Goal: Task Accomplishment & Management: Manage account settings

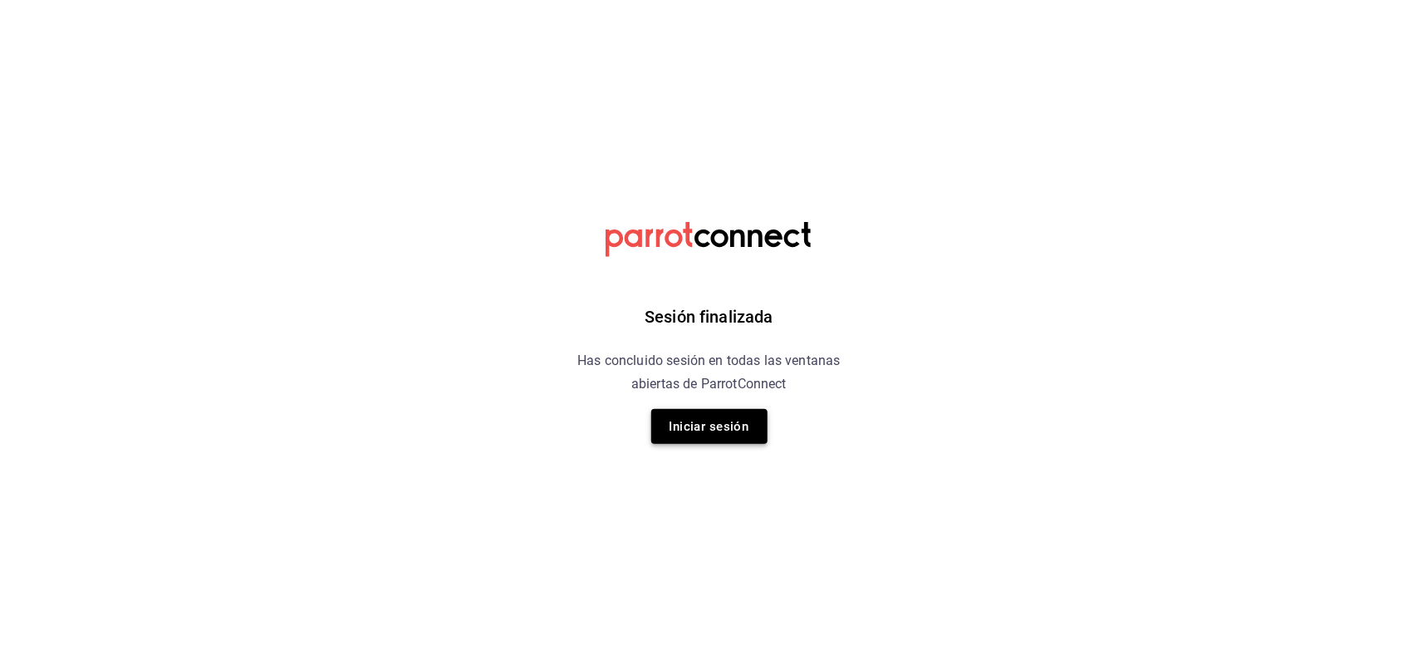
click at [671, 416] on button "Iniciar sesión" at bounding box center [709, 426] width 116 height 35
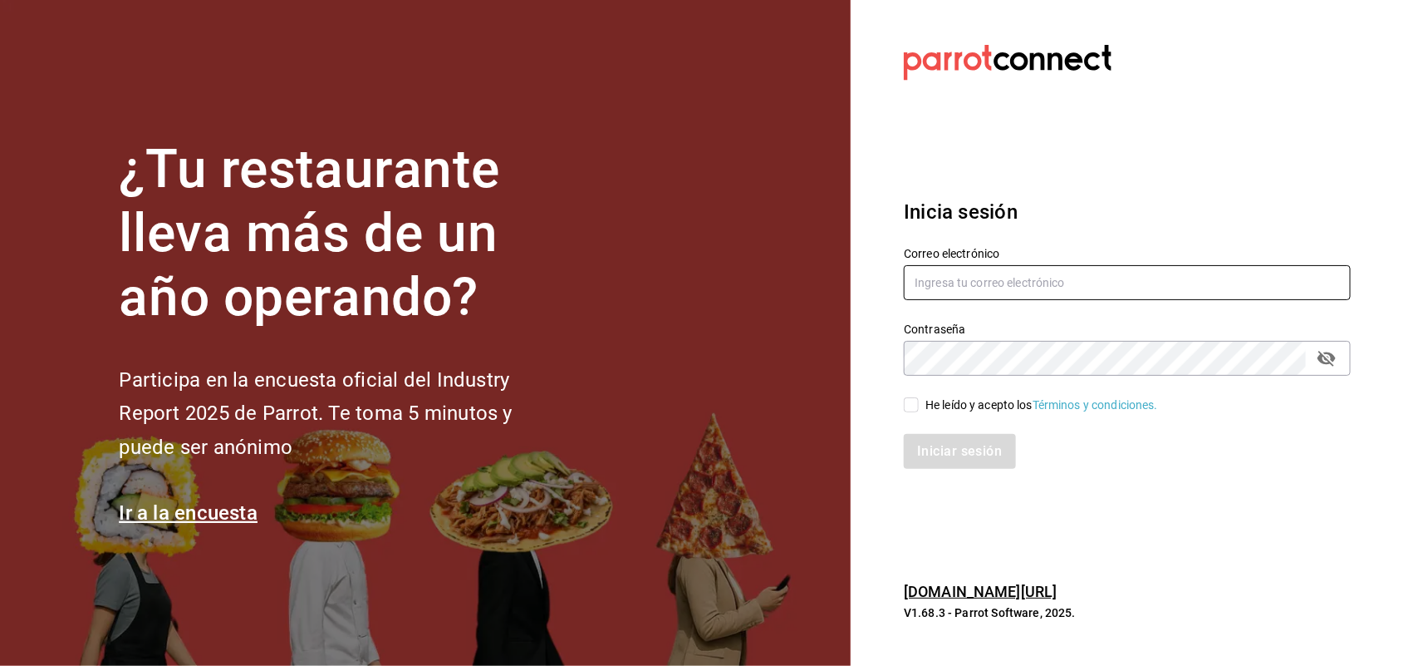
click at [939, 274] on input "text" at bounding box center [1127, 282] width 447 height 35
type input "[PERSON_NAME][EMAIL_ADDRESS][DOMAIN_NAME]"
click at [902, 411] on div "He leído y acepto los Términos y condiciones." at bounding box center [1117, 395] width 467 height 38
click at [916, 397] on input "He leído y acepto los Términos y condiciones." at bounding box center [911, 404] width 15 height 15
checkbox input "true"
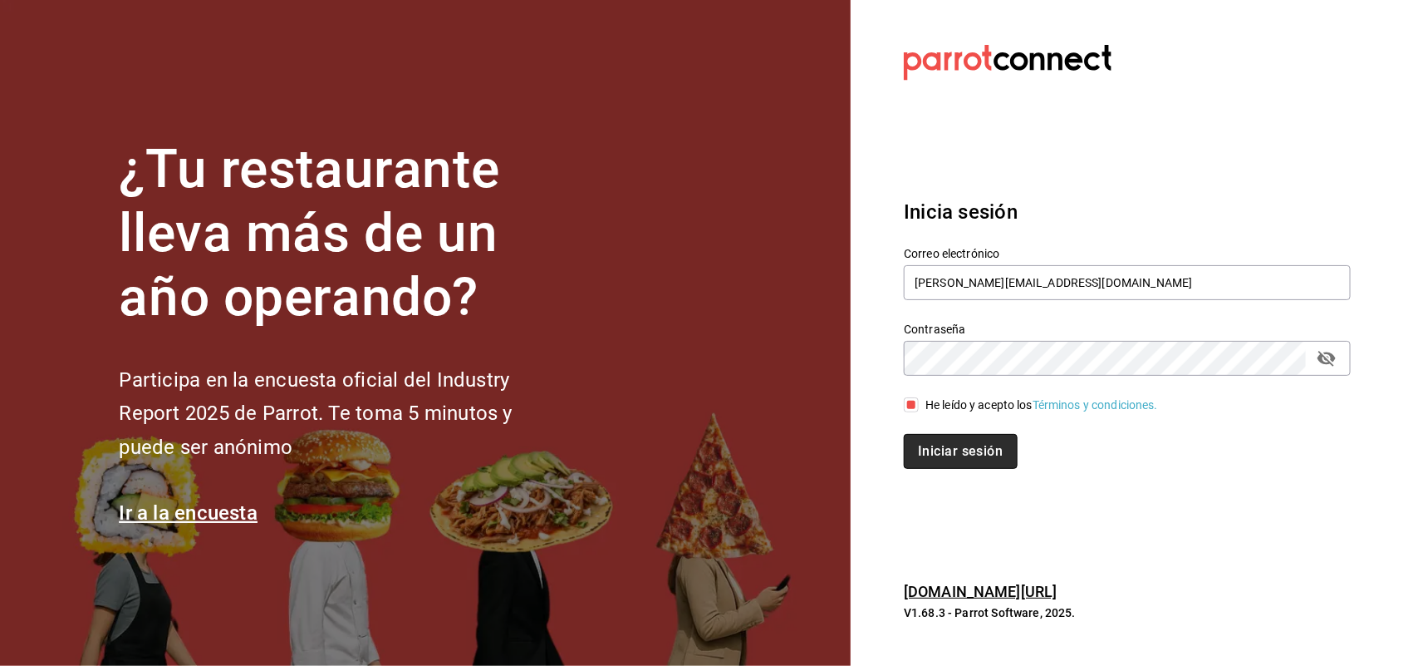
click at [933, 446] on button "Iniciar sesión" at bounding box center [960, 451] width 113 height 35
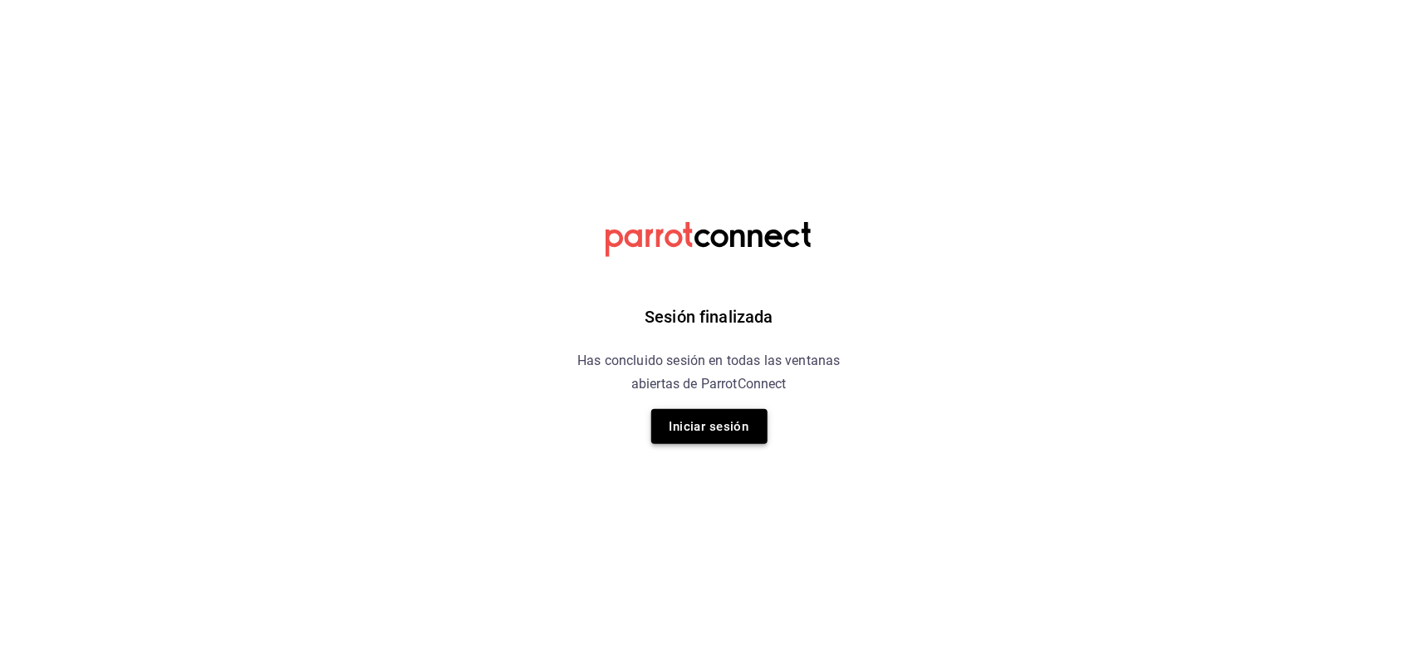
click at [695, 425] on button "Iniciar sesión" at bounding box center [709, 426] width 116 height 35
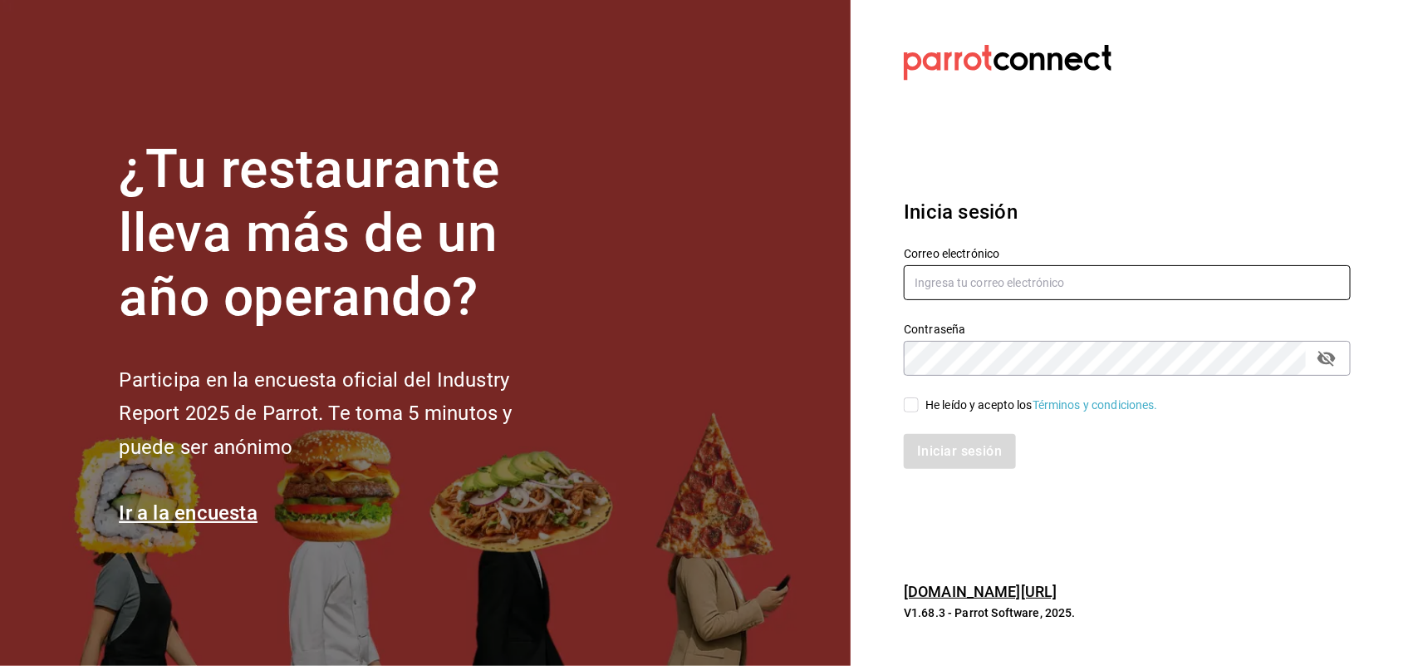
click at [1052, 280] on input "text" at bounding box center [1127, 282] width 447 height 35
type input "joseline@inteconsa.com"
click at [912, 401] on input "He leído y acepto los Términos y condiciones." at bounding box center [911, 404] width 15 height 15
checkbox input "true"
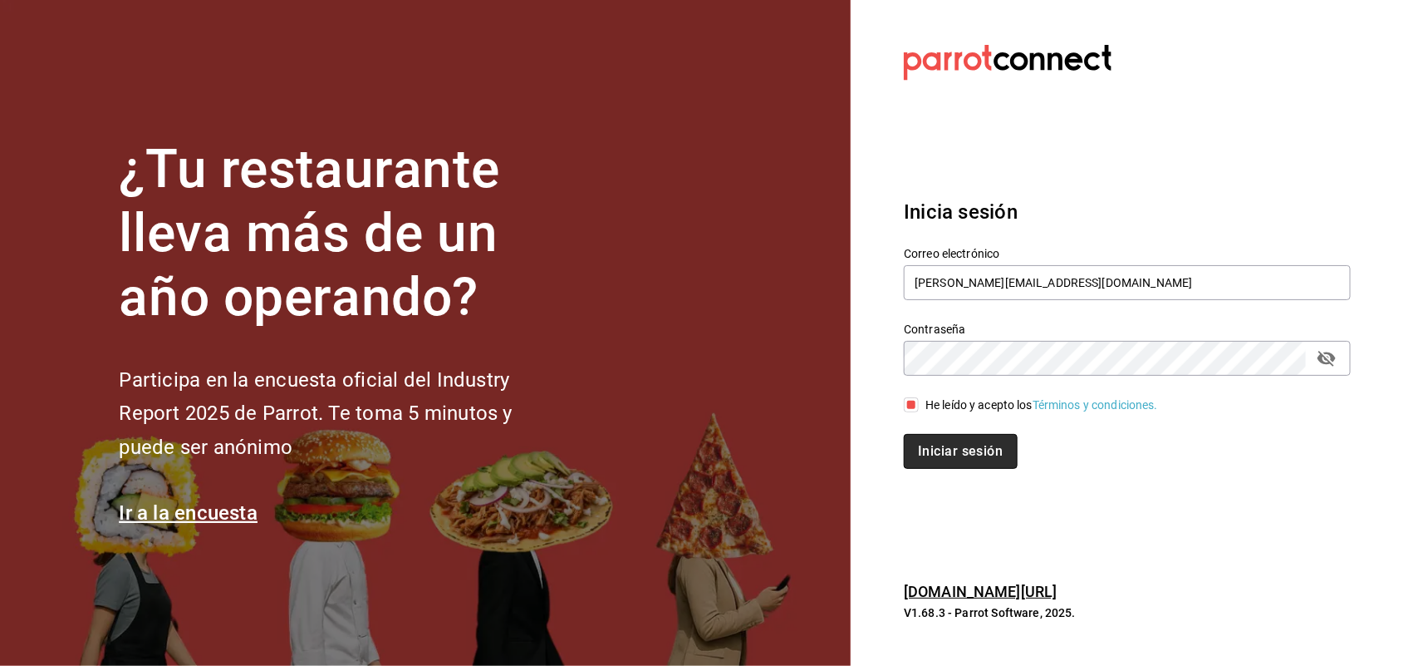
click at [965, 458] on button "Iniciar sesión" at bounding box center [960, 451] width 113 height 35
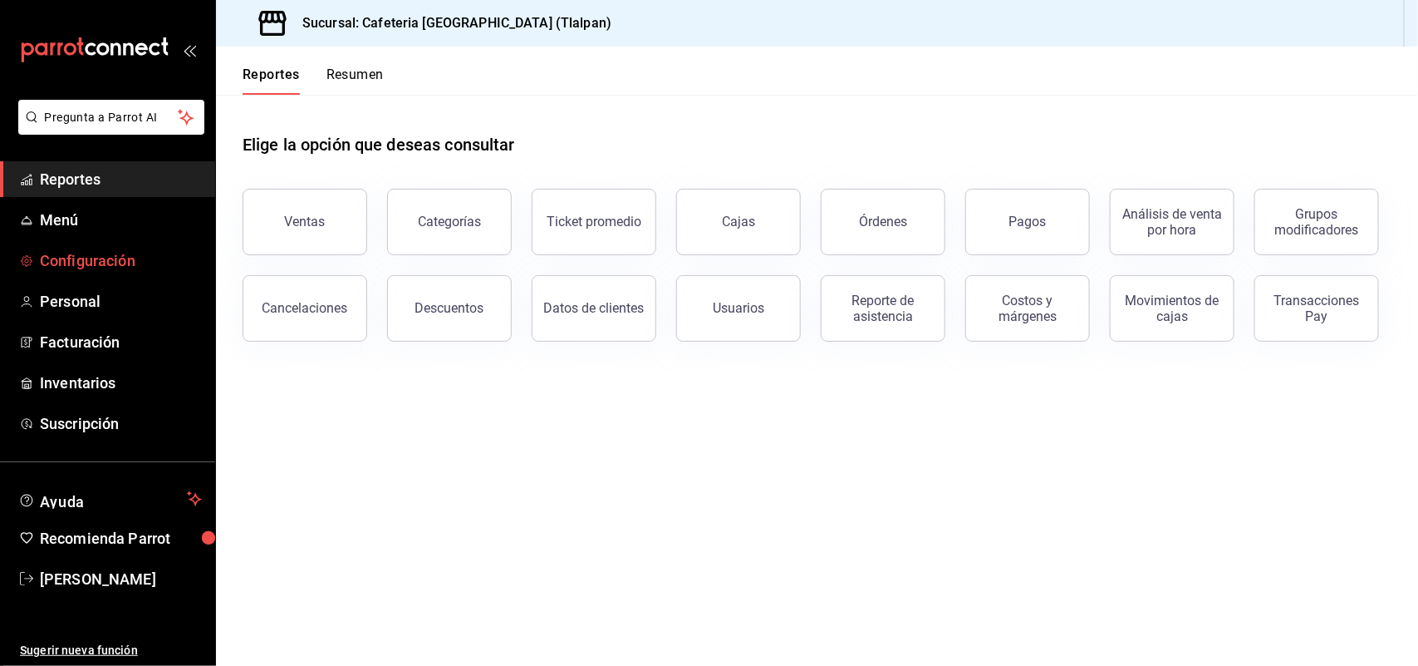
click at [81, 268] on span "Configuración" at bounding box center [121, 260] width 162 height 22
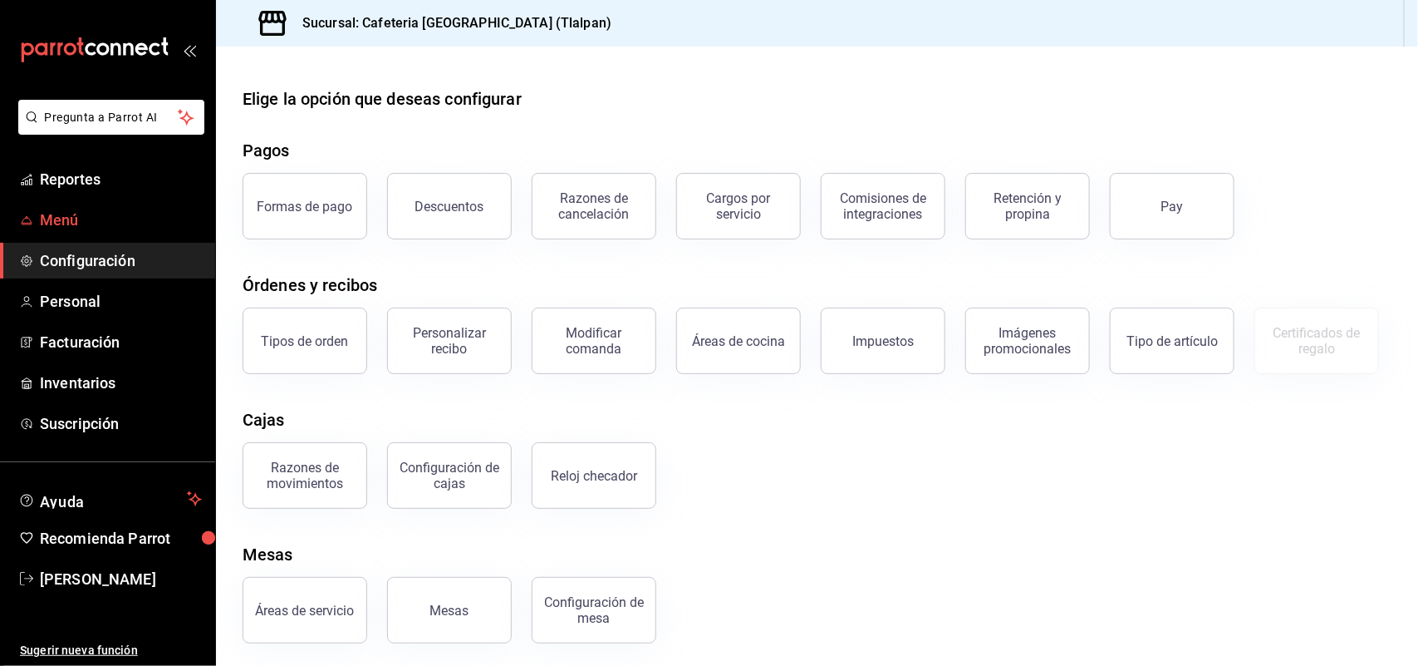
click at [65, 225] on span "Menú" at bounding box center [121, 220] width 162 height 22
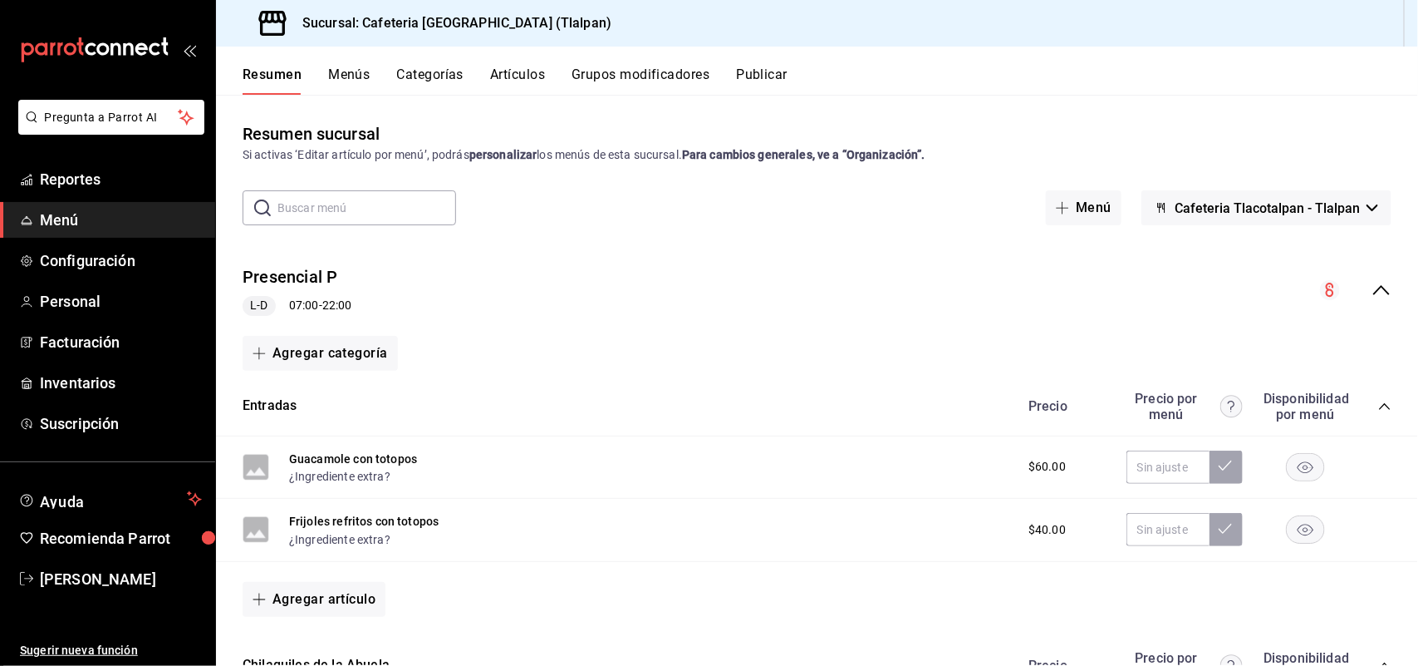
click at [519, 72] on button "Artículos" at bounding box center [517, 80] width 55 height 28
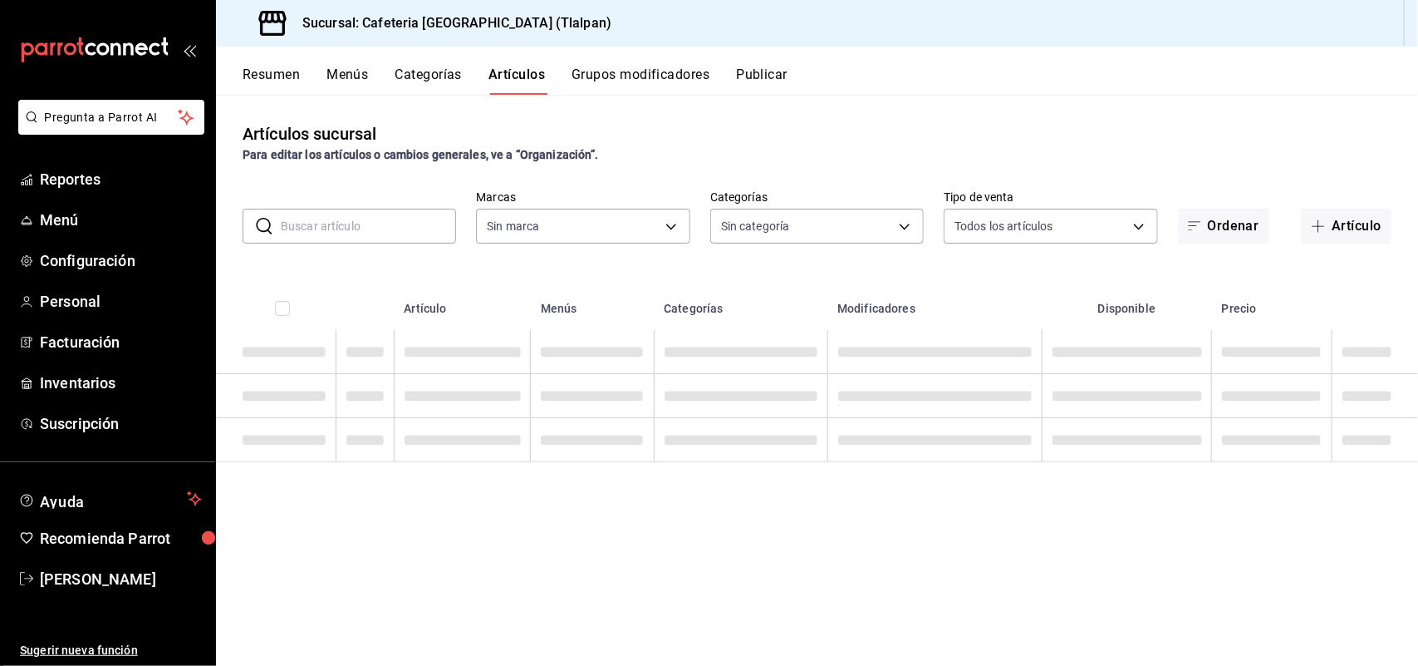
type input "ec576109-29d1-42df-b2ca-5becddbd2efe,3dfd9669-9911-4f47-a36d-8fb2dcc6eb36,e5a57…"
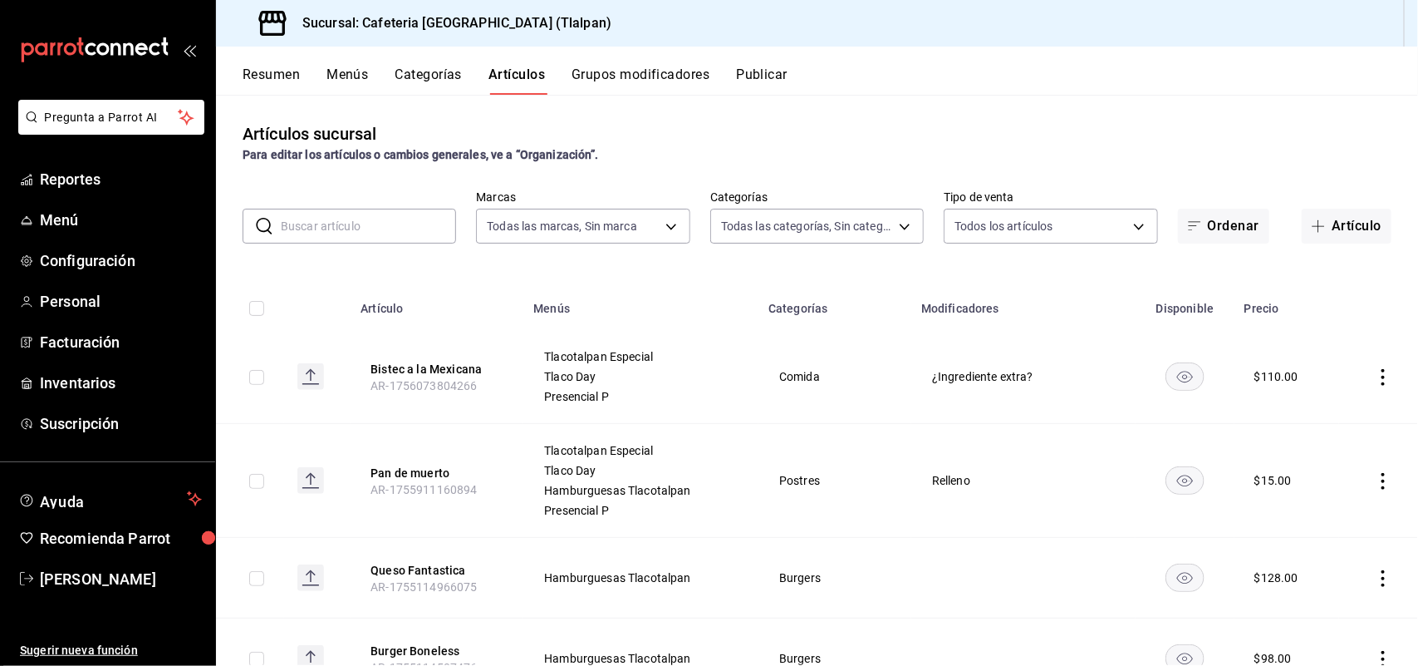
type input "657201d4-d6ef-4148-94c8-ccd00e340086,2df64931-09e0-4952-9b1e-a15b872a294e,3f7d6…"
click at [375, 225] on input "text" at bounding box center [368, 225] width 175 height 33
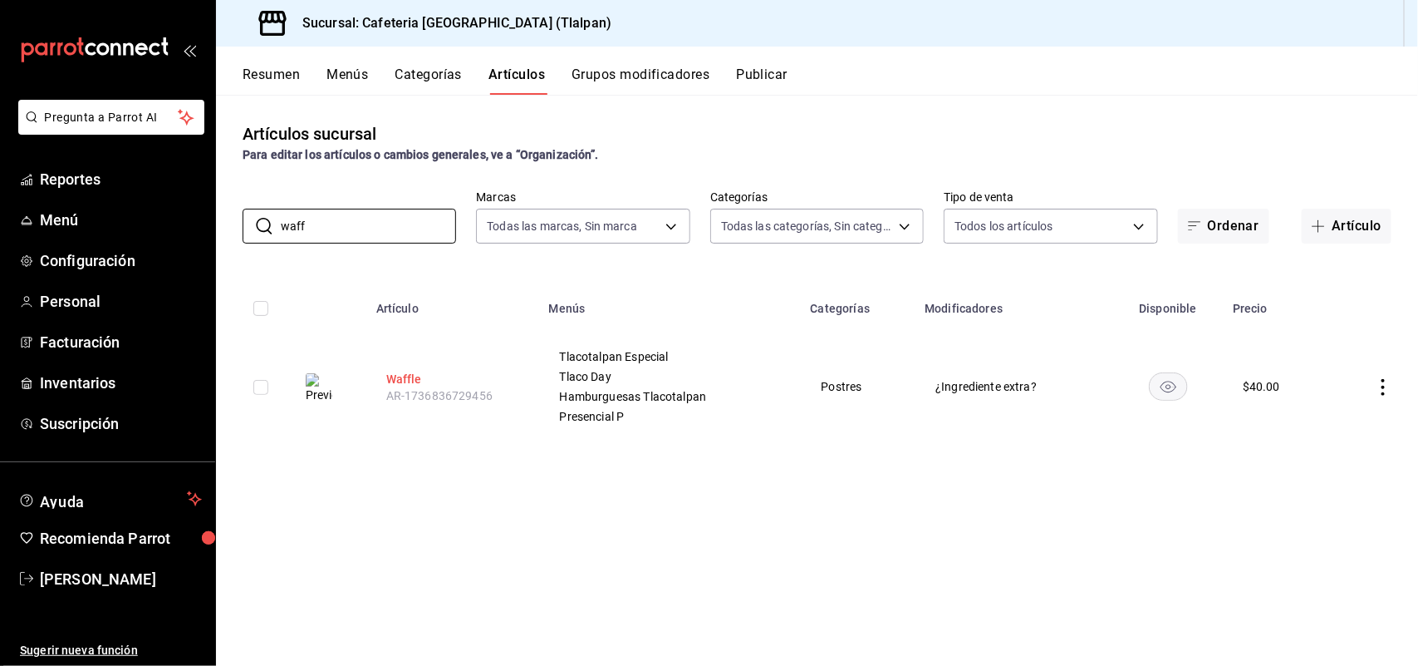
type input "waff"
click at [408, 379] on button "Waffle" at bounding box center [452, 379] width 133 height 17
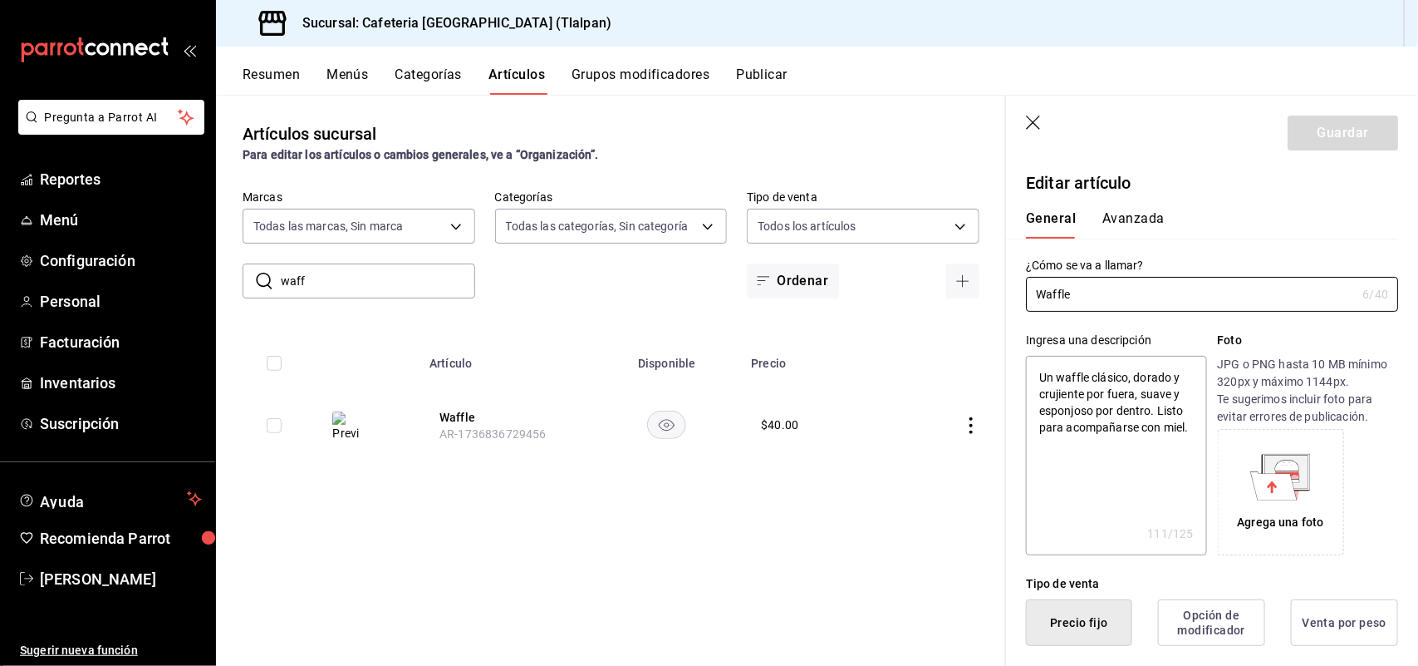
type textarea "x"
type input "$40.00"
radio input "false"
radio input "true"
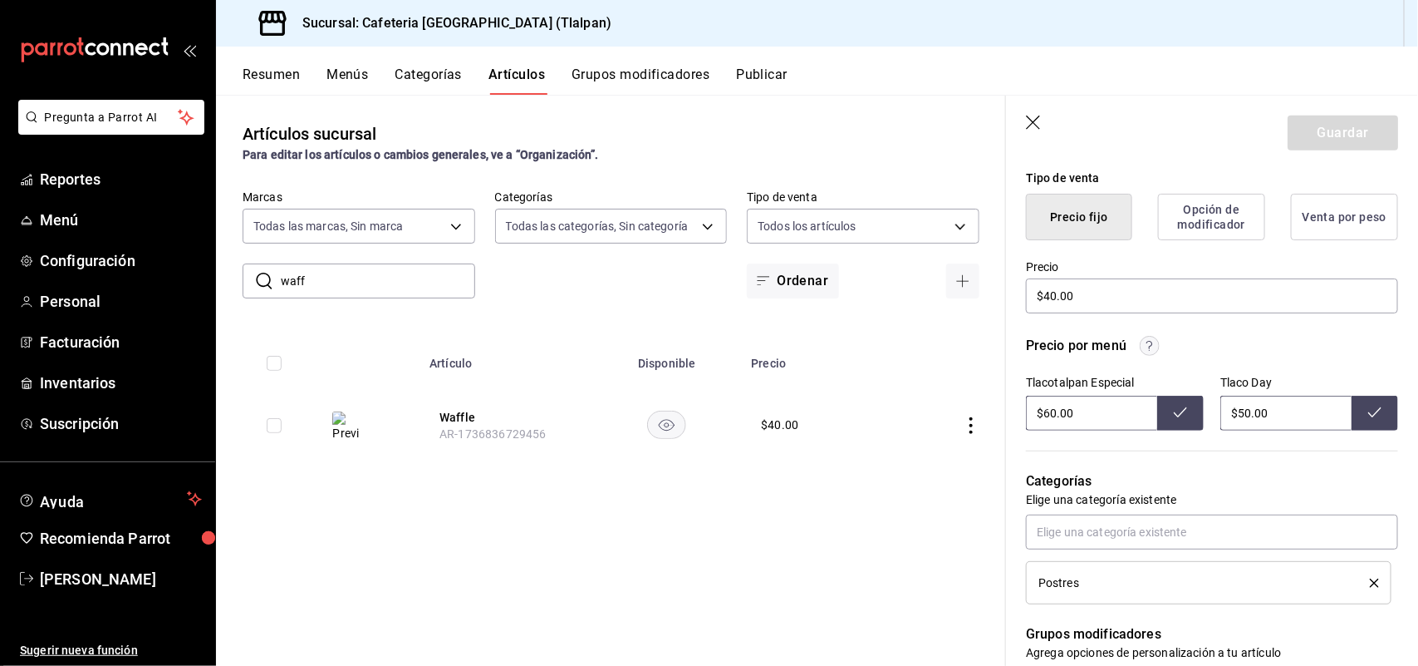
scroll to position [464, 0]
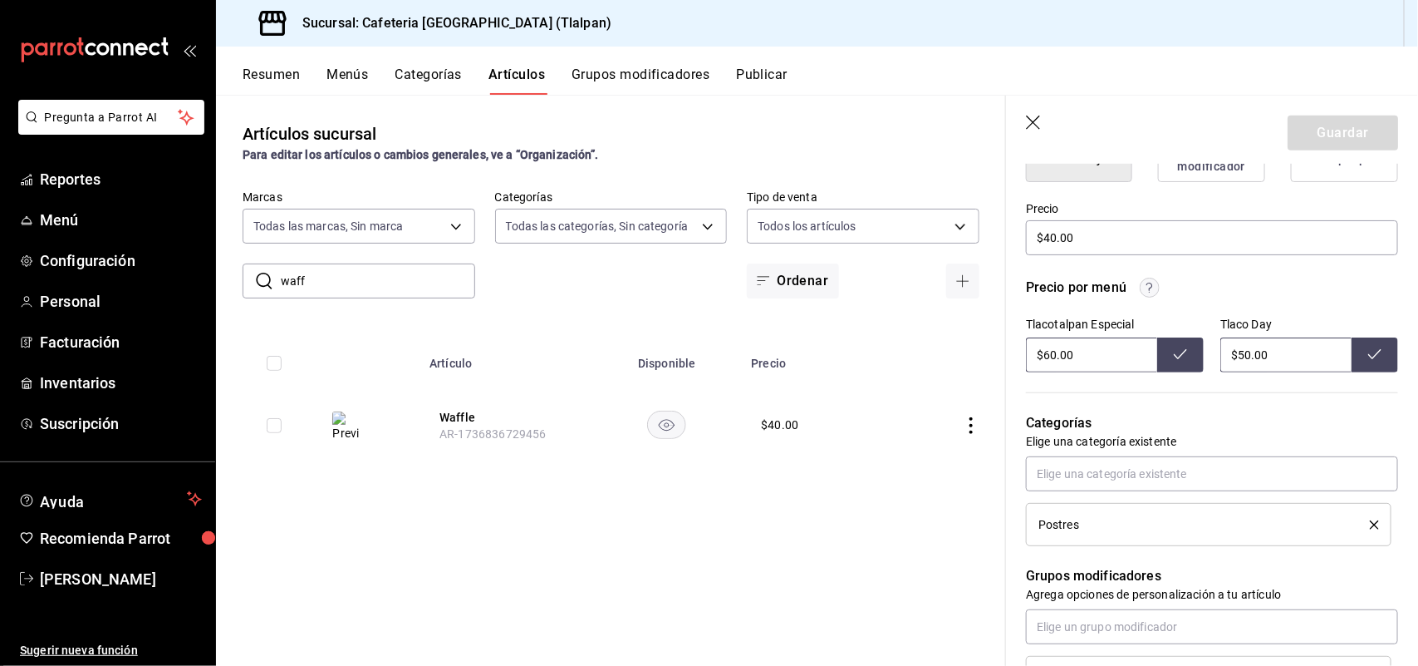
click at [1236, 351] on input "$50.00" at bounding box center [1286, 354] width 131 height 35
type input "$5.00"
click at [1049, 351] on input "$60.00" at bounding box center [1091, 354] width 131 height 35
type input "$50.00"
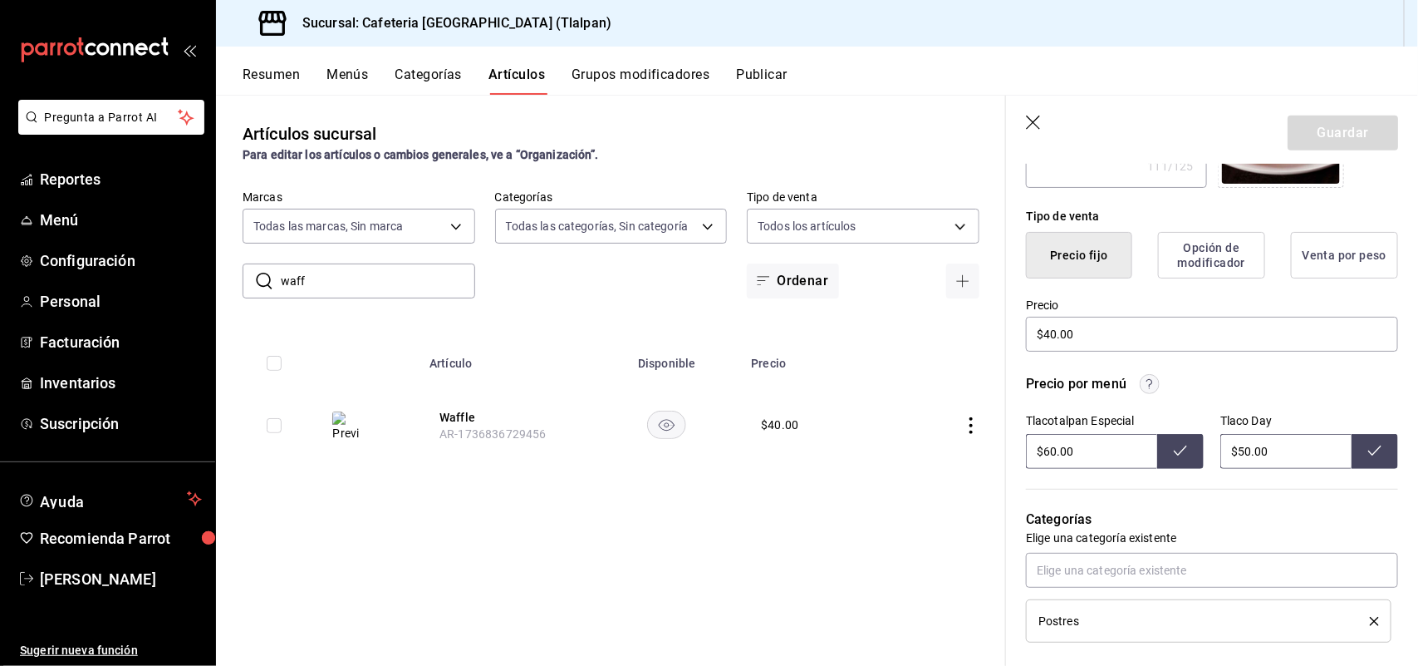
scroll to position [346, 0]
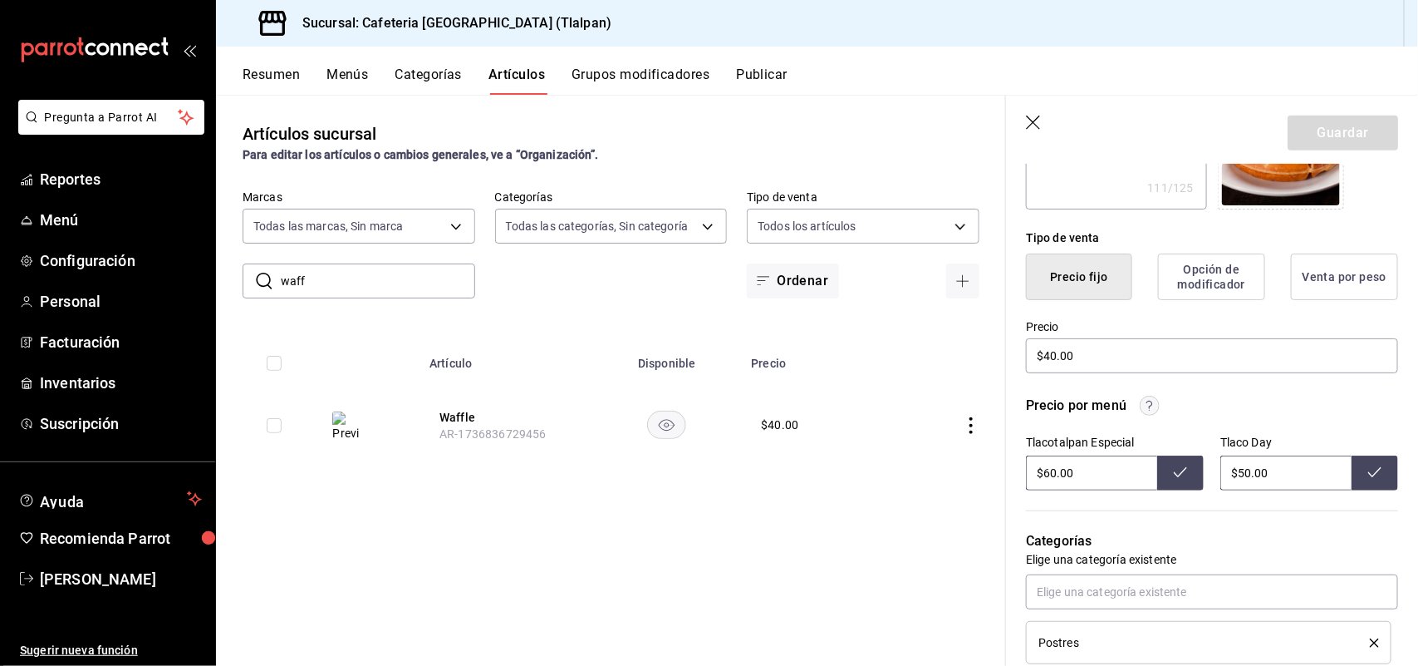
click at [1174, 476] on icon at bounding box center [1180, 471] width 13 height 13
click at [1369, 475] on icon at bounding box center [1375, 472] width 13 height 10
click at [1034, 123] on icon "button" at bounding box center [1033, 122] width 14 height 14
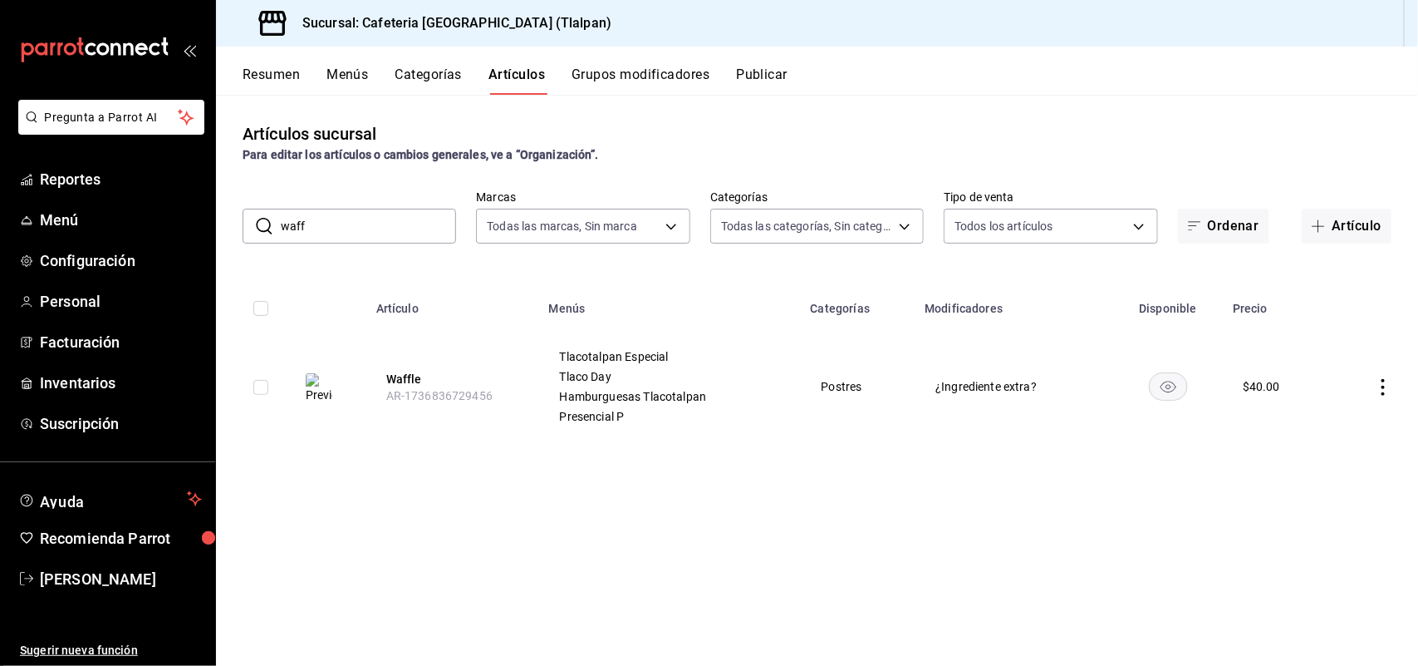
click at [346, 223] on input "waff" at bounding box center [368, 225] width 175 height 33
type input "w"
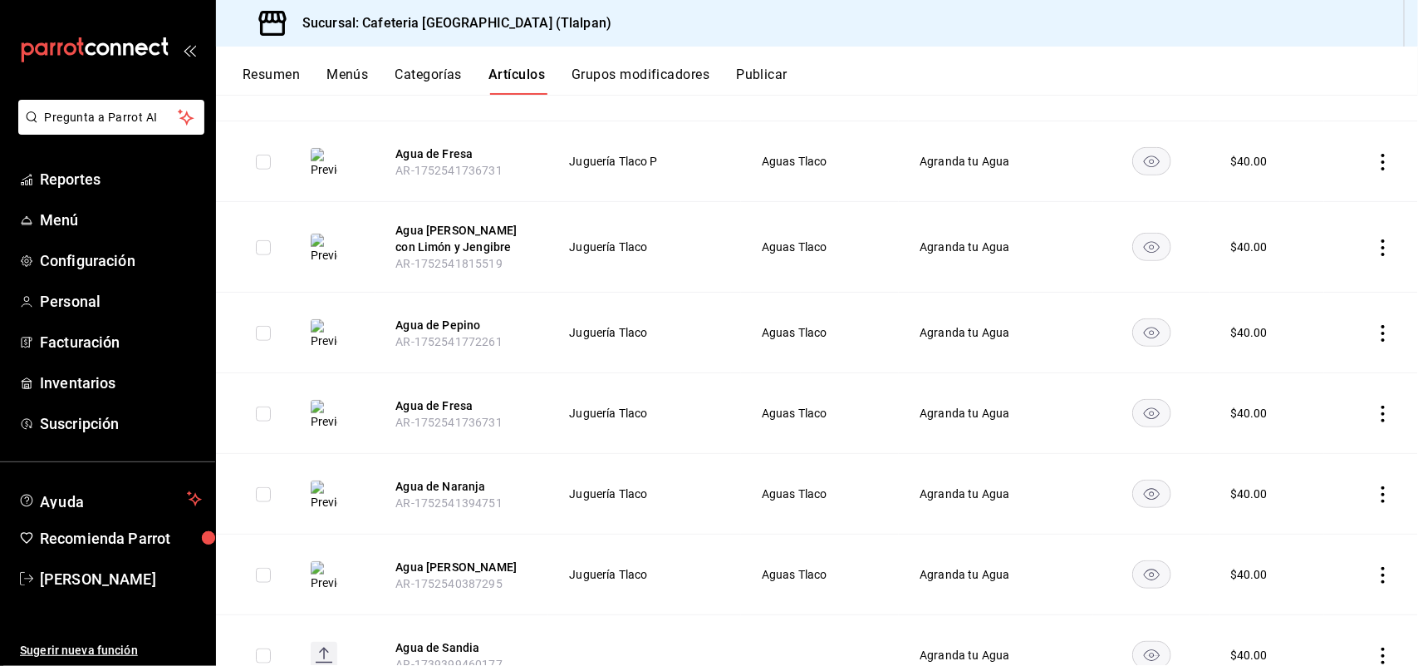
scroll to position [612, 0]
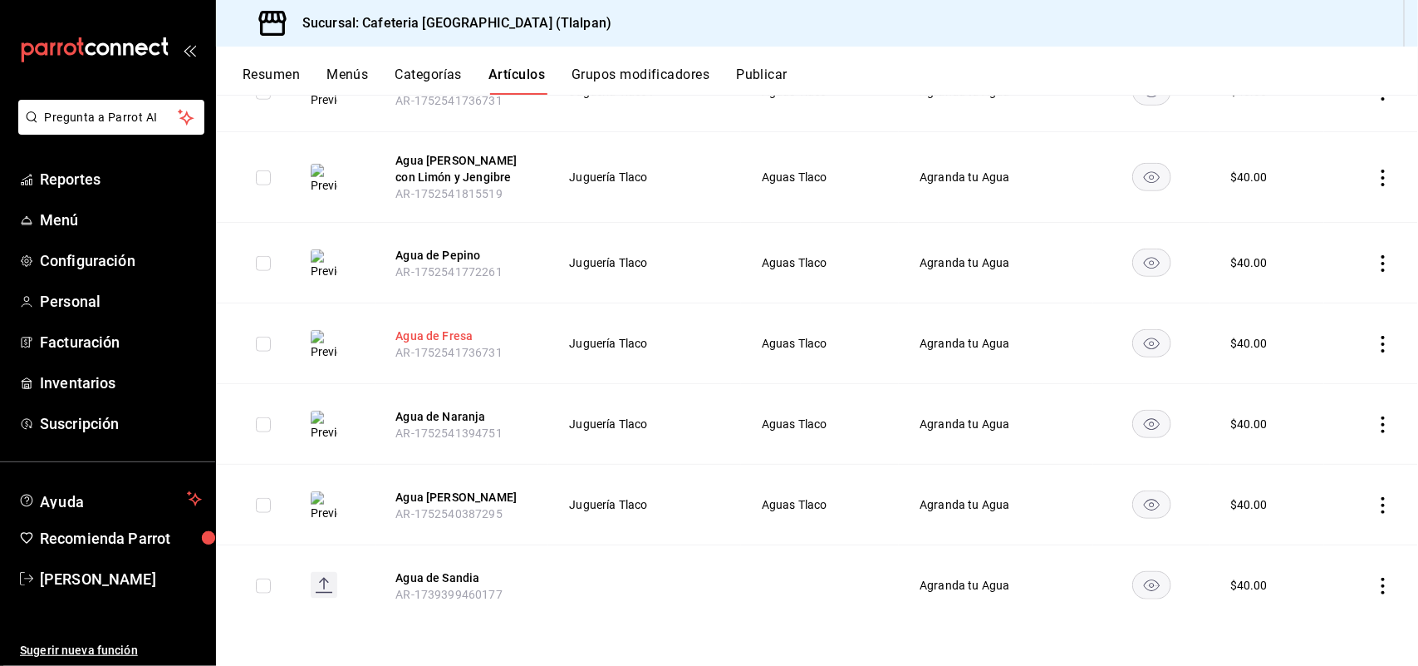
type input "agua de"
click at [430, 335] on button "Agua de Fresa" at bounding box center [462, 335] width 133 height 17
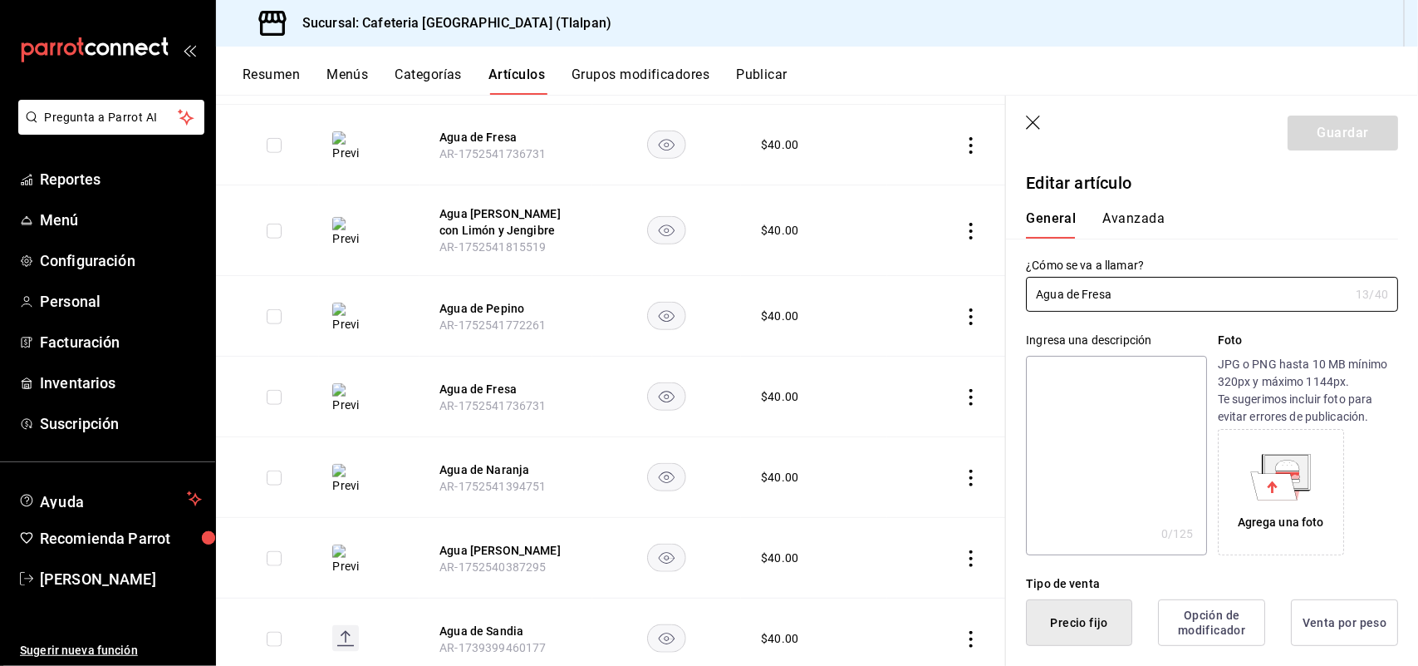
type input "$40.00"
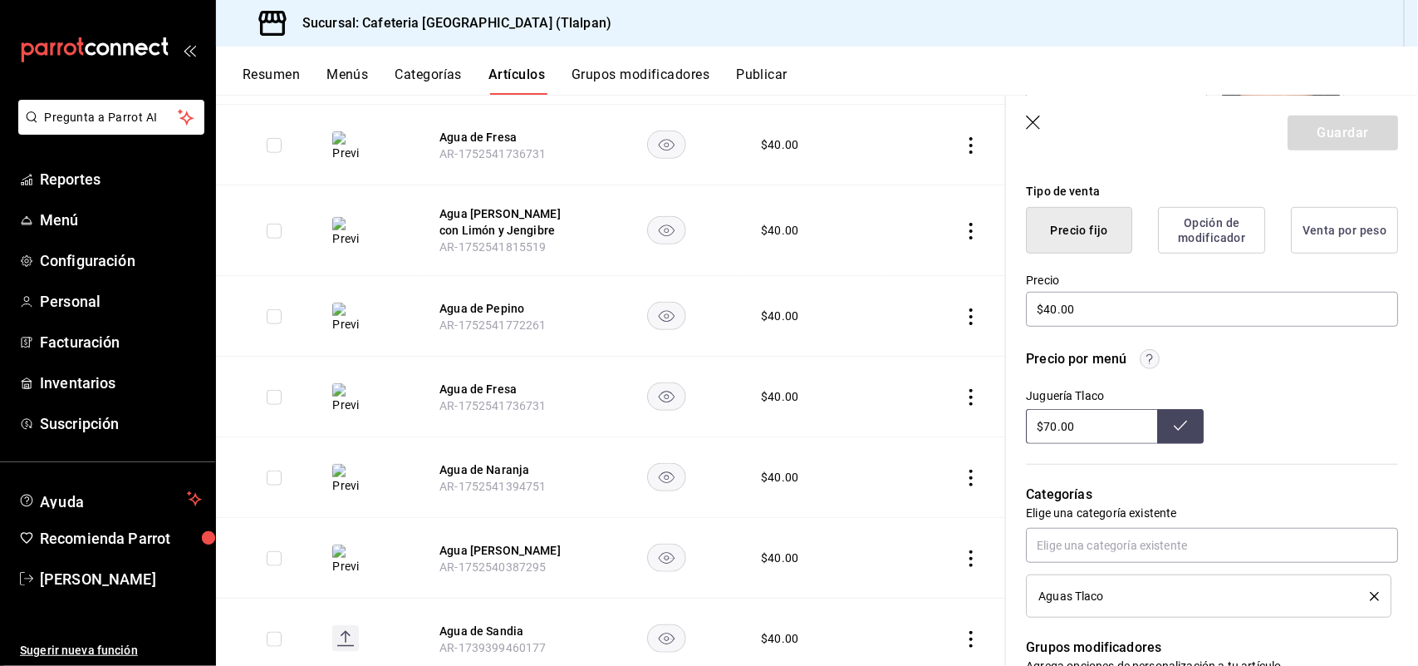
scroll to position [385, 0]
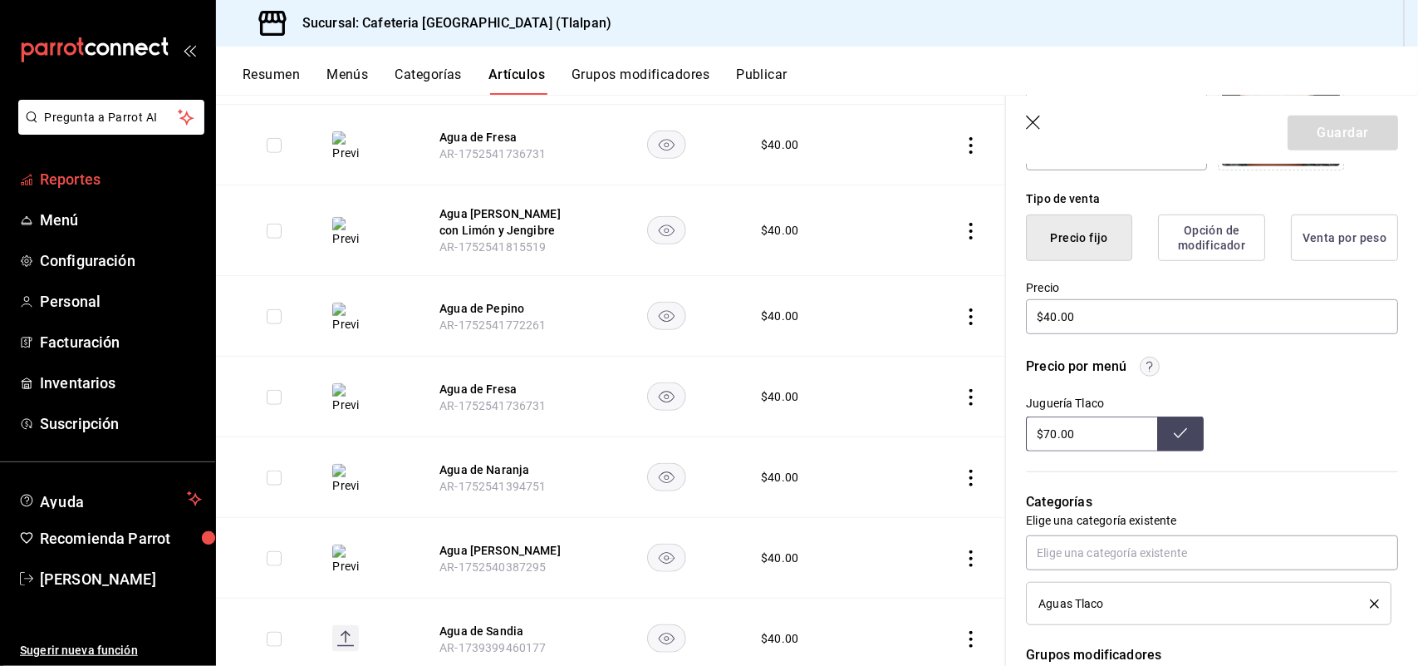
click at [77, 181] on span "Reportes" at bounding box center [121, 179] width 162 height 22
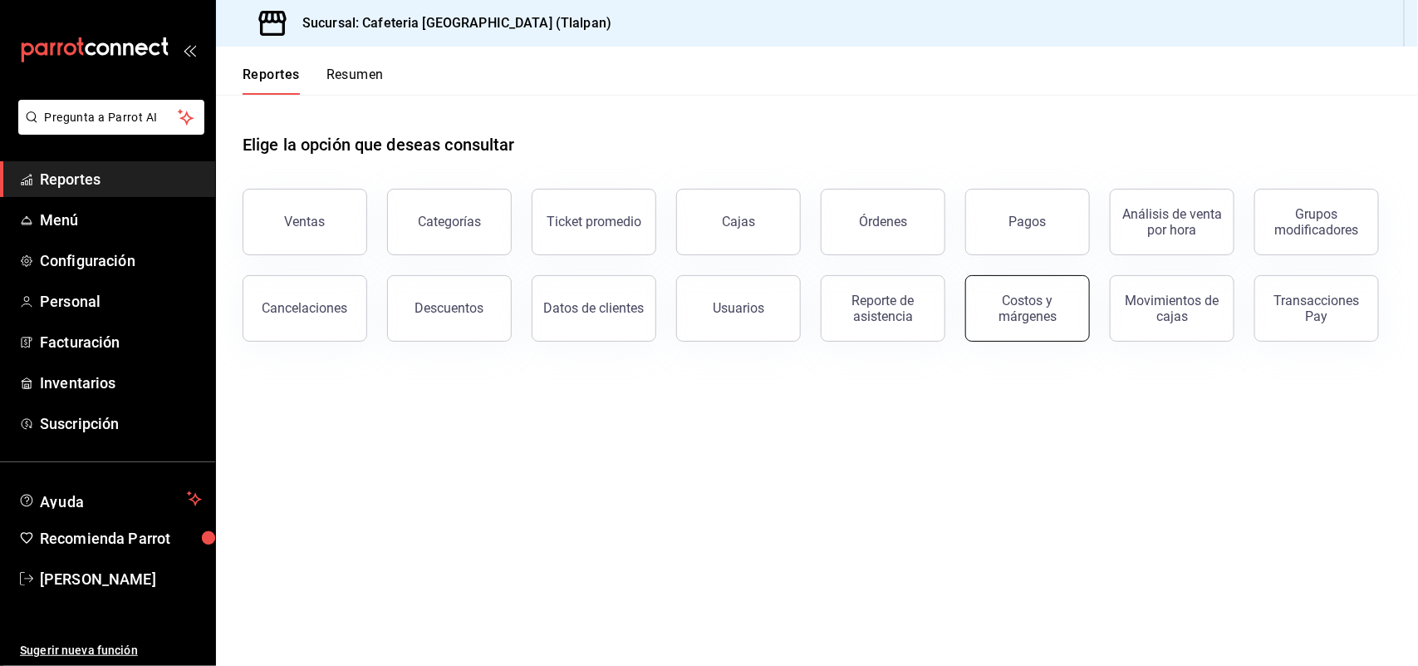
click at [1020, 302] on div "Costos y márgenes" at bounding box center [1027, 308] width 103 height 32
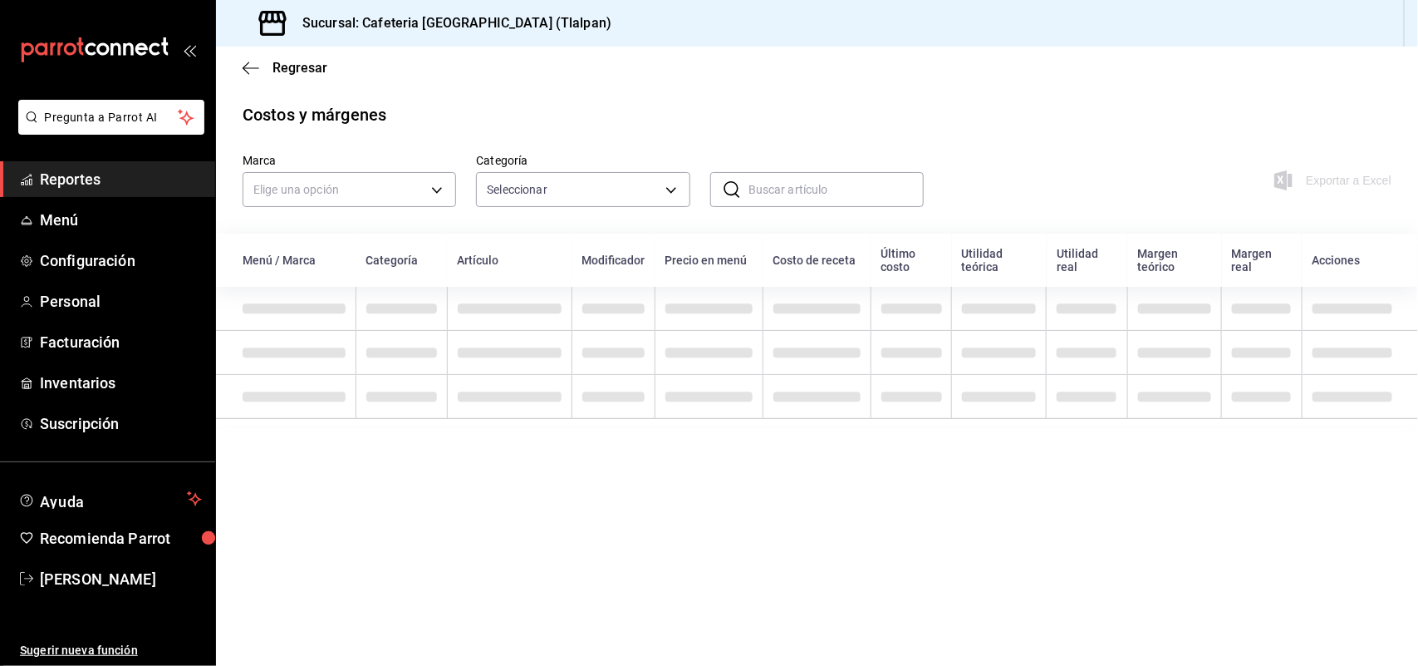
click at [756, 189] on input "text" at bounding box center [836, 189] width 175 height 33
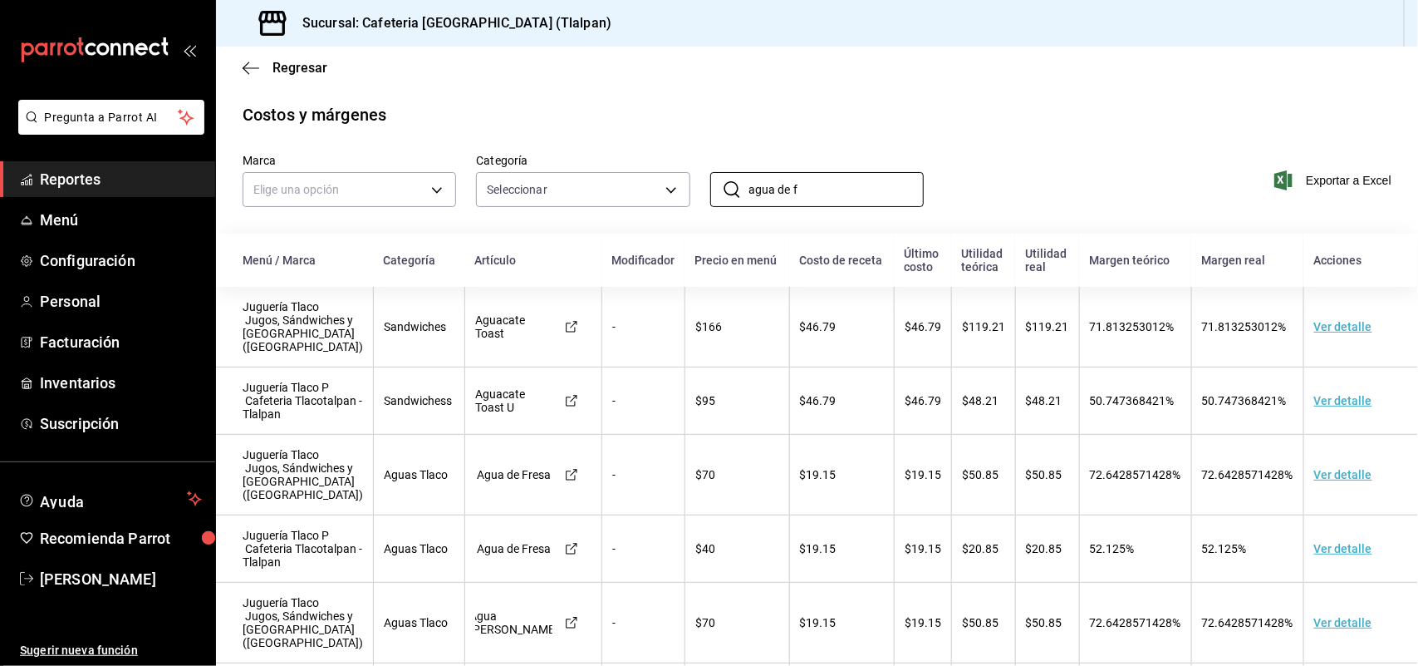
type input "agua de fr"
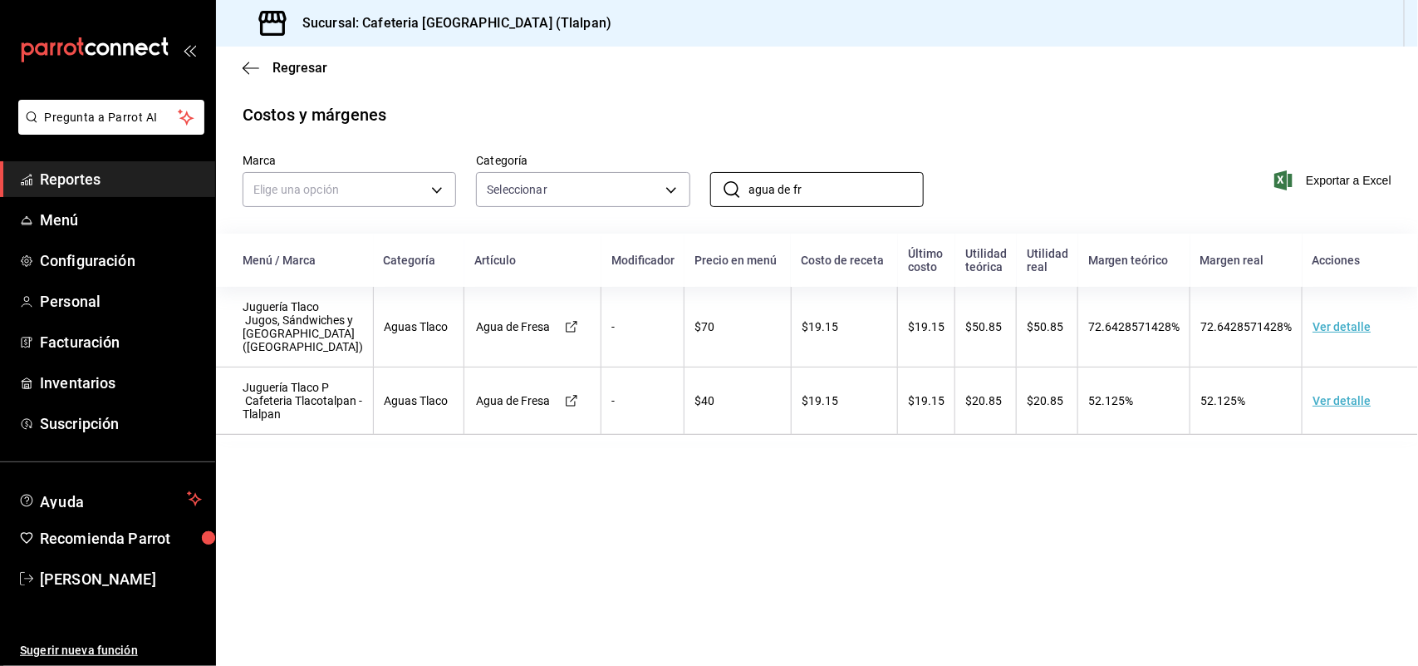
drag, startPoint x: 820, startPoint y: 197, endPoint x: 704, endPoint y: 194, distance: 116.4
click at [704, 194] on div "Marca Elige una opción Categoría Seleccionar ​ agua de fr ​ Exportar a Excel" at bounding box center [817, 180] width 1149 height 53
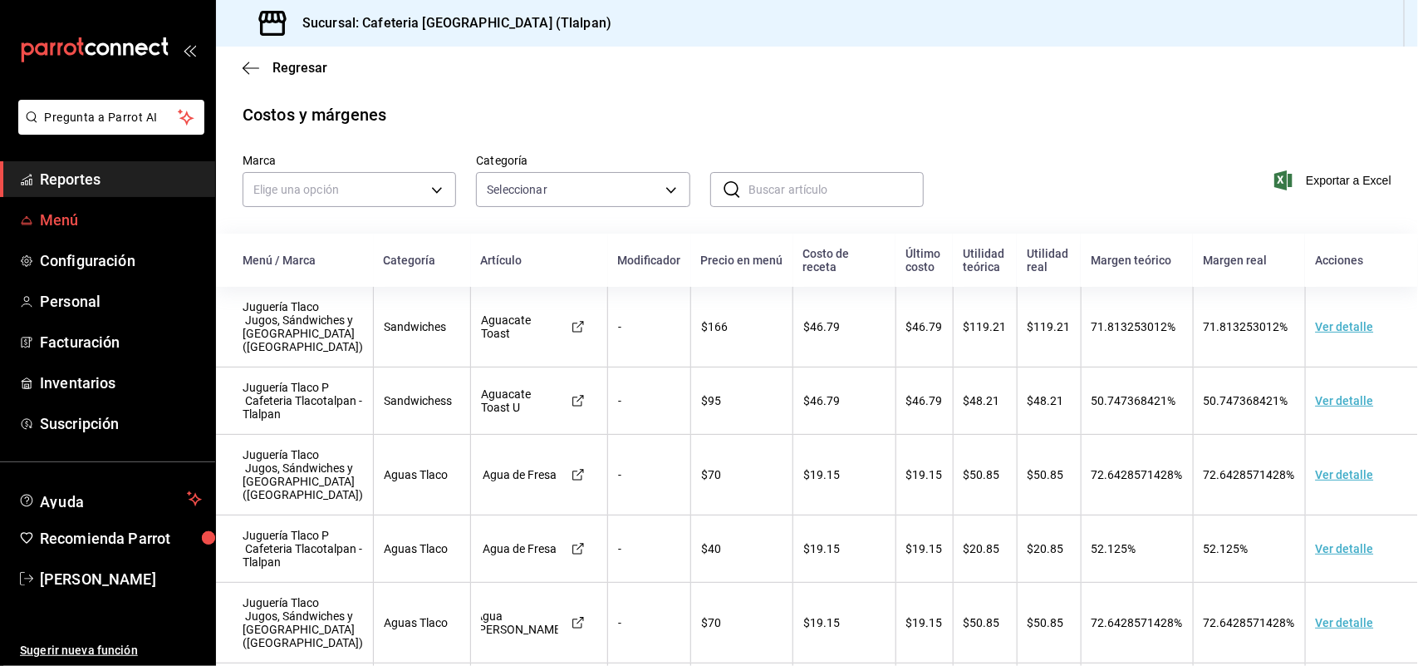
click at [115, 222] on span "Menú" at bounding box center [121, 220] width 162 height 22
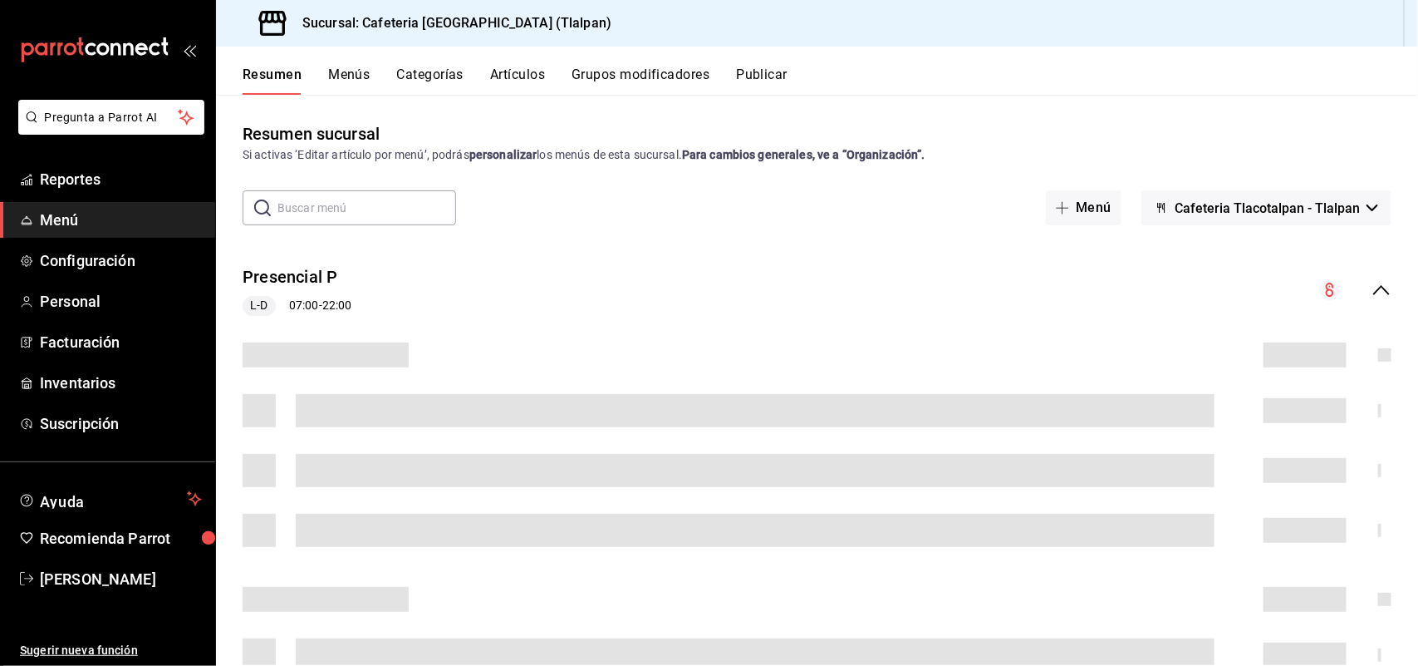
click at [528, 76] on button "Artículos" at bounding box center [517, 80] width 55 height 28
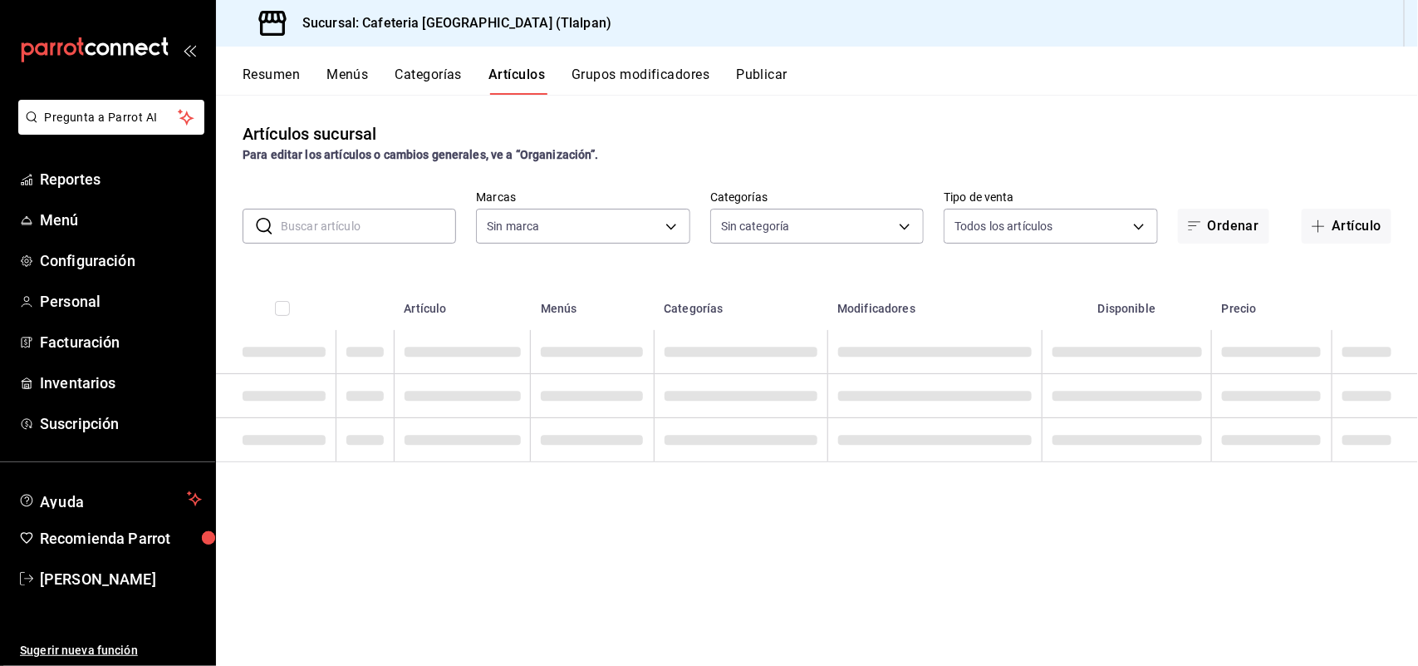
click at [349, 225] on input "text" at bounding box center [368, 225] width 175 height 33
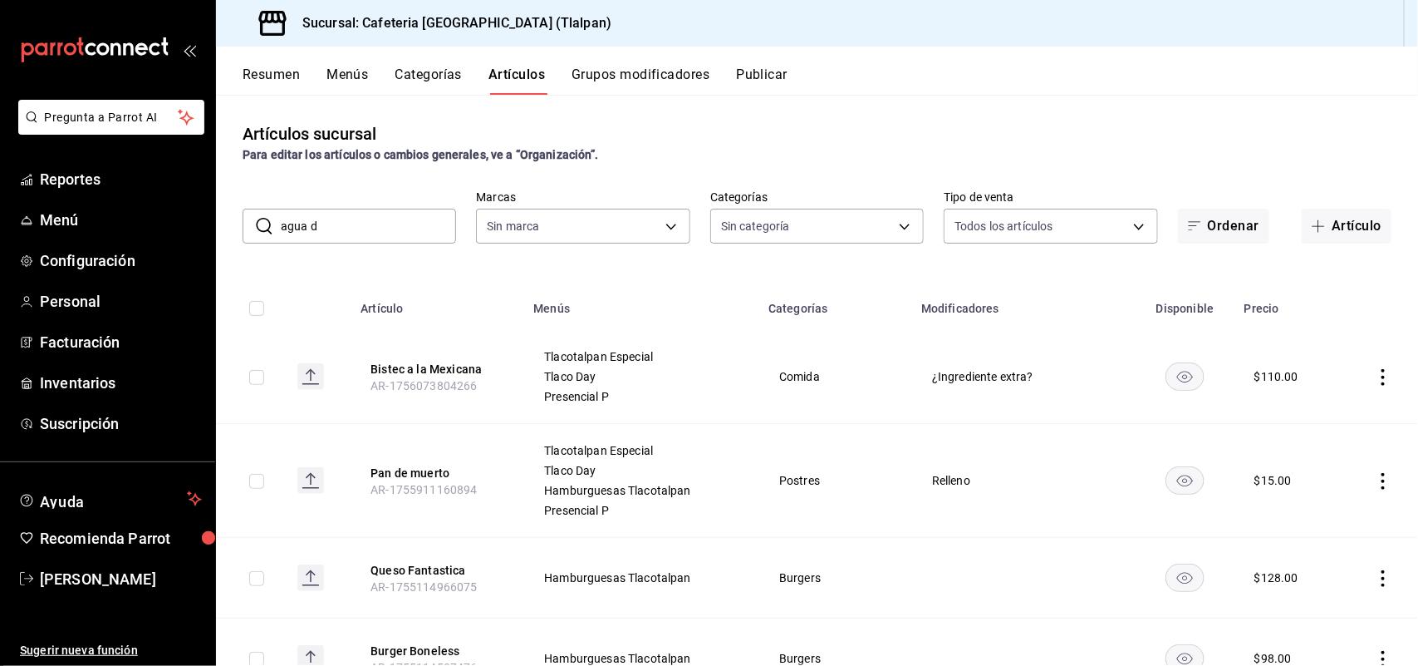
type input "agua de"
type input "657201d4-d6ef-4148-94c8-ccd00e340086,2df64931-09e0-4952-9b1e-a15b872a294e,3f7d6…"
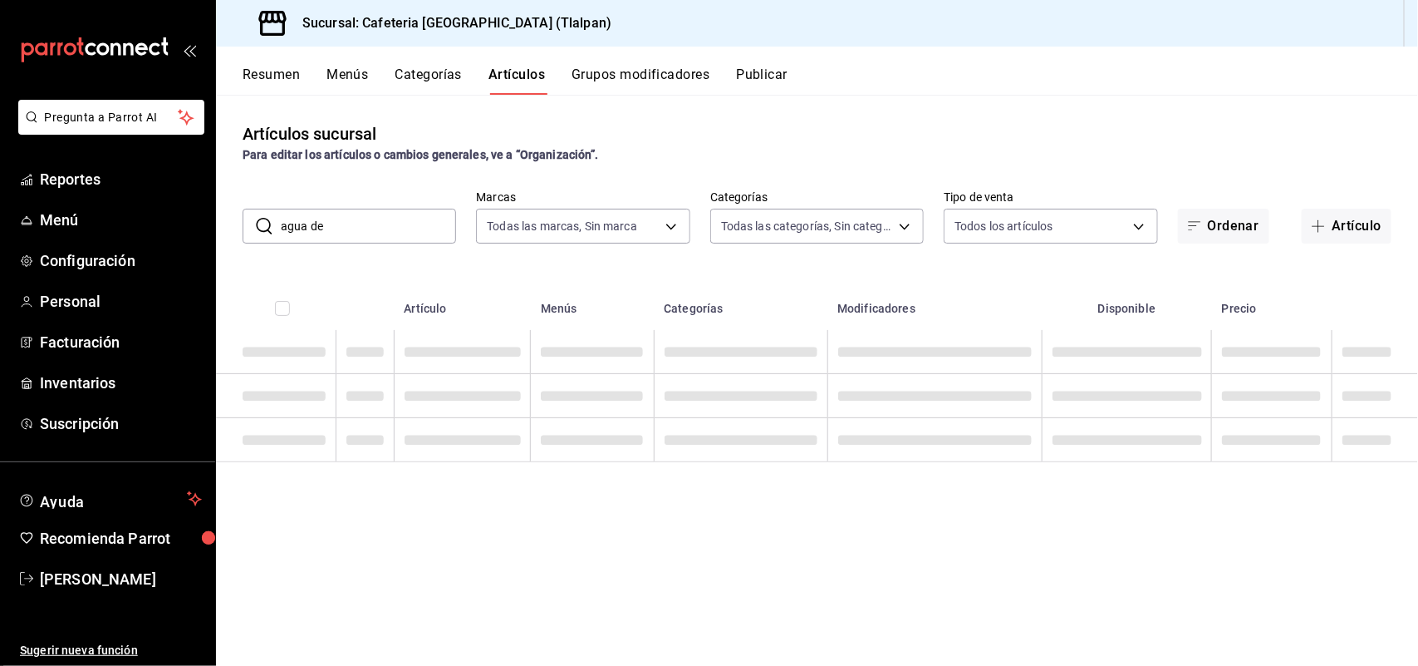
type input "ec576109-29d1-42df-b2ca-5becddbd2efe,3dfd9669-9911-4f47-a36d-8fb2dcc6eb36,e5a57…"
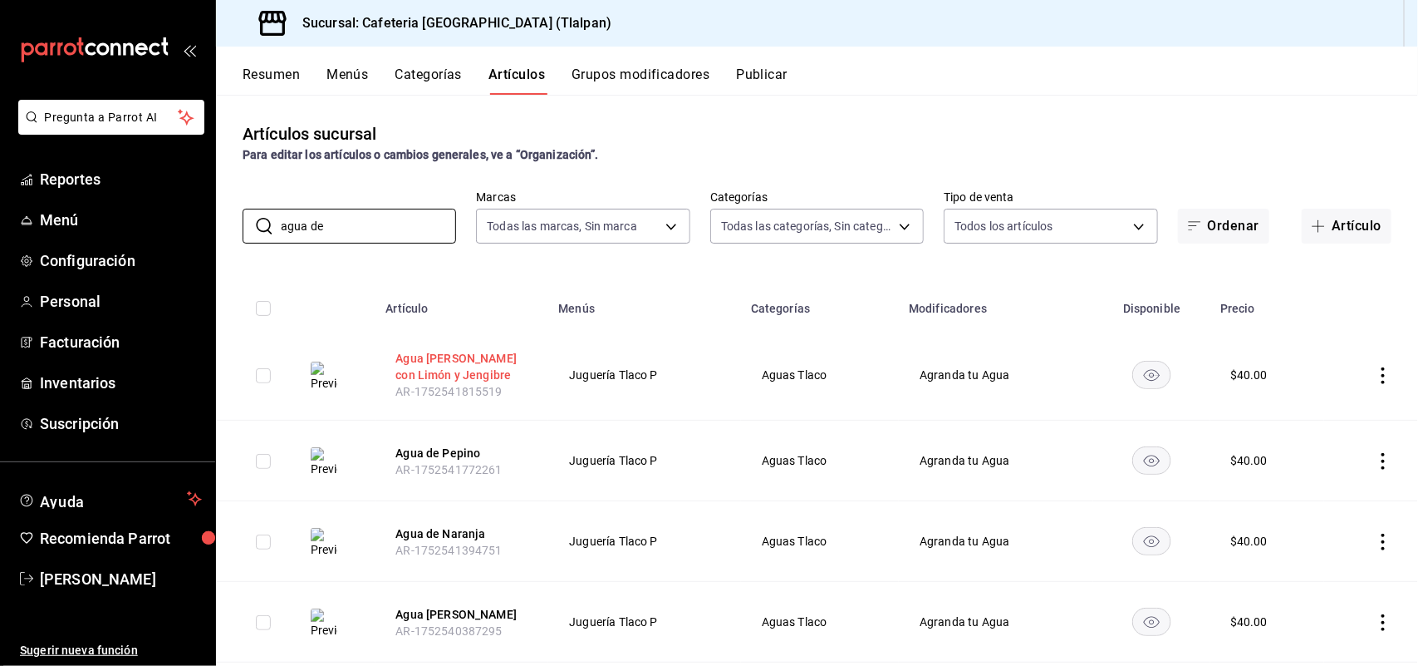
type input "agua de"
click at [443, 375] on button "Agua [PERSON_NAME] con Limón y Jengibre" at bounding box center [462, 366] width 133 height 33
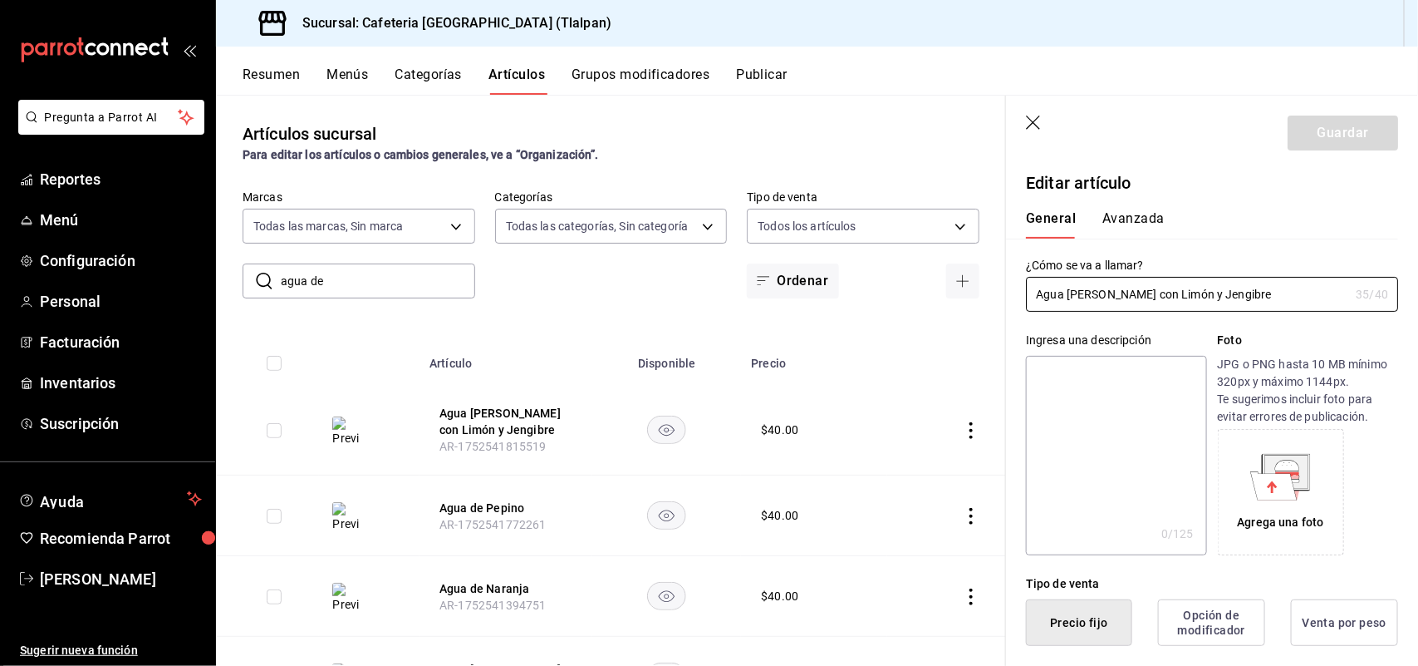
type input "$40.00"
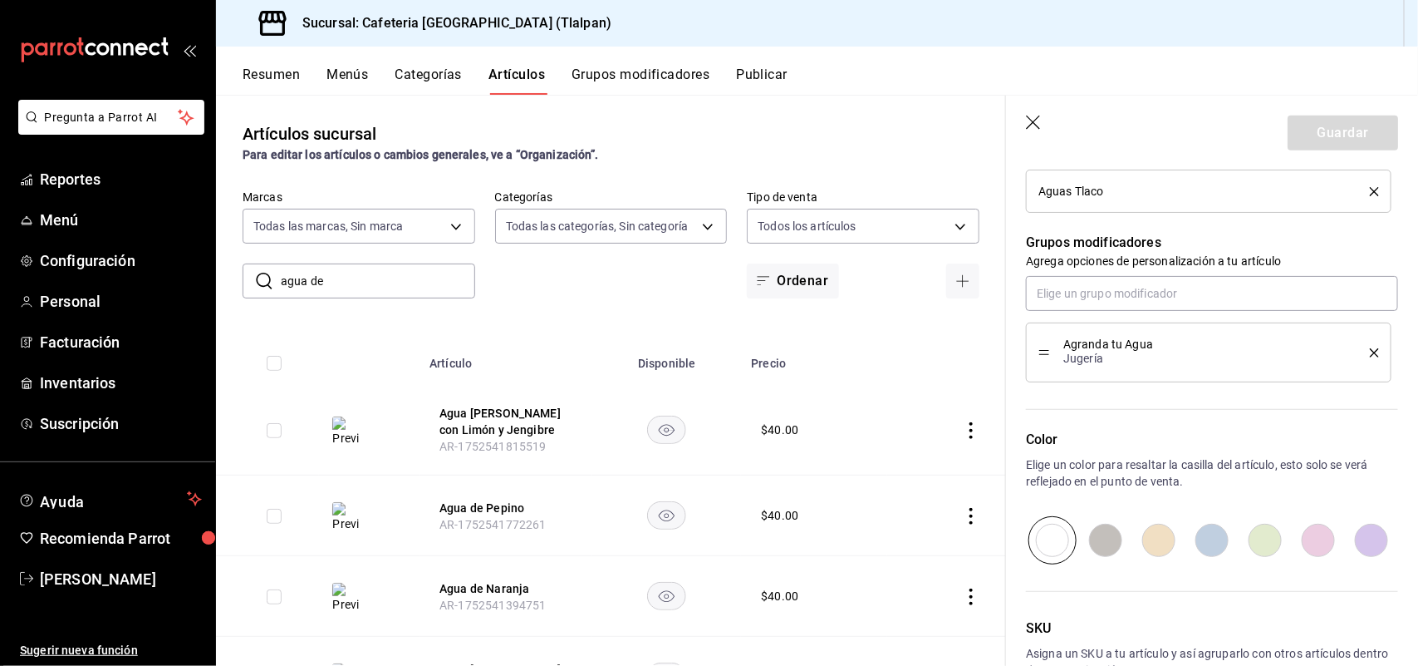
scroll to position [727, 0]
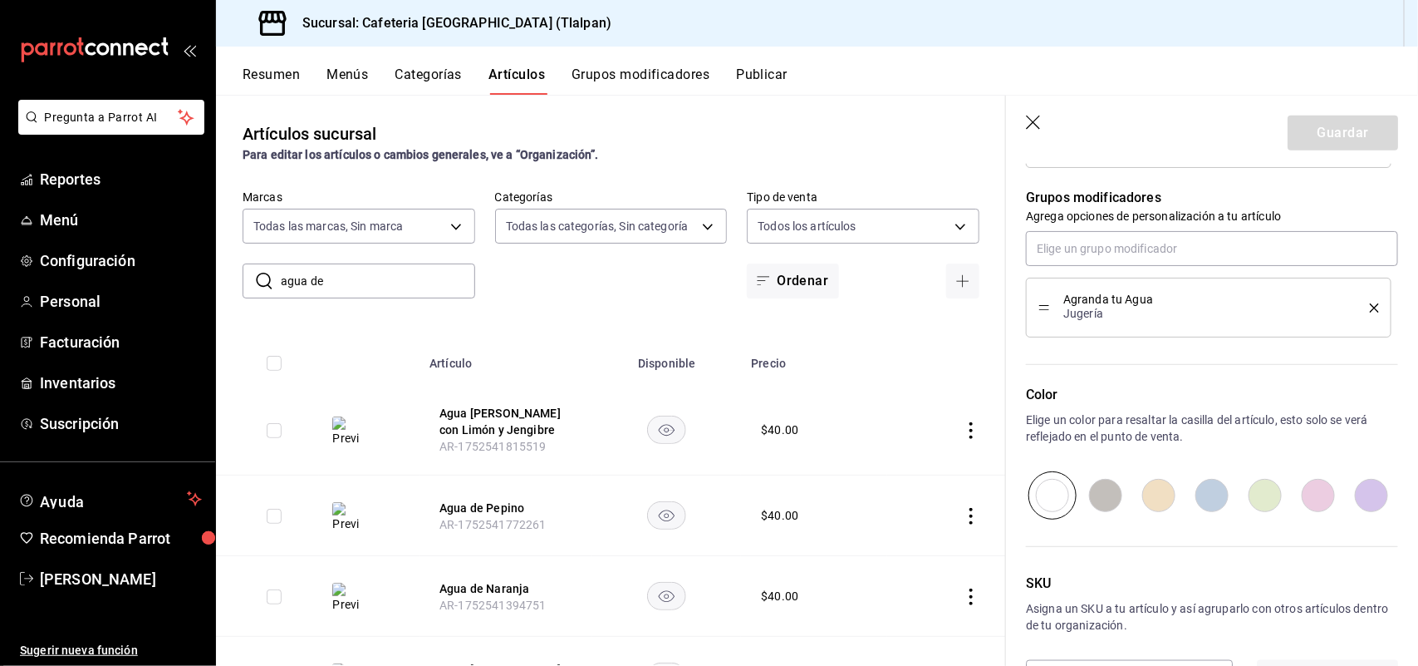
click at [1033, 120] on icon "button" at bounding box center [1034, 123] width 17 height 17
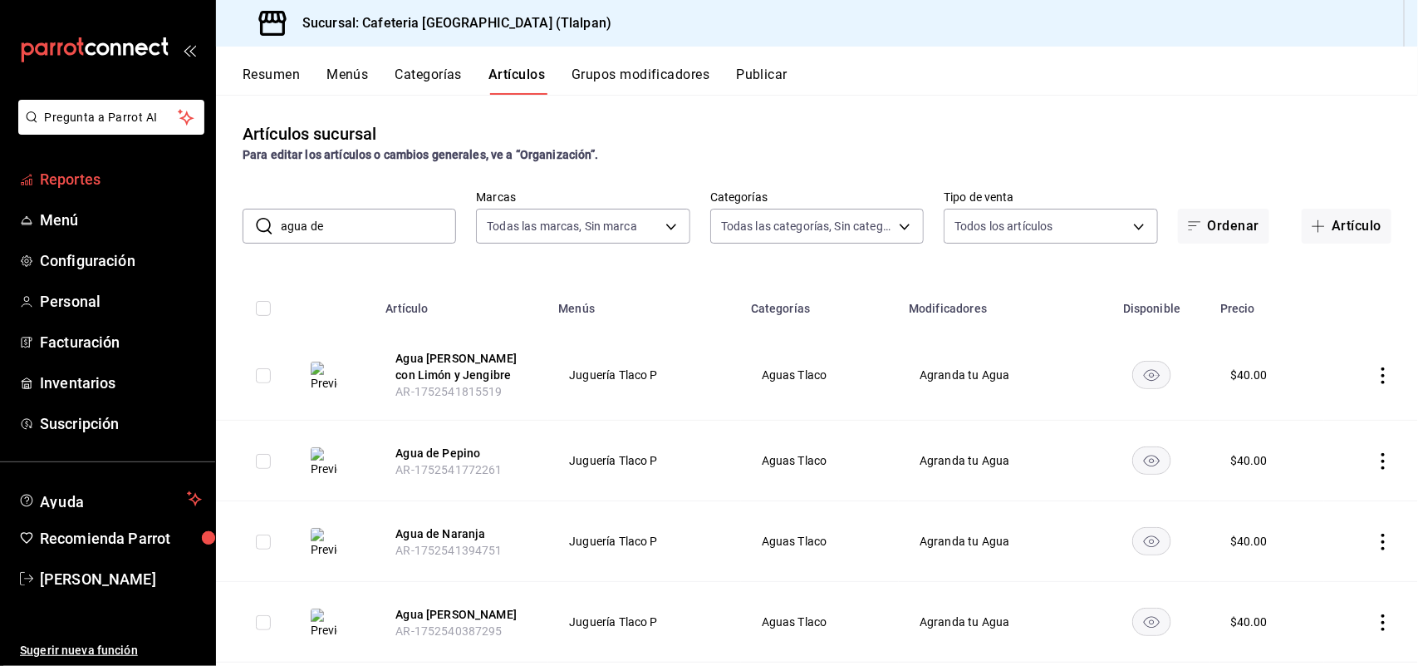
click at [76, 175] on span "Reportes" at bounding box center [121, 179] width 162 height 22
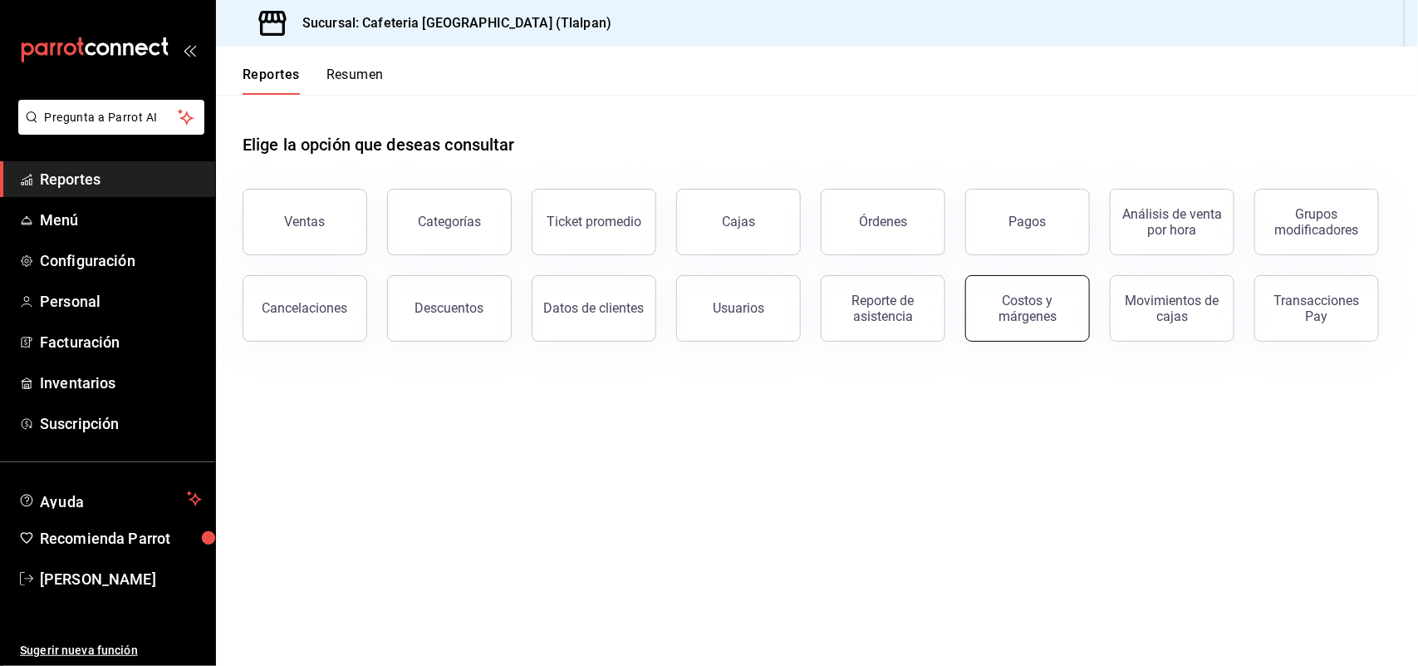
click at [1028, 292] on button "Costos y márgenes" at bounding box center [1028, 308] width 125 height 66
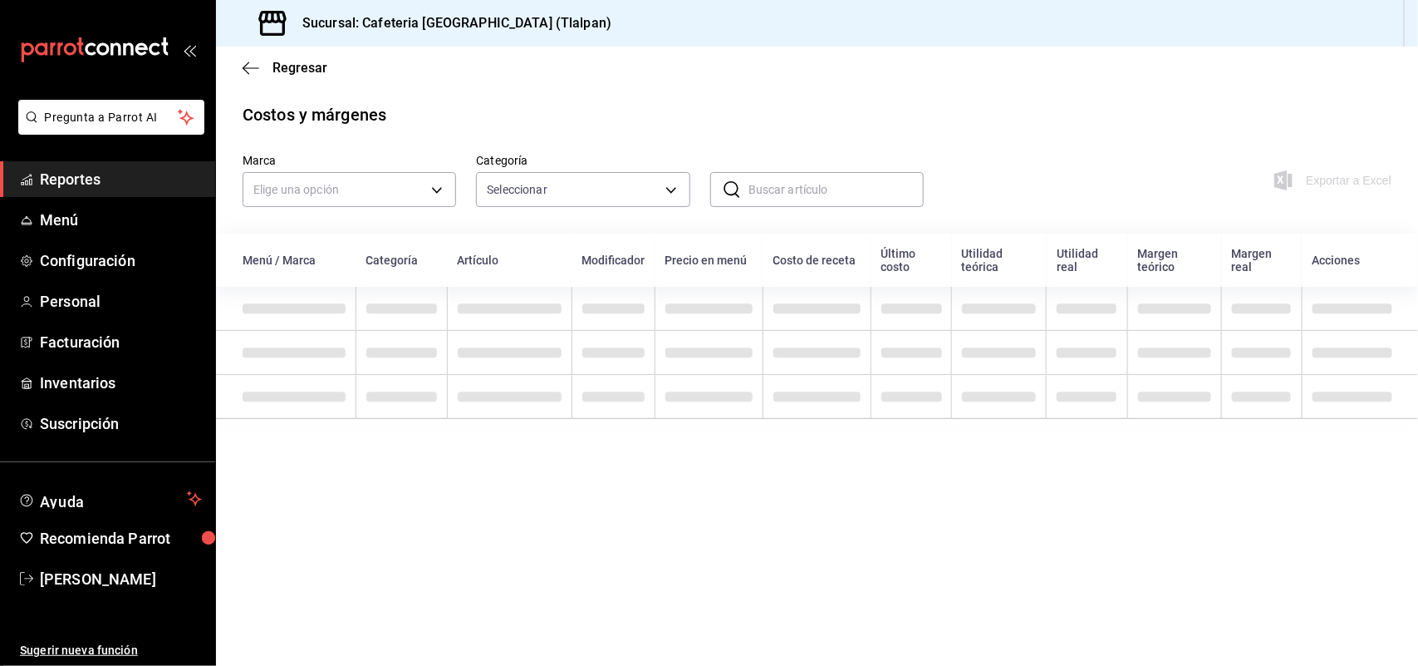
click at [761, 192] on input "text" at bounding box center [836, 189] width 175 height 33
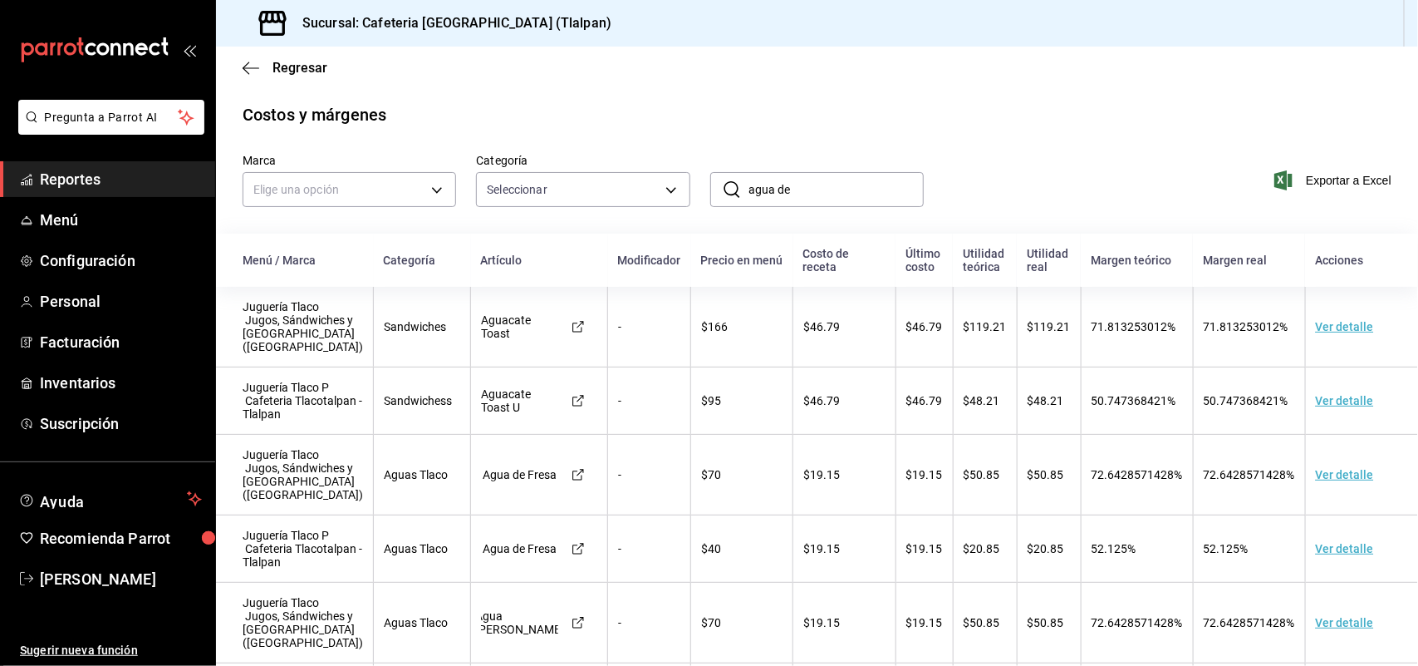
type input "agua de"
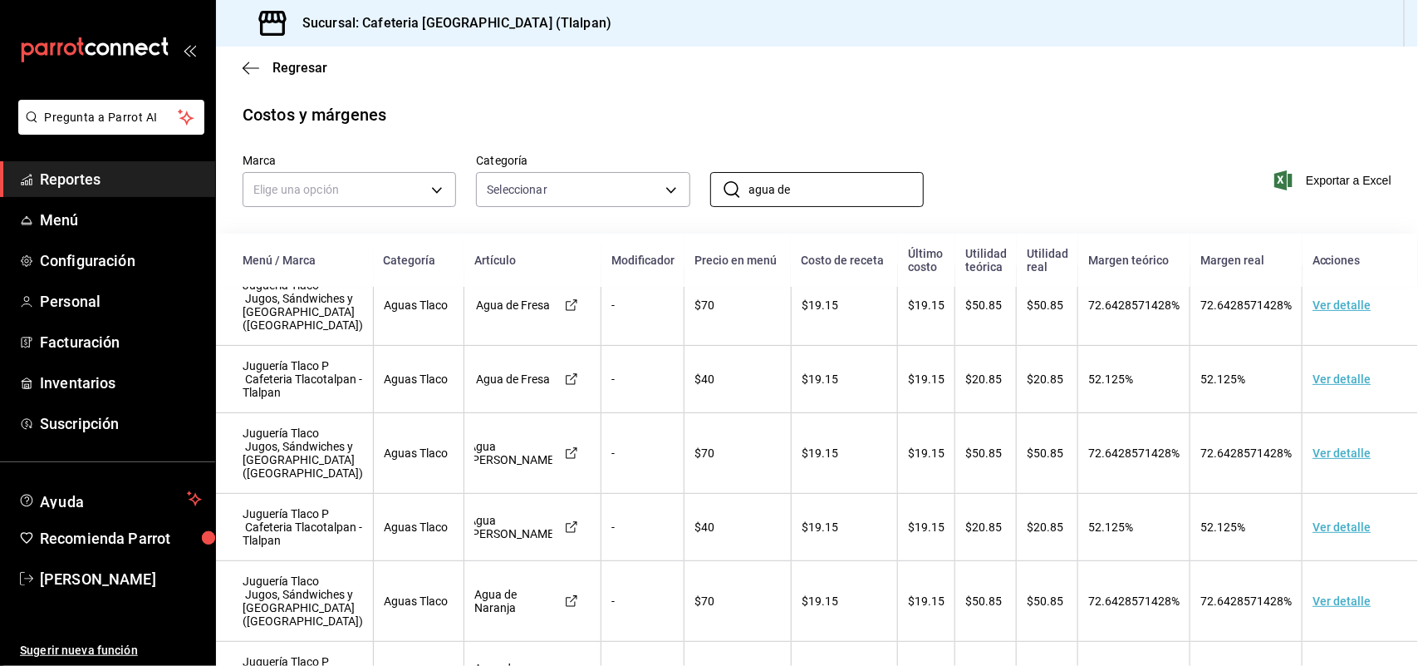
scroll to position [90, 0]
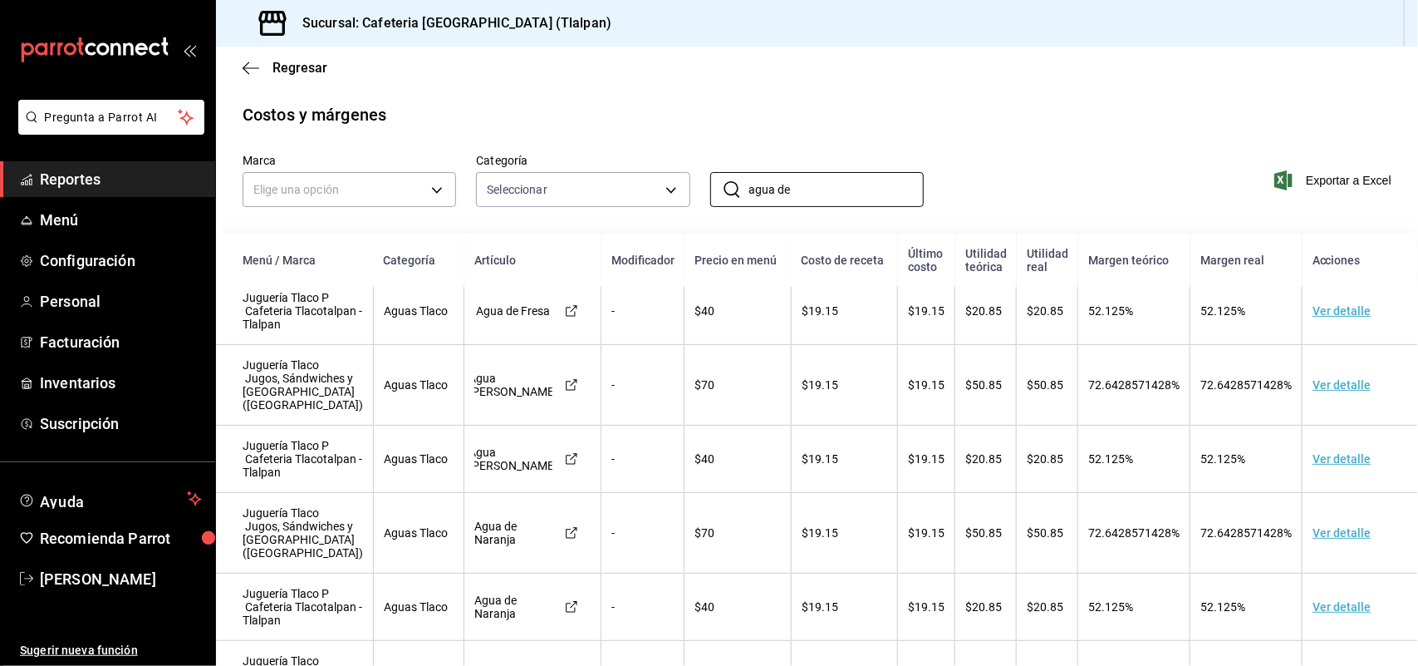
drag, startPoint x: 802, startPoint y: 191, endPoint x: 676, endPoint y: 212, distance: 128.0
click at [676, 212] on div "Marca Elige una opción Categoría Seleccionar ​ agua de ​ Exportar a Excel Menú …" at bounding box center [817, 482] width 1149 height 657
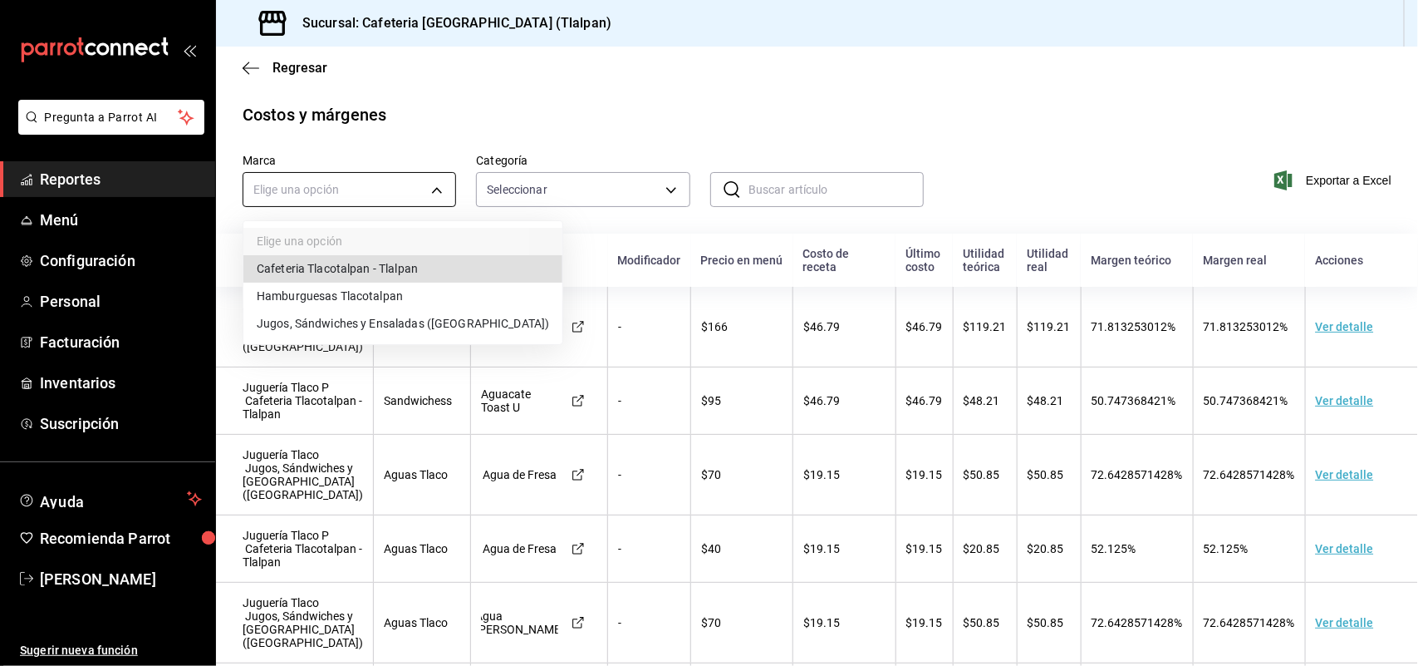
click at [331, 181] on body "Pregunta a Parrot AI Reportes Menú Configuración Personal Facturación Inventari…" at bounding box center [709, 333] width 1418 height 666
click at [813, 145] on div at bounding box center [709, 333] width 1418 height 666
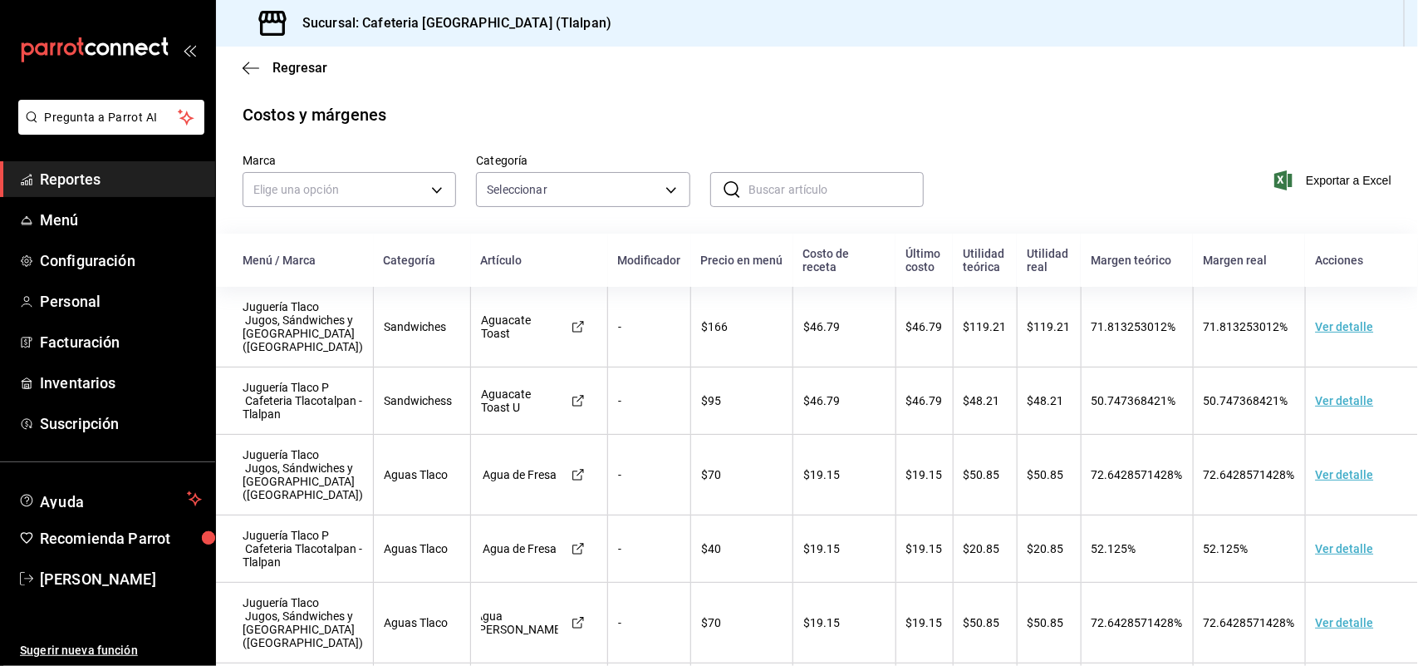
click at [784, 189] on input "text" at bounding box center [836, 189] width 175 height 33
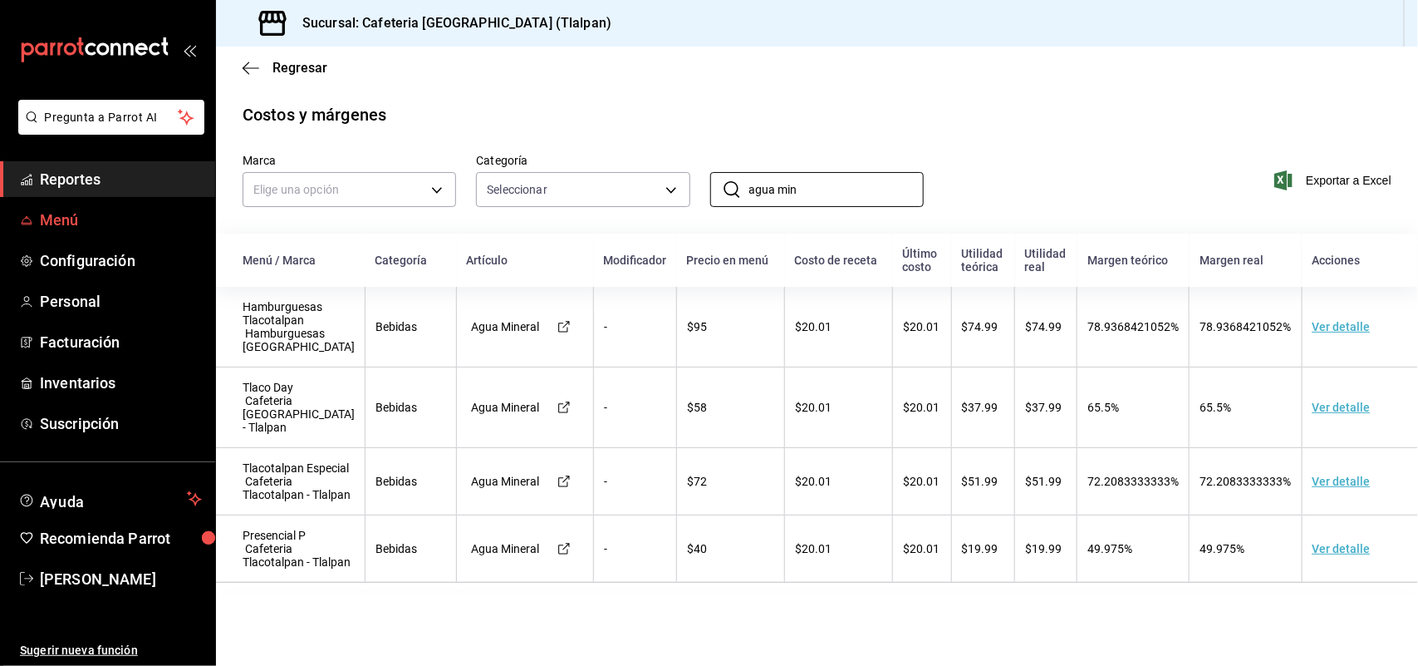
type input "agua min"
click at [59, 223] on span "Menú" at bounding box center [121, 220] width 162 height 22
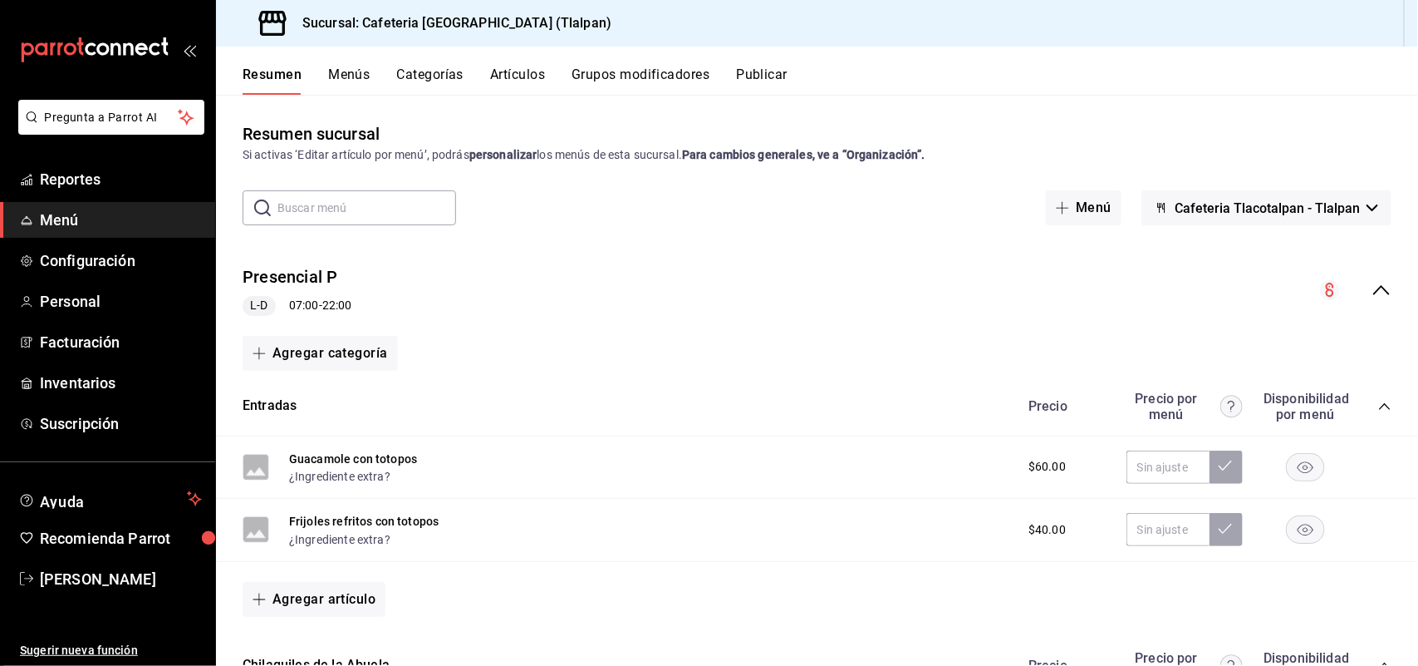
click at [1336, 209] on span "Cafeteria Tlacotalpan - Tlalpan" at bounding box center [1267, 208] width 185 height 16
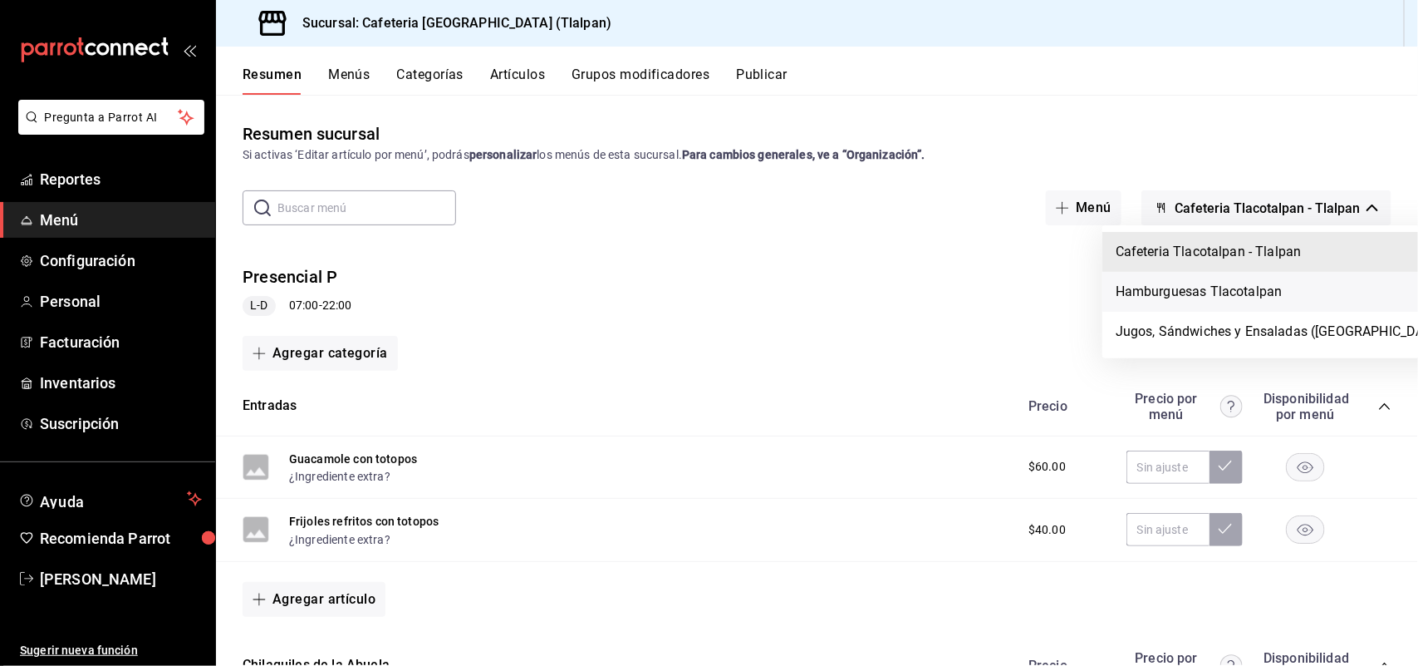
click at [1280, 285] on li "Hamburguesas Tlacotalpan" at bounding box center [1282, 292] width 359 height 40
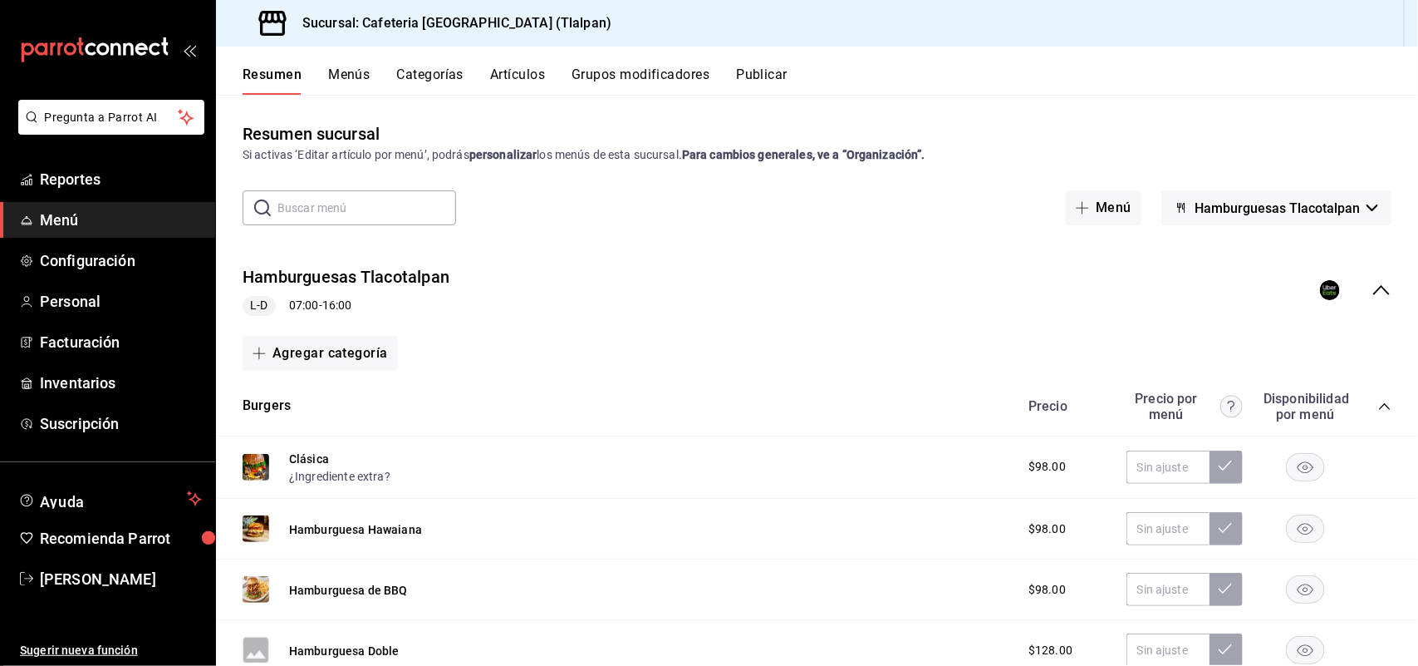
click at [519, 79] on button "Artículos" at bounding box center [517, 80] width 55 height 28
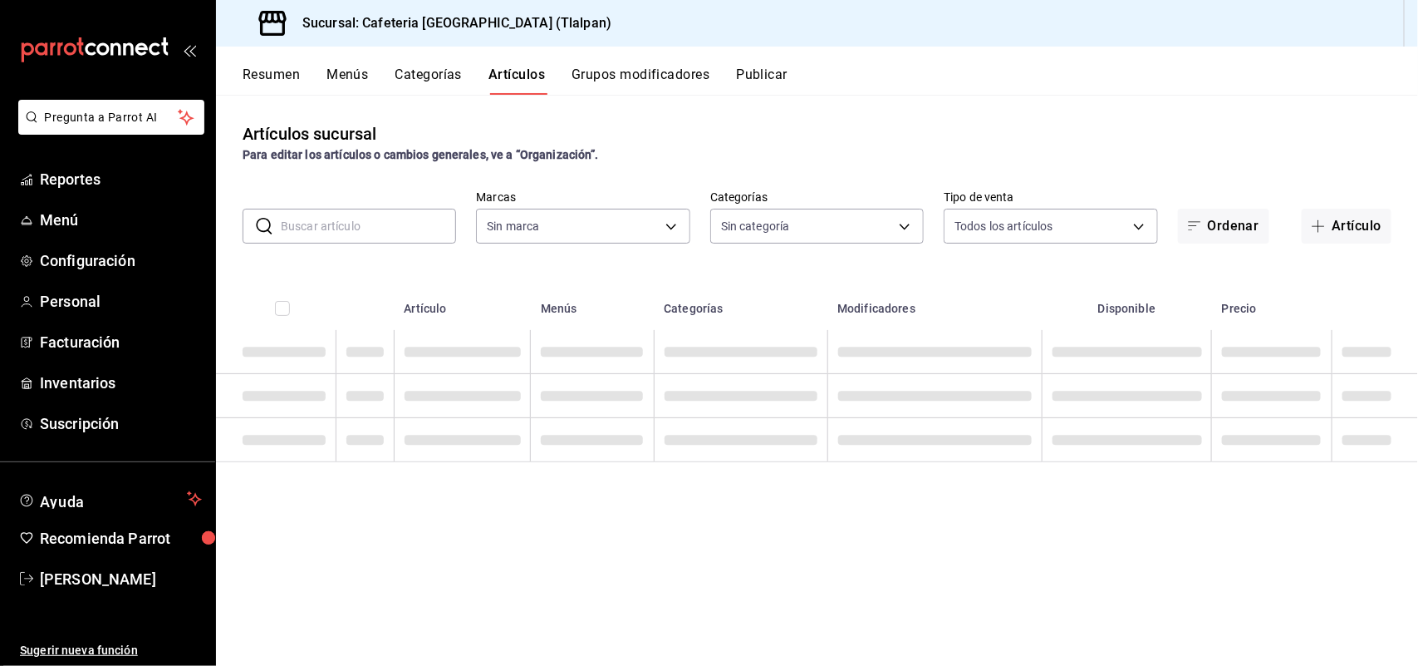
click at [378, 221] on input "text" at bounding box center [368, 225] width 175 height 33
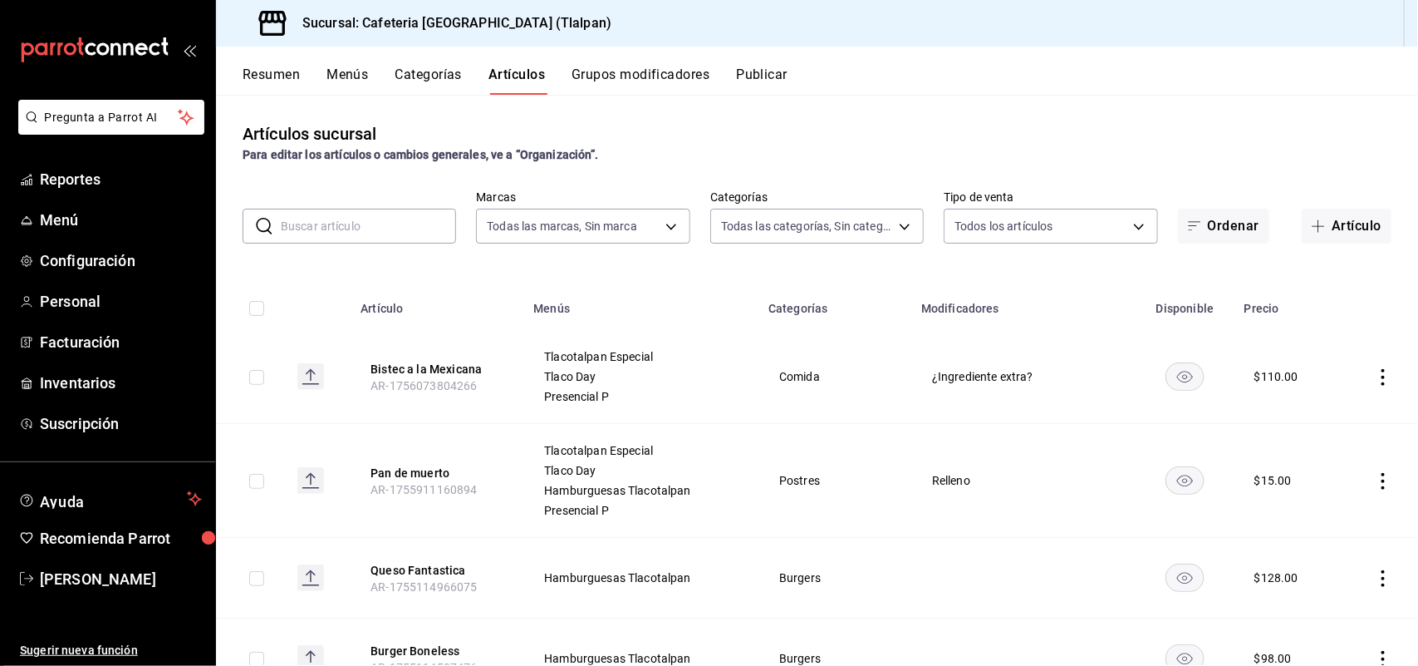
type input "ec576109-29d1-42df-b2ca-5becddbd2efe,3dfd9669-9911-4f47-a36d-8fb2dcc6eb36,e5a57…"
type input "657201d4-d6ef-4148-94c8-ccd00e340086,2df64931-09e0-4952-9b1e-a15b872a294e,3f7d6…"
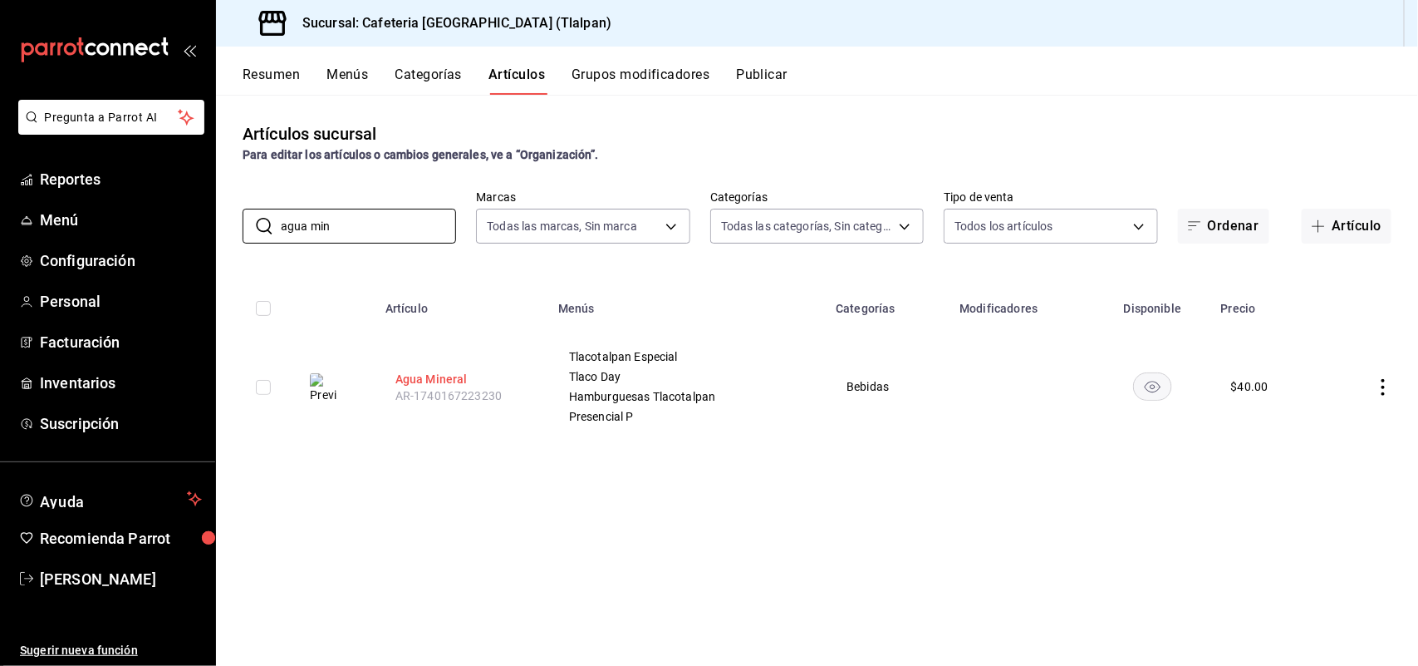
type input "agua min"
click at [440, 376] on button "Agua Mineral" at bounding box center [462, 379] width 133 height 17
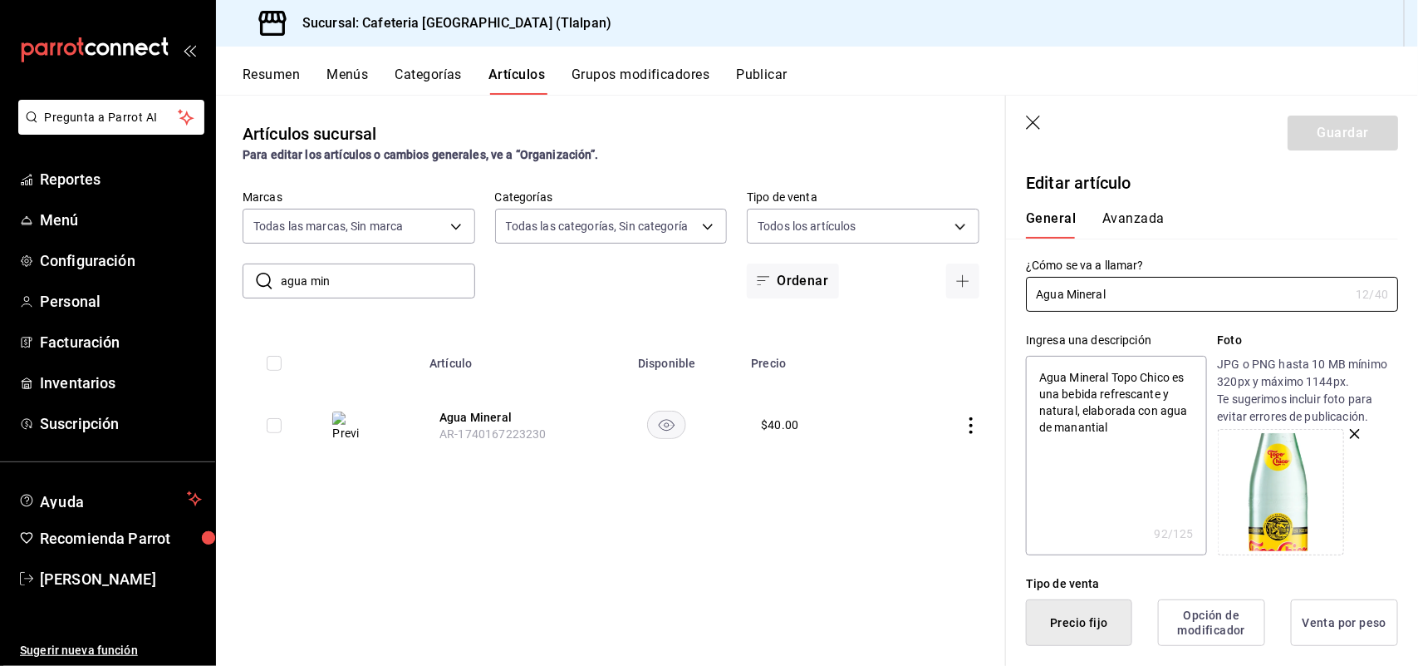
type textarea "x"
type input "$40.00"
radio input "false"
radio input "true"
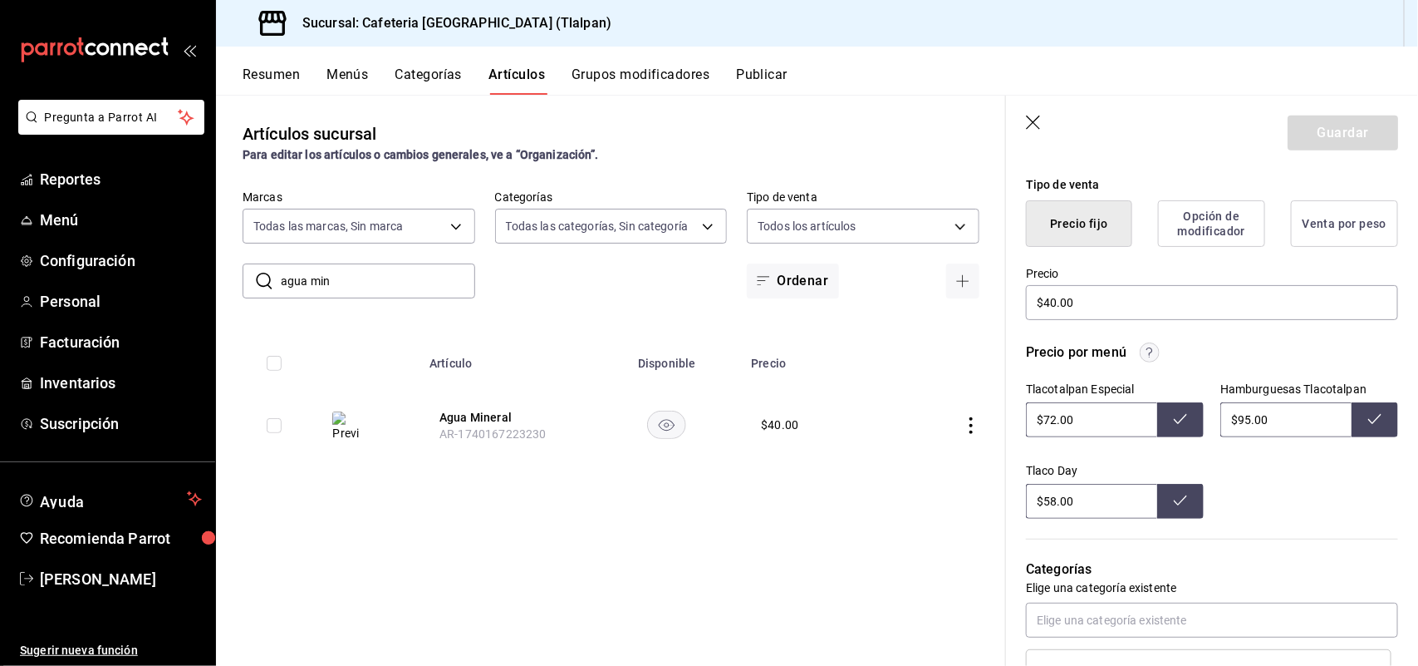
scroll to position [415, 0]
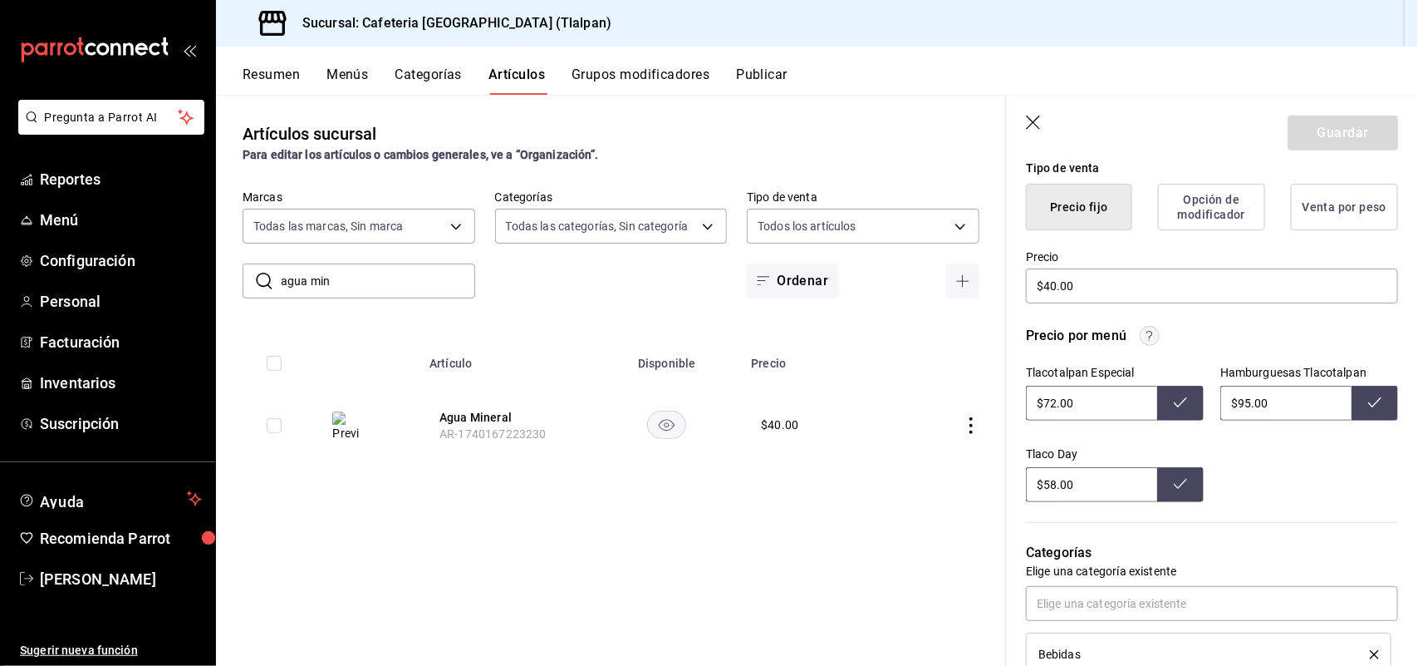
click at [1245, 403] on input "$95.00" at bounding box center [1286, 403] width 131 height 35
type input "$9.00"
type input "$72.00"
click at [1357, 410] on button at bounding box center [1375, 403] width 47 height 35
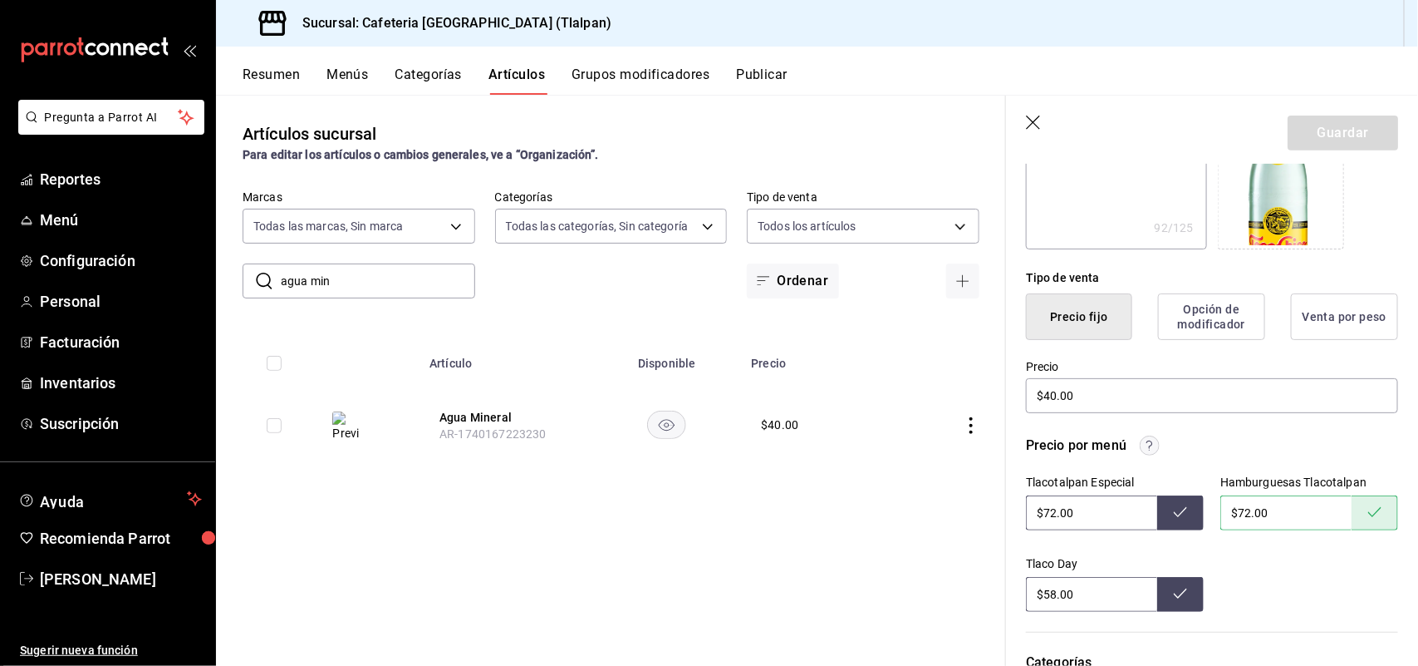
scroll to position [304, 0]
click at [1027, 125] on icon "button" at bounding box center [1034, 123] width 17 height 17
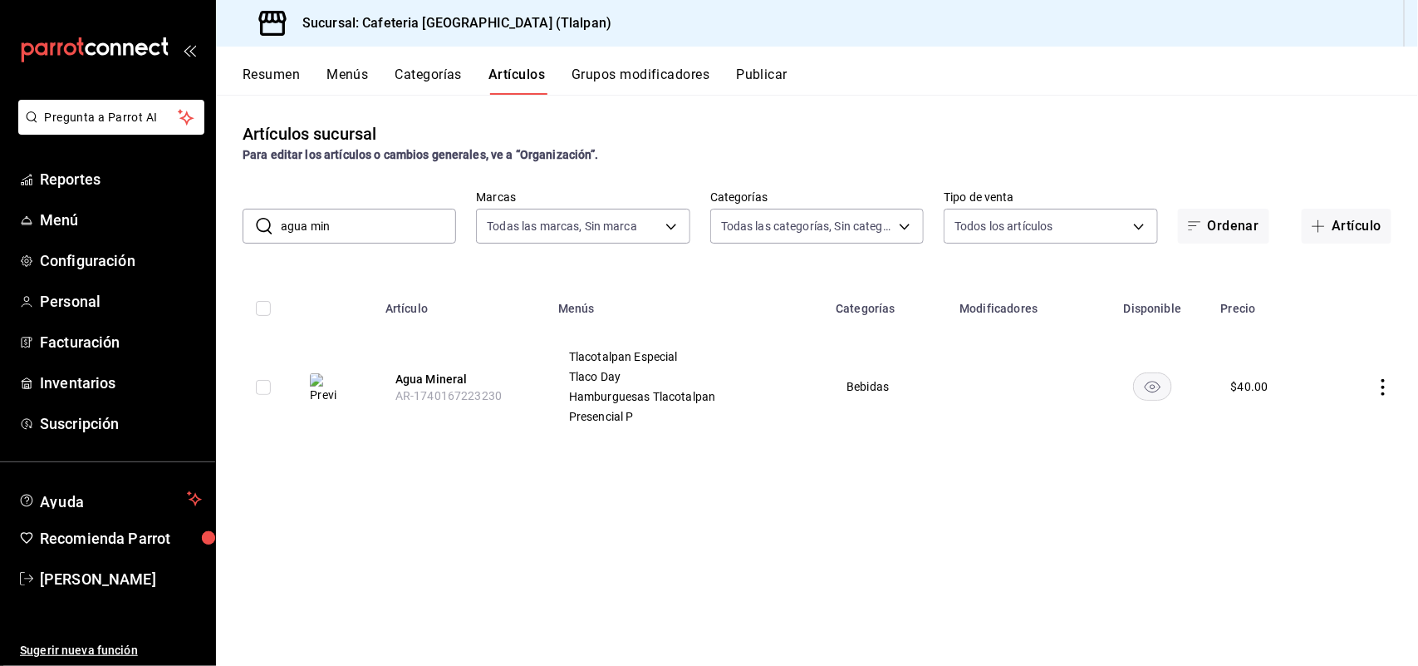
click at [347, 226] on input "agua min" at bounding box center [368, 225] width 175 height 33
type input "a"
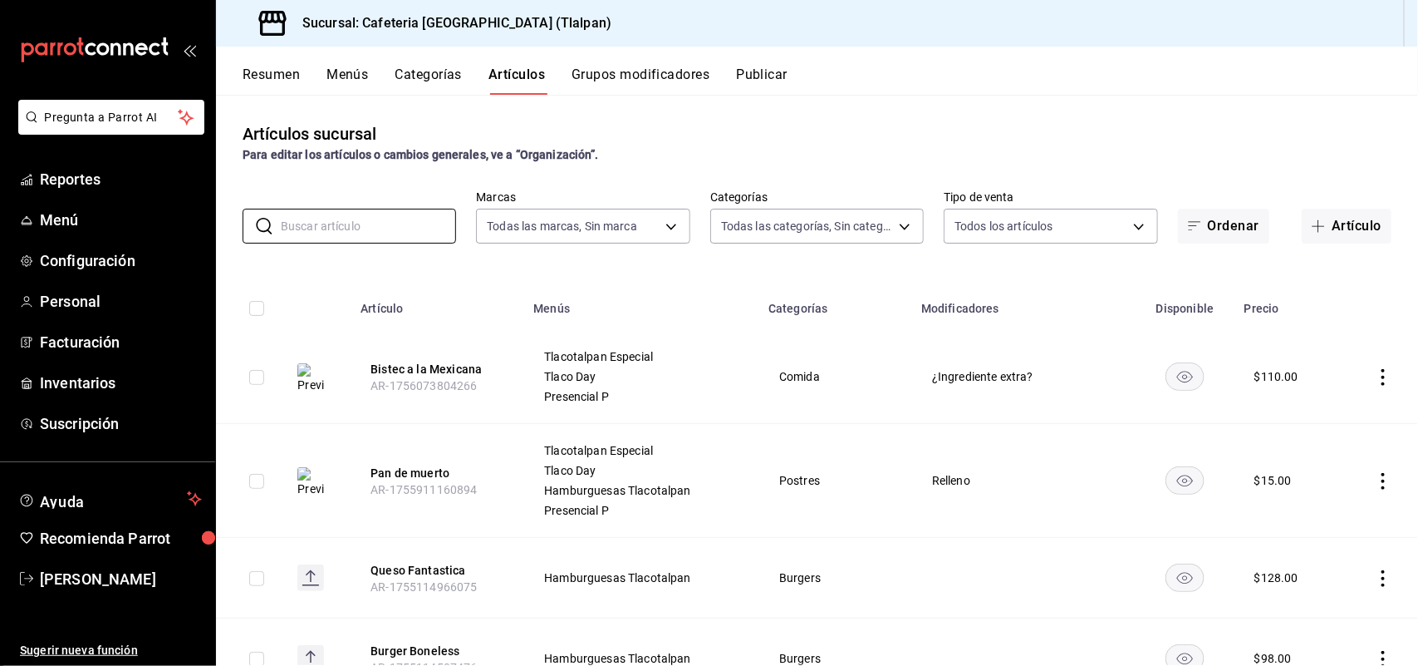
click at [425, 75] on button "Categorías" at bounding box center [429, 80] width 67 height 28
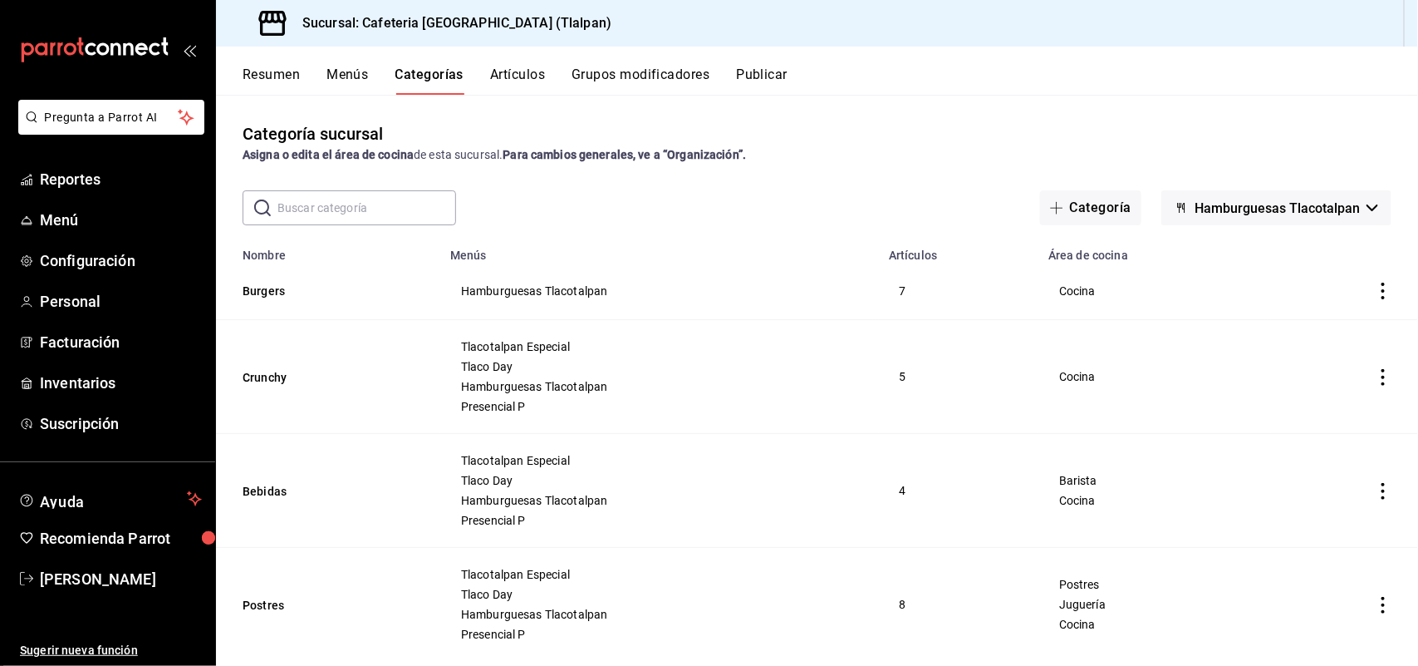
click at [346, 69] on button "Menús" at bounding box center [348, 80] width 42 height 28
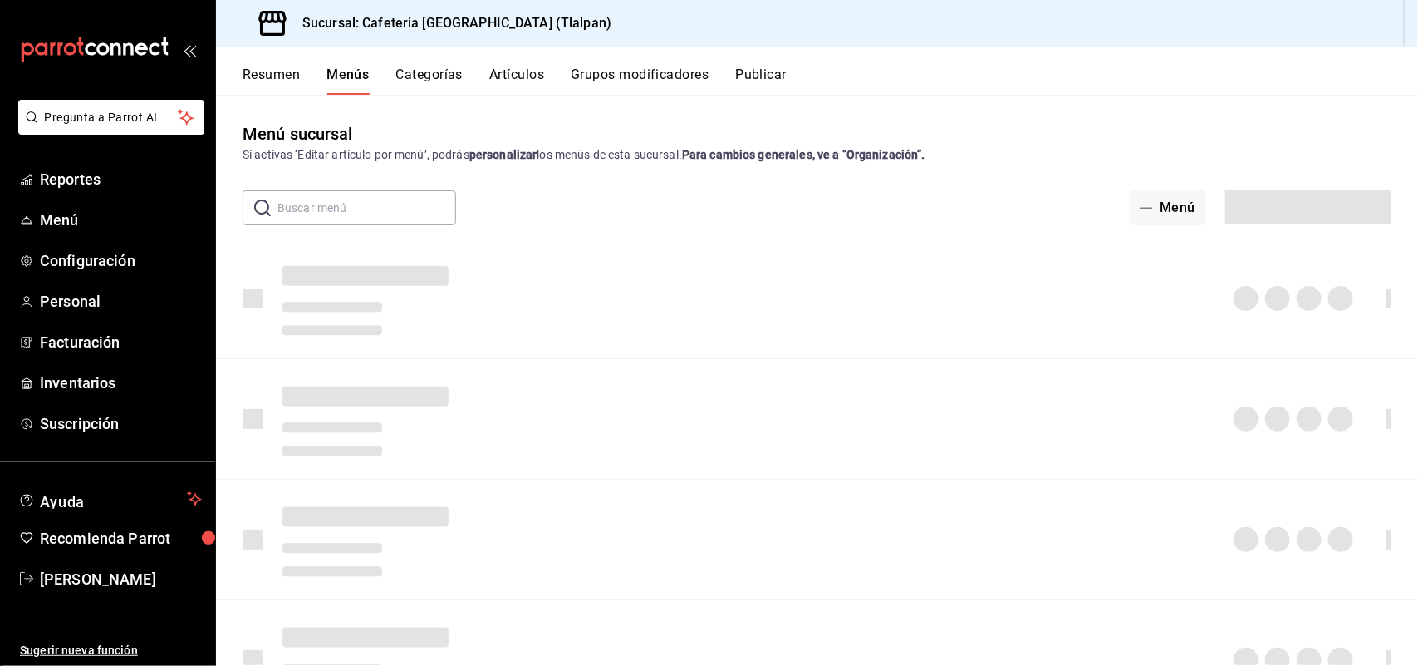
click at [520, 67] on button "Artículos" at bounding box center [516, 80] width 55 height 28
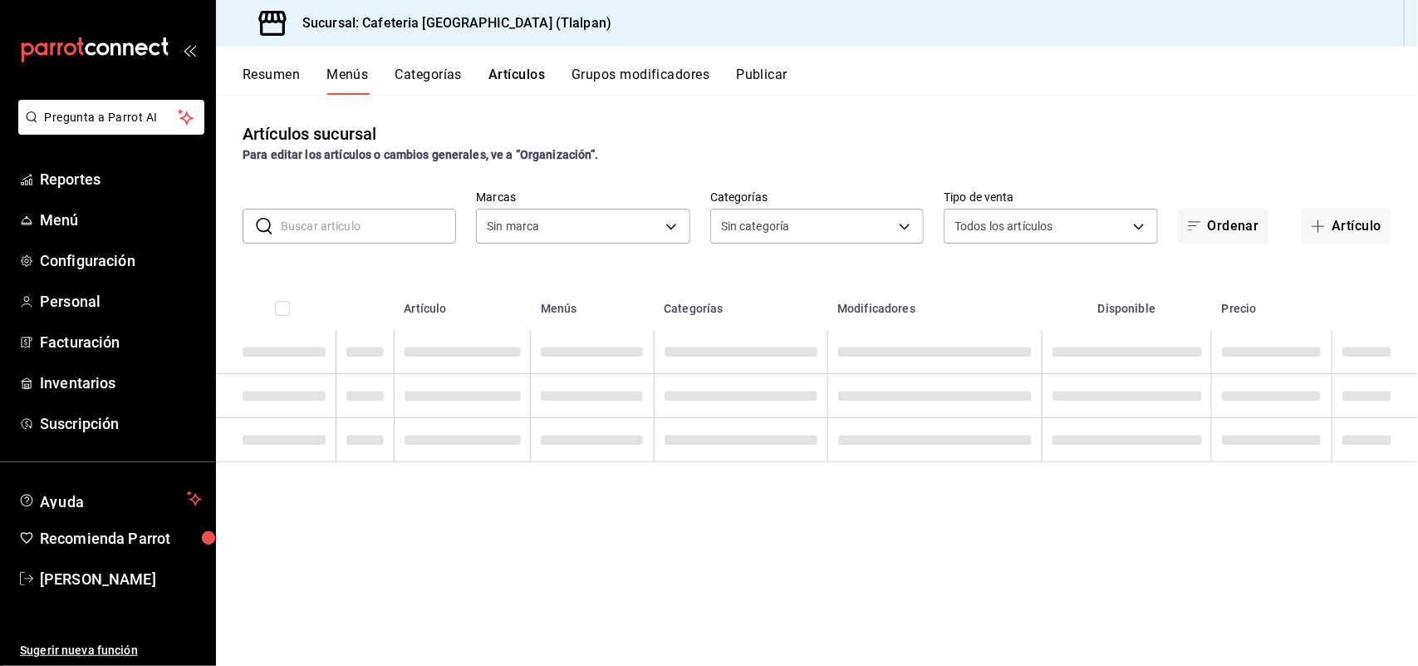
type input "ec576109-29d1-42df-b2ca-5becddbd2efe,3dfd9669-9911-4f47-a36d-8fb2dcc6eb36,e5a57…"
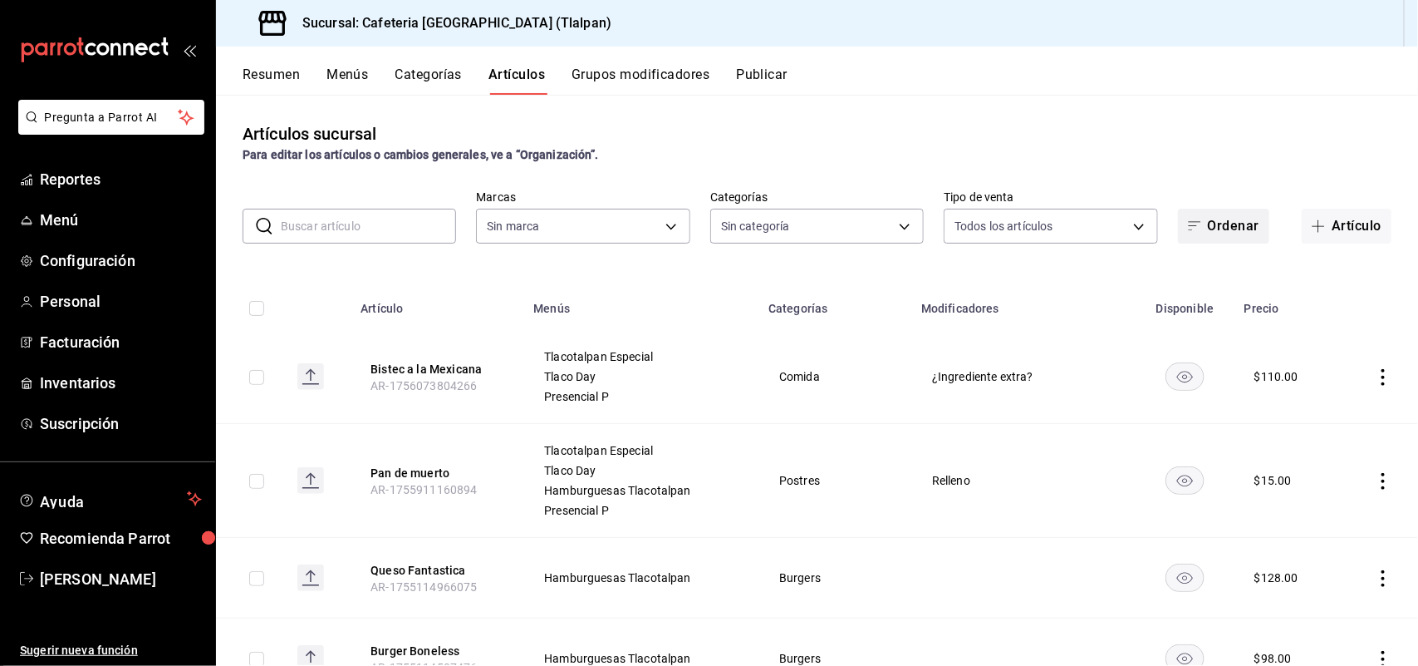
type input "ec576109-29d1-42df-b2ca-5becddbd2efe,3dfd9669-9911-4f47-a36d-8fb2dcc6eb36,e5a57…"
type input "657201d4-d6ef-4148-94c8-ccd00e340086,2df64931-09e0-4952-9b1e-a15b872a294e,3f7d6…"
click at [417, 76] on button "Categorías" at bounding box center [429, 80] width 67 height 28
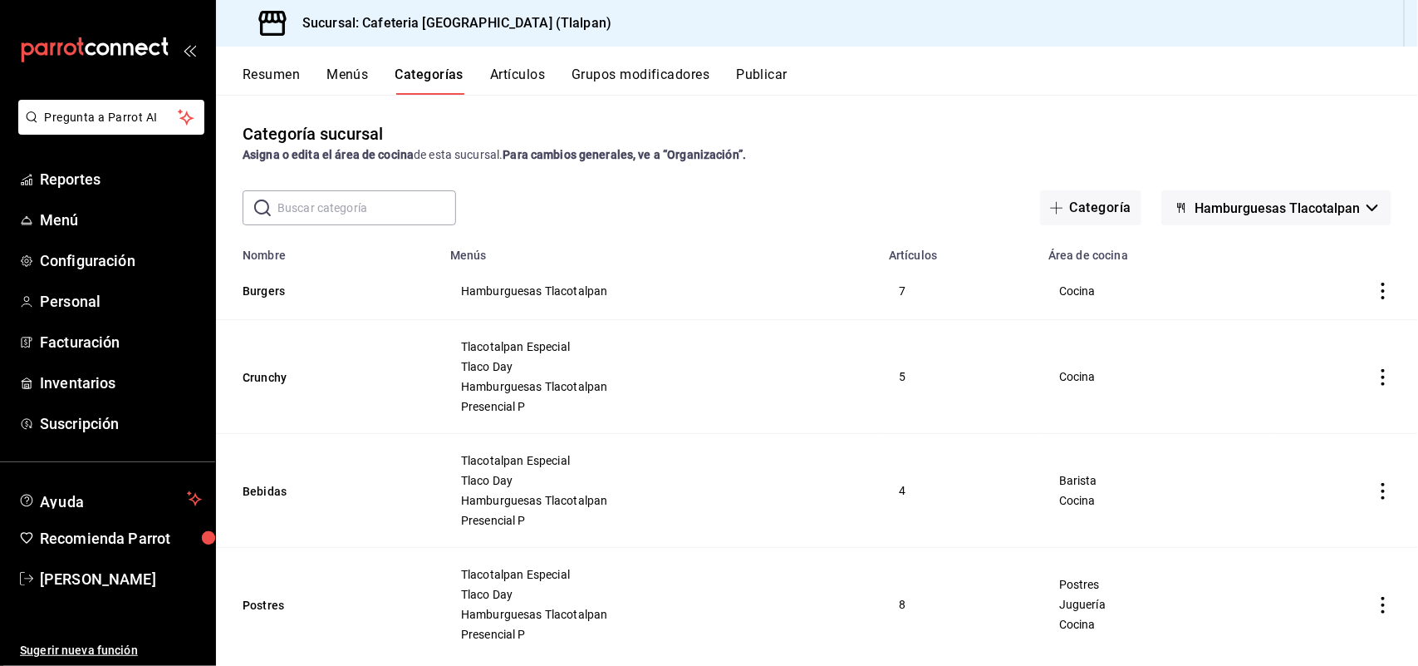
click at [1219, 221] on button "Hamburguesas Tlacotalpan" at bounding box center [1277, 207] width 230 height 35
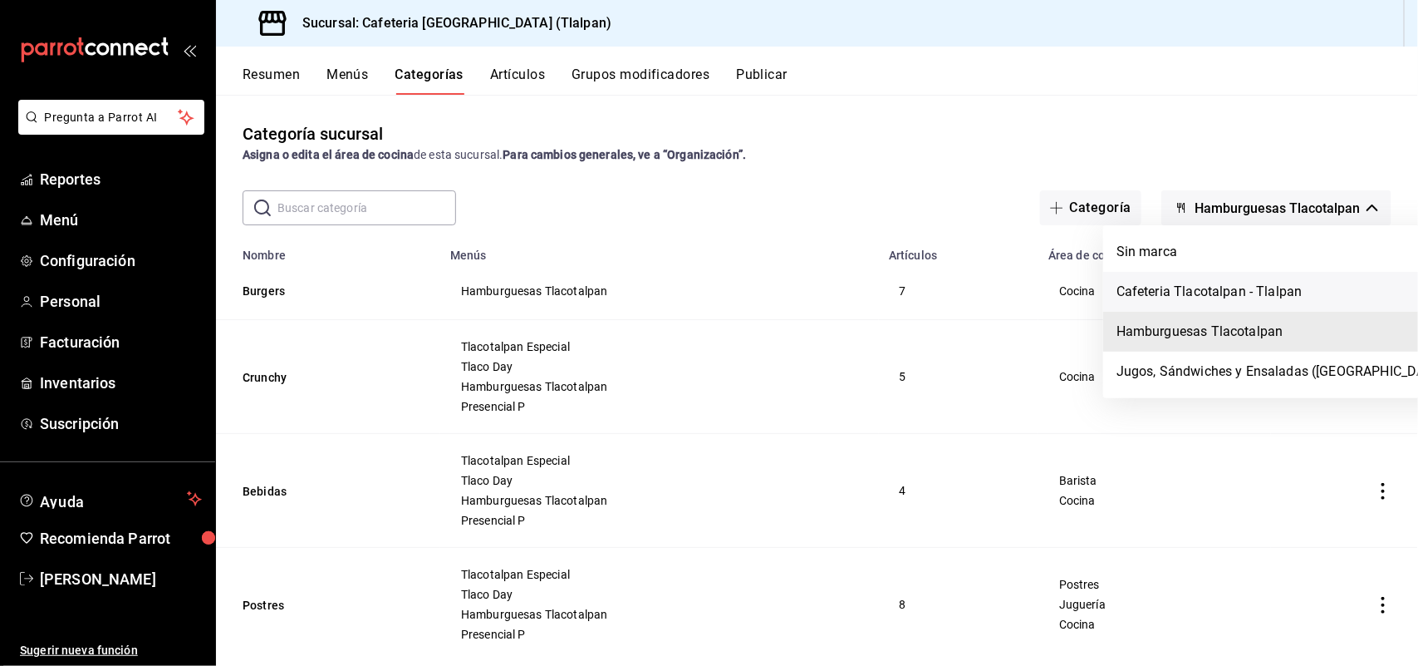
click at [1206, 285] on li "Cafeteria Tlacotalpan - Tlalpan" at bounding box center [1282, 292] width 359 height 40
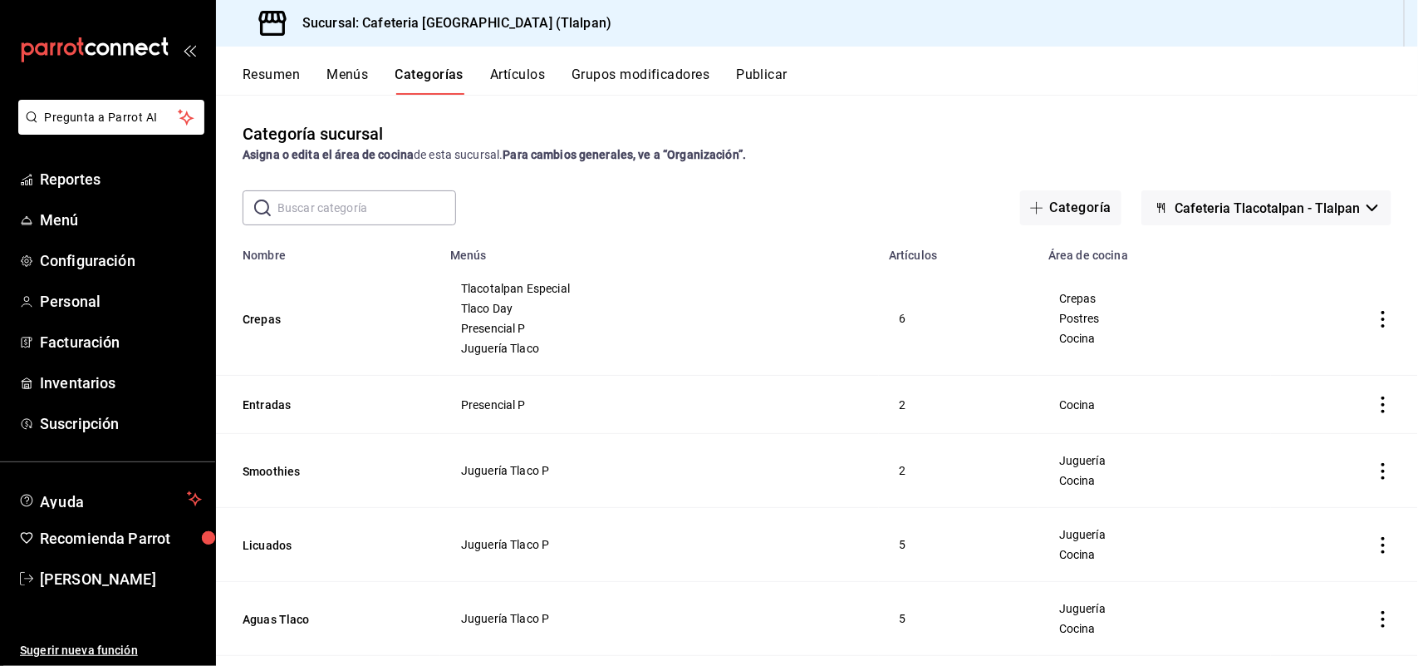
click at [368, 208] on input "text" at bounding box center [367, 207] width 179 height 33
click at [514, 87] on button "Artículos" at bounding box center [517, 80] width 55 height 28
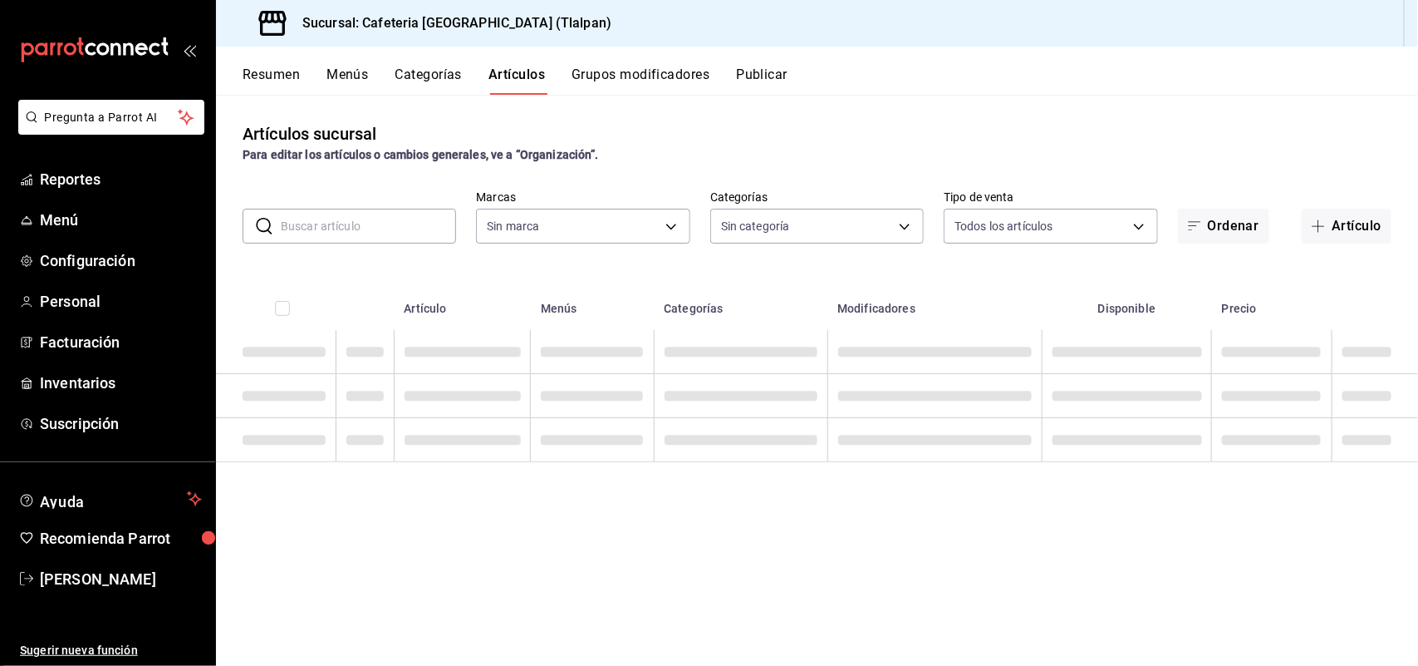
click at [307, 228] on input "text" at bounding box center [368, 225] width 175 height 33
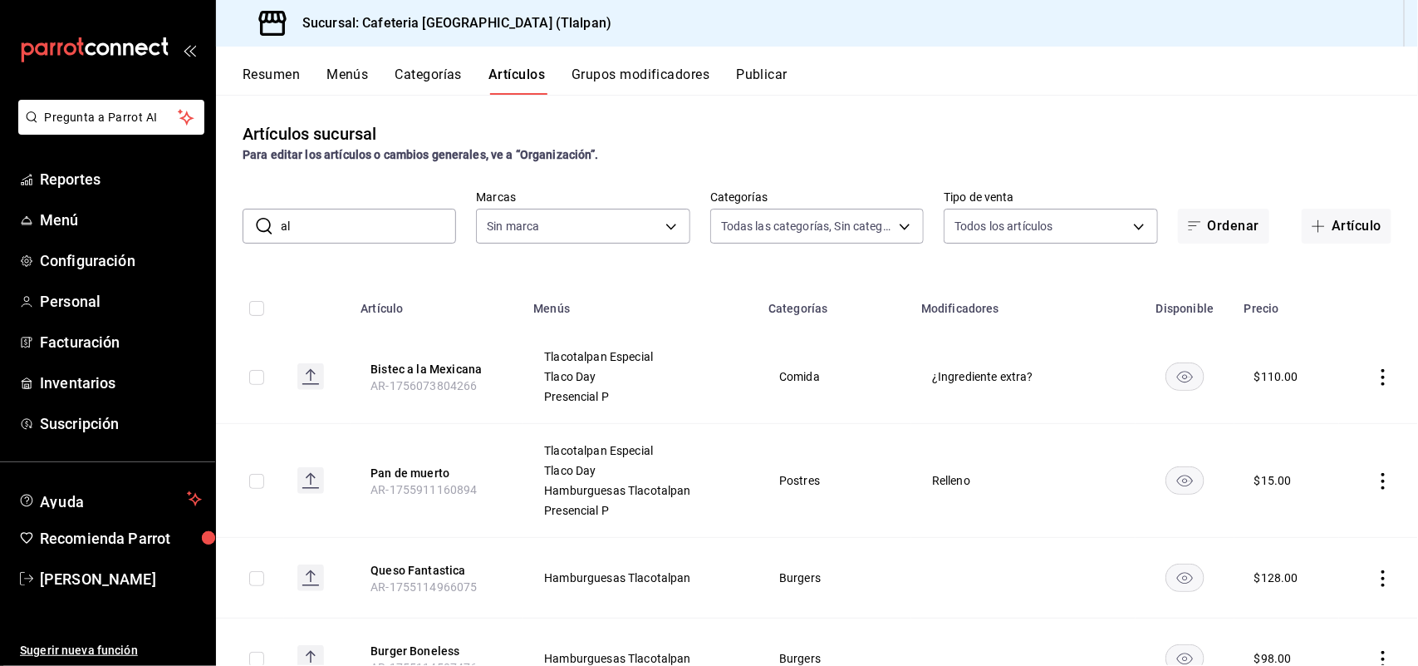
type input "ali"
type input "657201d4-d6ef-4148-94c8-ccd00e340086,2df64931-09e0-4952-9b1e-a15b872a294e,3f7d6…"
type input "alit"
type input "ec576109-29d1-42df-b2ca-5becddbd2efe,3dfd9669-9911-4f47-a36d-8fb2dcc6eb36,e5a57…"
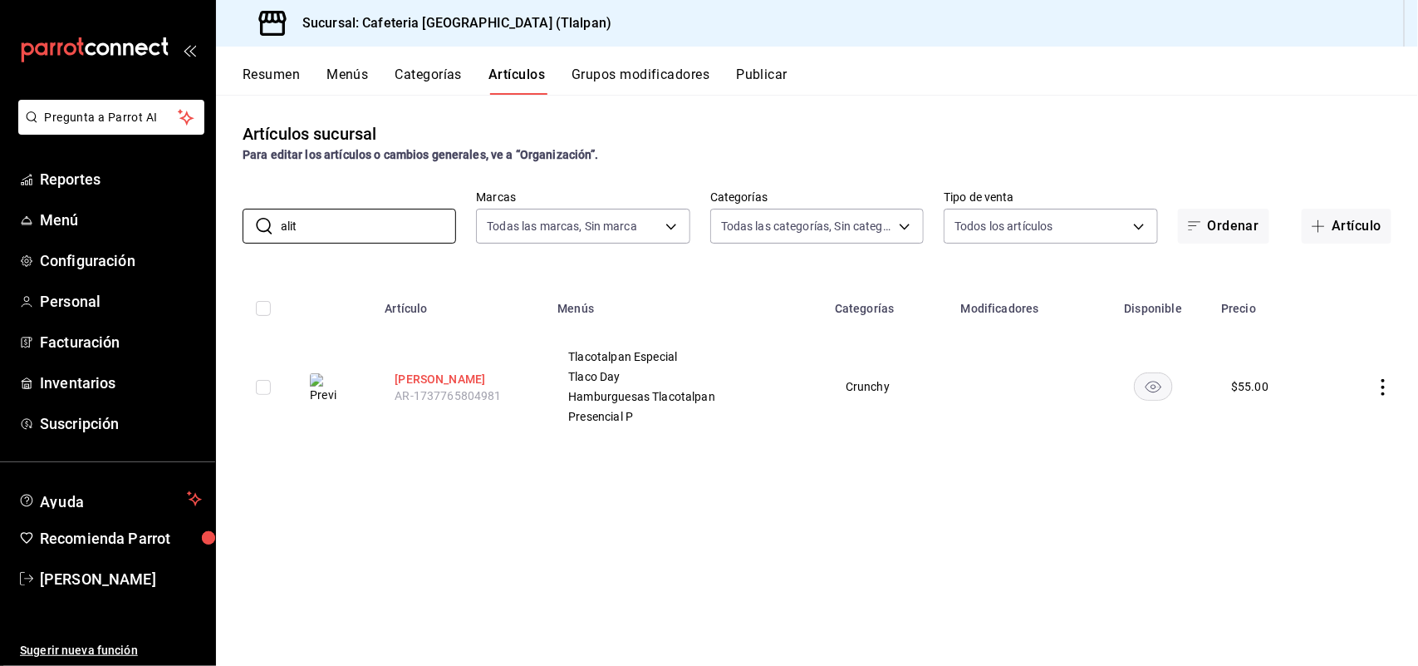
type input "alit"
click at [420, 371] on button "[PERSON_NAME]" at bounding box center [461, 379] width 133 height 17
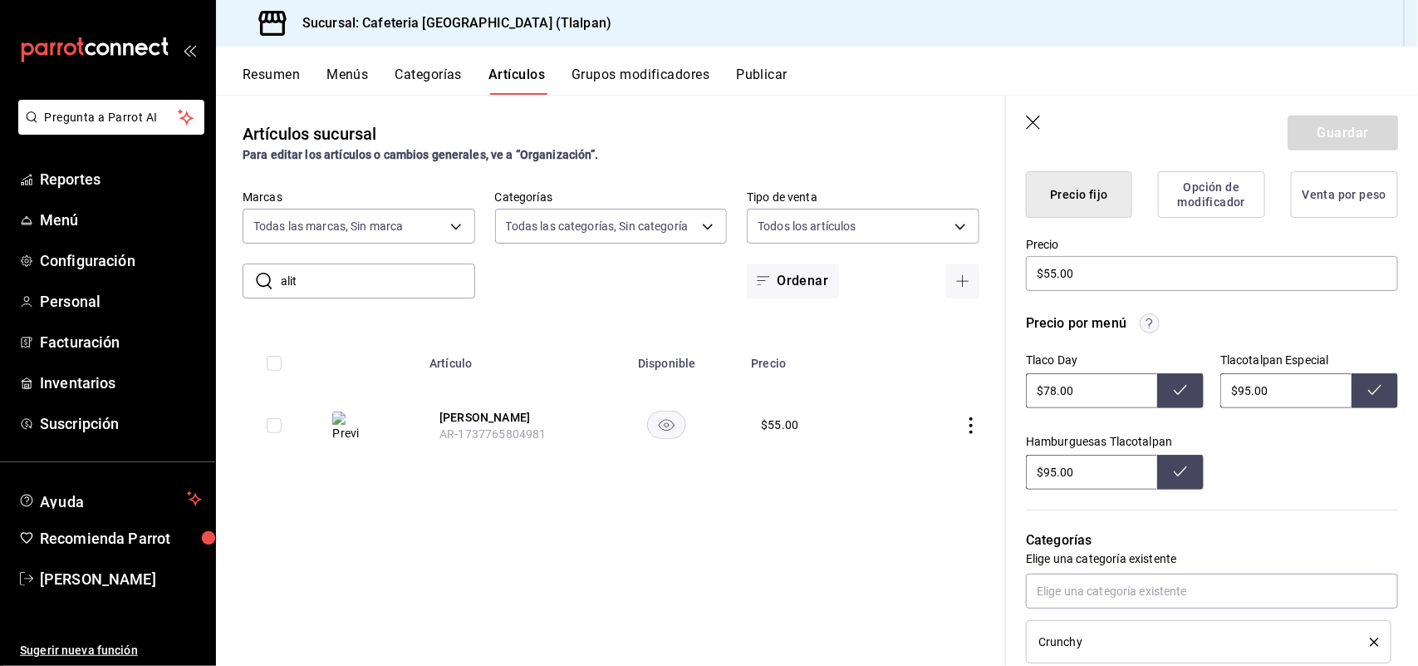
scroll to position [464, 0]
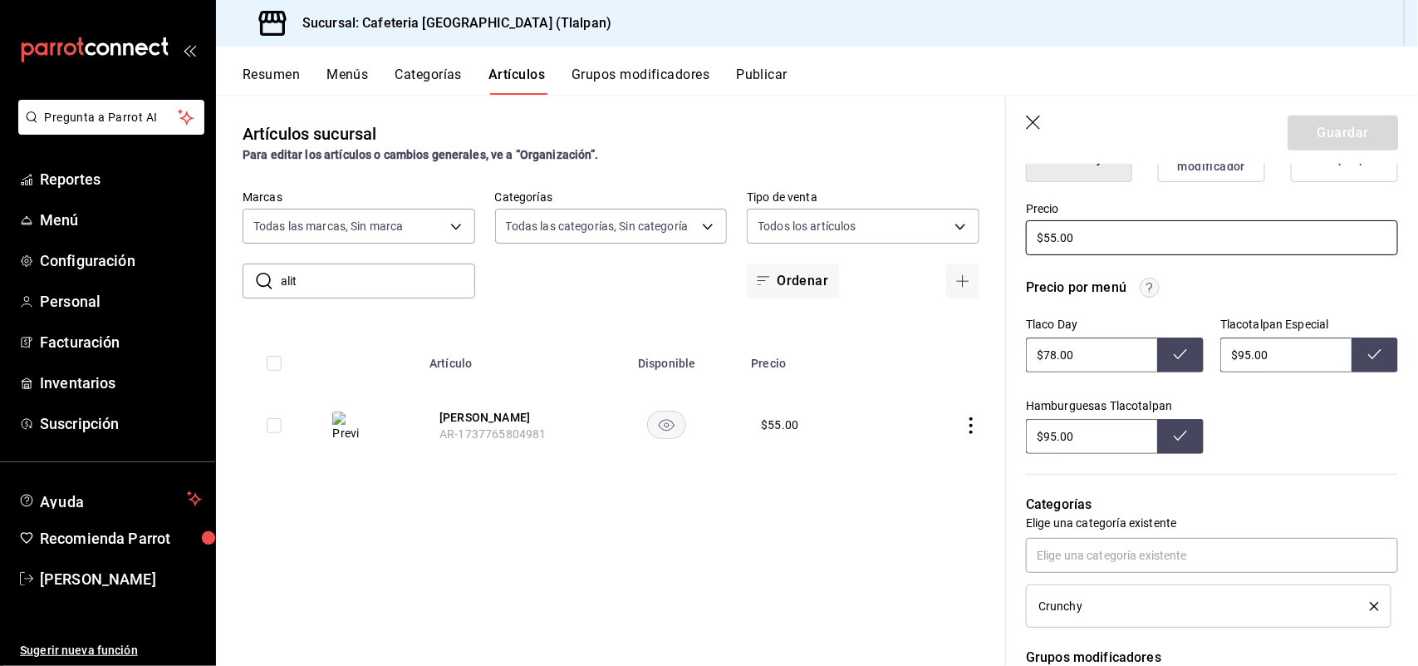
click at [1057, 238] on input "$55.00" at bounding box center [1212, 237] width 372 height 35
type input "$5.00"
type textarea "x"
type input "$53.00"
click at [1314, 125] on button "Guardar" at bounding box center [1343, 132] width 111 height 35
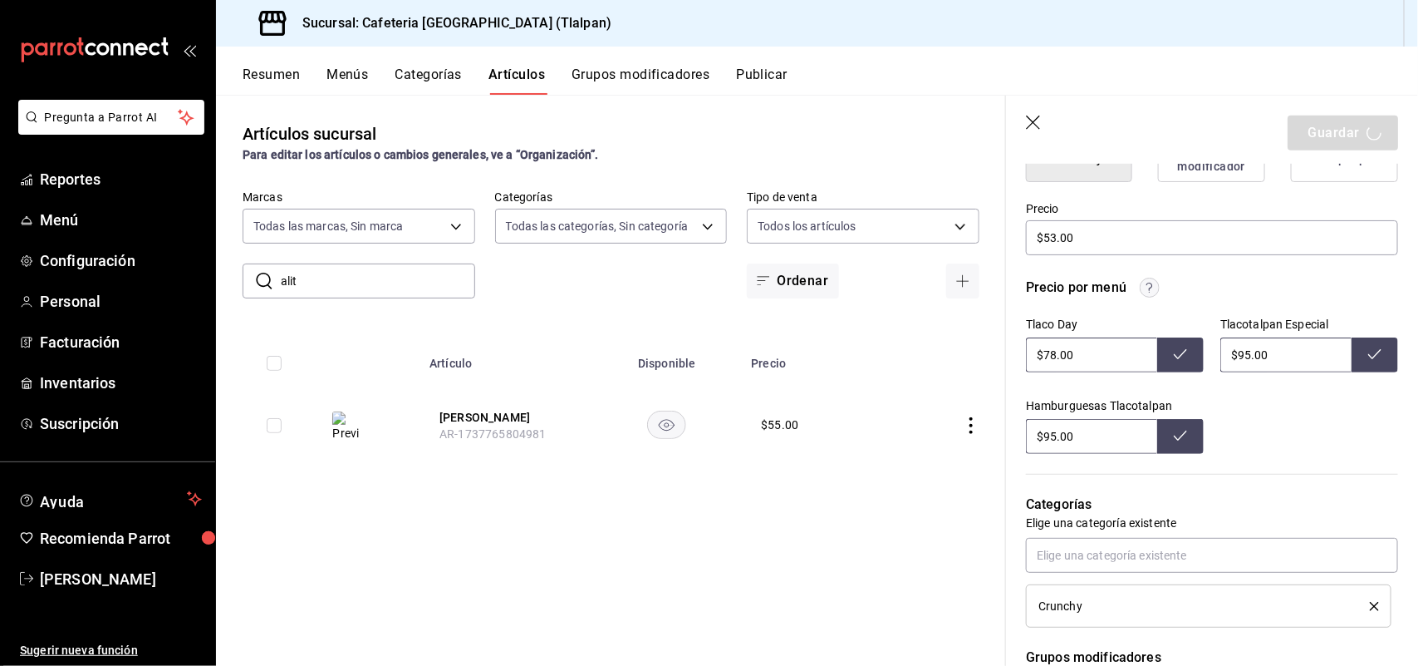
type textarea "x"
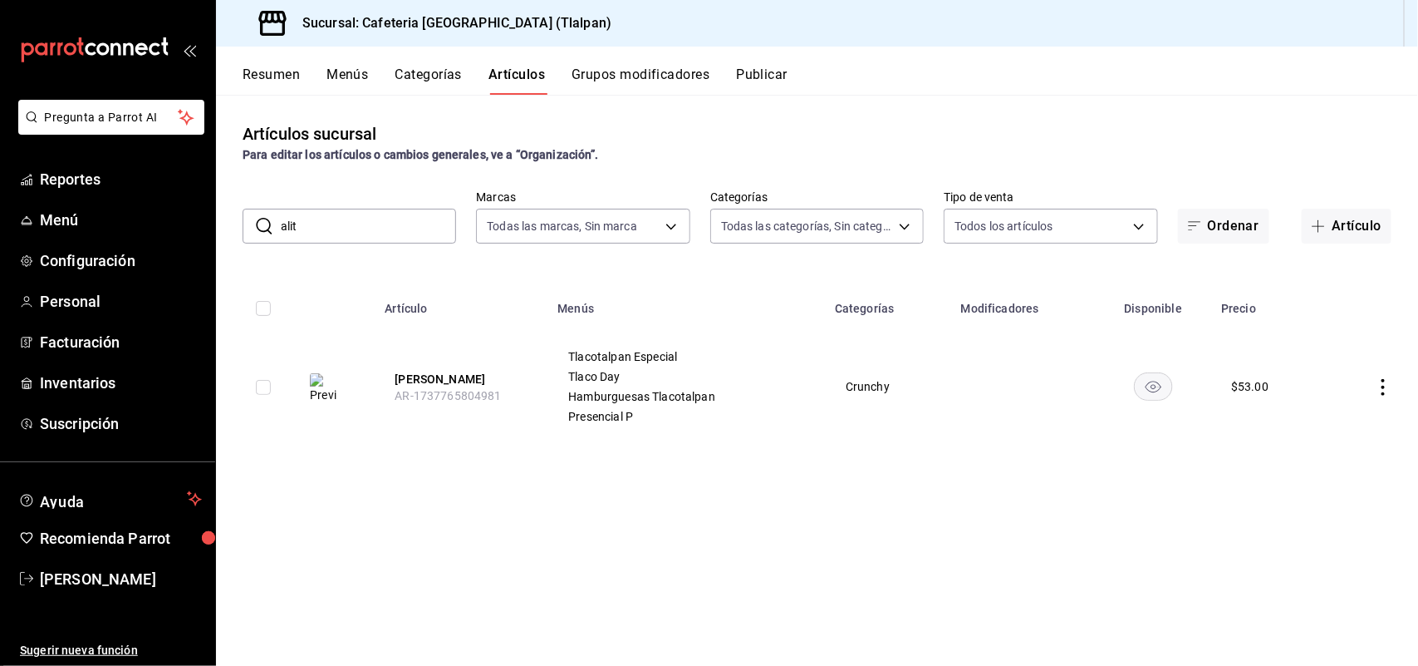
click at [307, 223] on input "alit" at bounding box center [368, 225] width 175 height 33
type input "a"
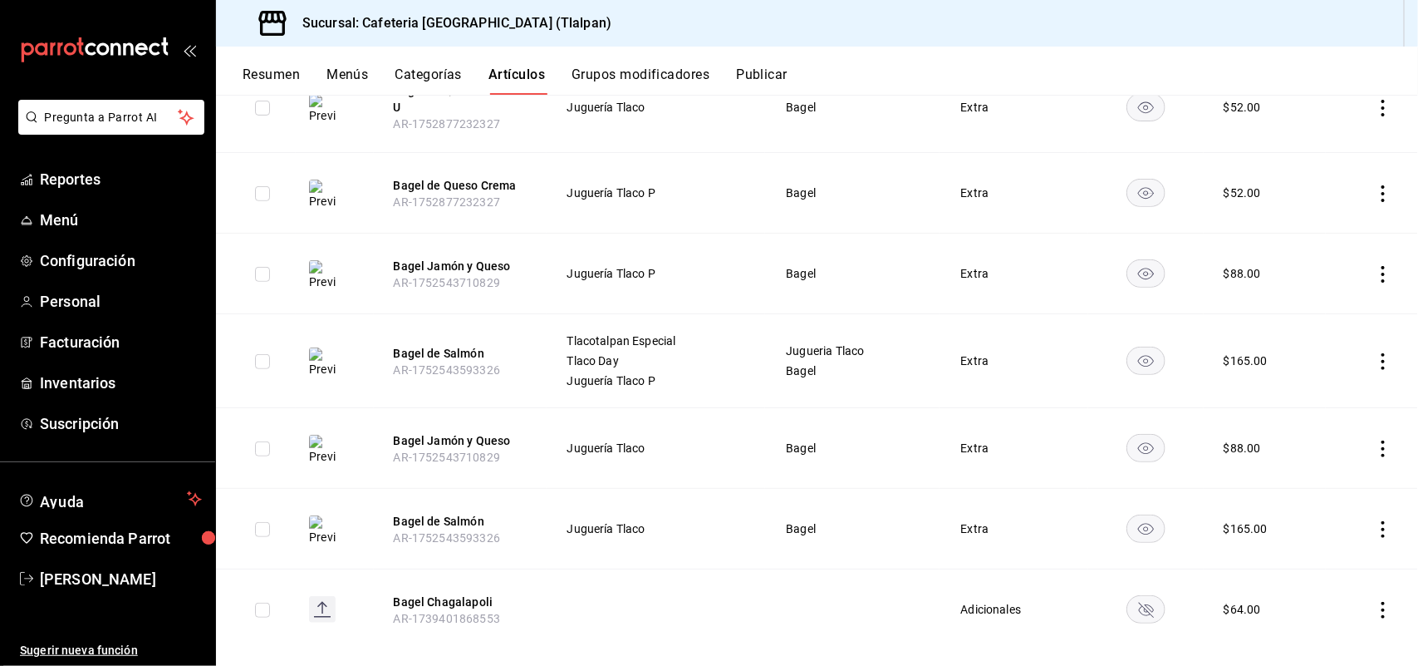
scroll to position [277, 0]
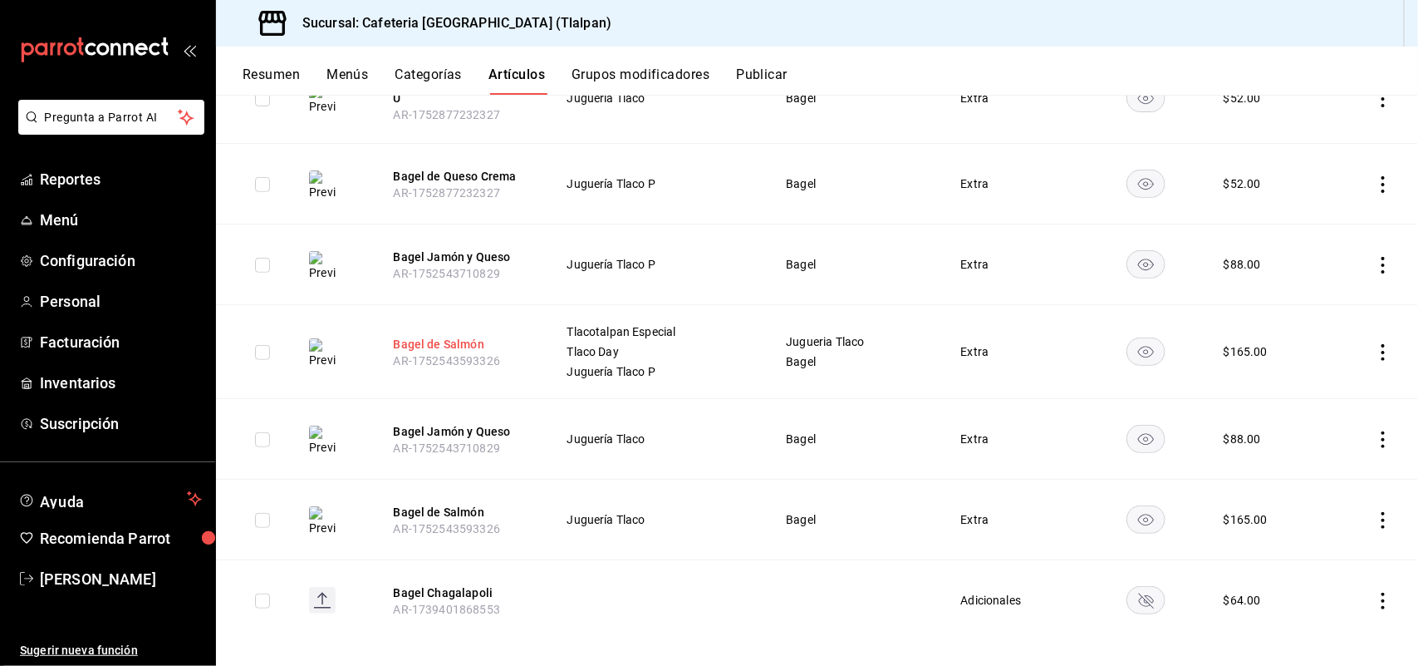
type input "bagel"
click at [424, 336] on button "Bagel de Salmón" at bounding box center [460, 344] width 133 height 17
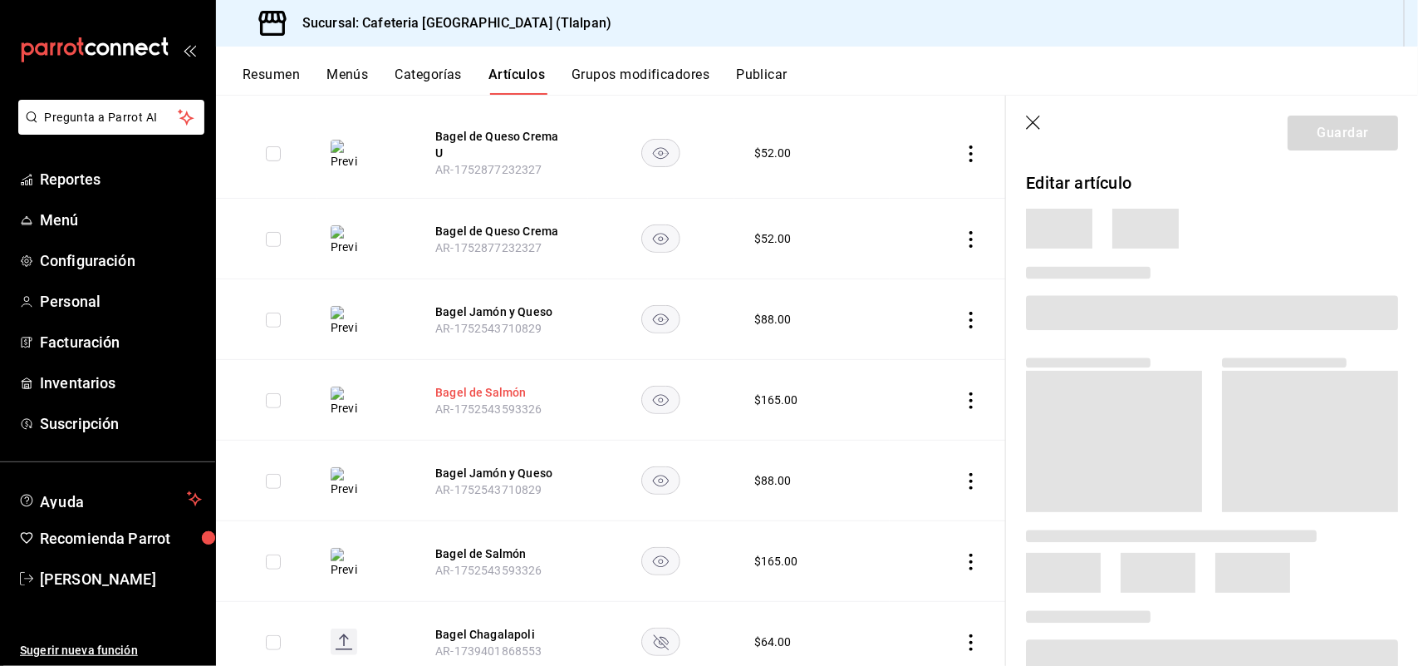
scroll to position [268, 0]
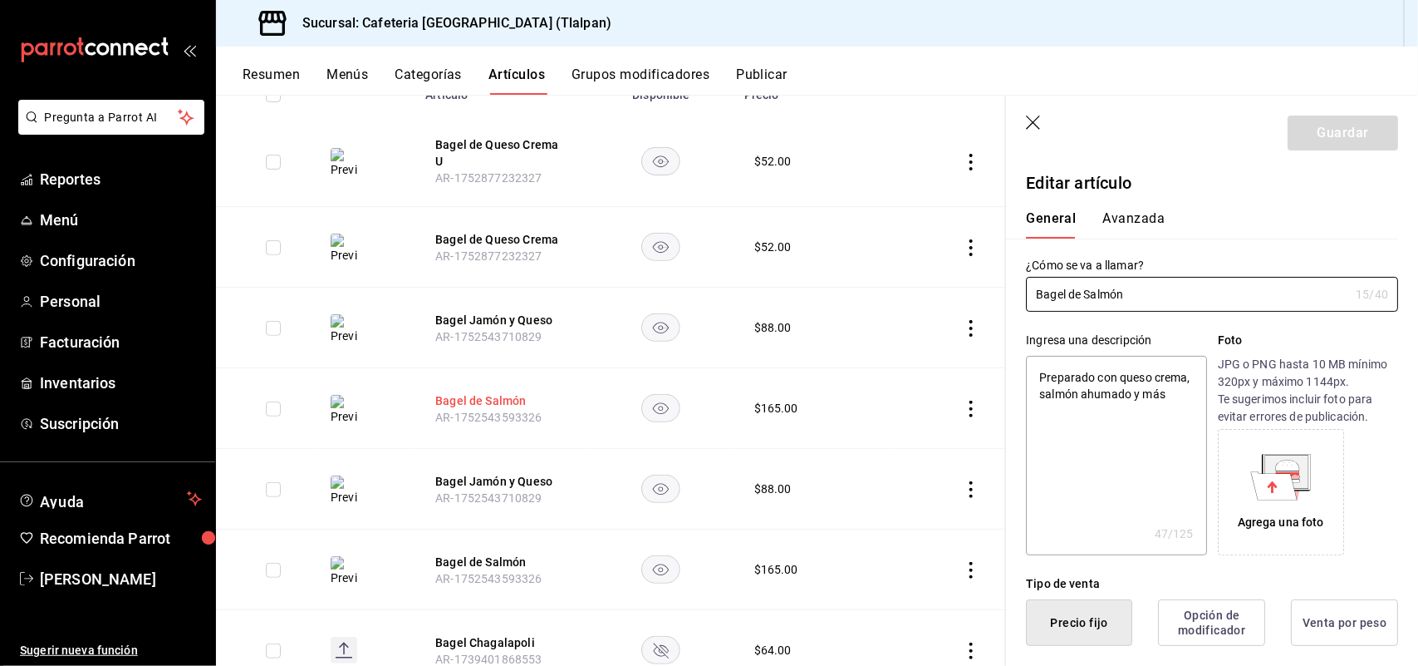
type textarea "x"
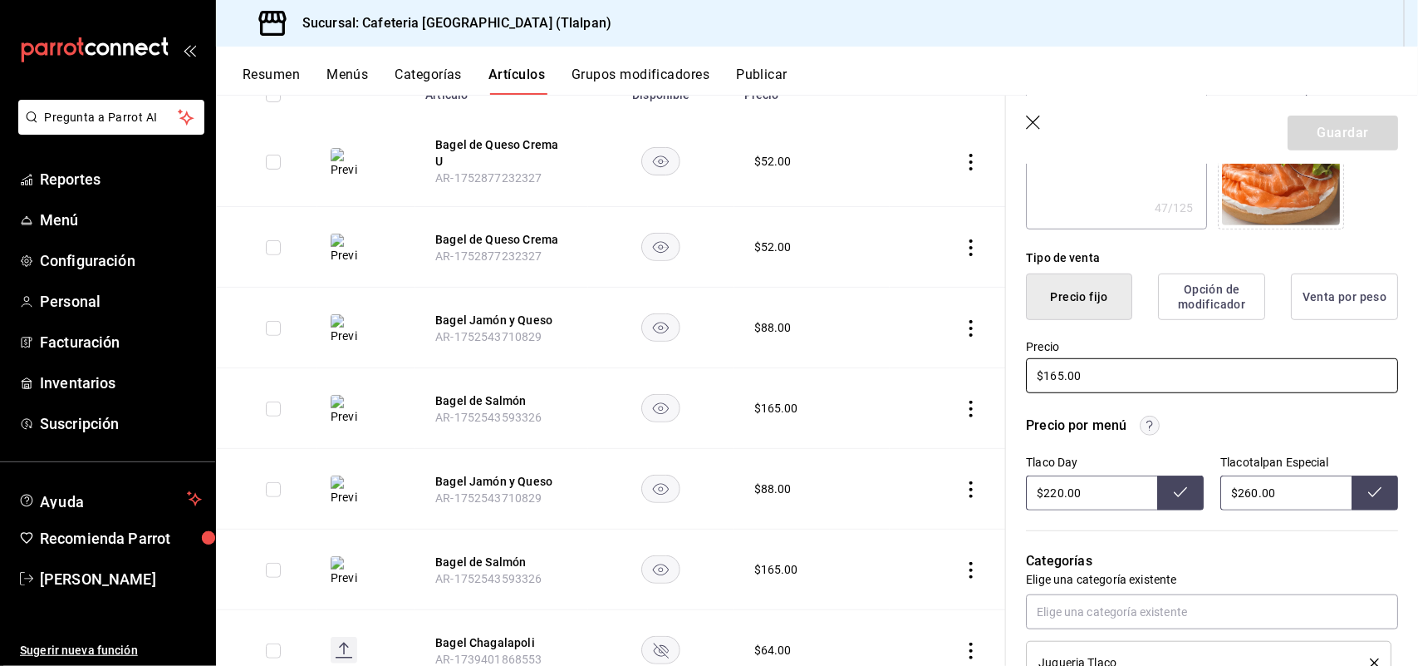
scroll to position [318, 0]
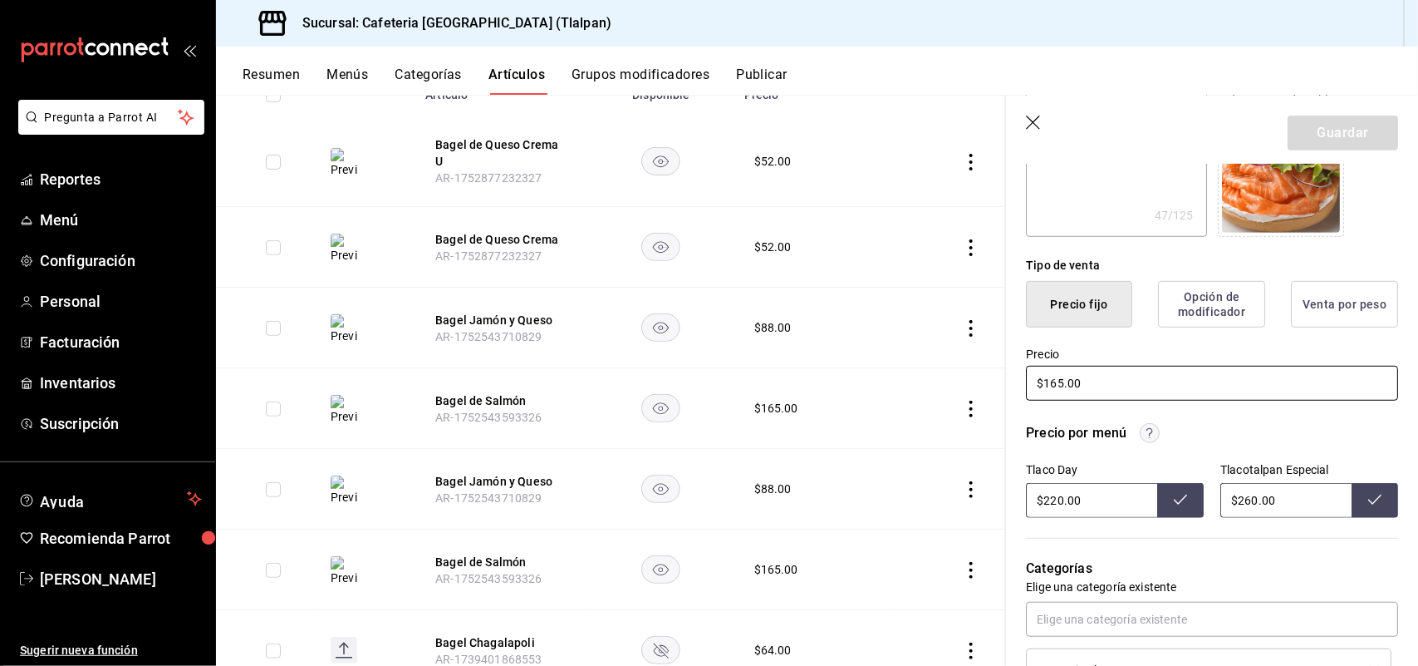
click at [1059, 384] on input "$165.00" at bounding box center [1212, 383] width 372 height 35
type input "$16.00"
type textarea "x"
type input "$1.00"
type textarea "x"
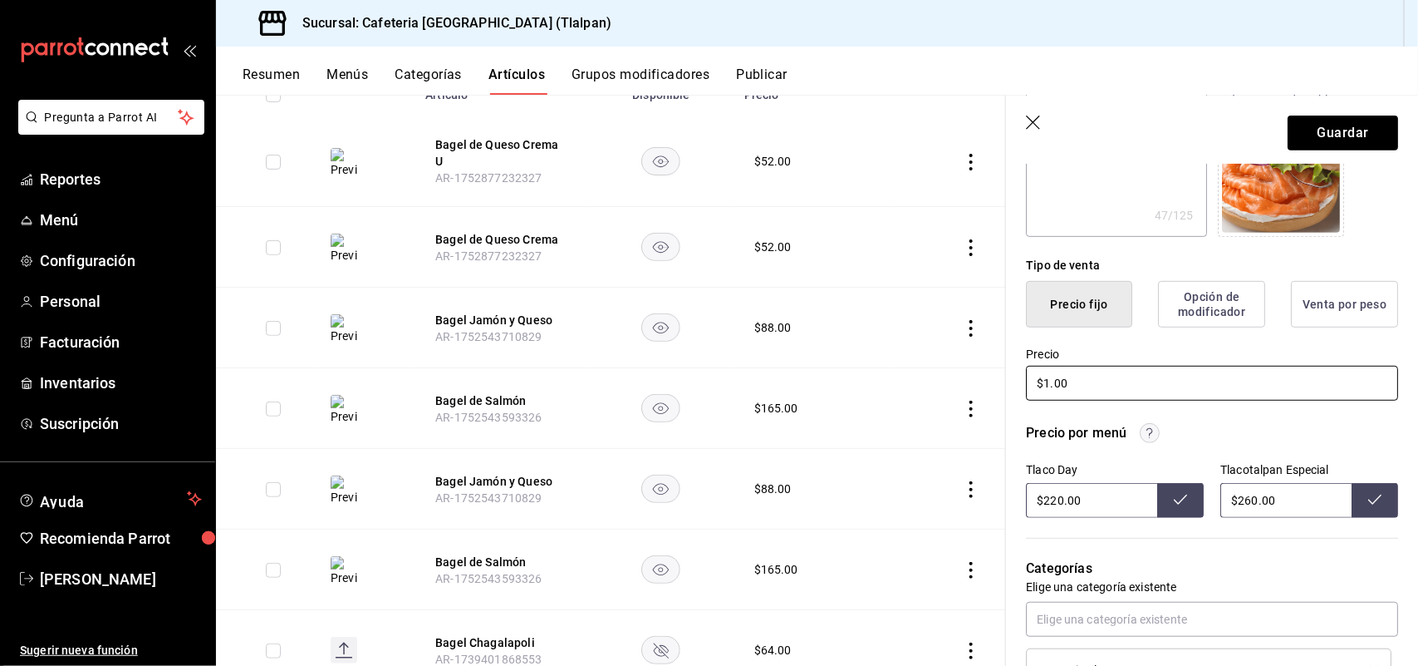
type input "$15.00"
type textarea "x"
type input "$156.00"
click at [1242, 497] on input "$260.00" at bounding box center [1286, 500] width 131 height 35
type input "$273.00"
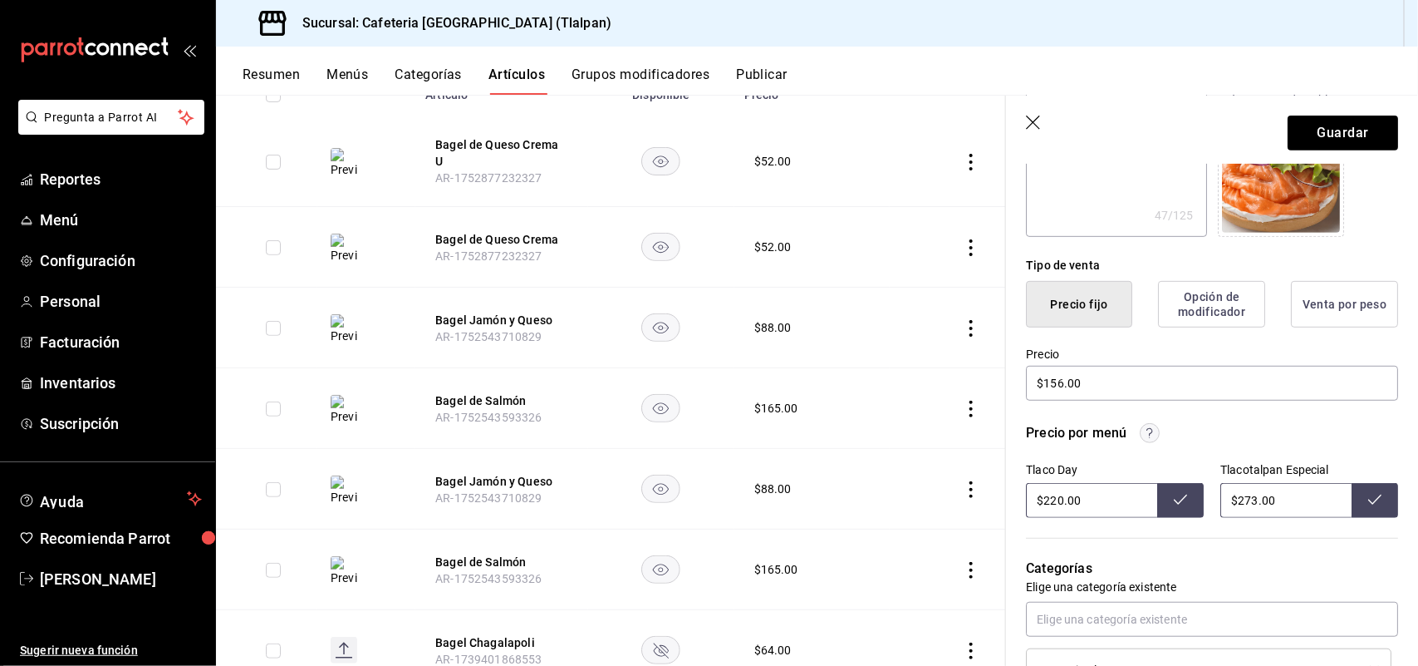
click at [1369, 493] on icon at bounding box center [1375, 499] width 13 height 13
click at [1330, 125] on button "Guardar" at bounding box center [1343, 132] width 111 height 35
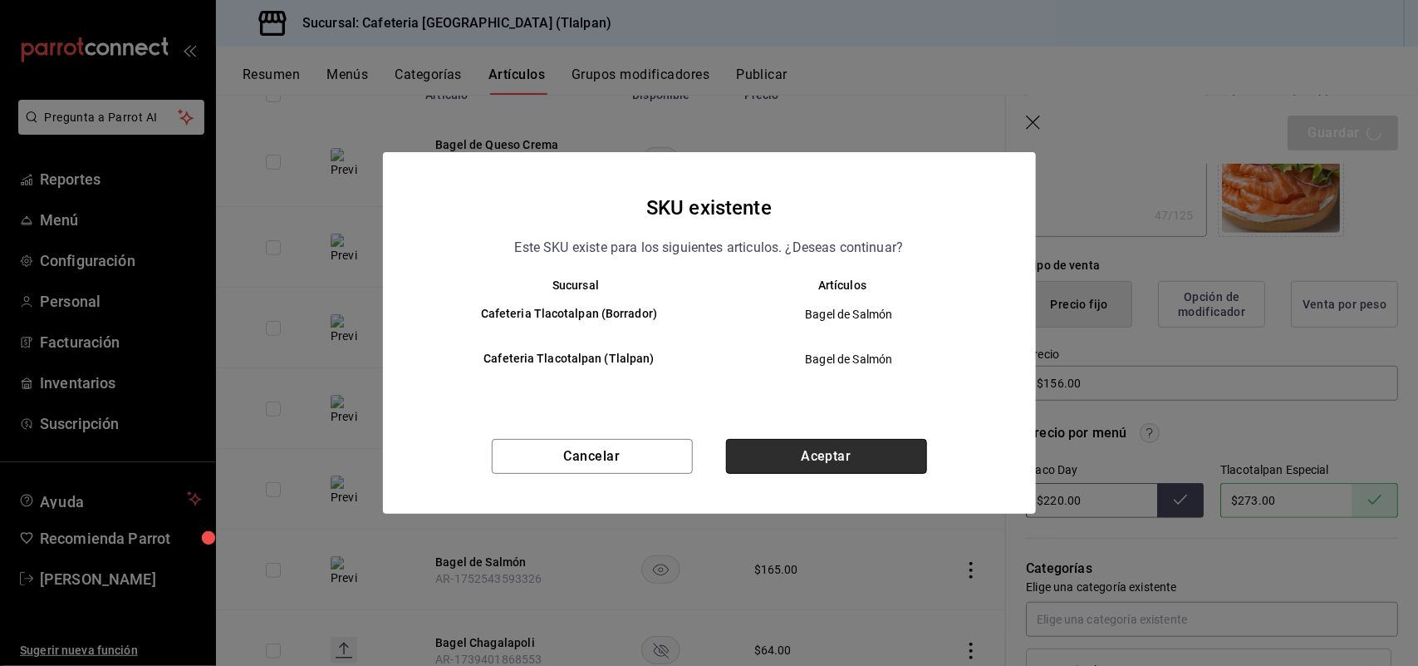
click at [828, 451] on button "Aceptar" at bounding box center [826, 456] width 201 height 35
type textarea "x"
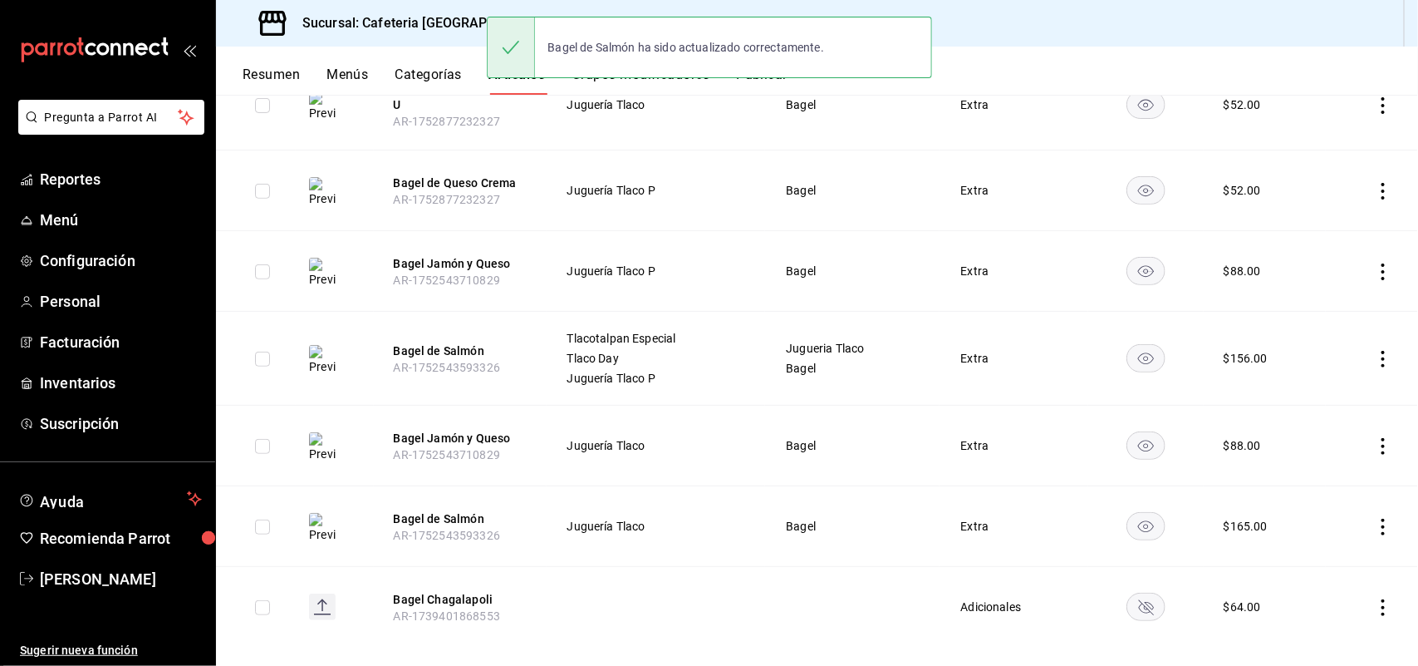
scroll to position [283, 0]
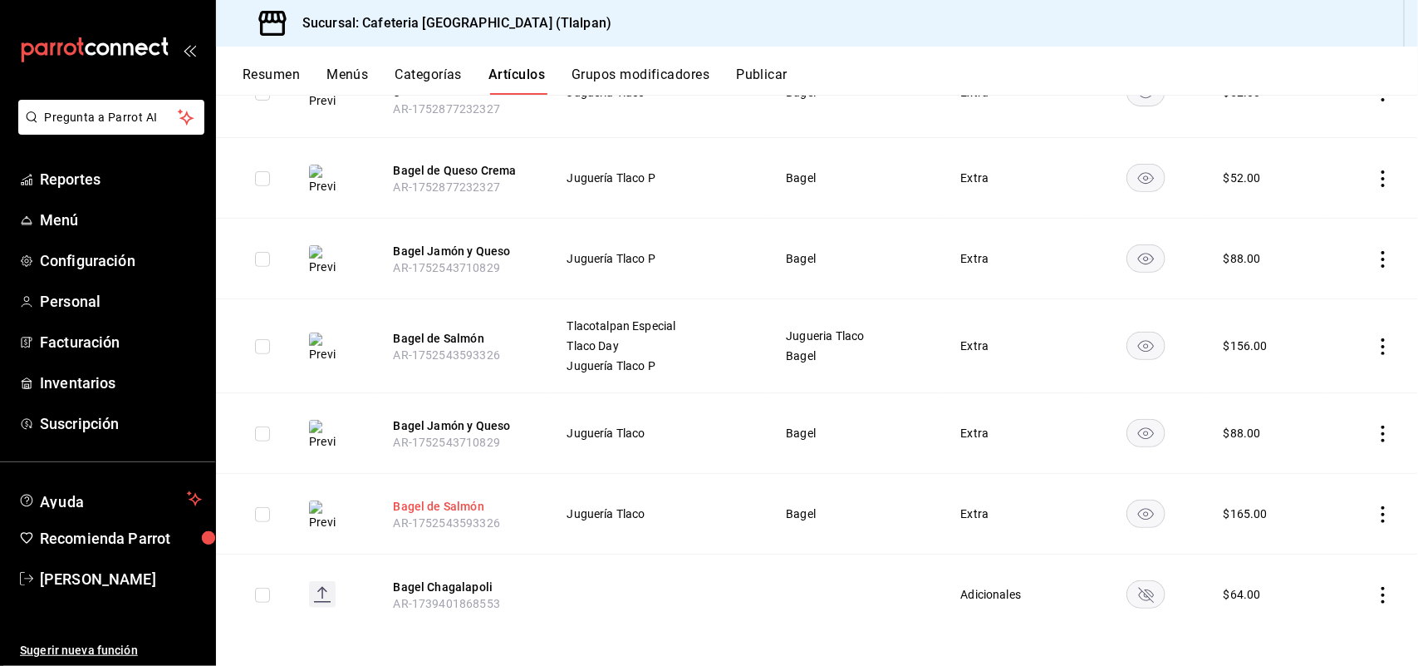
click at [450, 498] on button "Bagel de Salmón" at bounding box center [460, 506] width 133 height 17
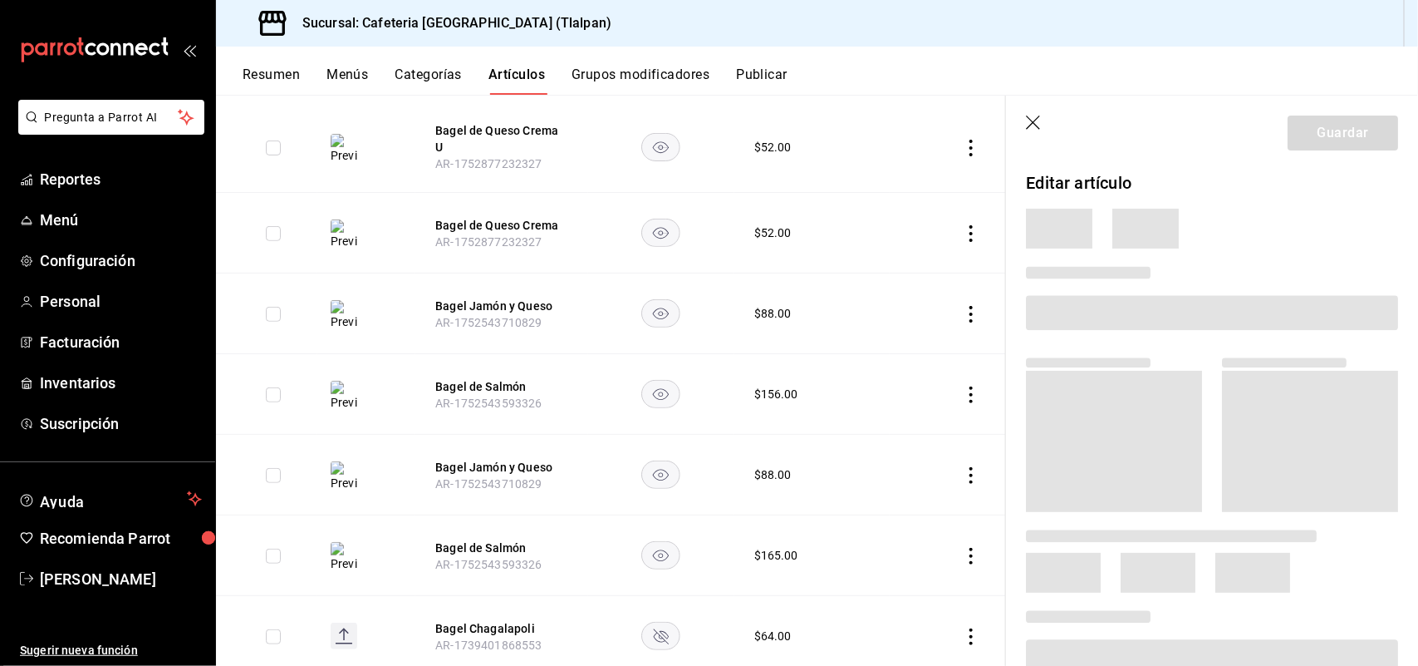
scroll to position [268, 0]
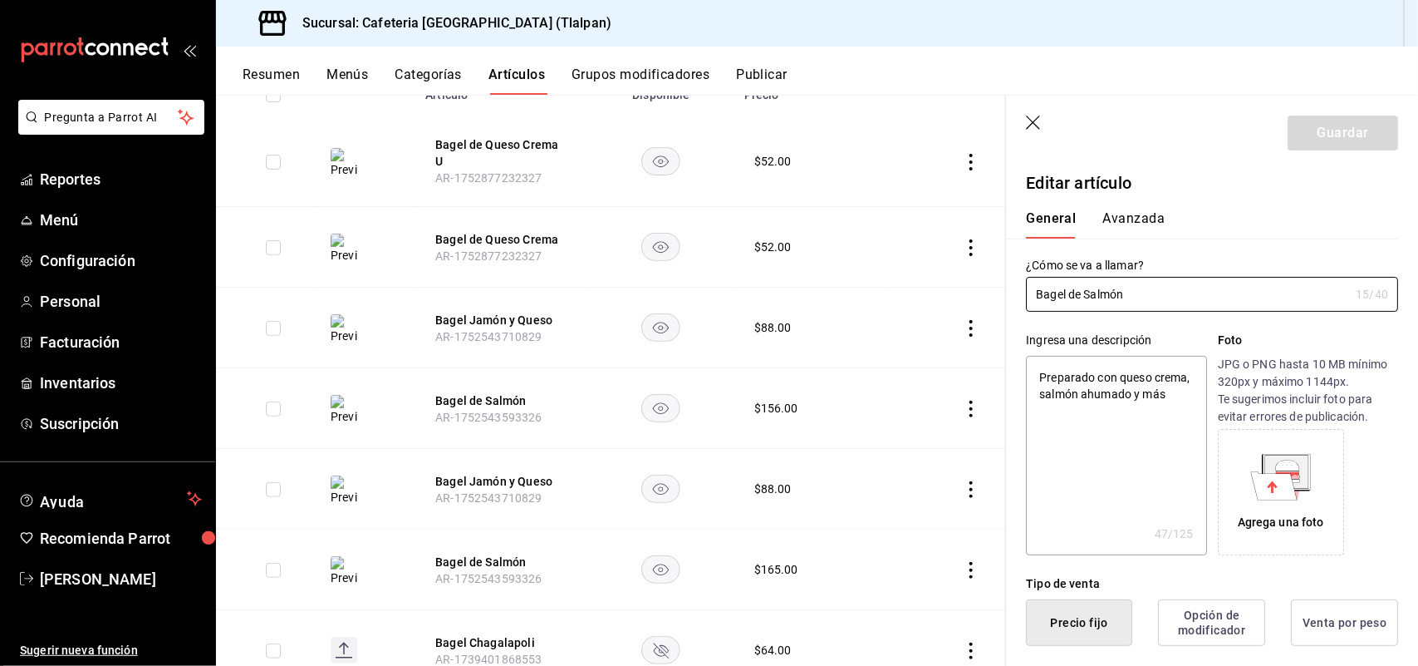
type textarea "x"
type input "$165.00"
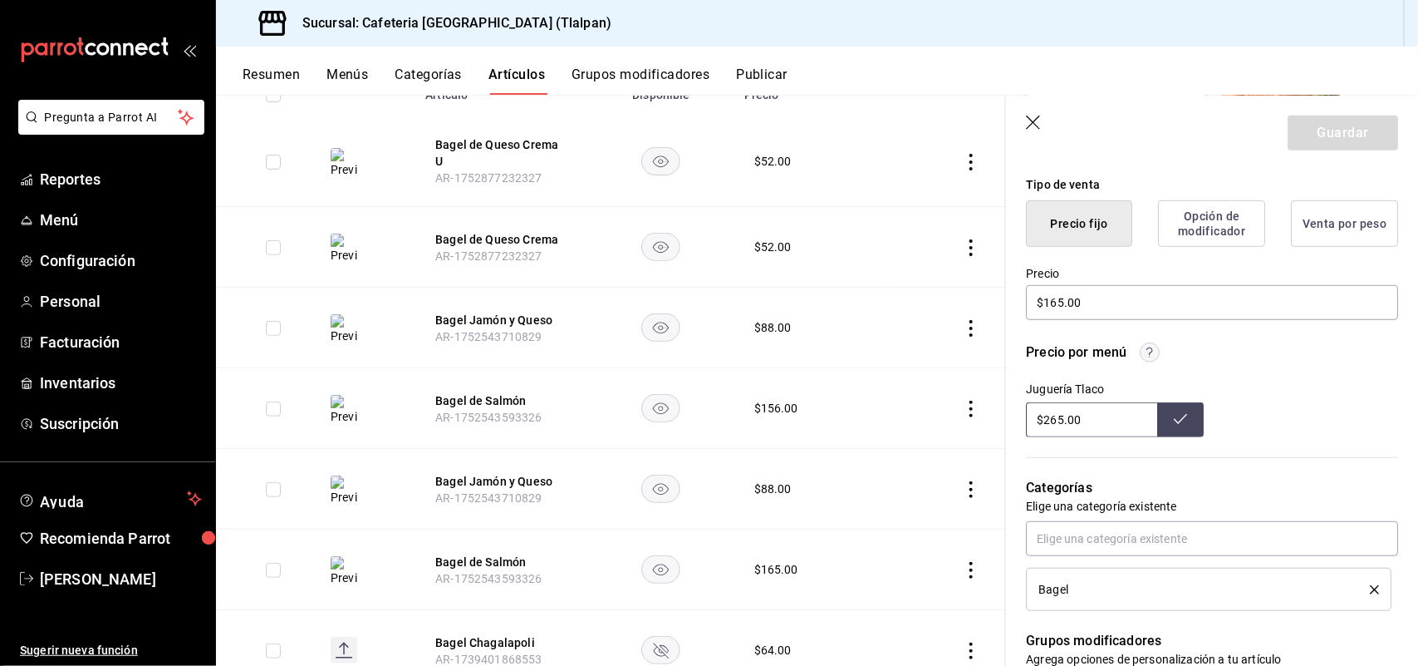
scroll to position [401, 0]
click at [1064, 412] on input "$265.00" at bounding box center [1091, 417] width 131 height 35
type input "$273.00"
click at [1174, 420] on icon at bounding box center [1180, 416] width 13 height 13
click at [1052, 297] on input "$165.00" at bounding box center [1212, 300] width 372 height 35
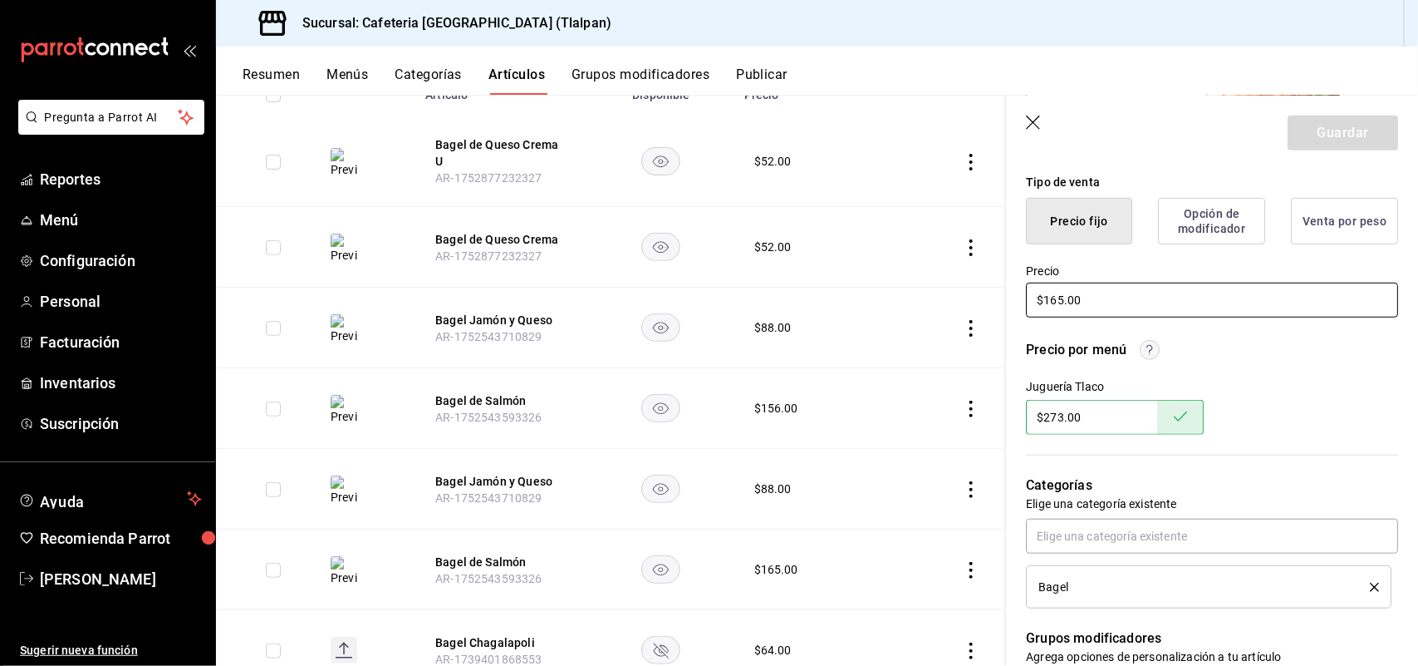
type input "$16.00"
type textarea "x"
type input "$1.00"
type textarea "x"
type input "$156.00"
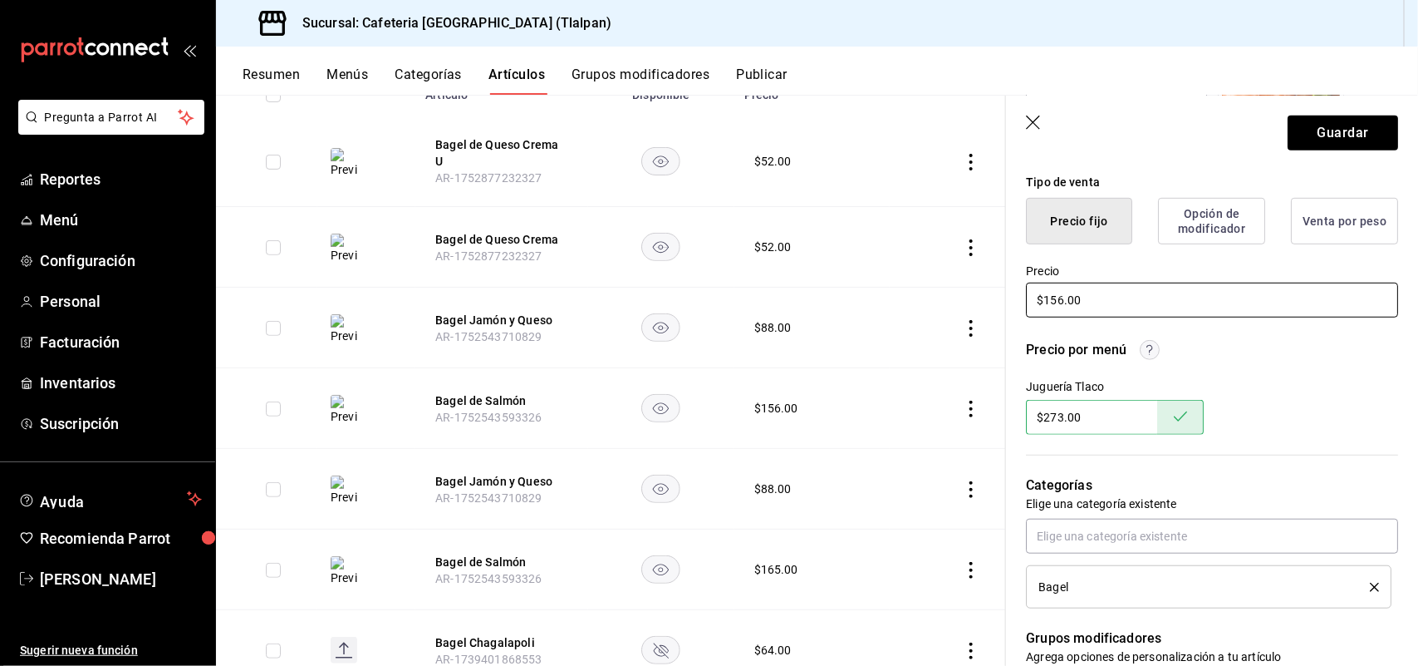
type textarea "x"
type input "$156.00"
click at [1359, 130] on button "Guardar" at bounding box center [1343, 132] width 111 height 35
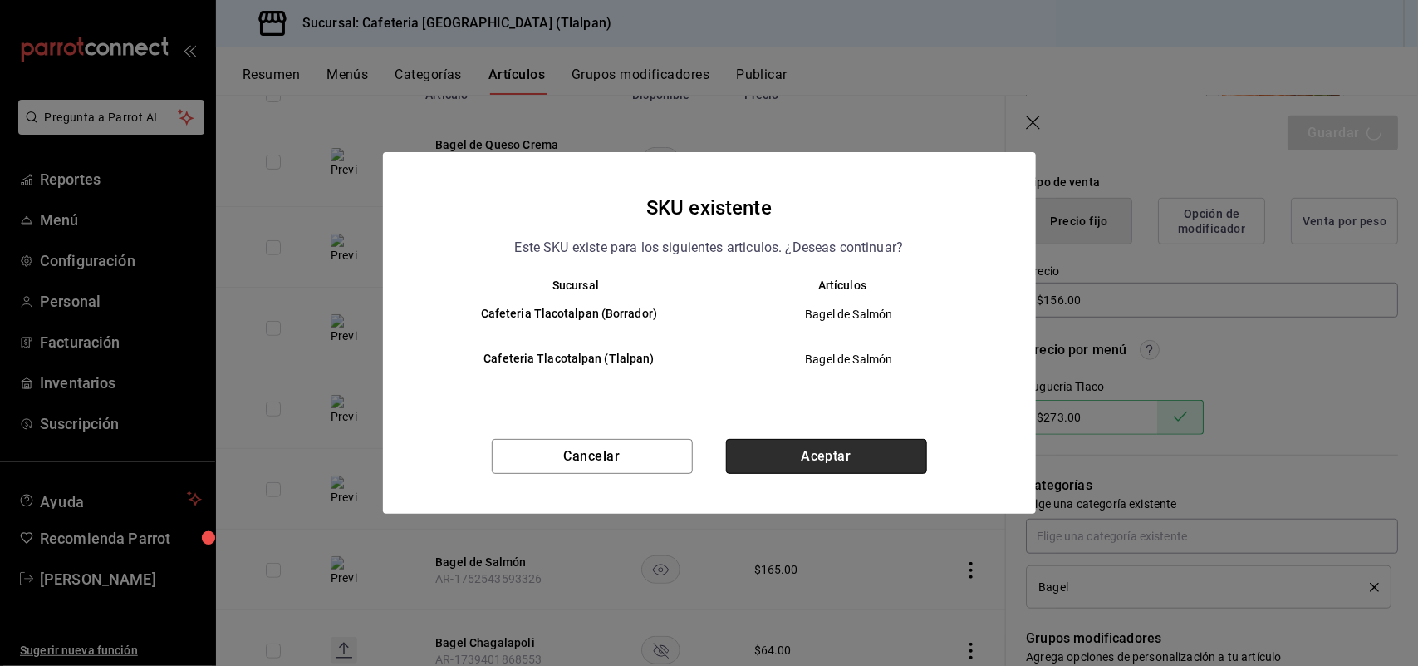
click at [848, 464] on button "Aceptar" at bounding box center [826, 456] width 201 height 35
type textarea "x"
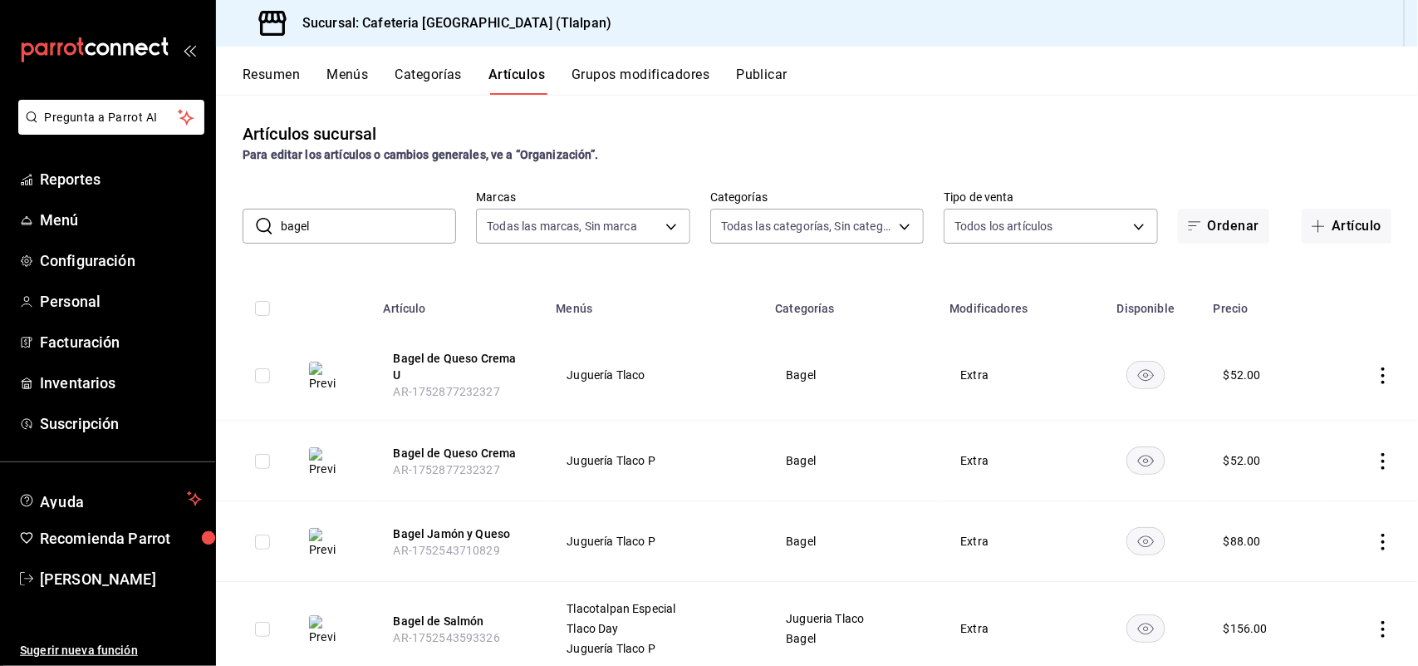
click at [349, 227] on input "bagel" at bounding box center [368, 225] width 175 height 33
type input "b"
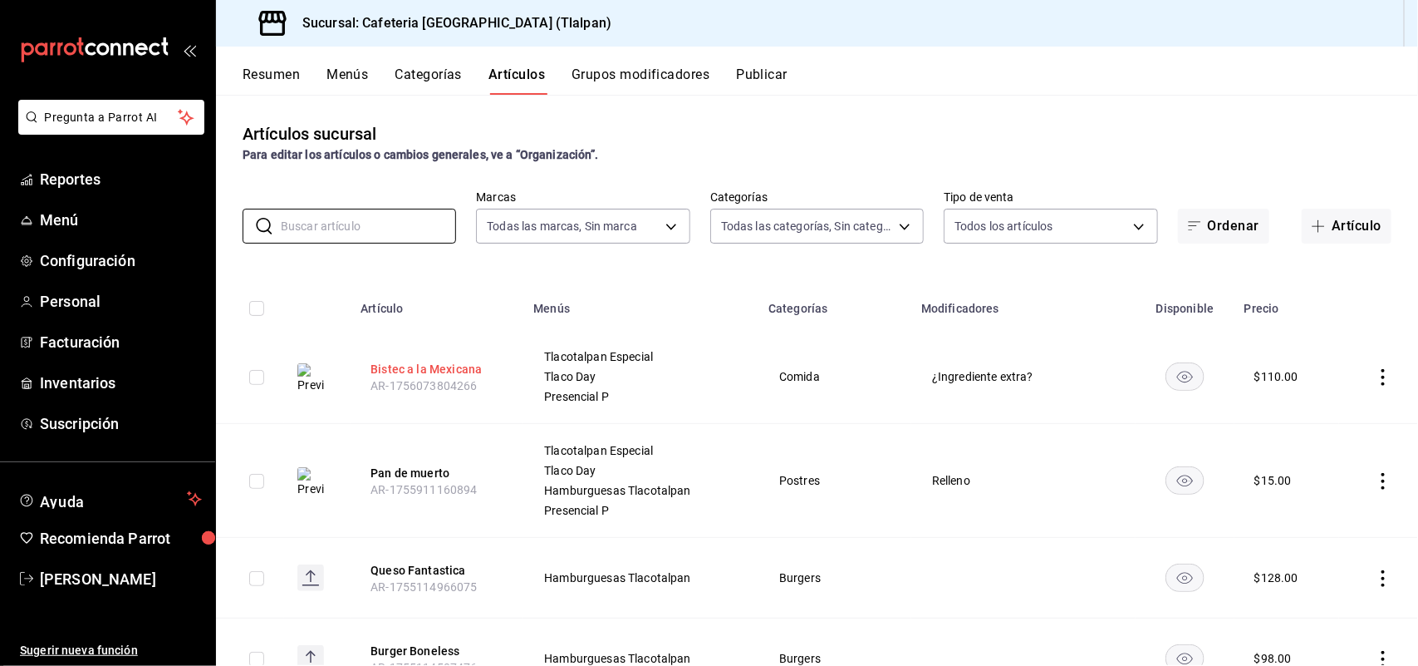
click at [405, 363] on button "Bistec a la Mexicana" at bounding box center [437, 369] width 133 height 17
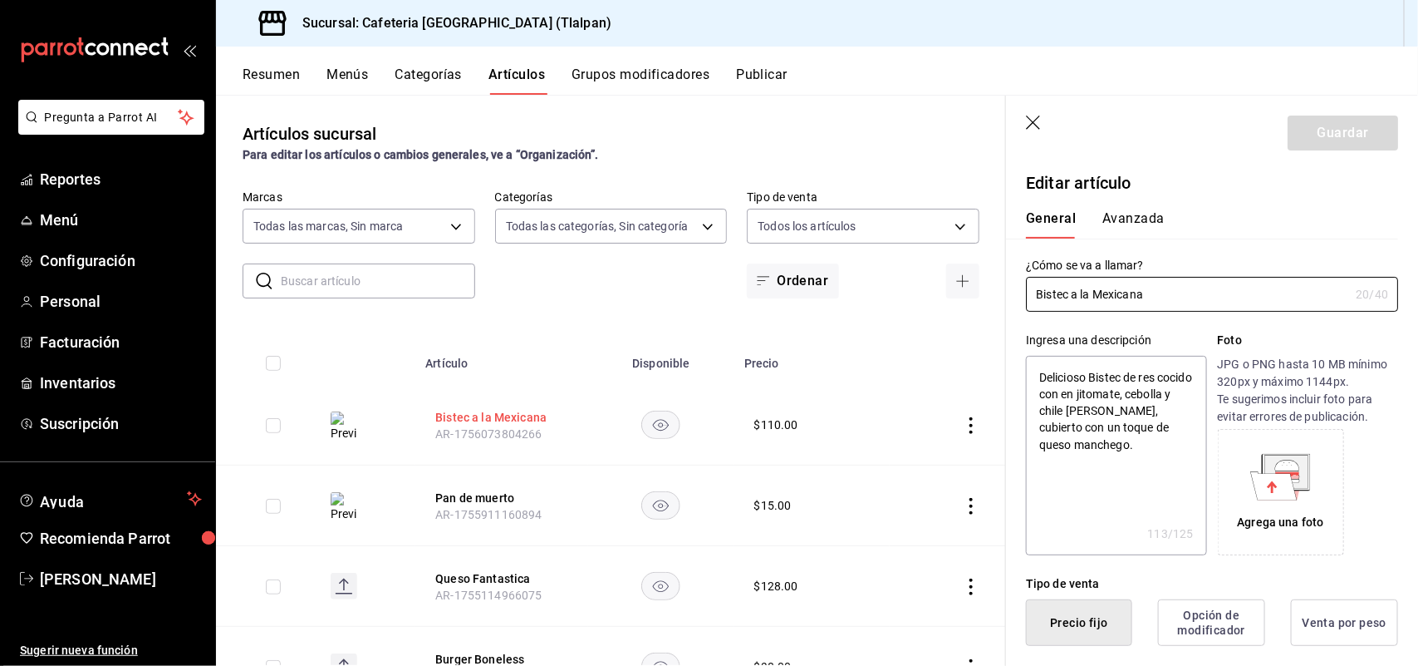
type textarea "x"
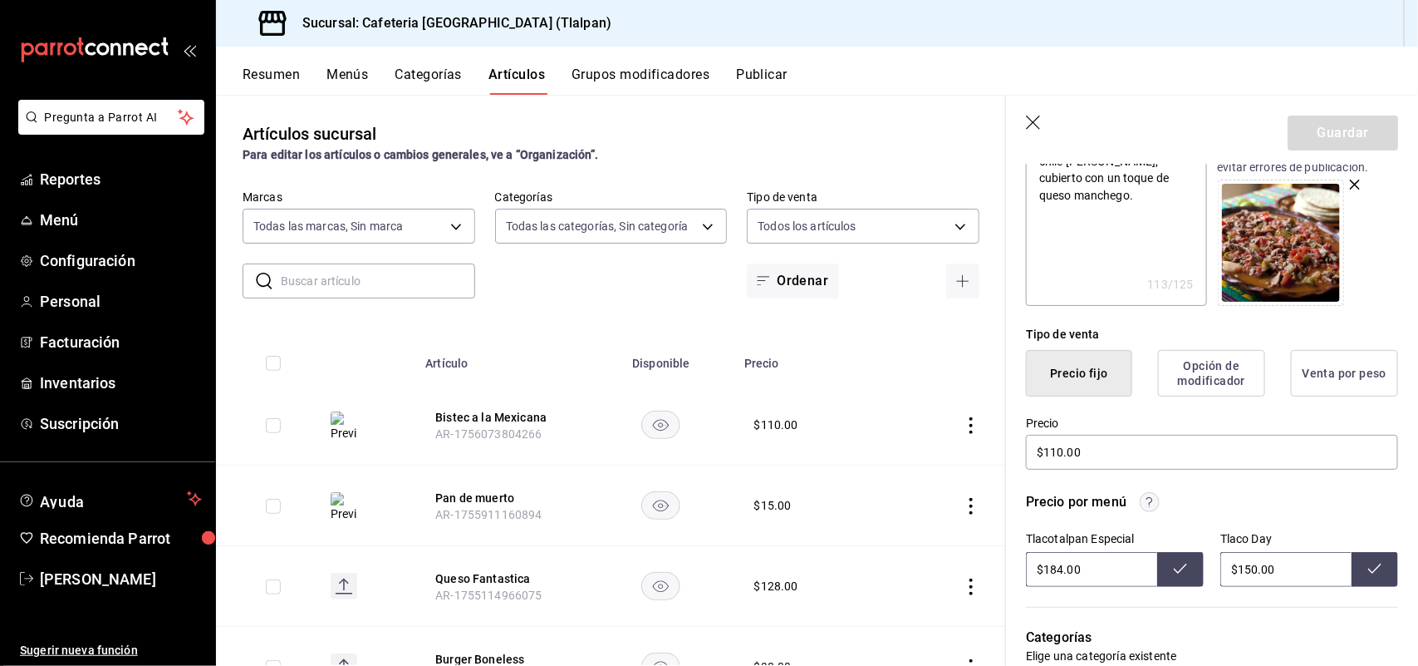
scroll to position [283, 0]
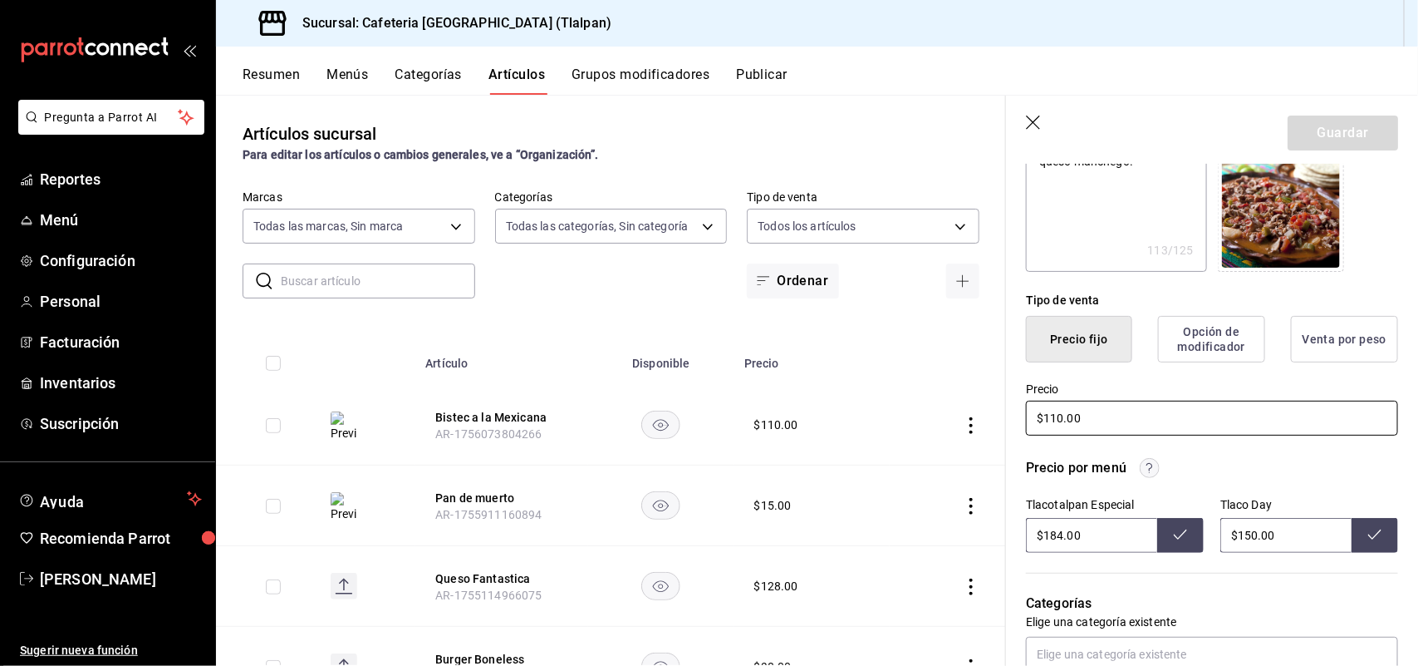
click at [1062, 416] on input "$110.00" at bounding box center [1212, 417] width 372 height 35
type input "$11.00"
type textarea "x"
type input "$1.00"
type textarea "x"
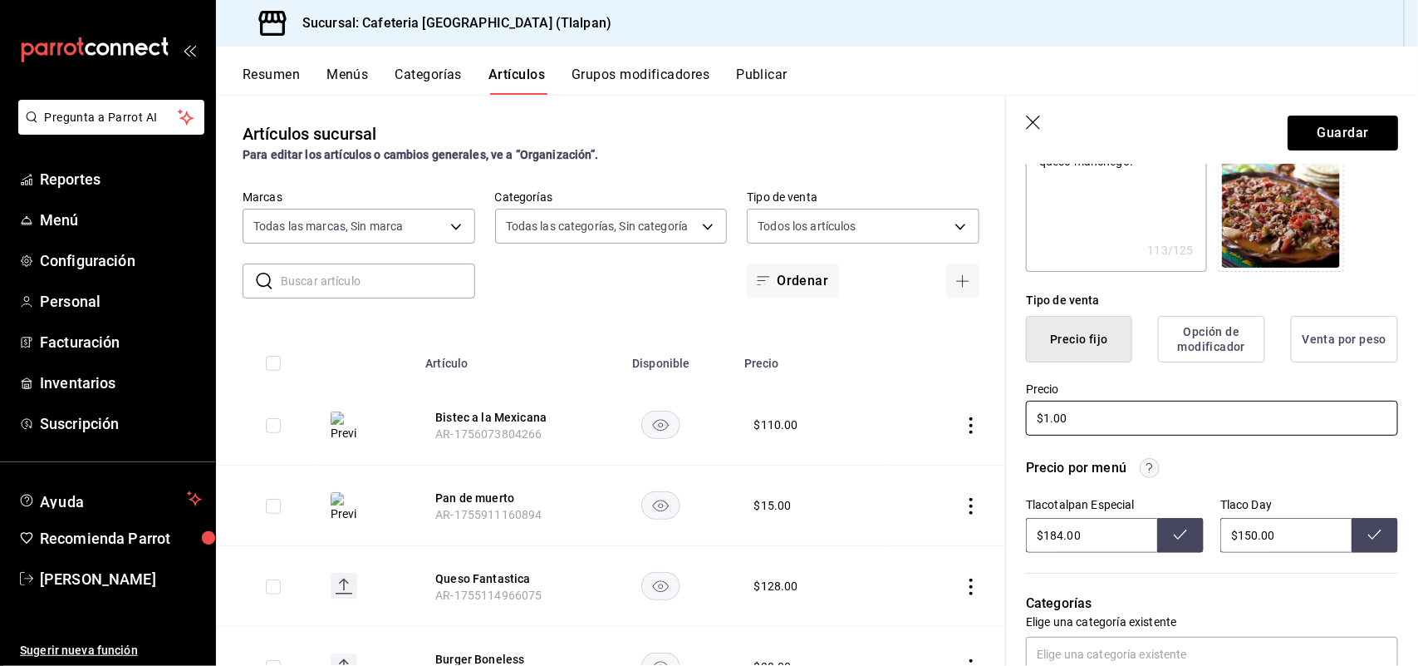
type input "$10.00"
type textarea "x"
type input "$105.00"
click at [1315, 125] on button "Guardar" at bounding box center [1343, 132] width 111 height 35
type textarea "x"
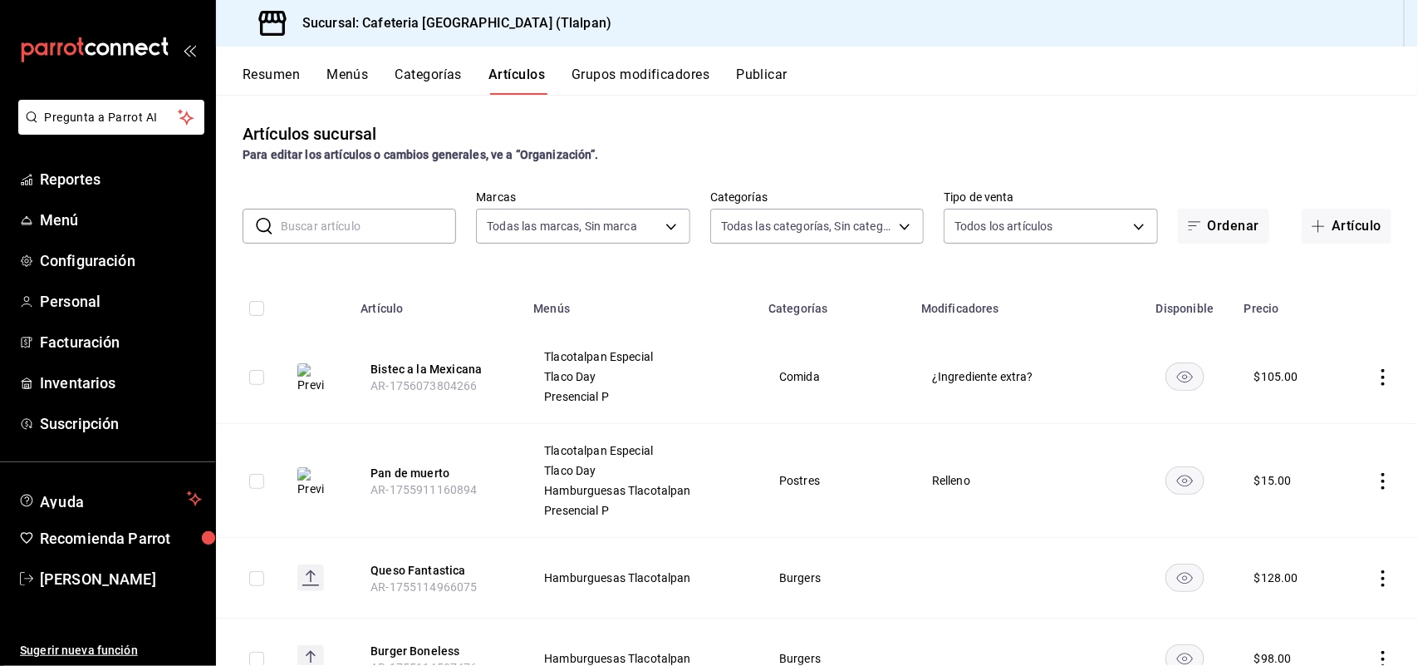
click at [409, 223] on input "text" at bounding box center [368, 225] width 175 height 33
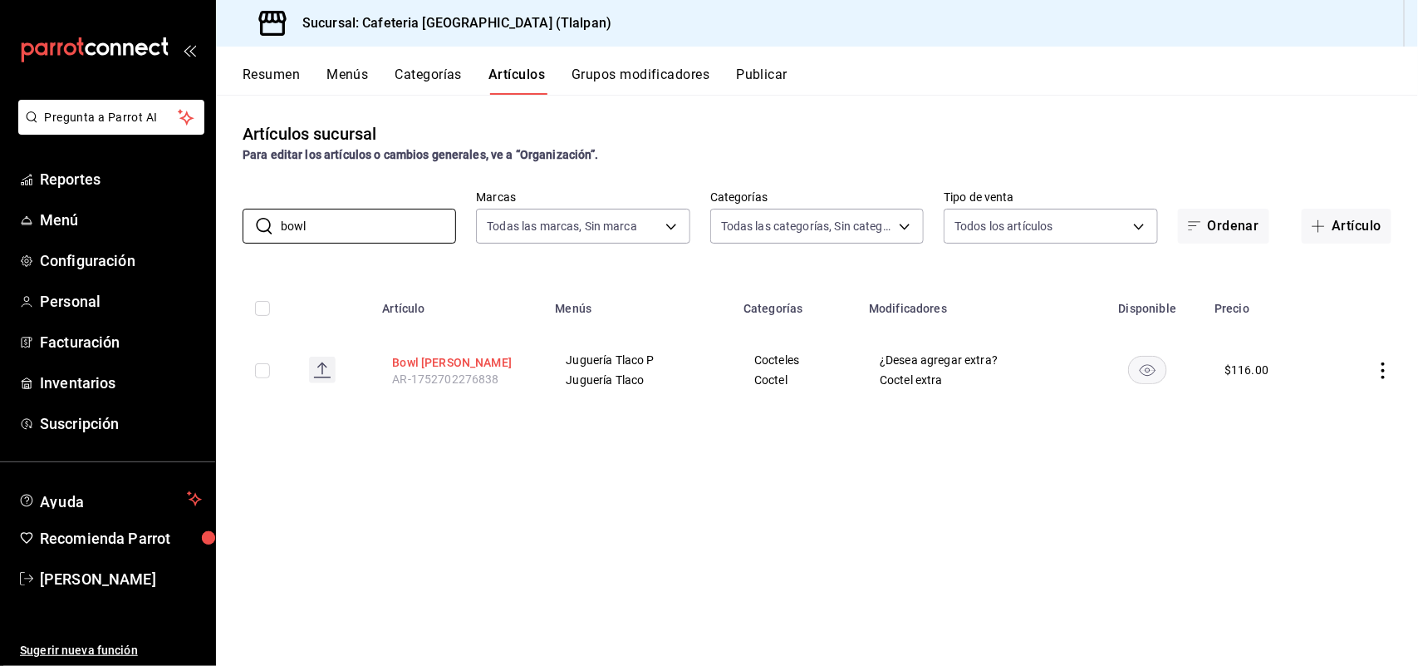
type input "bowl"
click at [437, 357] on button "Bowl [PERSON_NAME]" at bounding box center [458, 362] width 133 height 17
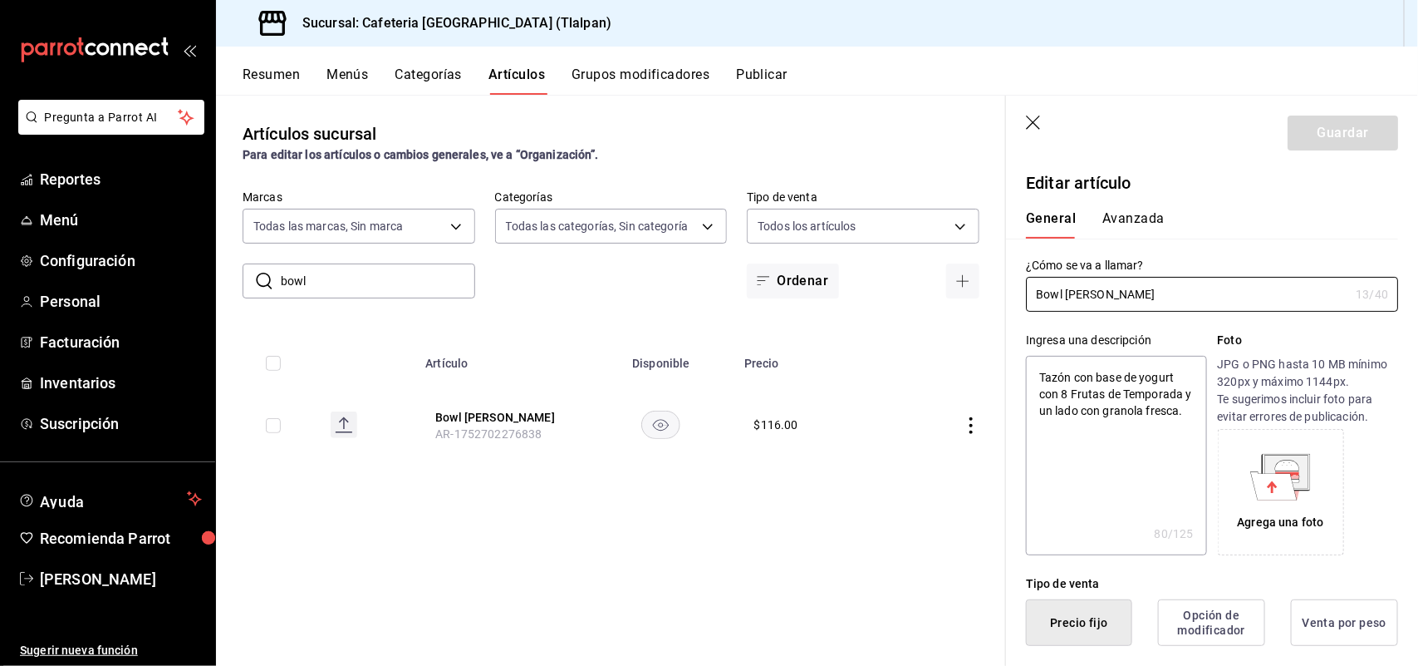
type textarea "x"
type input "$116.00"
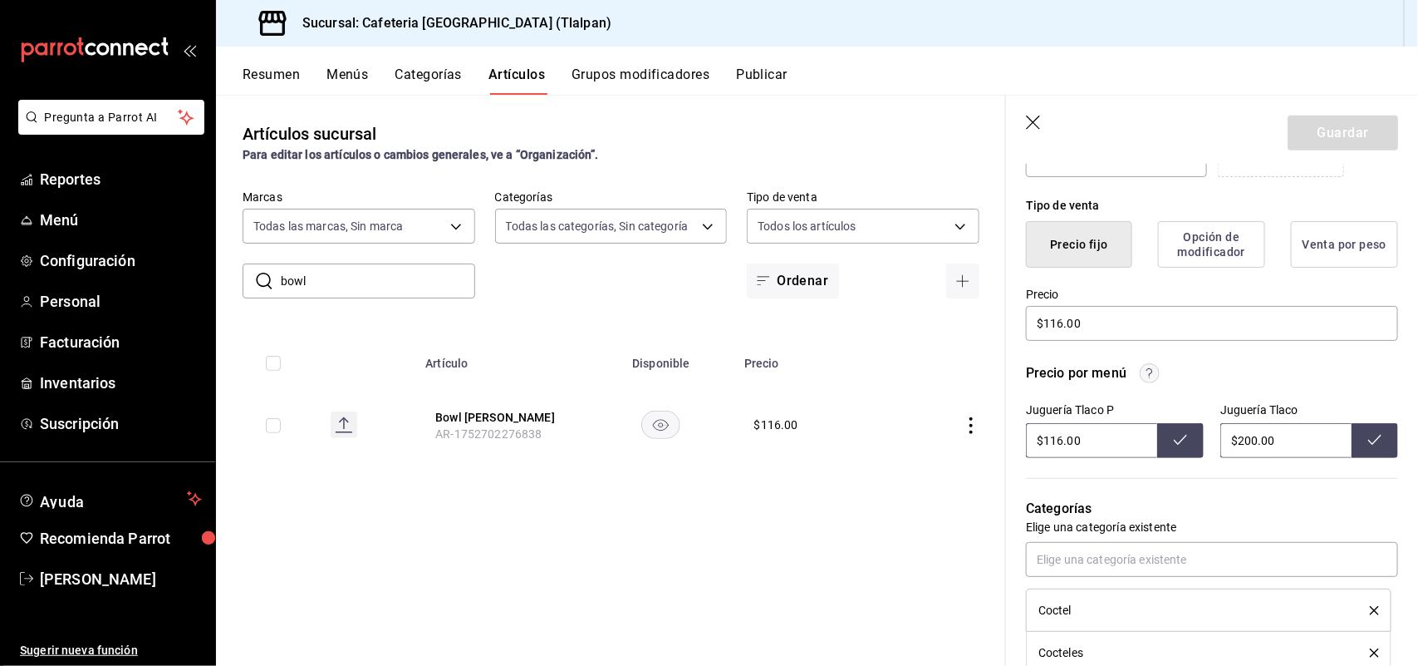
scroll to position [381, 0]
click at [1251, 439] on input "$200.00" at bounding box center [1286, 437] width 131 height 35
type input "$200.00"
click at [1369, 437] on icon at bounding box center [1375, 436] width 13 height 13
click at [1037, 122] on icon "button" at bounding box center [1034, 123] width 17 height 17
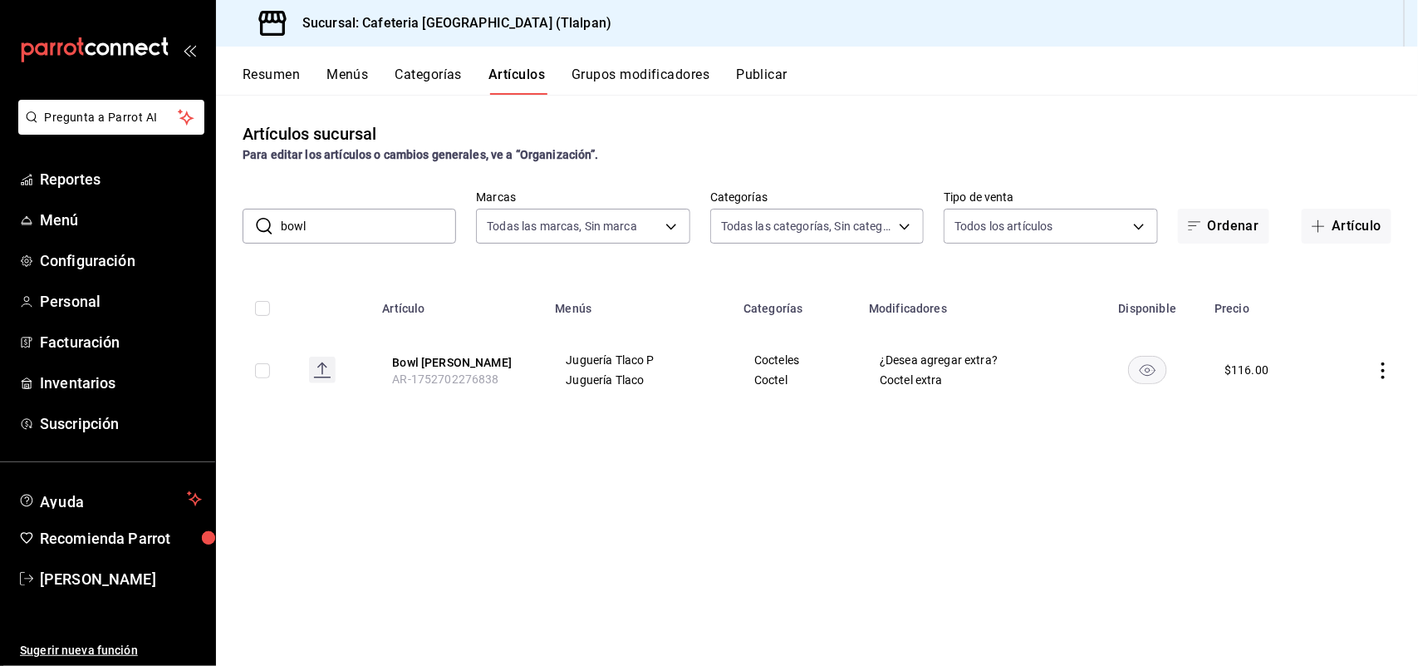
click at [325, 227] on input "bowl" at bounding box center [368, 225] width 175 height 33
type input "b"
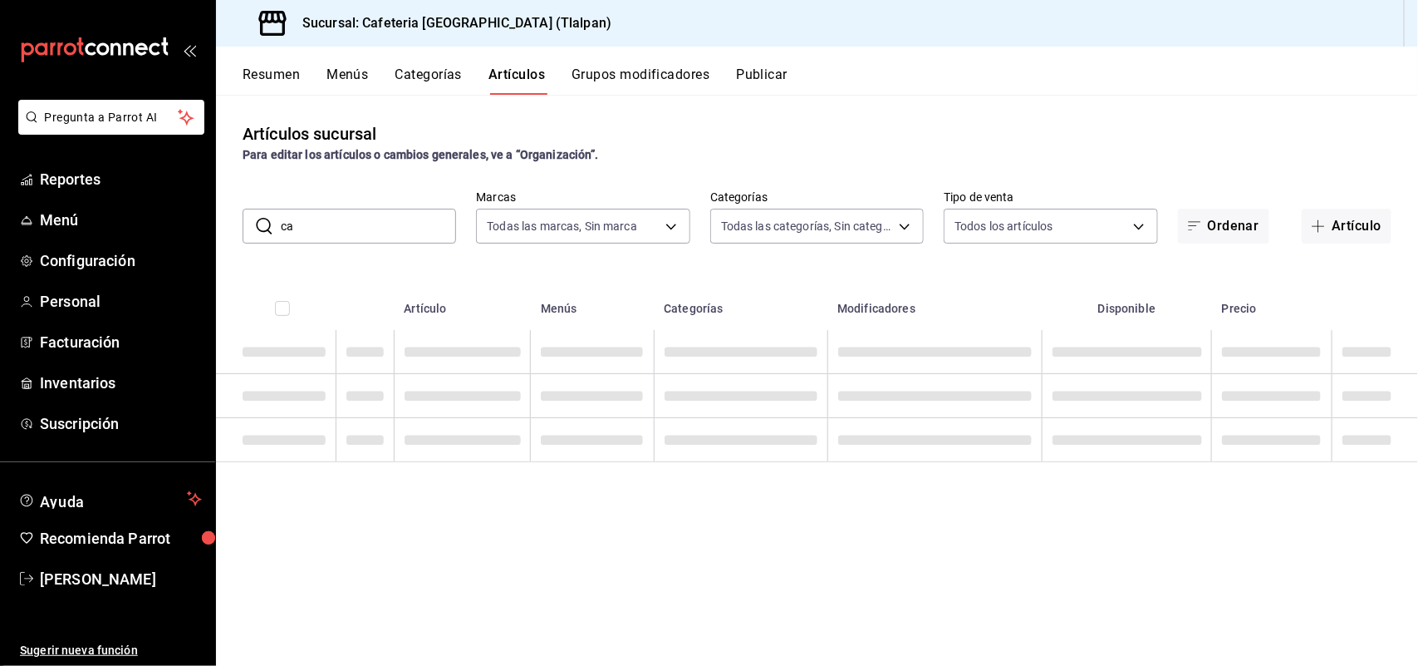
type input "c"
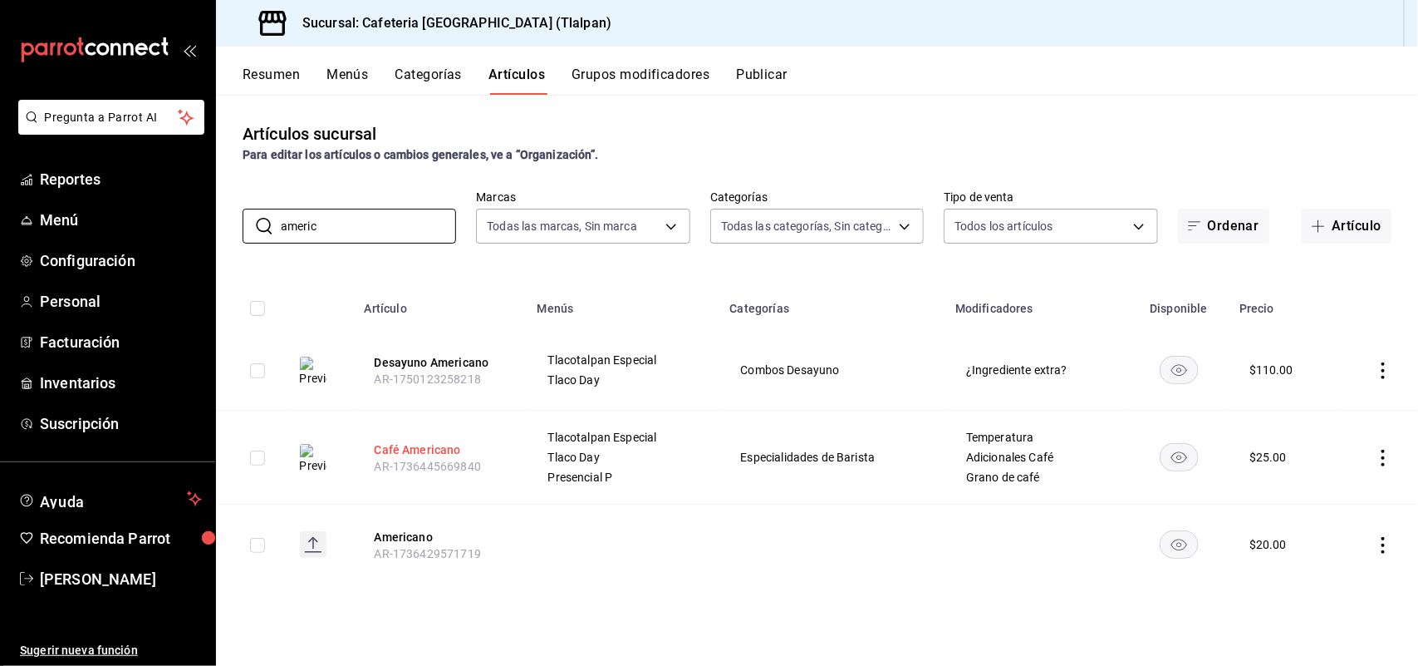
type input "americ"
click at [414, 445] on button "Café Americano" at bounding box center [441, 449] width 133 height 17
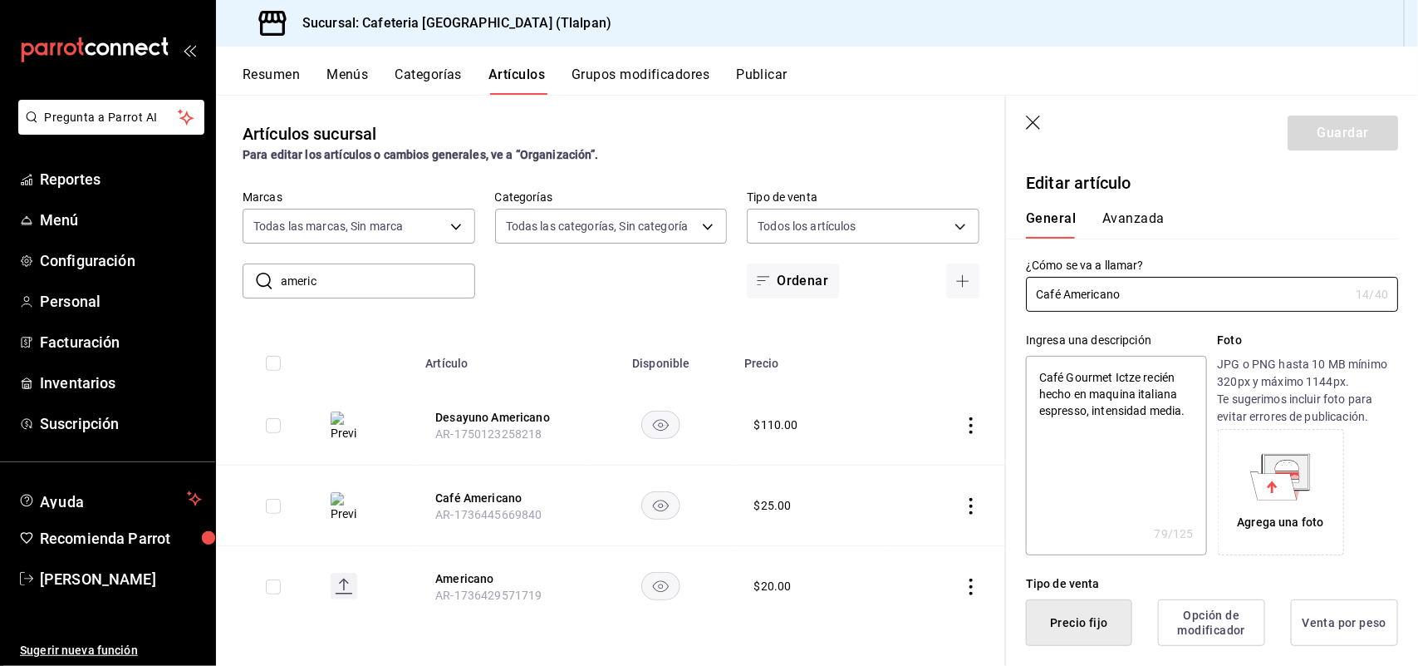
type textarea "x"
type input "$25.00"
radio input "false"
radio input "true"
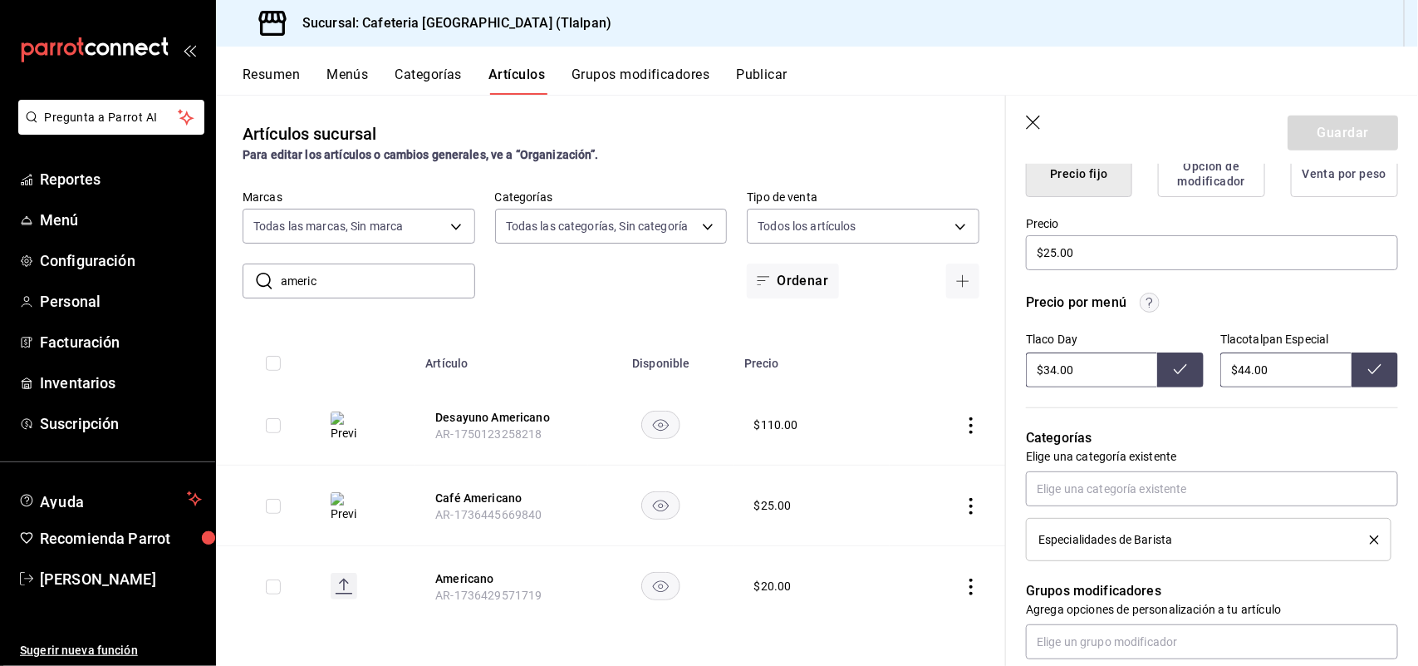
scroll to position [450, 0]
click at [1243, 366] on input "$44.00" at bounding box center [1286, 368] width 131 height 35
type input "$41.00"
click at [1369, 371] on icon at bounding box center [1375, 367] width 13 height 13
click at [1055, 243] on input "$25.00" at bounding box center [1212, 251] width 372 height 35
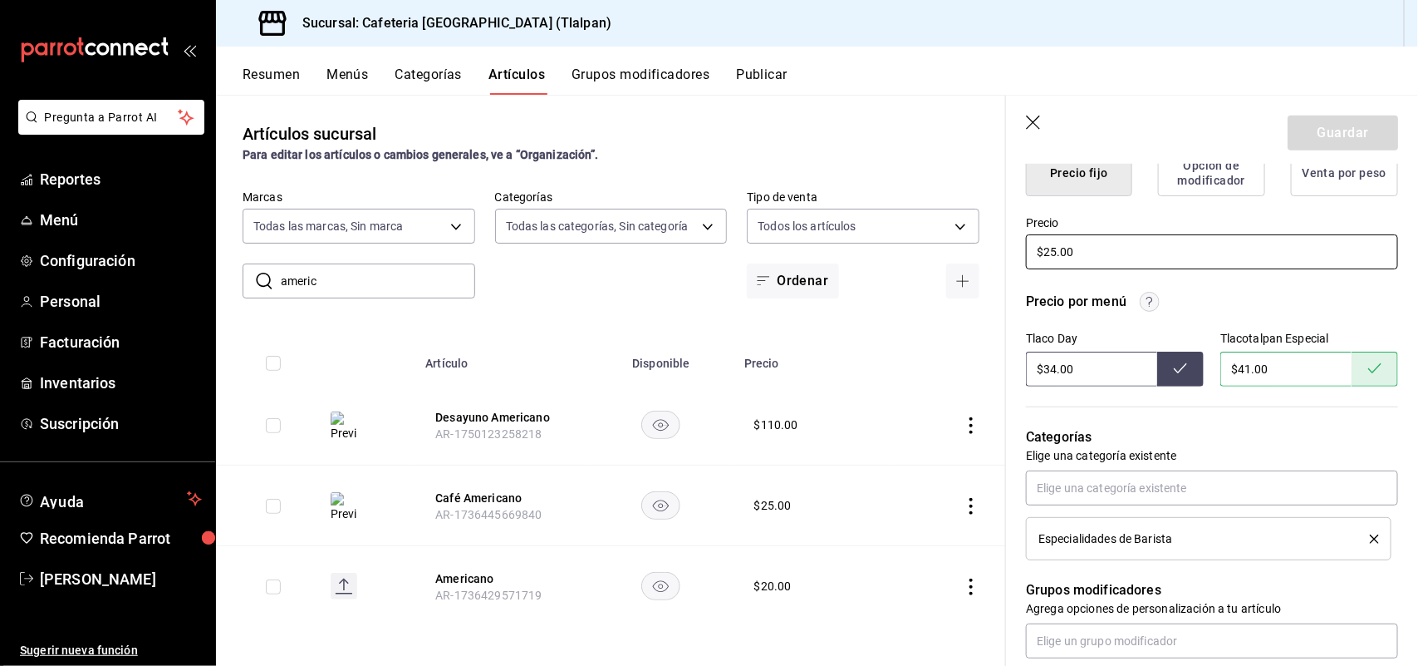
type textarea "x"
type input "$2.00"
type textarea "x"
type input "$24.00"
click at [1343, 125] on button "Guardar" at bounding box center [1343, 132] width 111 height 35
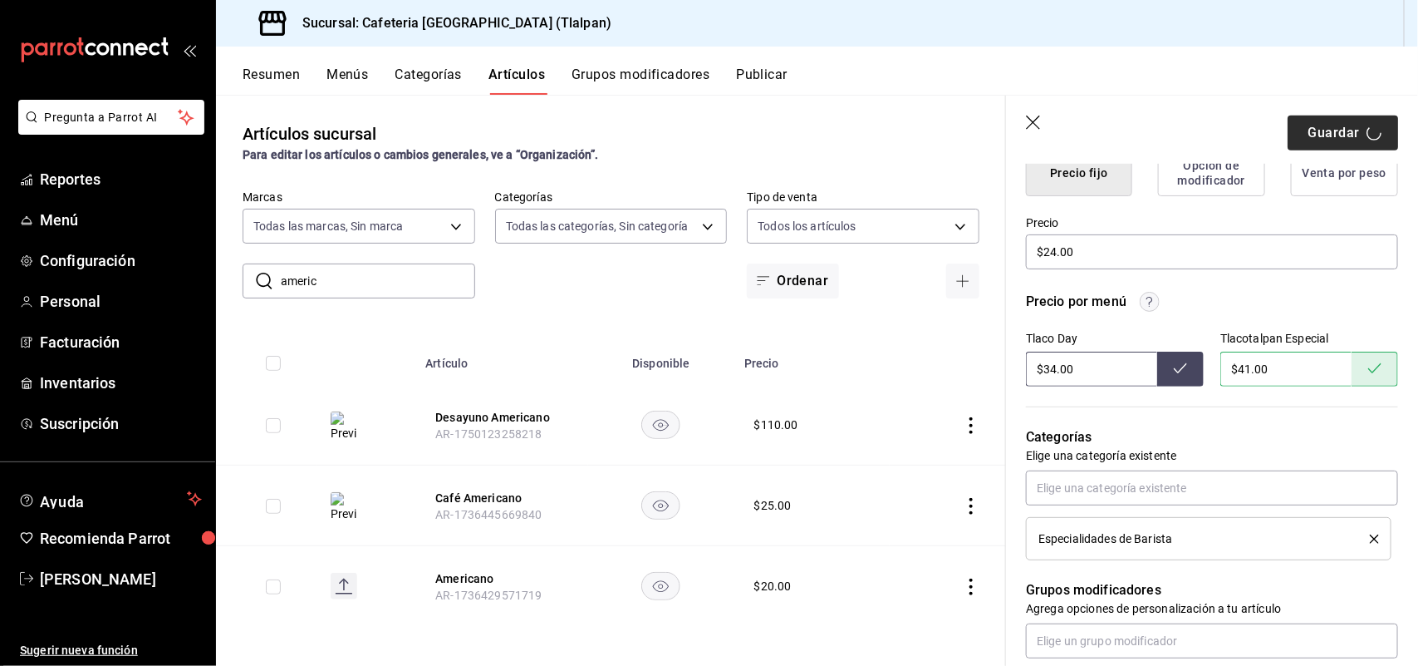
type textarea "x"
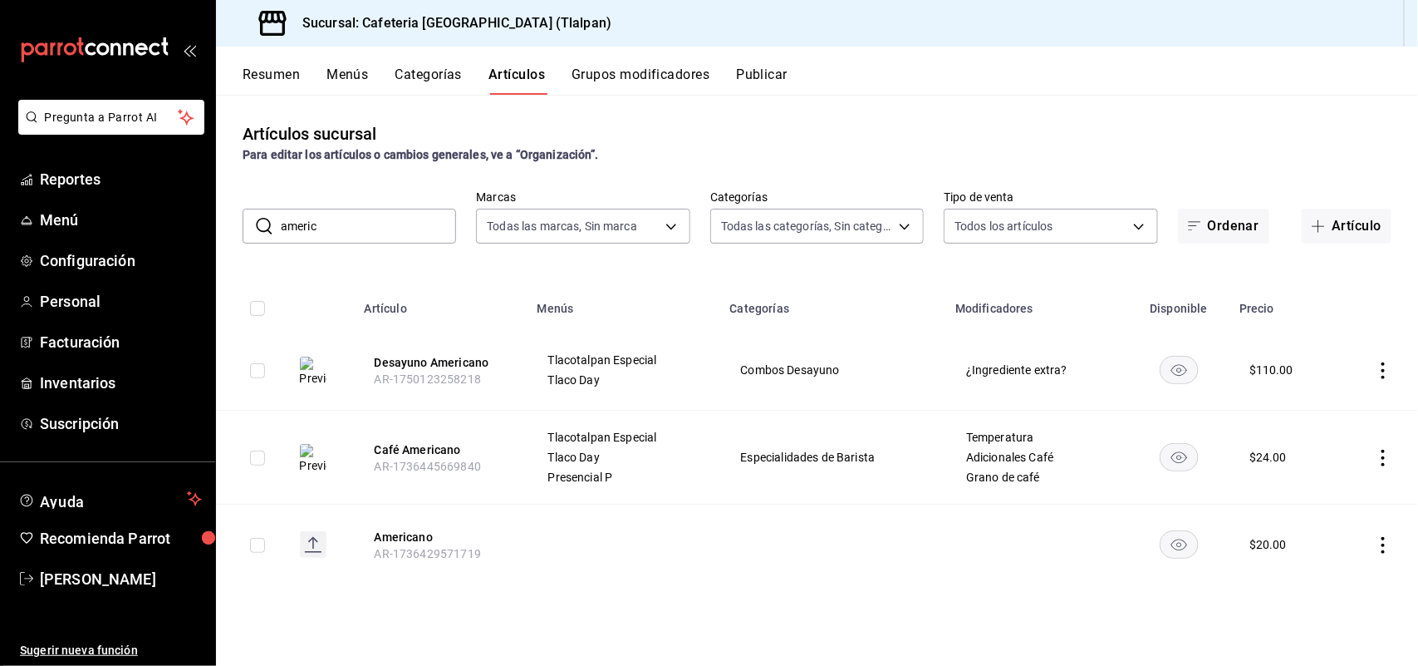
click at [367, 221] on input "americ" at bounding box center [368, 225] width 175 height 33
type input "a"
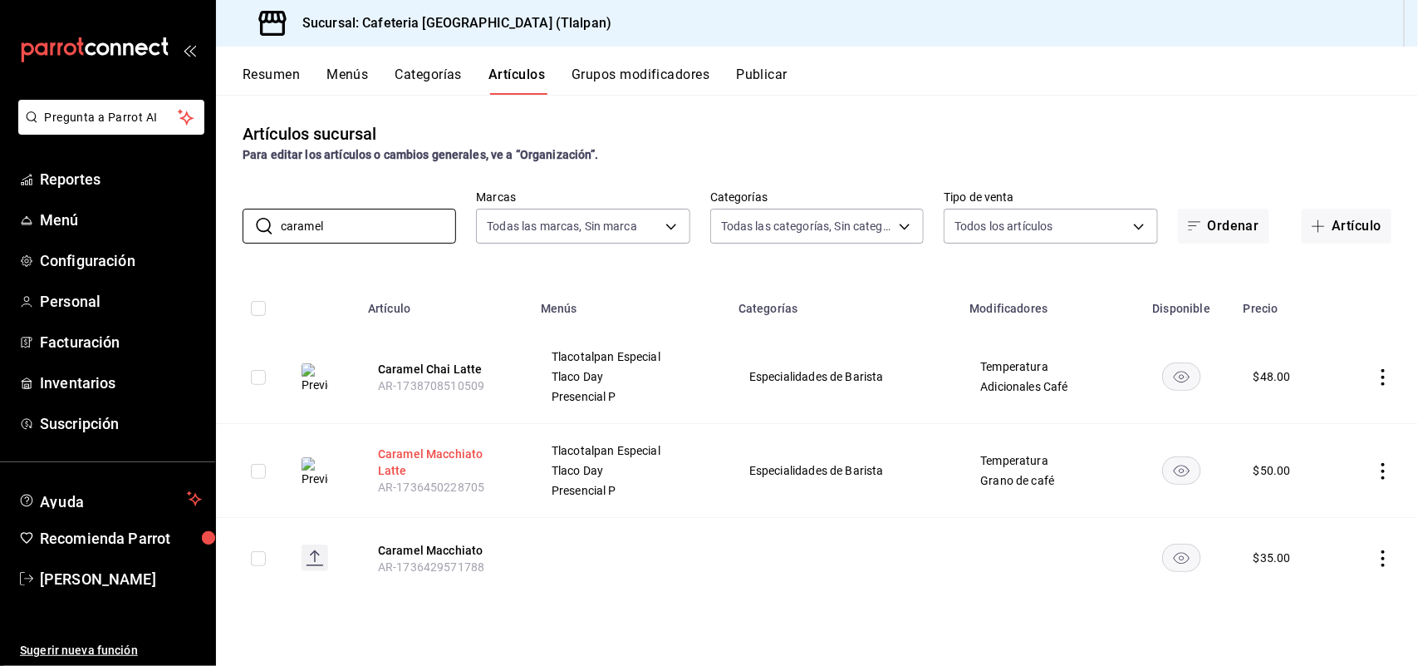
type input "caramel"
click at [438, 451] on button "Caramel Macchiato Latte" at bounding box center [444, 461] width 133 height 33
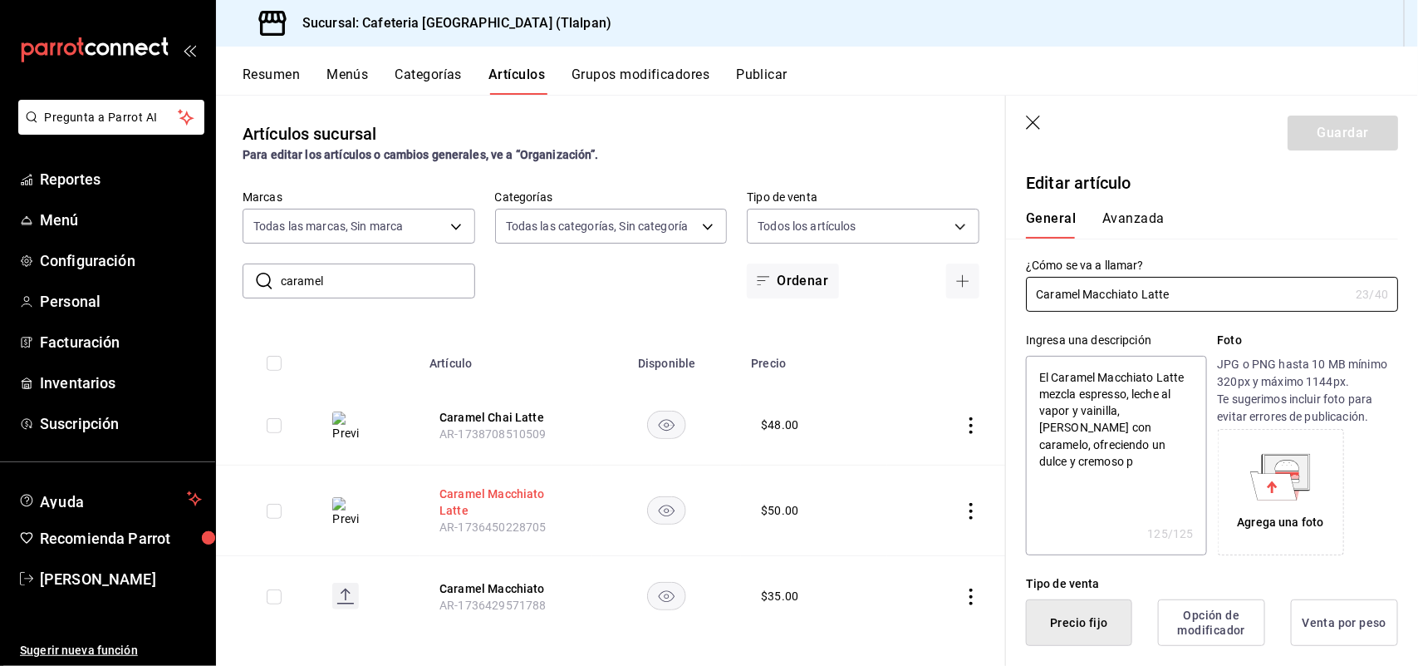
type textarea "x"
type input "$50.00"
radio input "false"
radio input "true"
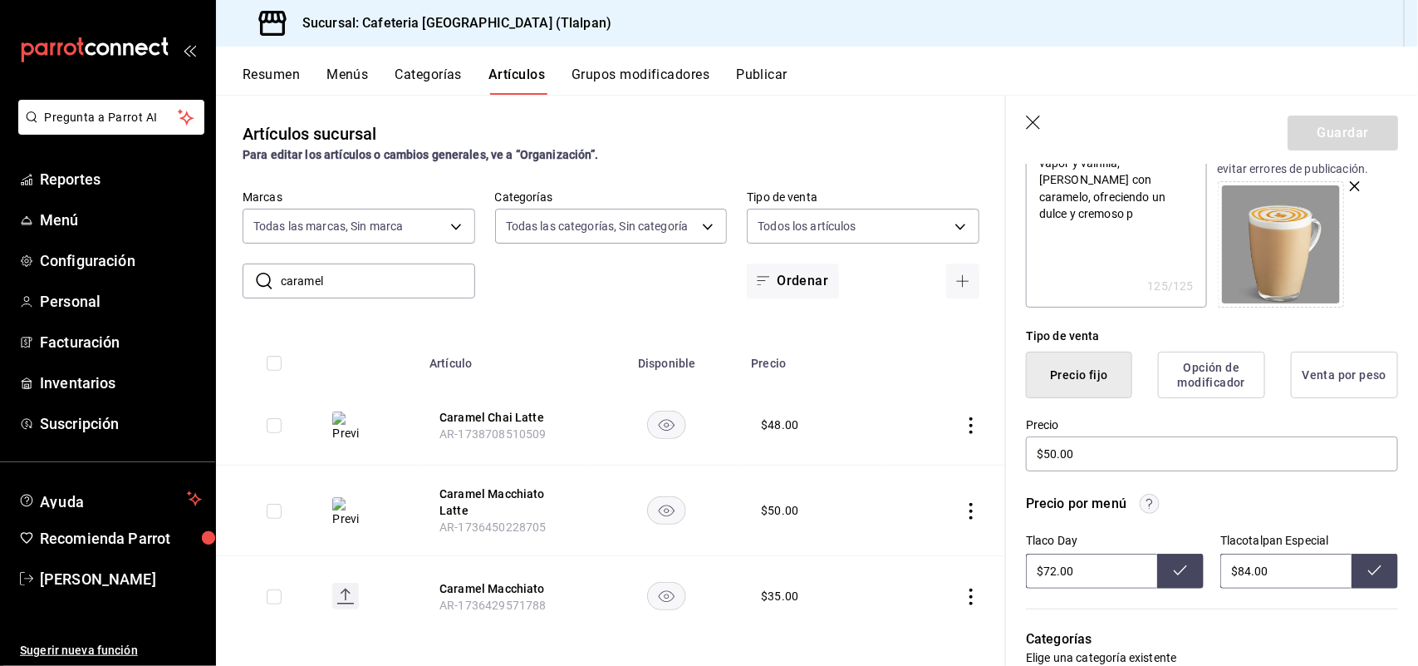
scroll to position [249, 0]
click at [1241, 569] on input "$84.00" at bounding box center [1286, 569] width 131 height 35
type input "$87.00"
click at [1369, 571] on icon at bounding box center [1375, 568] width 13 height 13
click at [1032, 114] on header "Guardar" at bounding box center [1212, 130] width 412 height 68
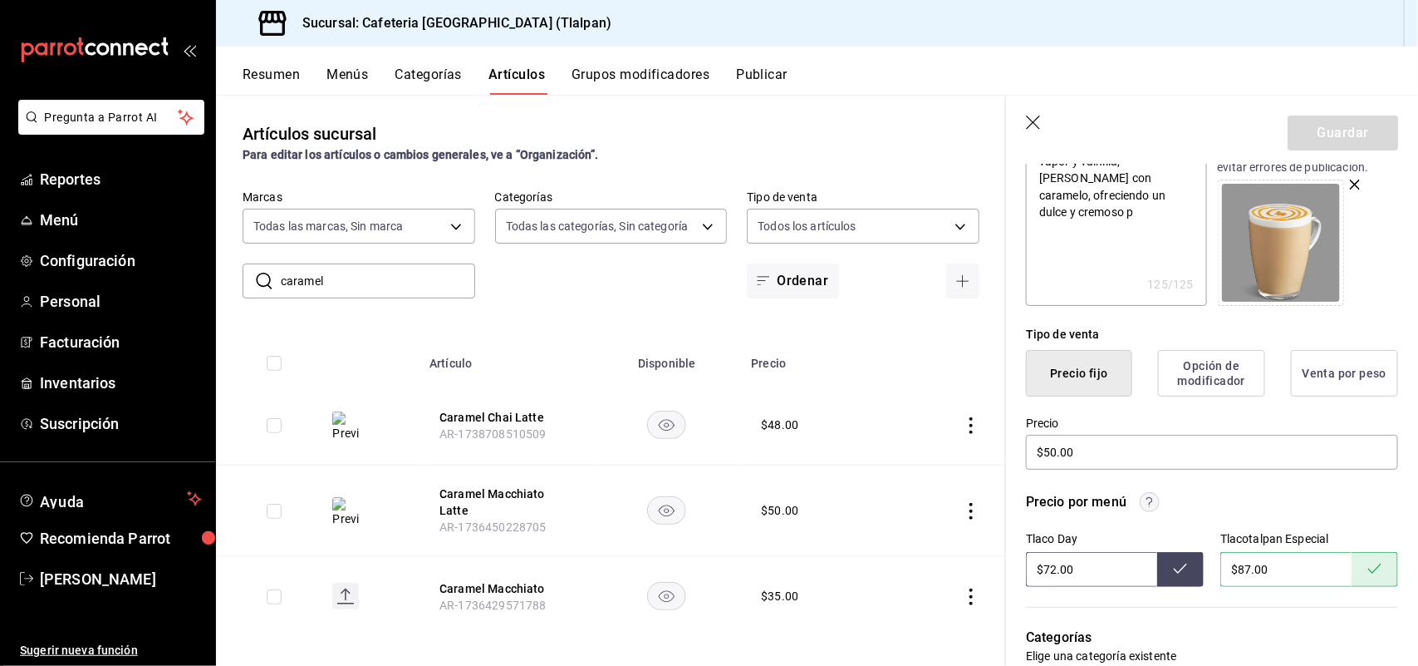
click at [1034, 123] on icon "button" at bounding box center [1033, 122] width 14 height 14
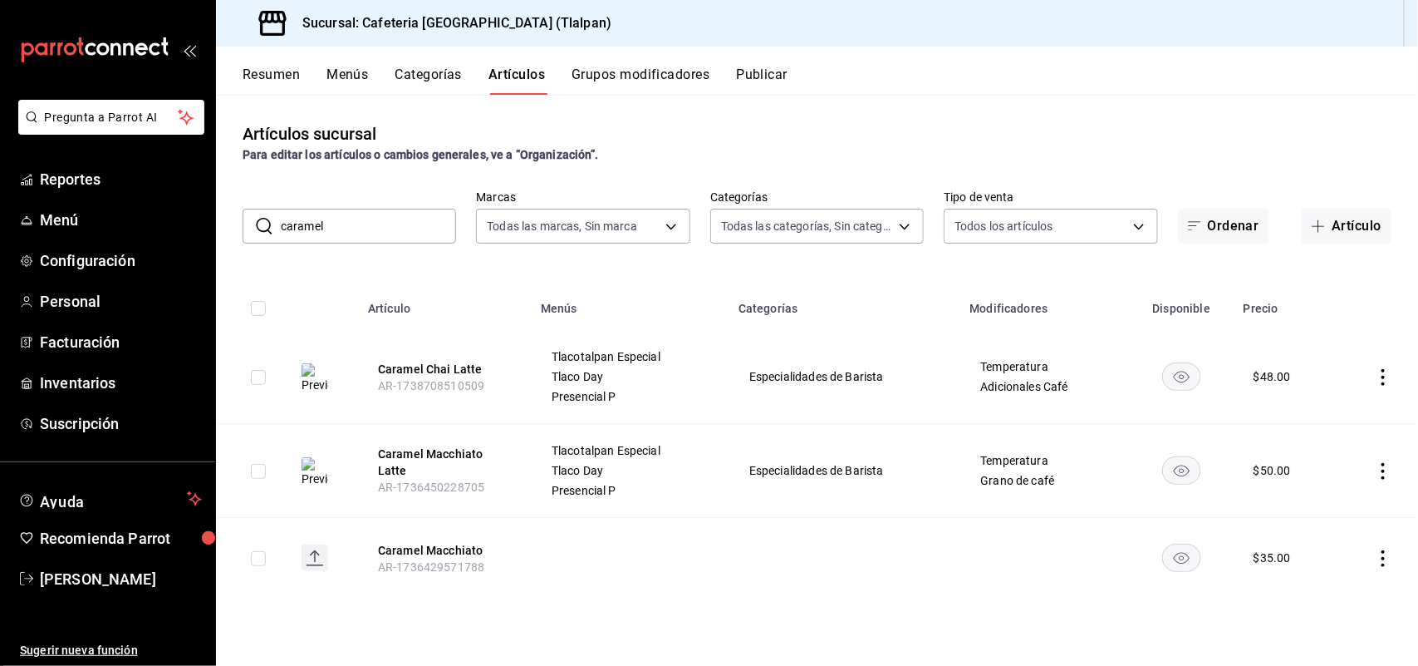
click at [362, 221] on input "caramel" at bounding box center [368, 225] width 175 height 33
type input "c"
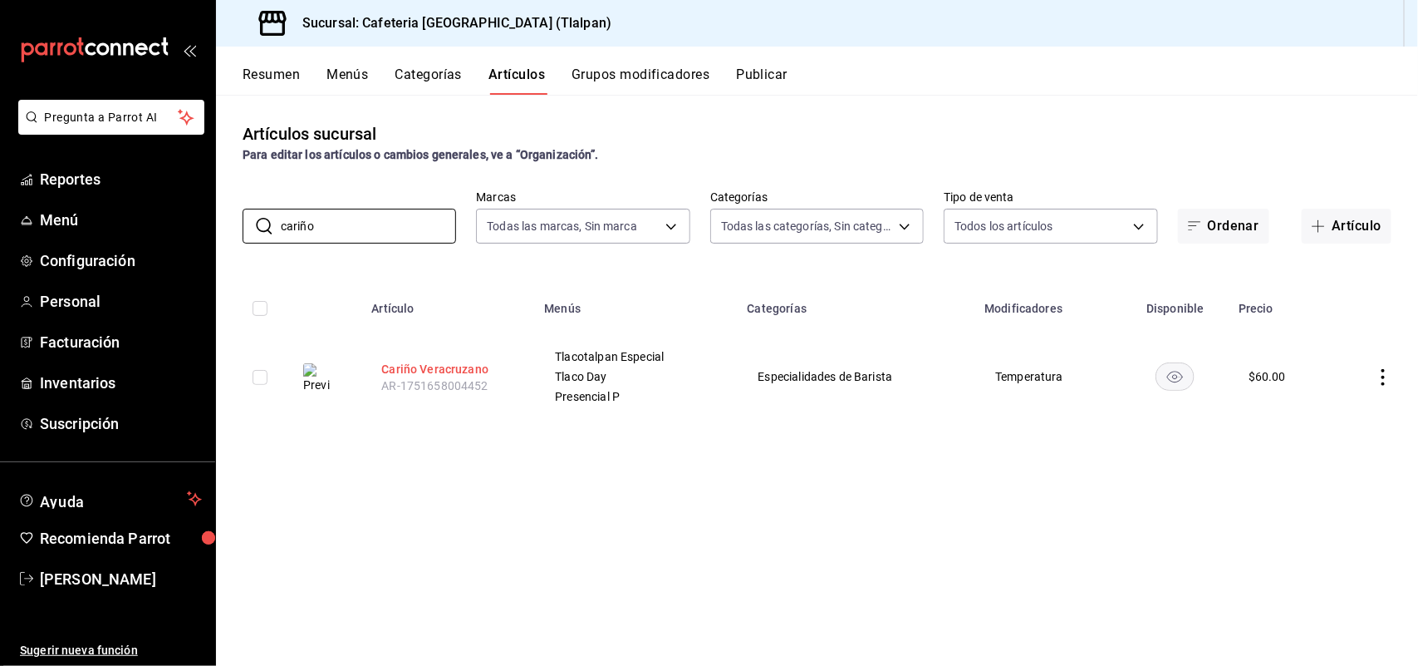
type input "cariño"
click at [425, 368] on button "Cariño Veracruzano" at bounding box center [447, 369] width 133 height 17
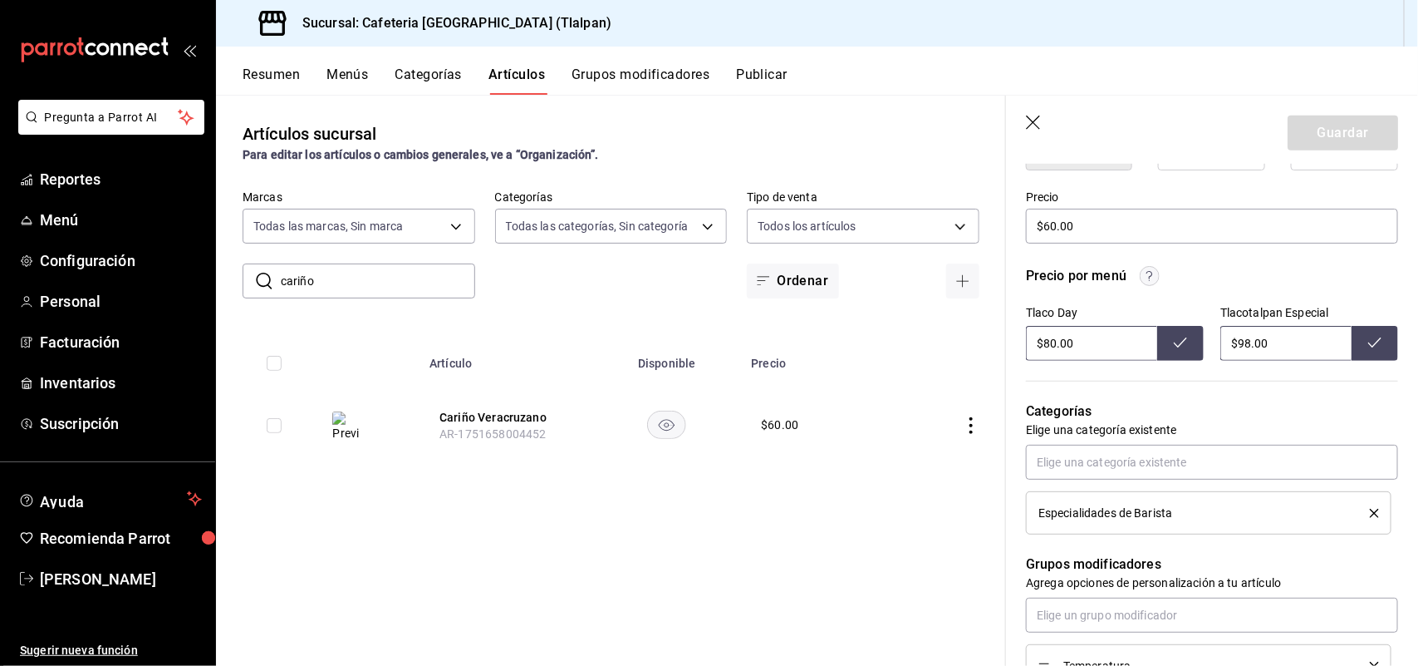
scroll to position [484, 0]
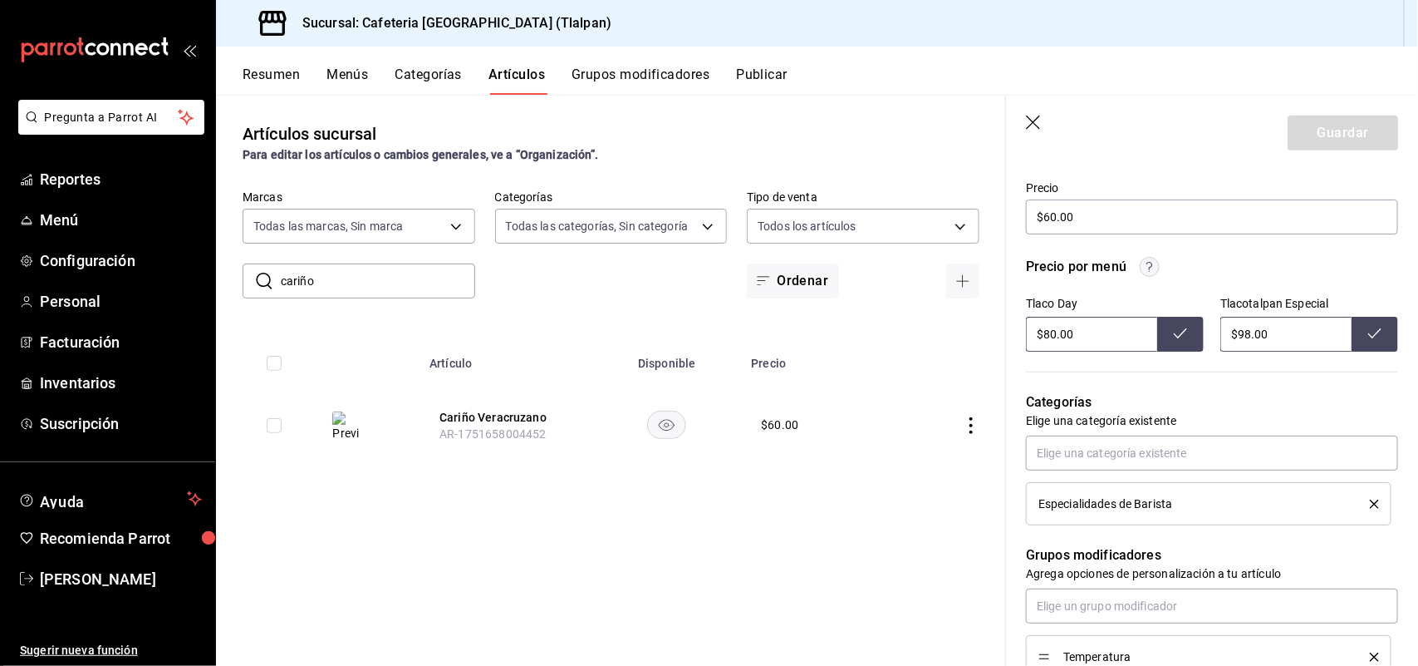
click at [1055, 331] on input "$80.00" at bounding box center [1091, 334] width 131 height 35
type input "$82.00"
click at [1178, 327] on icon at bounding box center [1180, 333] width 13 height 13
click at [1242, 333] on input "$98.00" at bounding box center [1286, 334] width 131 height 35
type input "$9.00"
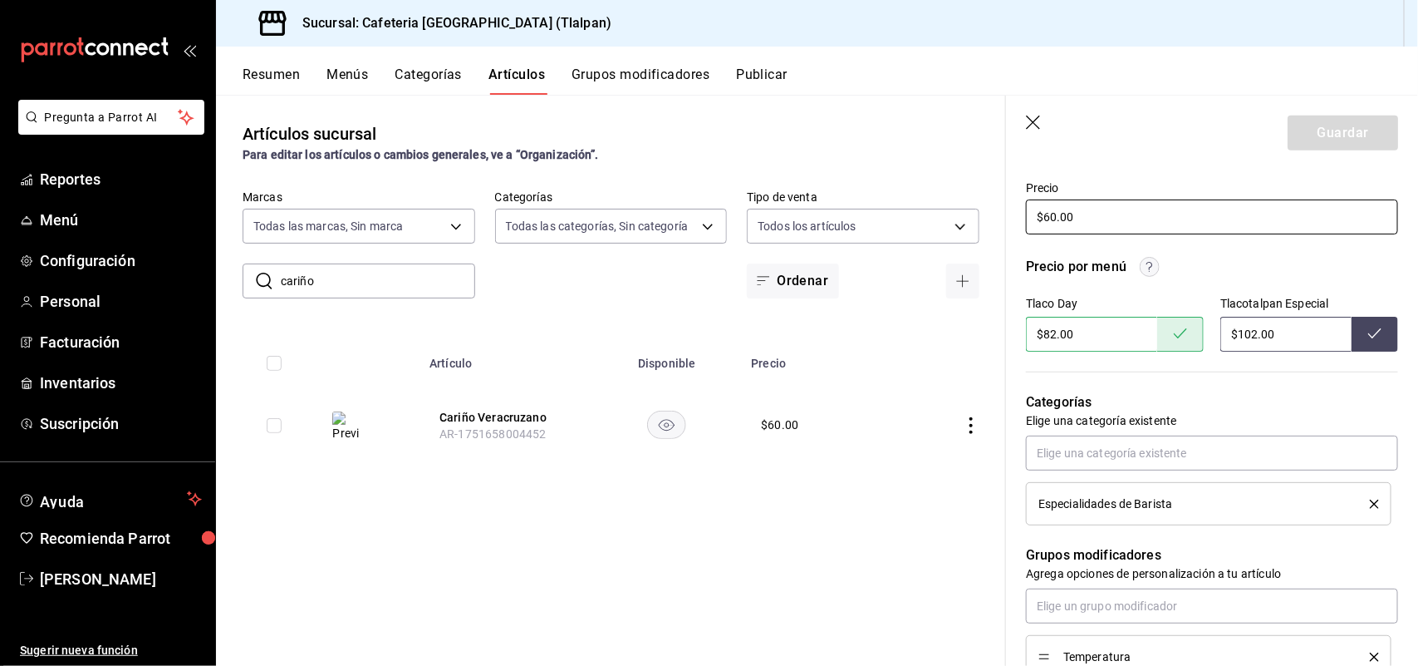
click at [1131, 225] on input "$60.00" at bounding box center [1212, 216] width 372 height 35
type input "$98.00"
click at [1053, 214] on input "$60.00" at bounding box center [1212, 216] width 372 height 35
type input "$6.00"
type textarea "x"
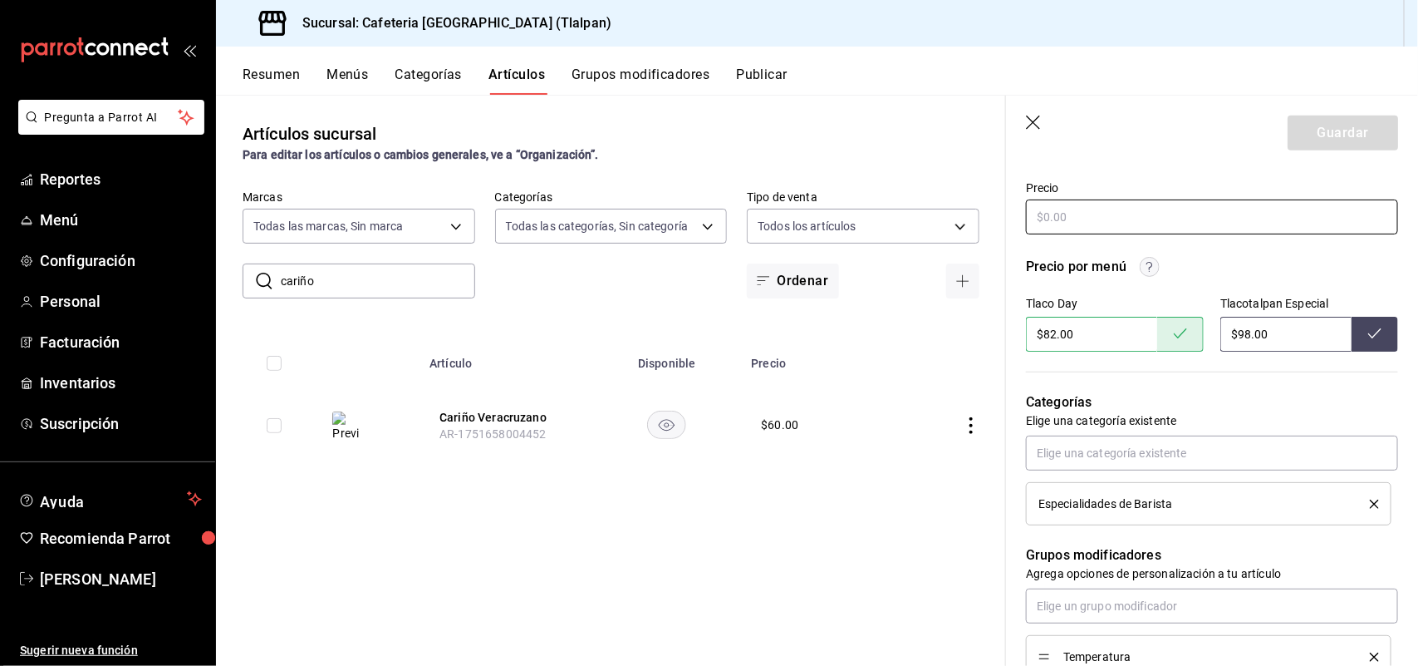
type textarea "x"
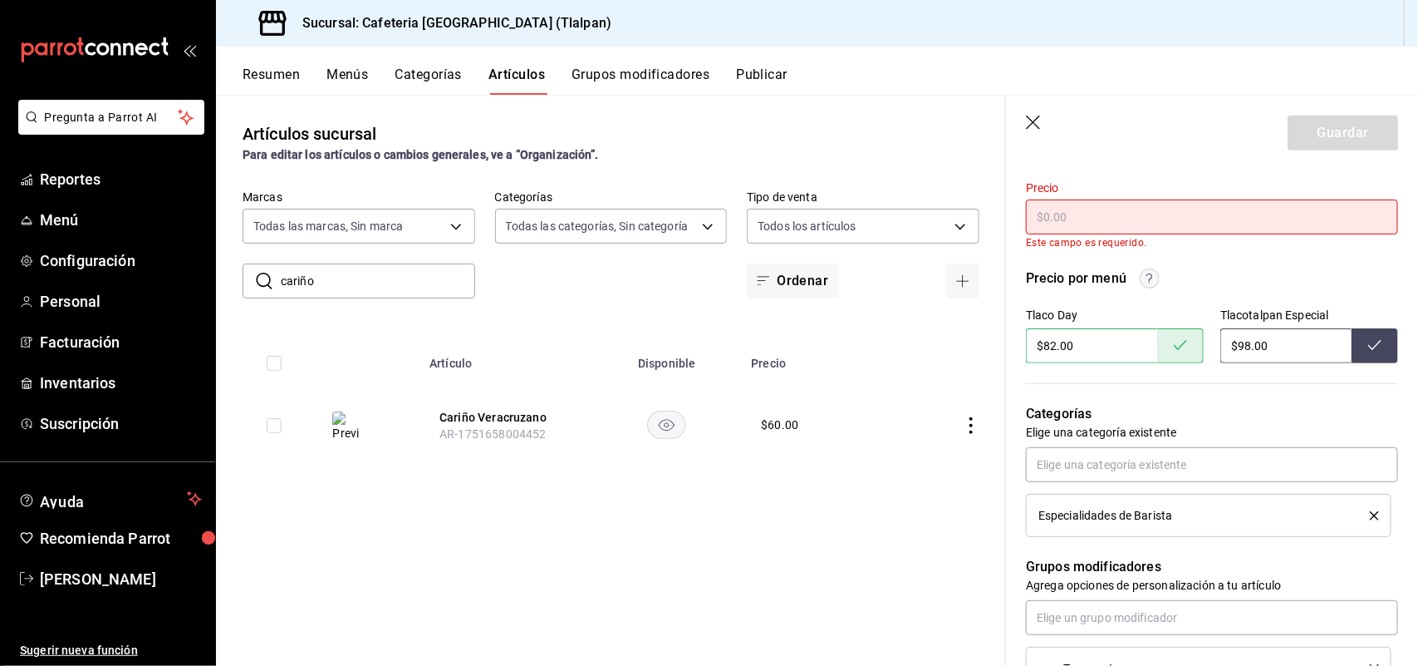
type input "$5.00"
type textarea "x"
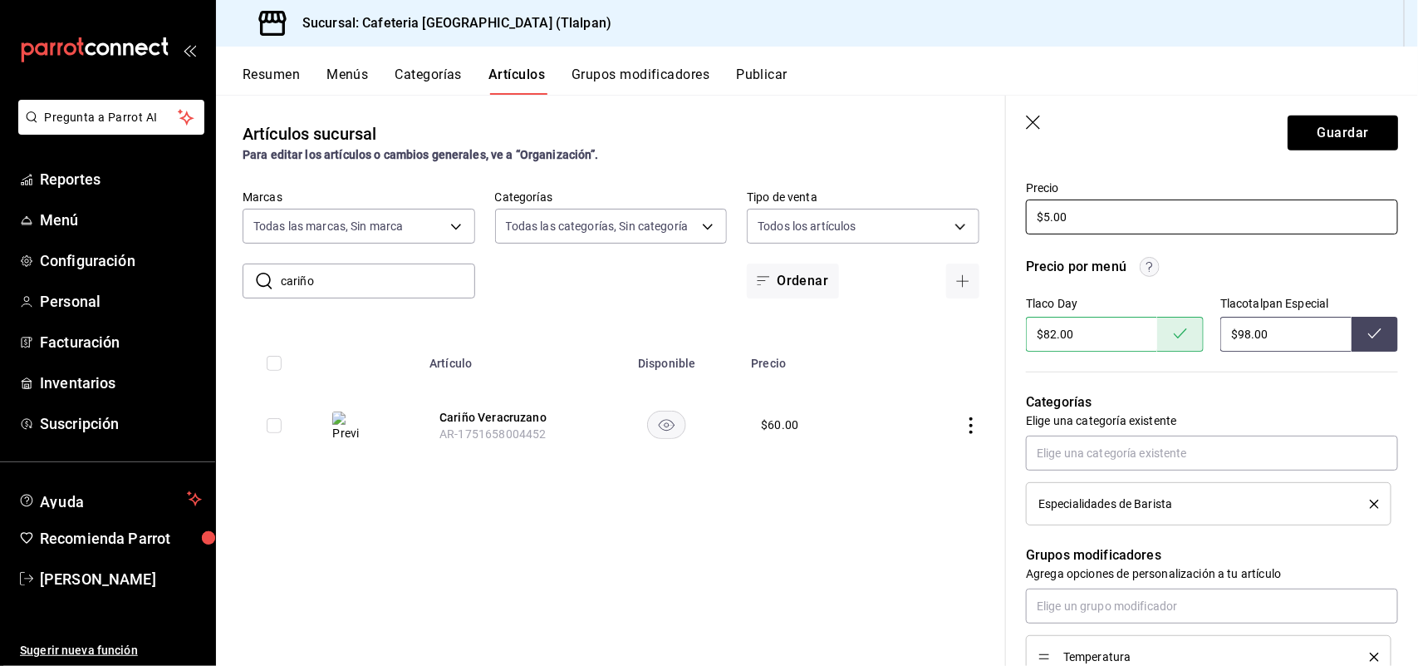
type input "$58.00"
type textarea "x"
type input "$58.00"
click at [1241, 333] on input "$98.00" at bounding box center [1286, 334] width 131 height 35
type input "$9.00"
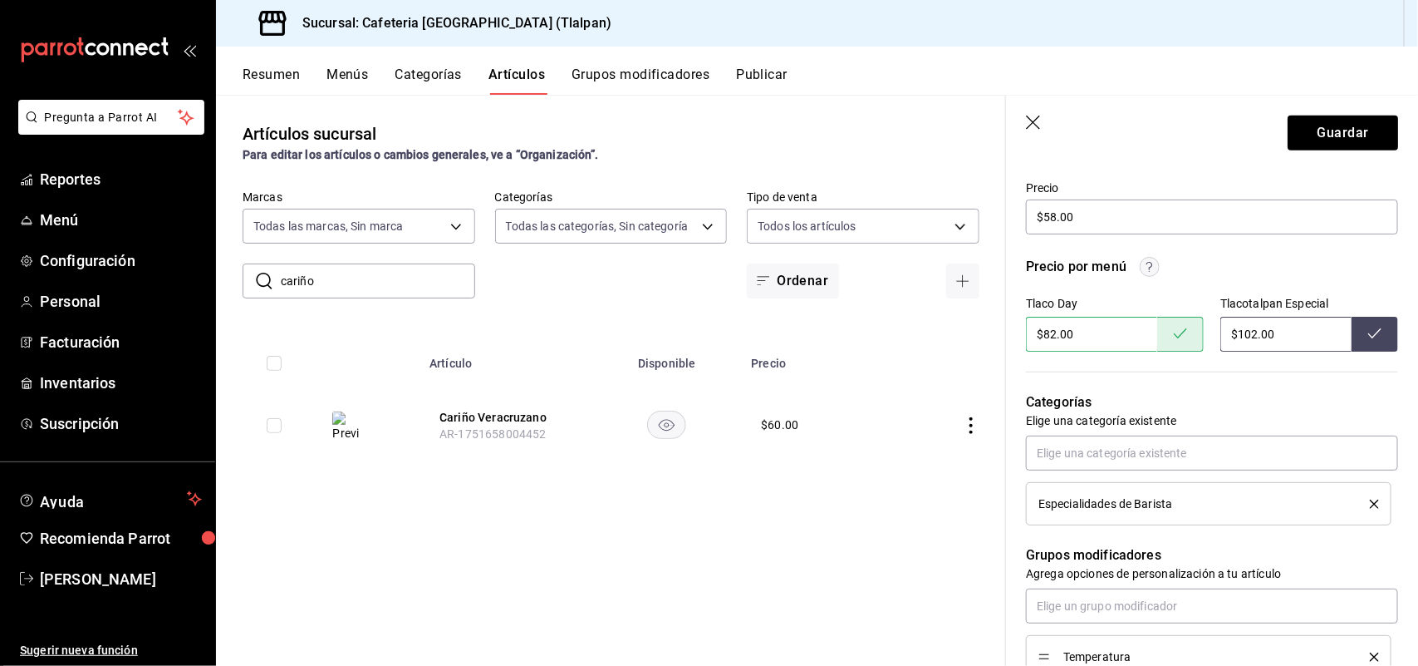
type input "$102.00"
click at [1352, 338] on button at bounding box center [1375, 334] width 47 height 35
click at [1327, 138] on button "Guardar" at bounding box center [1343, 132] width 111 height 35
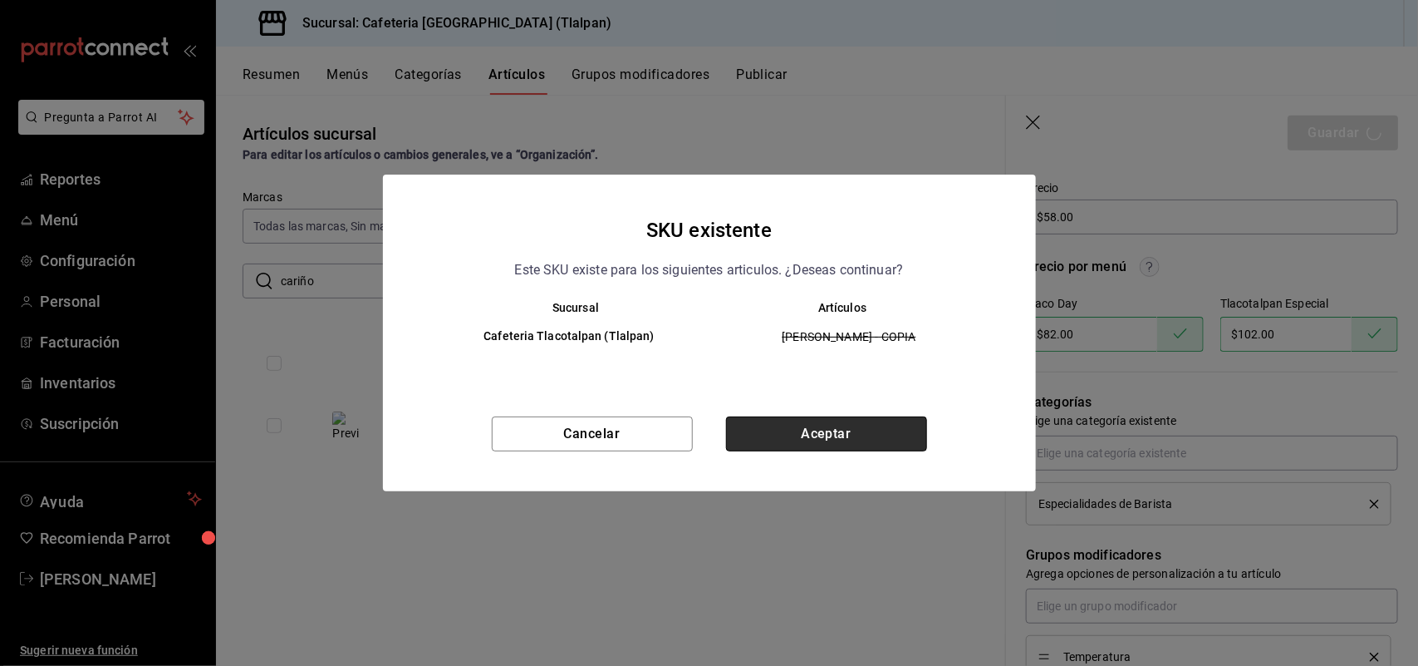
click at [842, 424] on button "Aceptar" at bounding box center [826, 433] width 201 height 35
type textarea "x"
type input "AR-1756220641948"
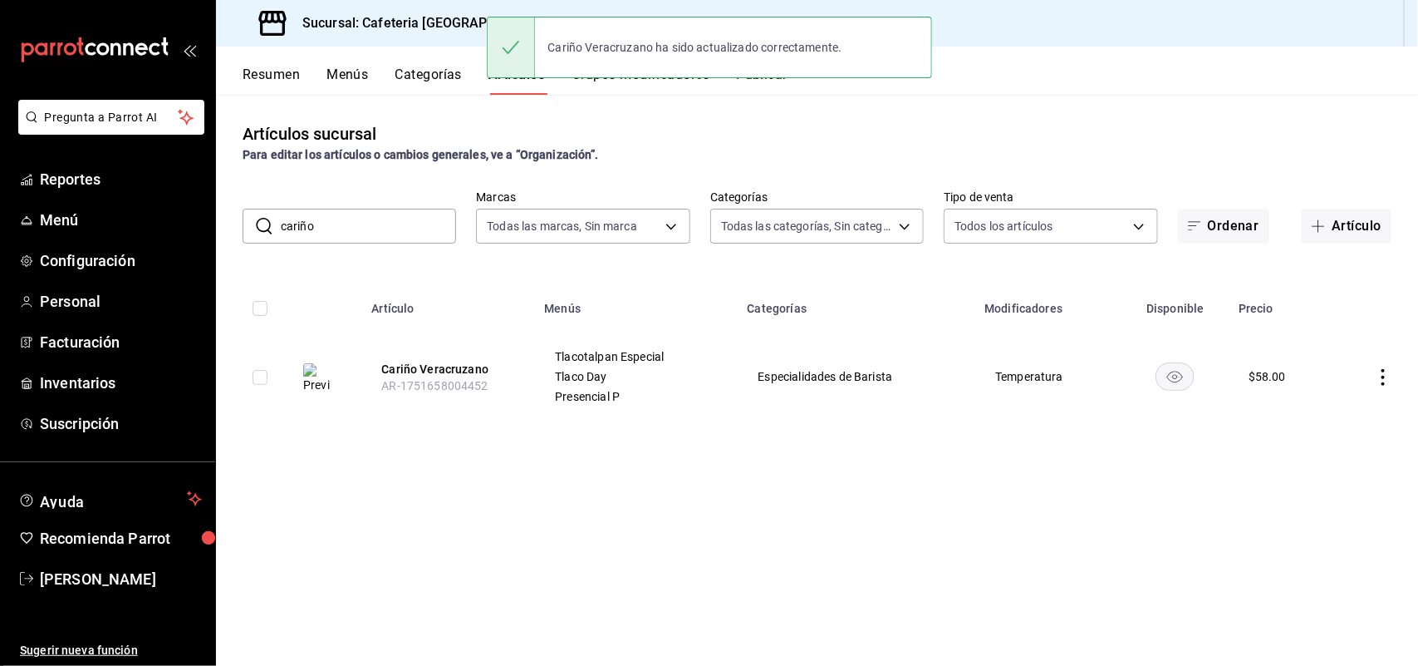
click at [328, 231] on input "cariño" at bounding box center [368, 225] width 175 height 33
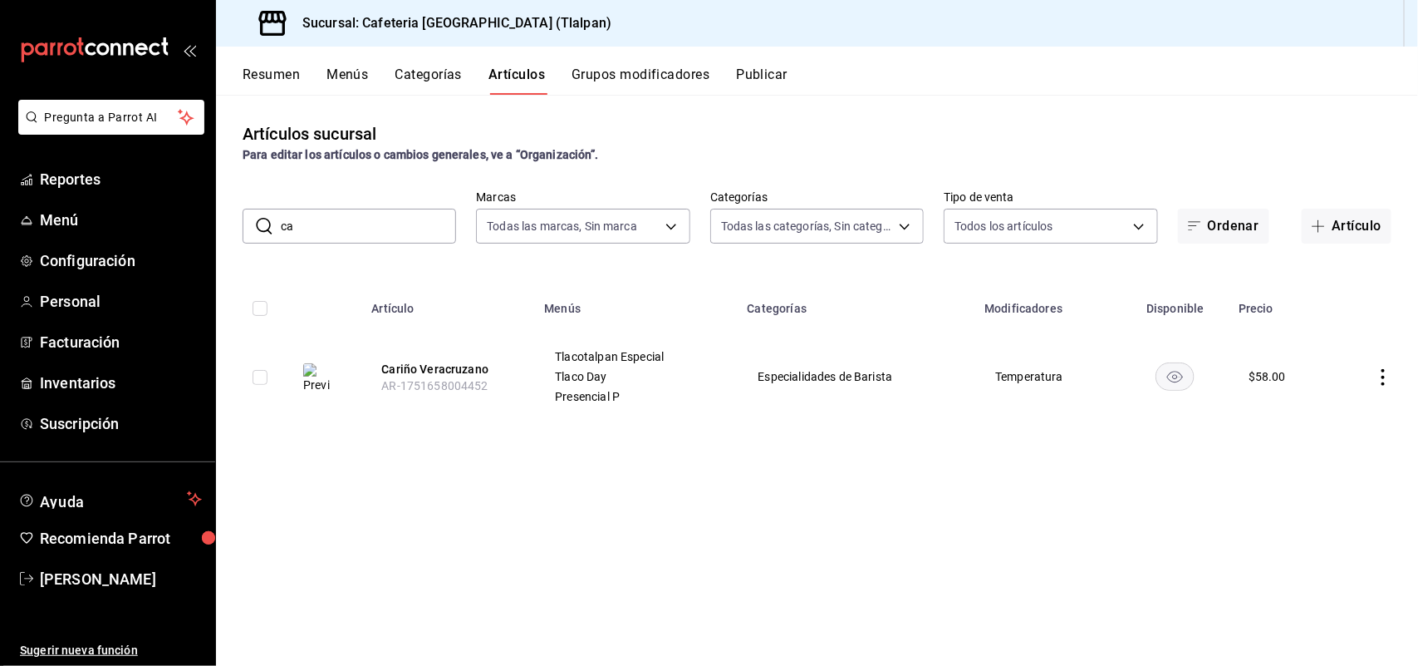
type input "c"
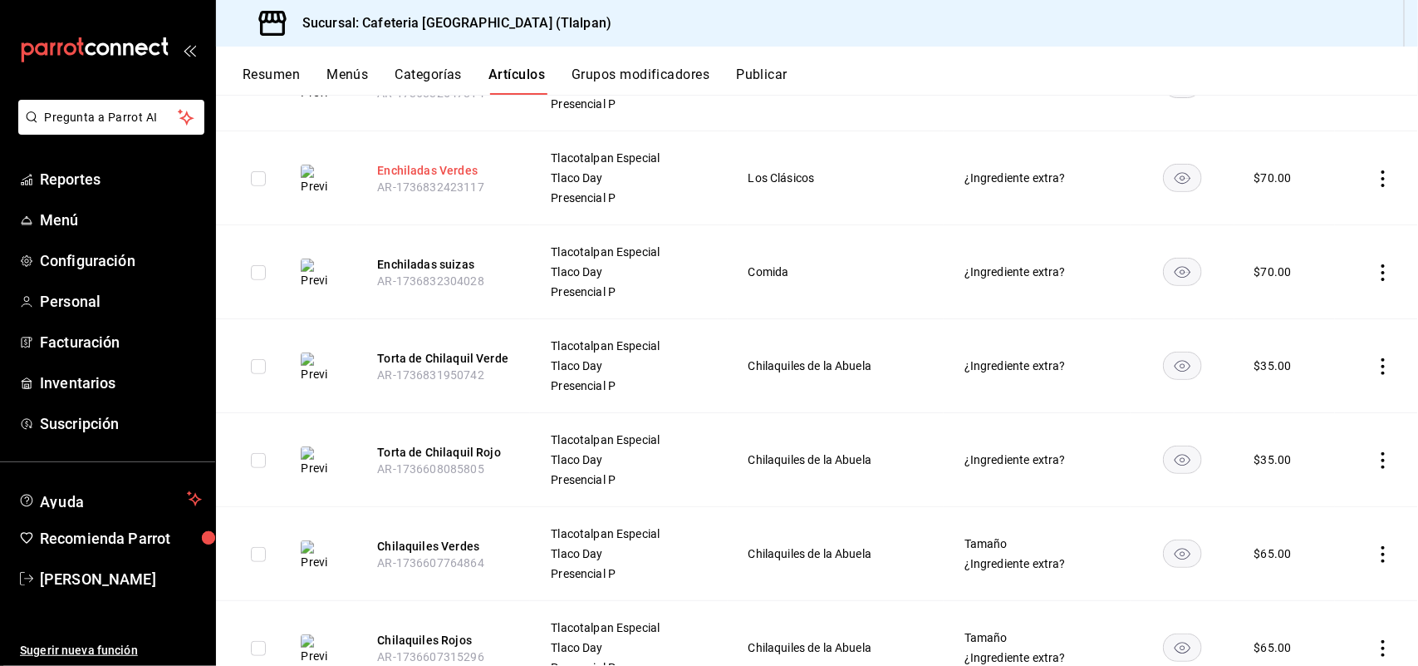
scroll to position [362, 0]
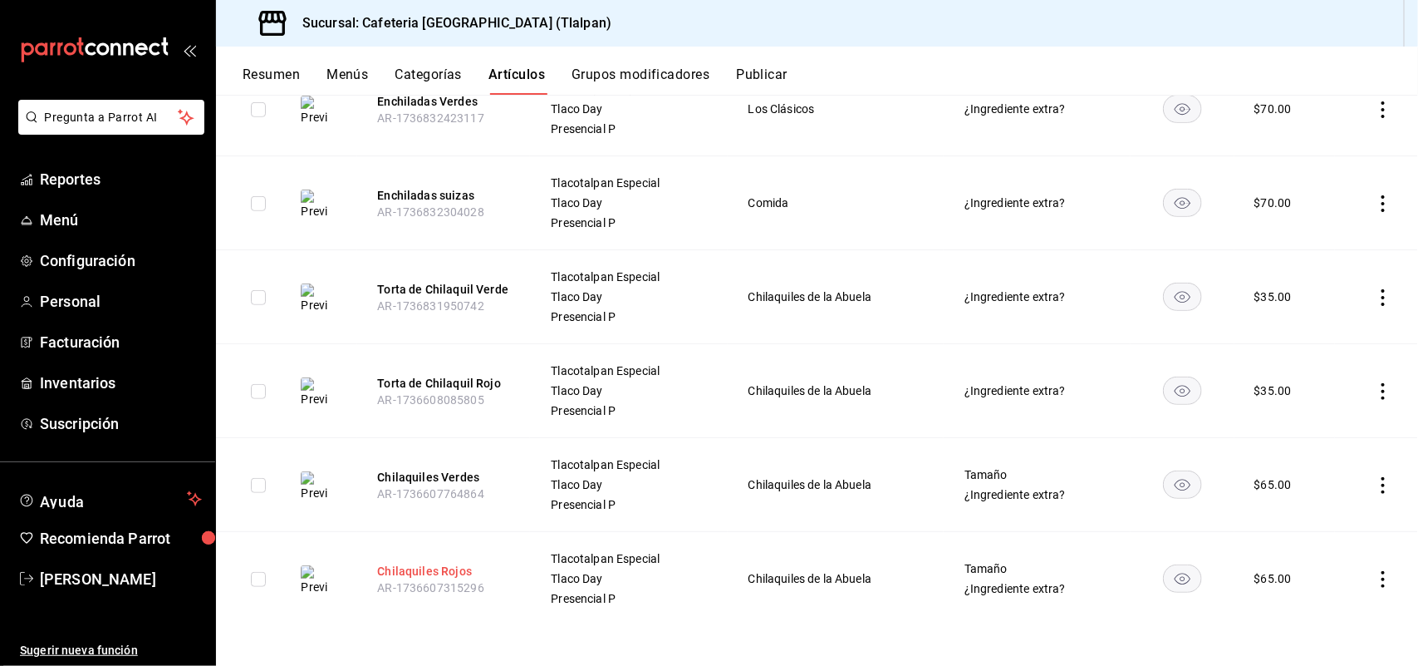
type input "chil"
click at [397, 572] on button "Chilaquiles Rojos" at bounding box center [443, 571] width 133 height 17
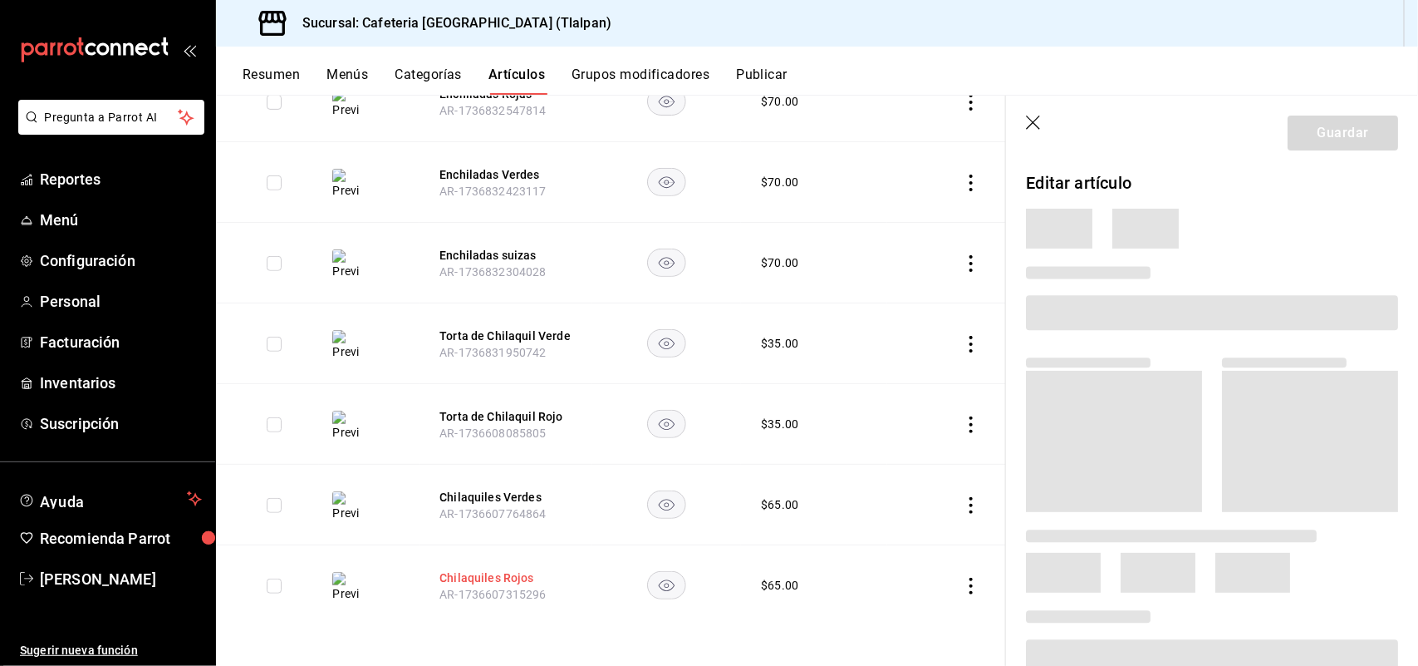
scroll to position [268, 0]
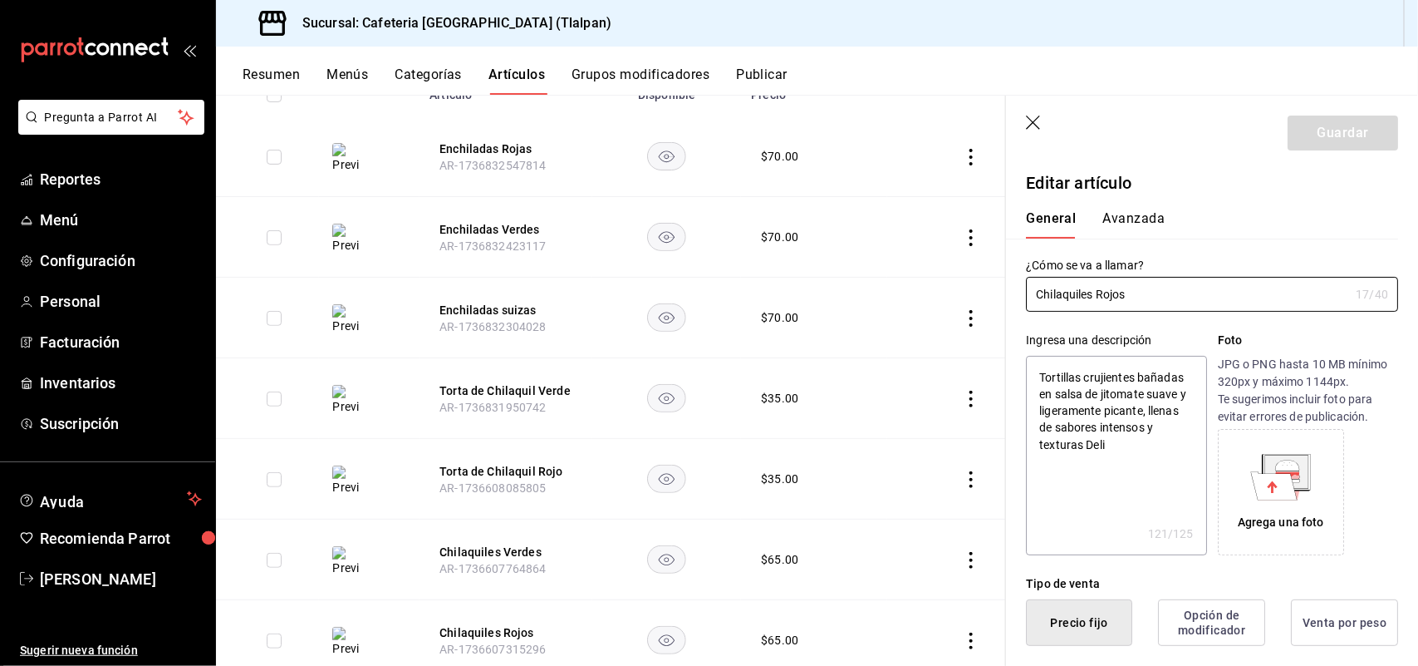
type textarea "x"
type input "$65.00"
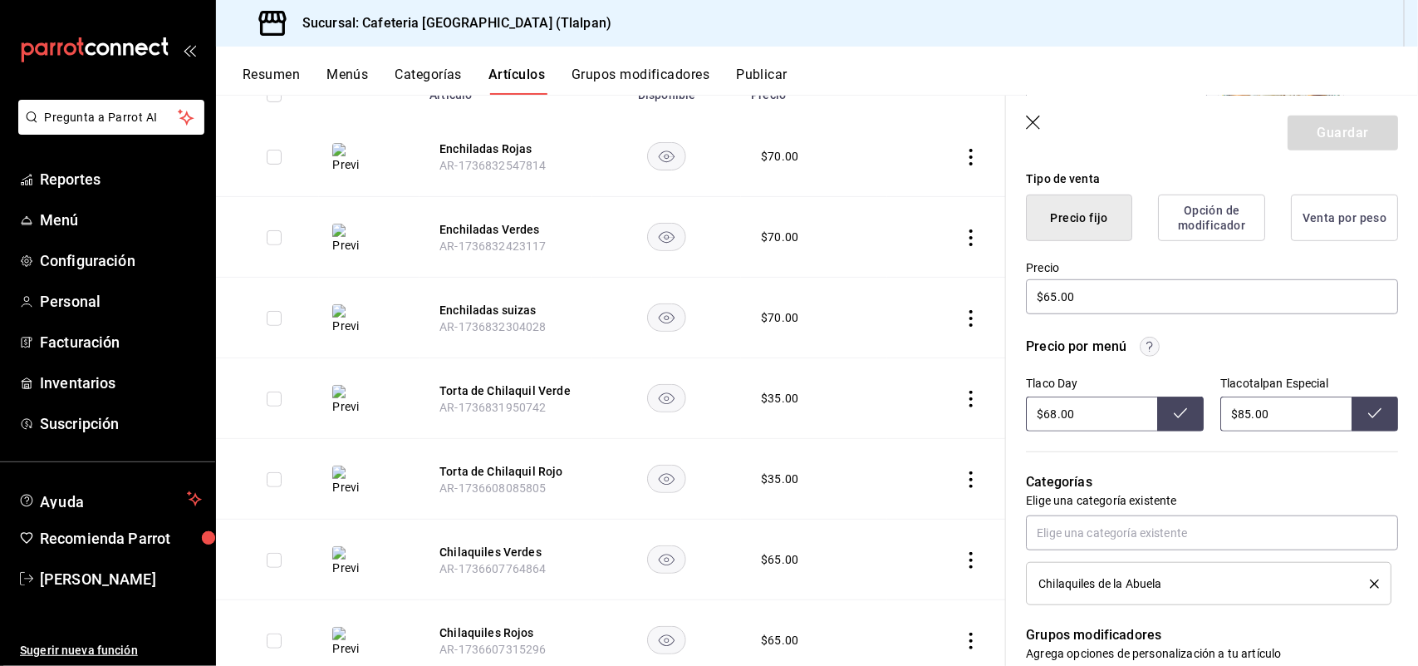
scroll to position [415, 0]
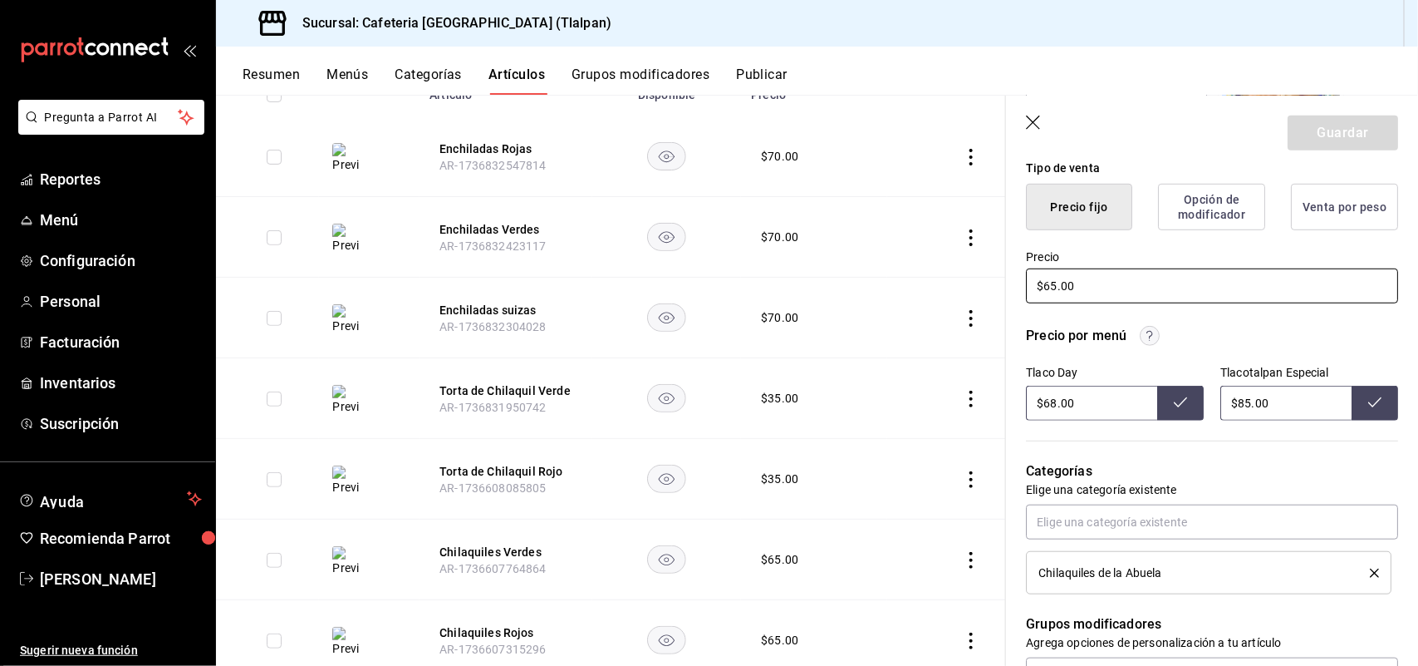
click at [1048, 283] on input "$65.00" at bounding box center [1212, 285] width 372 height 35
type textarea "x"
type input "$5.00"
type textarea "x"
type input "$35.00"
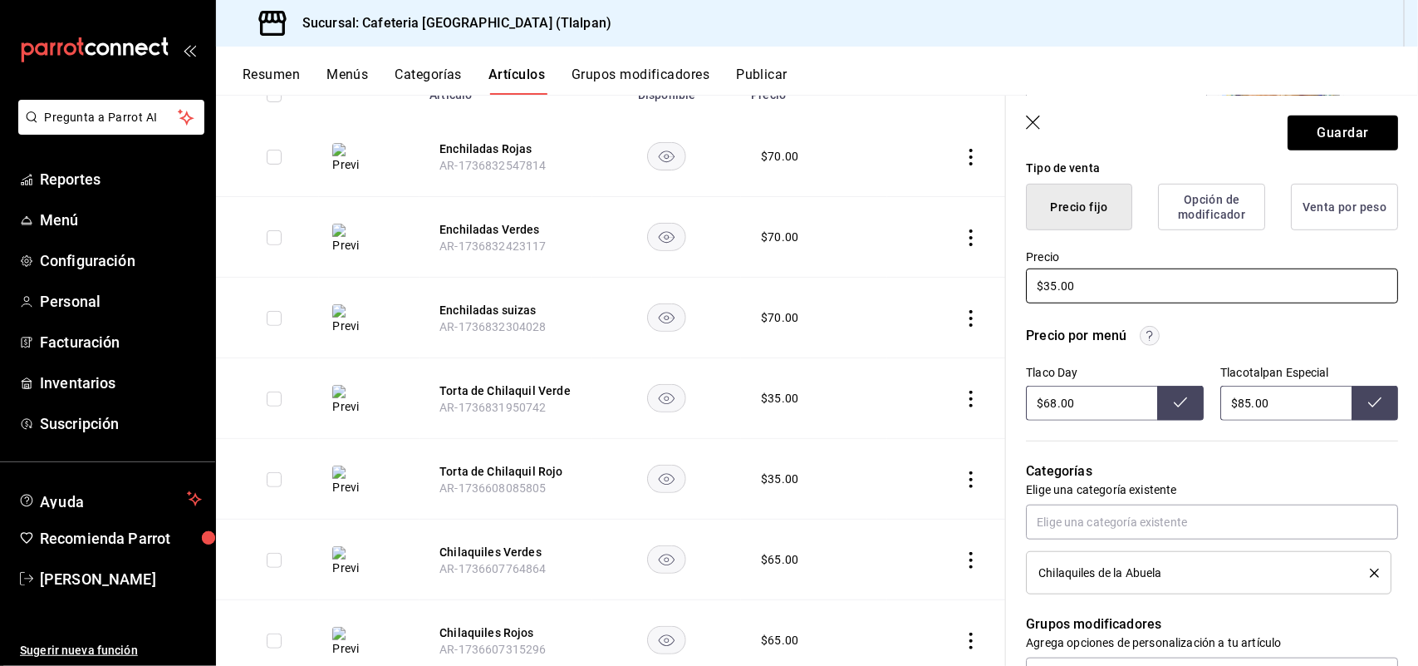
type textarea "x"
type input "$35.00"
click at [1051, 400] on input "$68.00" at bounding box center [1091, 403] width 131 height 35
type input "$6.00"
click at [1242, 405] on input "$85.00" at bounding box center [1286, 403] width 131 height 35
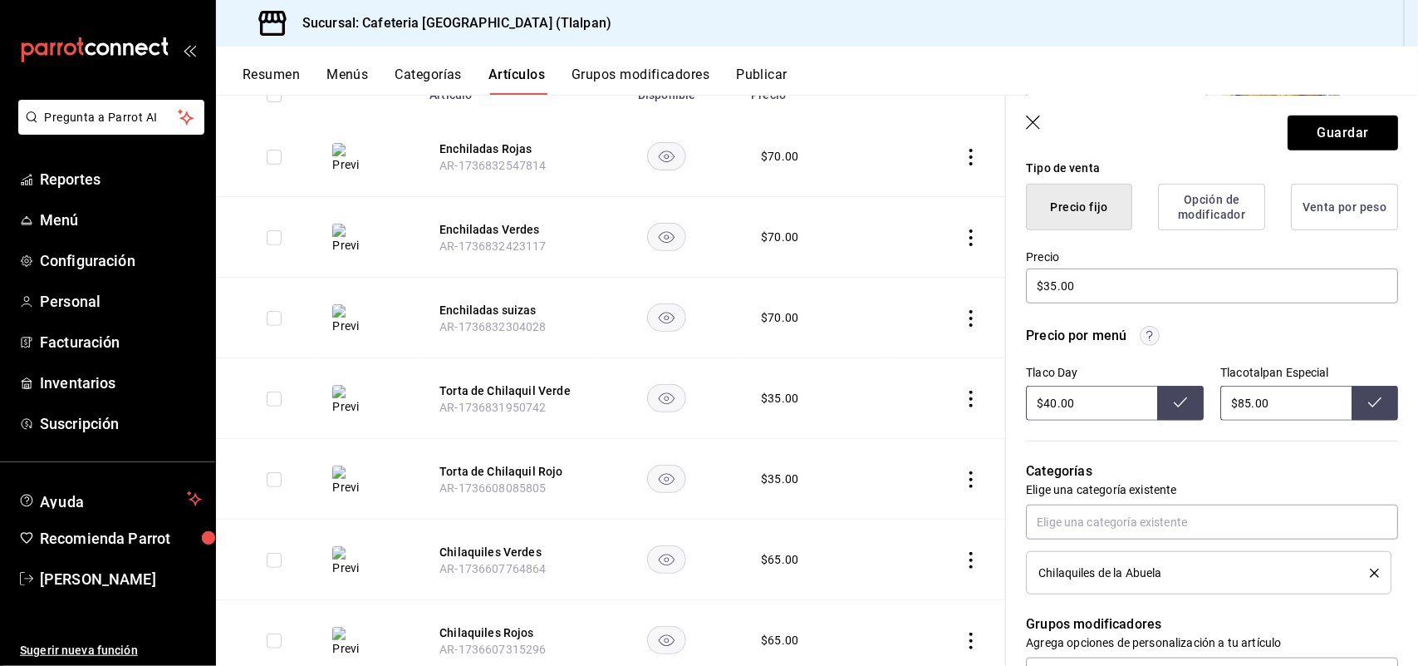
type input "$68.00"
click at [1242, 405] on input "$85.00" at bounding box center [1286, 403] width 131 height 35
type input "$8.00"
type input "$48.00"
click at [1369, 396] on icon at bounding box center [1375, 402] width 13 height 13
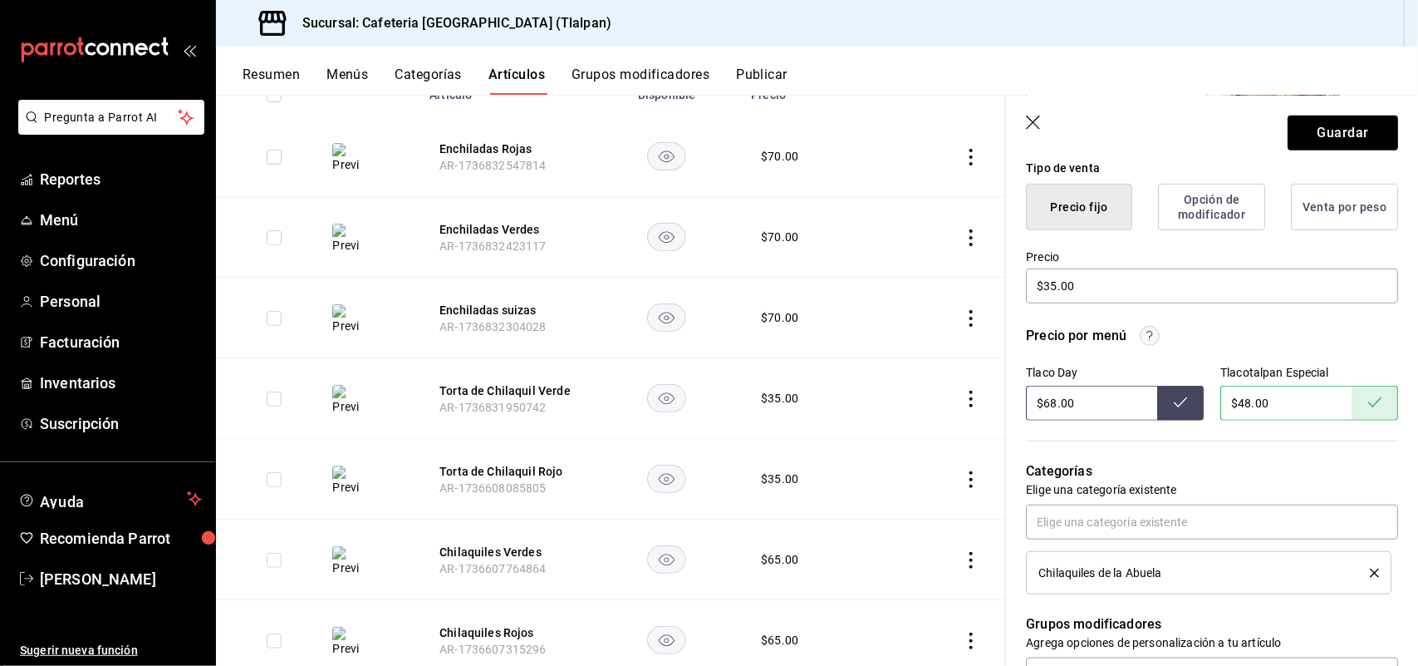
click at [1049, 396] on input "$68.00" at bounding box center [1091, 403] width 131 height 35
type input "$6.00"
type input "$40.00"
click at [1162, 405] on button at bounding box center [1180, 403] width 47 height 35
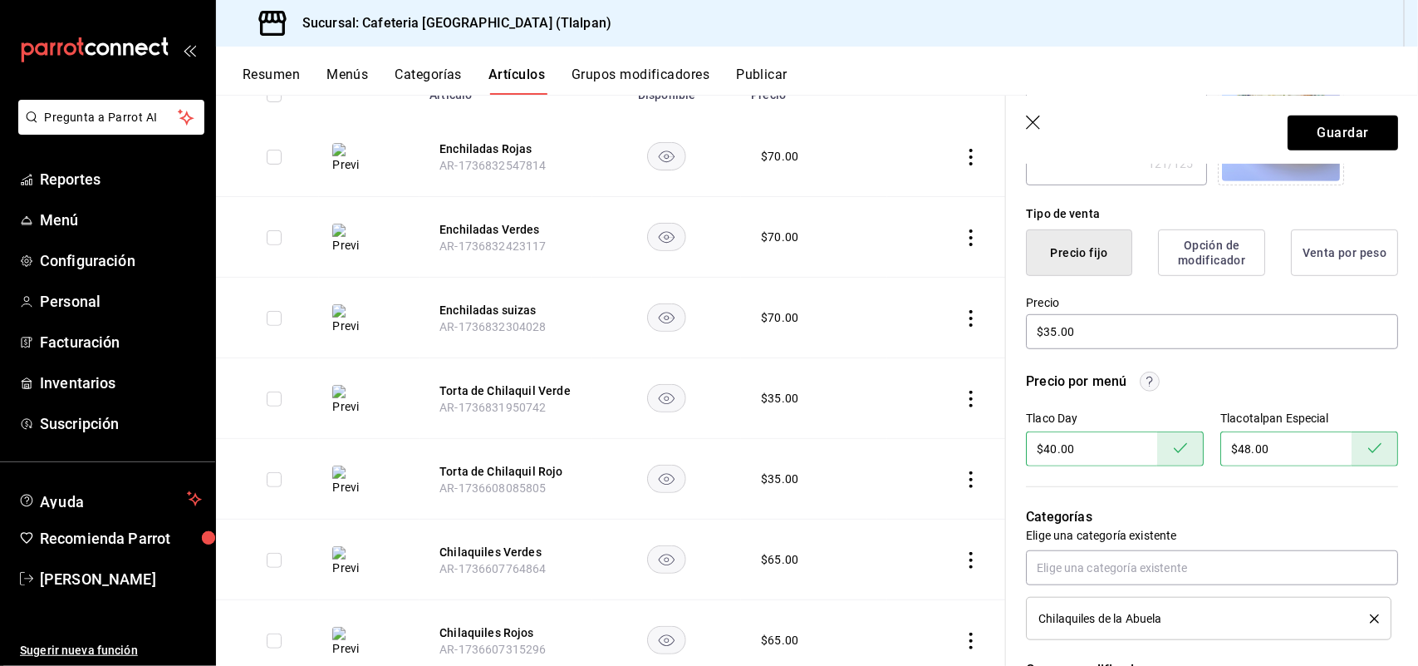
scroll to position [374, 0]
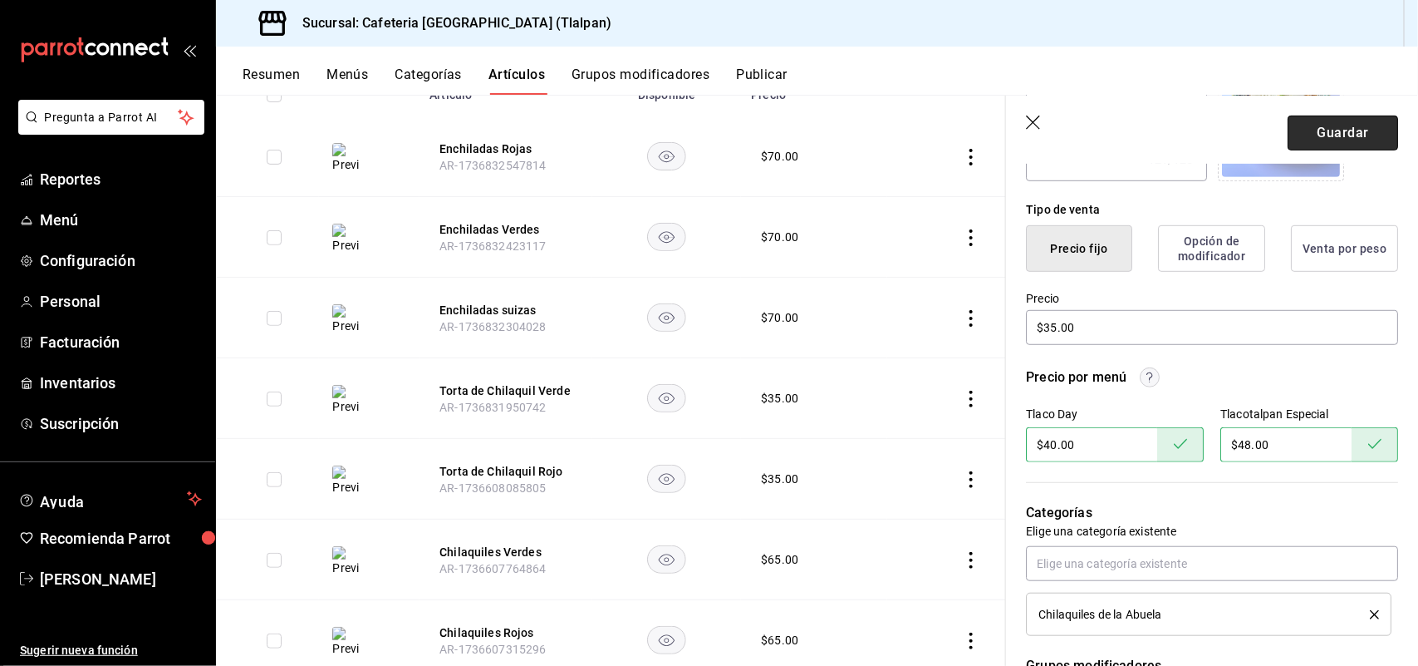
click at [1338, 123] on button "Guardar" at bounding box center [1343, 132] width 111 height 35
type textarea "x"
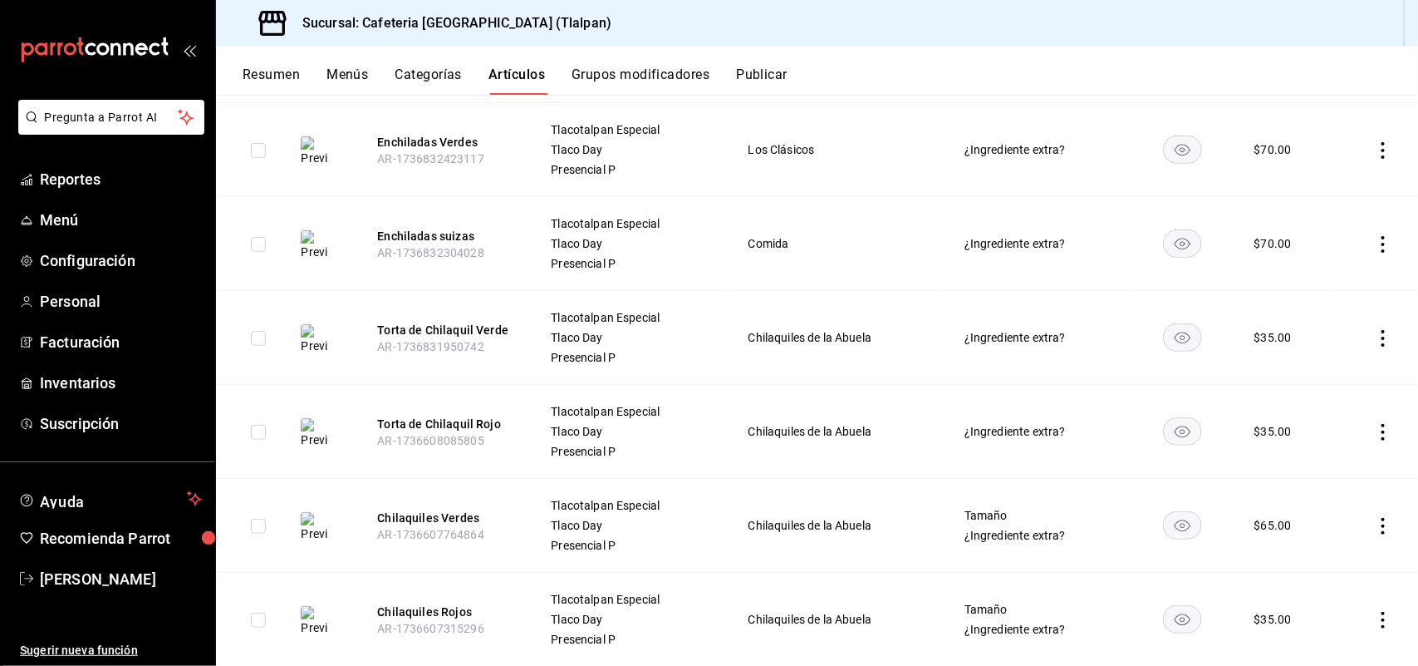
scroll to position [362, 0]
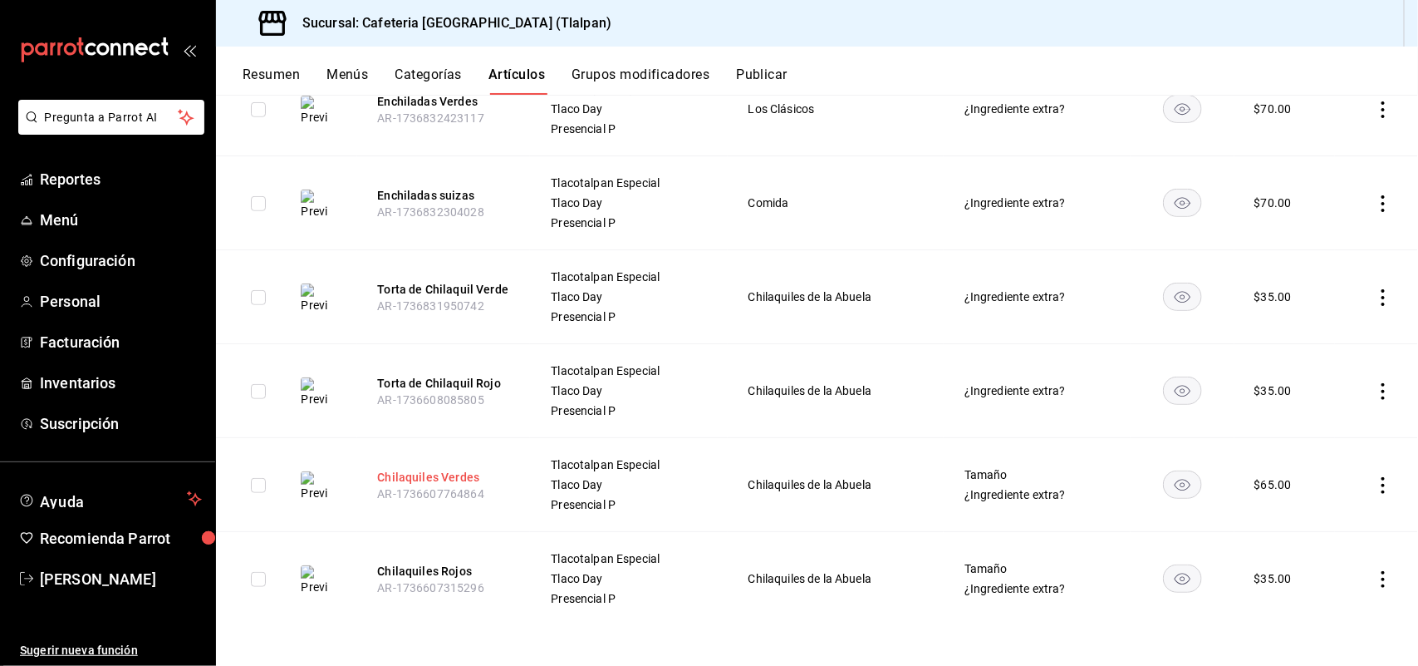
click at [459, 470] on button "Chilaquiles Verdes" at bounding box center [443, 477] width 133 height 17
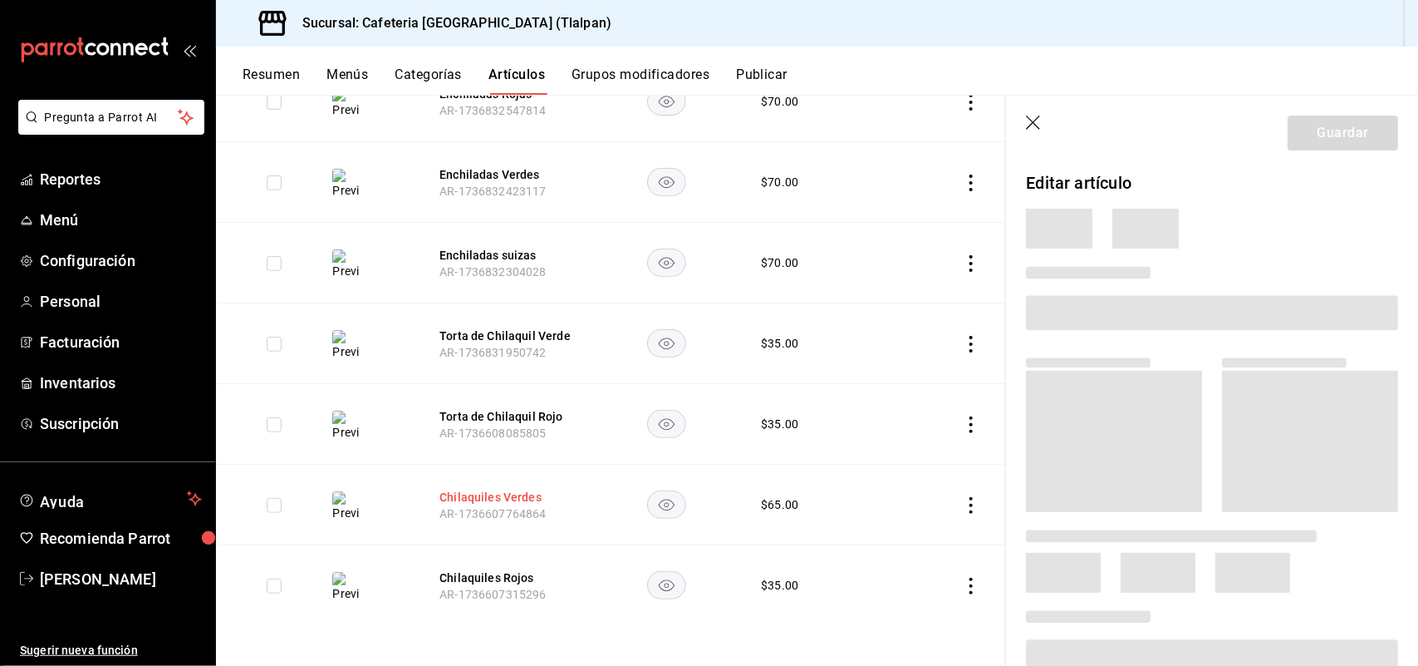
scroll to position [268, 0]
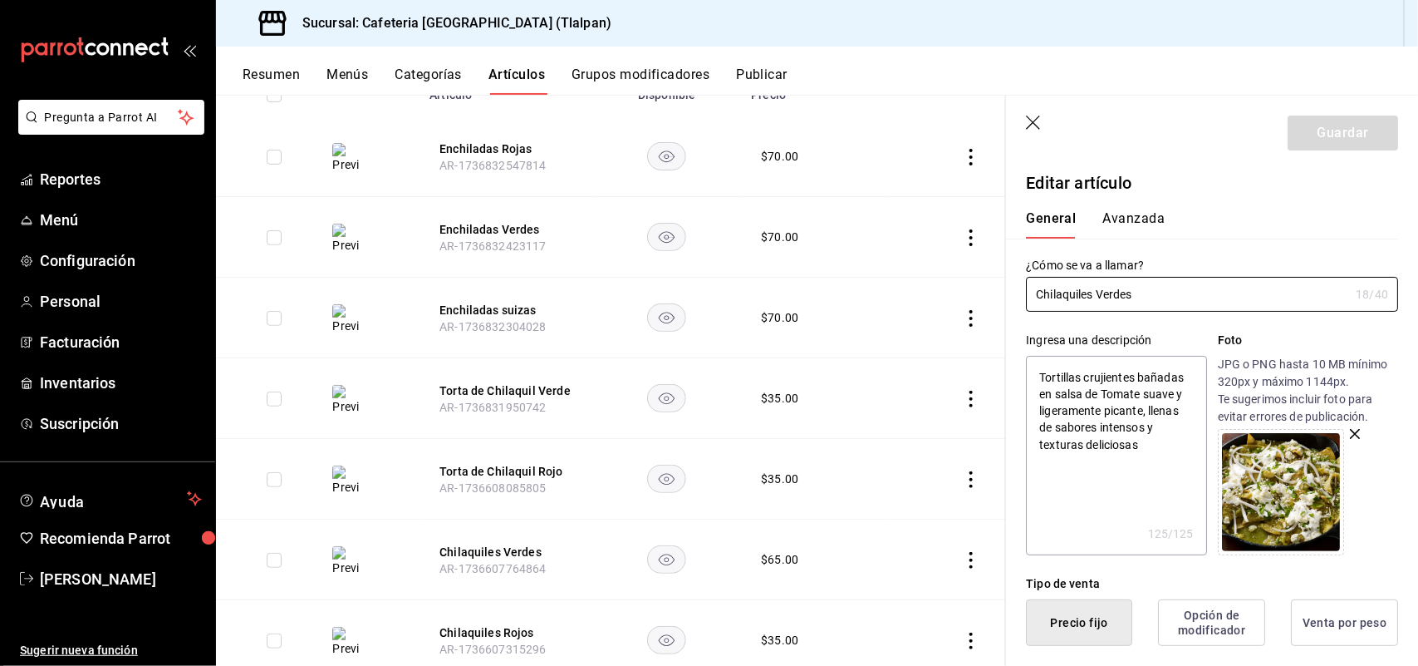
type textarea "x"
type input "$65.00"
radio input "false"
radio input "true"
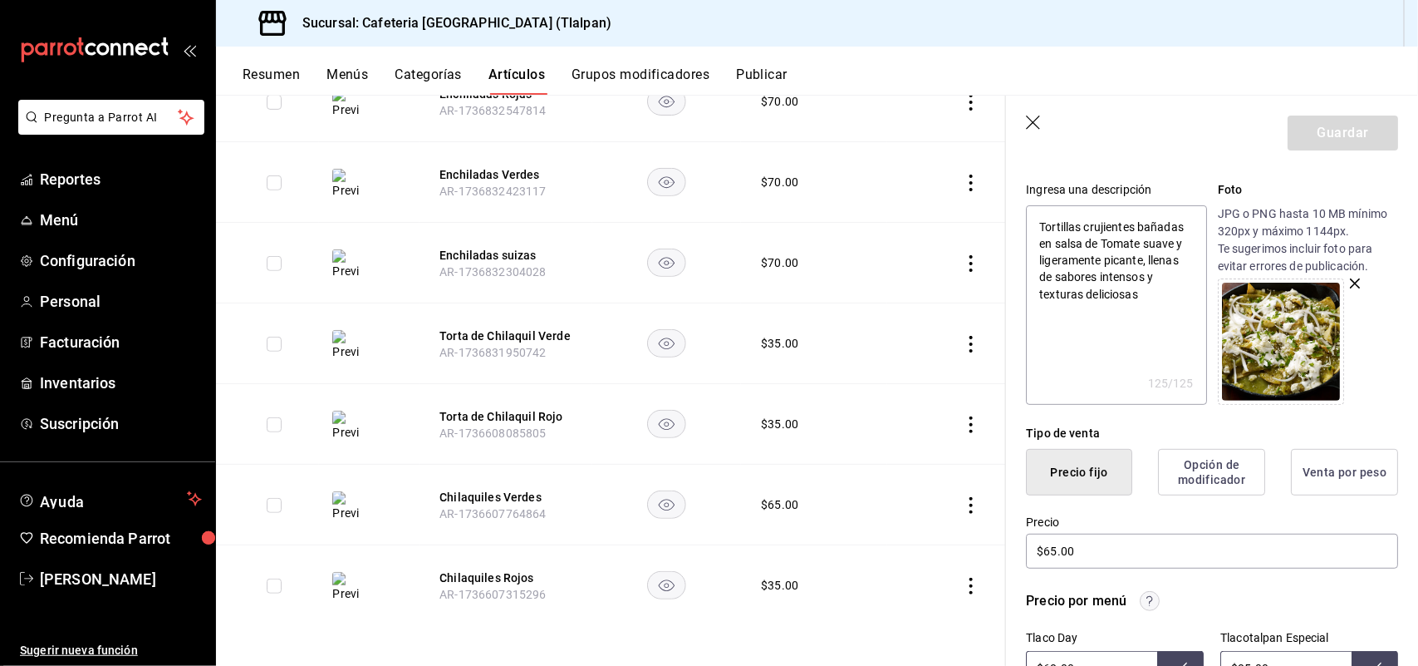
scroll to position [179, 0]
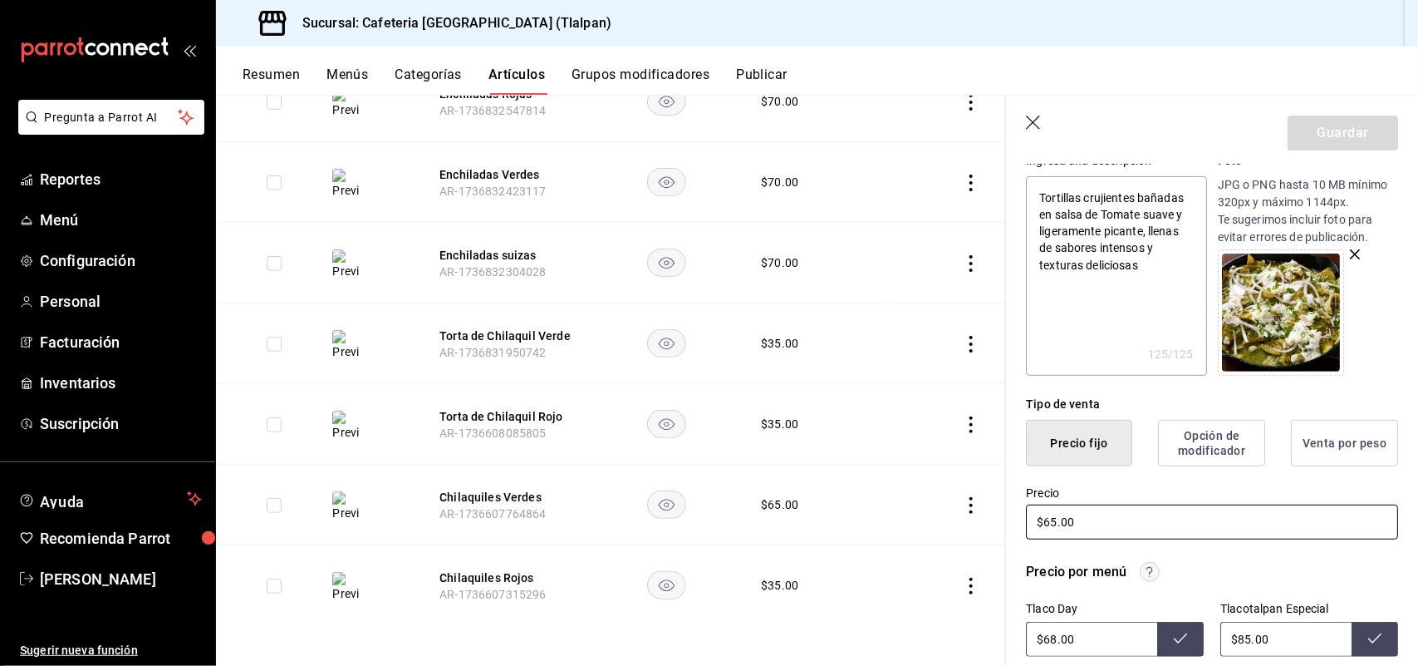
click at [1057, 516] on input "$65.00" at bounding box center [1212, 521] width 372 height 35
type input "$6.00"
type textarea "x"
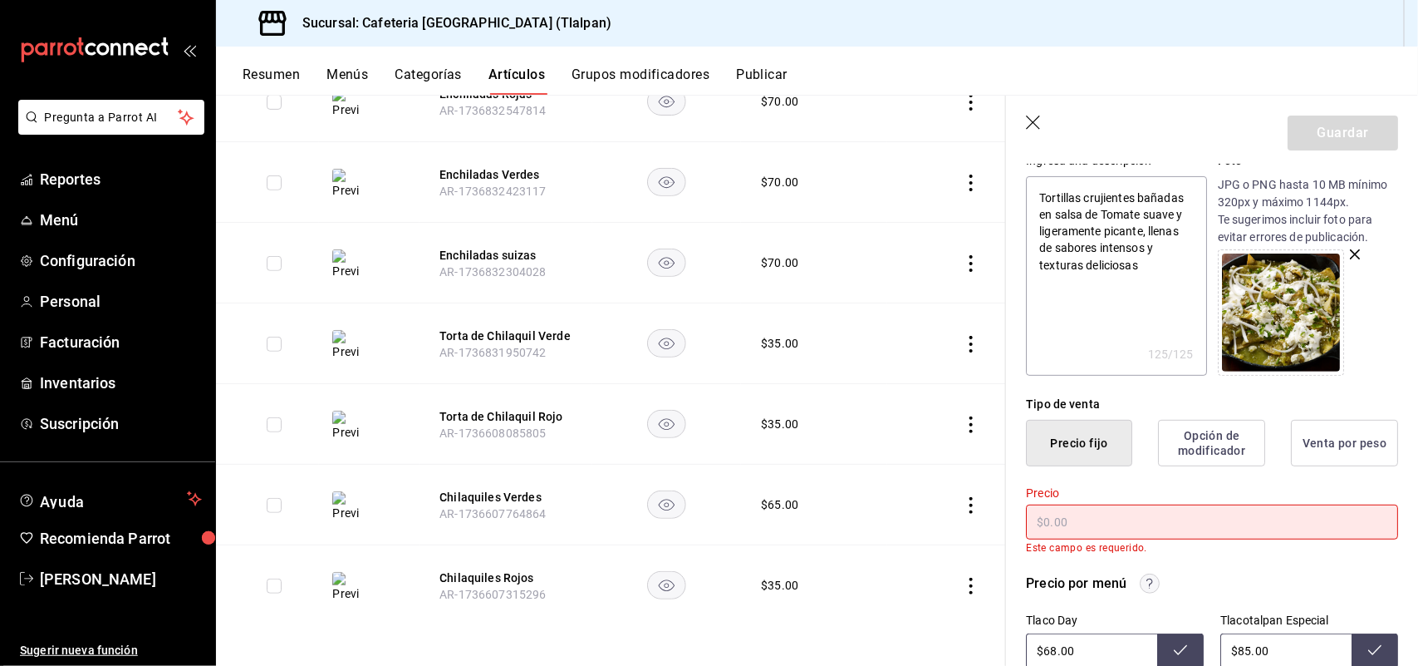
type input "$3.00"
type textarea "x"
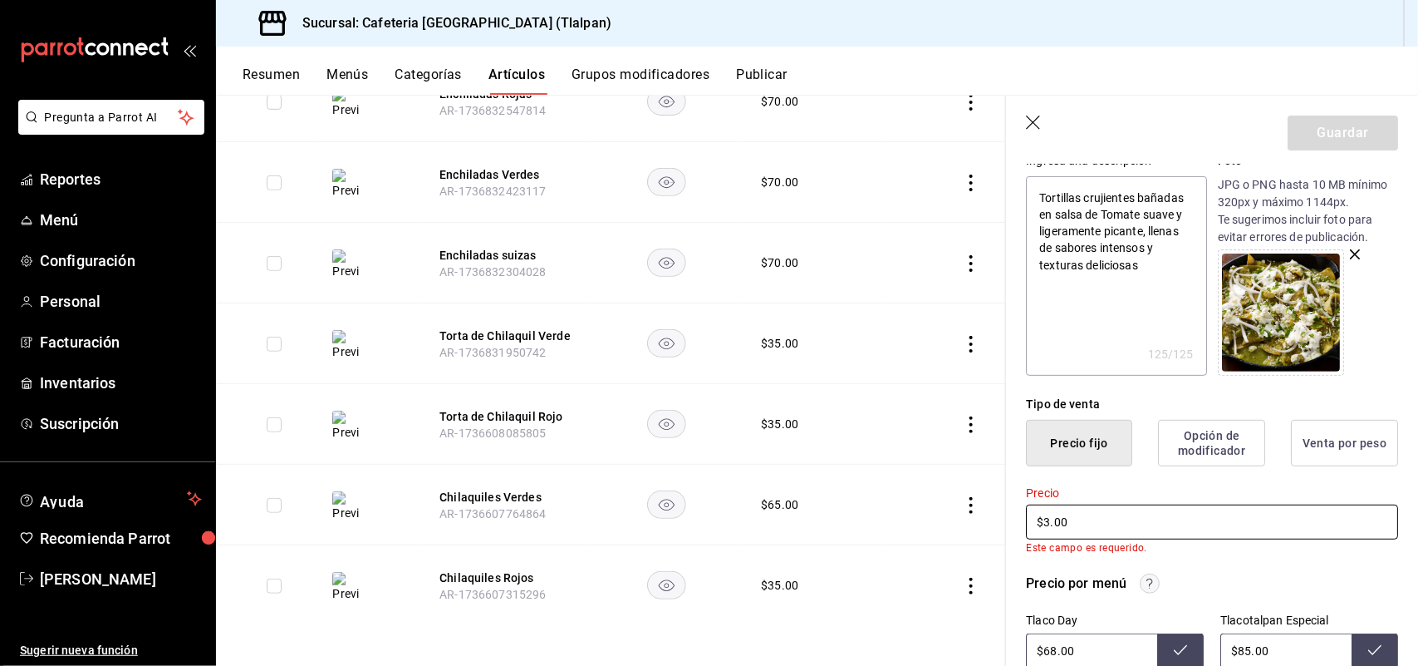
type input "$35.00"
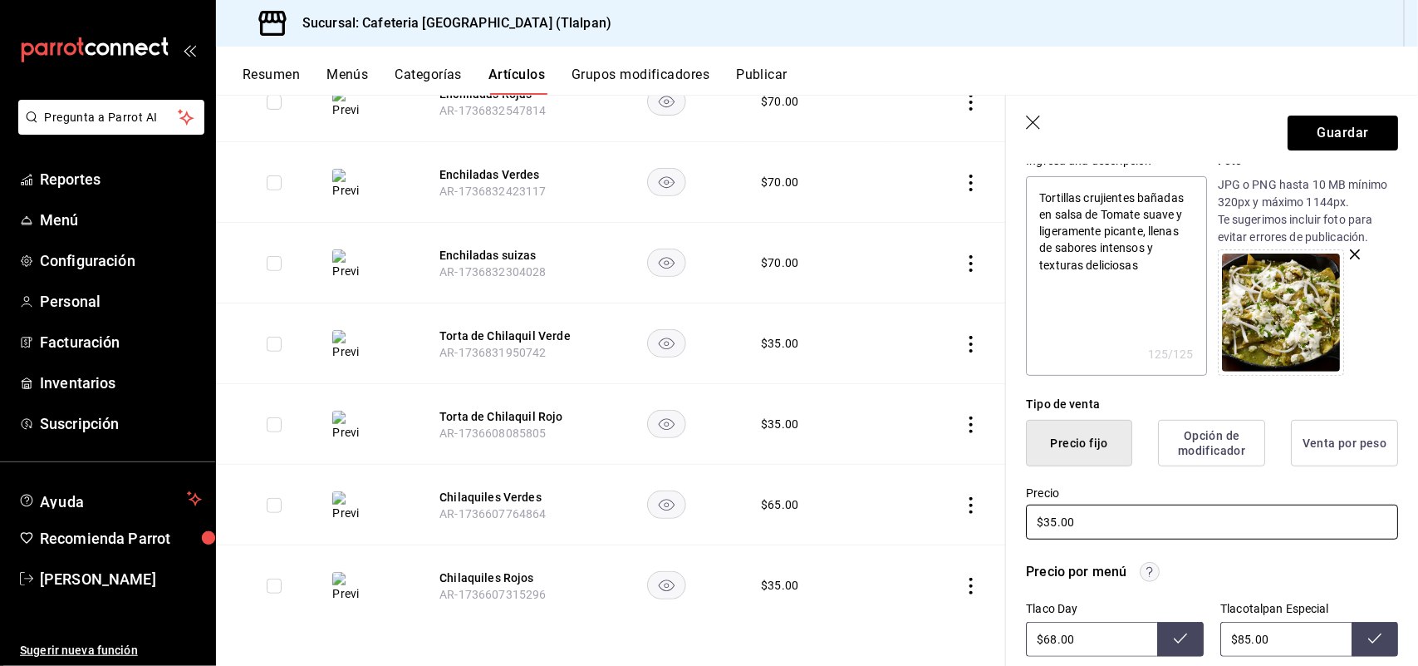
type textarea "x"
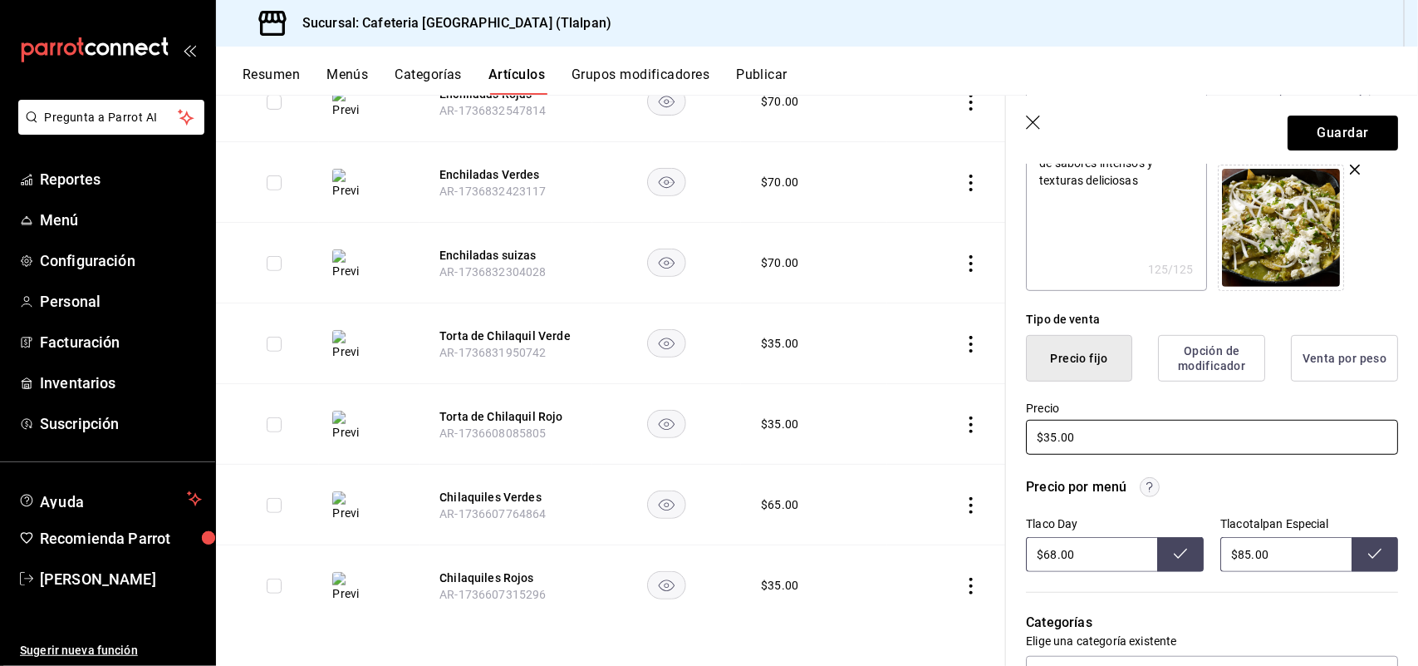
scroll to position [277, 0]
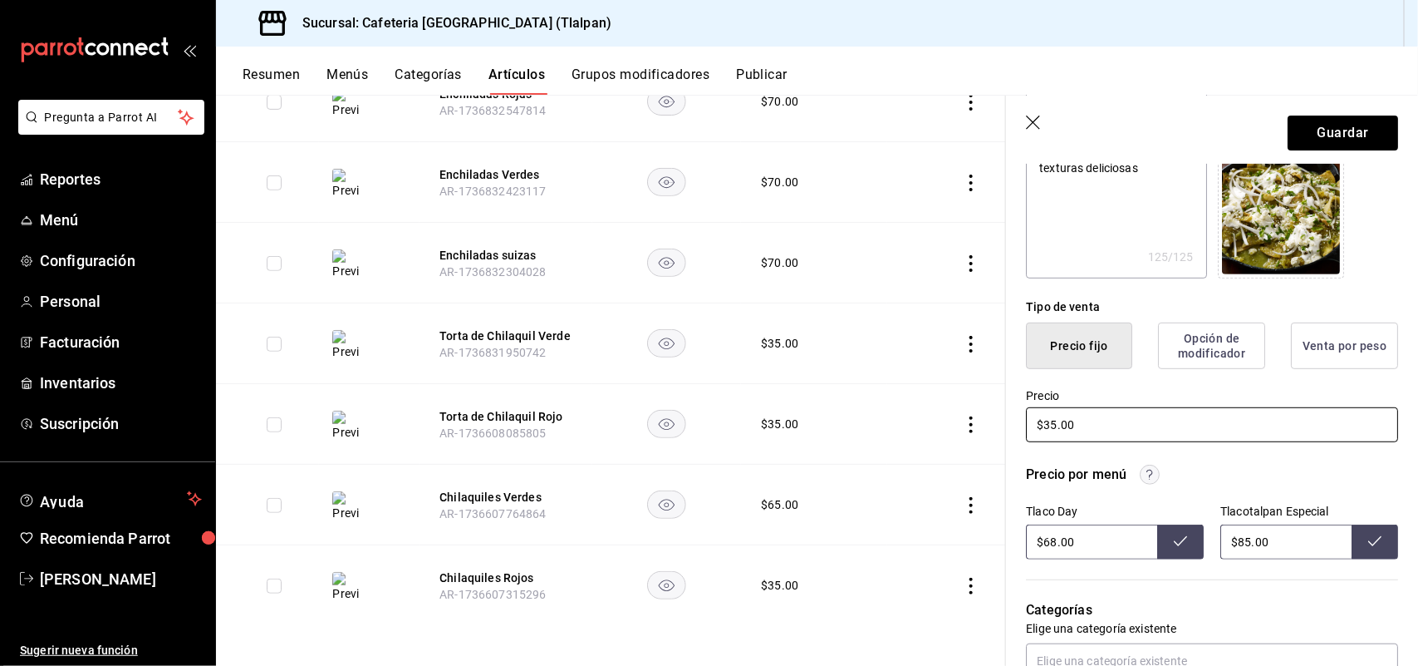
type input "$35.00"
click at [1049, 544] on input "$68.00" at bounding box center [1091, 541] width 131 height 35
type input "$6.00"
click at [1238, 538] on input "$85.00" at bounding box center [1286, 541] width 131 height 35
click at [1049, 544] on input "$68.00" at bounding box center [1091, 541] width 131 height 35
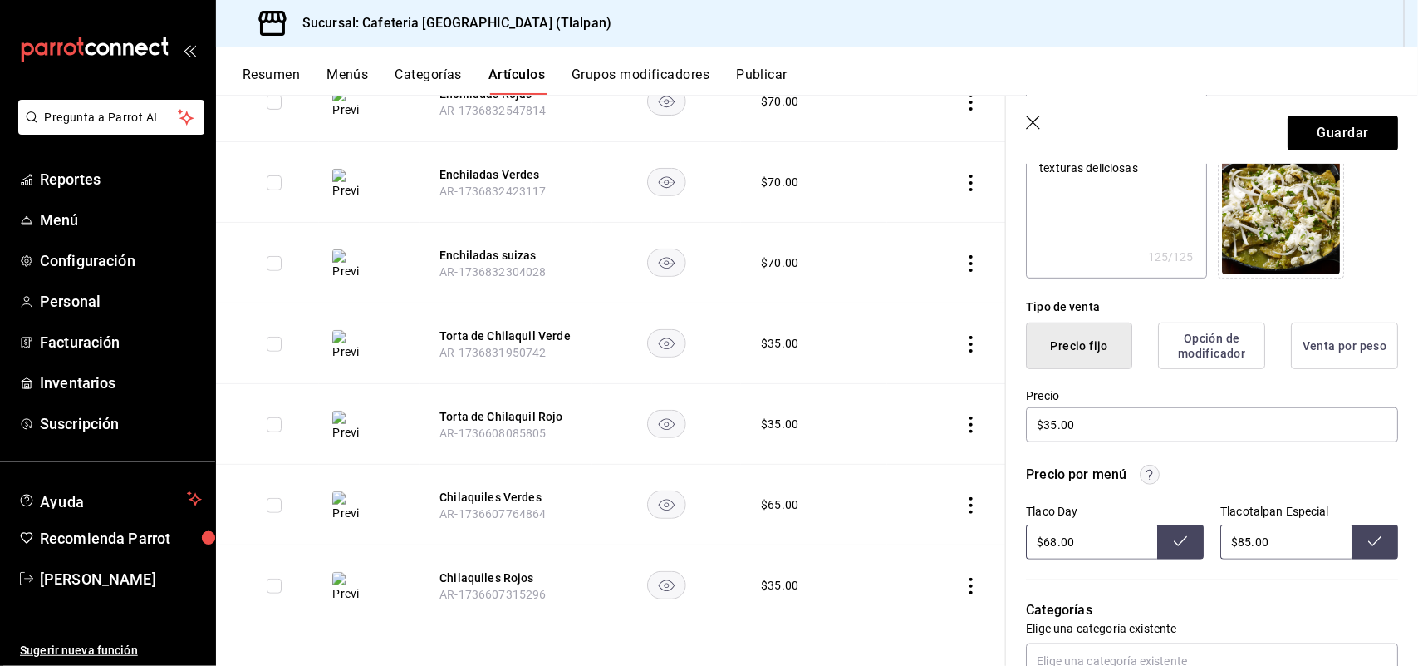
type input "$6.00"
type input "$40.00"
click at [1184, 542] on button at bounding box center [1180, 541] width 47 height 35
click at [1241, 541] on input "$85.00" at bounding box center [1286, 541] width 131 height 35
type input "$8.00"
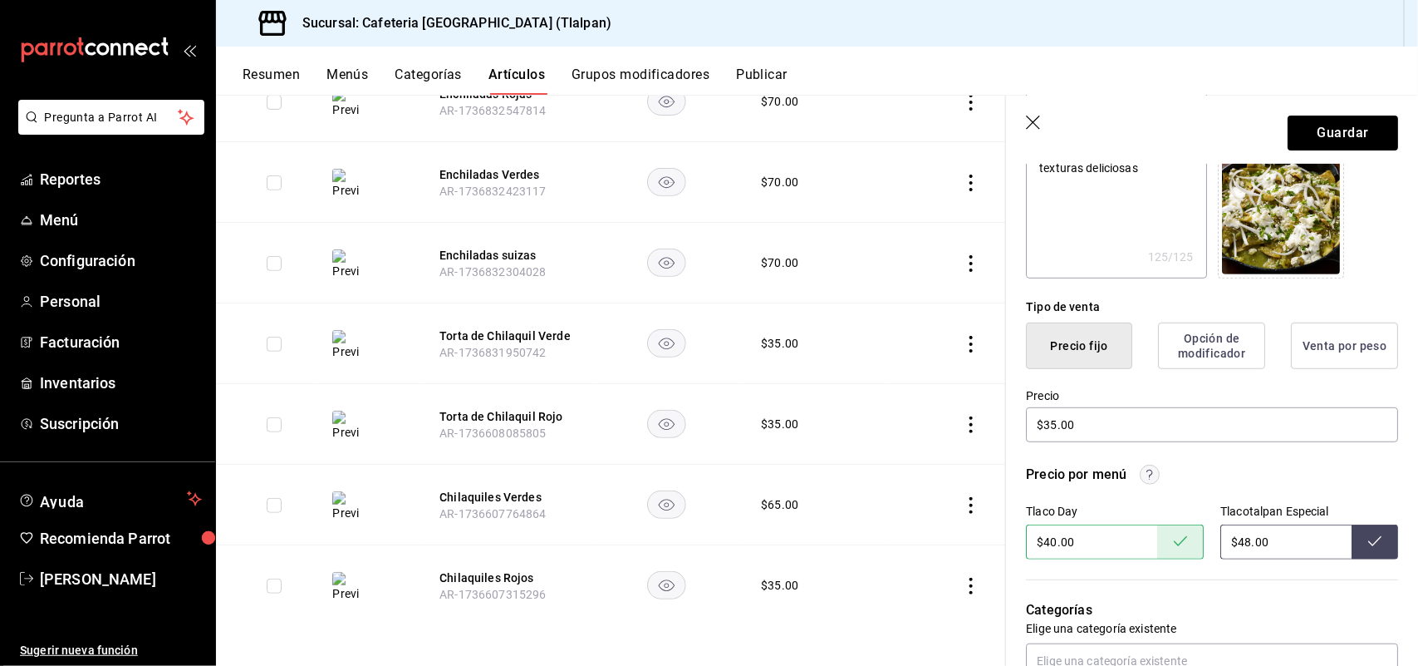
type input "$48.00"
click at [1369, 541] on icon at bounding box center [1375, 540] width 13 height 13
click at [1330, 127] on button "Guardar" at bounding box center [1343, 132] width 111 height 35
type textarea "x"
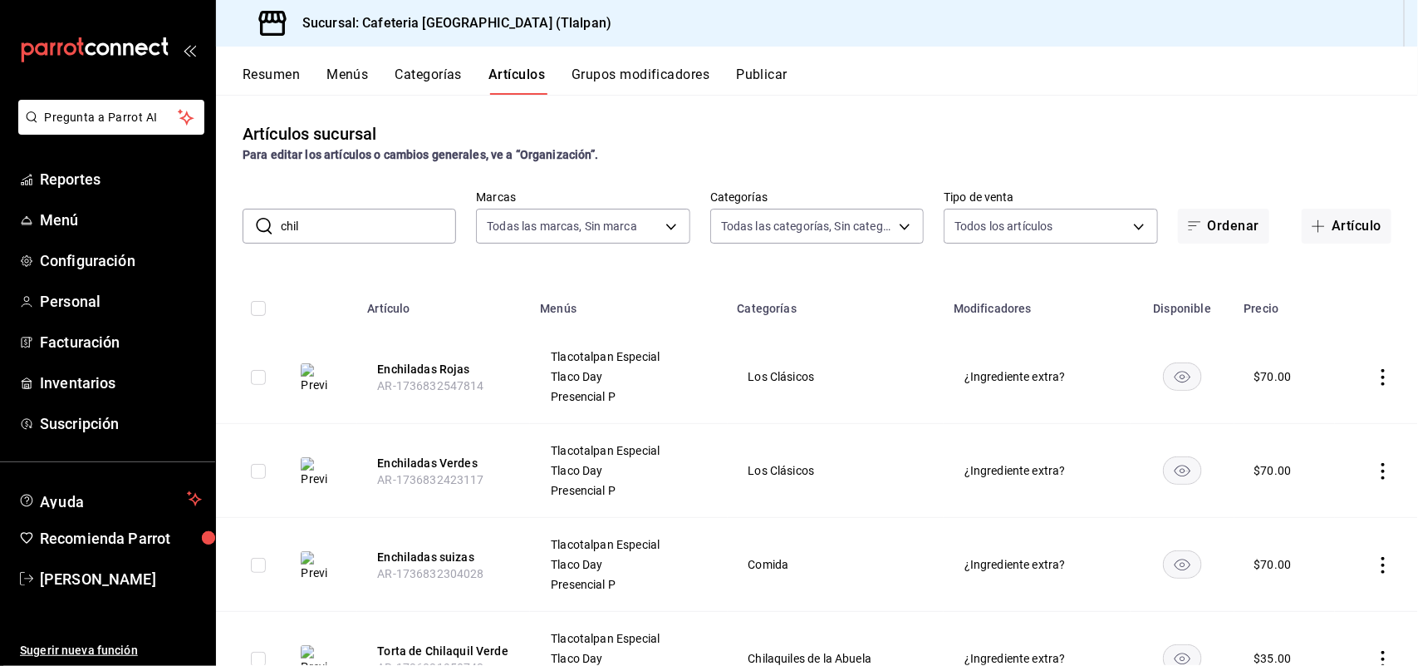
click at [395, 243] on div "​ chil ​" at bounding box center [350, 226] width 214 height 35
type input "c"
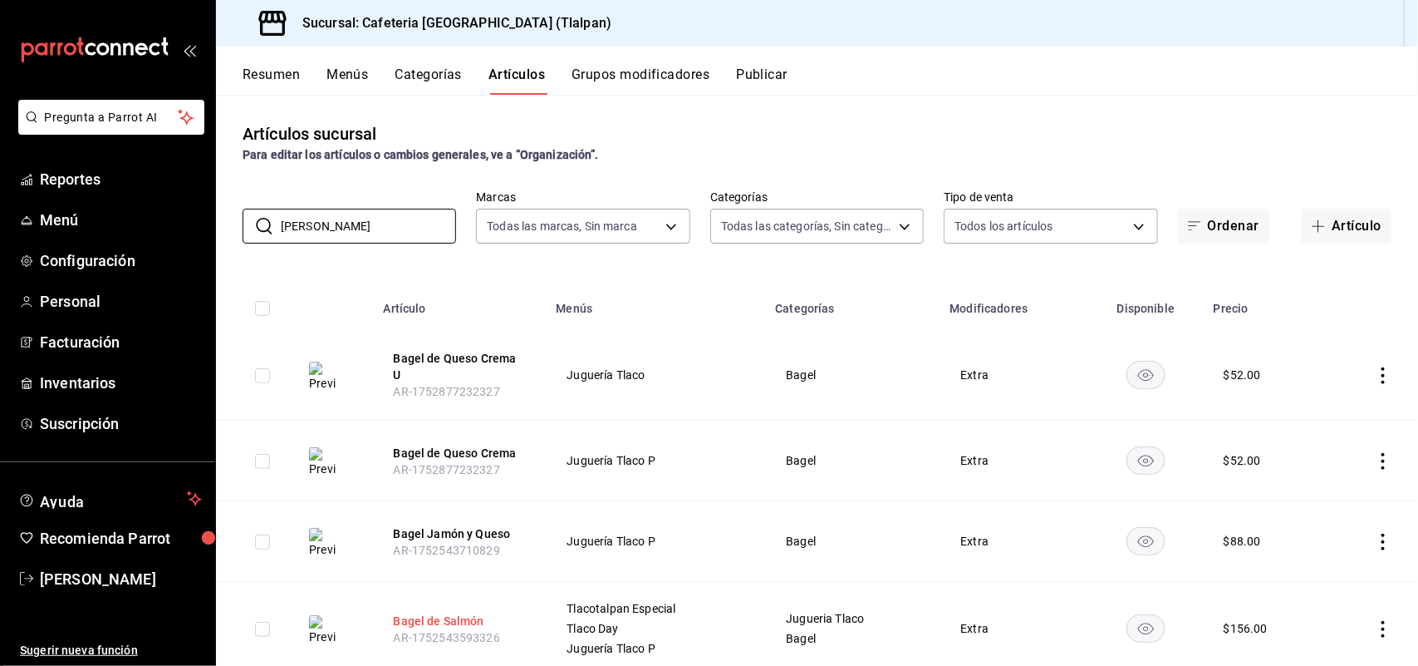
type input "bage"
click at [428, 612] on button "Bagel de Salmón" at bounding box center [460, 620] width 133 height 17
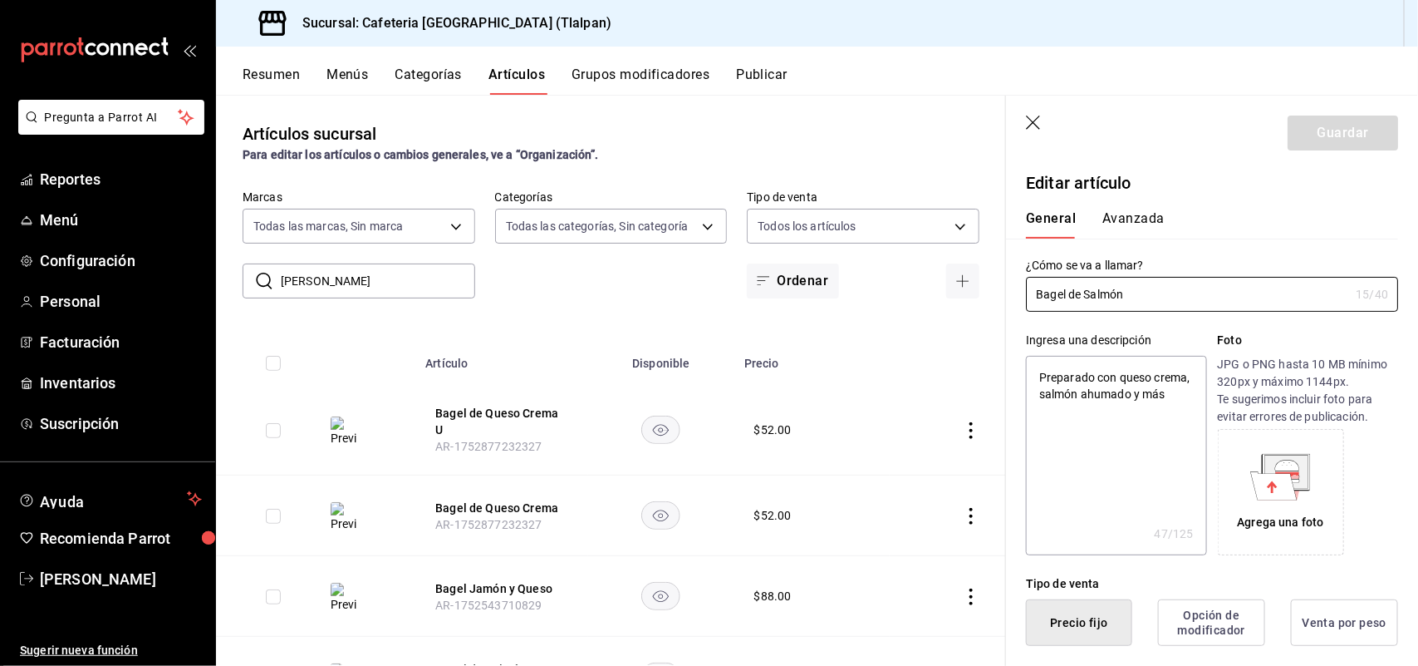
type textarea "x"
type input "$156.00"
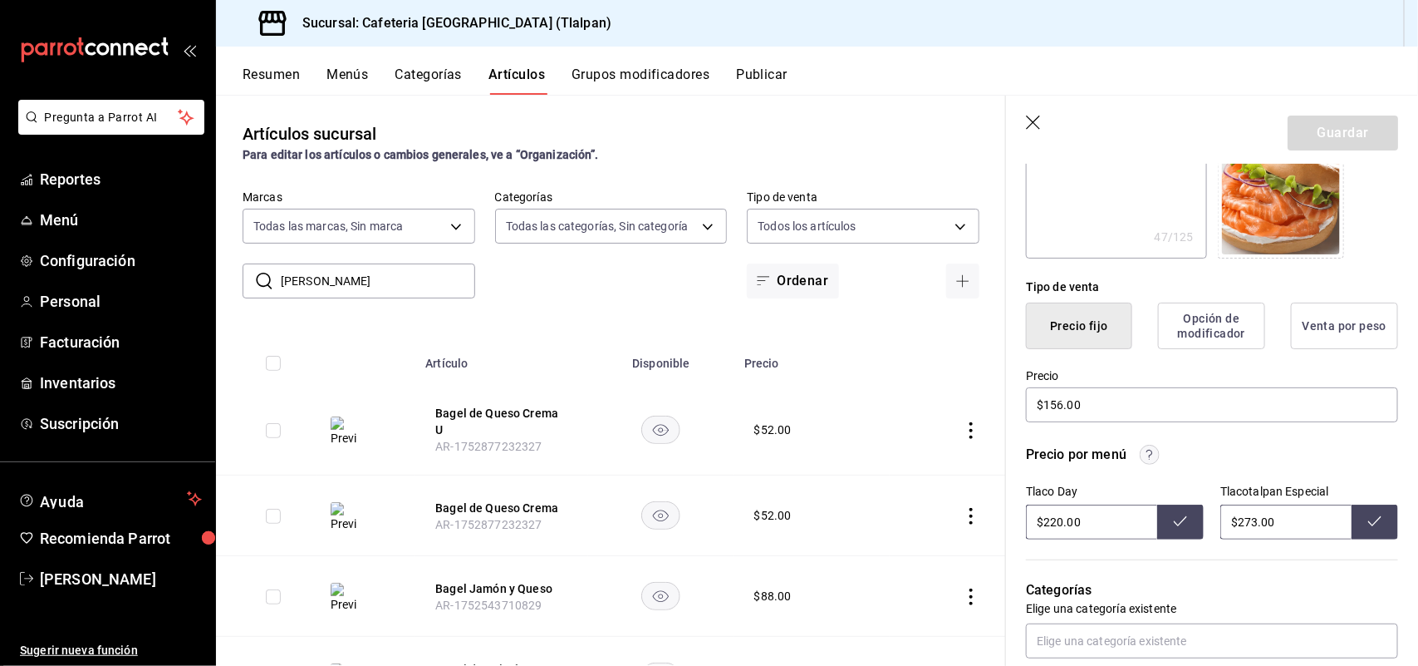
scroll to position [304, 0]
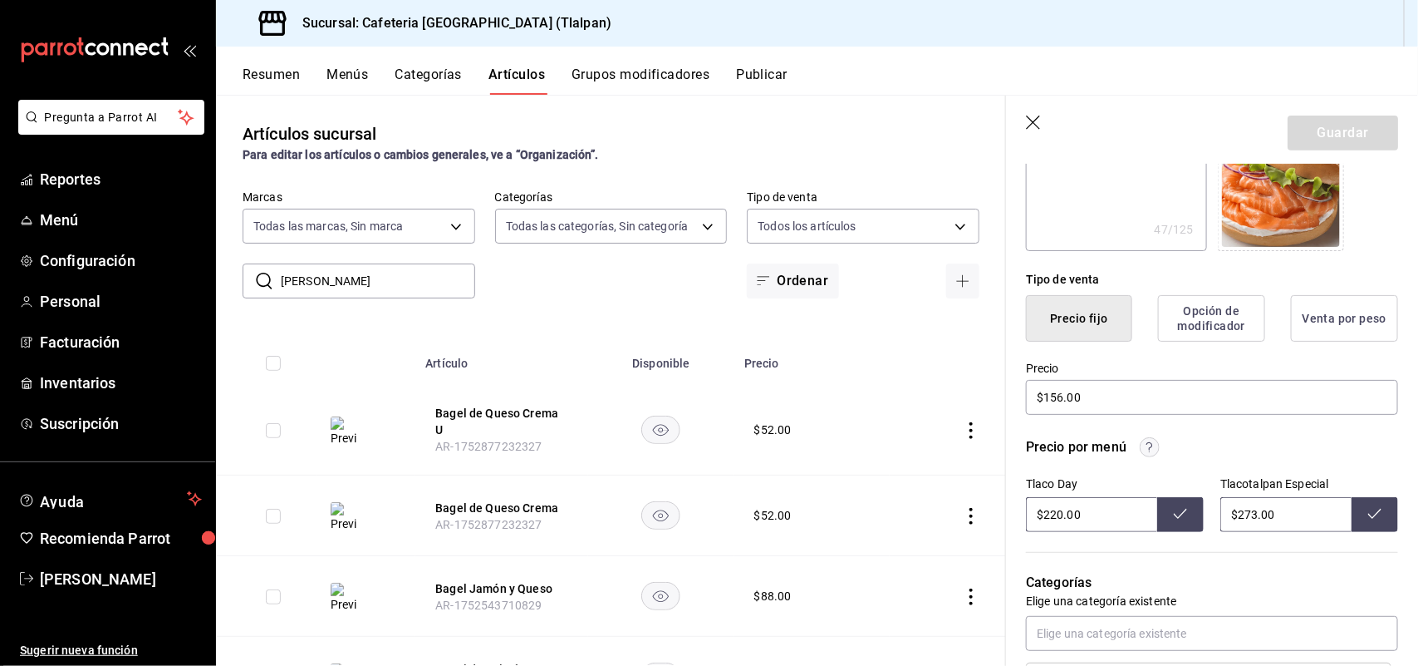
click at [1037, 118] on icon "button" at bounding box center [1033, 122] width 14 height 14
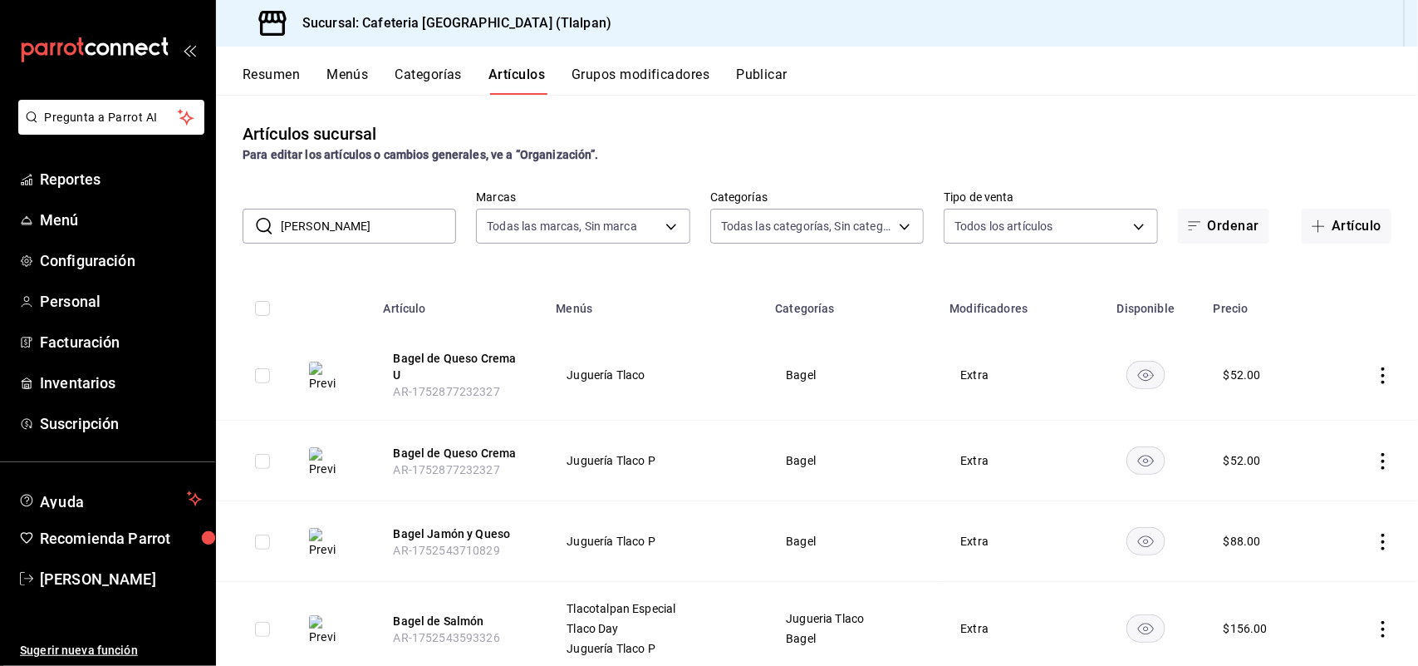
click at [407, 229] on input "bage" at bounding box center [368, 225] width 175 height 33
type input "b"
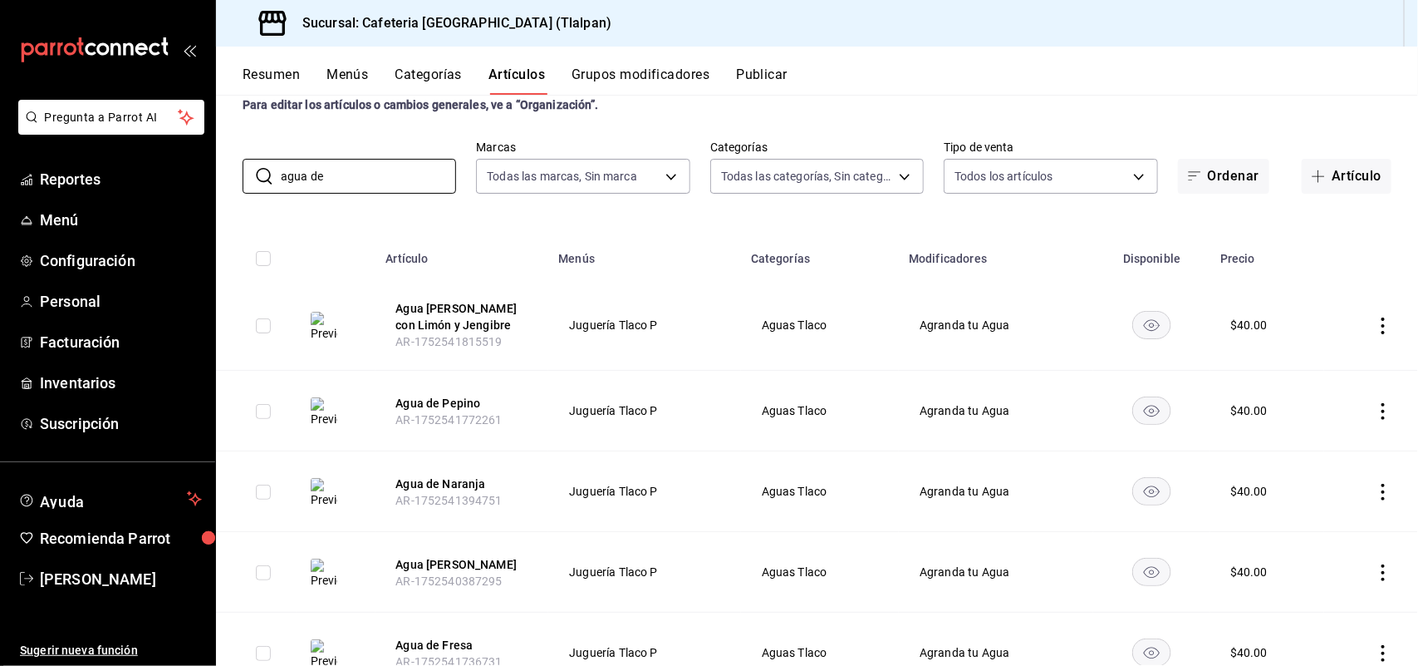
scroll to position [69, 0]
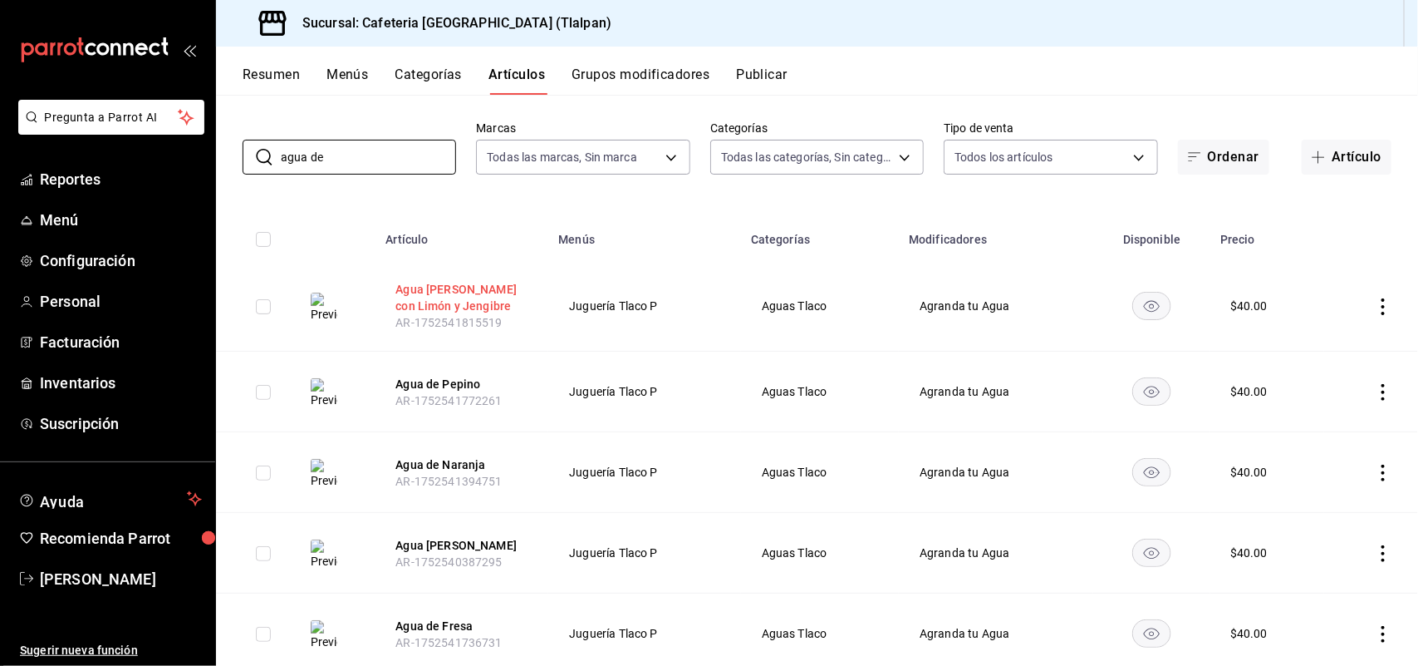
type input "agua de"
click at [435, 306] on button "Agua [PERSON_NAME] con Limón y Jengibre" at bounding box center [462, 297] width 133 height 33
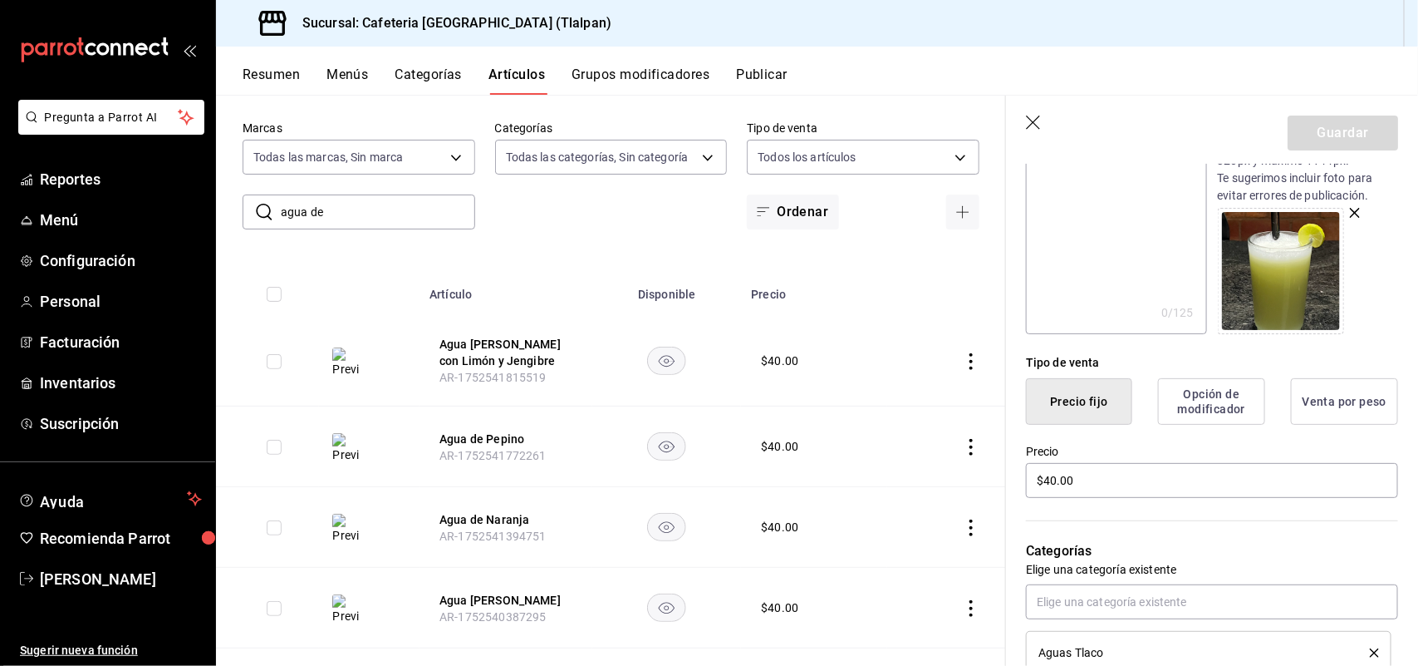
scroll to position [256, 0]
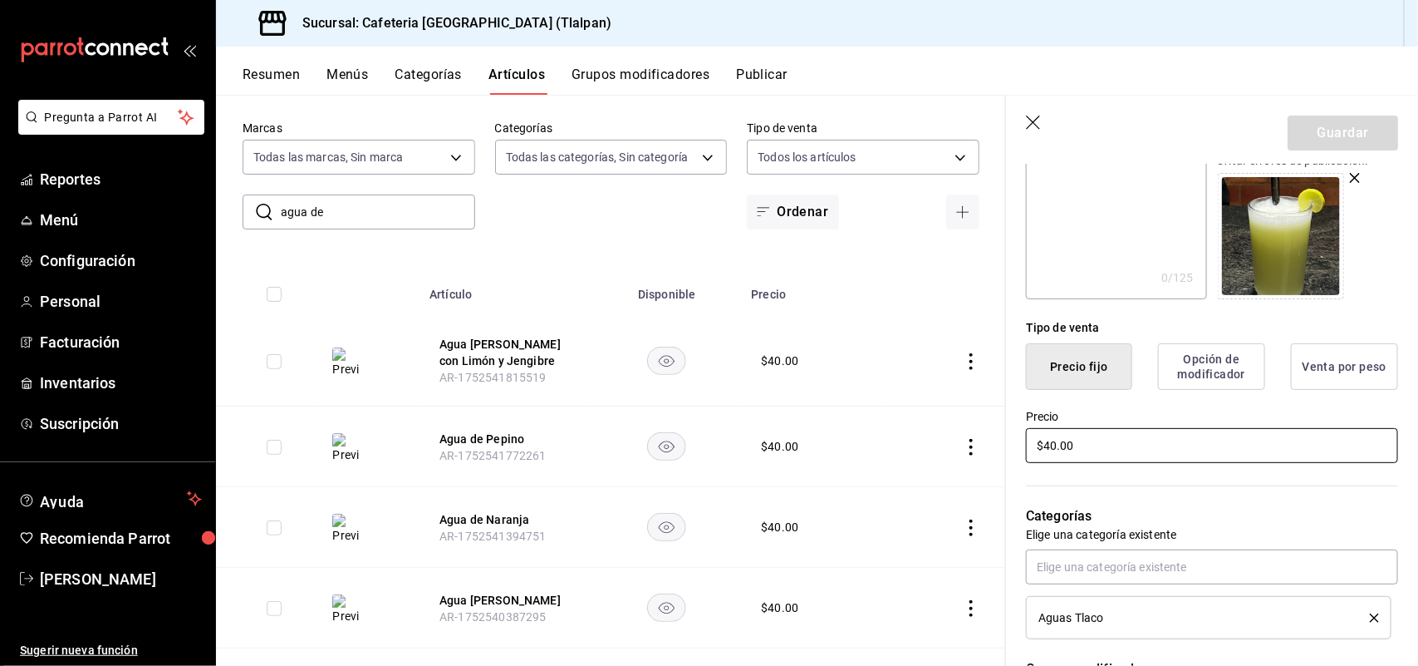
click at [1053, 443] on input "$40.00" at bounding box center [1212, 445] width 372 height 35
type input "$4.00"
type input "$38.00"
click at [1330, 133] on button "Guardar" at bounding box center [1343, 132] width 111 height 35
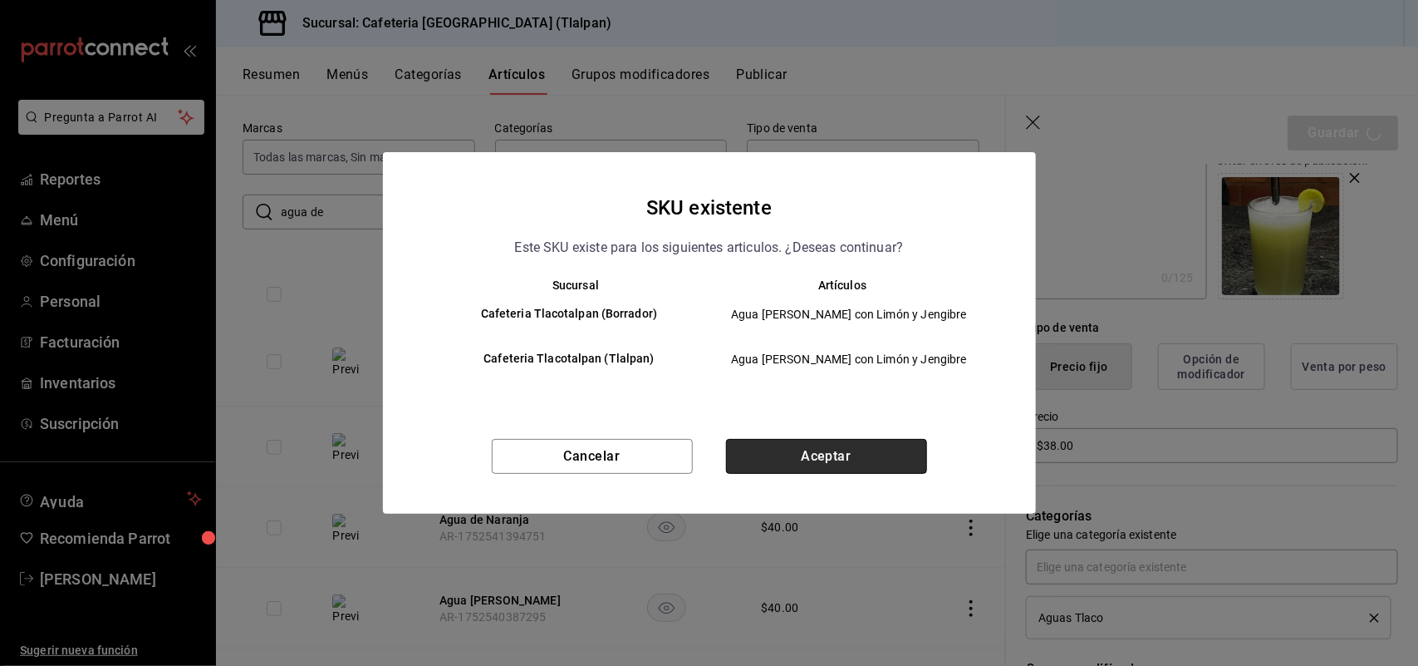
click at [868, 450] on button "Aceptar" at bounding box center [826, 456] width 201 height 35
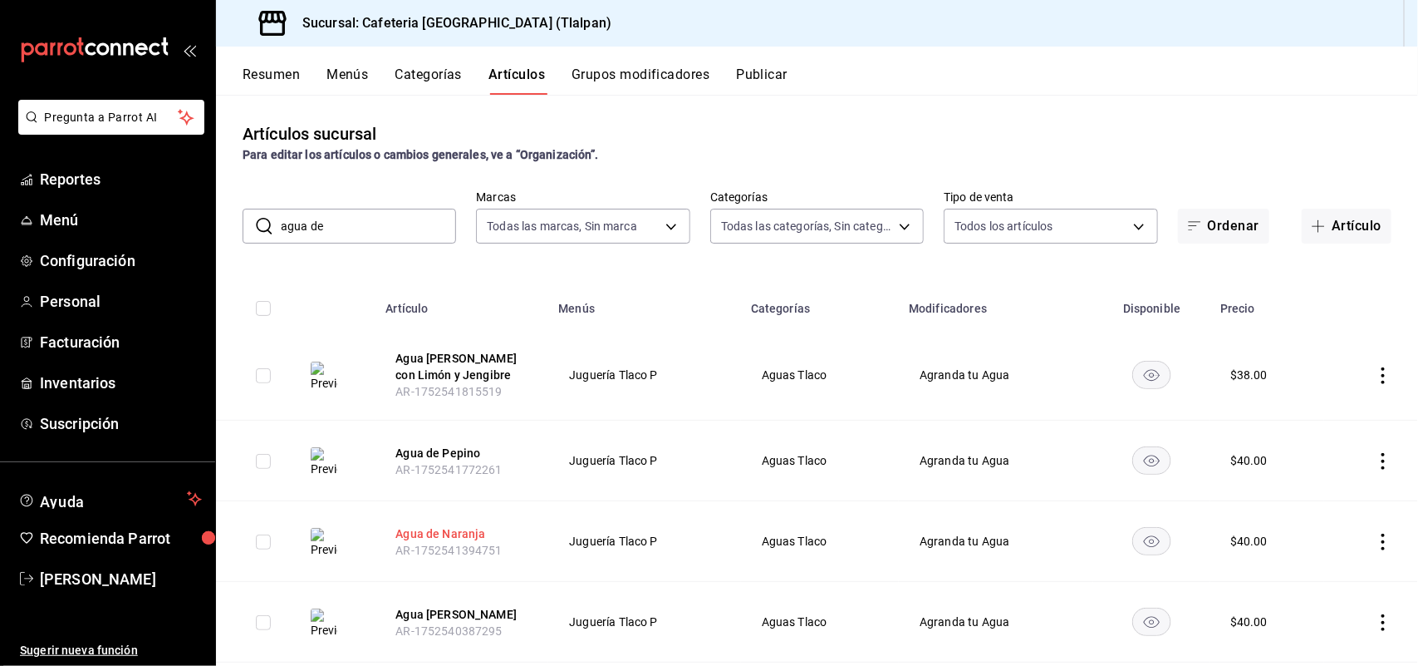
click at [458, 534] on button "Agua de Naranja" at bounding box center [462, 533] width 133 height 17
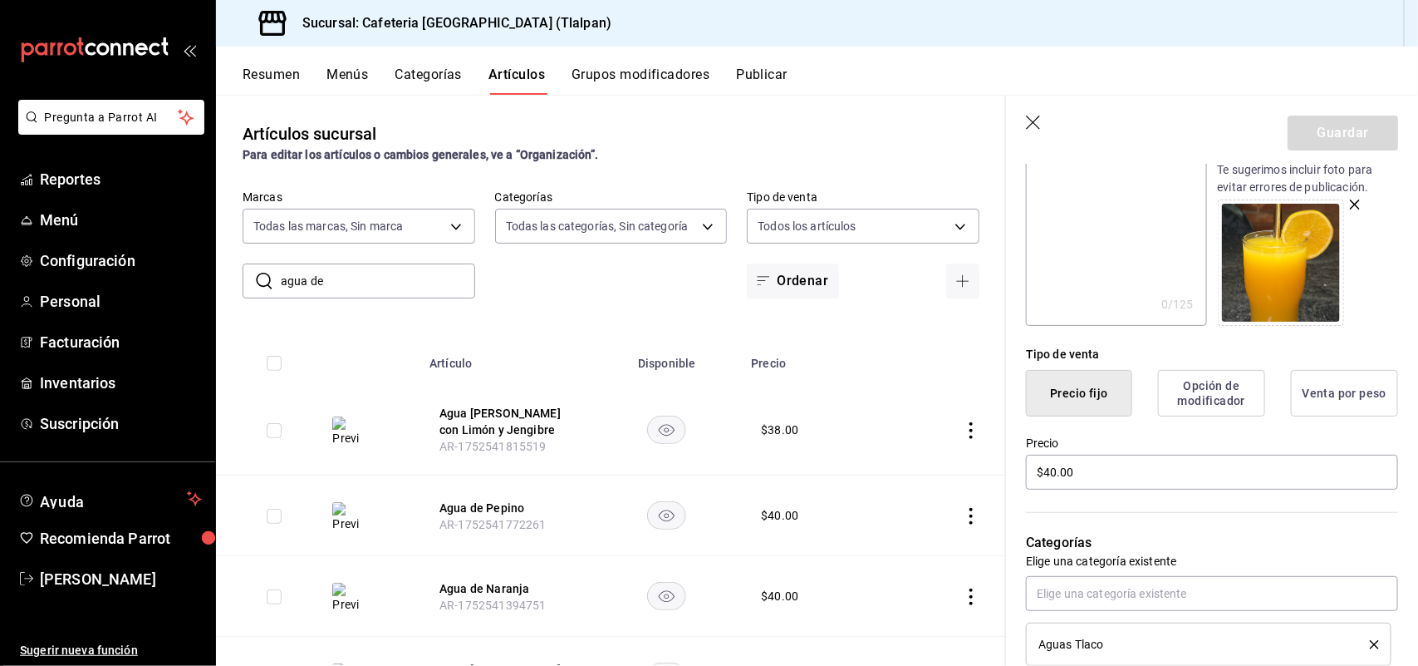
scroll to position [242, 0]
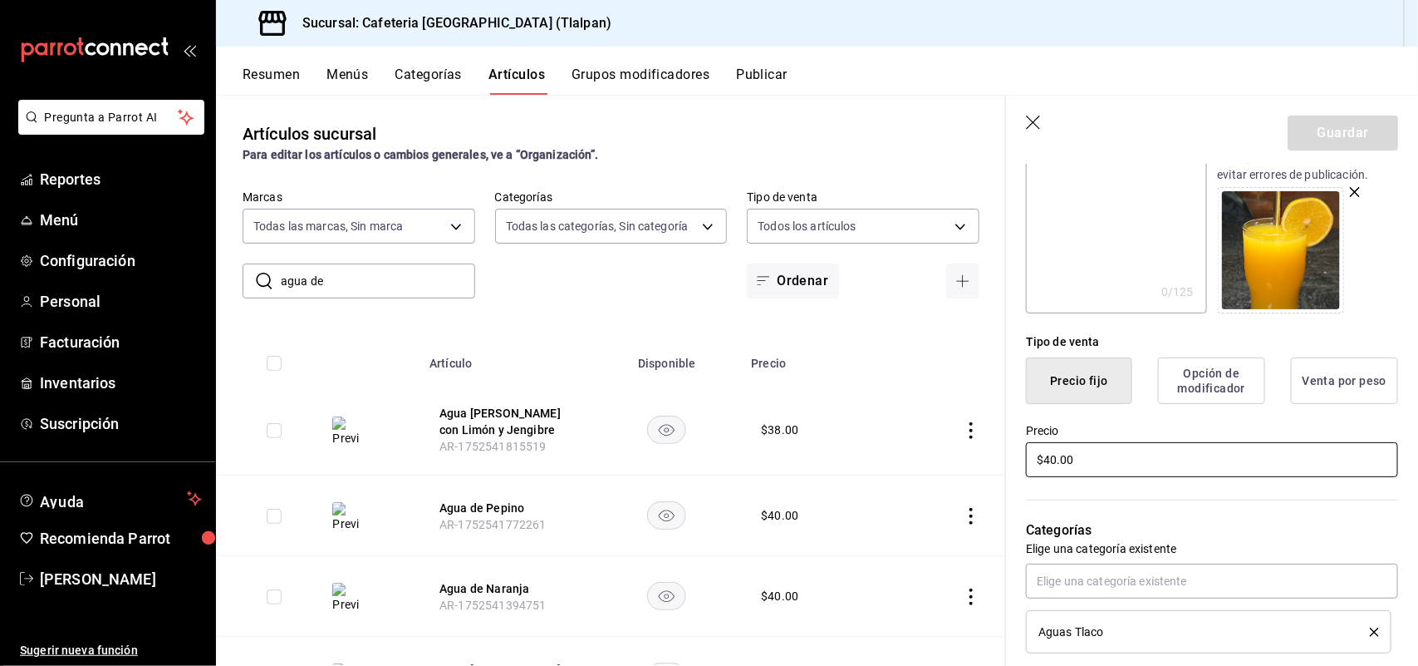
click at [1051, 459] on input "$40.00" at bounding box center [1212, 459] width 372 height 35
type input "$4.00"
type input "$38.00"
click at [1364, 123] on button "Guardar" at bounding box center [1343, 132] width 111 height 35
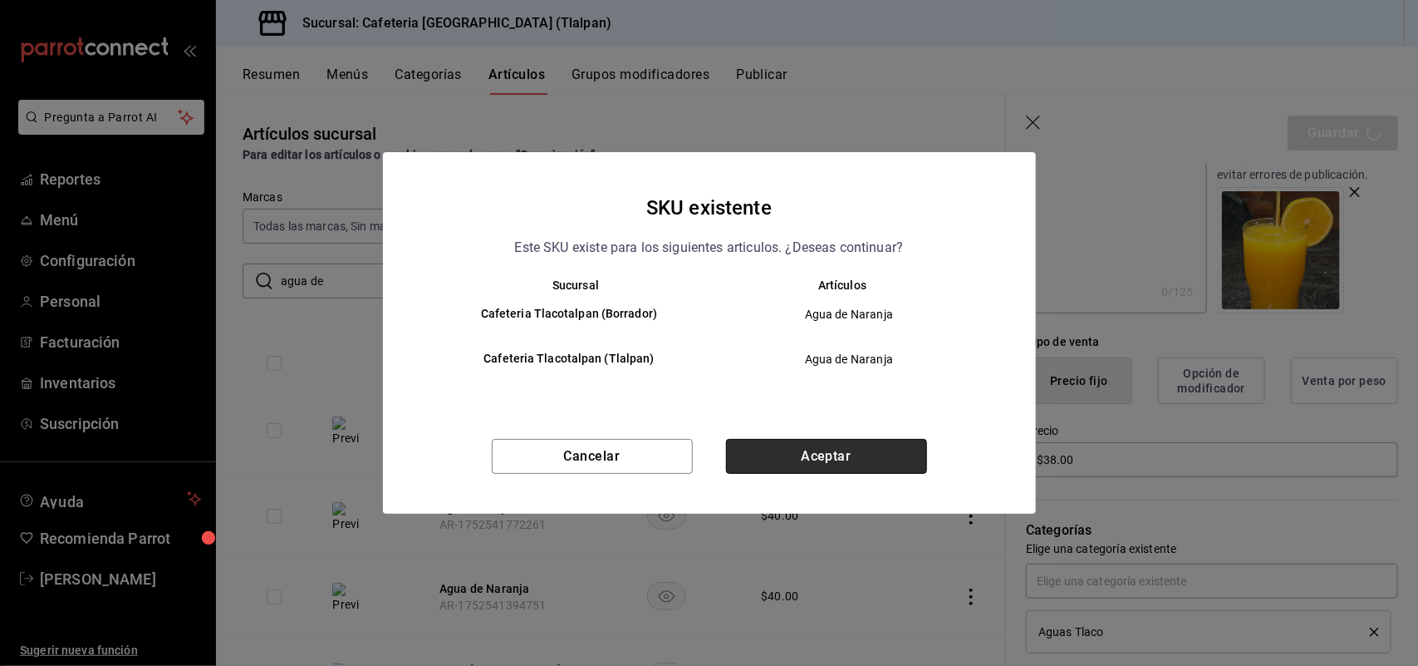
click at [864, 449] on button "Aceptar" at bounding box center [826, 456] width 201 height 35
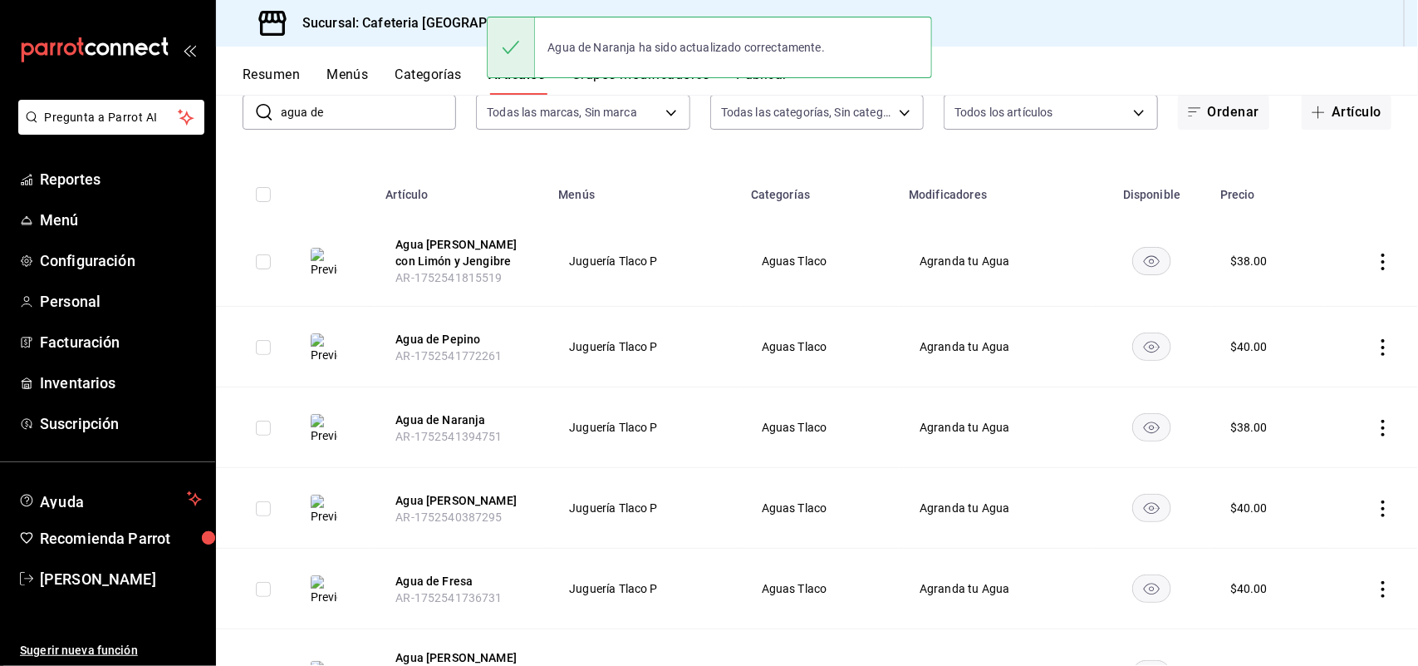
scroll to position [145, 0]
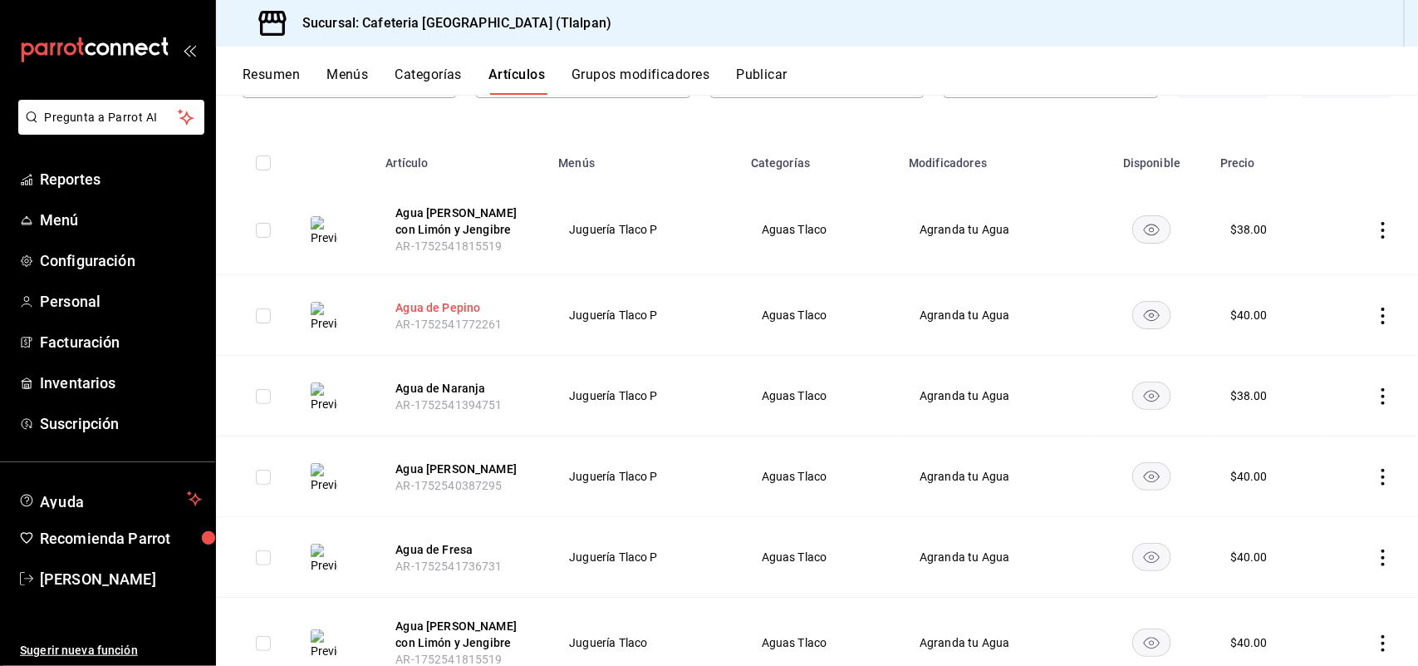
click at [435, 309] on button "Agua de Pepino" at bounding box center [462, 307] width 133 height 17
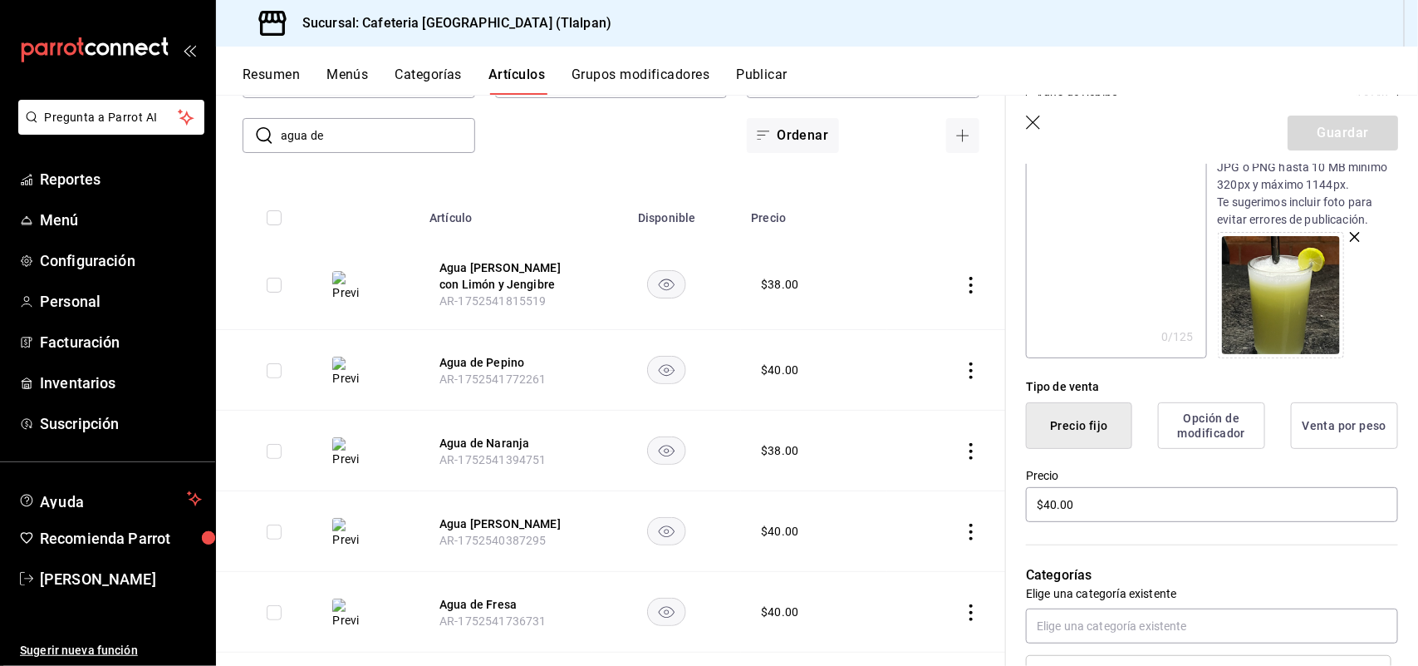
scroll to position [200, 0]
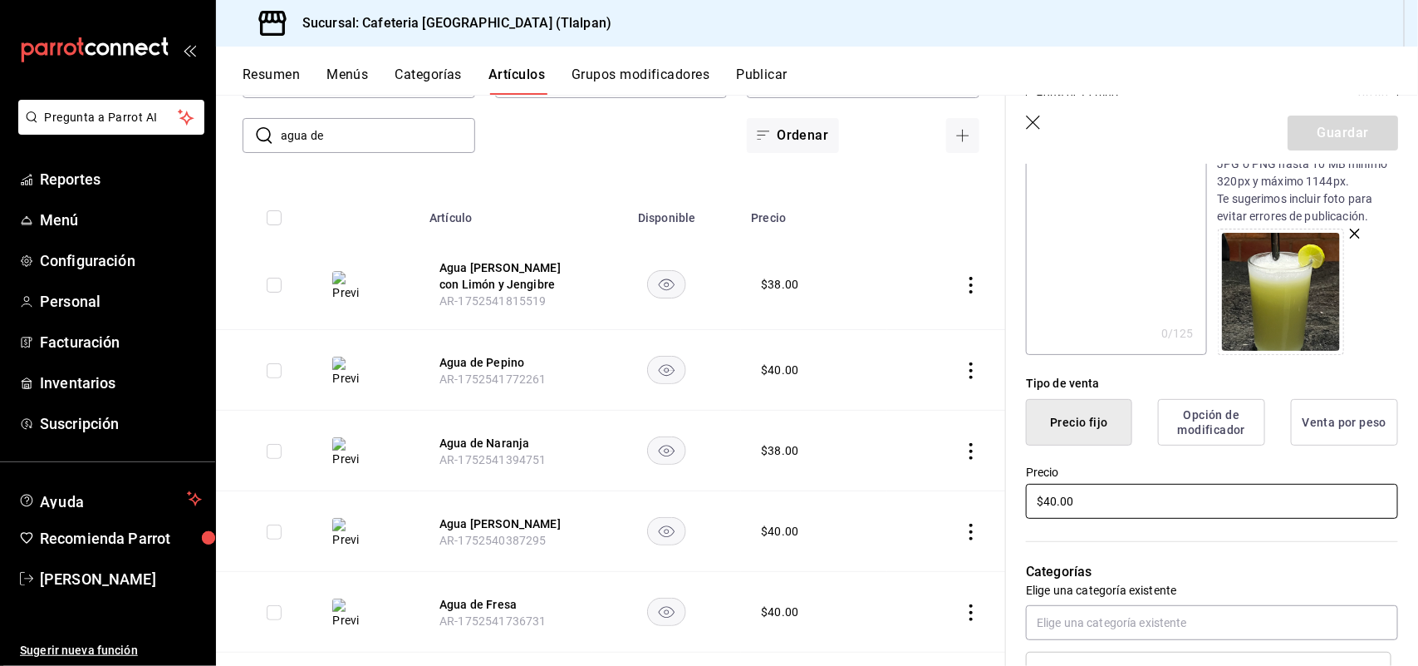
drag, startPoint x: 1052, startPoint y: 500, endPoint x: 1062, endPoint y: 500, distance: 10.0
click at [1058, 500] on input "$40.00" at bounding box center [1212, 501] width 372 height 35
type input "$4.00"
type input "$38.00"
click at [1313, 146] on button "Guardar" at bounding box center [1343, 132] width 111 height 35
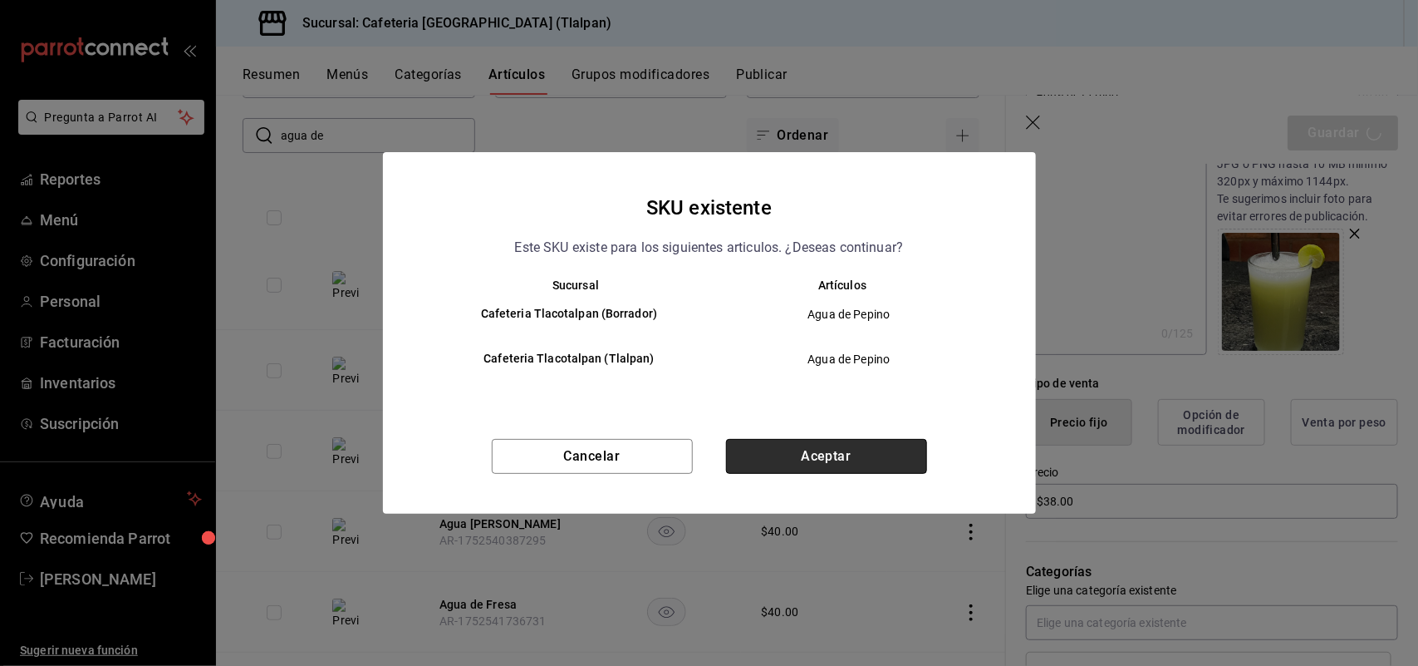
click at [840, 450] on button "Aceptar" at bounding box center [826, 456] width 201 height 35
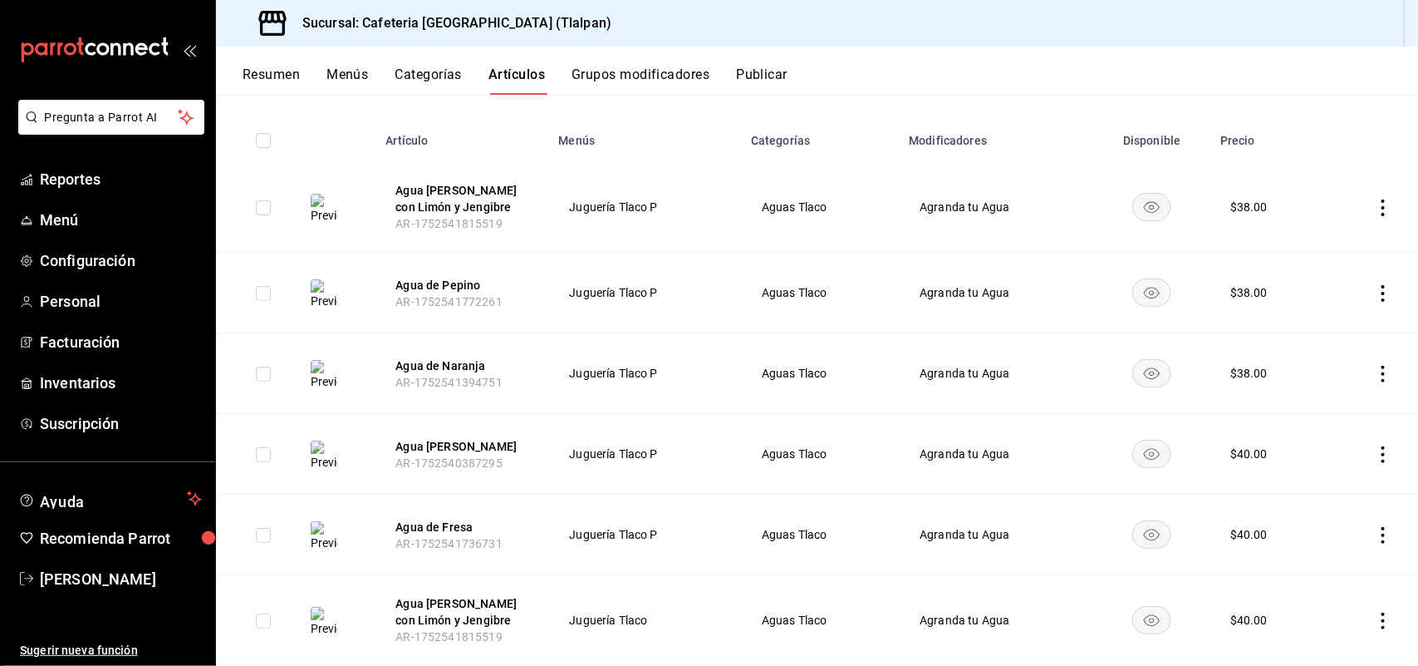
scroll to position [173, 0]
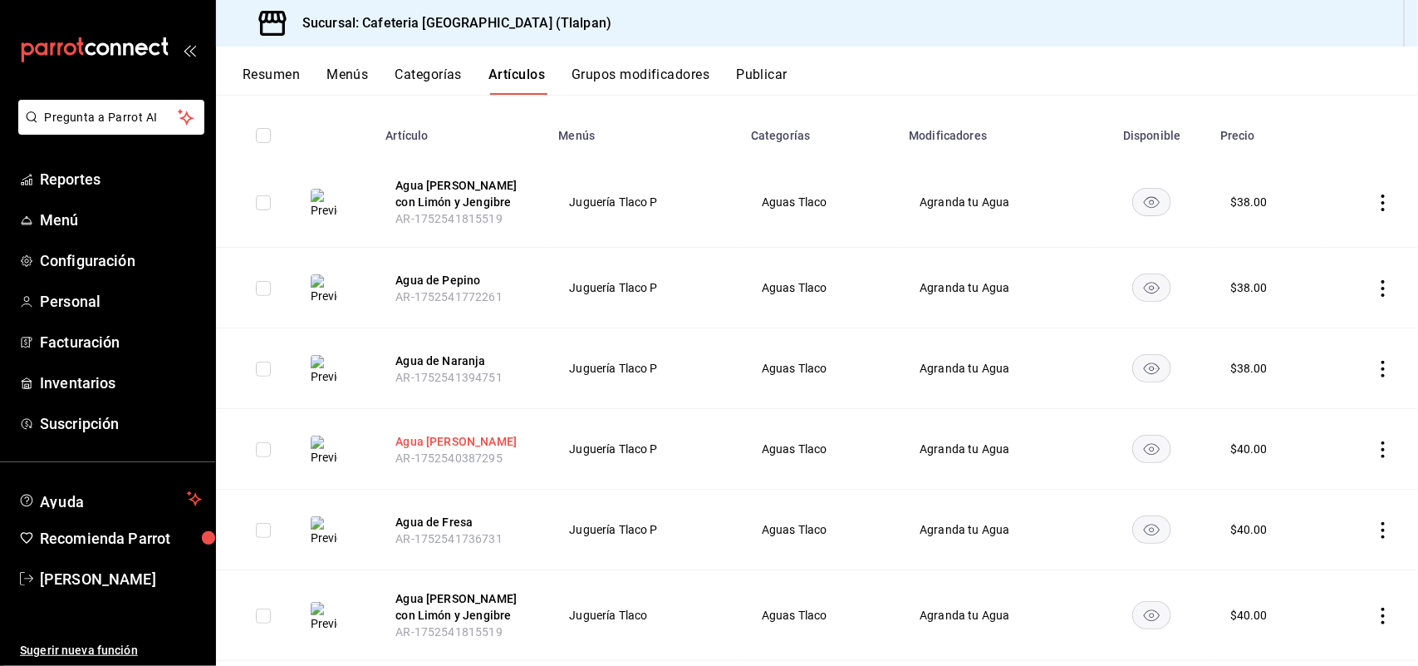
click at [445, 437] on button "Agua [PERSON_NAME]" at bounding box center [462, 441] width 133 height 17
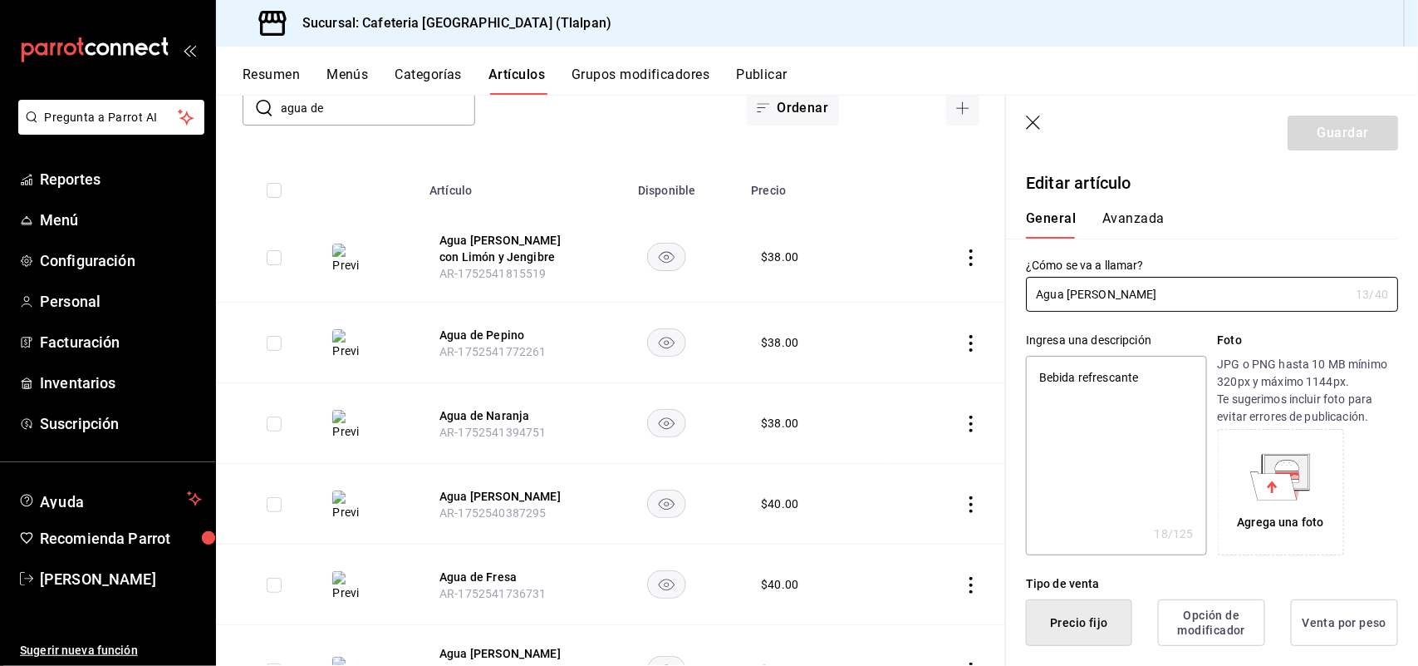
type textarea "x"
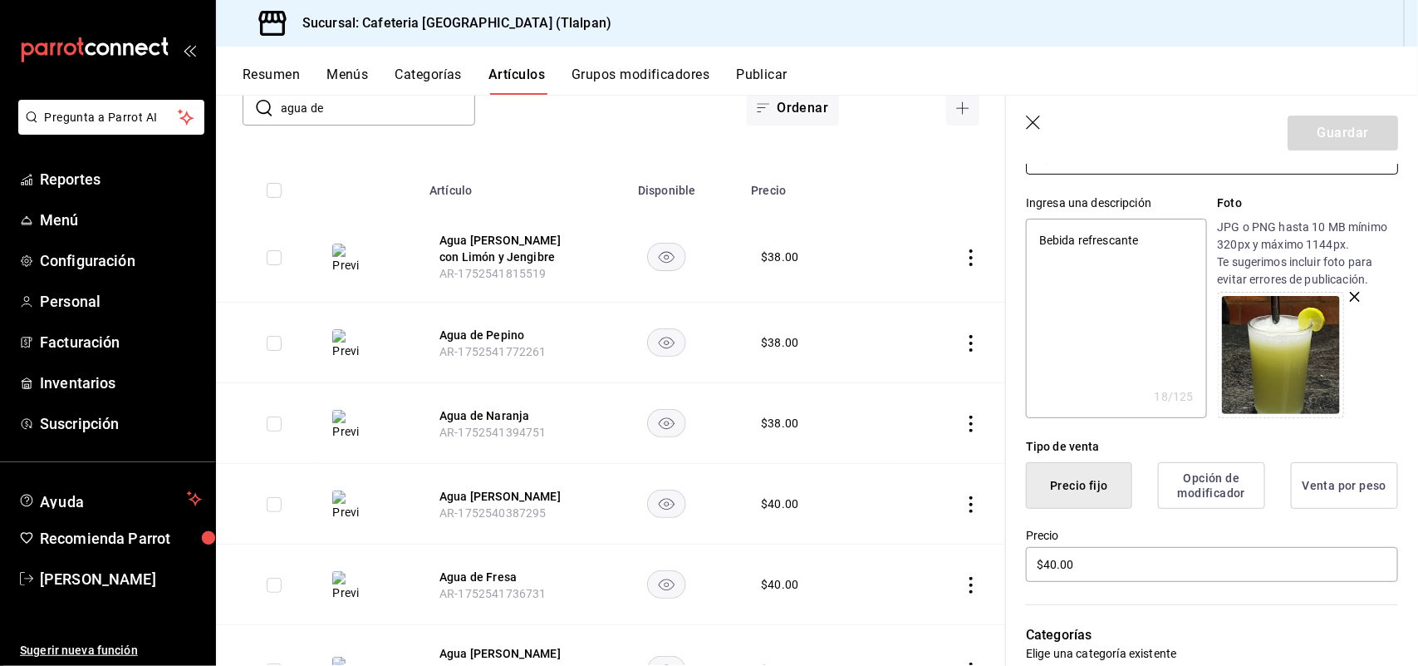
scroll to position [179, 0]
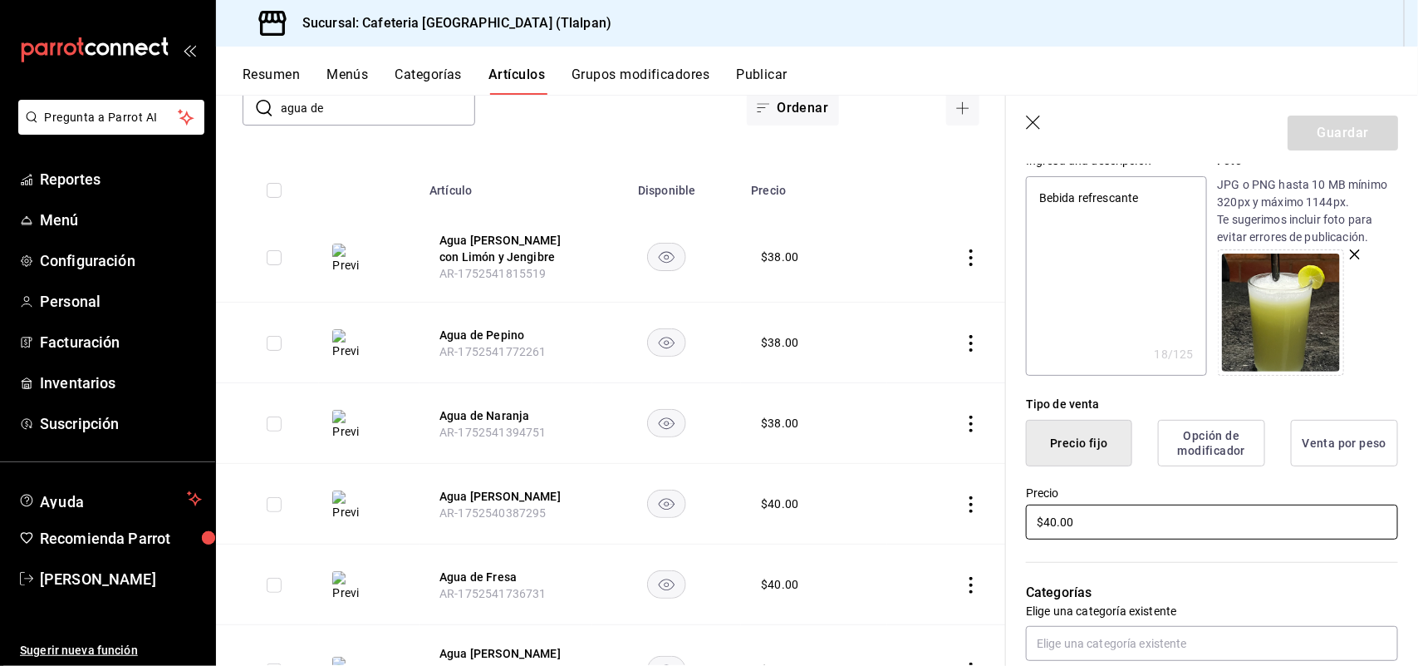
click at [1054, 521] on input "$40.00" at bounding box center [1212, 521] width 372 height 35
type input "$4.00"
type textarea "x"
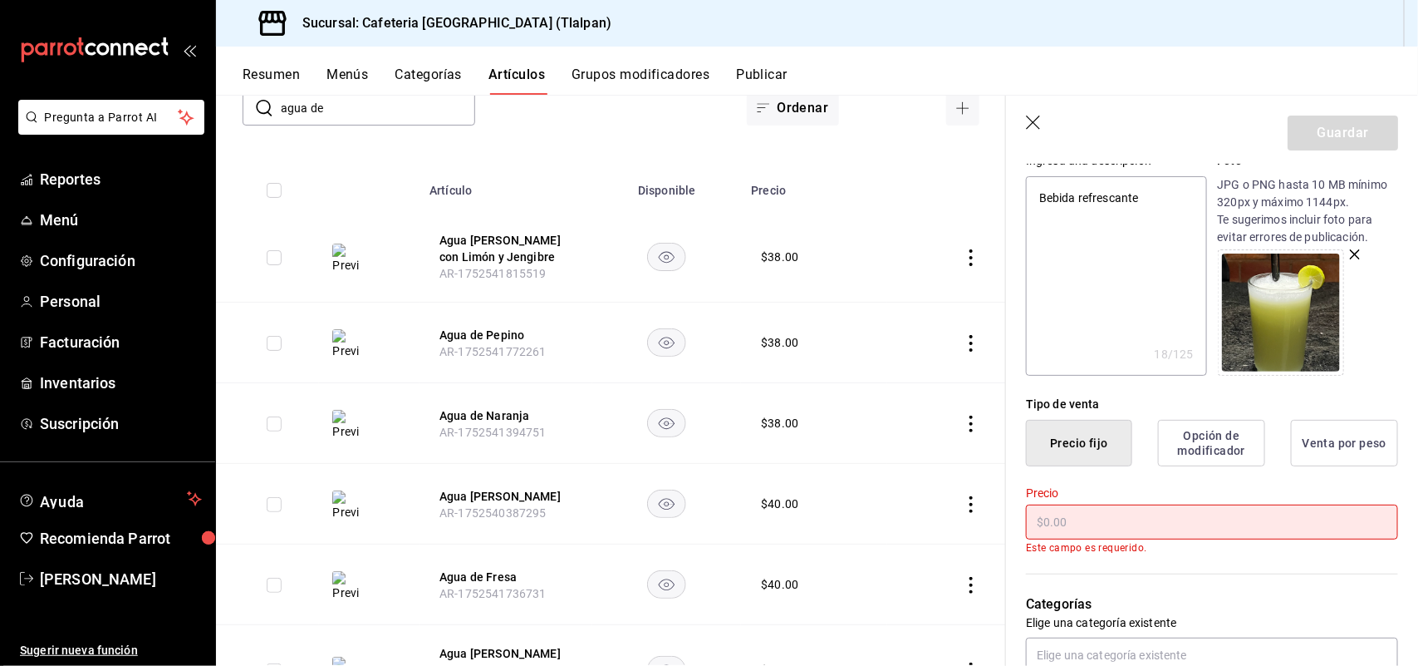
type textarea "x"
type input "$3.00"
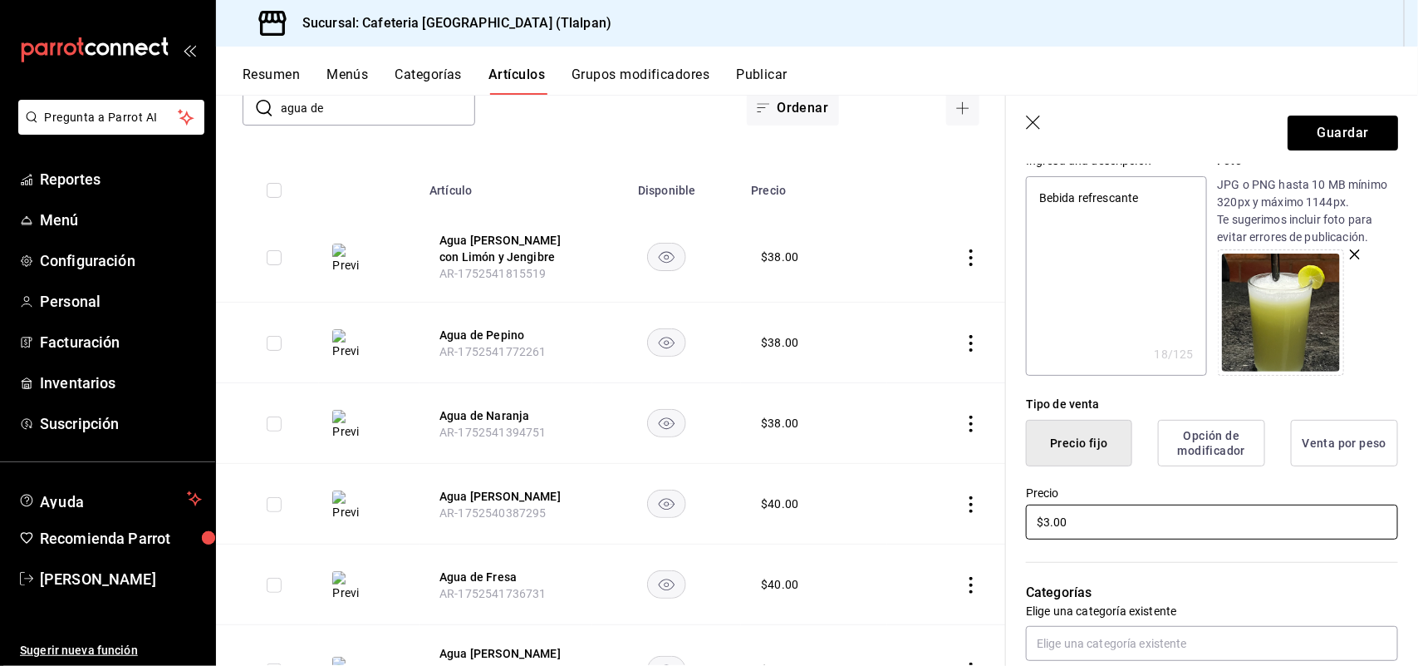
type textarea "x"
type input "$38.00"
click at [1334, 138] on button "Guardar" at bounding box center [1343, 132] width 111 height 35
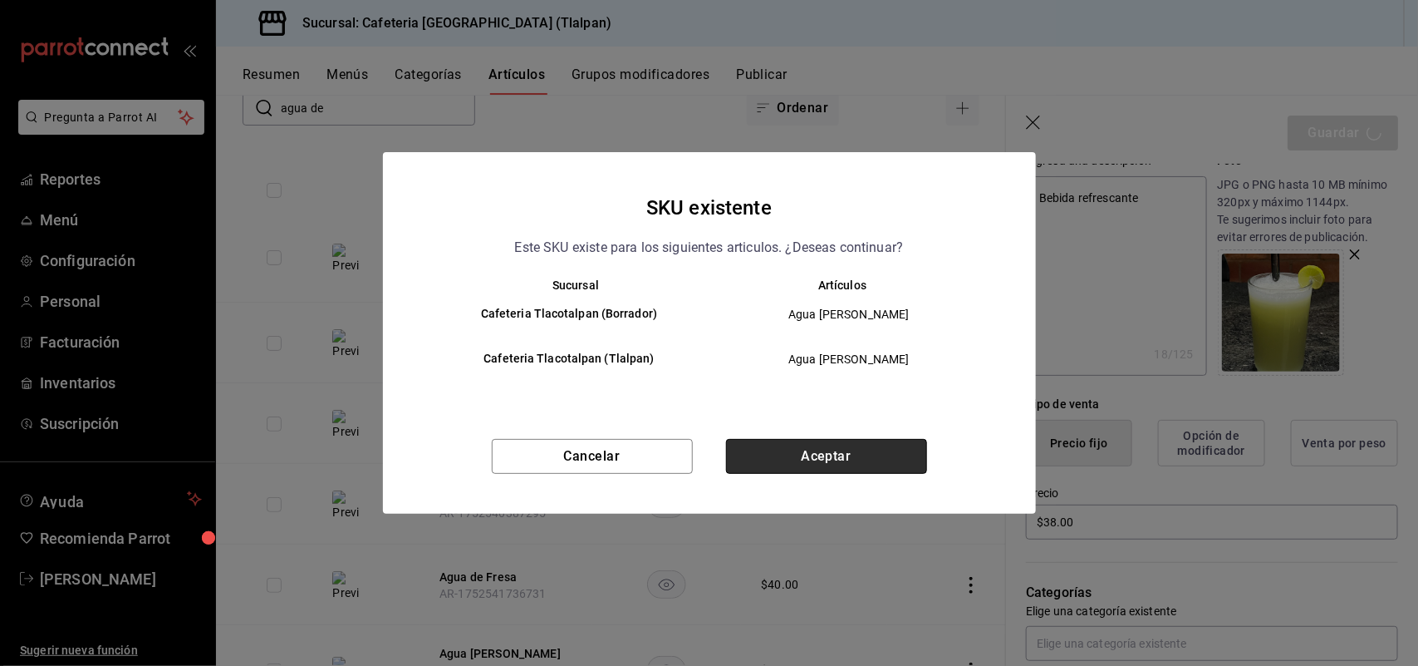
click at [853, 449] on button "Aceptar" at bounding box center [826, 456] width 201 height 35
type textarea "x"
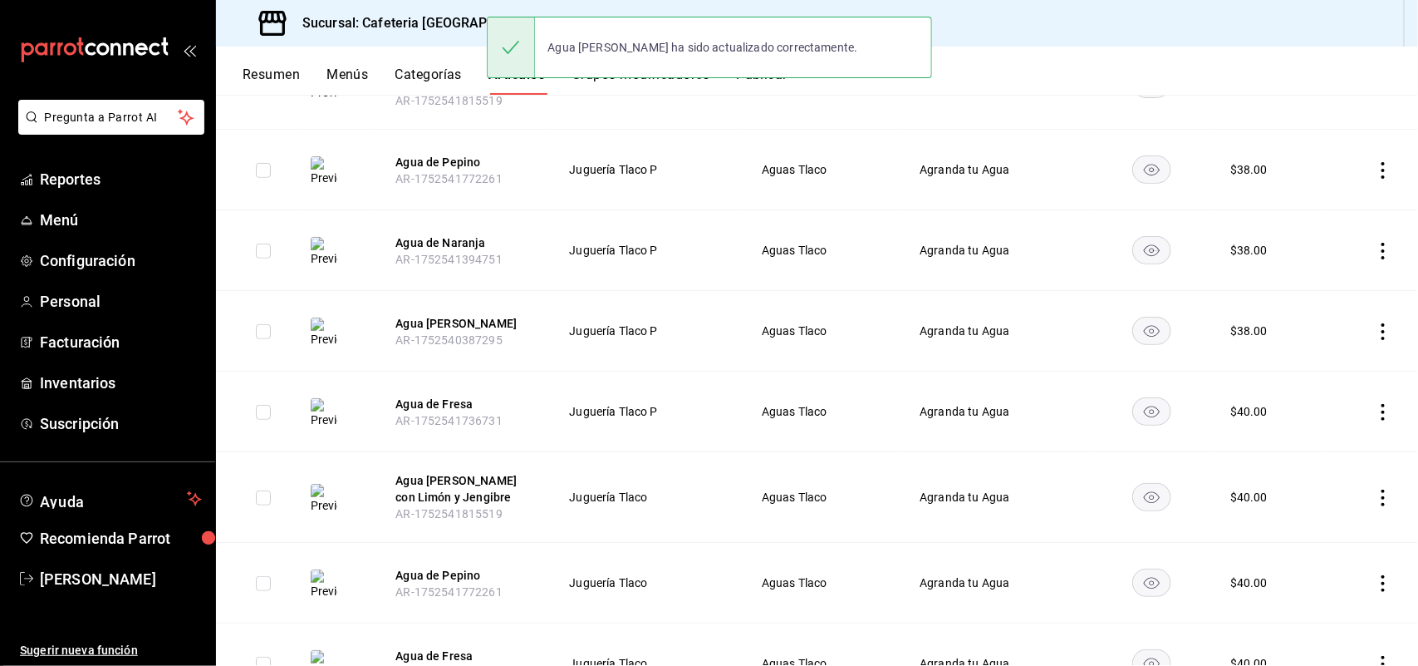
scroll to position [304, 0]
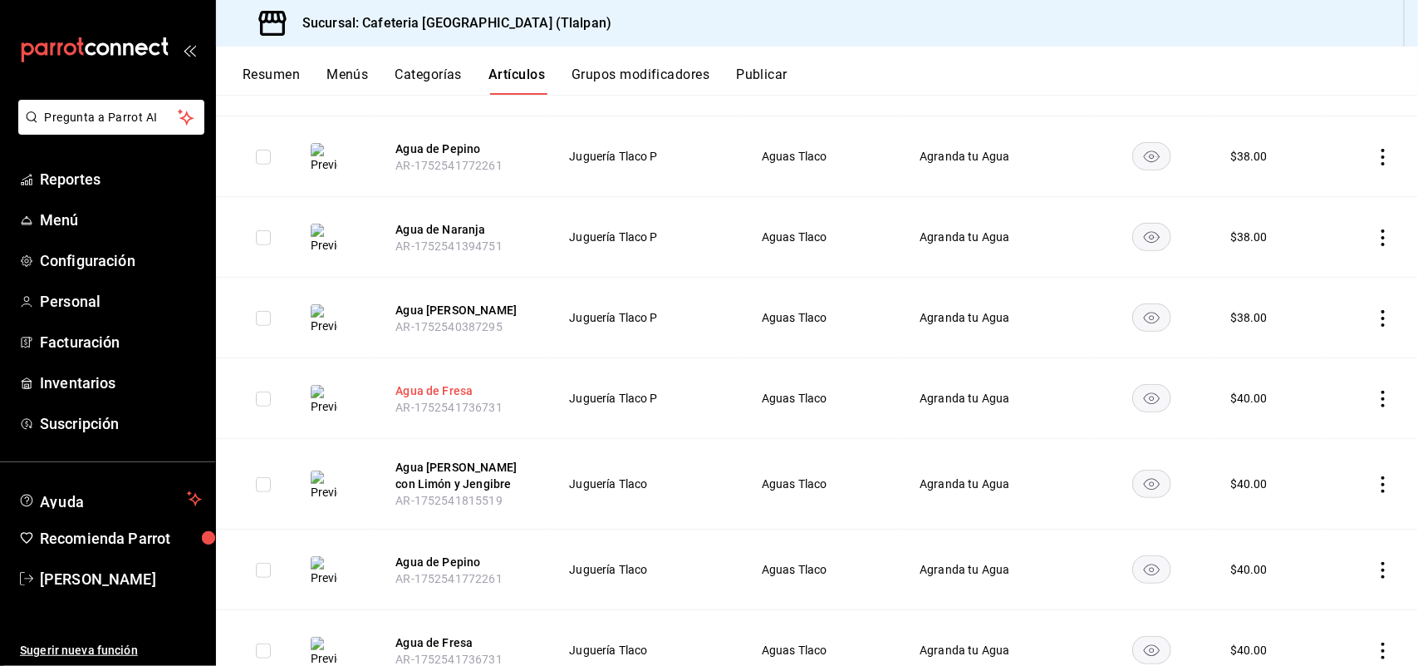
click at [459, 396] on button "Agua de Fresa" at bounding box center [462, 390] width 133 height 17
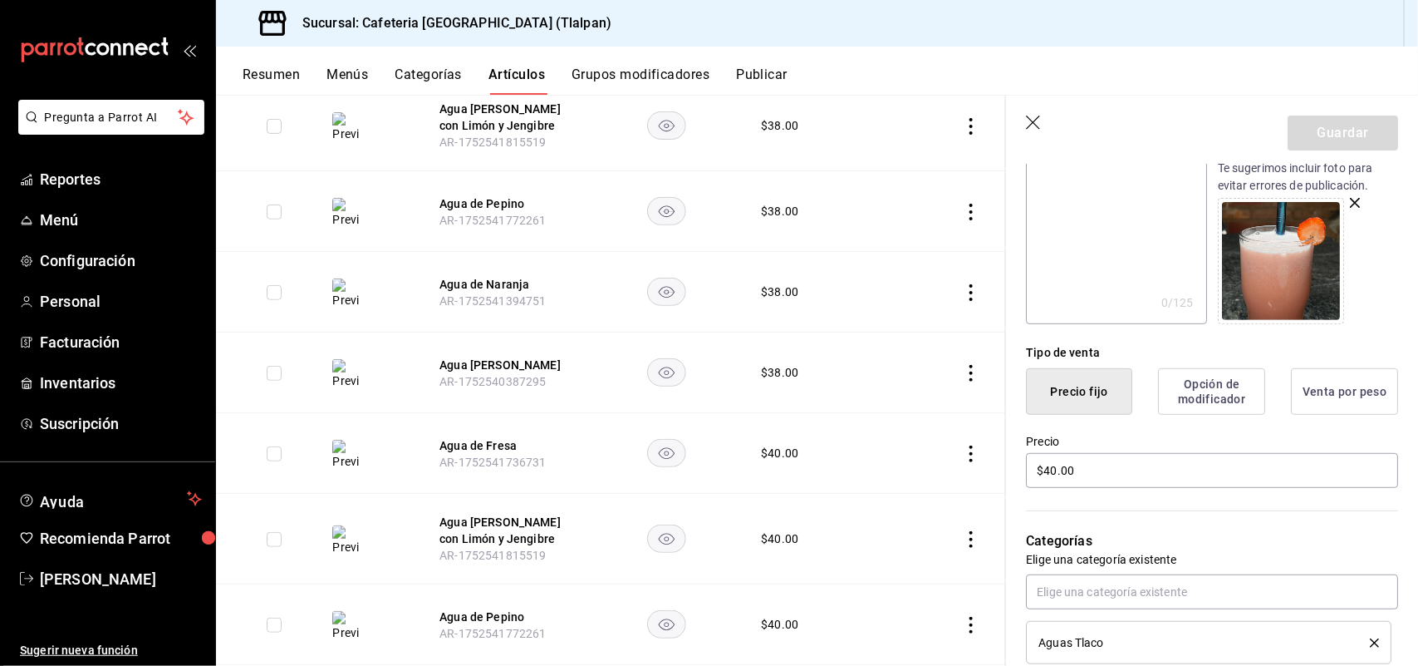
scroll to position [256, 0]
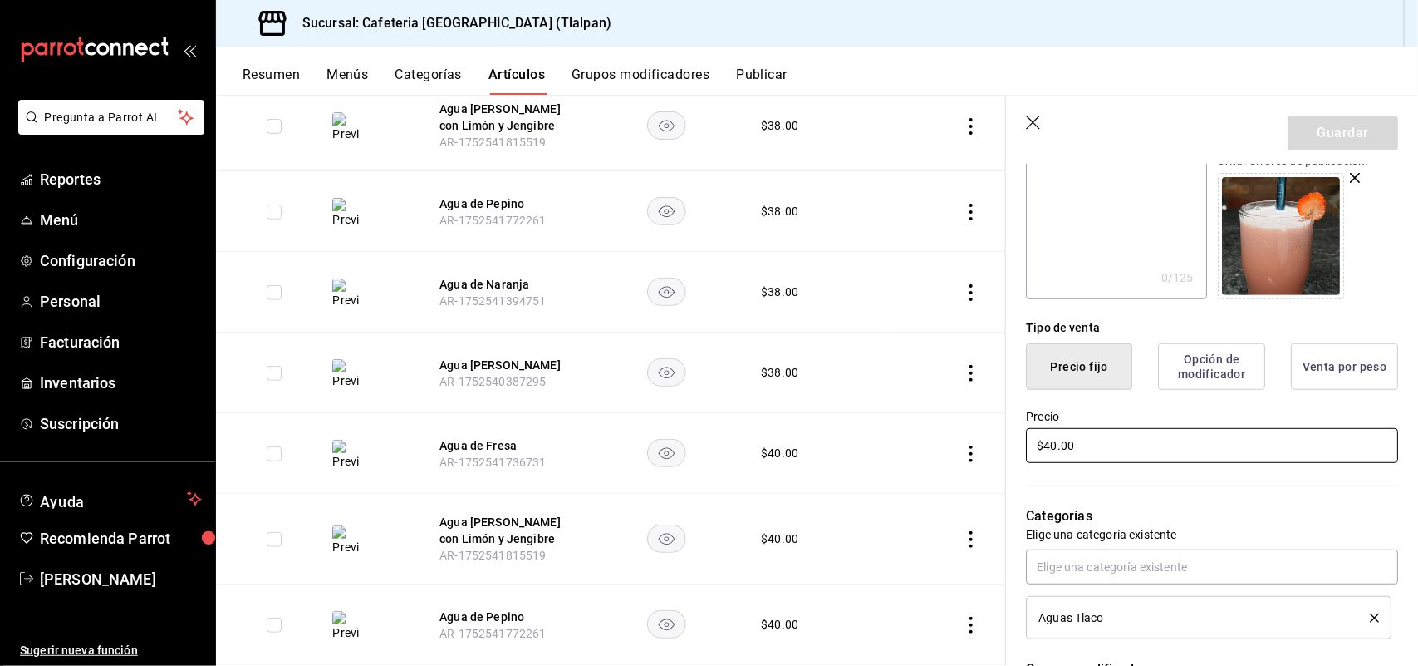
click at [1057, 445] on input "$40.00" at bounding box center [1212, 445] width 372 height 35
type input "$4.00"
type input "$38.00"
click at [1336, 135] on button "Guardar" at bounding box center [1343, 132] width 111 height 35
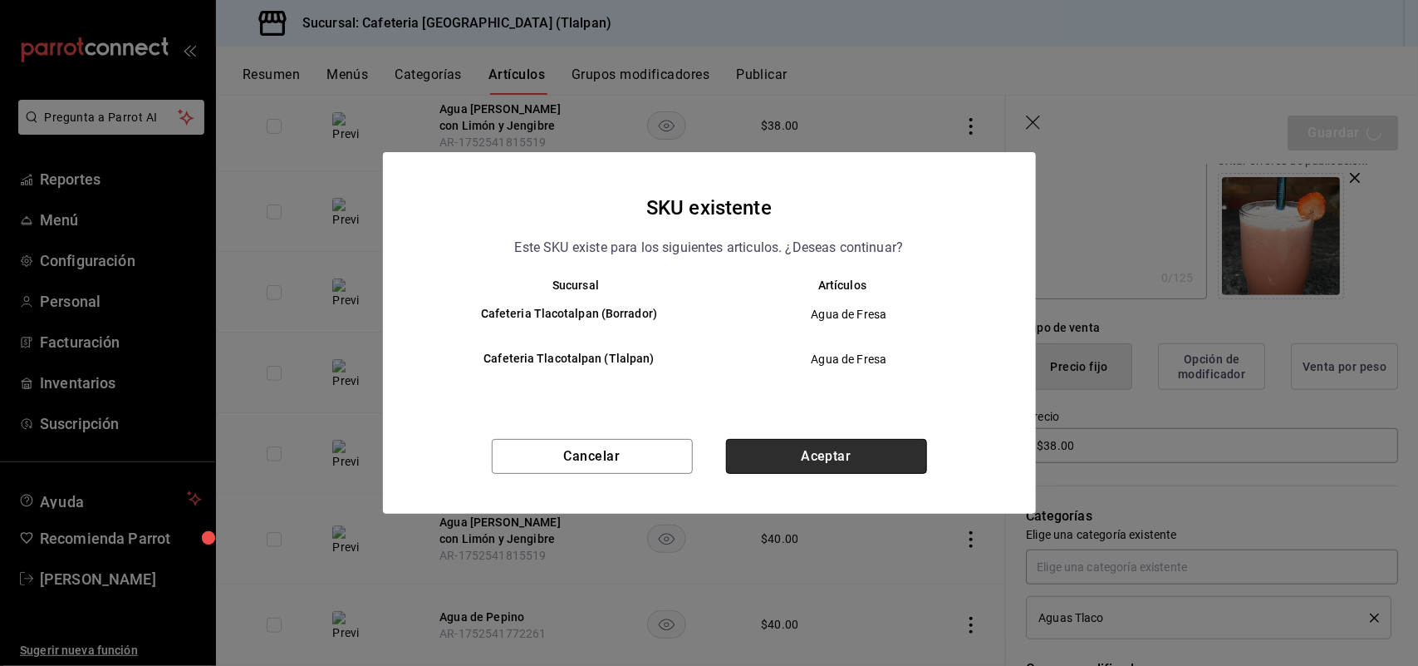
click at [816, 455] on button "Aceptar" at bounding box center [826, 456] width 201 height 35
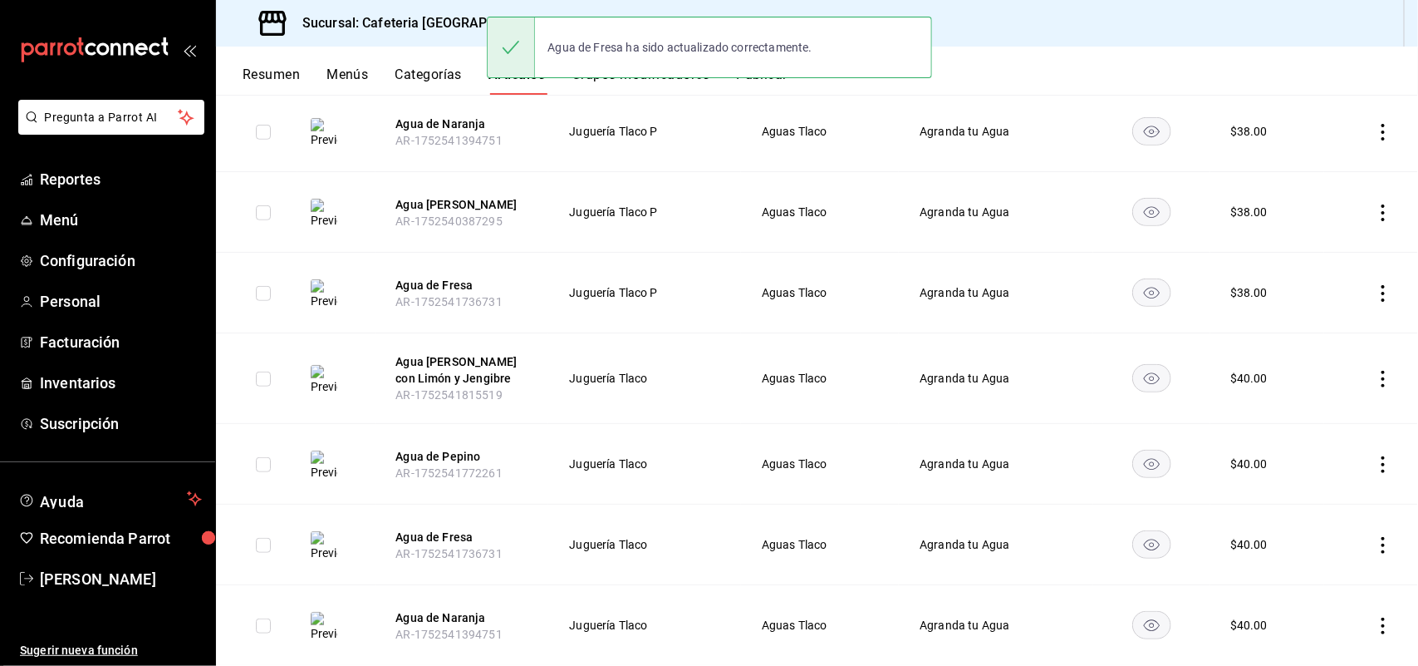
scroll to position [415, 0]
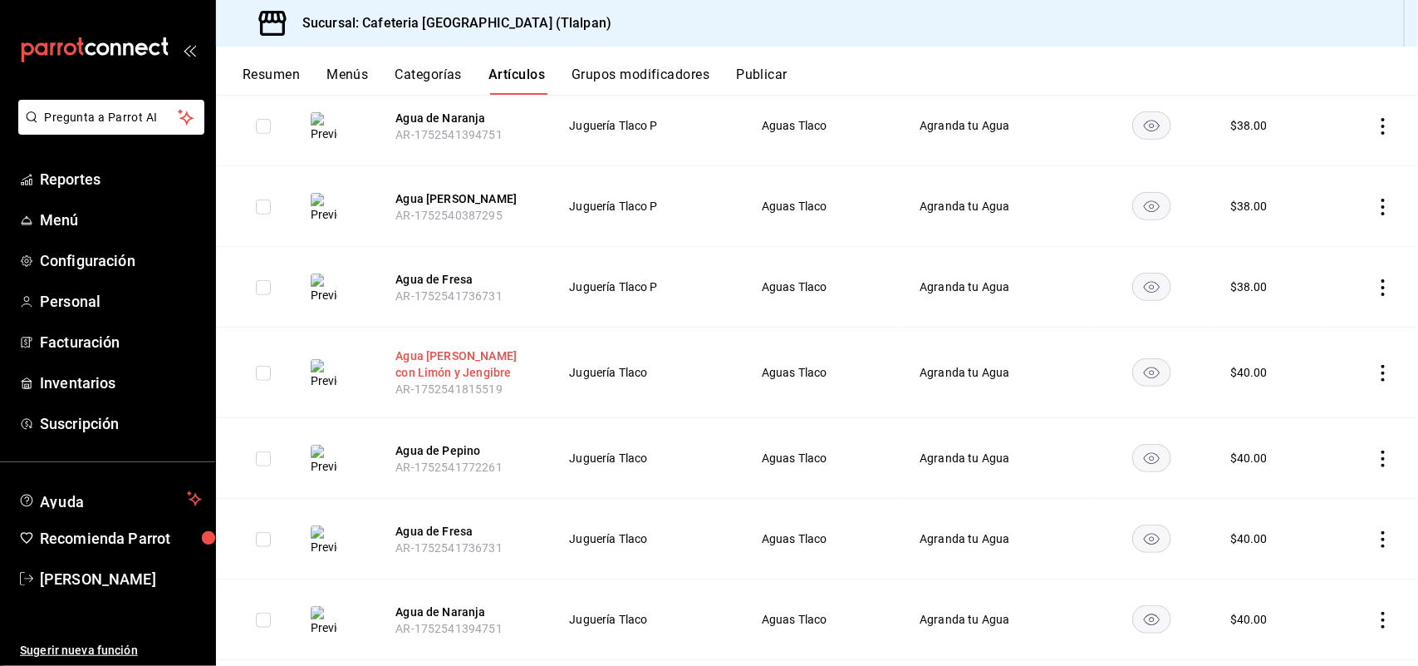
click at [457, 366] on button "Agua [PERSON_NAME] con Limón y Jengibre" at bounding box center [462, 363] width 133 height 33
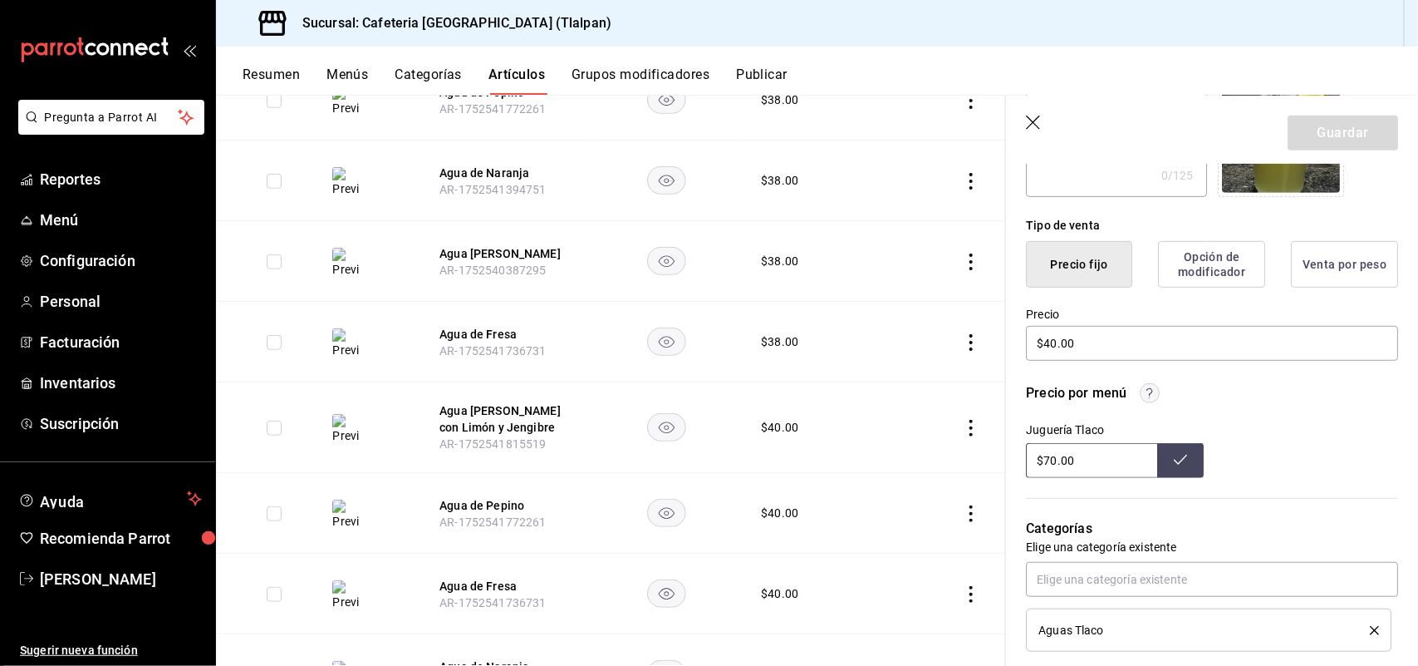
scroll to position [366, 0]
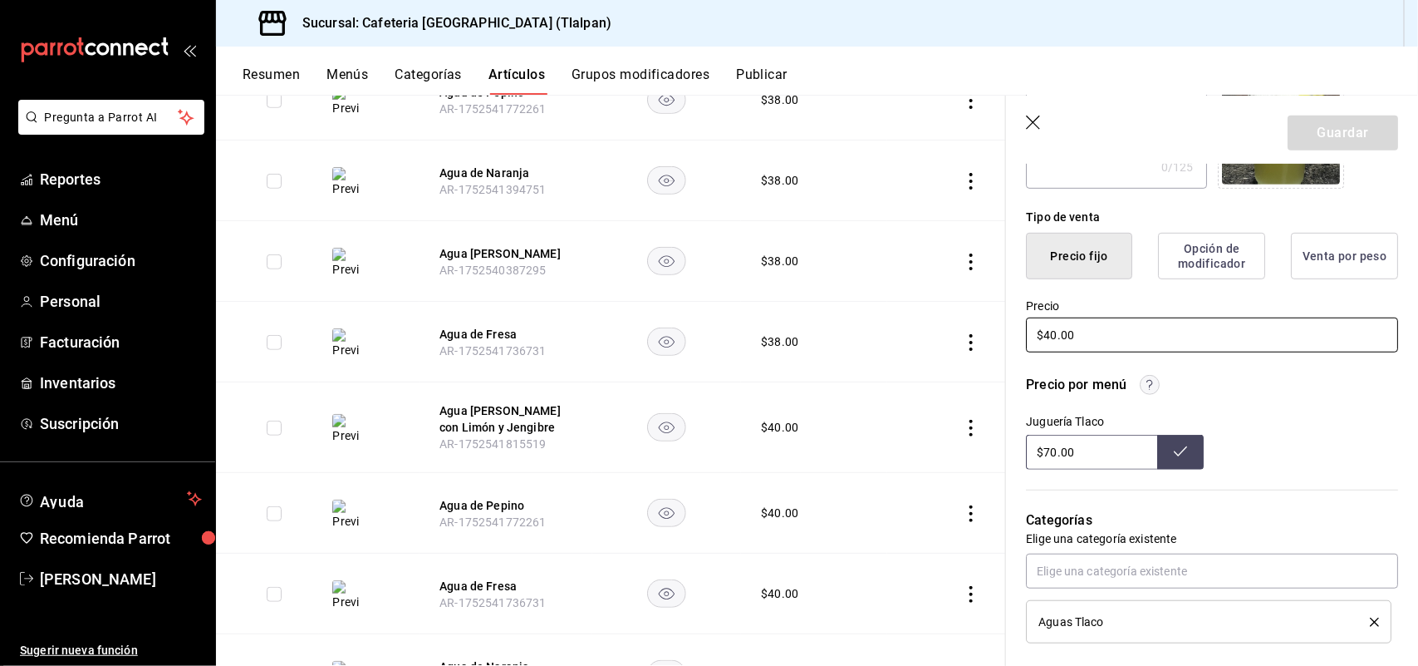
click at [1052, 334] on input "$40.00" at bounding box center [1212, 334] width 372 height 35
type input "$4.00"
type input "$38.00"
click at [1318, 133] on button "Guardar" at bounding box center [1343, 132] width 111 height 35
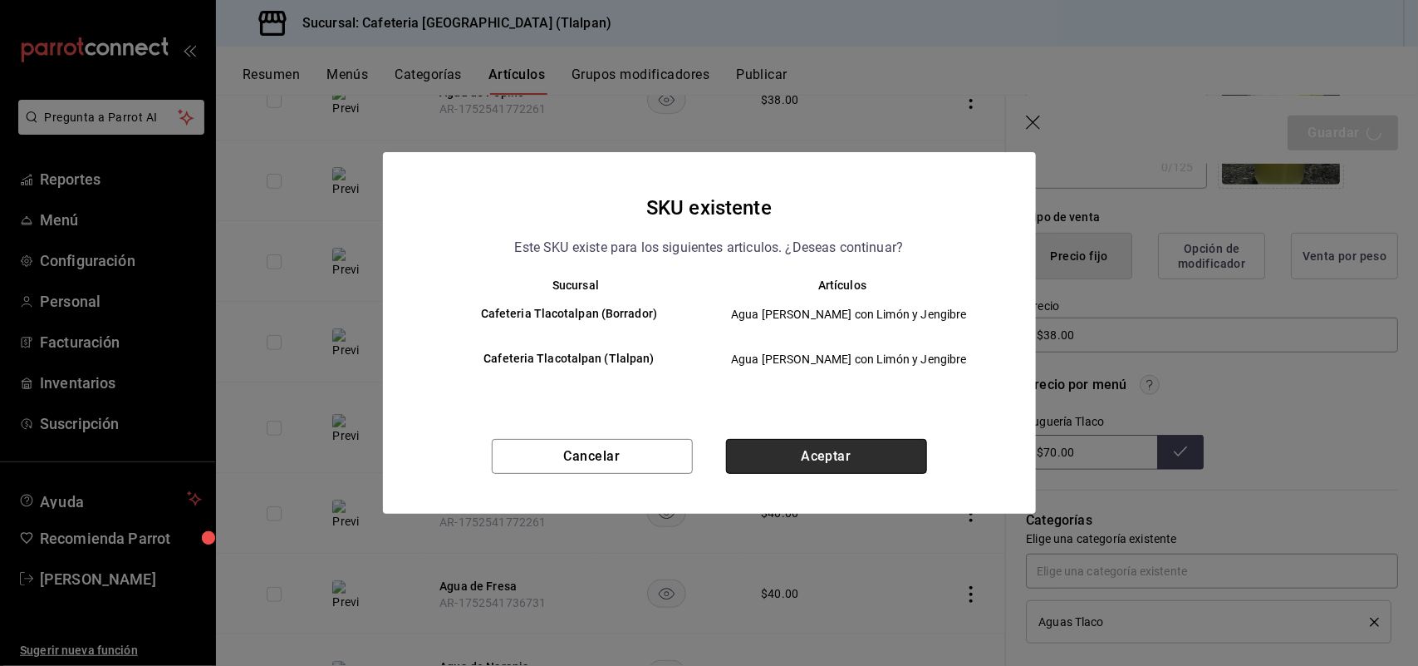
click at [788, 458] on button "Aceptar" at bounding box center [826, 456] width 201 height 35
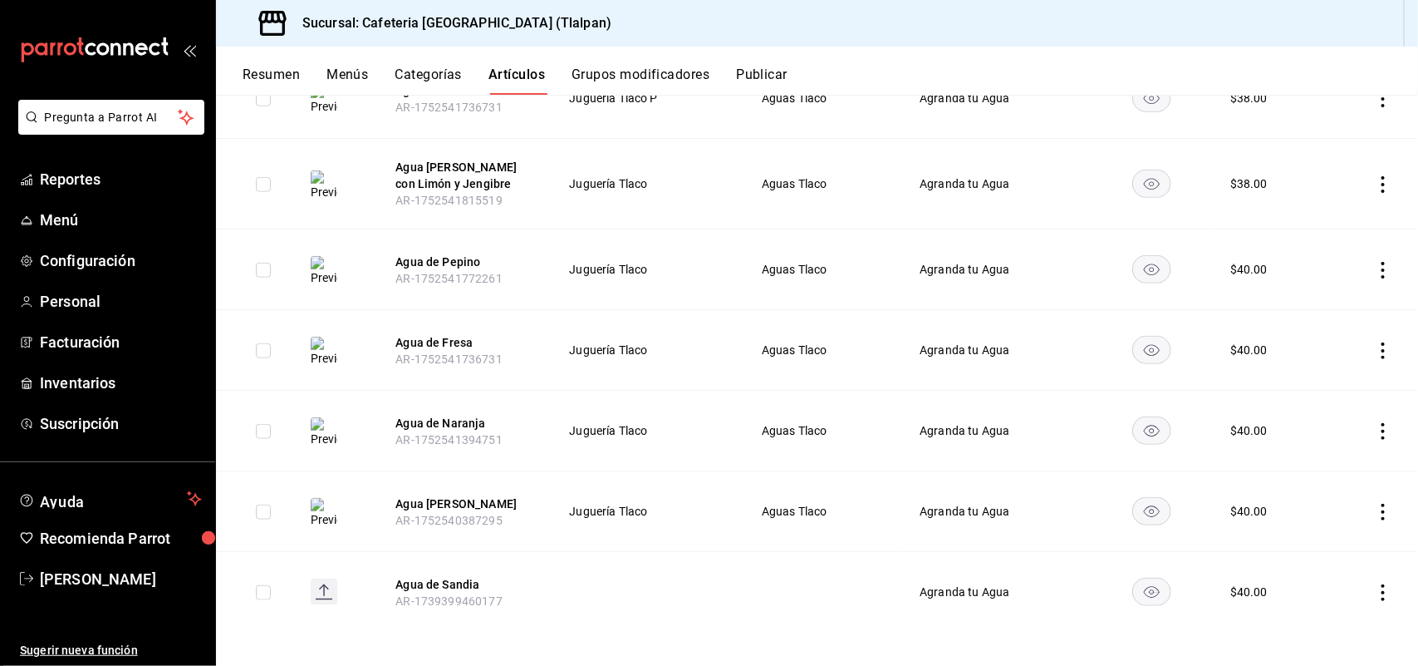
scroll to position [612, 0]
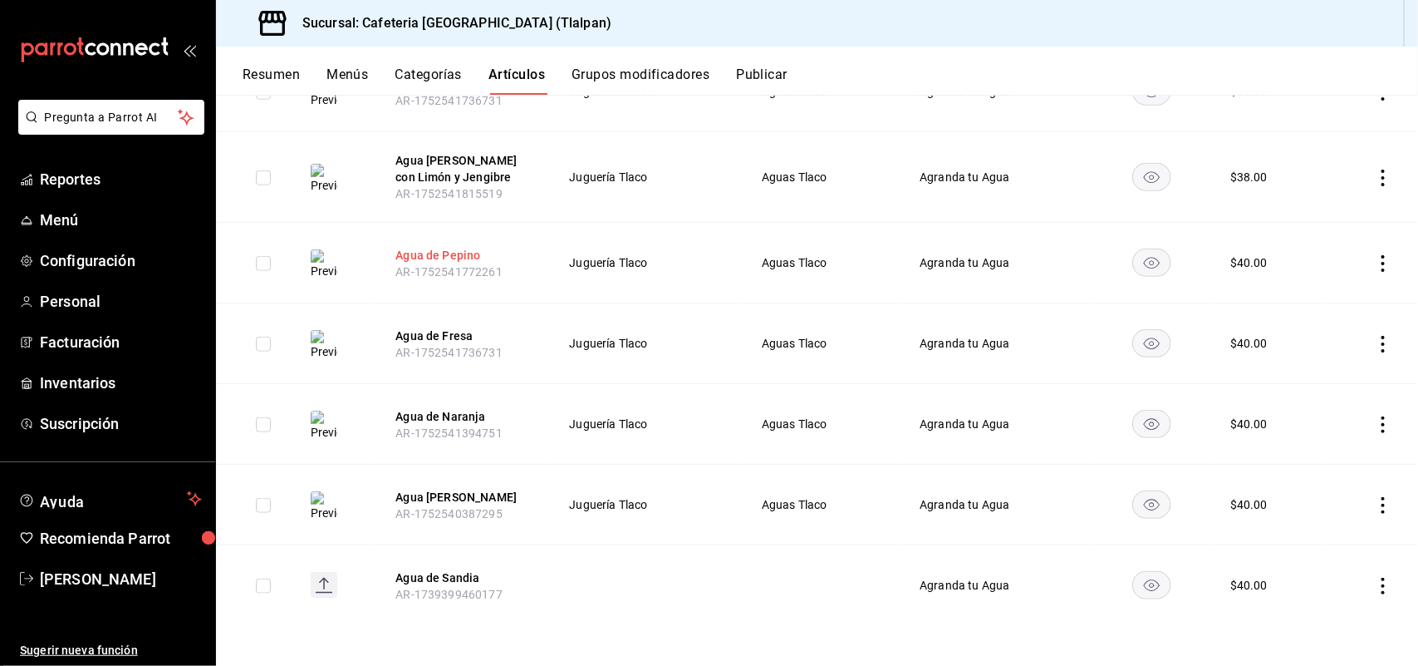
click at [451, 255] on button "Agua de Pepino" at bounding box center [462, 255] width 133 height 17
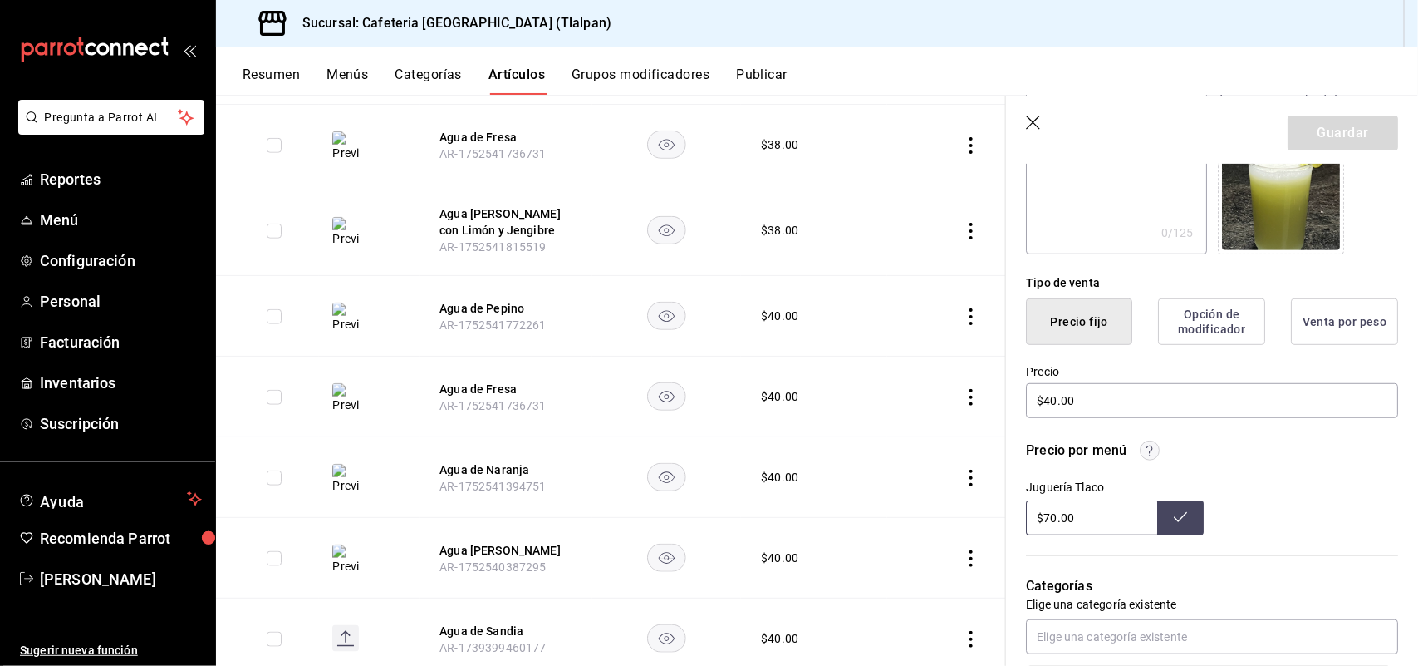
scroll to position [325, 0]
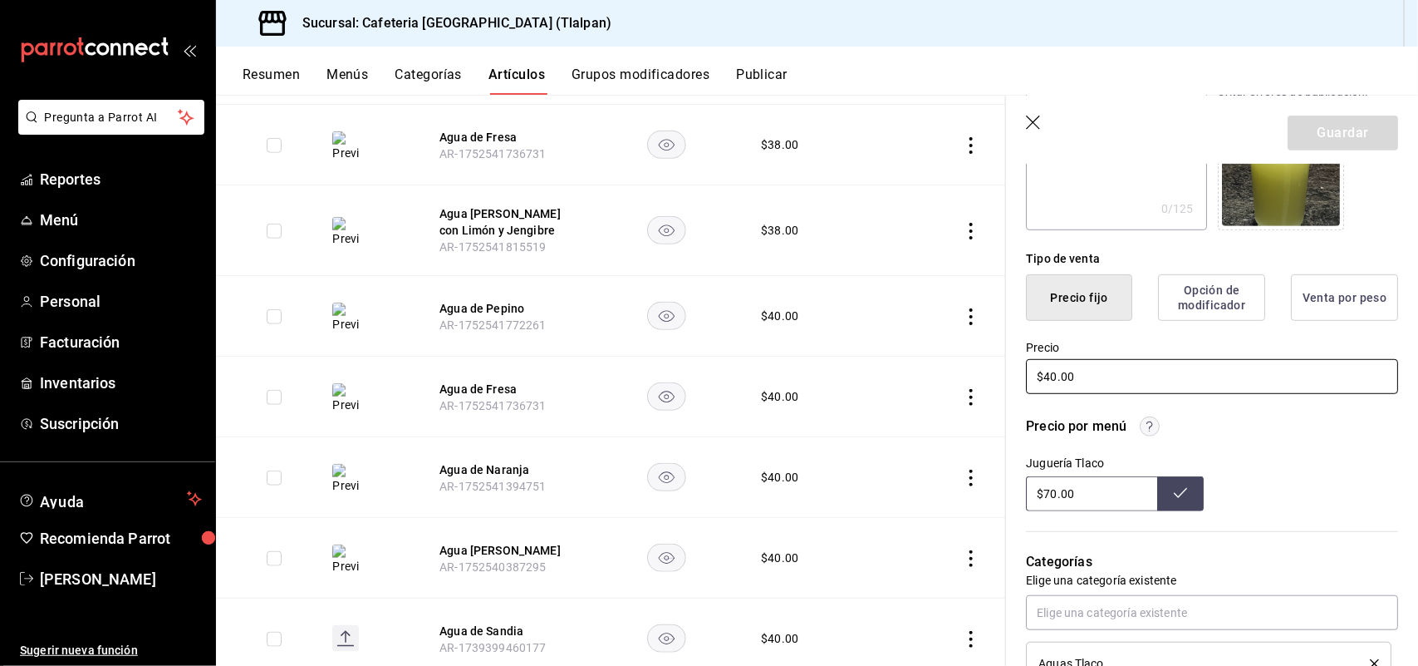
click at [1053, 375] on input "$40.00" at bounding box center [1212, 376] width 372 height 35
type input "$4.00"
type input "$38.00"
click at [1339, 135] on button "Guardar" at bounding box center [1343, 132] width 111 height 35
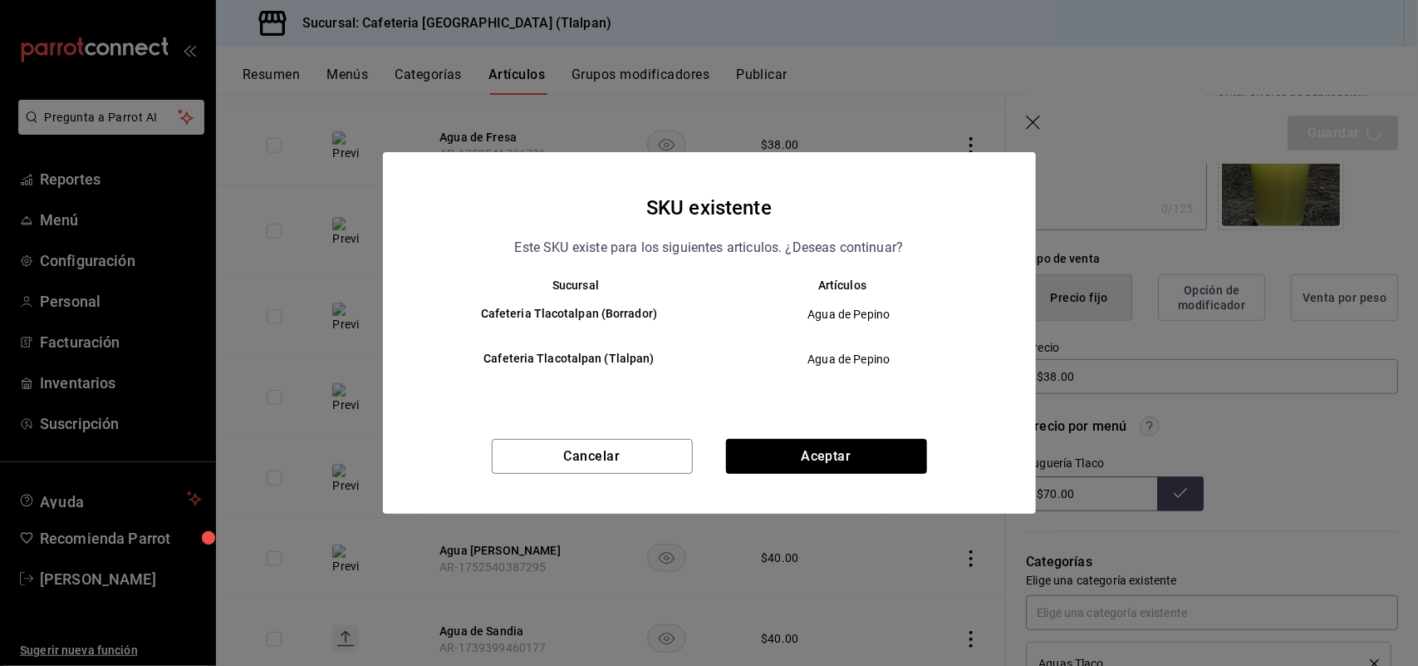
click at [894, 437] on div "SKU existente Este SKU existe para los siguientes articulos. ¿Deseas continuar?…" at bounding box center [709, 332] width 653 height 361
click at [882, 447] on button "Aceptar" at bounding box center [826, 456] width 201 height 35
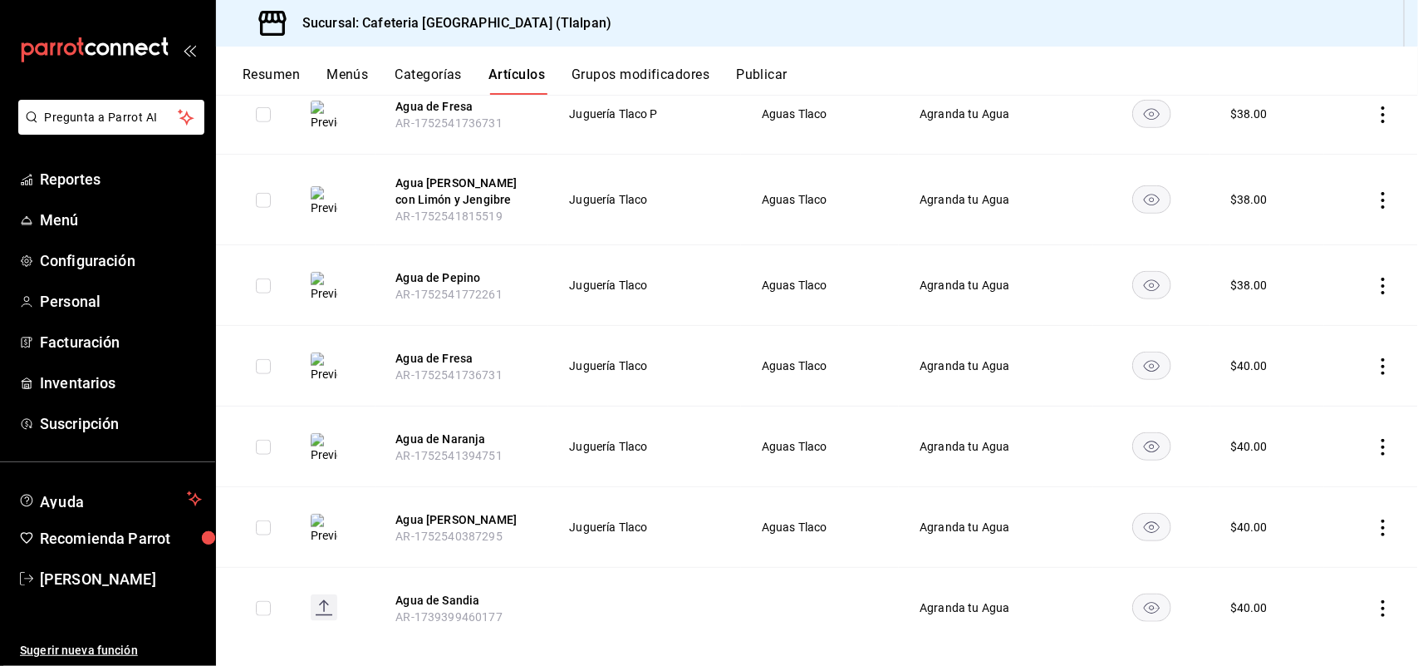
scroll to position [612, 0]
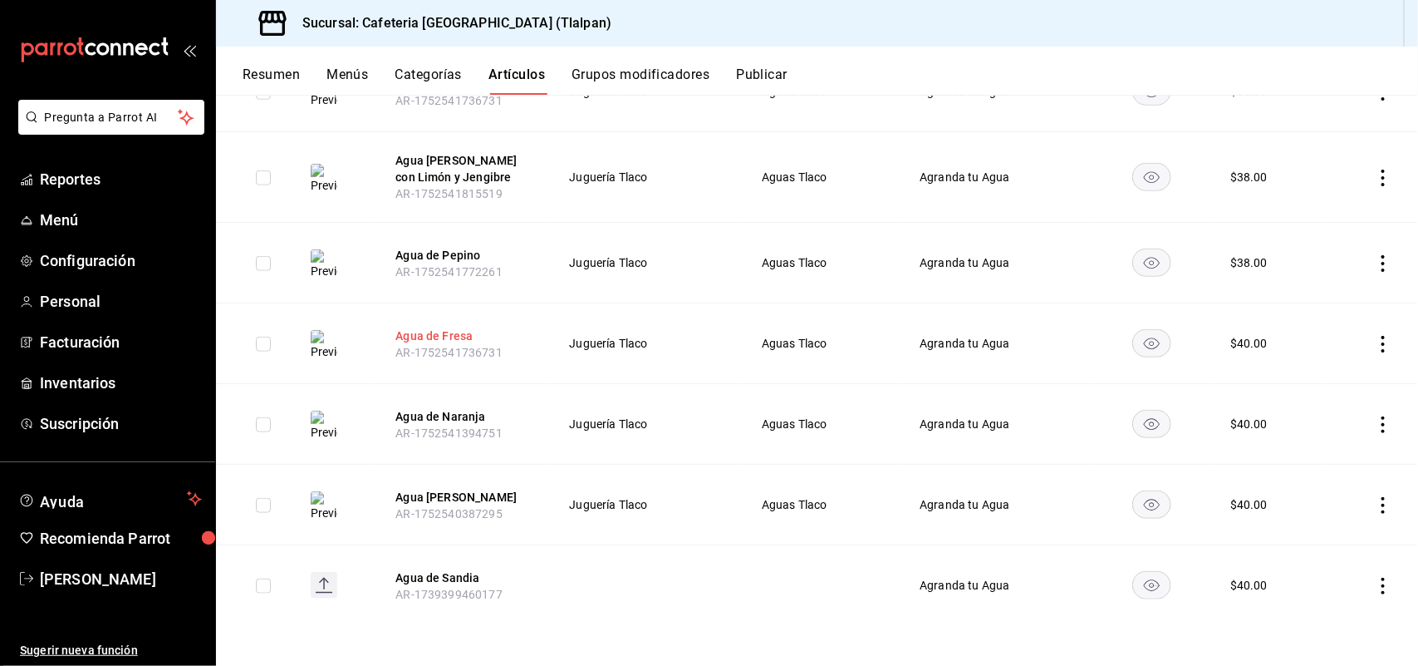
click at [455, 332] on button "Agua de Fresa" at bounding box center [462, 335] width 133 height 17
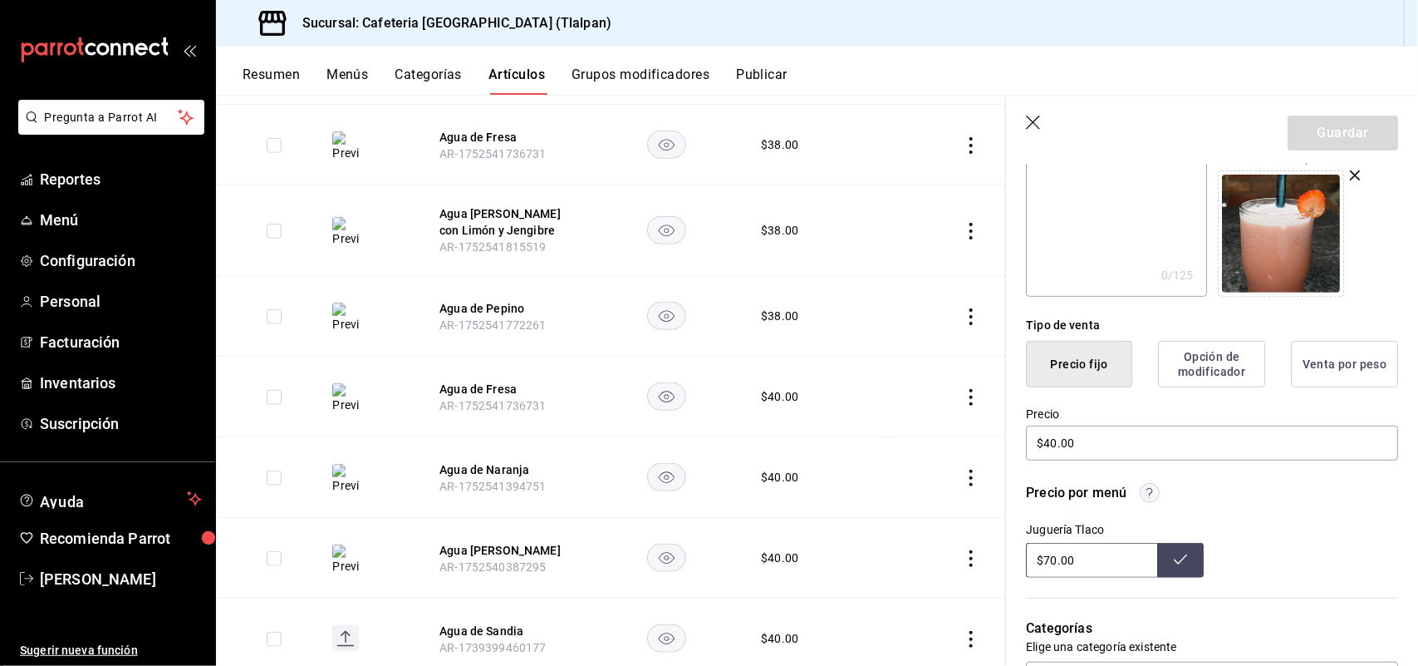
scroll to position [277, 0]
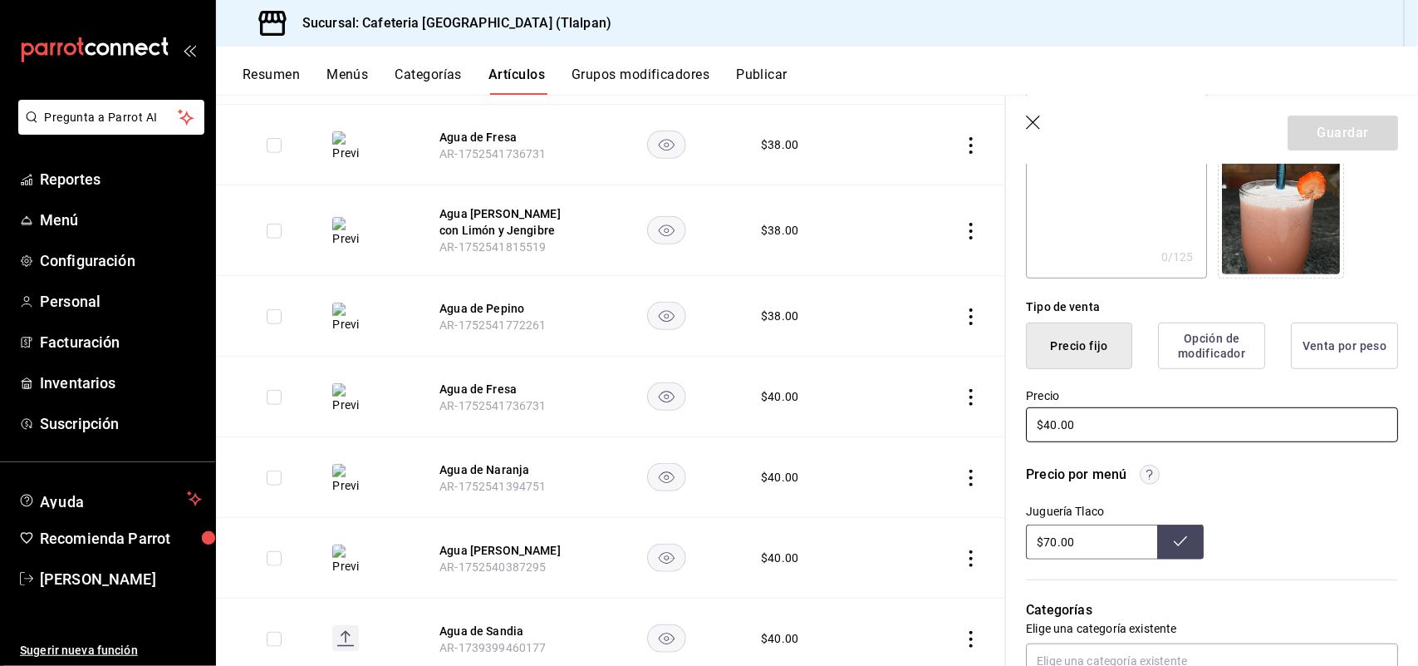
click at [1053, 428] on input "$40.00" at bounding box center [1212, 424] width 372 height 35
type input "$4.00"
type input "$38.00"
click at [1315, 126] on button "Guardar" at bounding box center [1343, 132] width 111 height 35
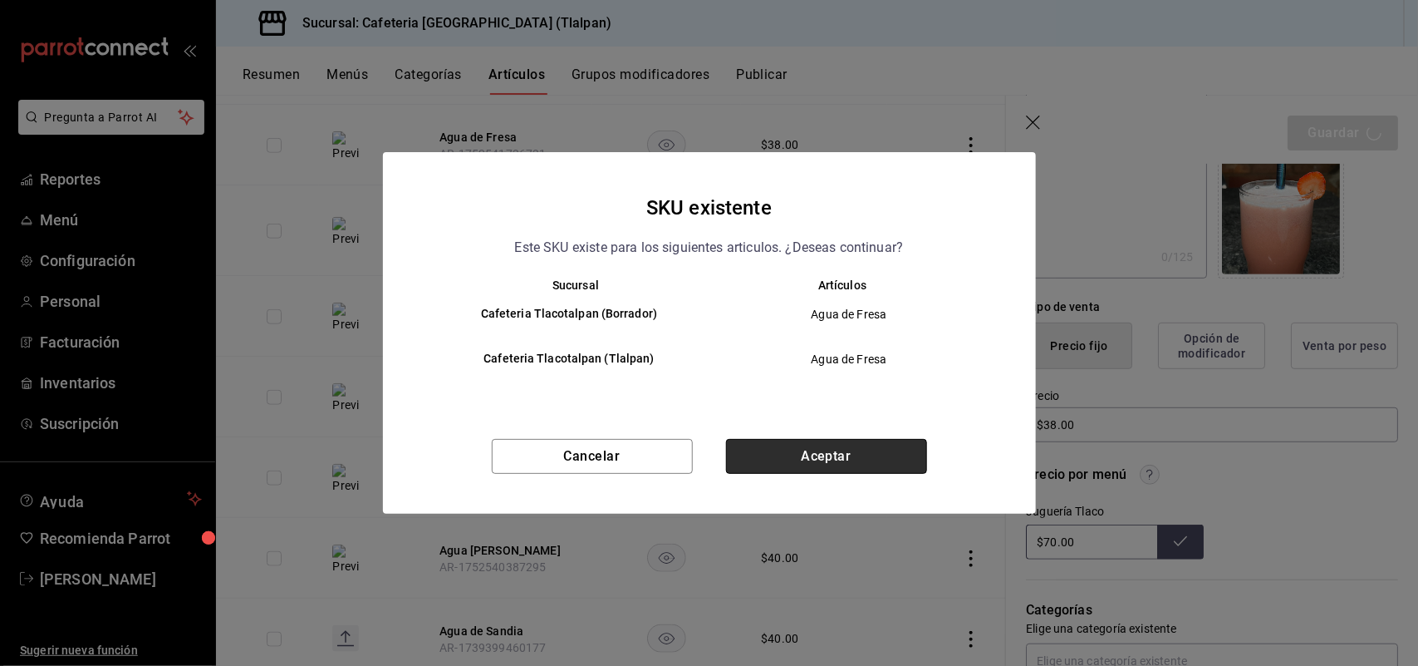
click at [873, 455] on button "Aceptar" at bounding box center [826, 456] width 201 height 35
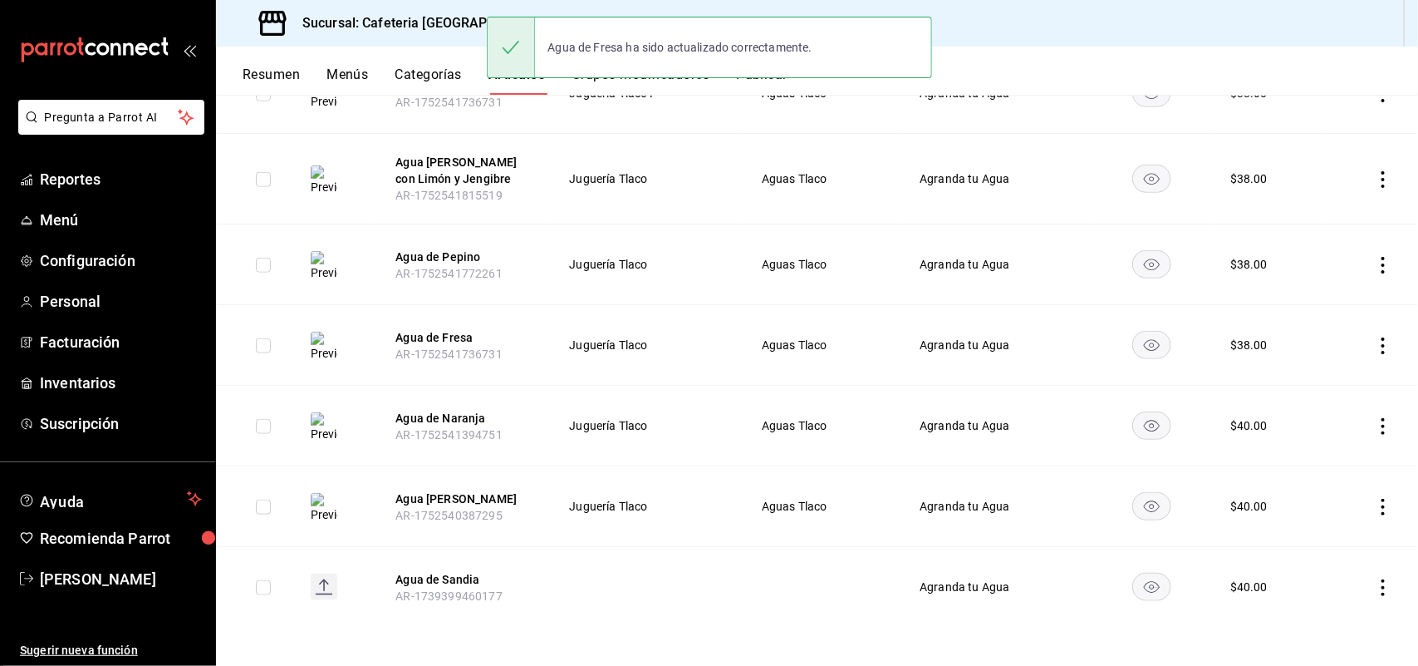
scroll to position [612, 0]
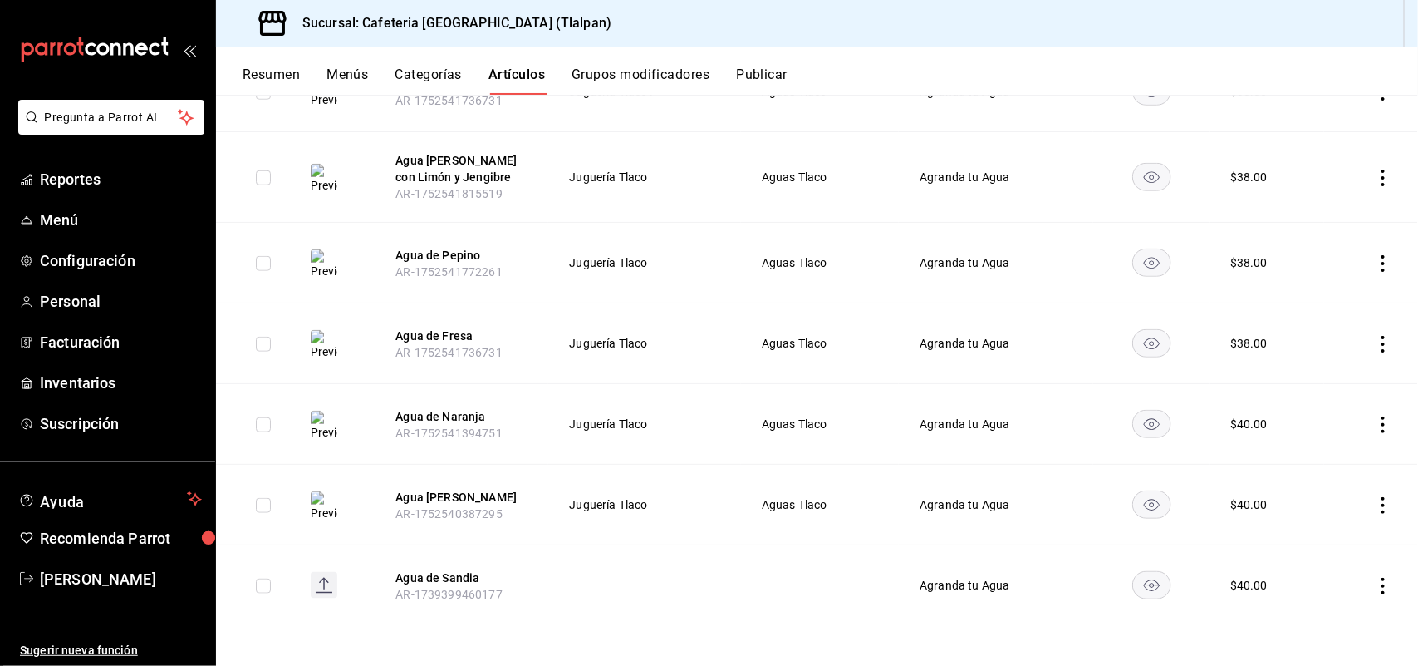
click at [451, 424] on th "Agua de Naranja AR-1752541394751" at bounding box center [462, 424] width 173 height 81
click at [441, 412] on button "Agua de Naranja" at bounding box center [462, 416] width 133 height 17
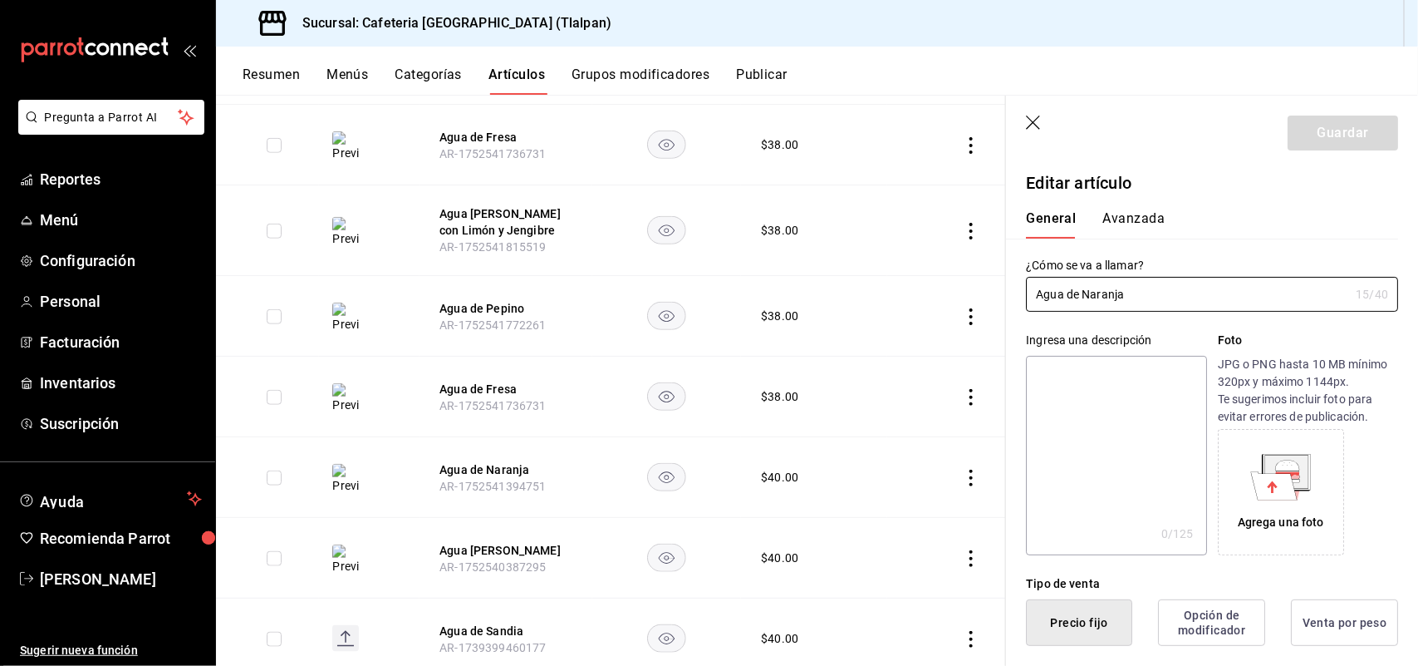
type input "$40.00"
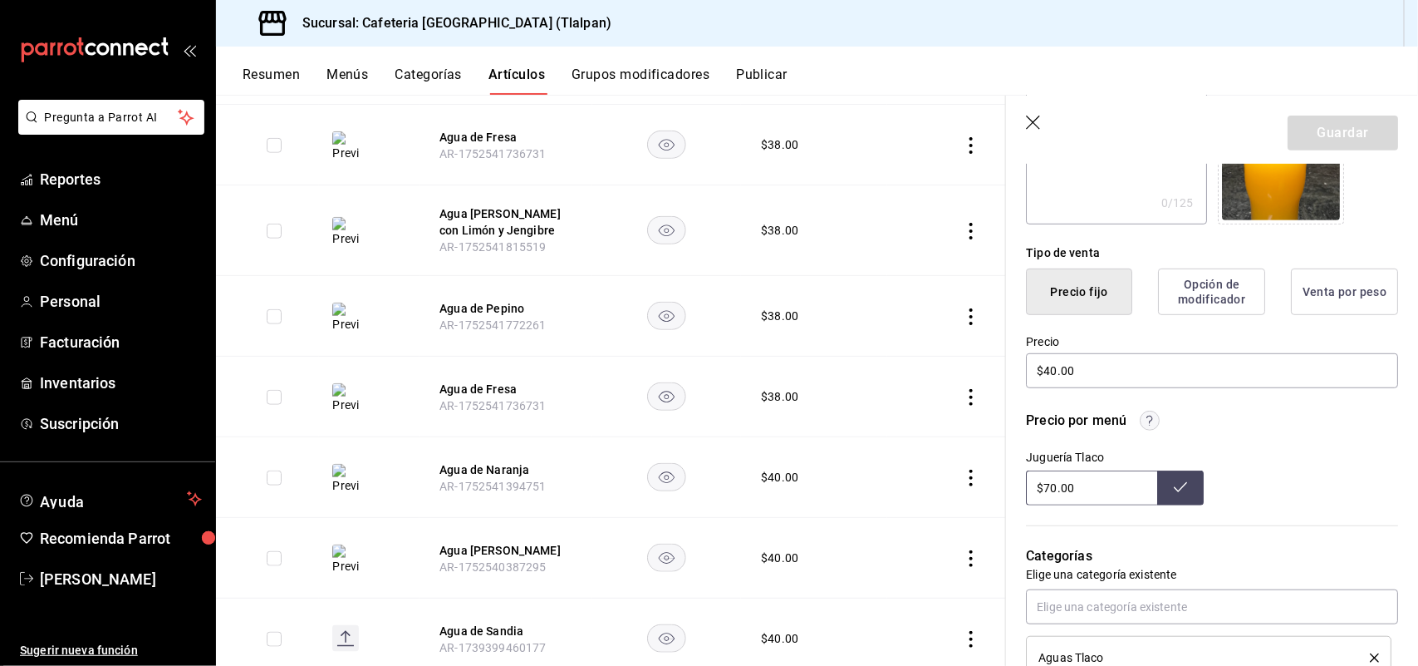
scroll to position [332, 0]
click at [1051, 371] on input "$40.00" at bounding box center [1212, 368] width 372 height 35
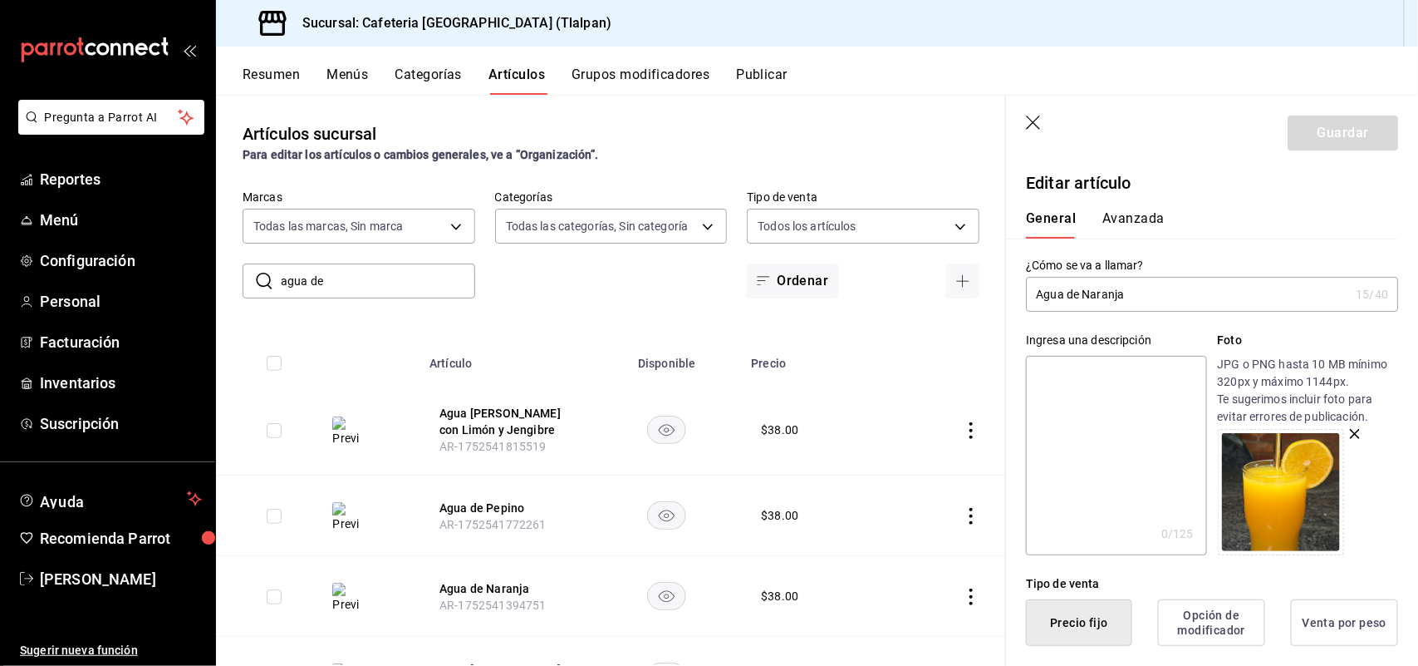
scroll to position [332, 0]
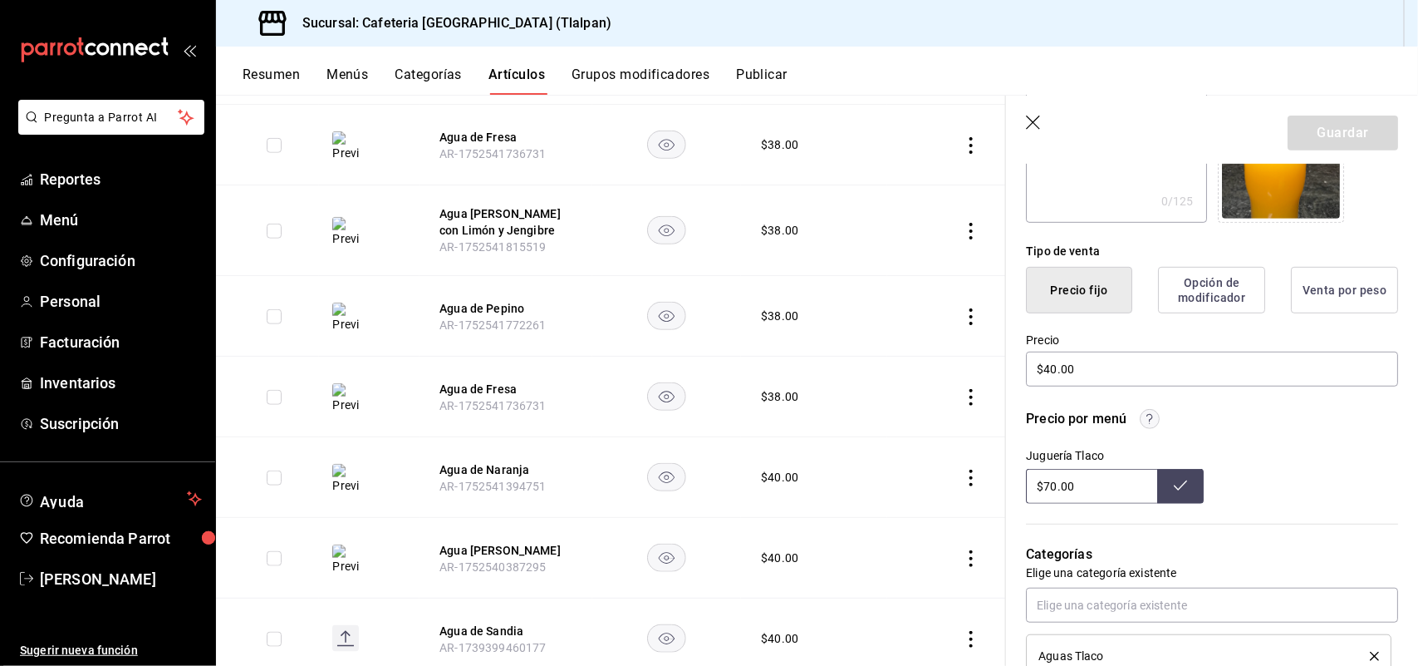
type input "$4.00"
type input "$38.00"
click at [1364, 120] on button "Guardar" at bounding box center [1343, 132] width 111 height 35
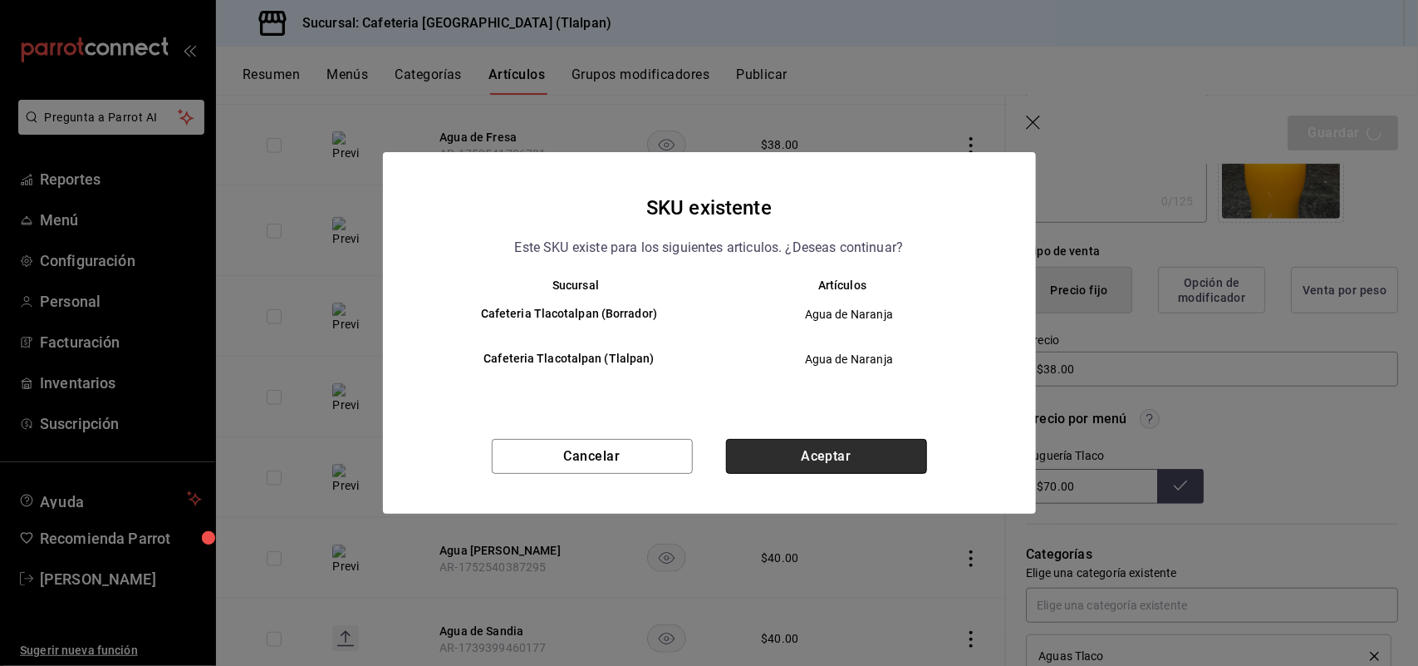
click at [803, 450] on button "Aceptar" at bounding box center [826, 456] width 201 height 35
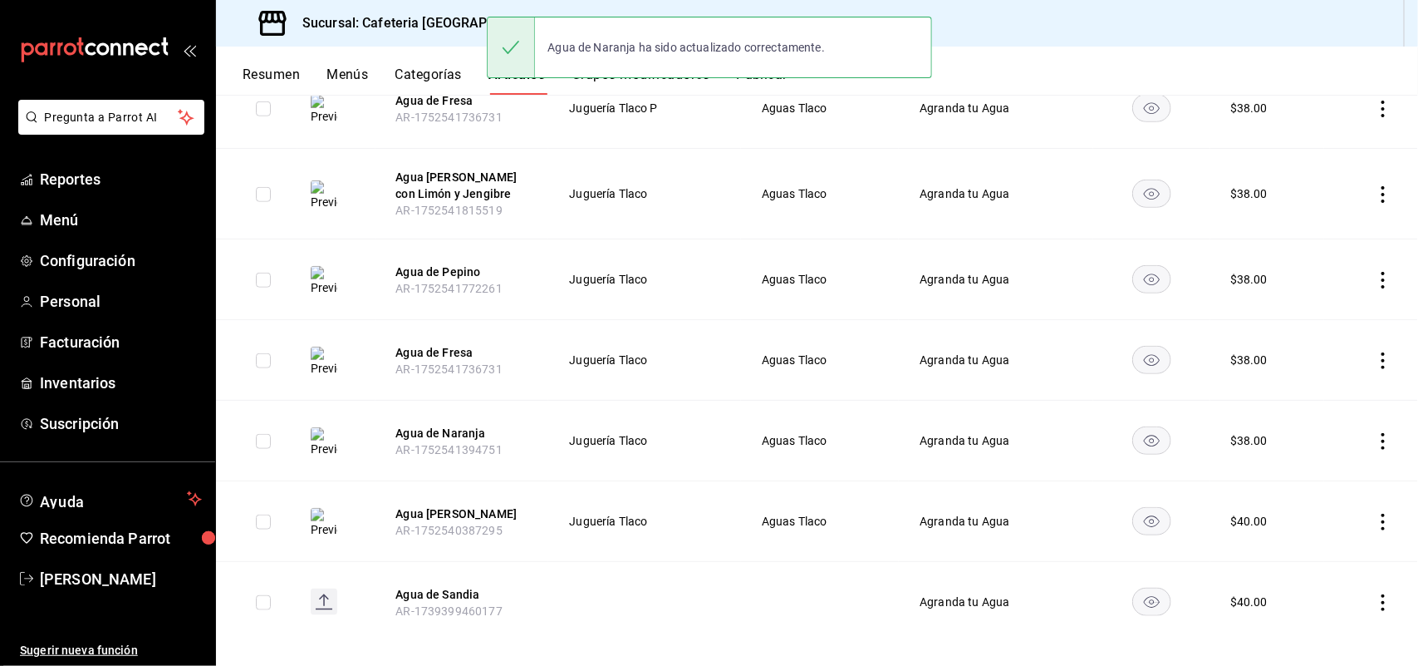
scroll to position [612, 0]
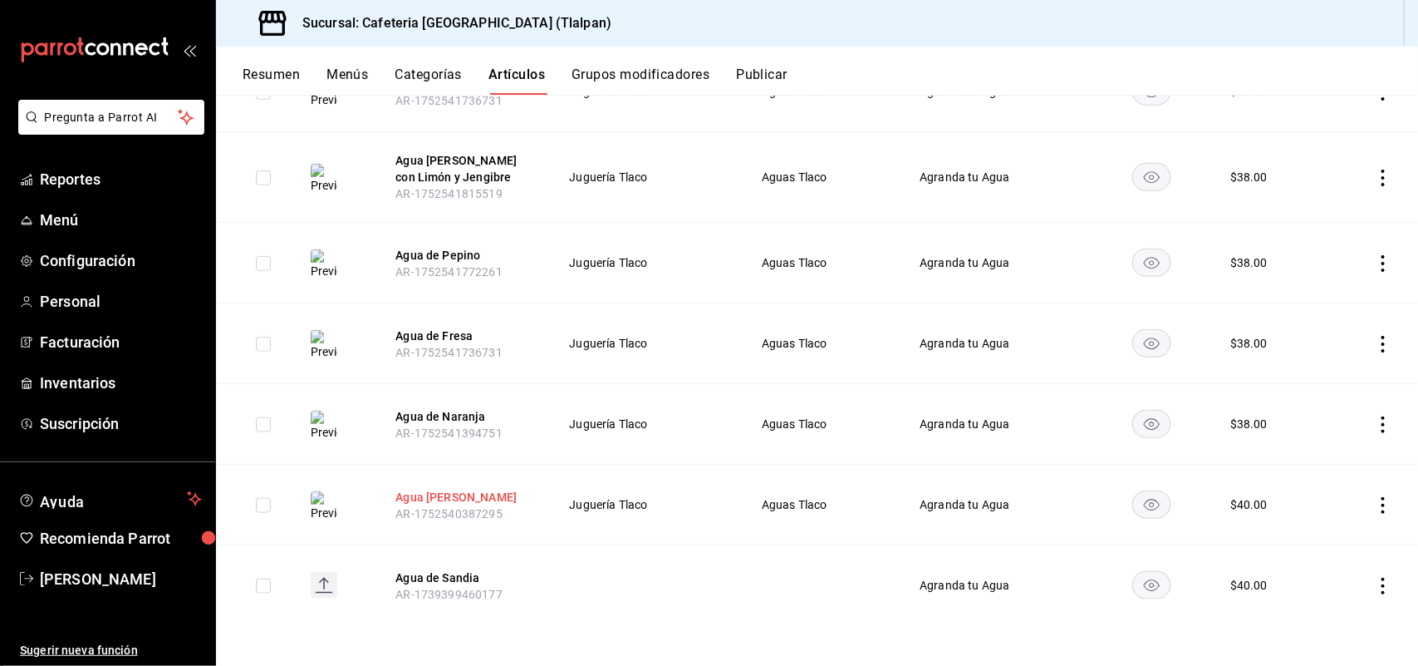
click at [404, 496] on button "Agua [PERSON_NAME]" at bounding box center [462, 497] width 133 height 17
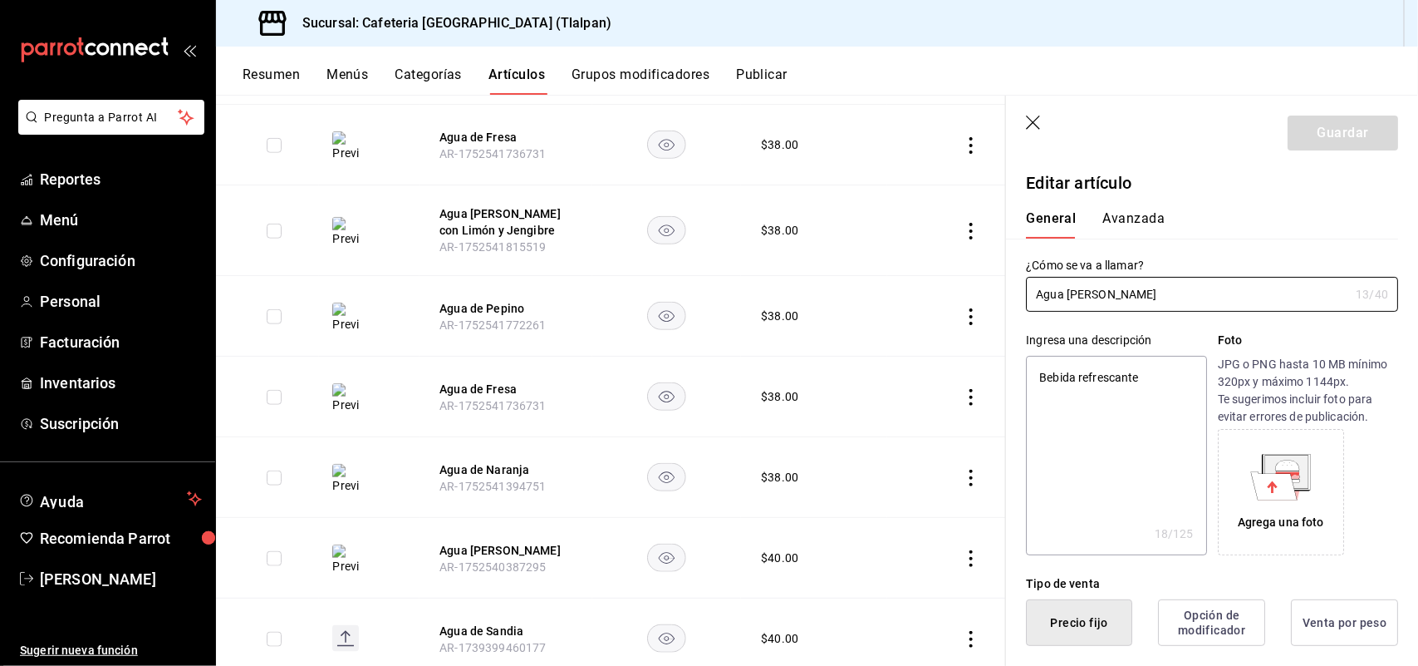
type textarea "x"
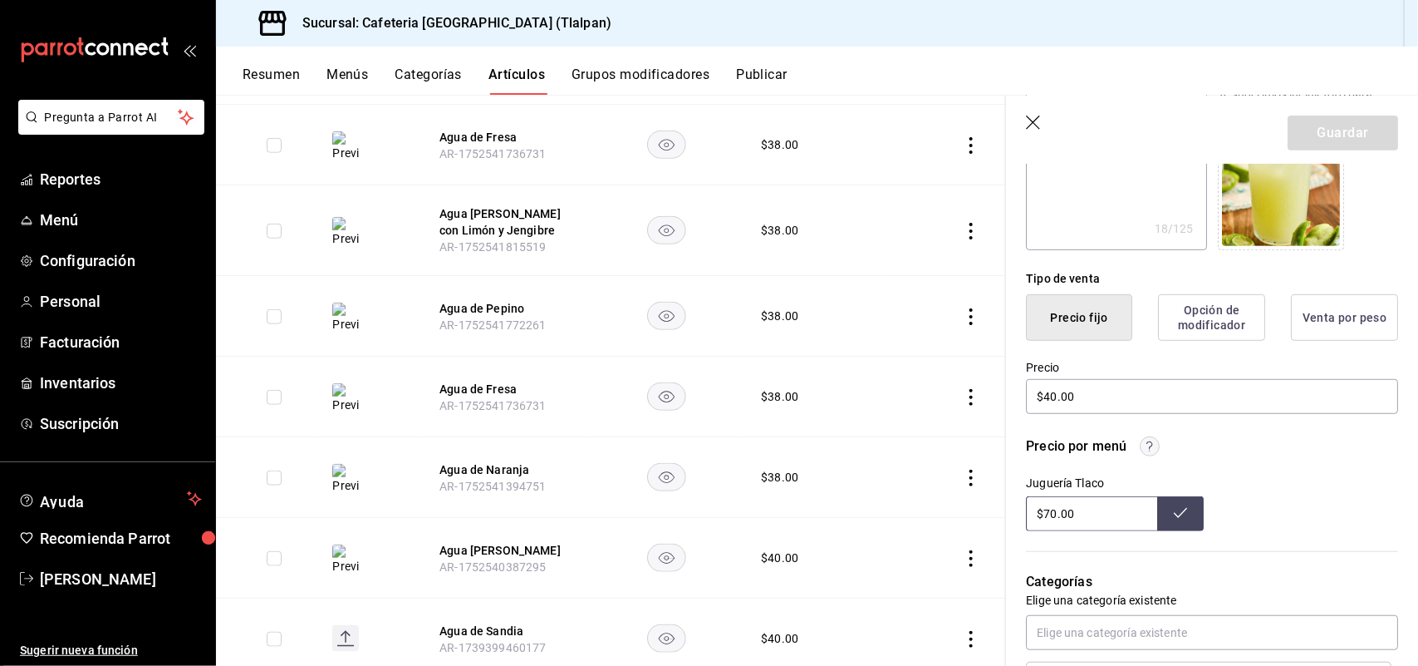
scroll to position [346, 0]
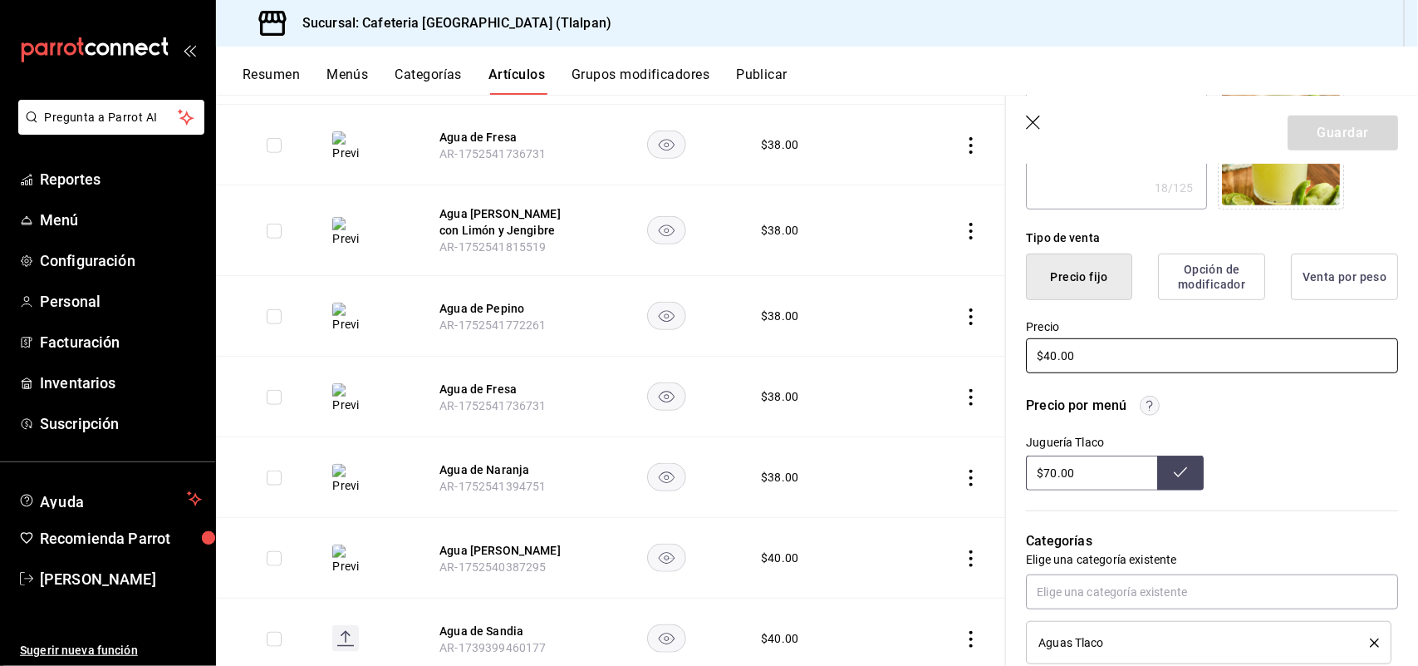
click at [1052, 357] on input "$40.00" at bounding box center [1212, 355] width 372 height 35
type input "$4.00"
type textarea "x"
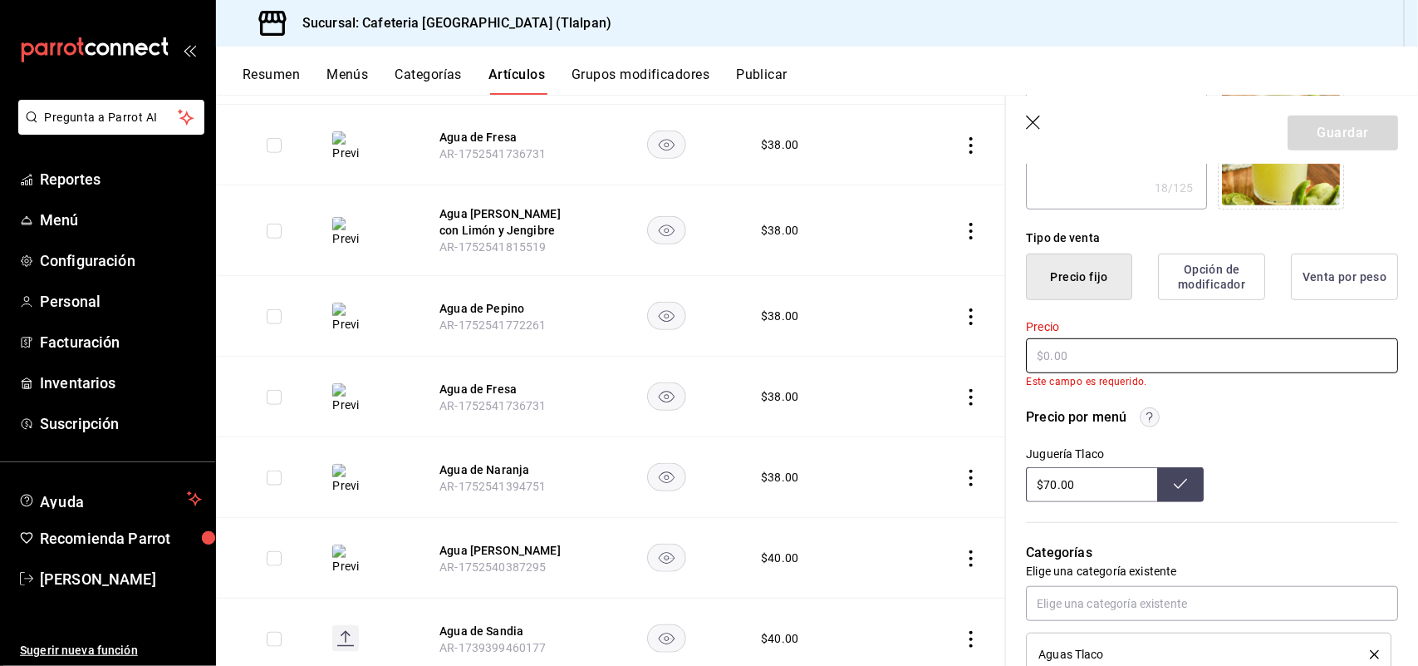
type textarea "x"
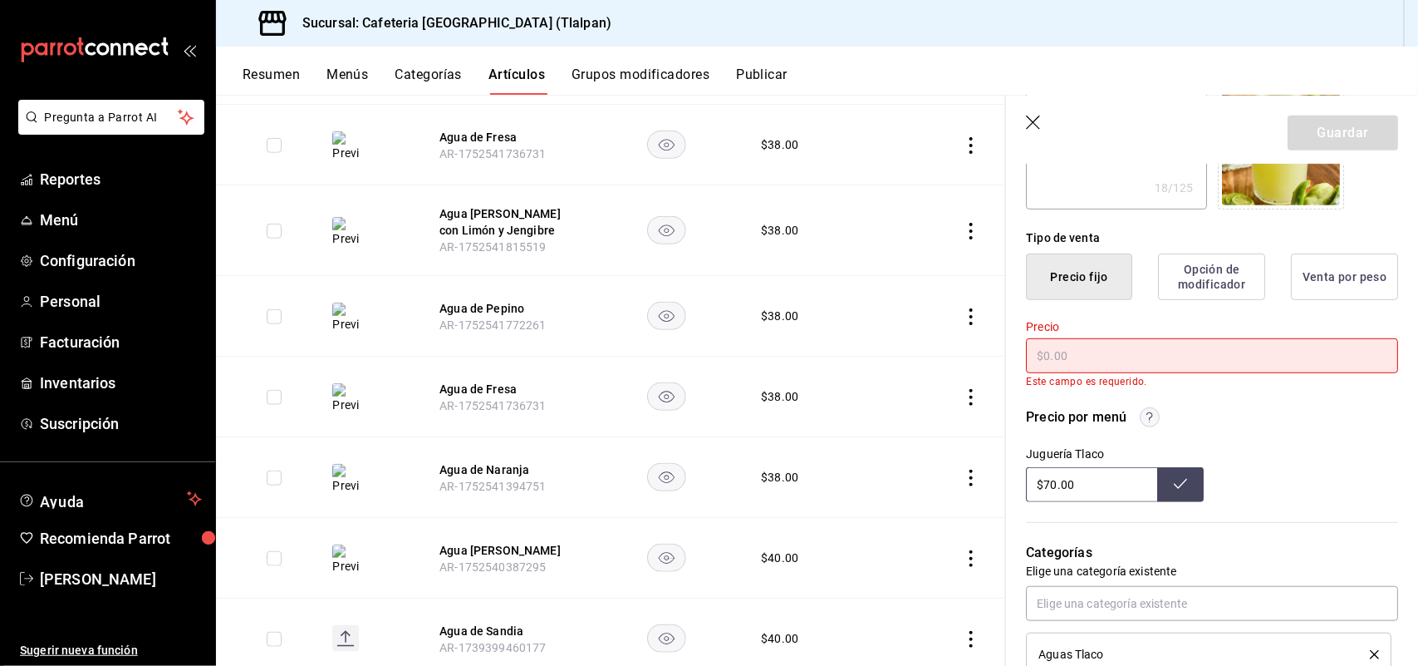
type input "$3.00"
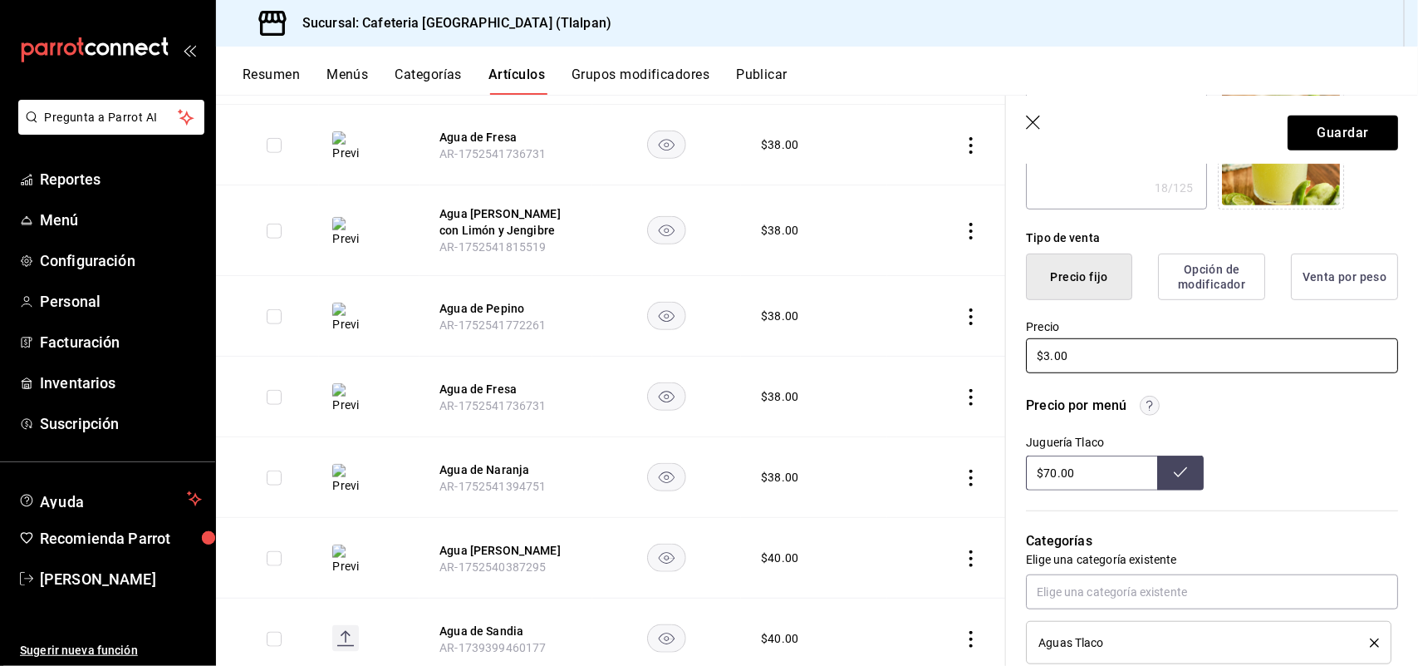
type textarea "x"
type input "$38.00"
click at [1350, 126] on button "Guardar" at bounding box center [1343, 132] width 111 height 35
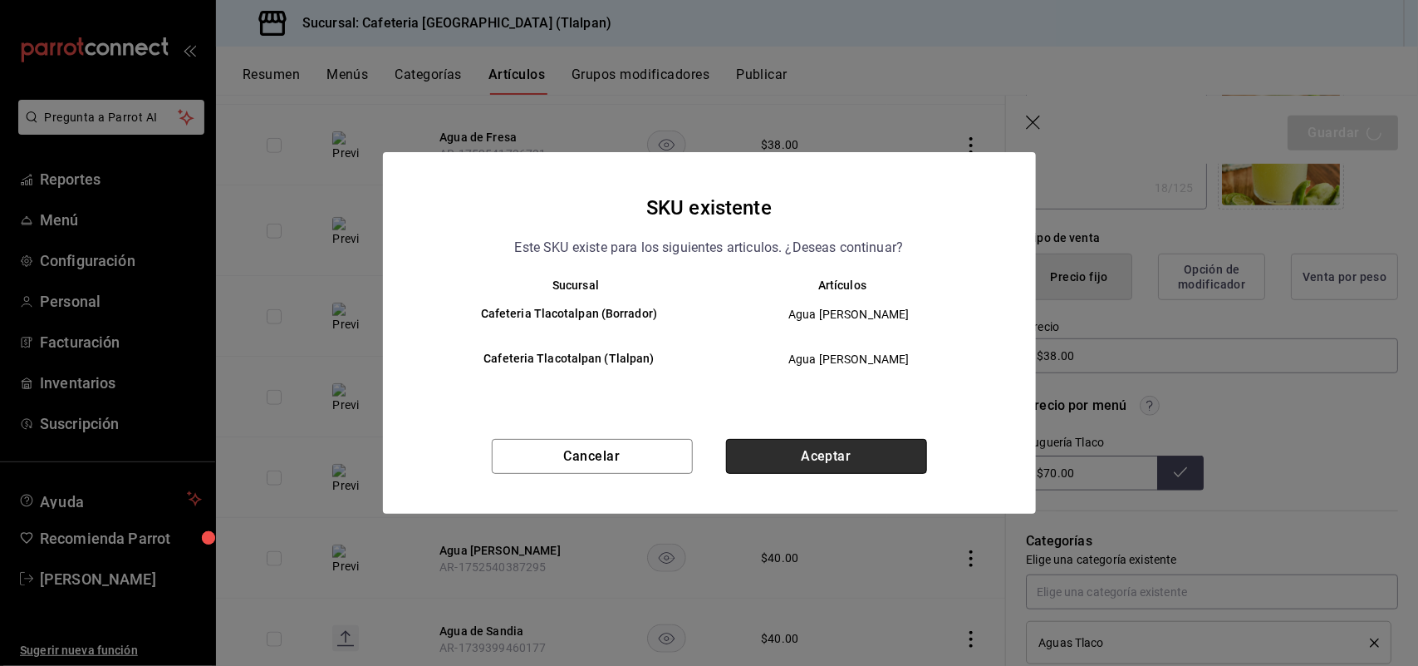
click at [865, 457] on button "Aceptar" at bounding box center [826, 456] width 201 height 35
type textarea "x"
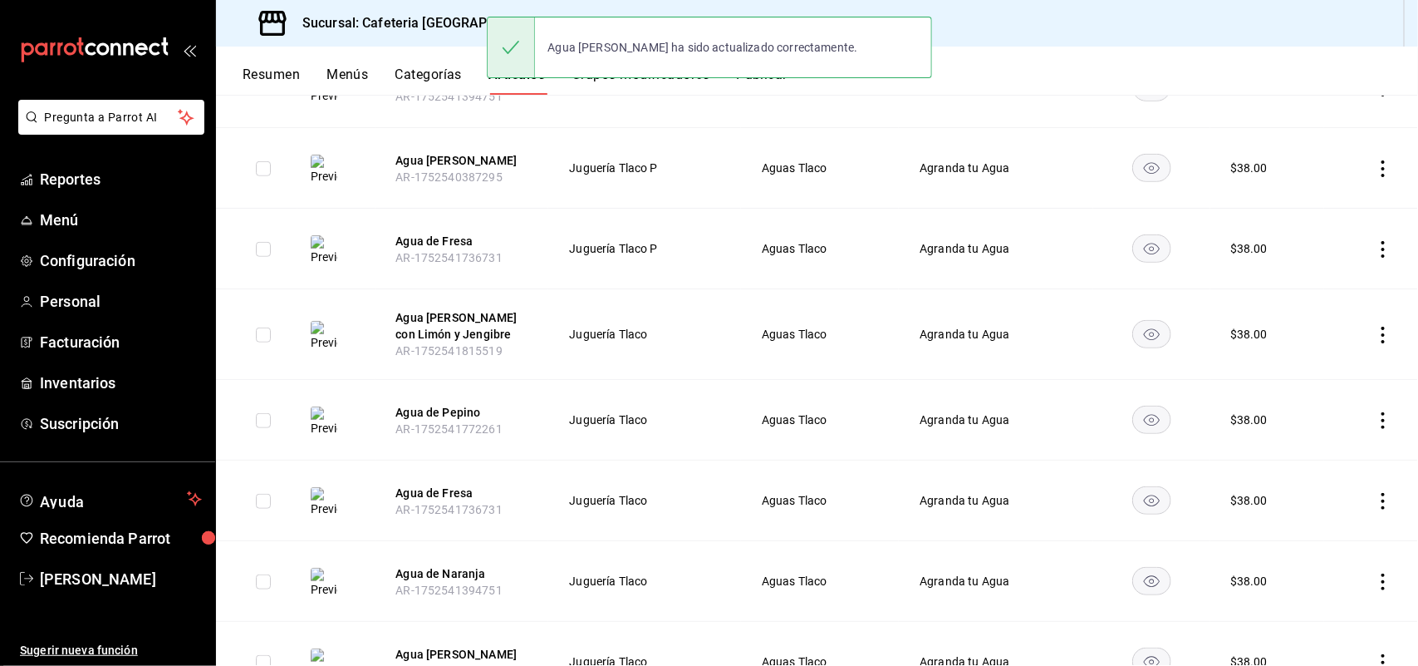
scroll to position [612, 0]
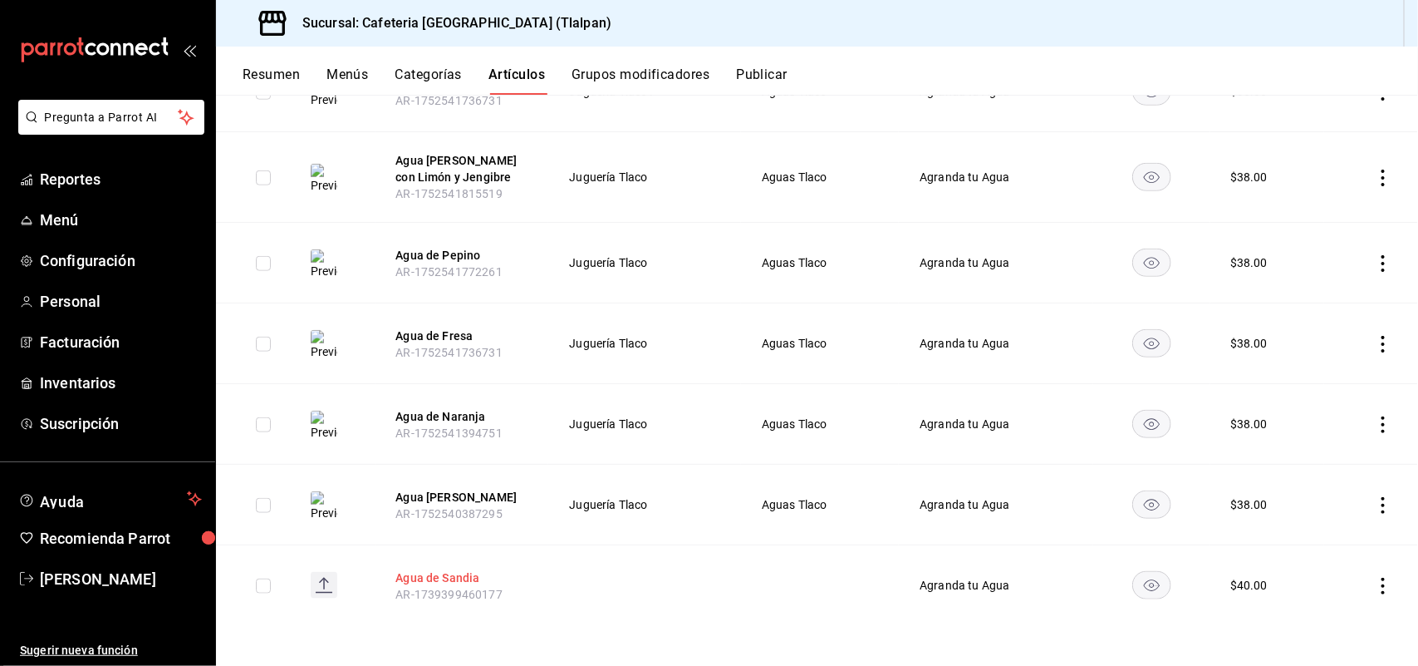
click at [449, 573] on button "Agua de Sandia" at bounding box center [462, 577] width 133 height 17
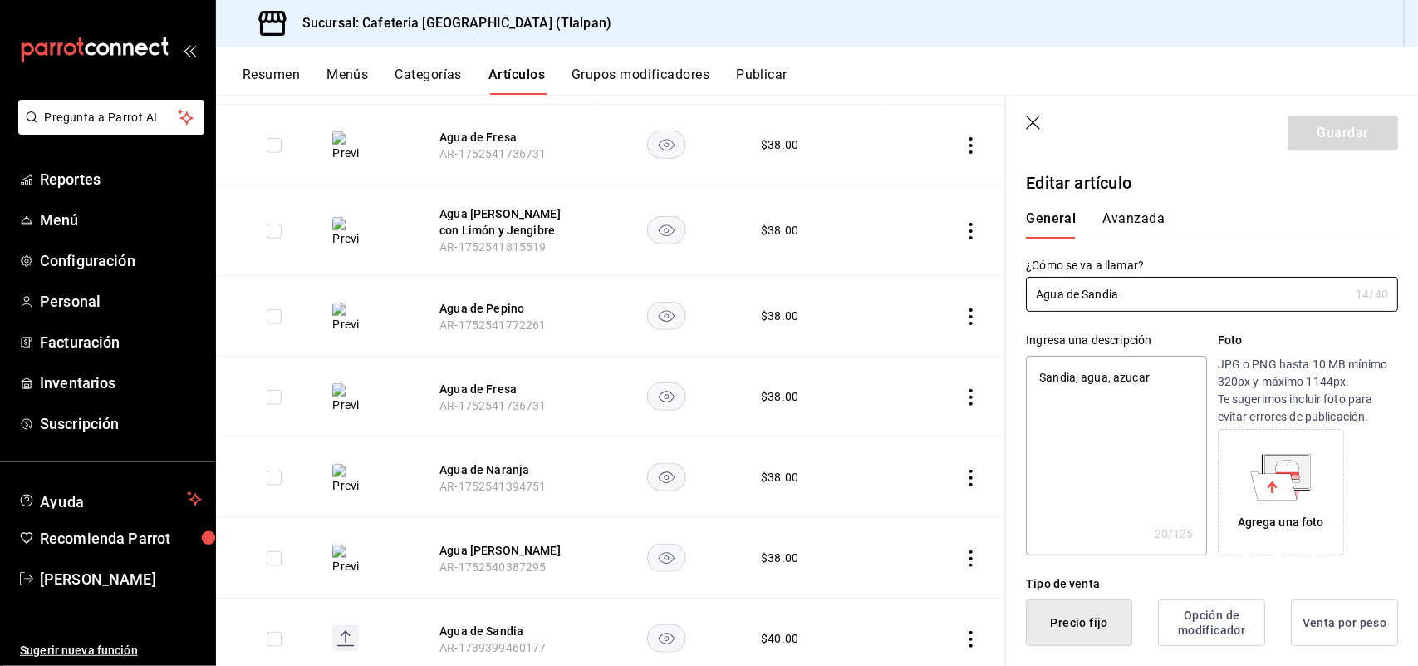
type textarea "x"
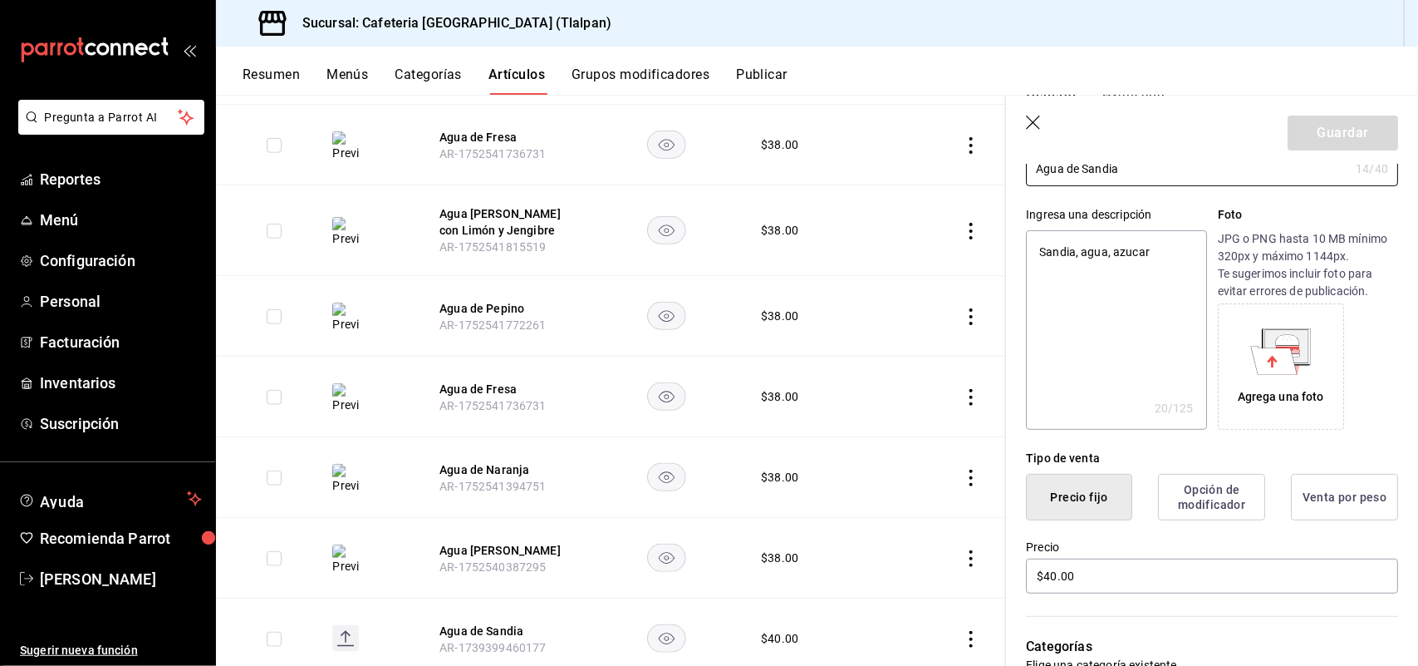
scroll to position [208, 0]
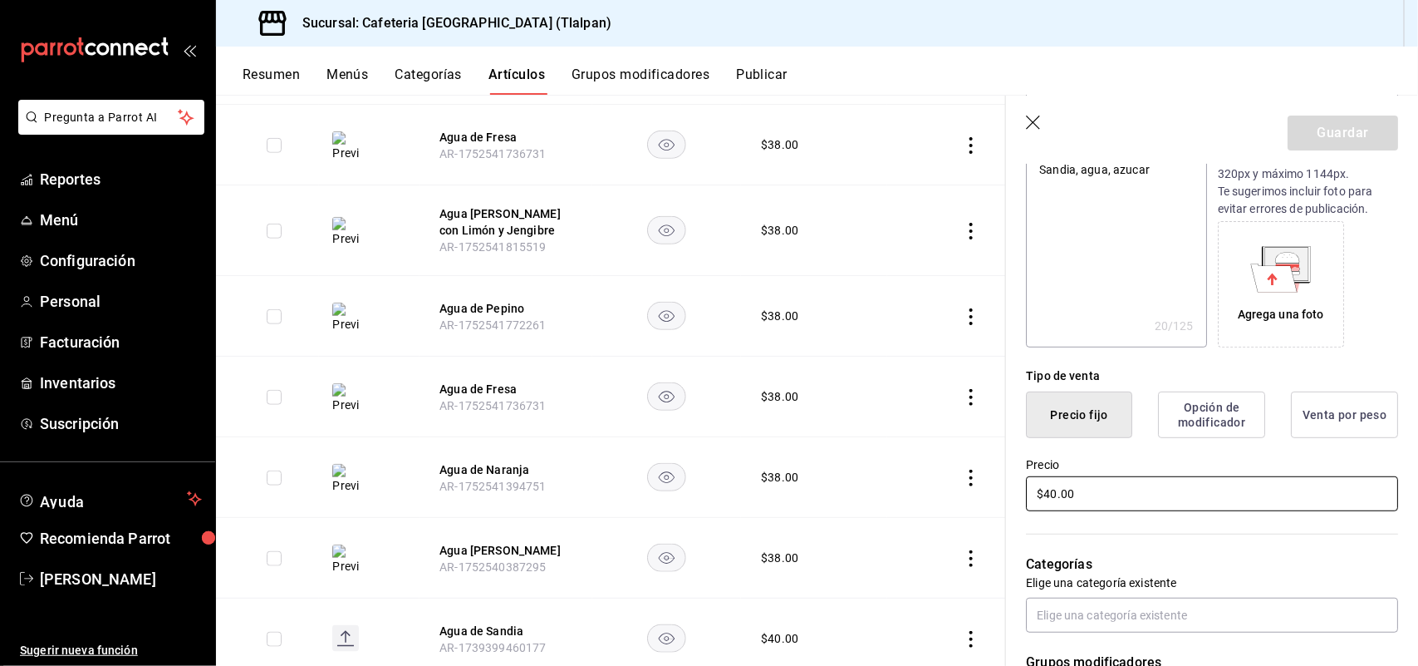
click at [1054, 493] on input "$40.00" at bounding box center [1212, 493] width 372 height 35
type input "$4.00"
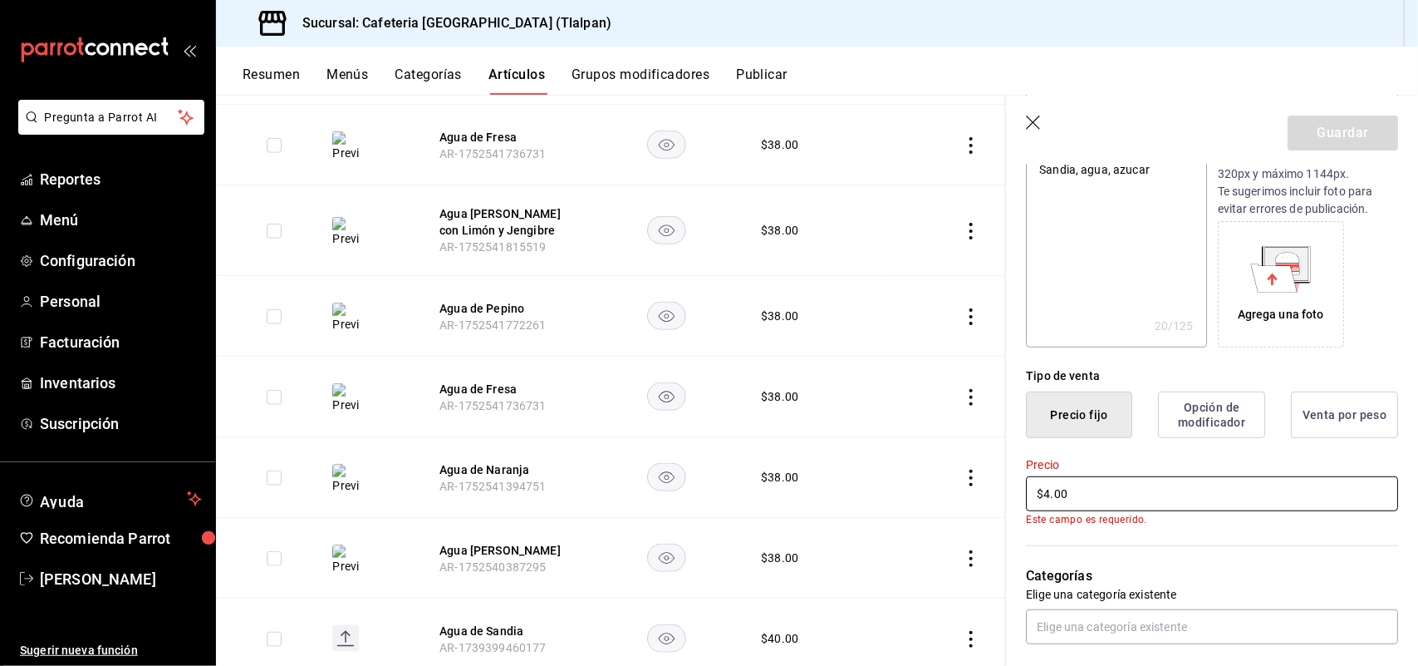
type textarea "x"
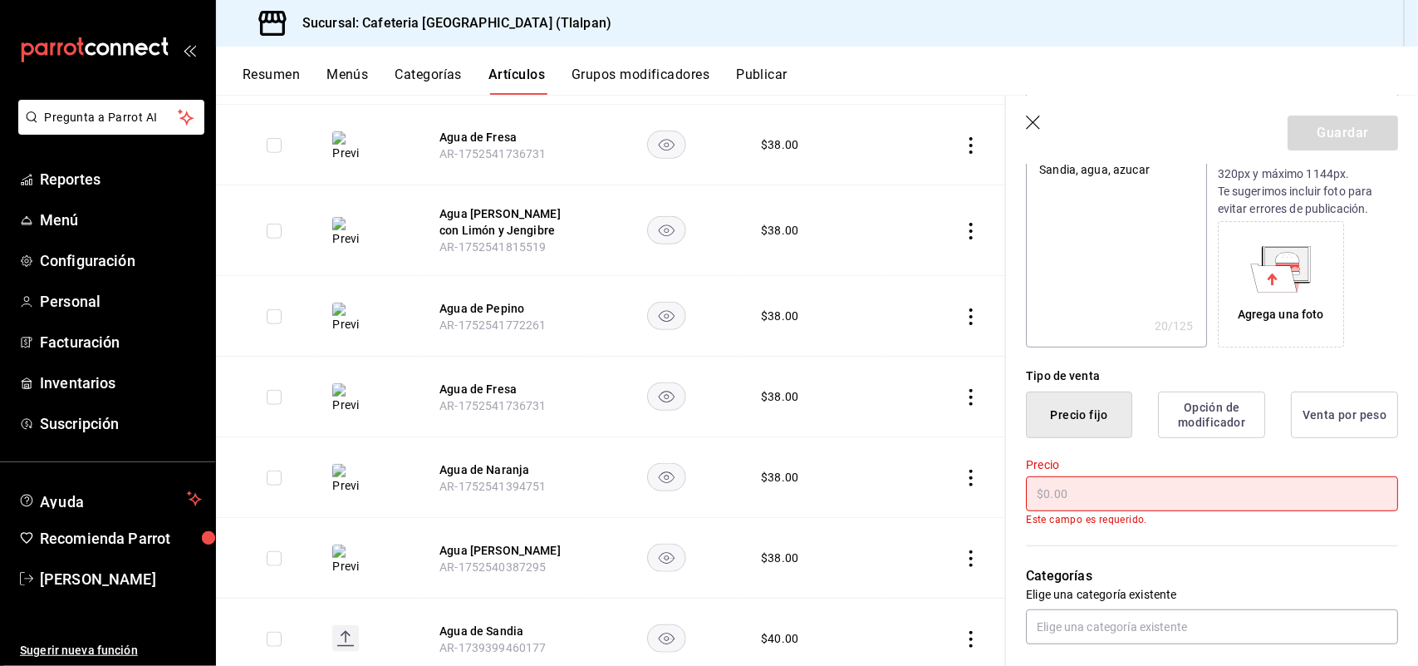
type input "$3.00"
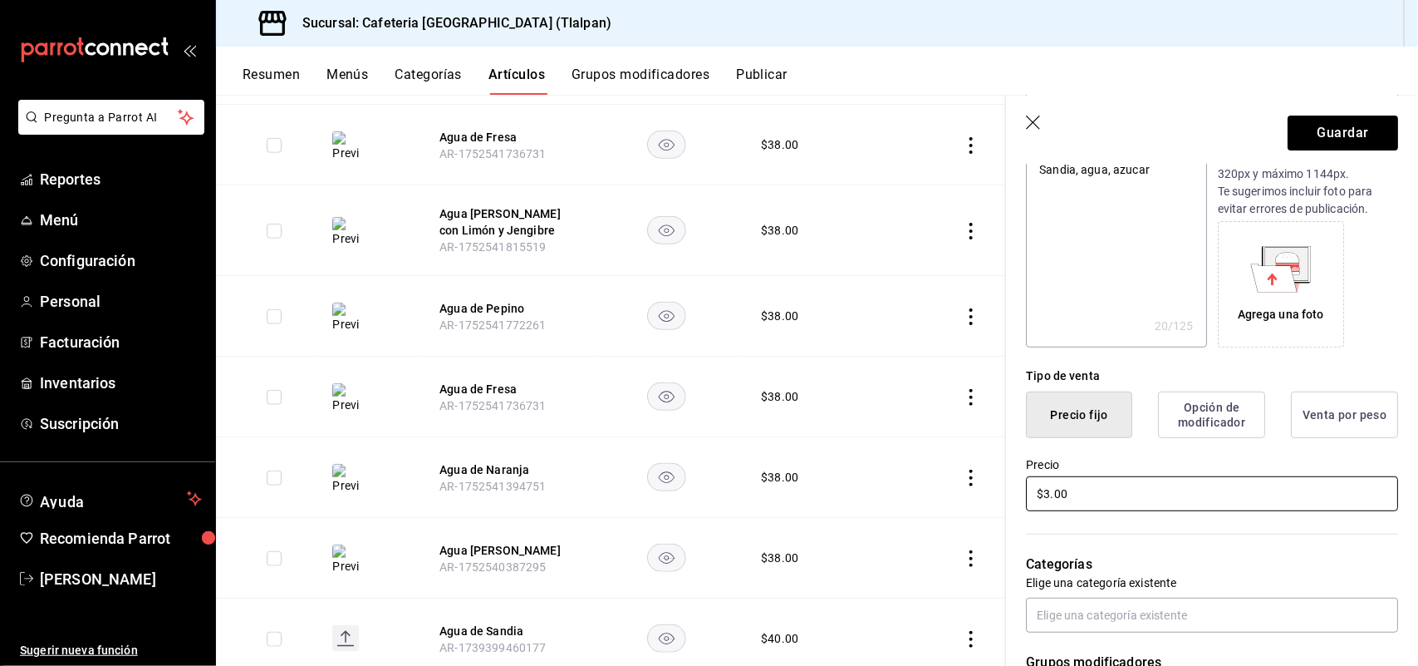
type textarea "x"
type input "$38.00"
click at [1307, 147] on button "Guardar" at bounding box center [1343, 132] width 111 height 35
type textarea "x"
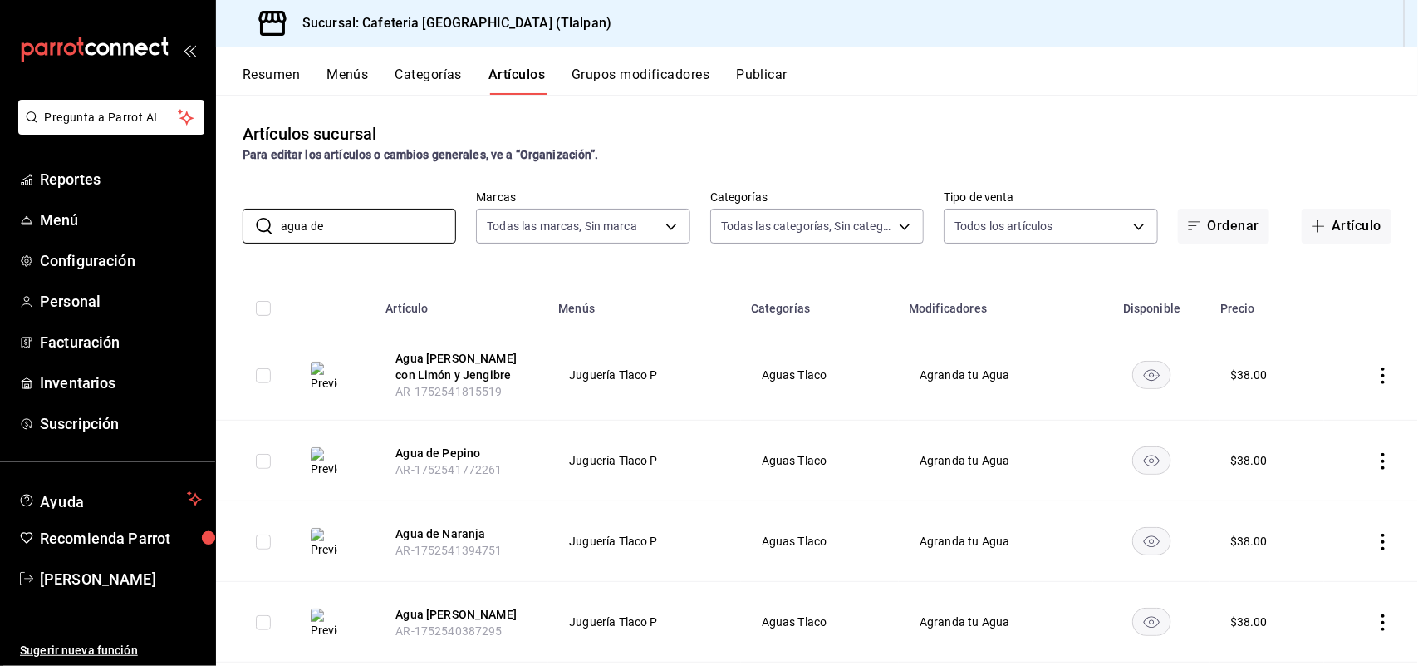
drag, startPoint x: 355, startPoint y: 233, endPoint x: 216, endPoint y: 263, distance: 141.8
click at [216, 263] on div "Artículos sucursal Para editar los artículos o cambios generales, ve a “Organiz…" at bounding box center [817, 380] width 1202 height 570
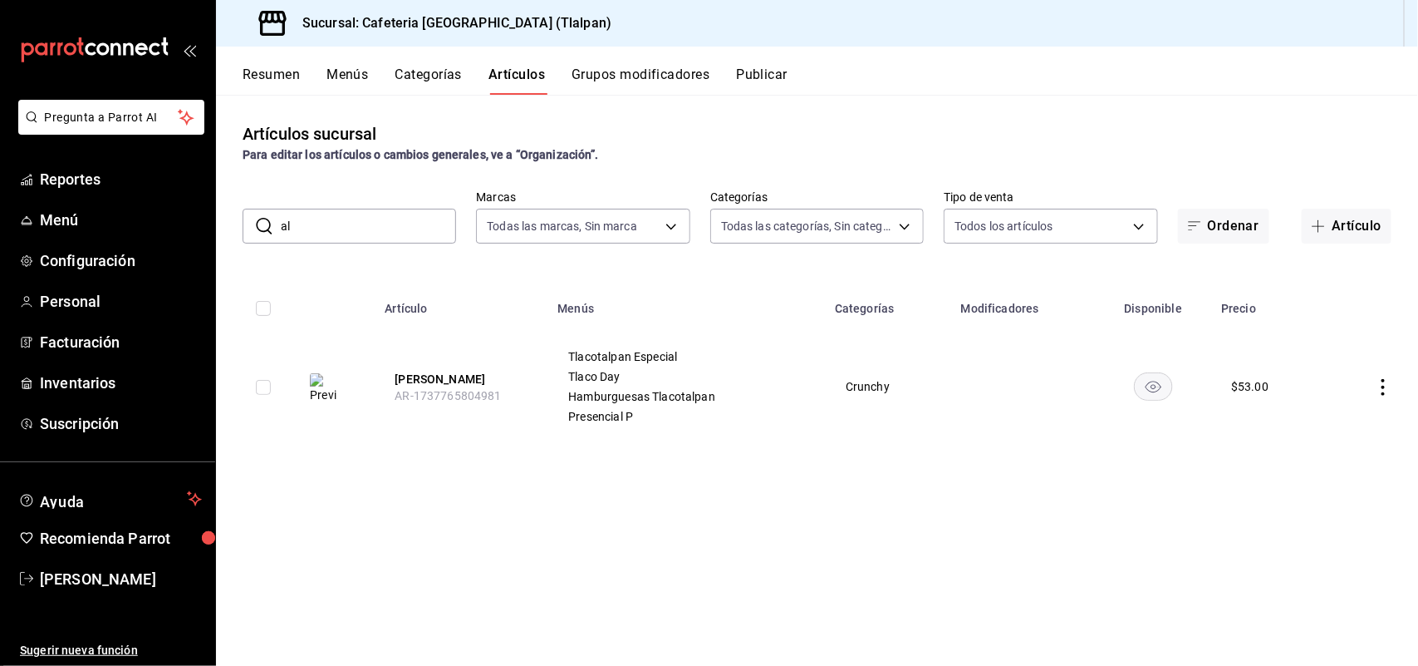
type input "a"
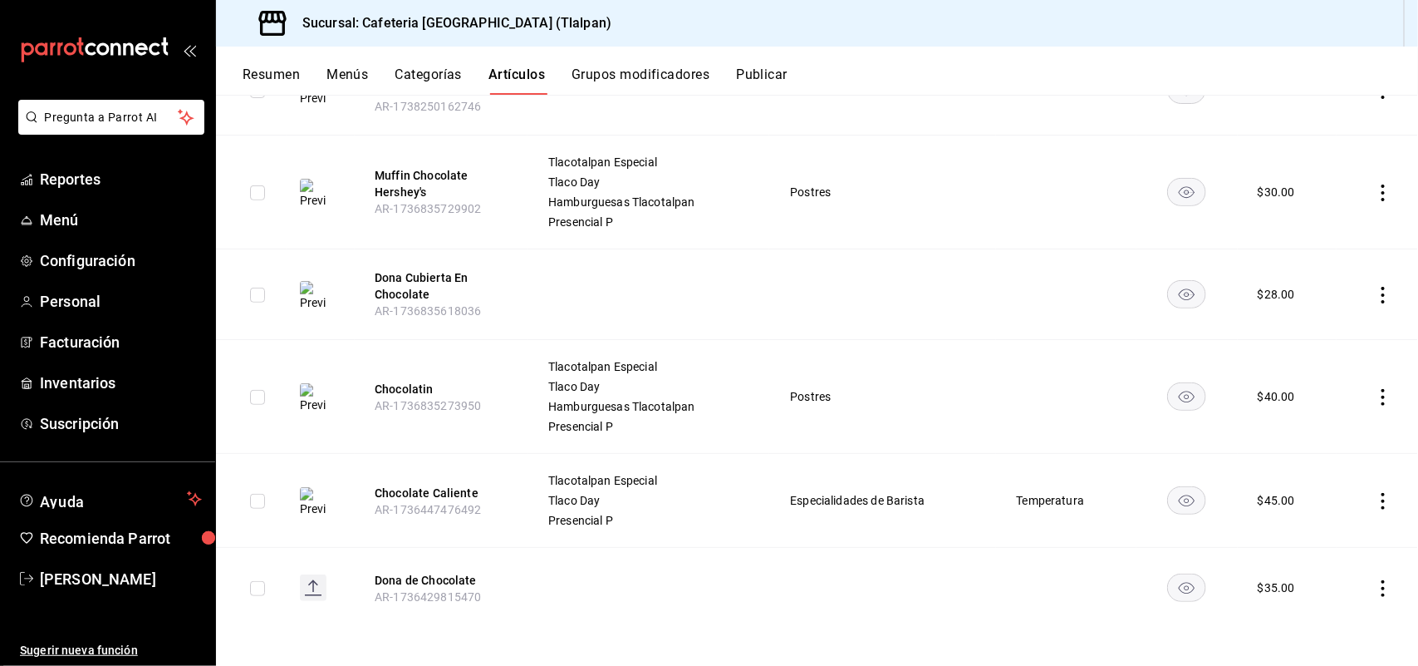
scroll to position [288, 0]
type input "chocol"
click at [408, 493] on button "Chocolate Caliente" at bounding box center [441, 490] width 133 height 17
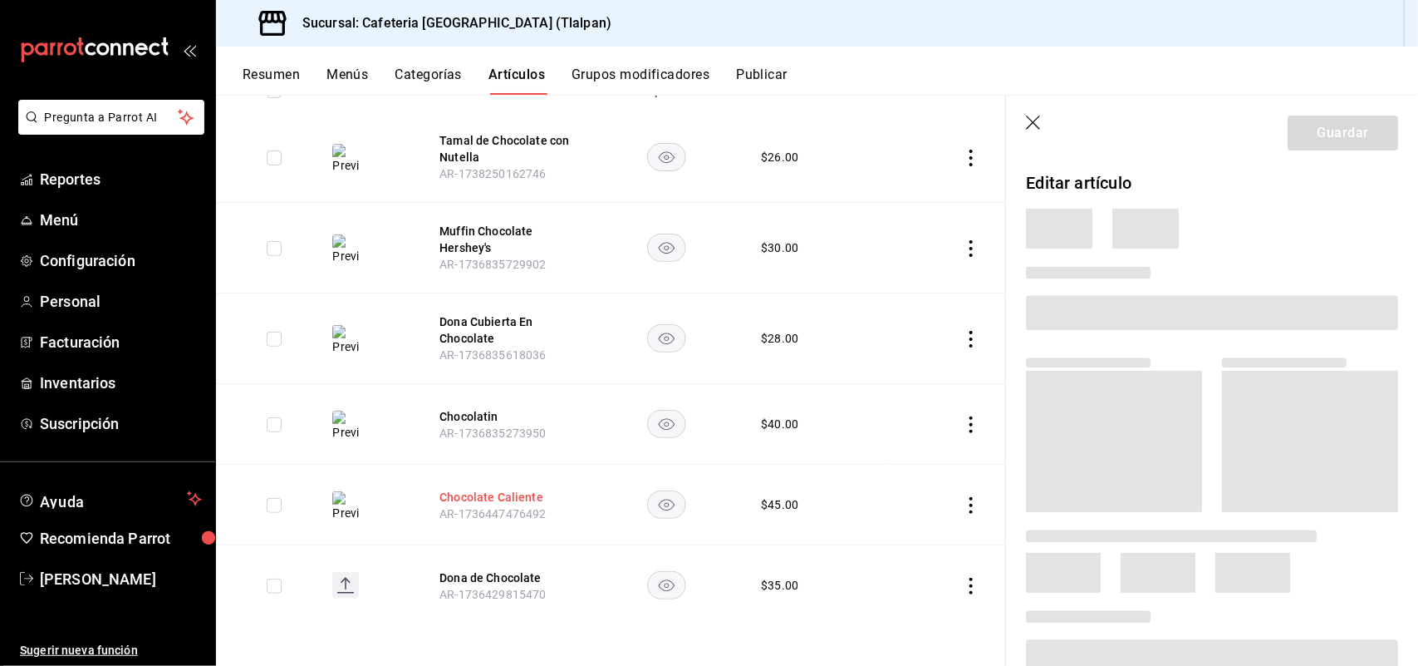
scroll to position [218, 0]
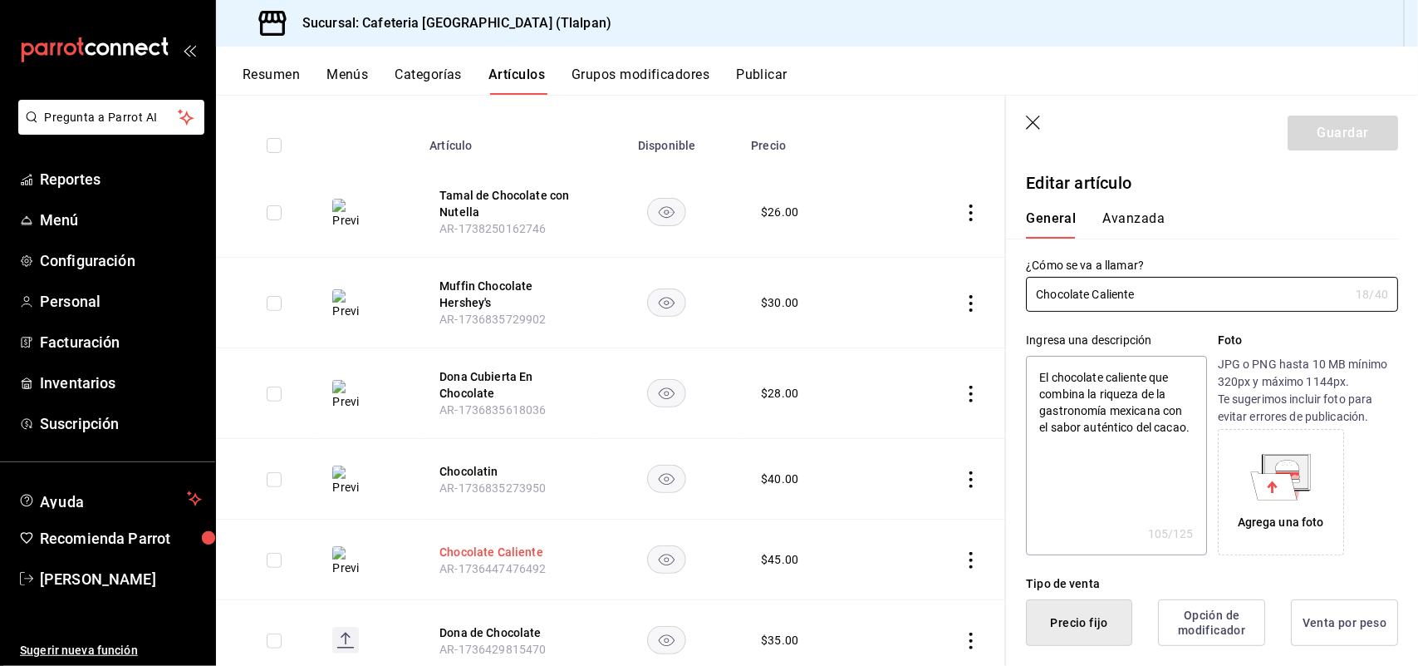
type textarea "x"
type input "$45.00"
radio input "false"
radio input "true"
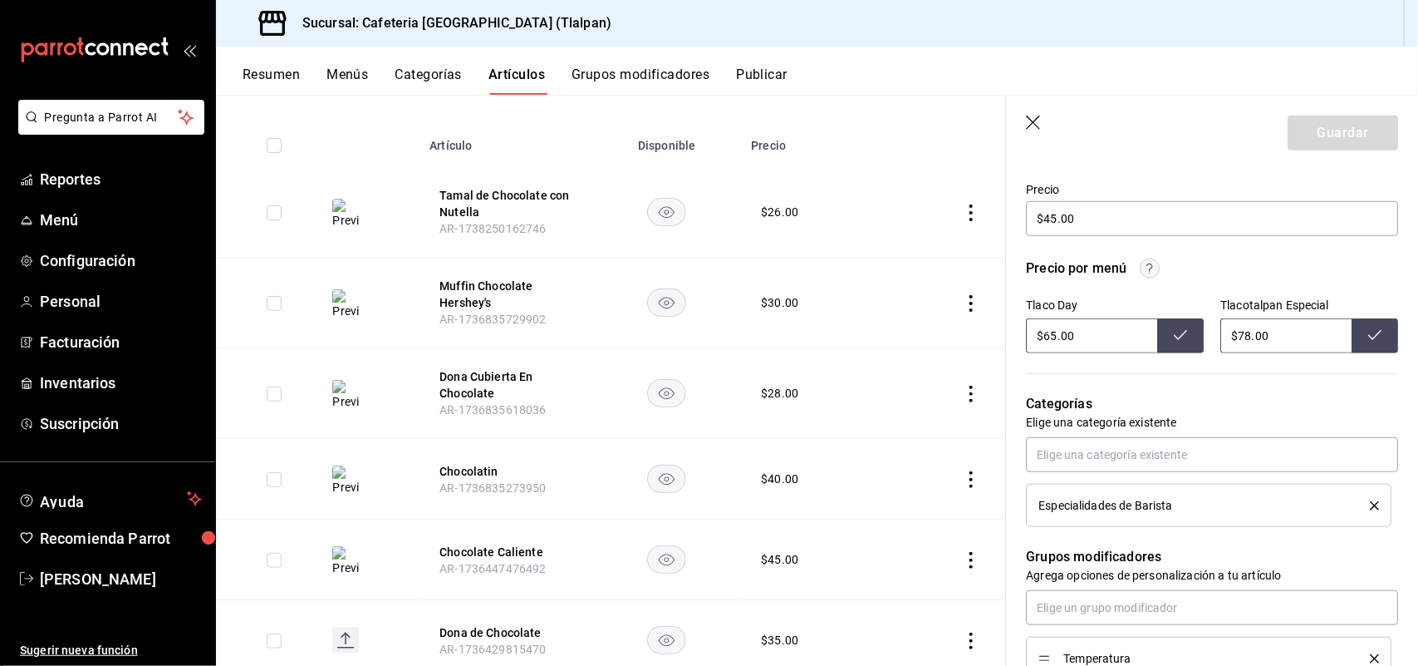
scroll to position [438, 0]
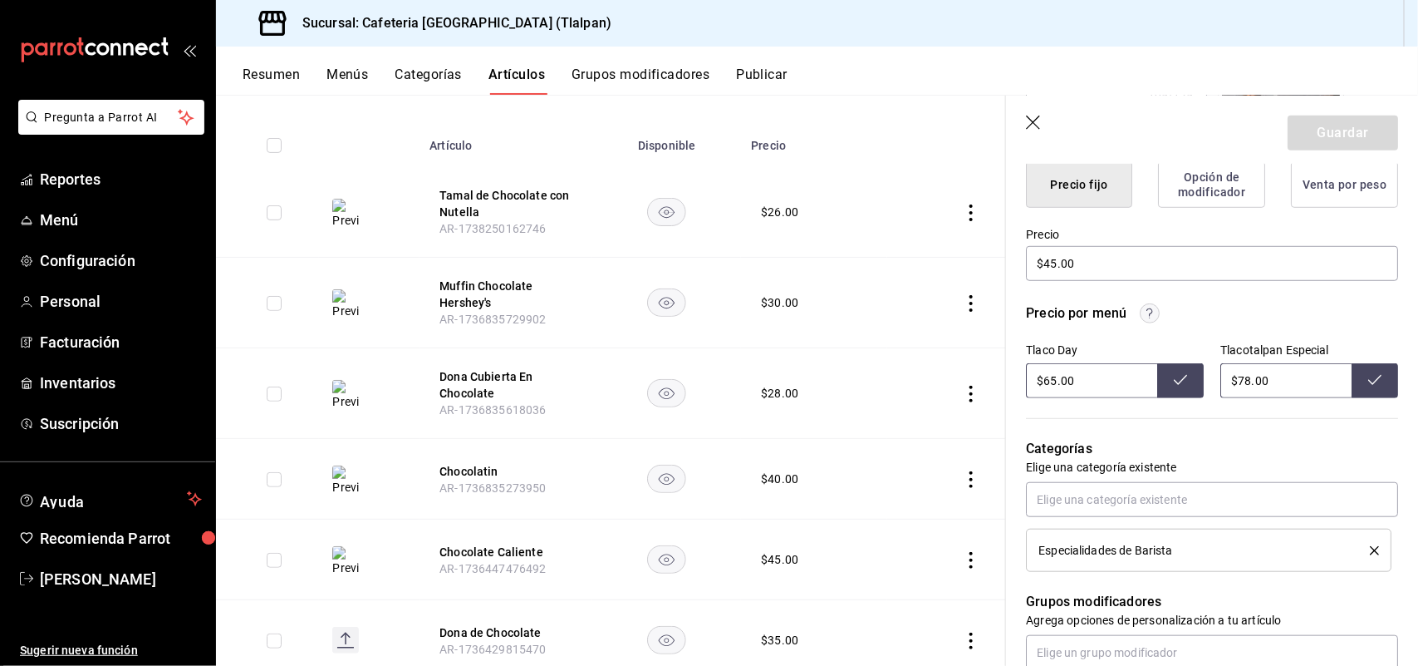
click at [1240, 382] on input "$78.00" at bounding box center [1286, 380] width 131 height 35
type input "$7.00"
type input "$80.00"
click at [1369, 376] on icon at bounding box center [1375, 379] width 13 height 13
click at [461, 474] on button "Chocolatin" at bounding box center [506, 471] width 133 height 17
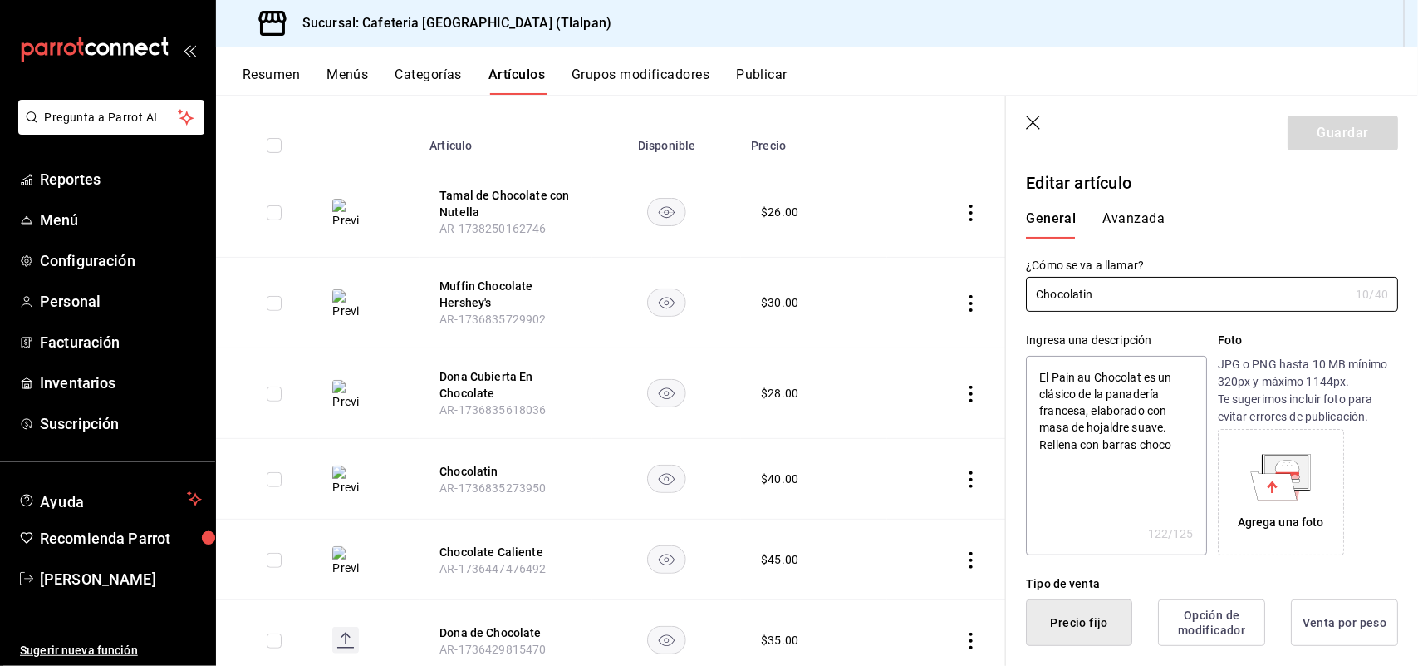
type textarea "x"
type input "$40.00"
radio input "false"
radio input "true"
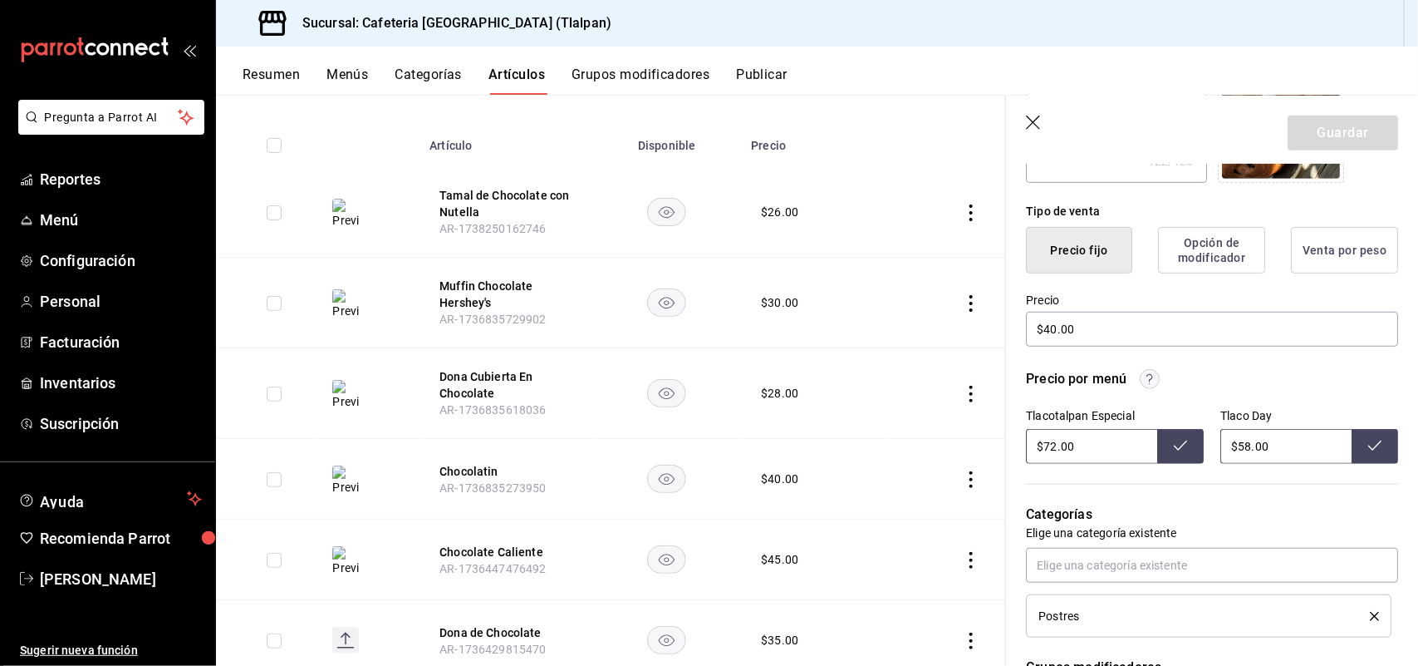
scroll to position [374, 0]
click at [1033, 121] on icon "button" at bounding box center [1033, 122] width 14 height 14
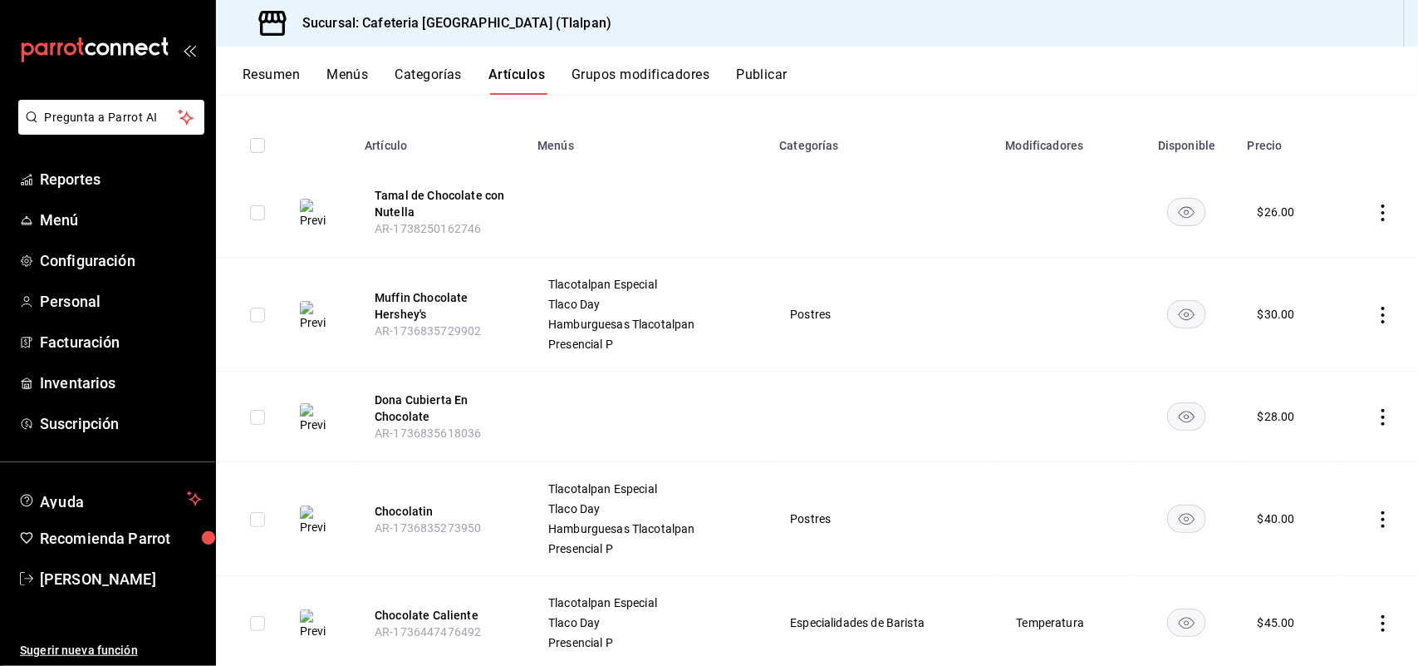
click at [343, 71] on button "Menús" at bounding box center [348, 80] width 42 height 28
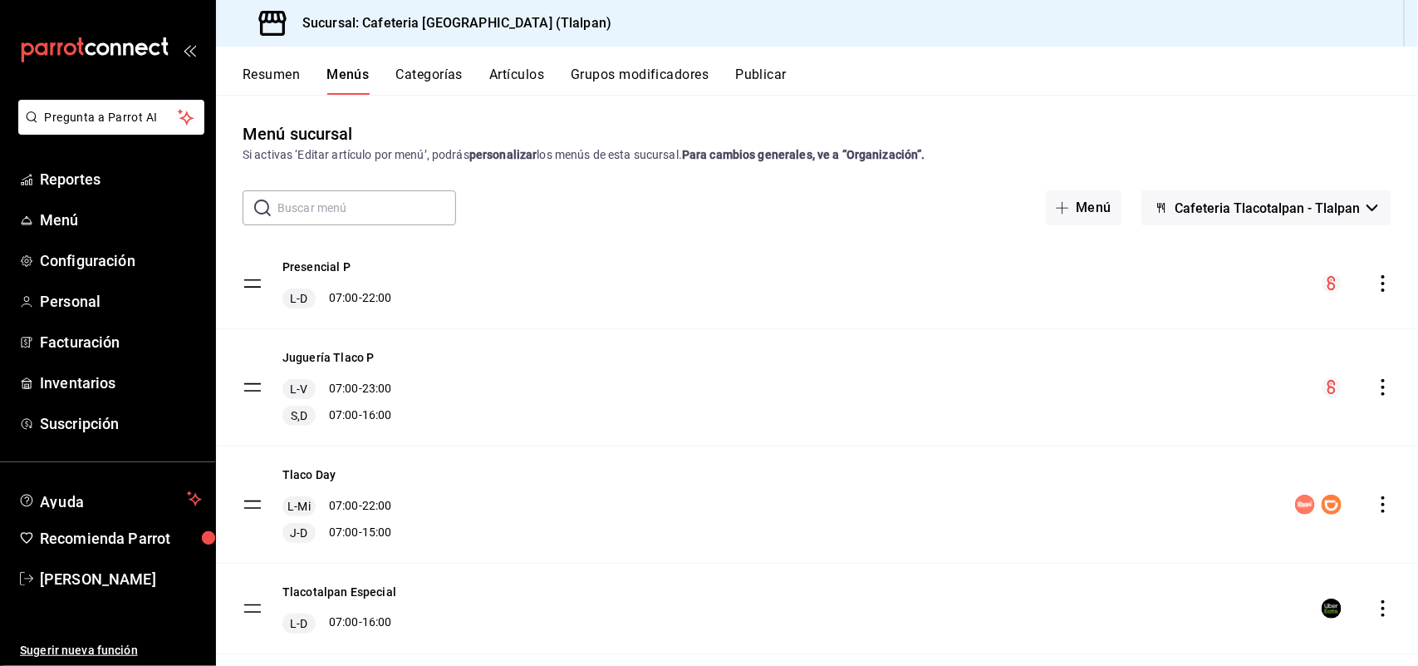
click at [1338, 209] on span "Cafeteria Tlacotalpan - Tlalpan" at bounding box center [1267, 208] width 185 height 16
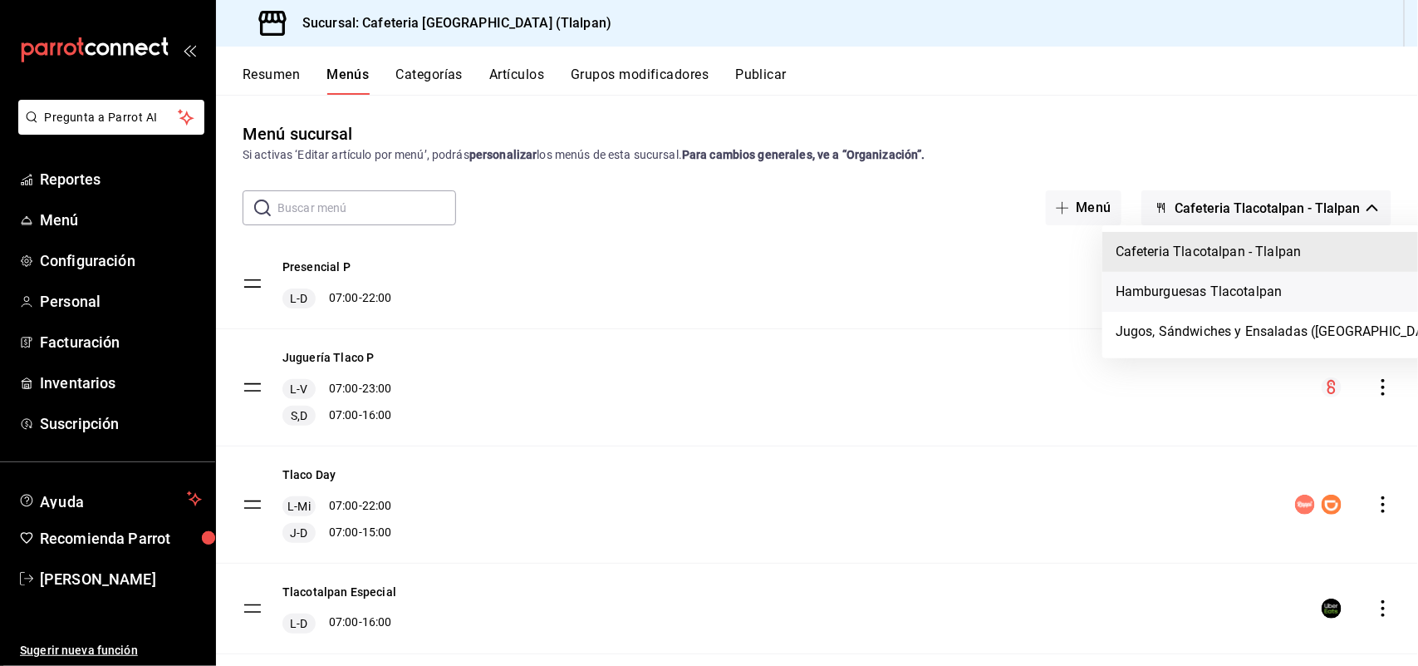
click at [1241, 297] on li "Hamburguesas Tlacotalpan" at bounding box center [1282, 292] width 359 height 40
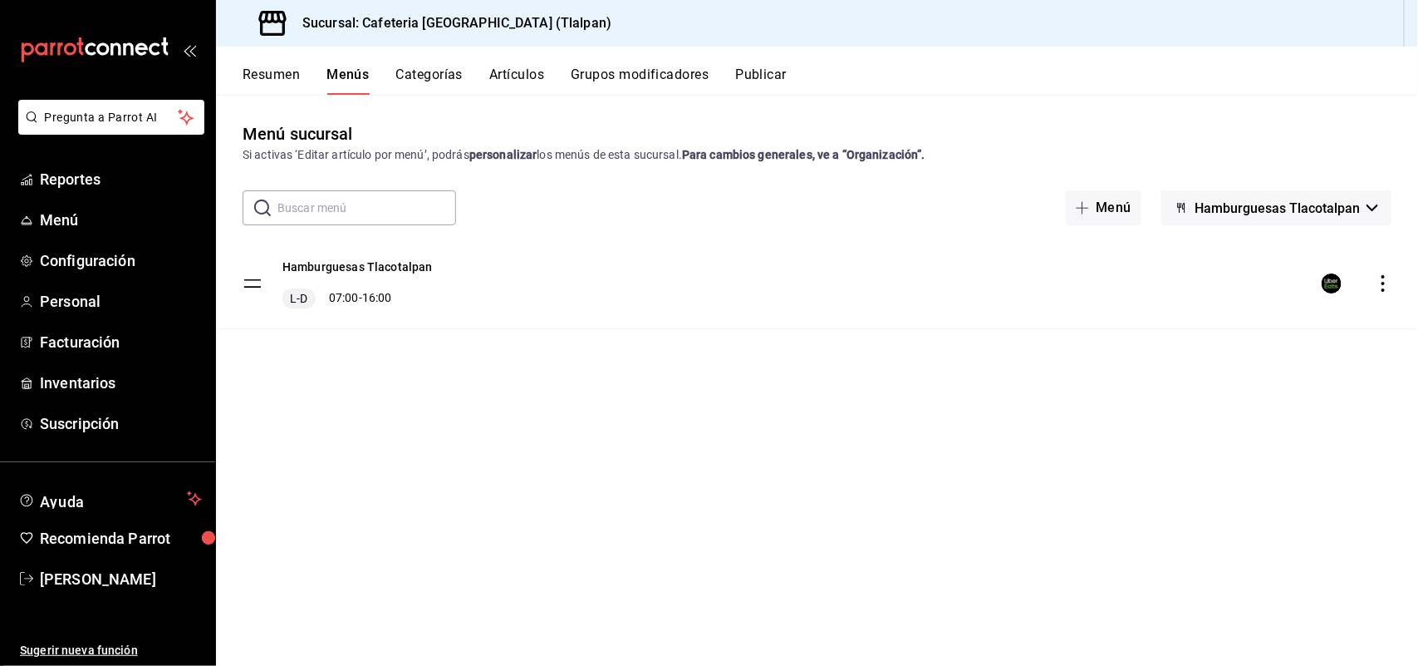
click at [518, 73] on button "Artículos" at bounding box center [516, 80] width 55 height 28
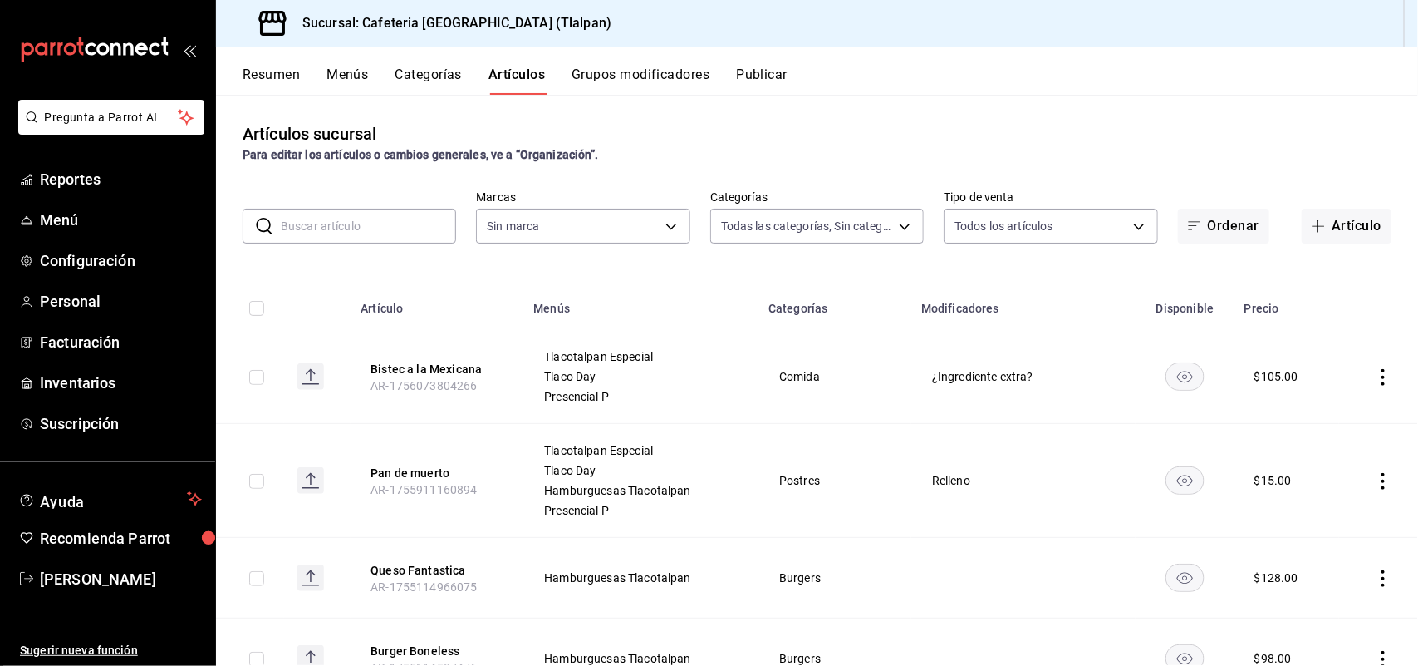
click at [357, 222] on input "text" at bounding box center [368, 225] width 175 height 33
type input "657201d4-d6ef-4148-94c8-ccd00e340086,2df64931-09e0-4952-9b1e-a15b872a294e,3f7d6…"
type input "c"
type input "ec576109-29d1-42df-b2ca-5becddbd2efe,3dfd9669-9911-4f47-a36d-8fb2dcc6eb36,e5a57…"
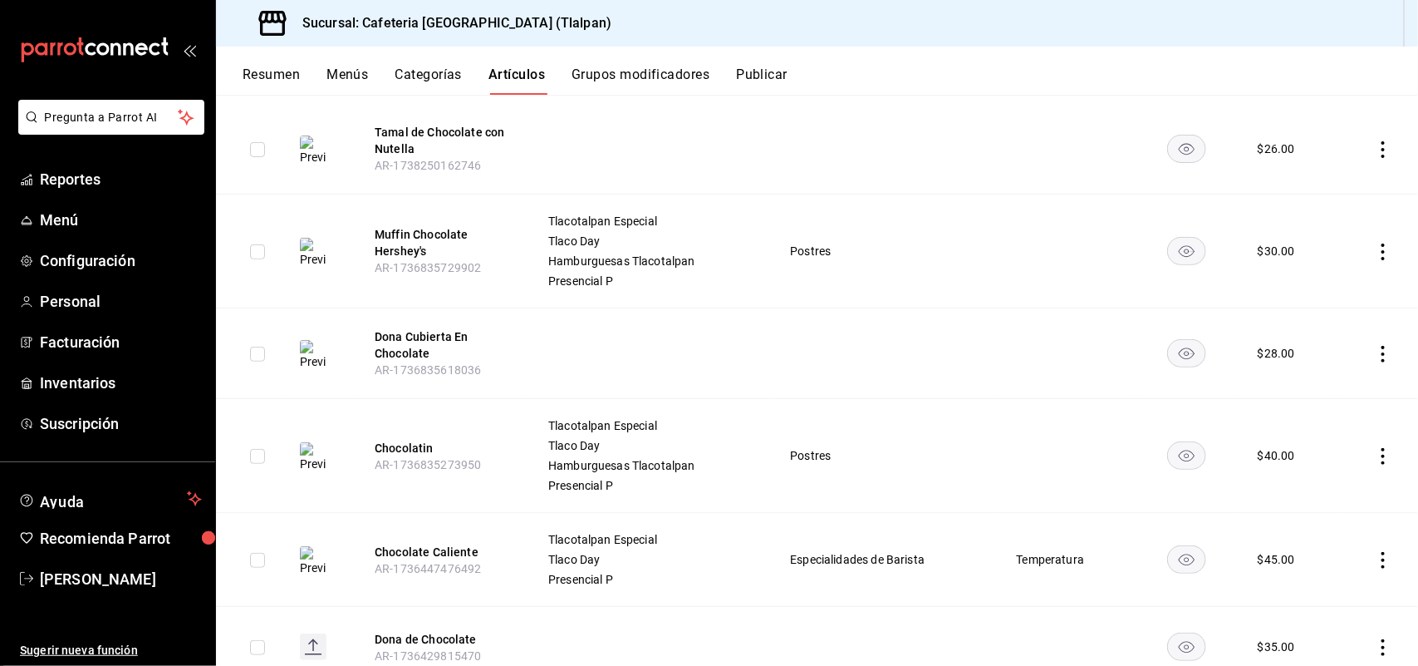
scroll to position [228, 0]
type input "chocolat"
click at [404, 445] on button "Chocolatin" at bounding box center [441, 445] width 133 height 17
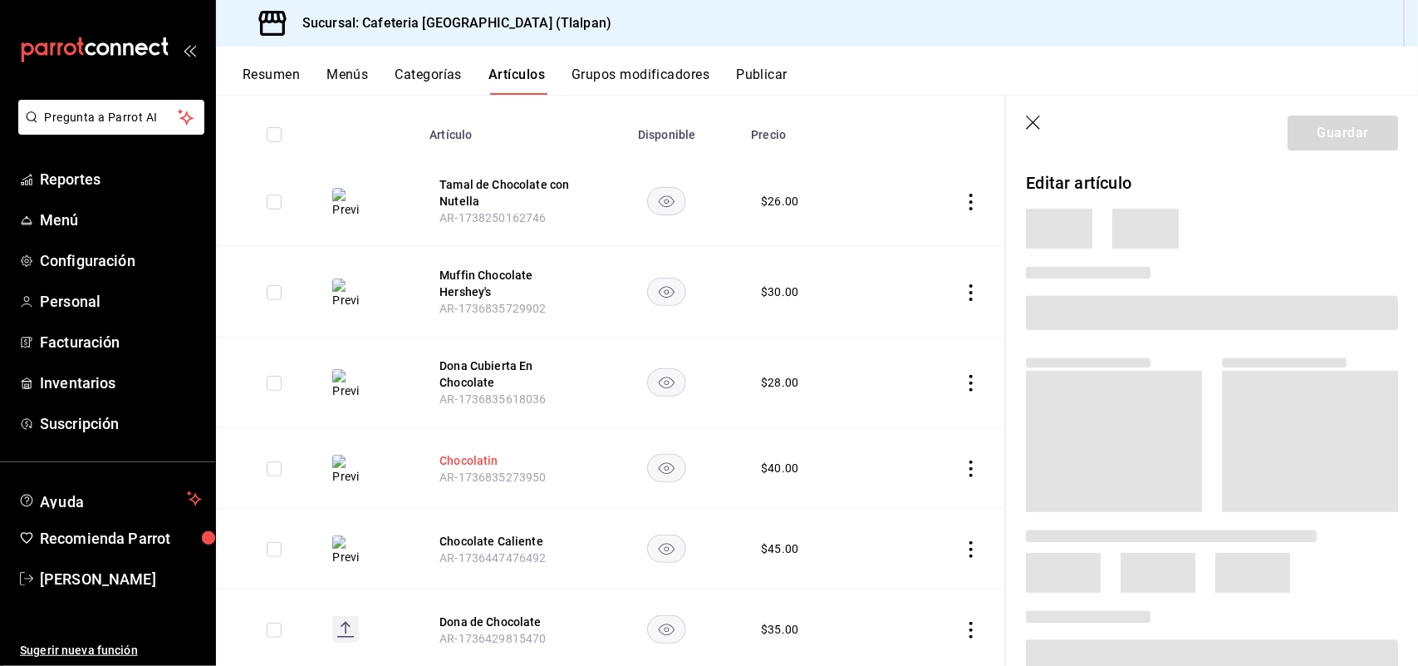
scroll to position [218, 0]
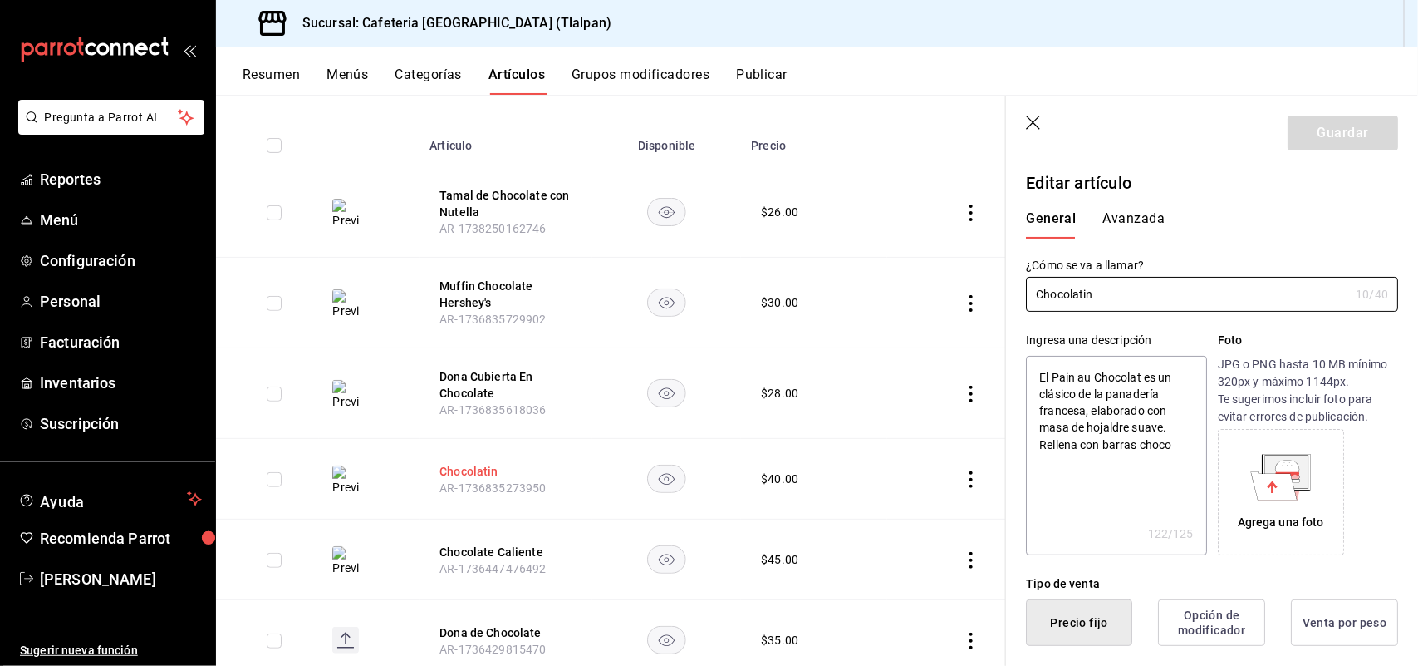
type textarea "x"
type input "$40.00"
radio input "false"
radio input "true"
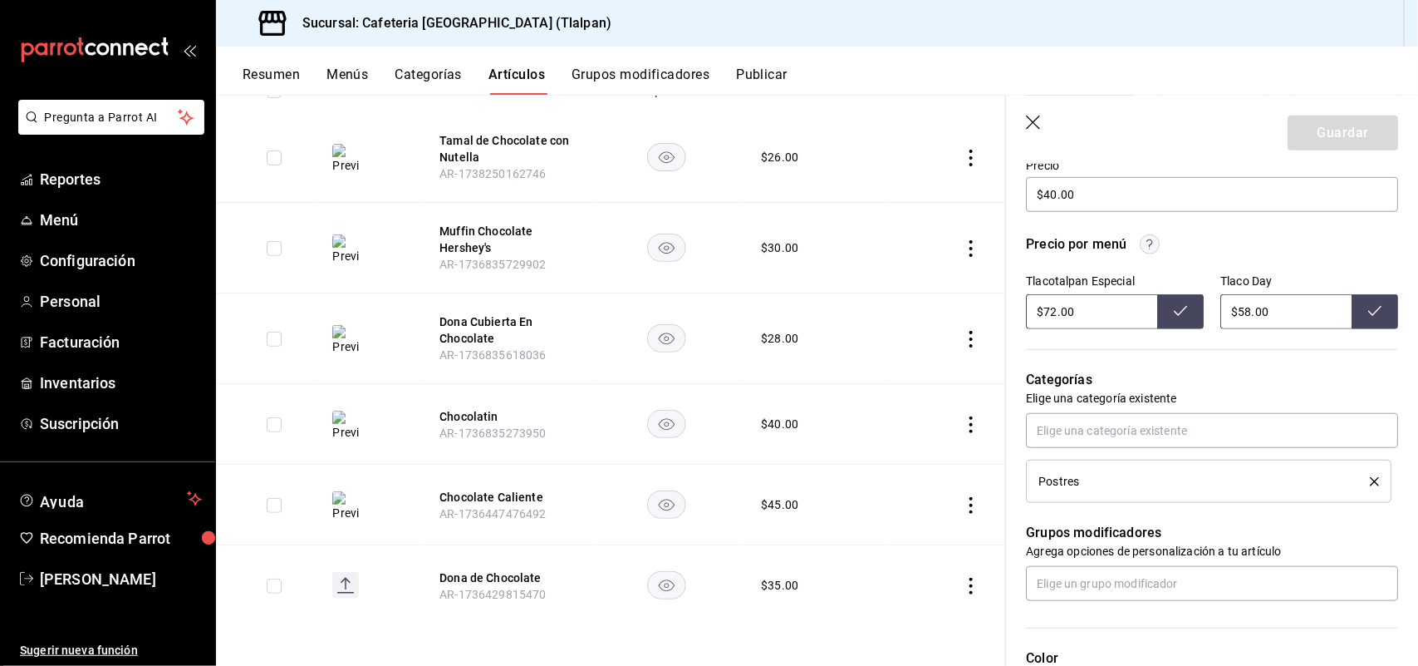
scroll to position [512, 0]
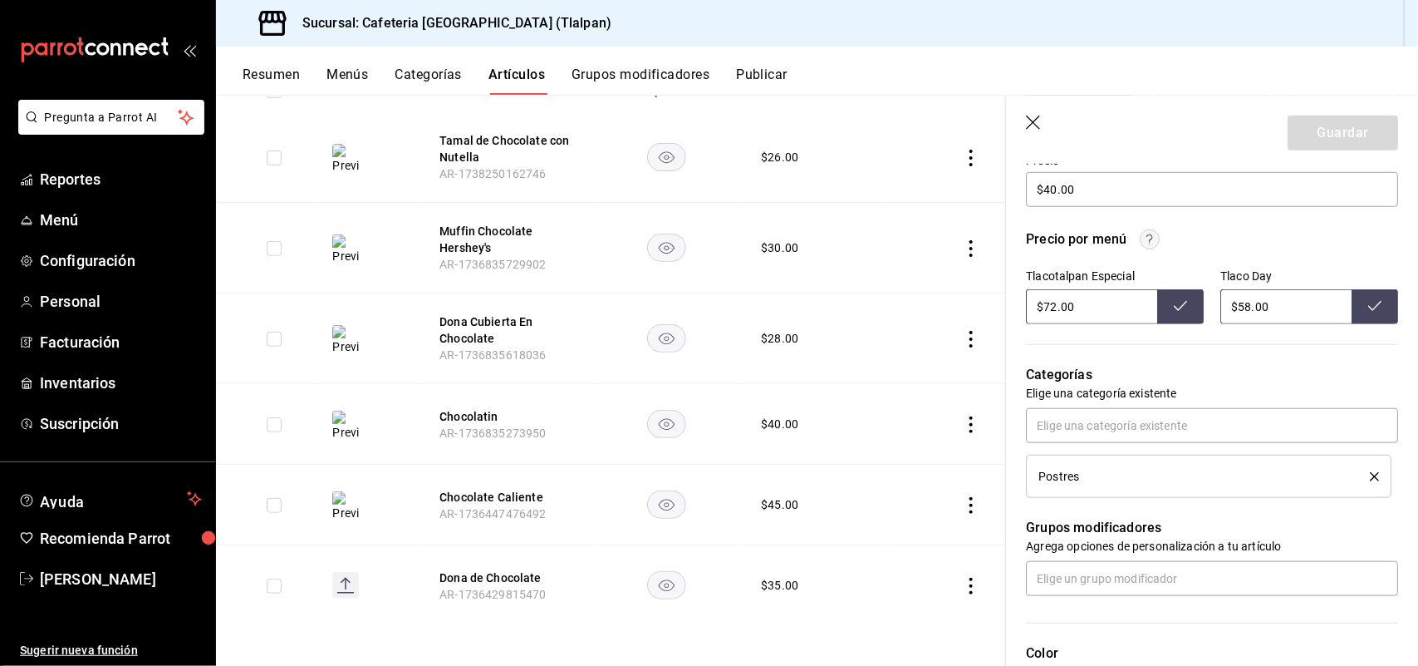
click at [1031, 126] on icon "button" at bounding box center [1034, 123] width 17 height 17
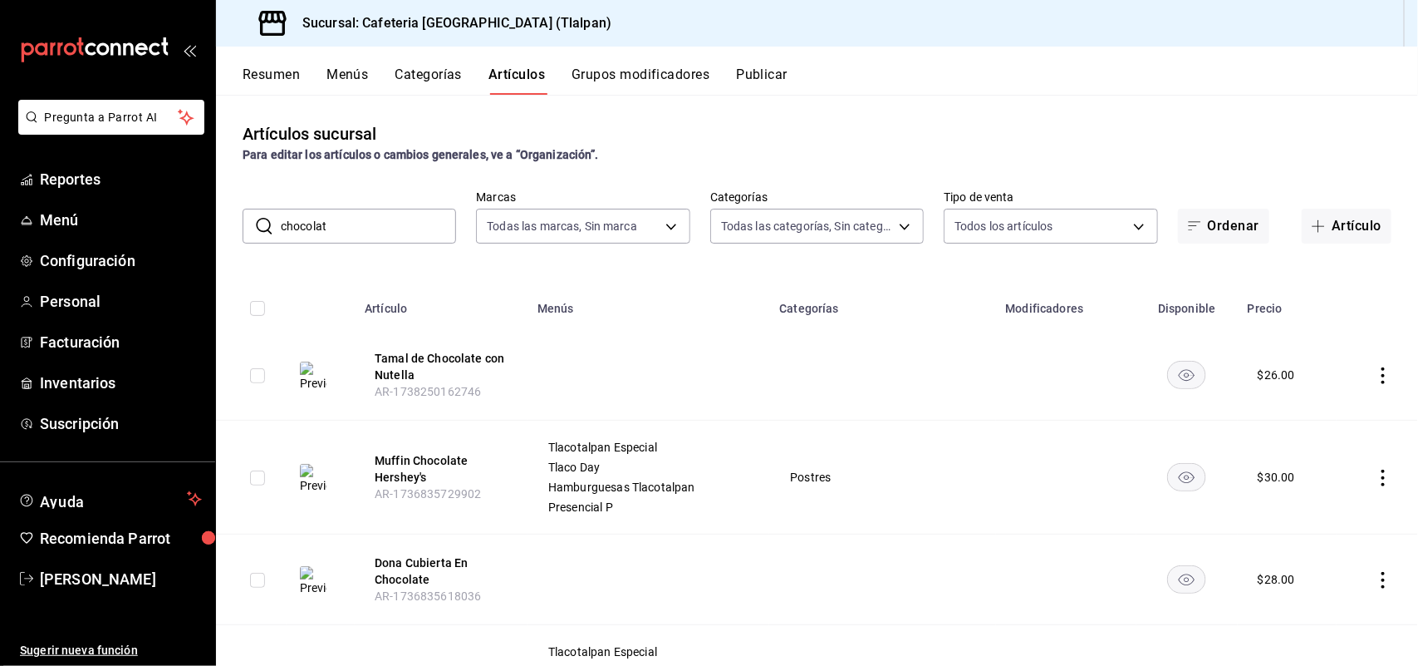
click at [368, 229] on input "chocolat" at bounding box center [368, 225] width 175 height 33
click at [425, 73] on button "Categorías" at bounding box center [429, 80] width 67 height 28
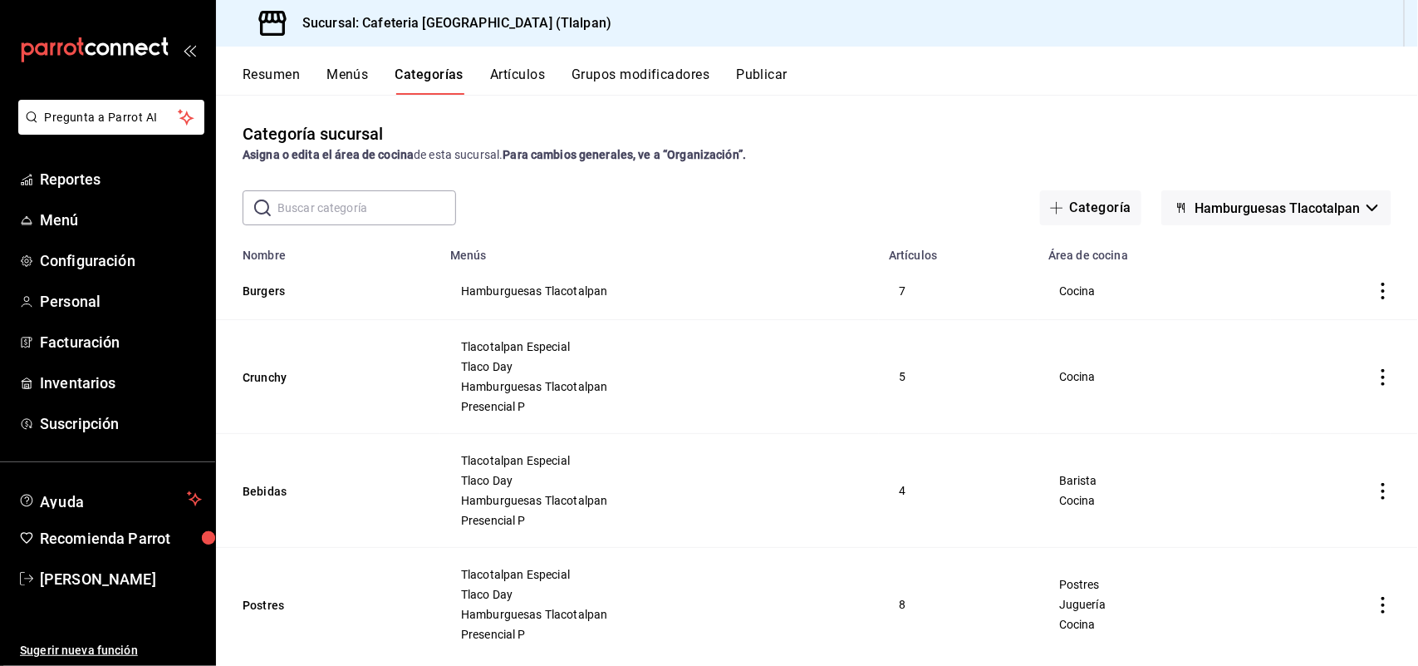
scroll to position [37, 0]
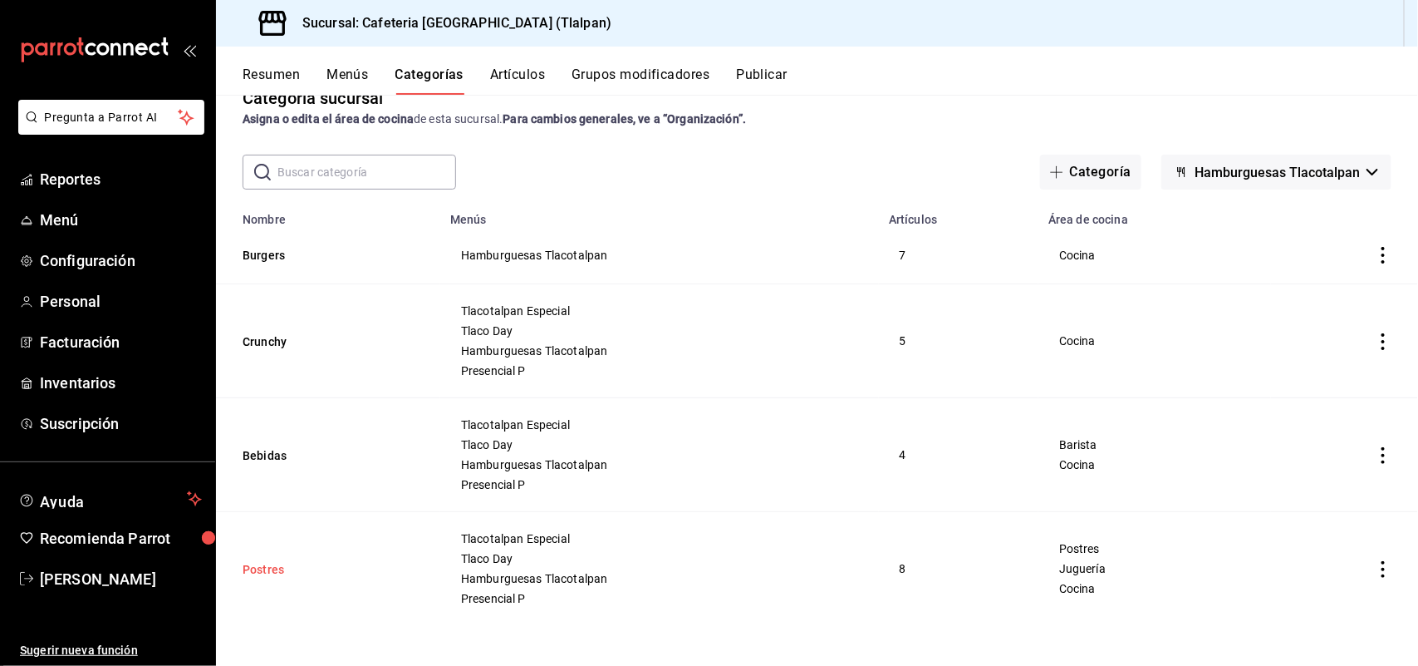
click at [268, 571] on button "Postres" at bounding box center [326, 569] width 166 height 17
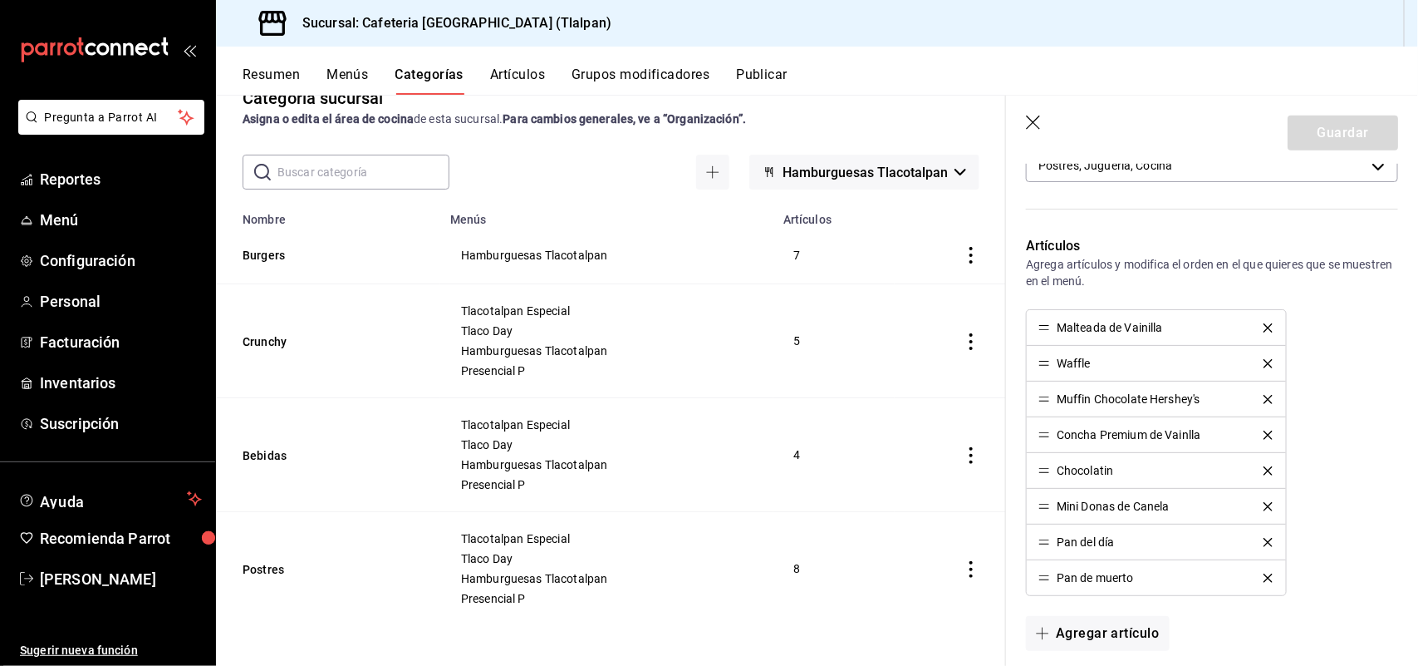
scroll to position [464, 0]
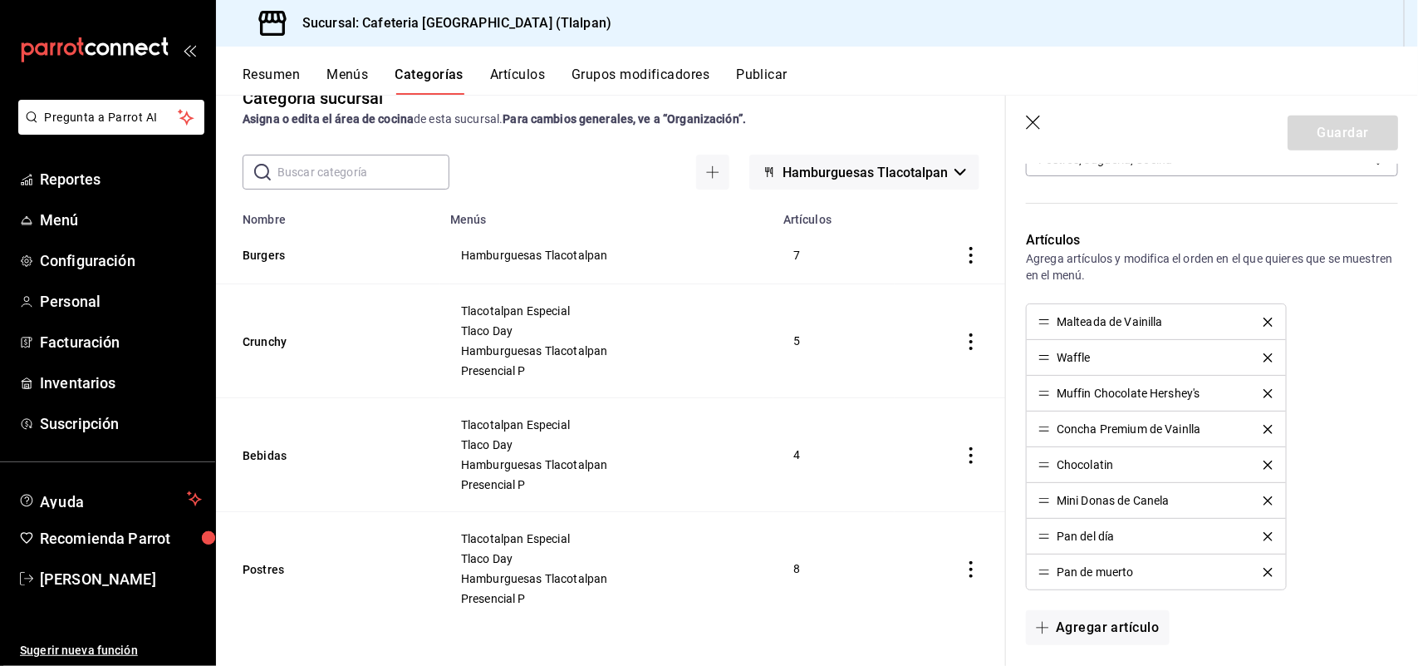
click at [1030, 118] on icon "button" at bounding box center [1033, 122] width 14 height 14
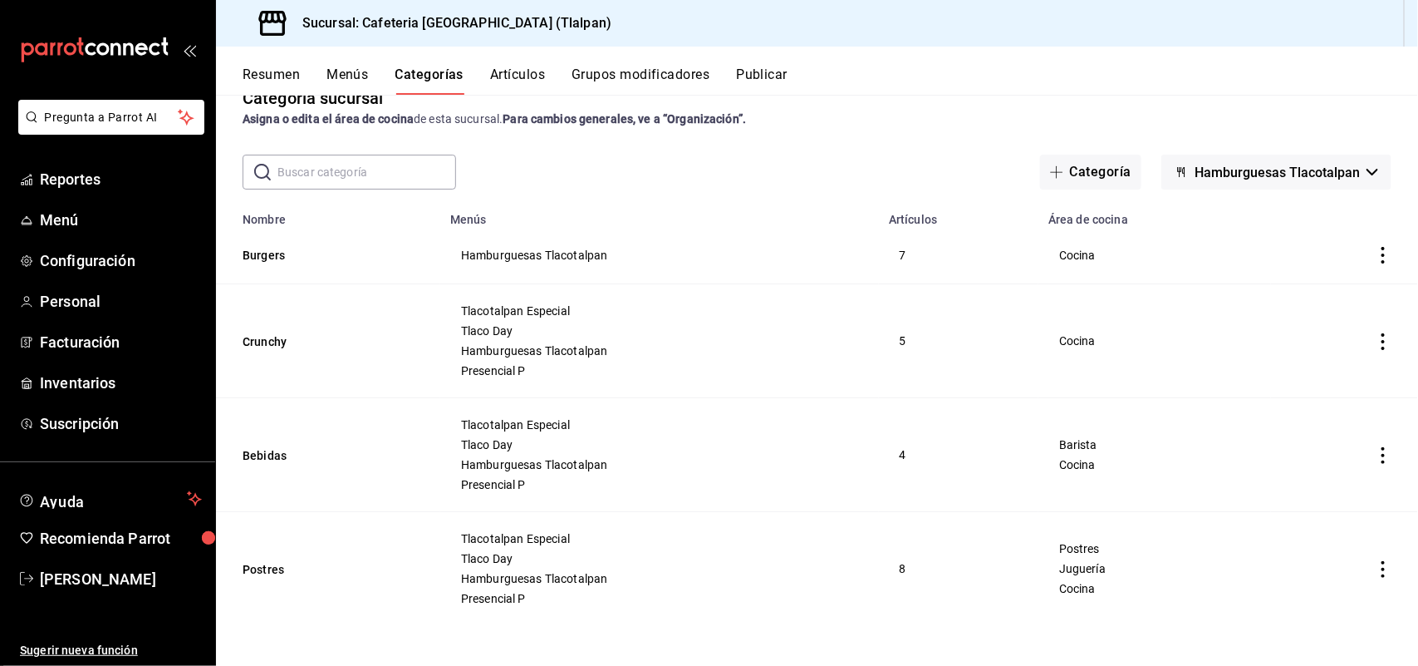
click at [360, 77] on button "Menús" at bounding box center [348, 80] width 42 height 28
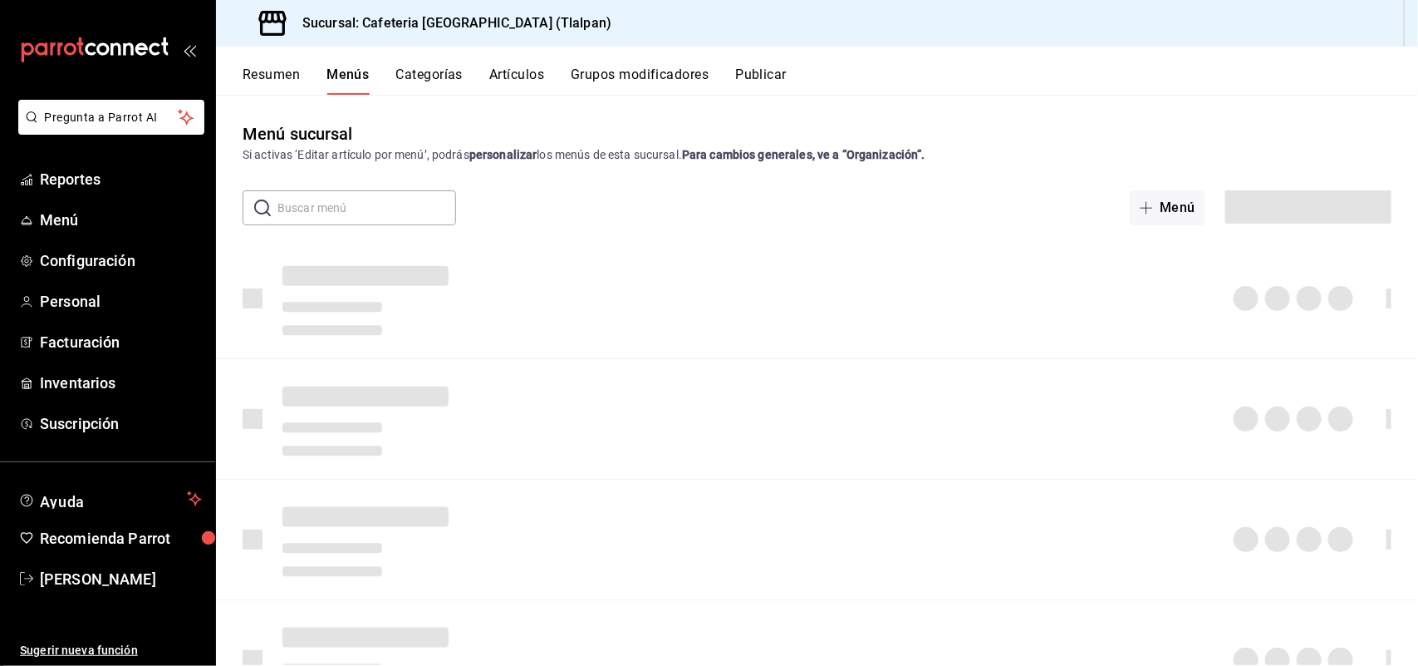
click at [519, 76] on button "Artículos" at bounding box center [516, 80] width 55 height 28
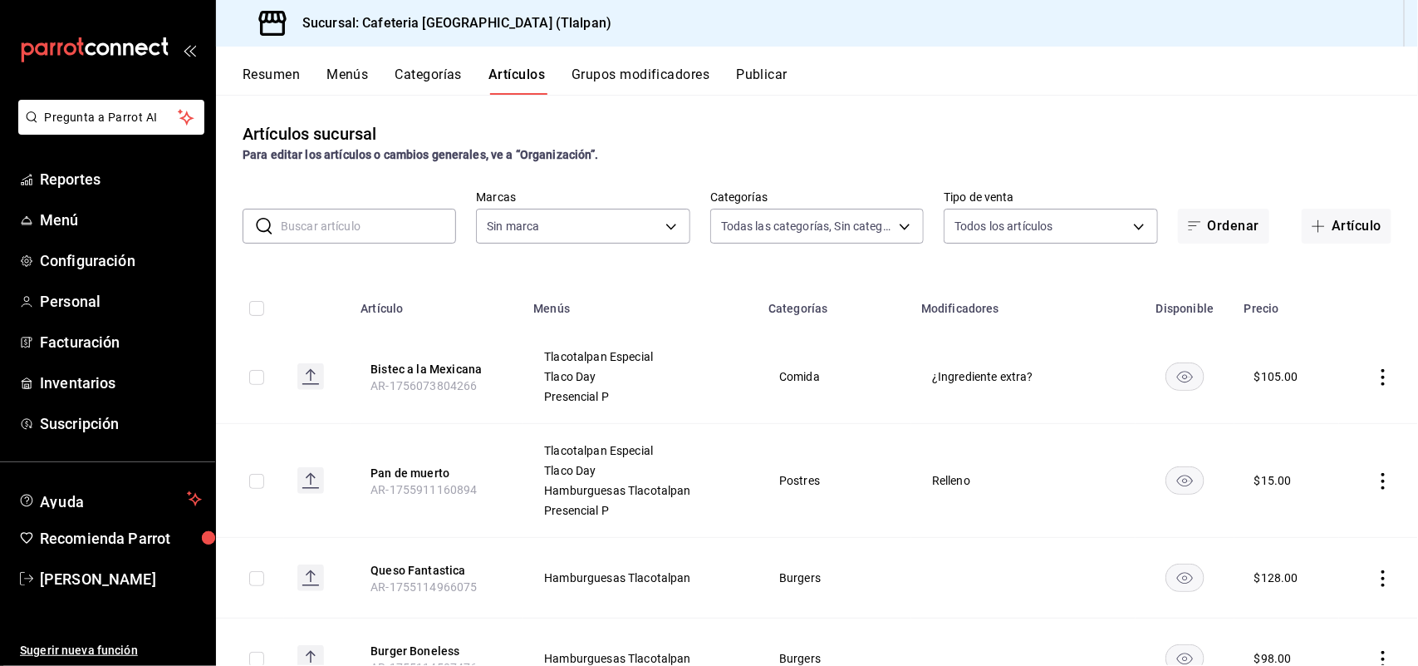
click at [368, 79] on button "Menús" at bounding box center [348, 80] width 42 height 28
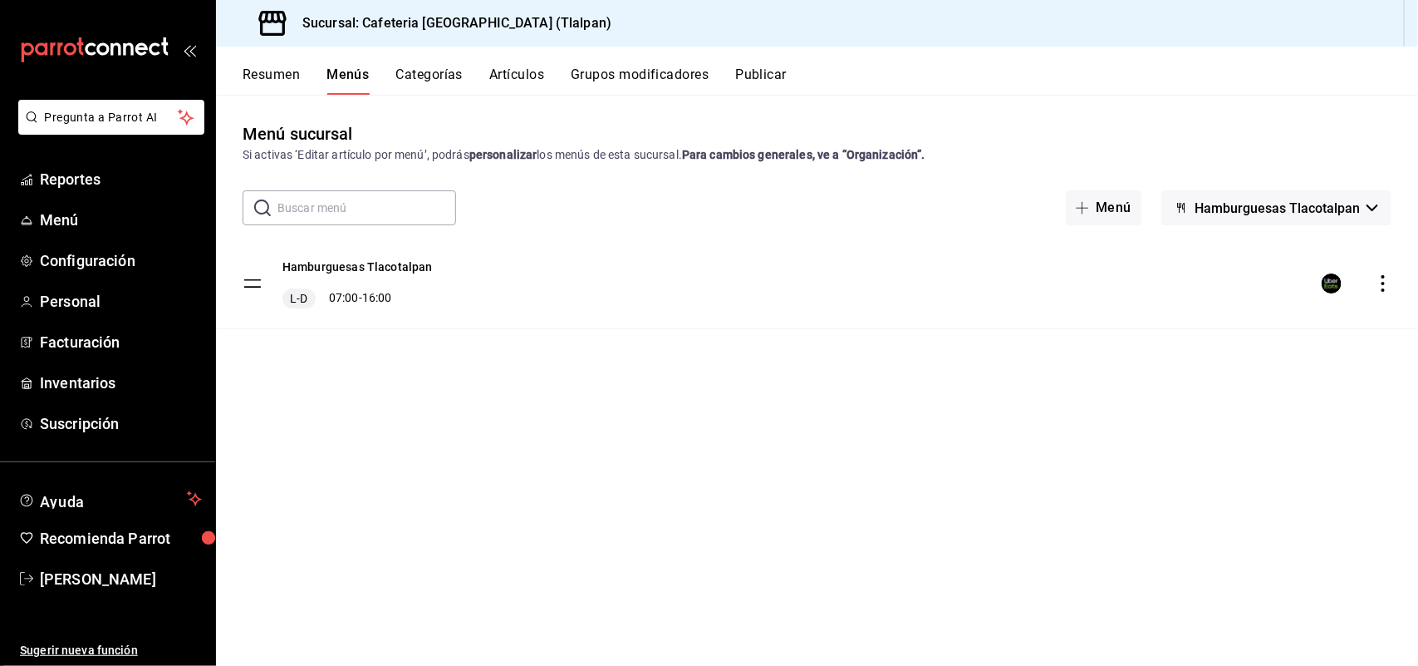
click at [297, 77] on button "Resumen" at bounding box center [271, 80] width 57 height 28
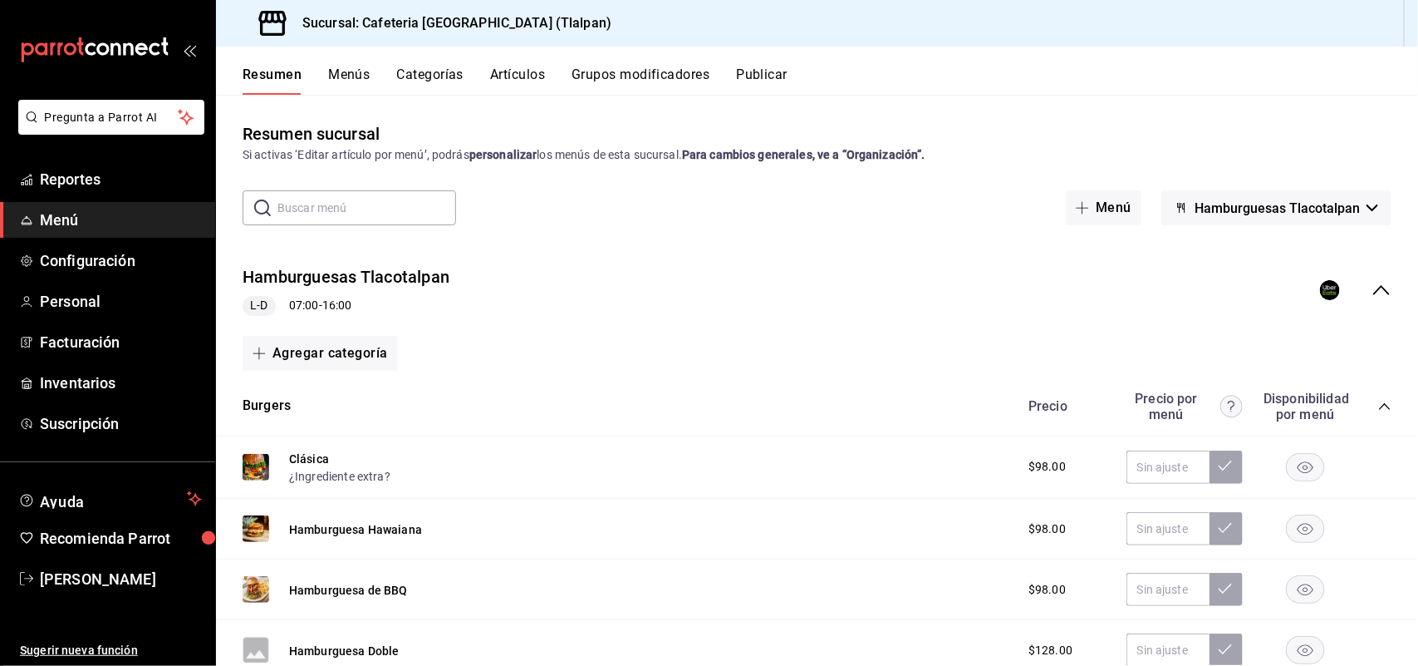
click at [376, 197] on input "text" at bounding box center [367, 207] width 179 height 33
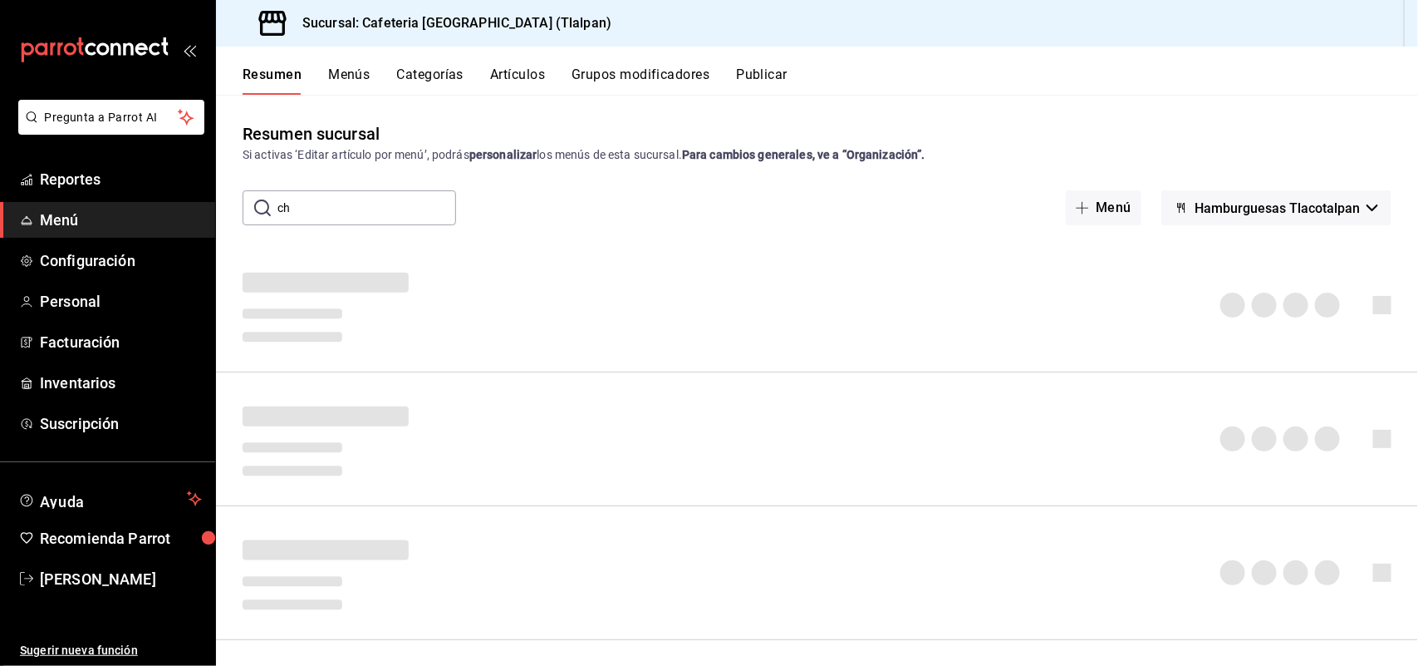
type input "c"
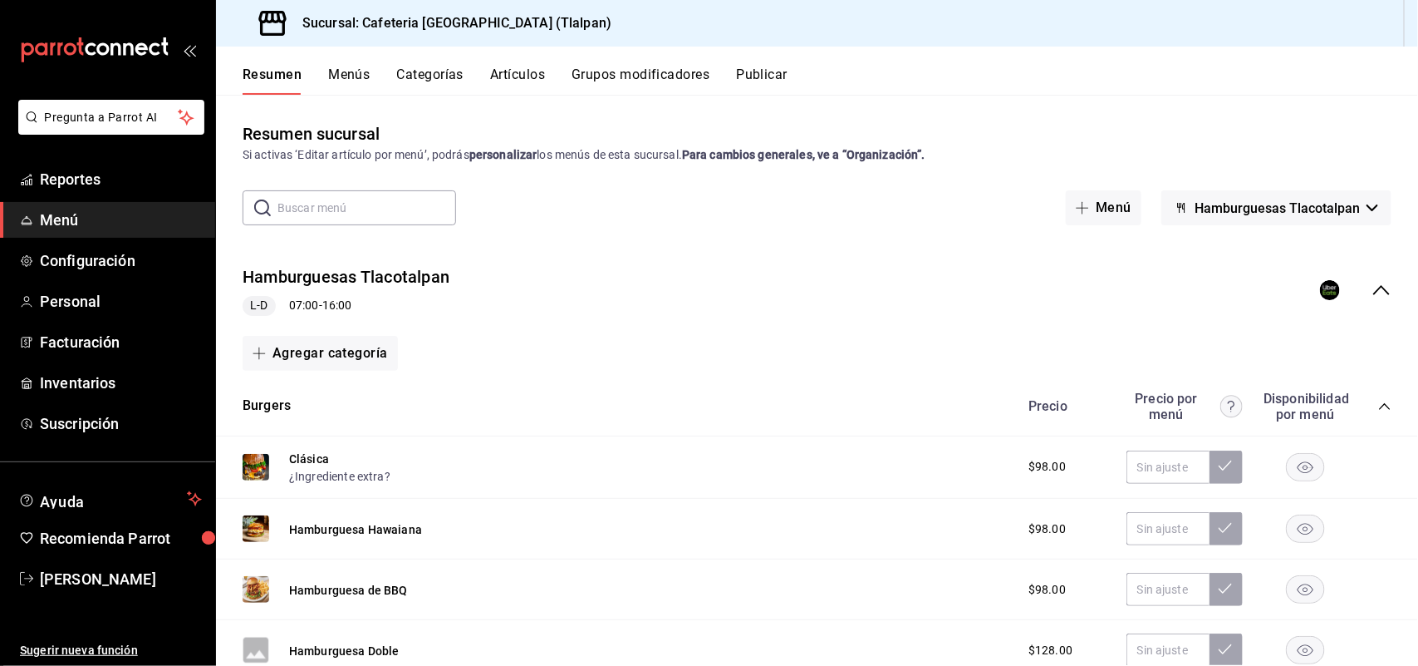
click at [1342, 201] on span "Hamburguesas Tlacotalpan" at bounding box center [1277, 208] width 165 height 16
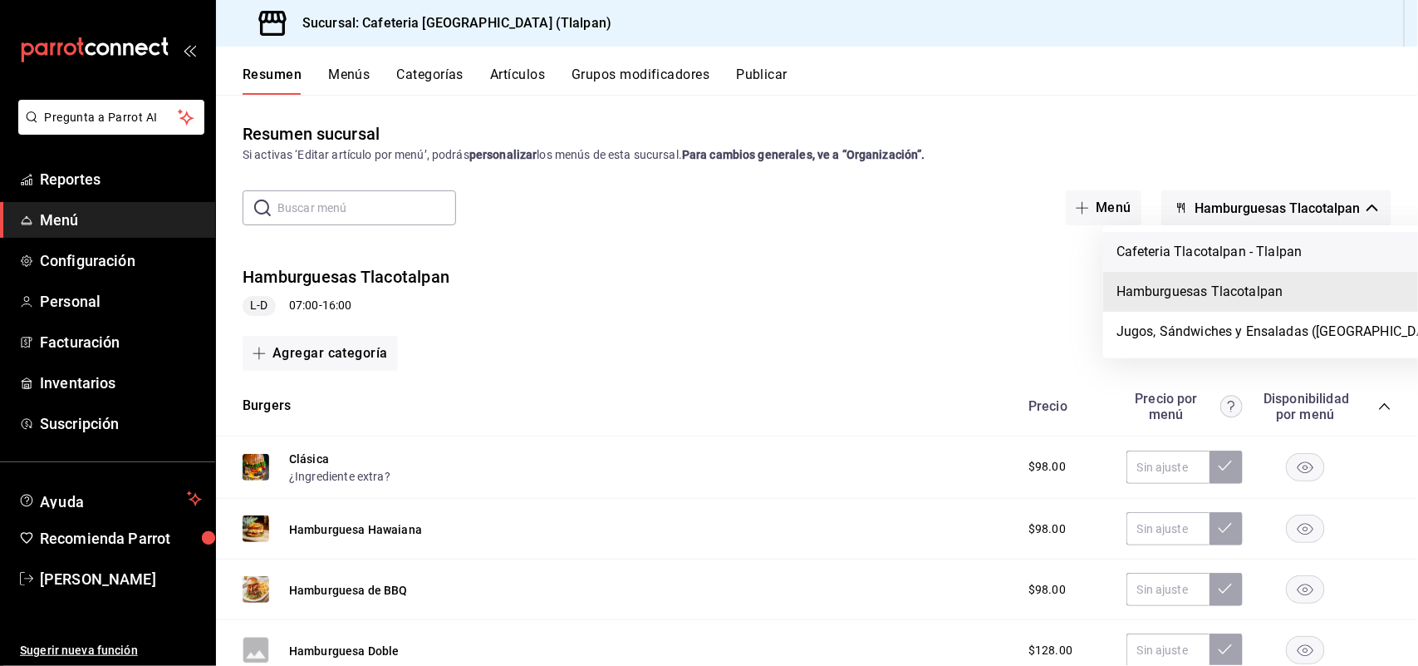
click at [1257, 254] on li "Cafeteria Tlacotalpan - Tlalpan" at bounding box center [1282, 252] width 359 height 40
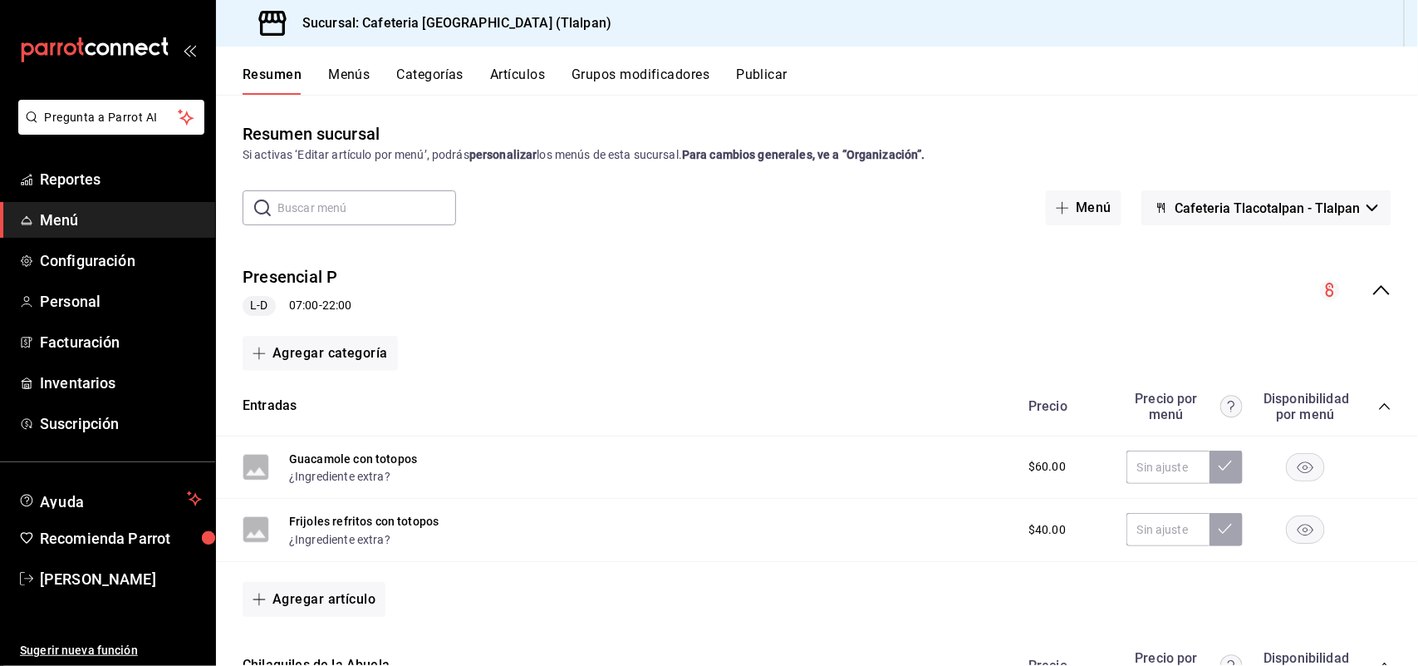
click at [528, 72] on button "Artículos" at bounding box center [517, 80] width 55 height 28
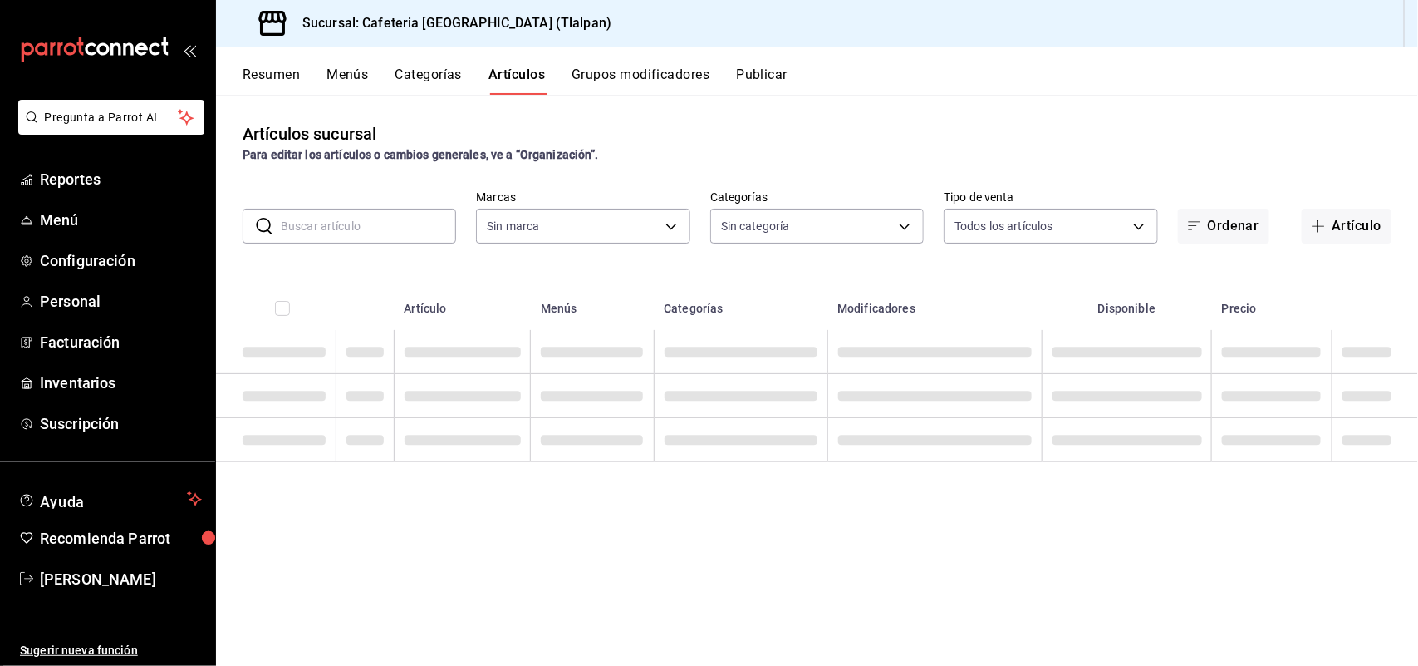
click at [345, 227] on input "text" at bounding box center [368, 225] width 175 height 33
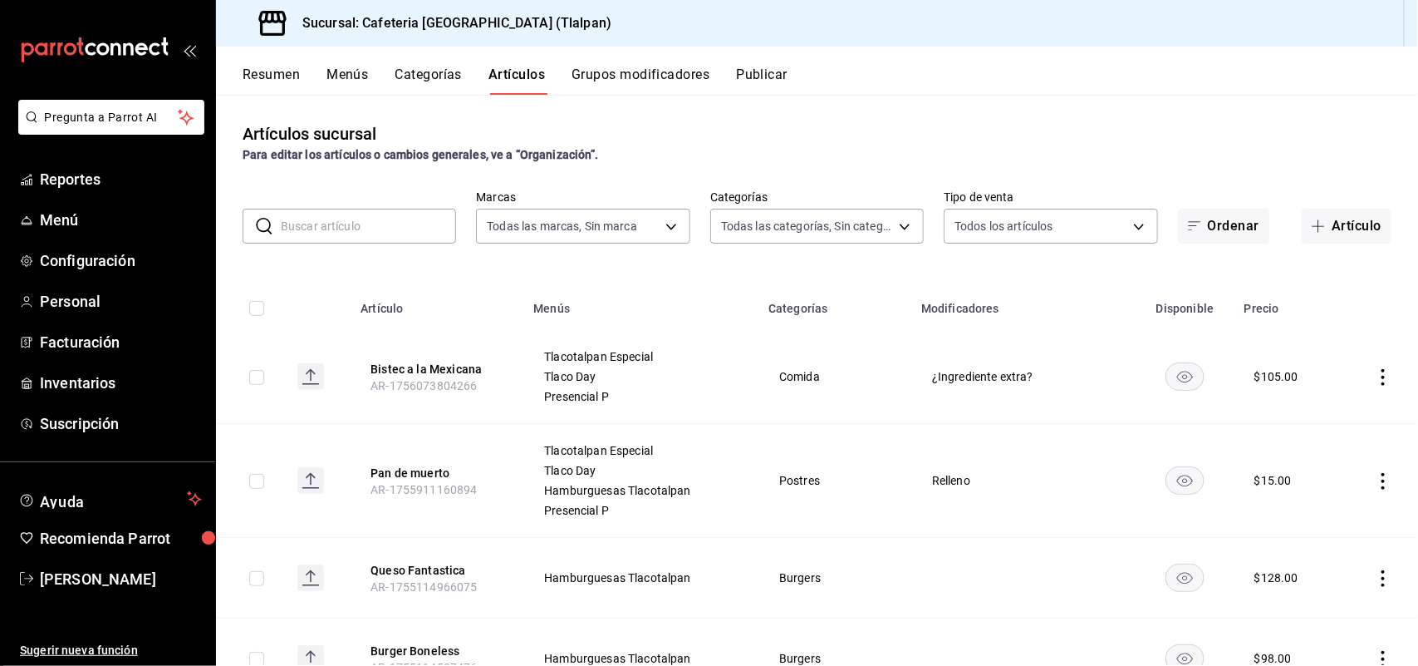
type input "ec576109-29d1-42df-b2ca-5becddbd2efe,3dfd9669-9911-4f47-a36d-8fb2dcc6eb36,e5a57…"
type input "657201d4-d6ef-4148-94c8-ccd00e340086,2df64931-09e0-4952-9b1e-a15b872a294e,3f7d6…"
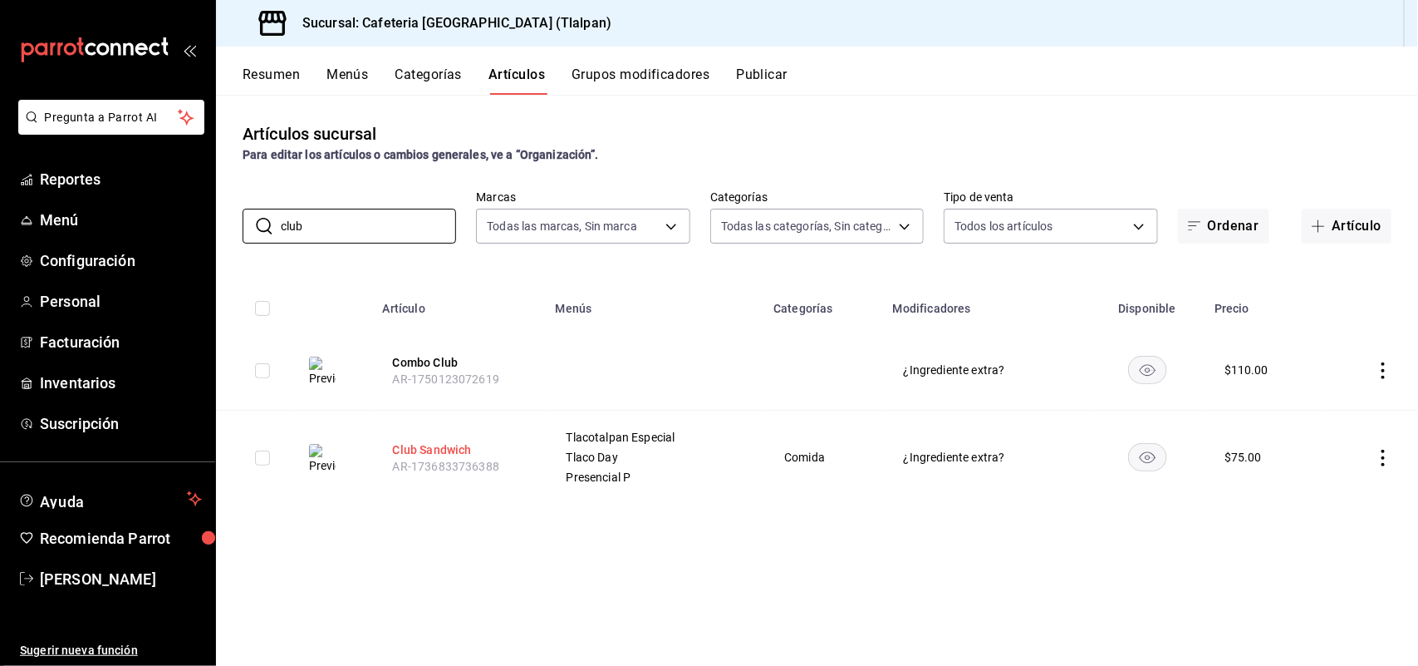
type input "club"
click at [450, 454] on button "Club Sandwich" at bounding box center [459, 449] width 133 height 17
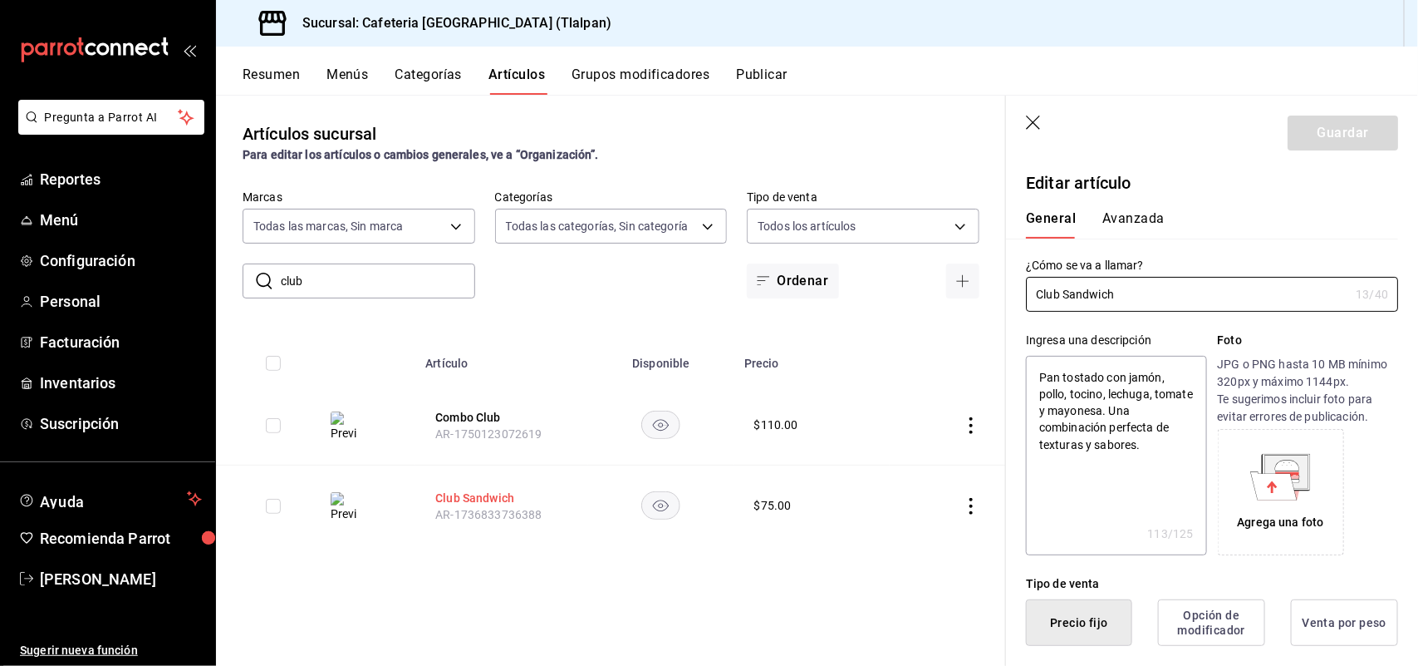
type textarea "x"
type input "$75.00"
radio input "false"
radio input "true"
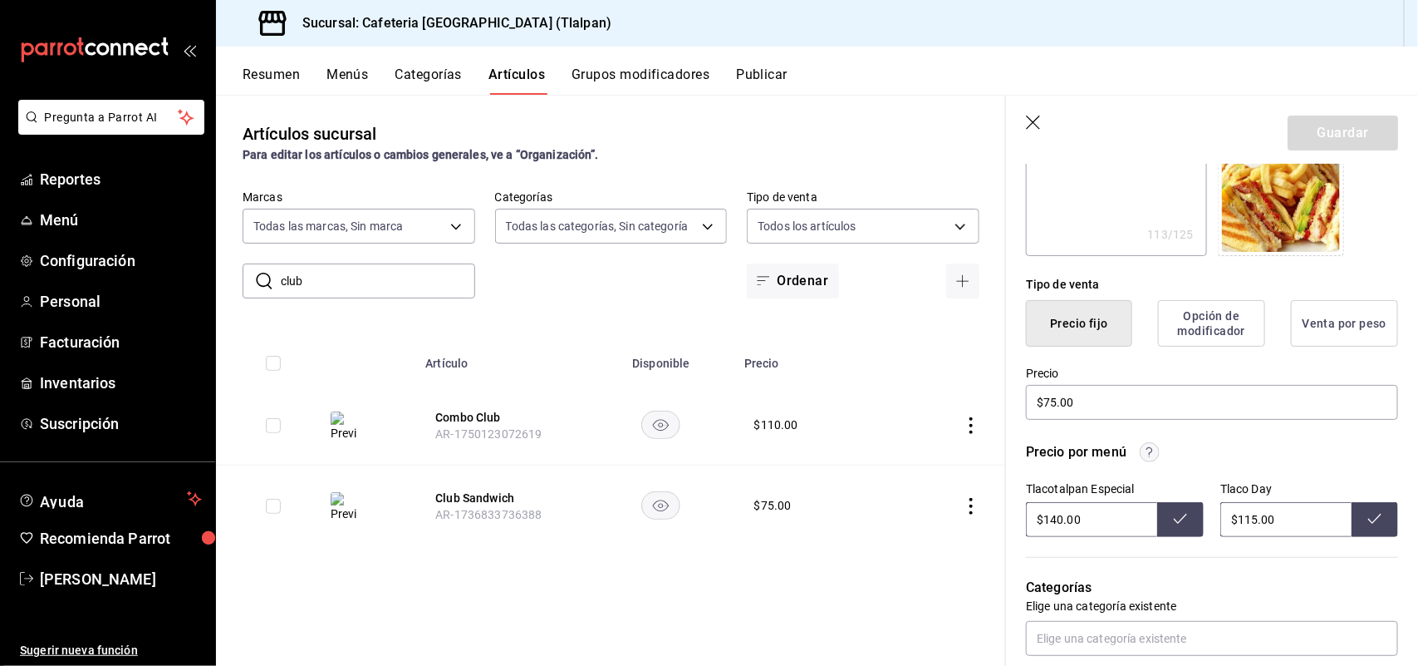
scroll to position [332, 0]
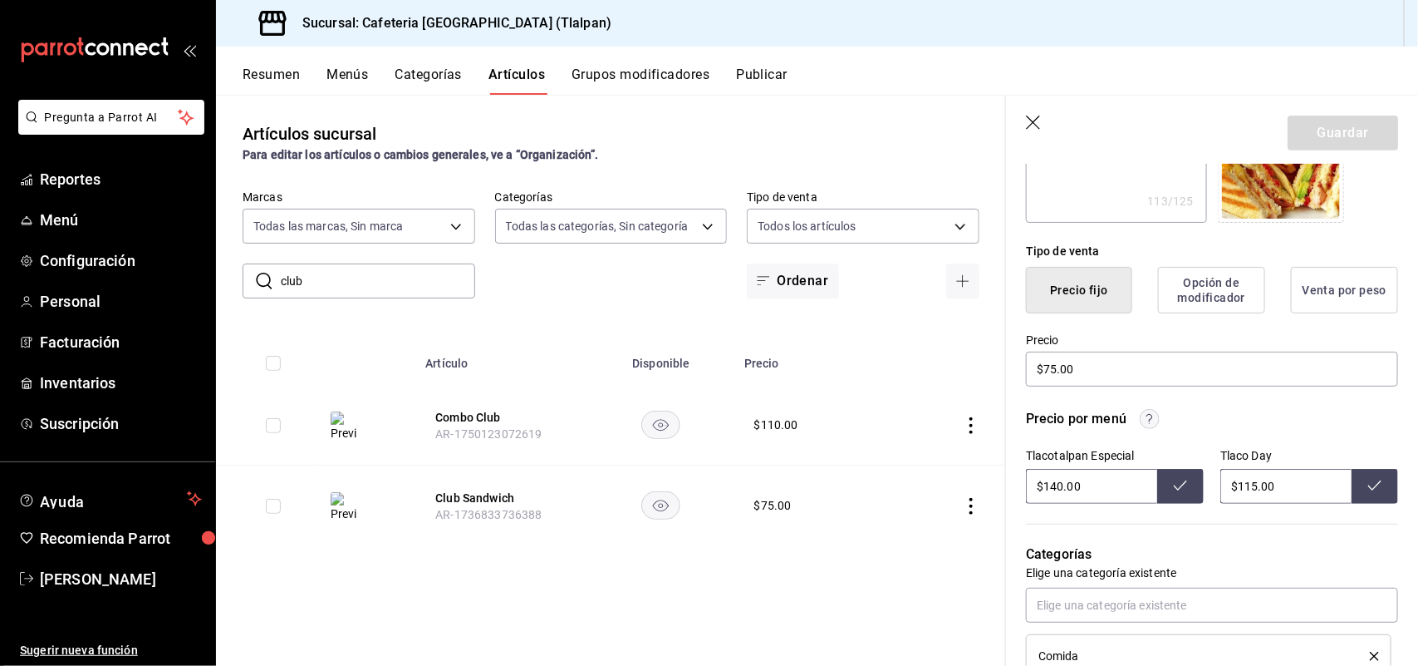
click at [1249, 486] on input "$115.00" at bounding box center [1286, 486] width 131 height 35
type input "$102.00"
click at [1369, 493] on button at bounding box center [1375, 486] width 47 height 35
click at [1059, 484] on input "$140.00" at bounding box center [1091, 486] width 131 height 35
type input "$127.00"
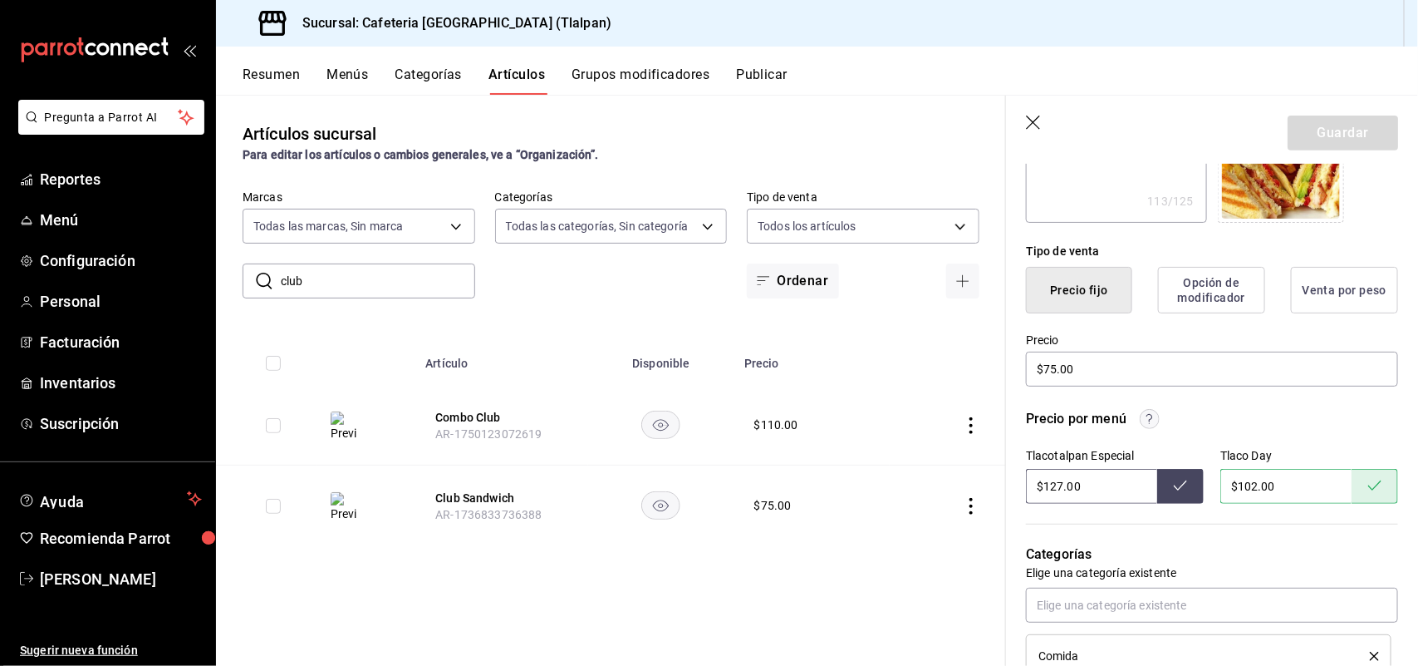
click at [1164, 475] on button at bounding box center [1180, 486] width 47 height 35
click at [1057, 370] on input "$75.00" at bounding box center [1212, 368] width 372 height 35
type input "$7.00"
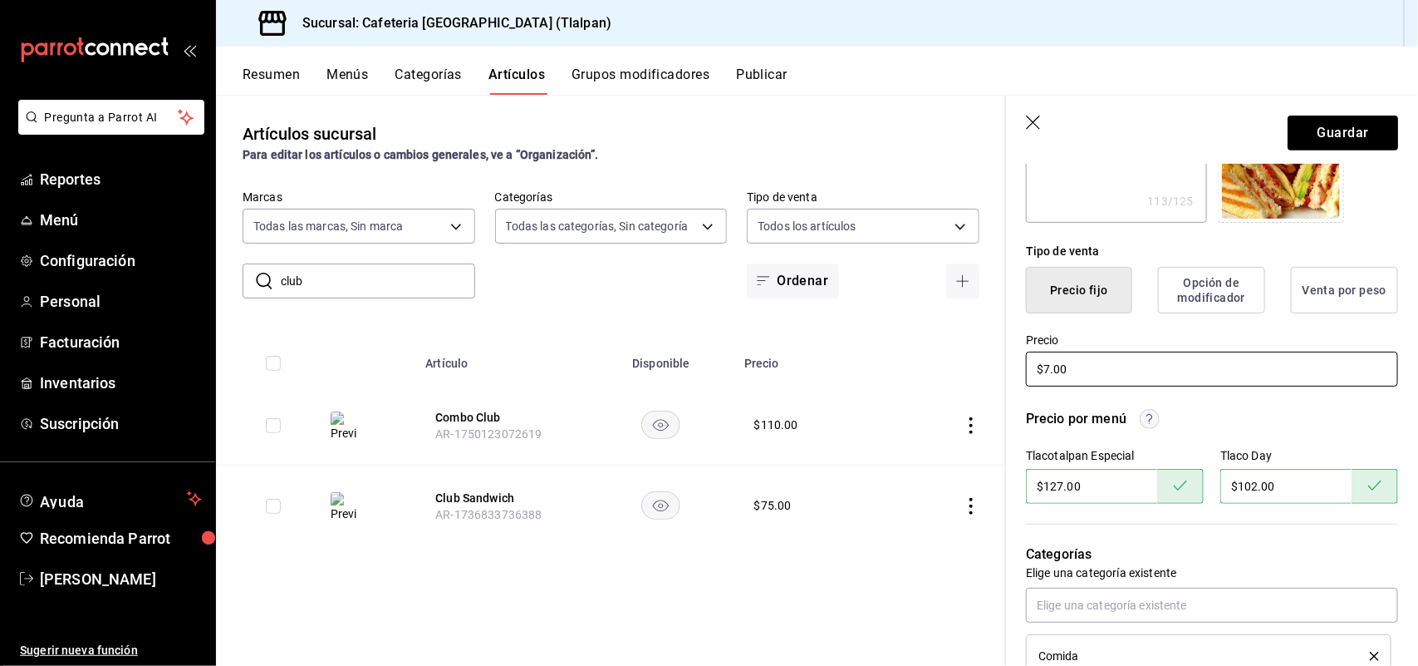
type textarea "x"
type input "$72.00"
type textarea "x"
type input "$72.00"
click at [1335, 133] on button "Guardar" at bounding box center [1343, 132] width 111 height 35
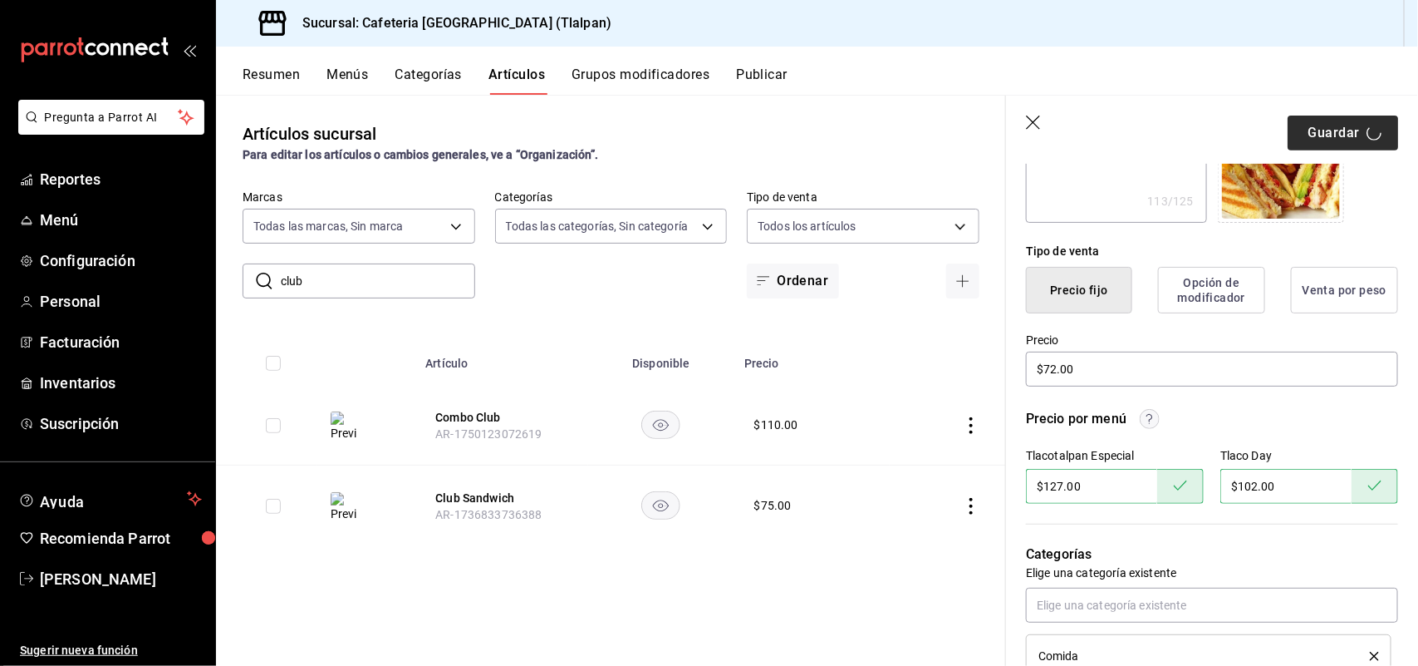
type textarea "x"
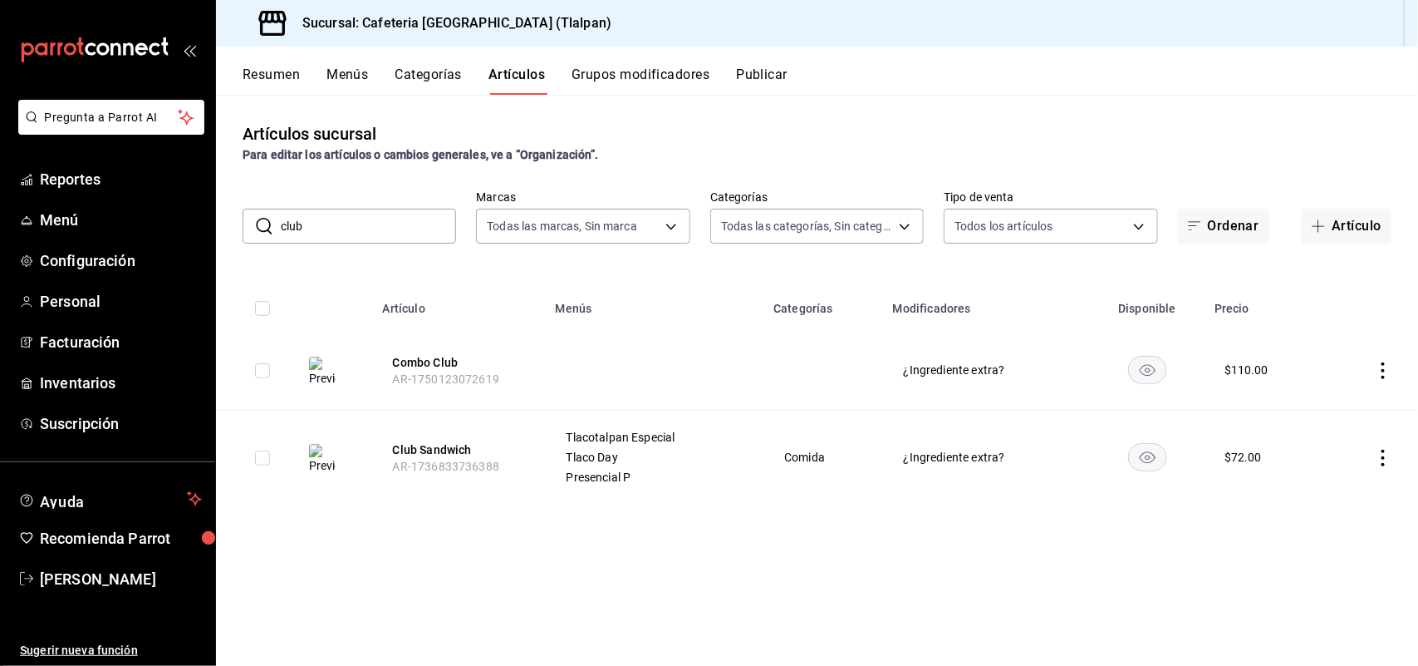
click at [317, 216] on input "club" at bounding box center [368, 225] width 175 height 33
type input "c"
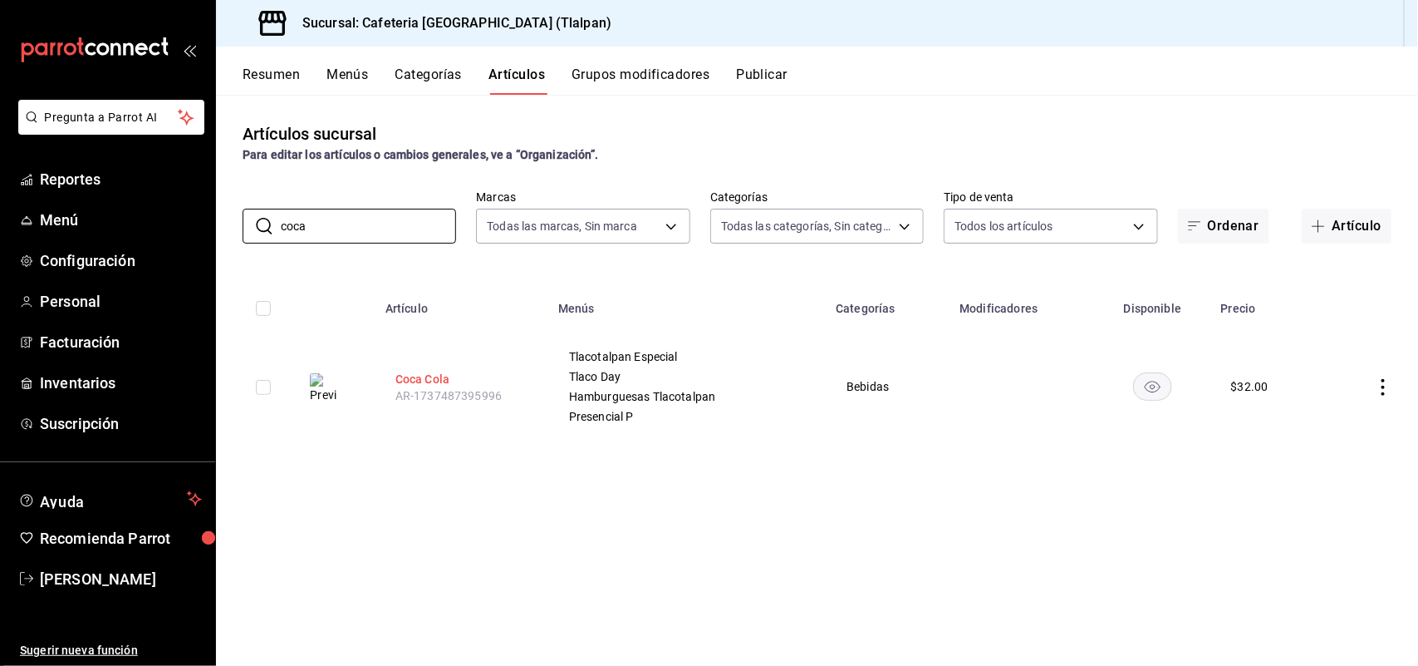
type input "coca"
click at [408, 385] on button "Coca Cola" at bounding box center [462, 379] width 133 height 17
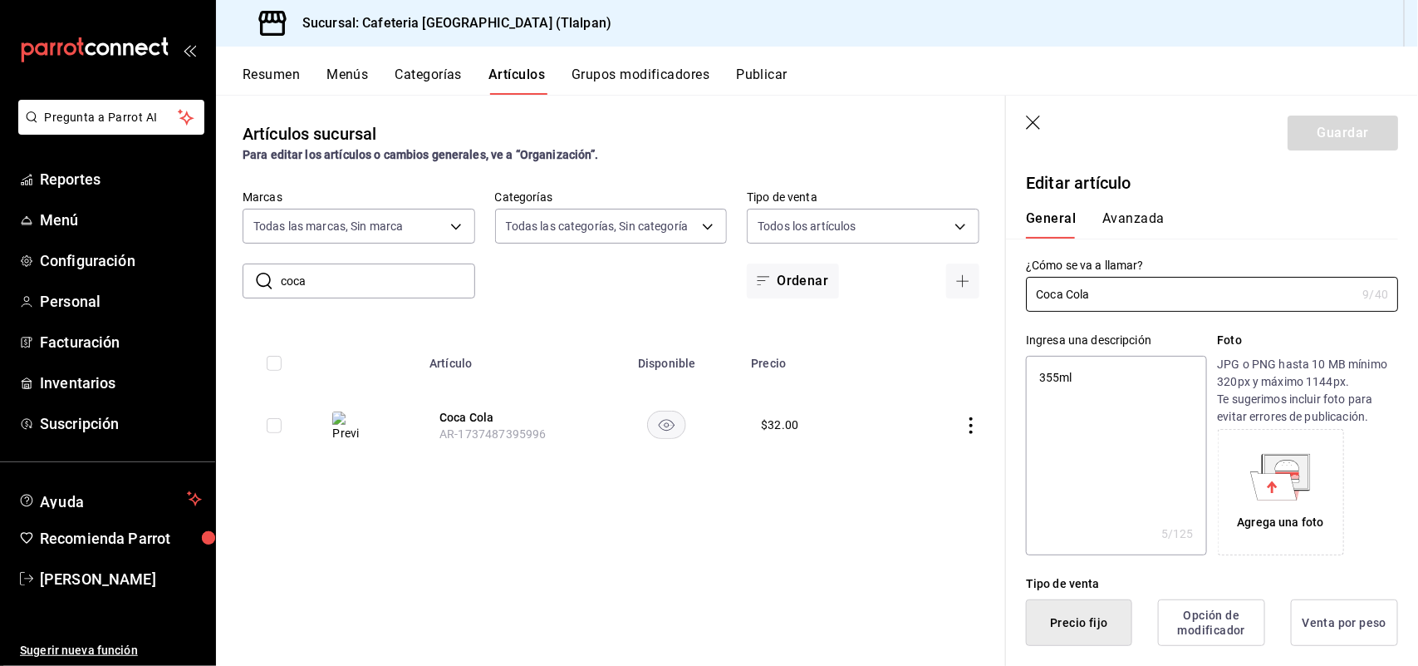
type textarea "x"
type input "$32.00"
radio input "false"
radio input "true"
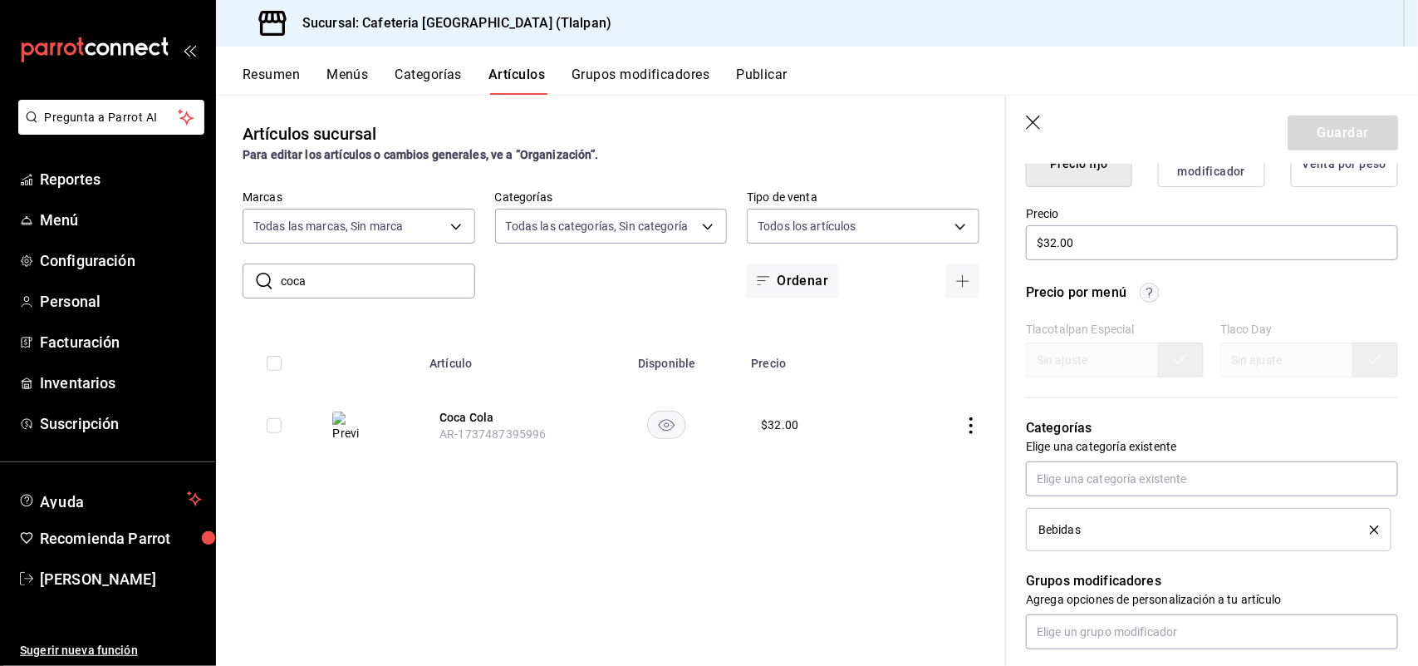
scroll to position [387, 0]
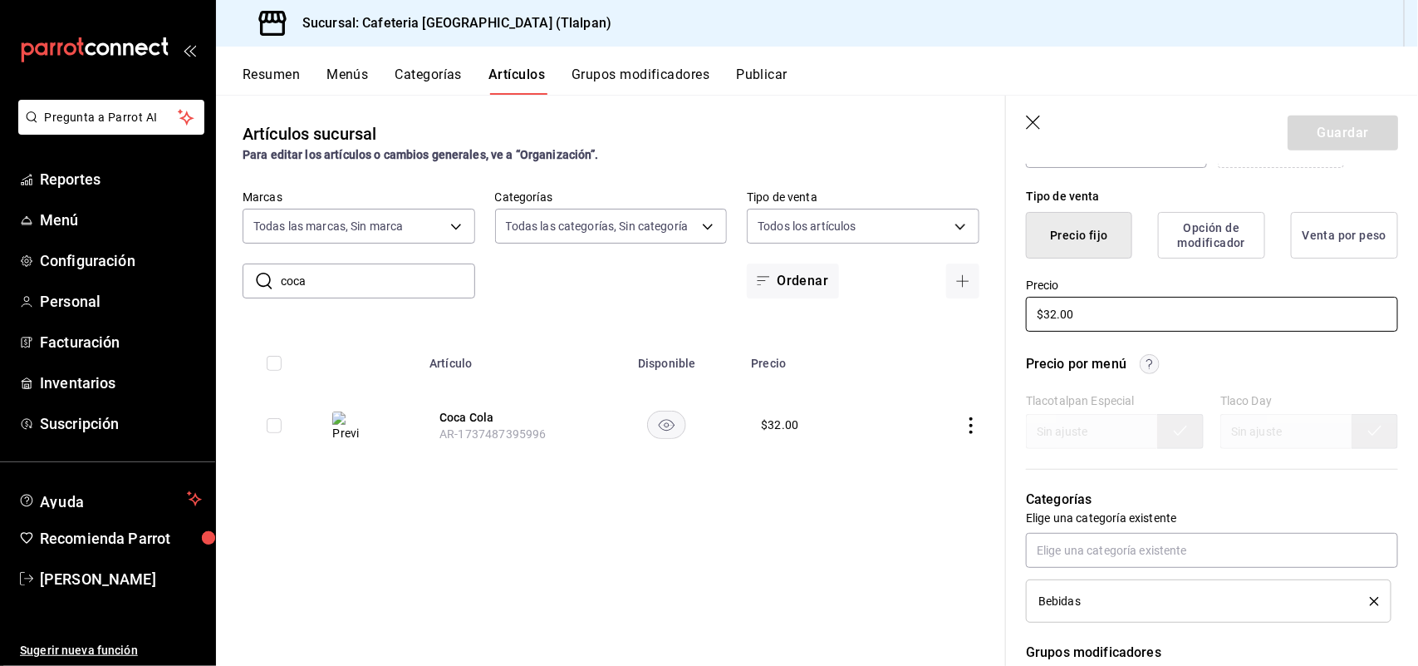
click at [1054, 313] on input "$32.00" at bounding box center [1212, 314] width 372 height 35
type input "$3.00"
type textarea "x"
type input "$36.00"
click at [1314, 137] on button "Guardar" at bounding box center [1343, 132] width 111 height 35
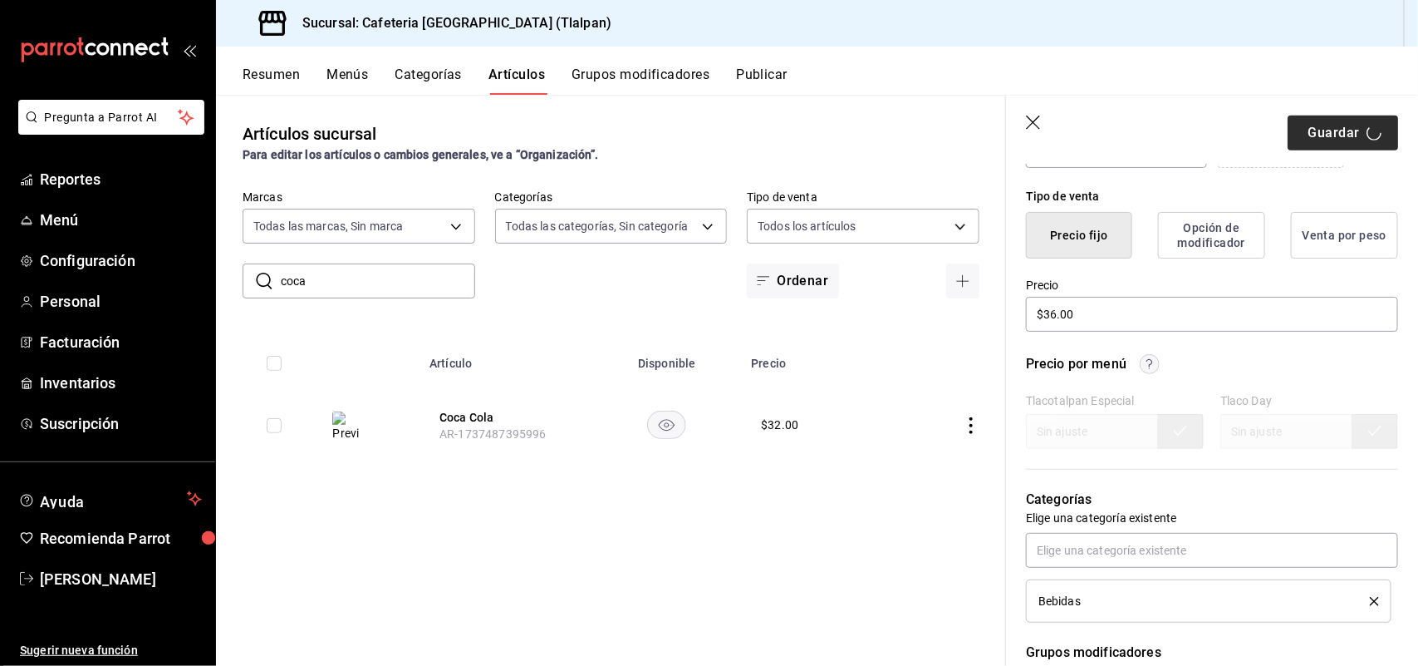
type textarea "x"
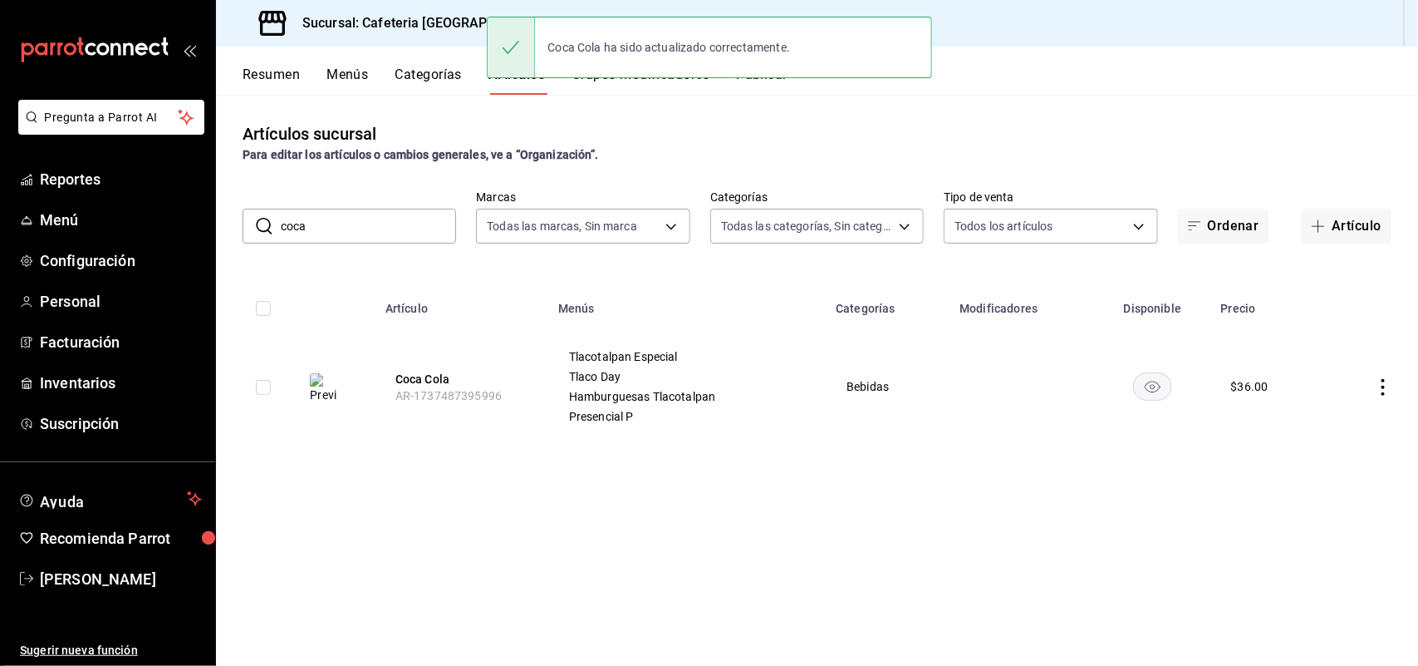
click at [351, 219] on input "coca" at bounding box center [368, 225] width 175 height 33
type input "c"
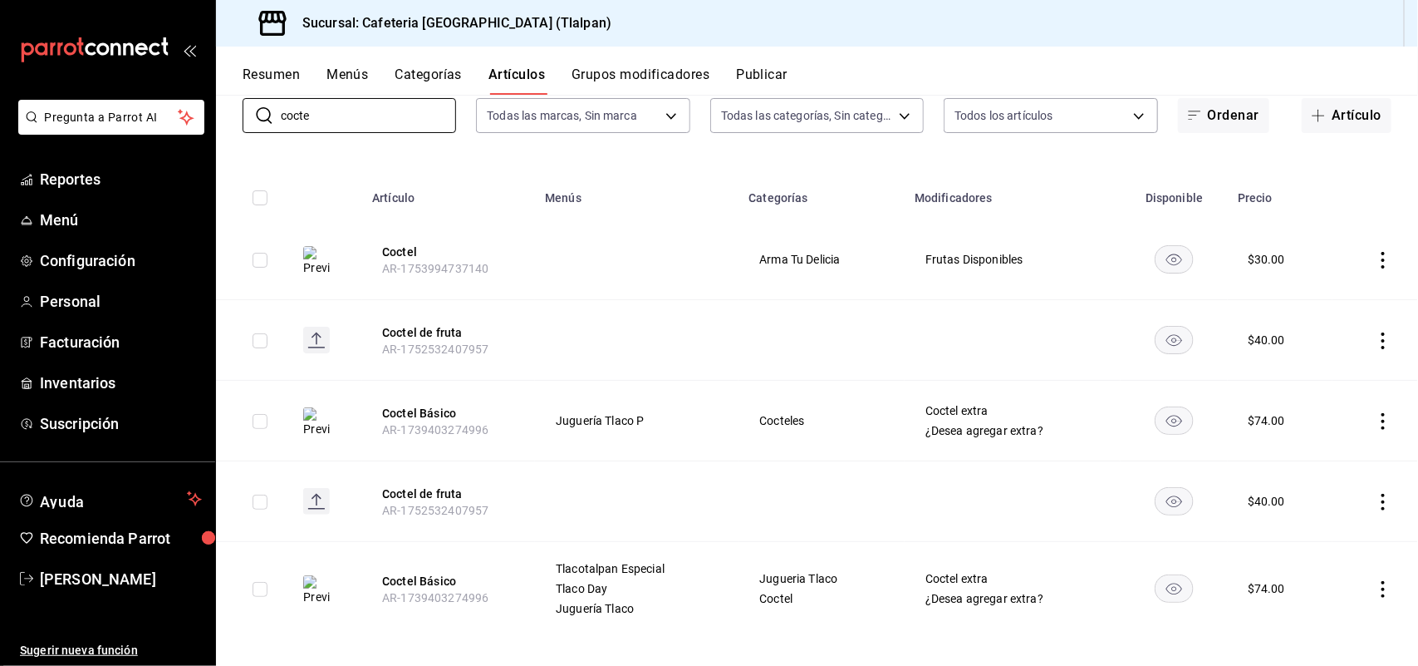
scroll to position [120, 0]
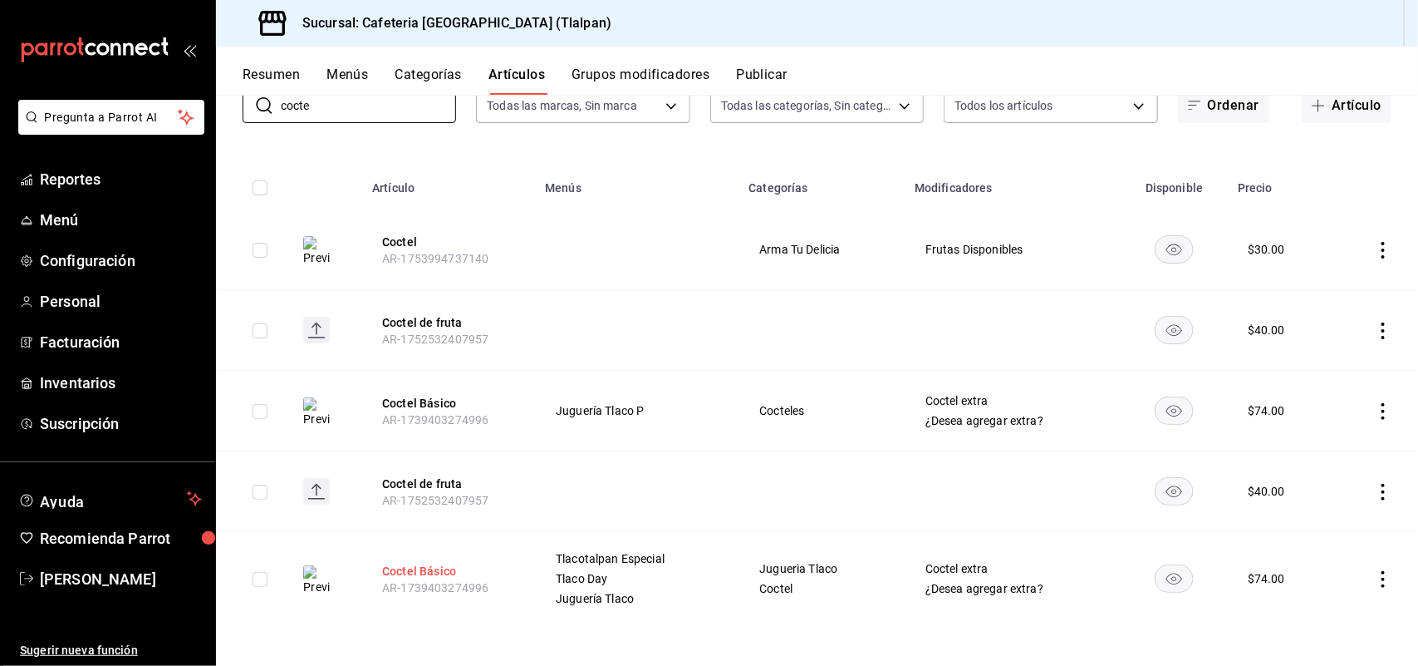
type input "cocte"
click at [424, 573] on button "Coctel Básico" at bounding box center [448, 571] width 133 height 17
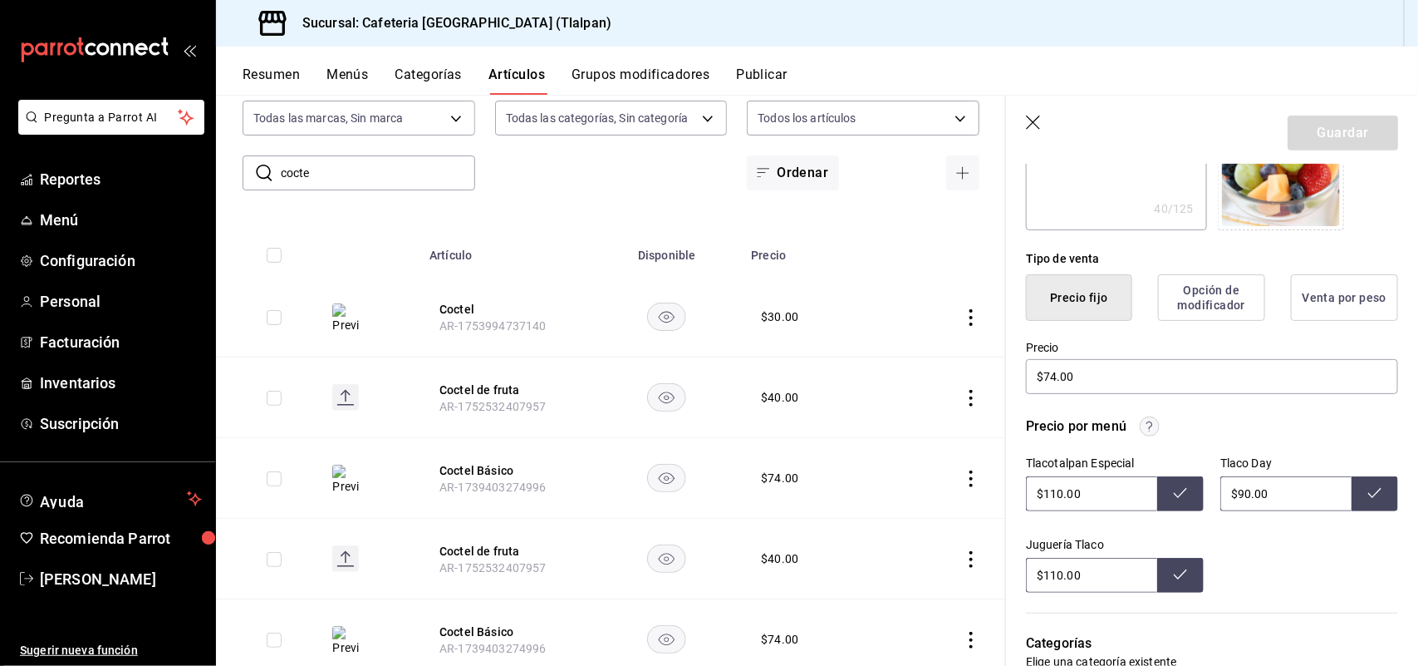
scroll to position [366, 0]
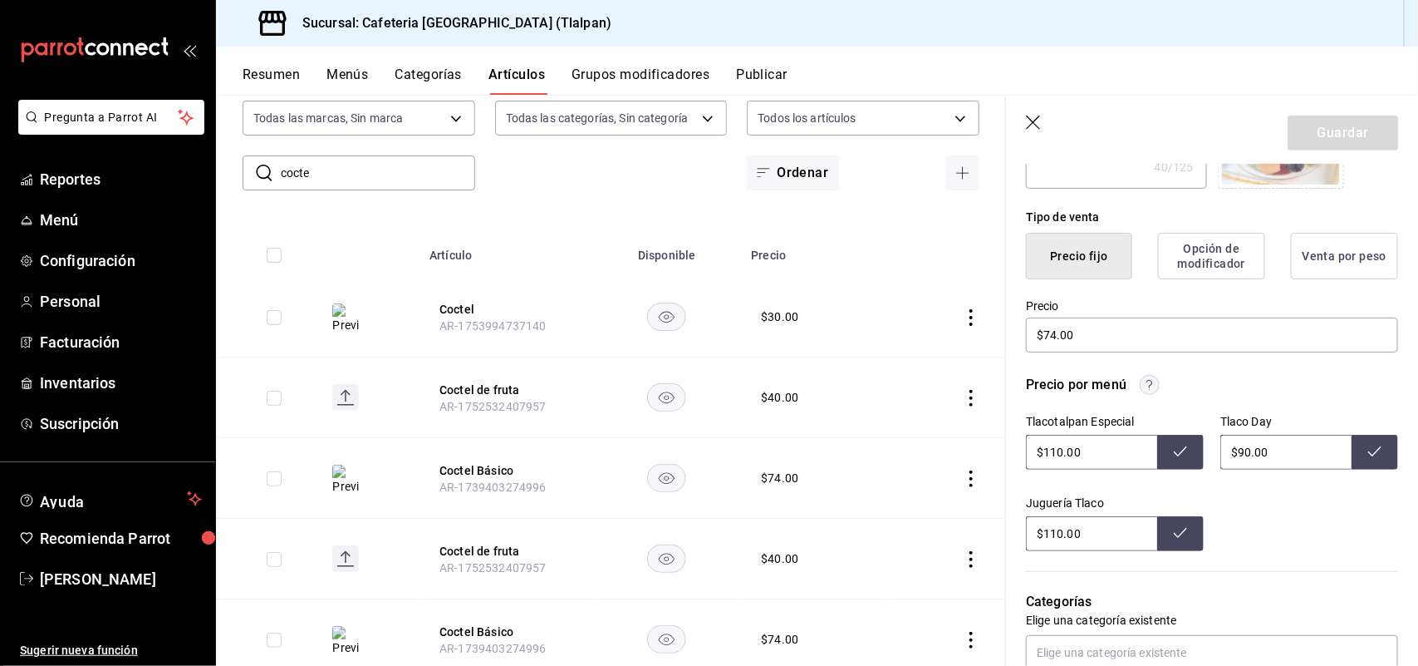
click at [1057, 530] on input "$110.00" at bounding box center [1091, 533] width 131 height 35
type input "$122.00"
click at [1163, 532] on button at bounding box center [1180, 533] width 47 height 35
click at [1239, 451] on input "$90.00" at bounding box center [1286, 452] width 131 height 35
type input "$98.00"
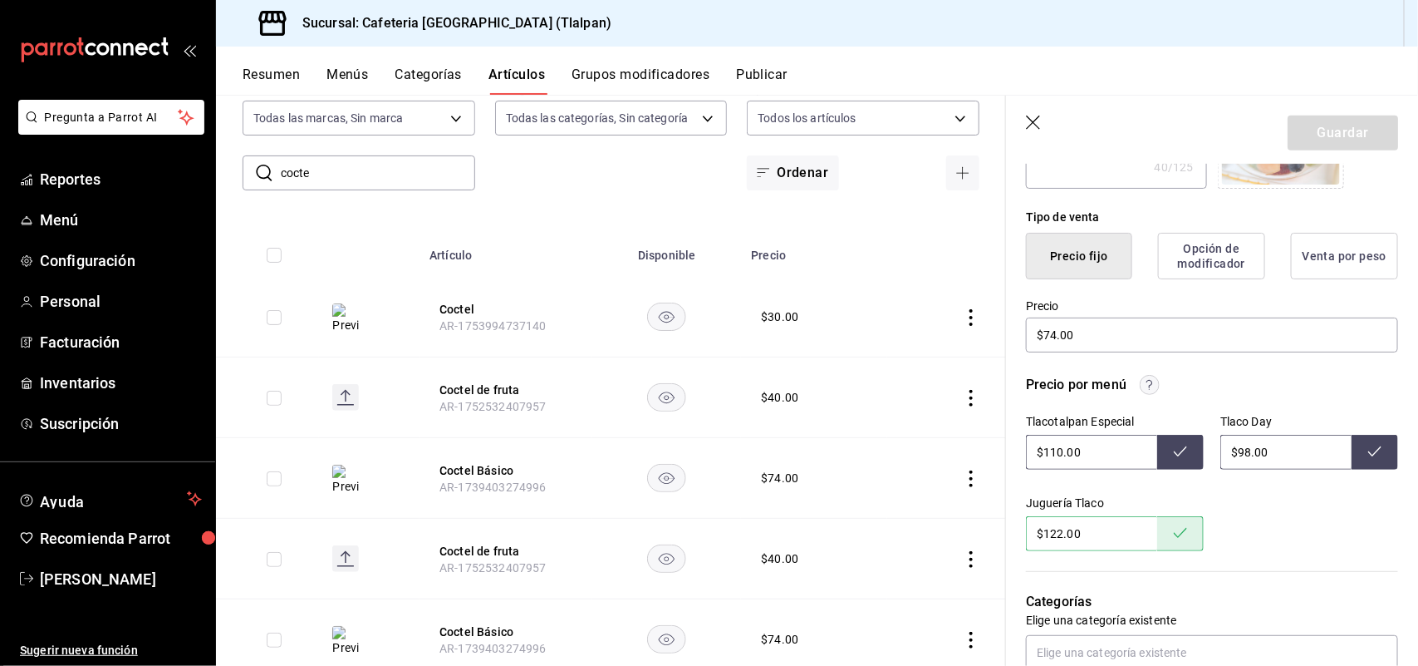
click at [1369, 447] on button at bounding box center [1375, 452] width 47 height 35
click at [1057, 447] on input "$110.00" at bounding box center [1091, 452] width 131 height 35
type input "$122.00"
click at [1172, 440] on button at bounding box center [1180, 452] width 47 height 35
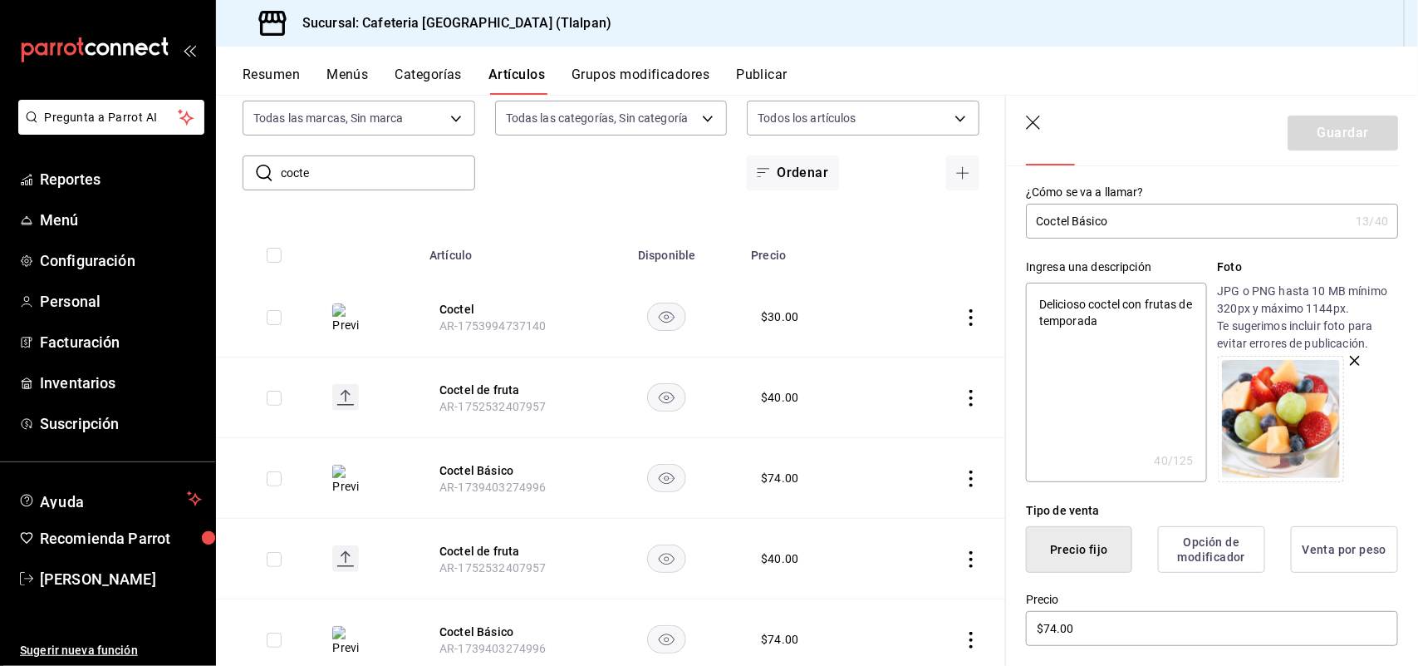
scroll to position [0, 0]
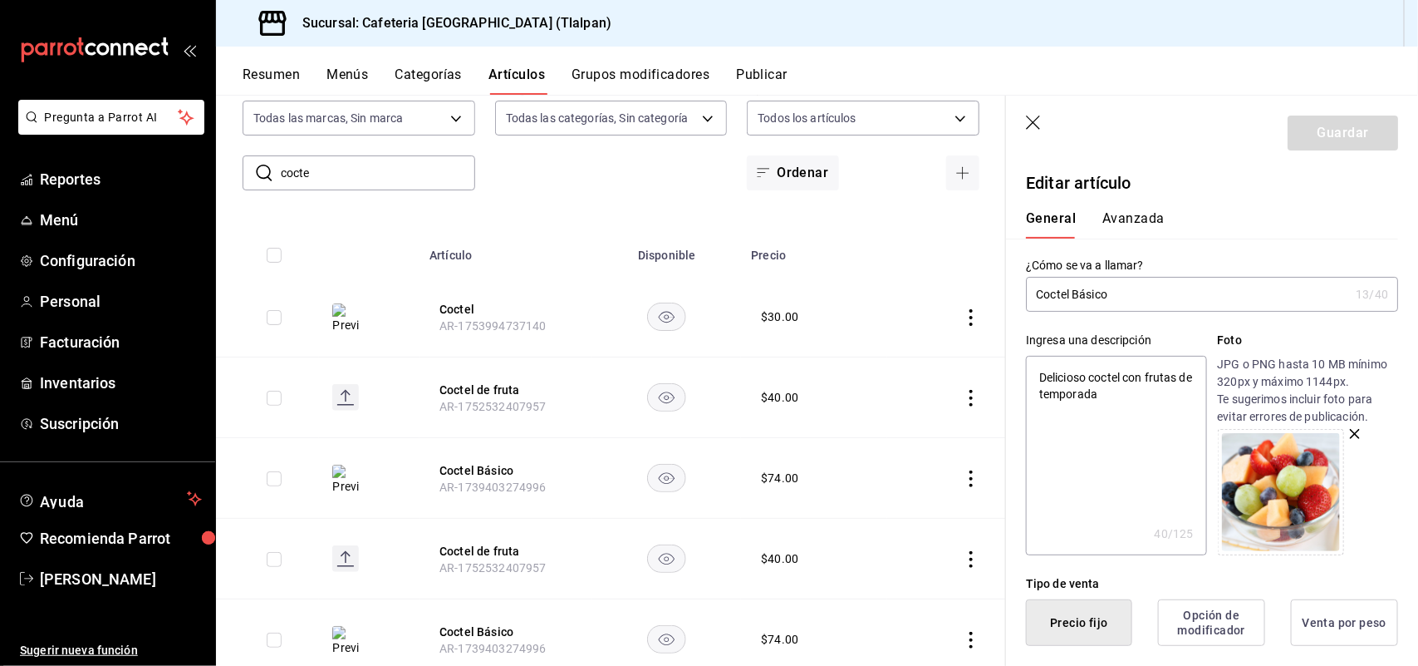
click at [1037, 123] on icon "button" at bounding box center [1034, 123] width 17 height 17
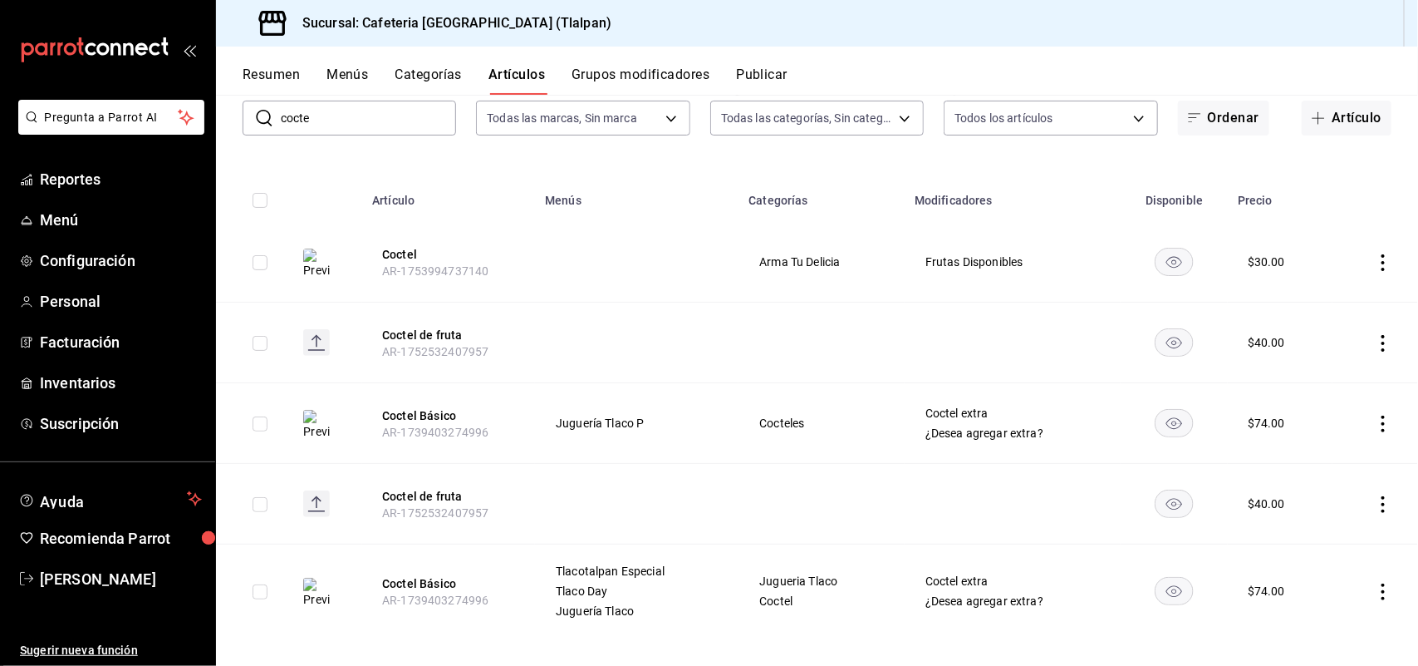
scroll to position [120, 0]
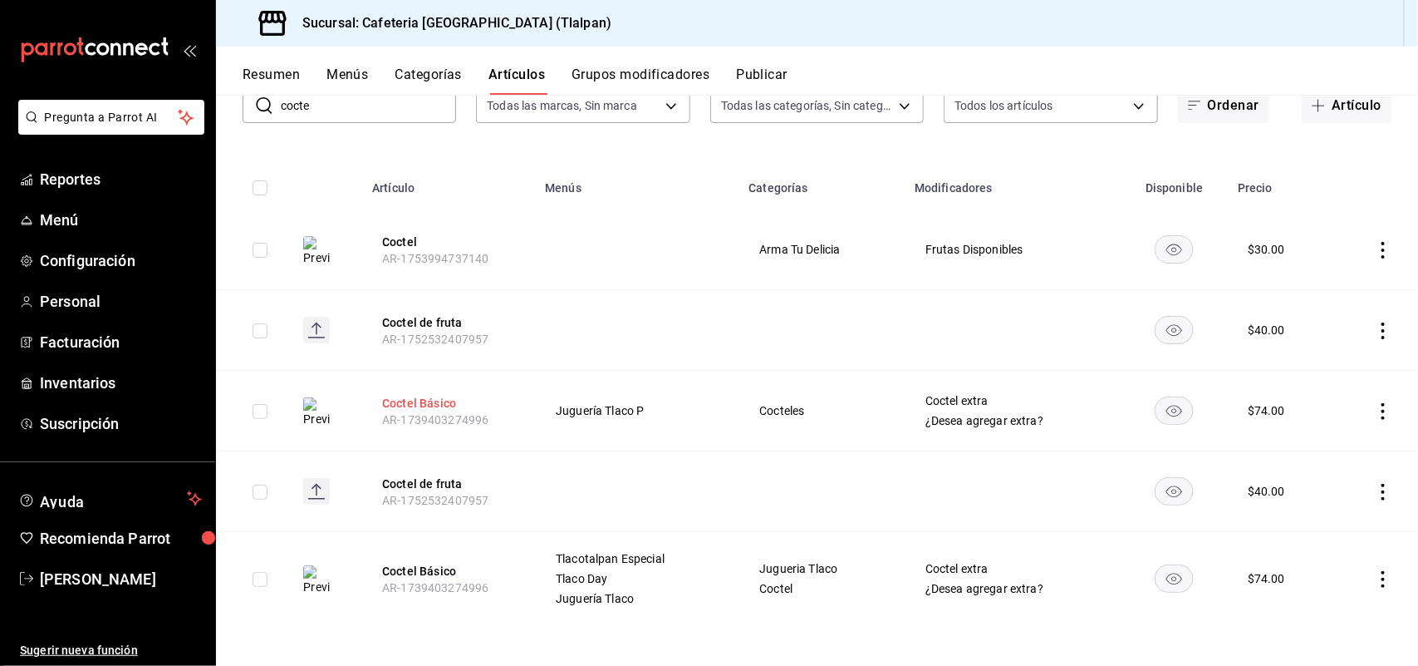
click at [392, 399] on button "Coctel Básico" at bounding box center [448, 403] width 133 height 17
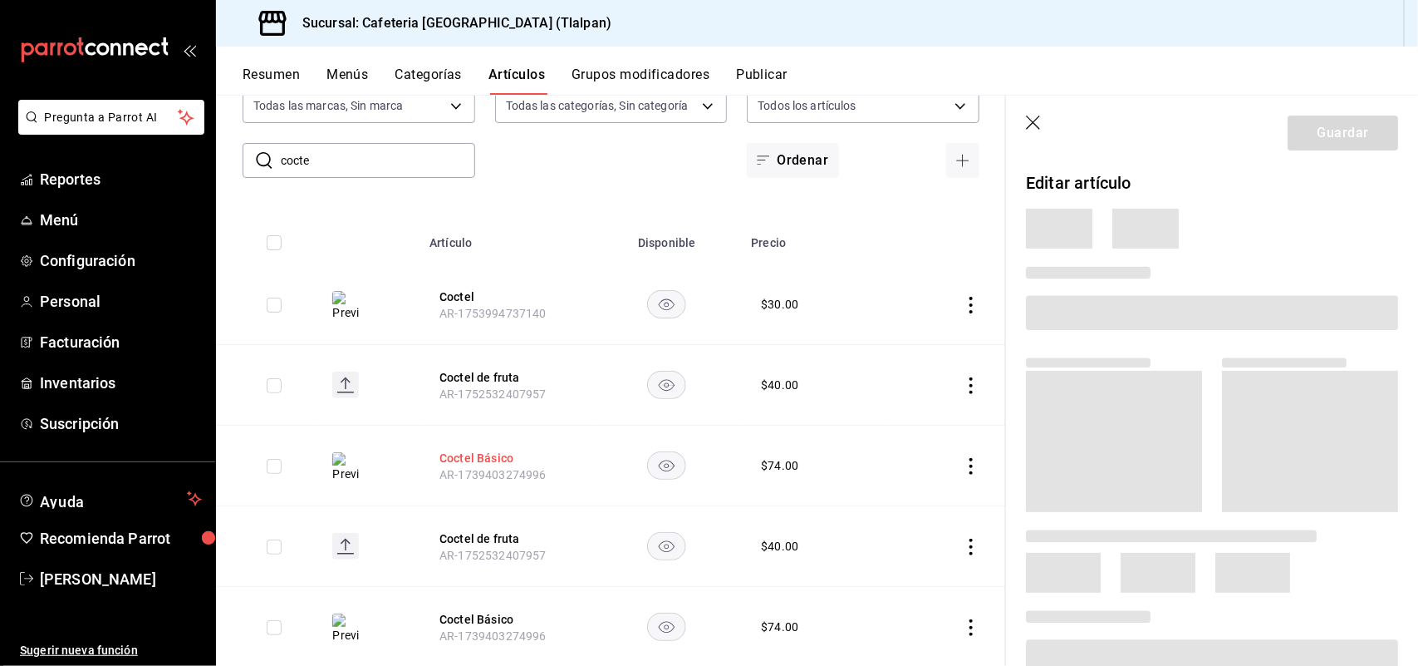
scroll to position [108, 0]
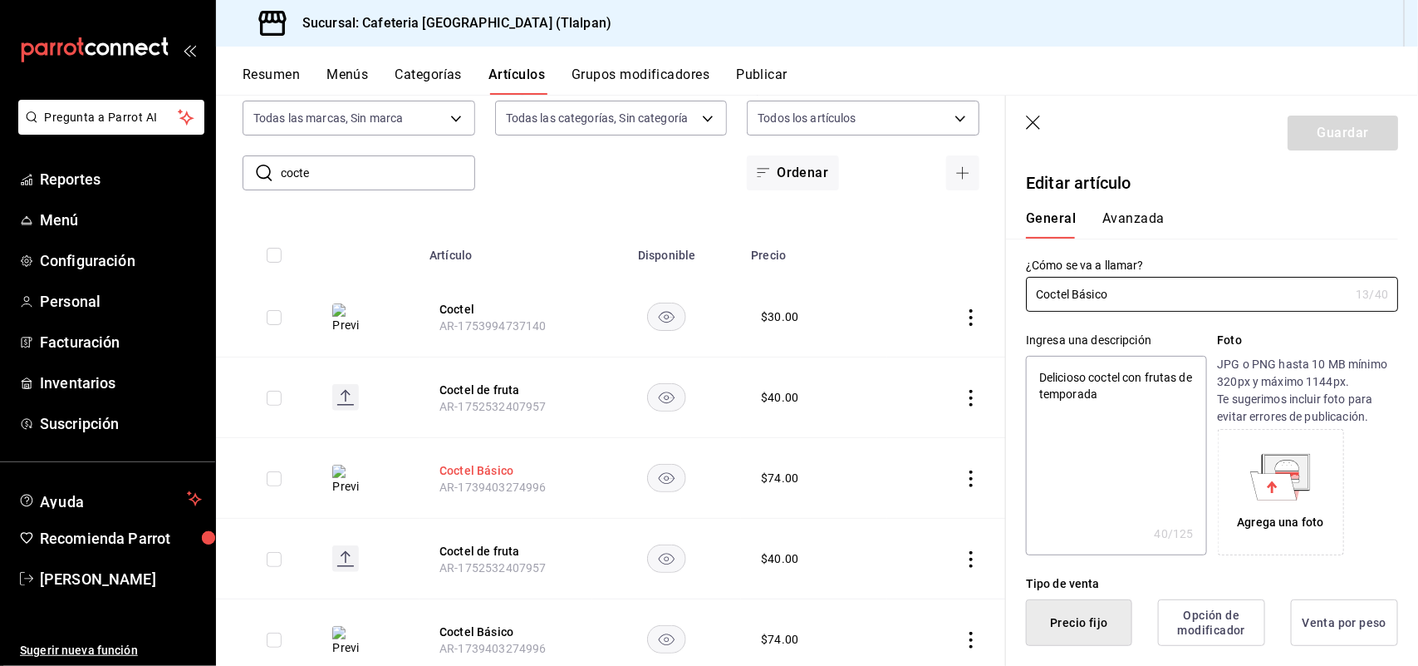
type textarea "x"
type input "$74.00"
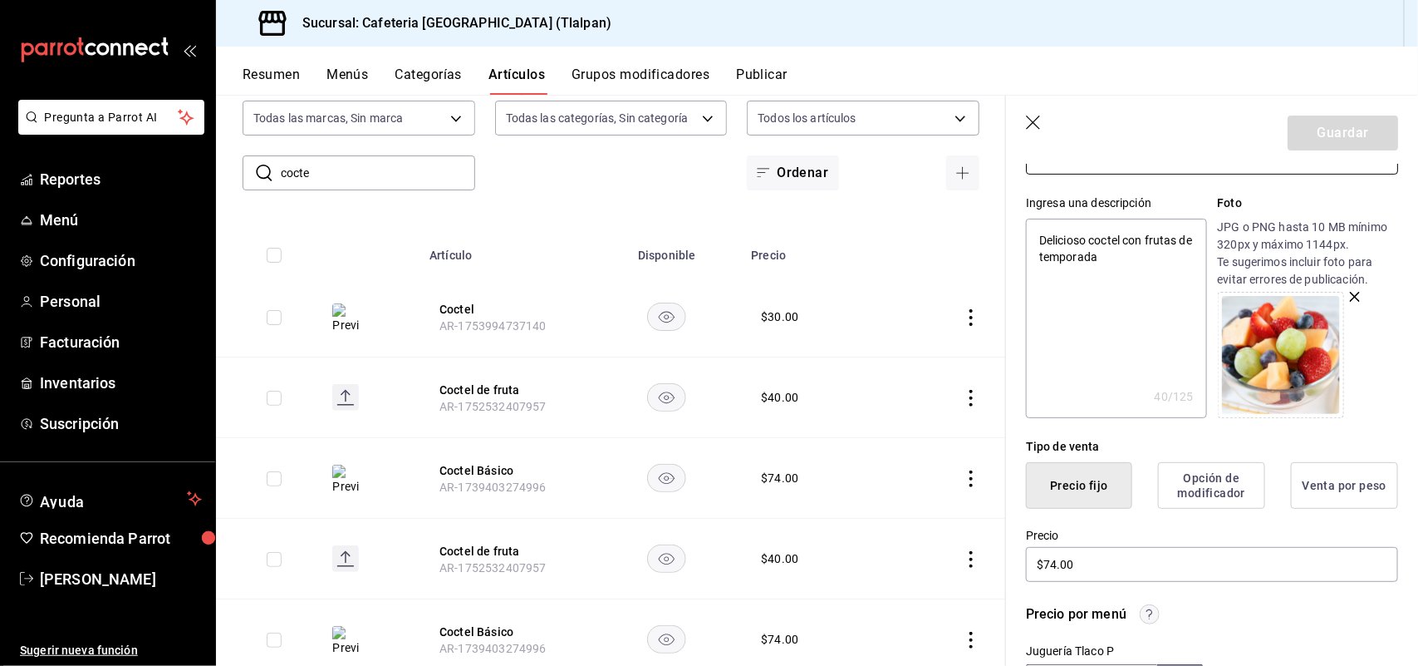
scroll to position [214, 0]
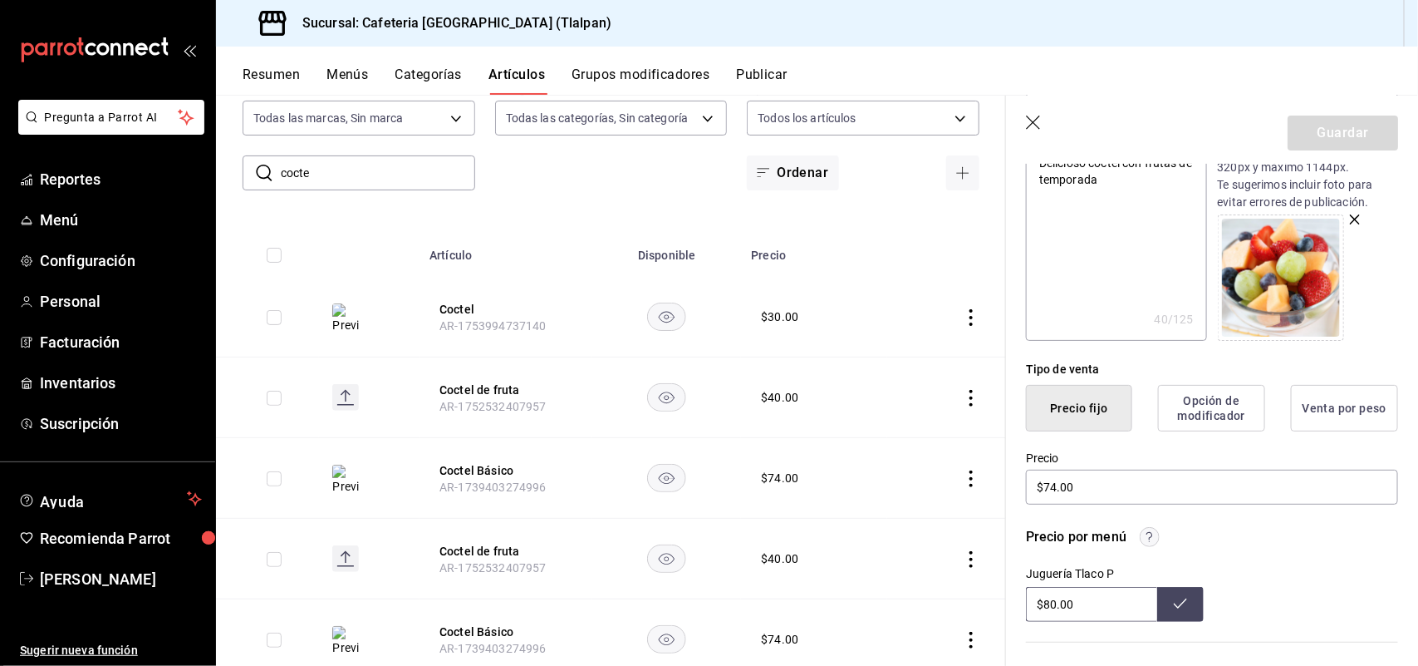
click at [1047, 603] on input "$80.00" at bounding box center [1091, 604] width 131 height 35
type input "$8.00"
click at [1177, 599] on icon at bounding box center [1180, 603] width 13 height 10
click at [1053, 604] on input "$69.00" at bounding box center [1091, 604] width 131 height 35
type input "$6.00"
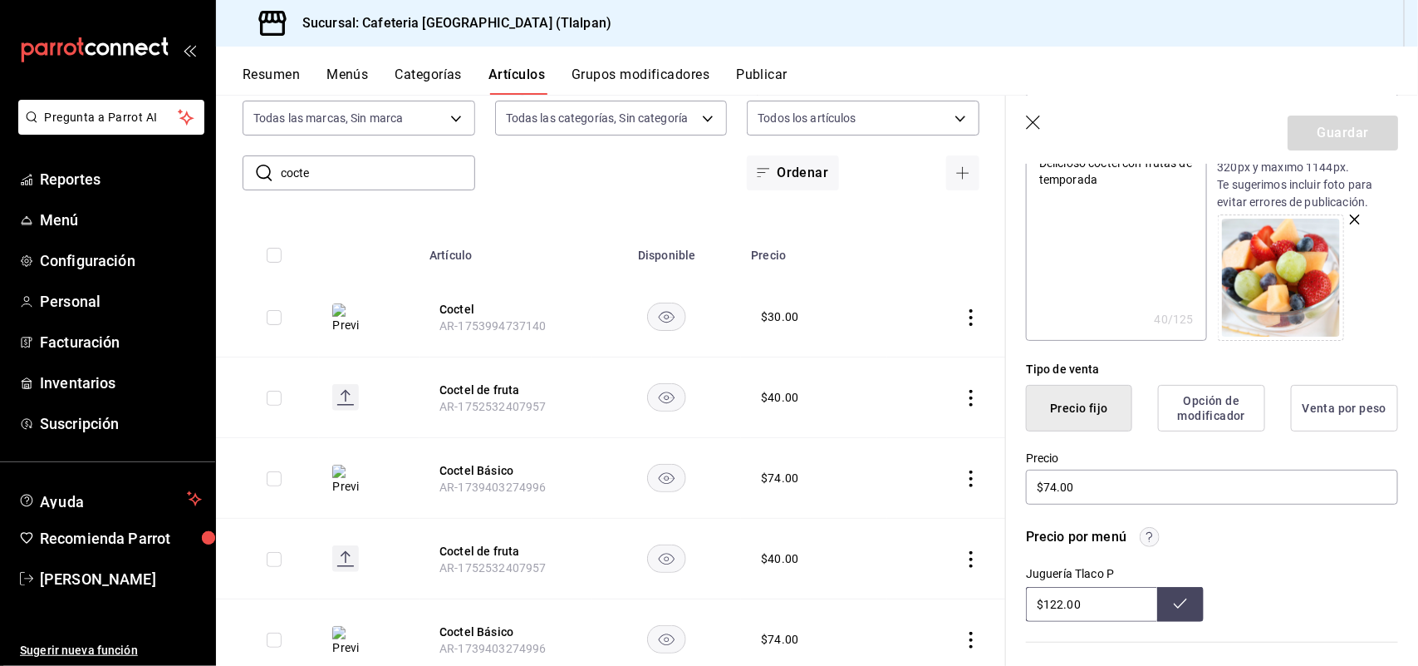
type input "$122.00"
click at [1180, 607] on button at bounding box center [1180, 604] width 47 height 35
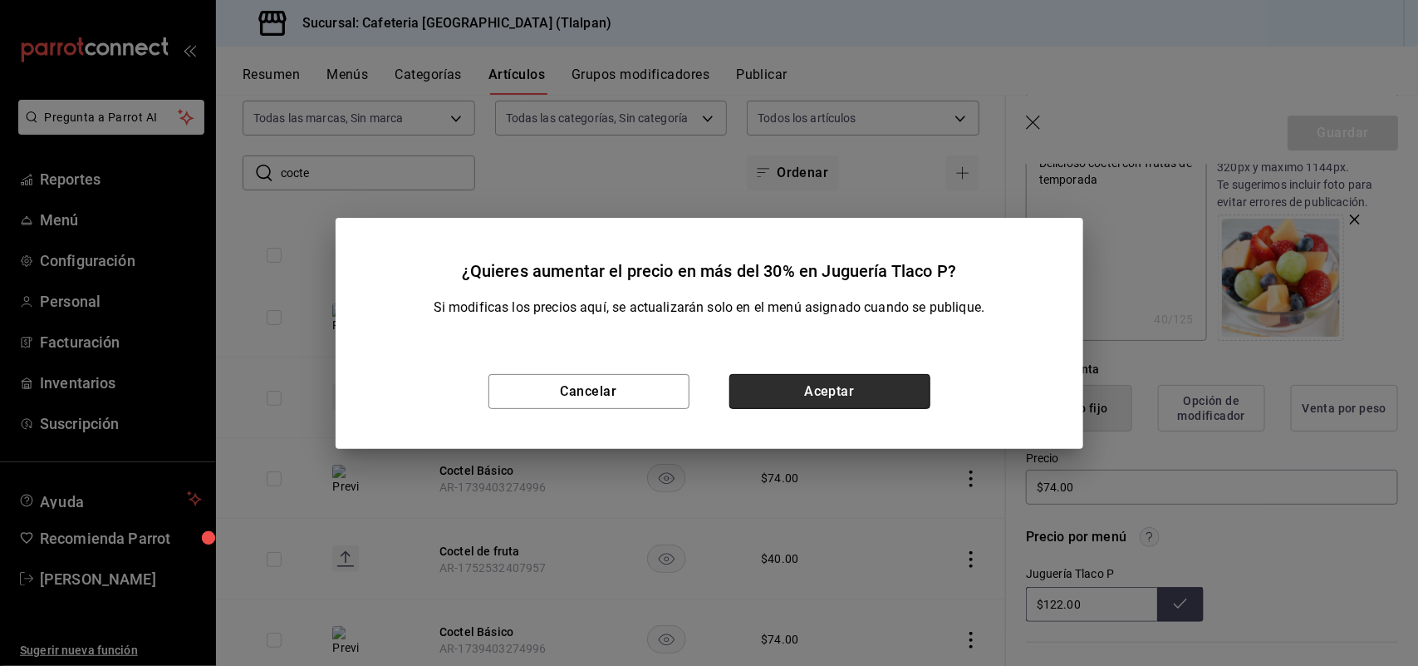
click at [829, 400] on button "Aceptar" at bounding box center [830, 391] width 201 height 35
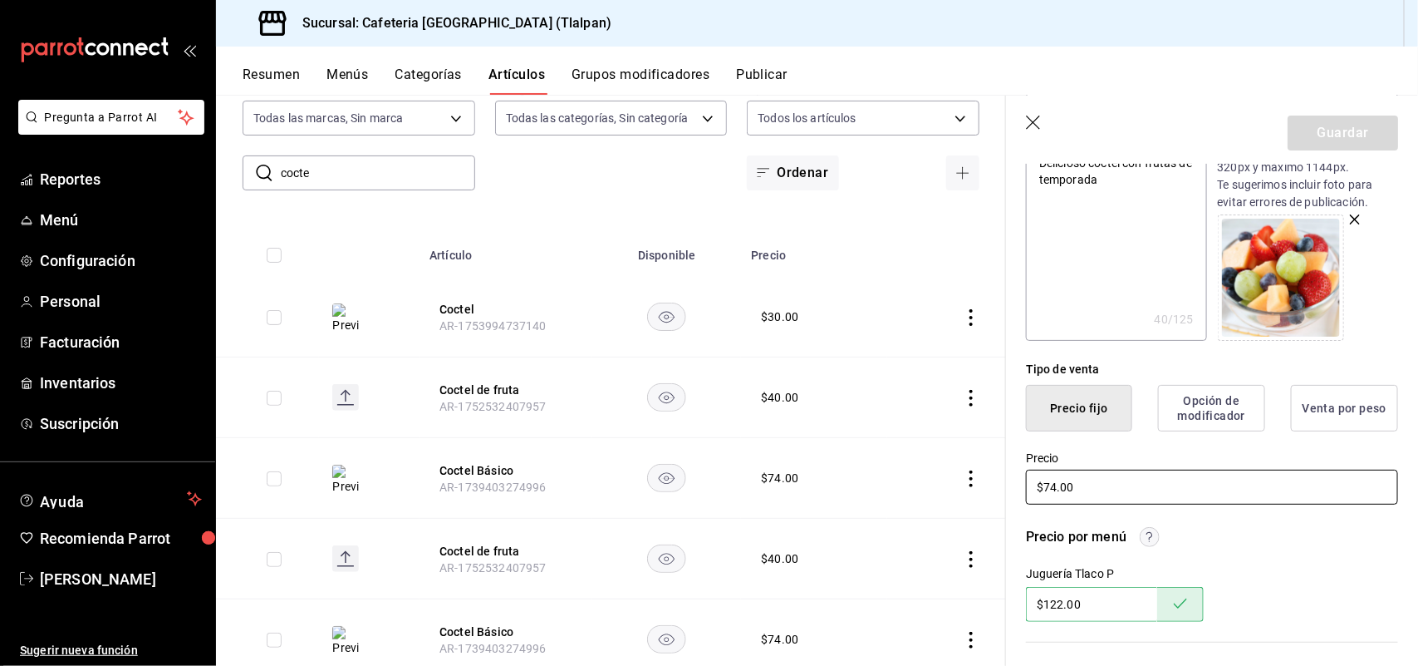
click at [1053, 484] on input "$74.00" at bounding box center [1212, 486] width 372 height 35
type input "$7.00"
type textarea "x"
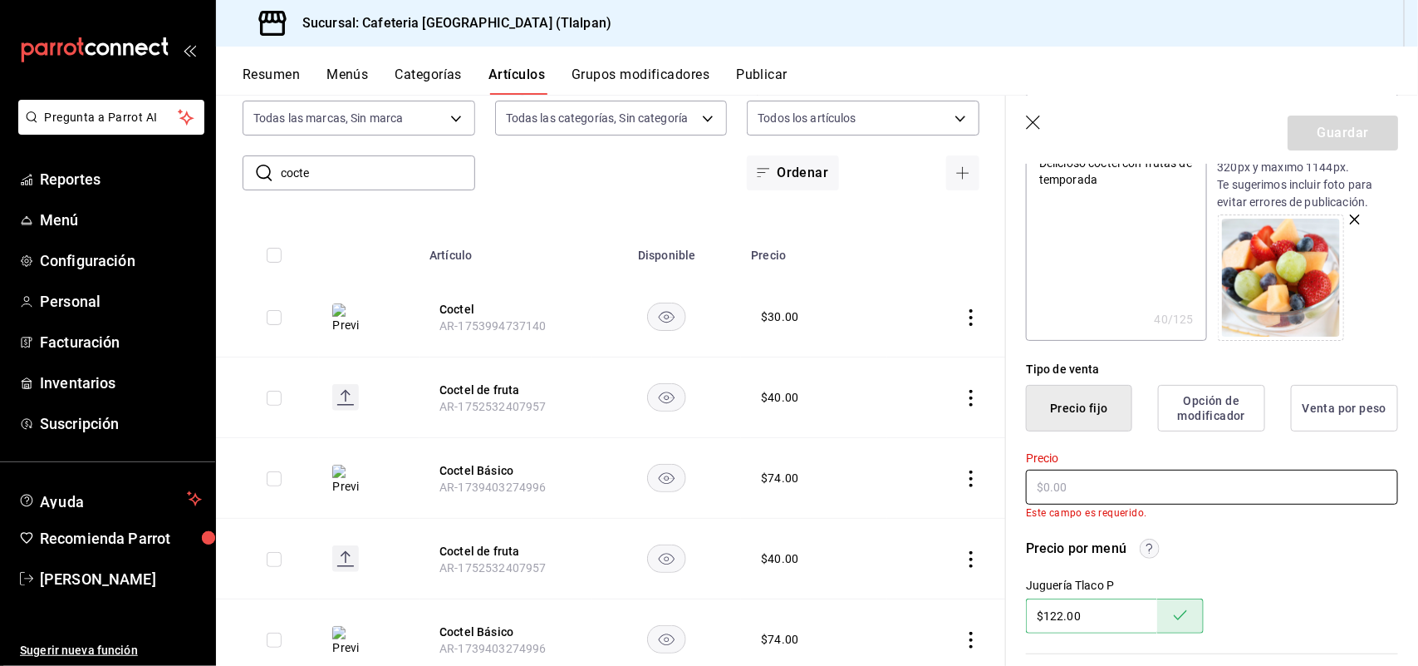
type textarea "x"
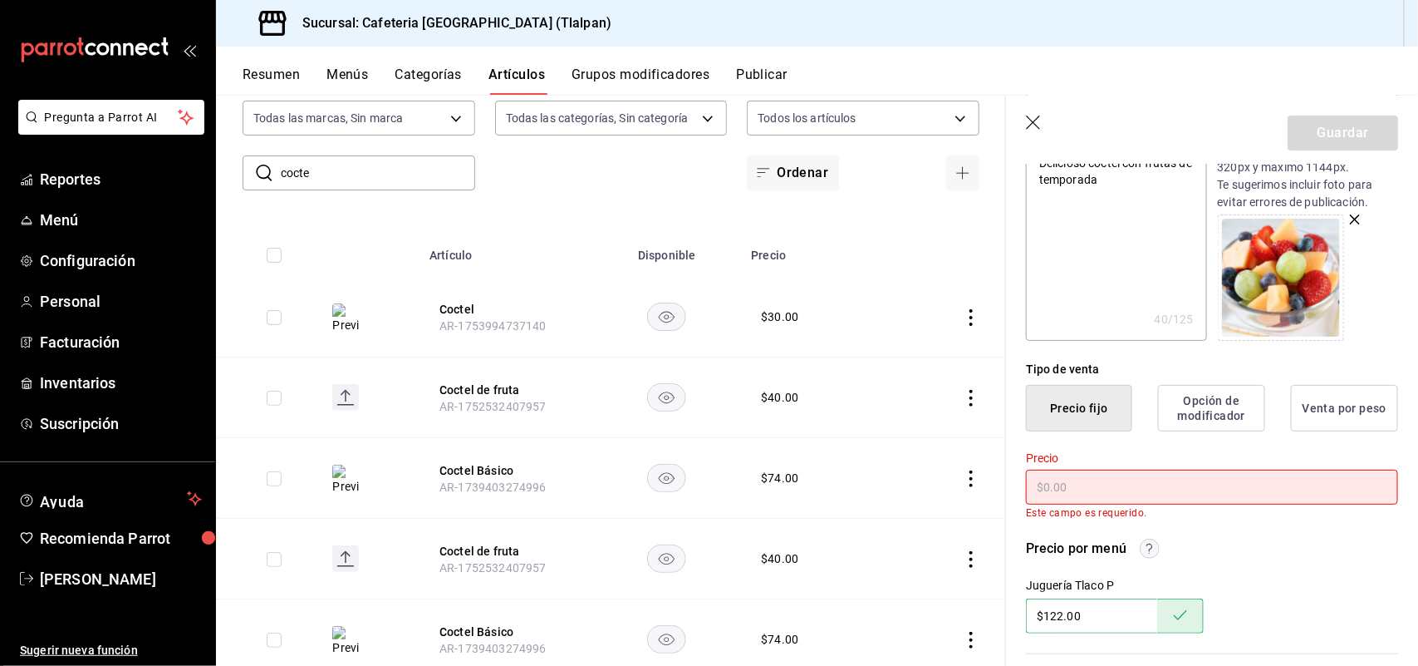
type input "$6.00"
type textarea "x"
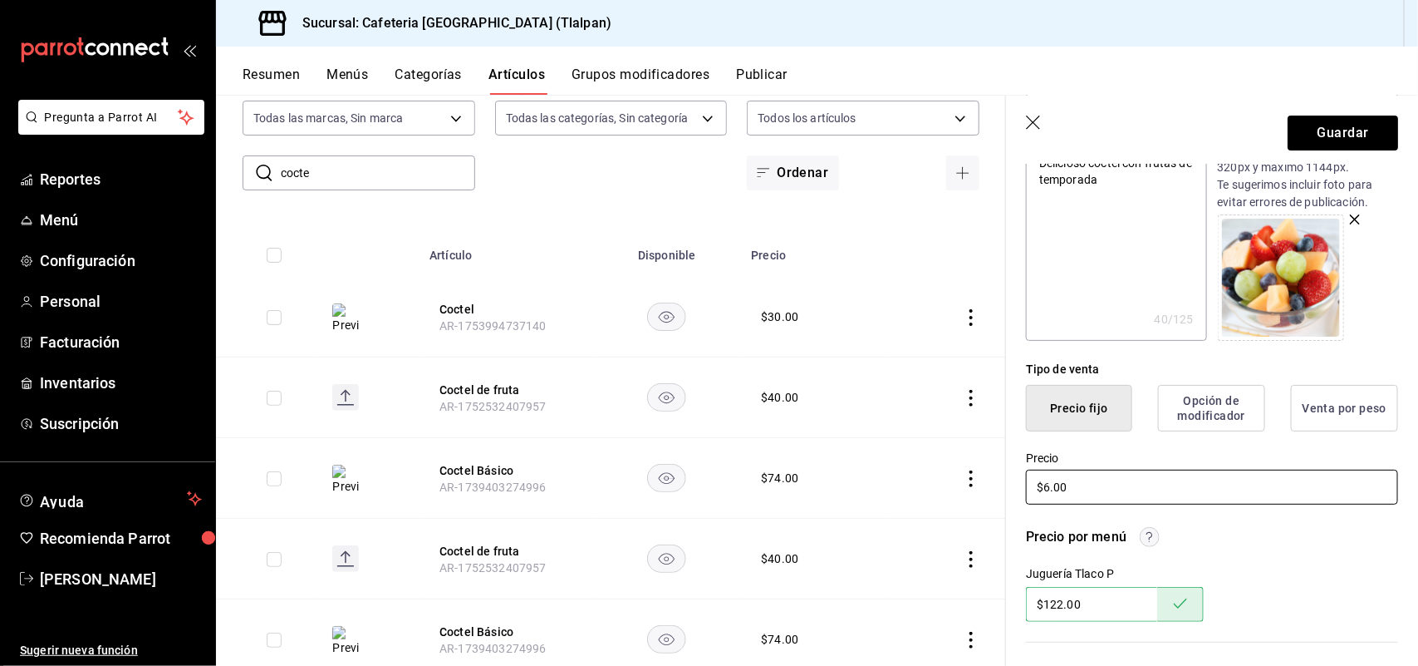
type input "$69.00"
type textarea "x"
type input "$69.00"
click at [1302, 135] on button "Guardar" at bounding box center [1343, 132] width 111 height 35
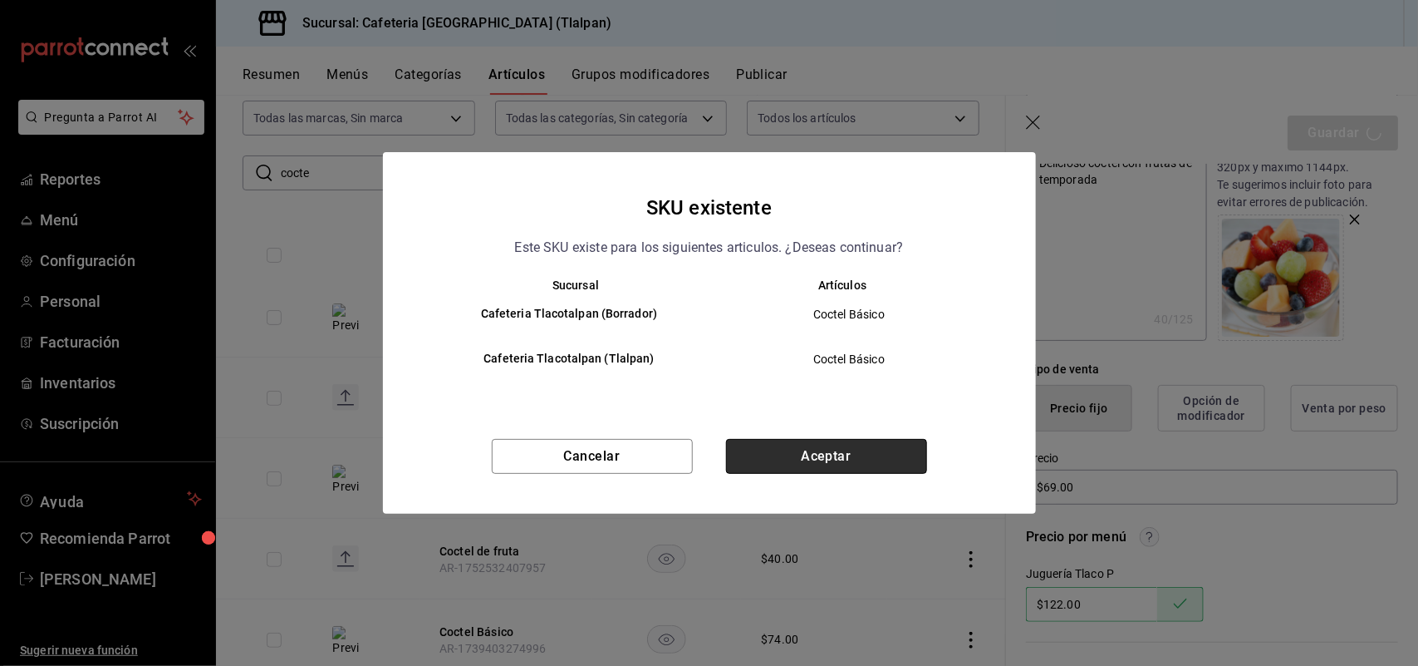
click at [825, 459] on button "Aceptar" at bounding box center [826, 456] width 201 height 35
type textarea "x"
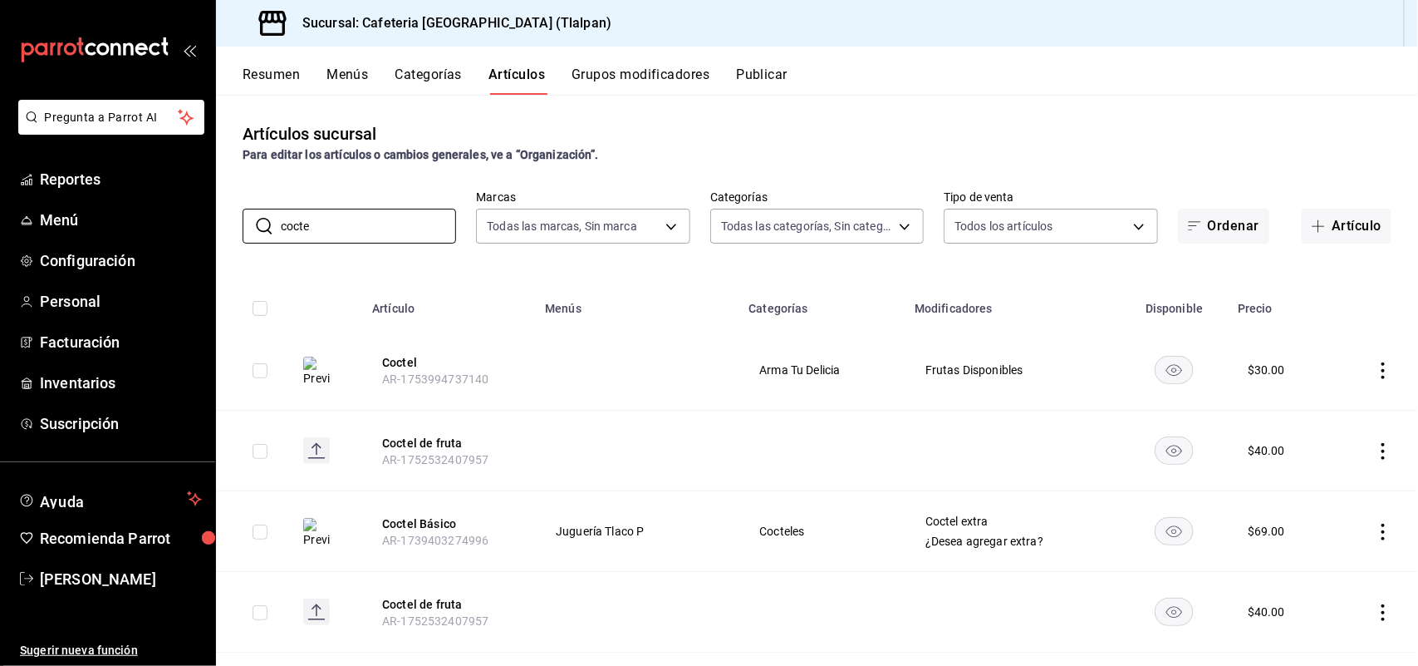
drag, startPoint x: 350, startPoint y: 218, endPoint x: 210, endPoint y: 238, distance: 141.0
click at [210, 238] on div "Pregunta a Parrot AI Reportes Menú Configuración Personal Facturación Inventari…" at bounding box center [709, 333] width 1418 height 666
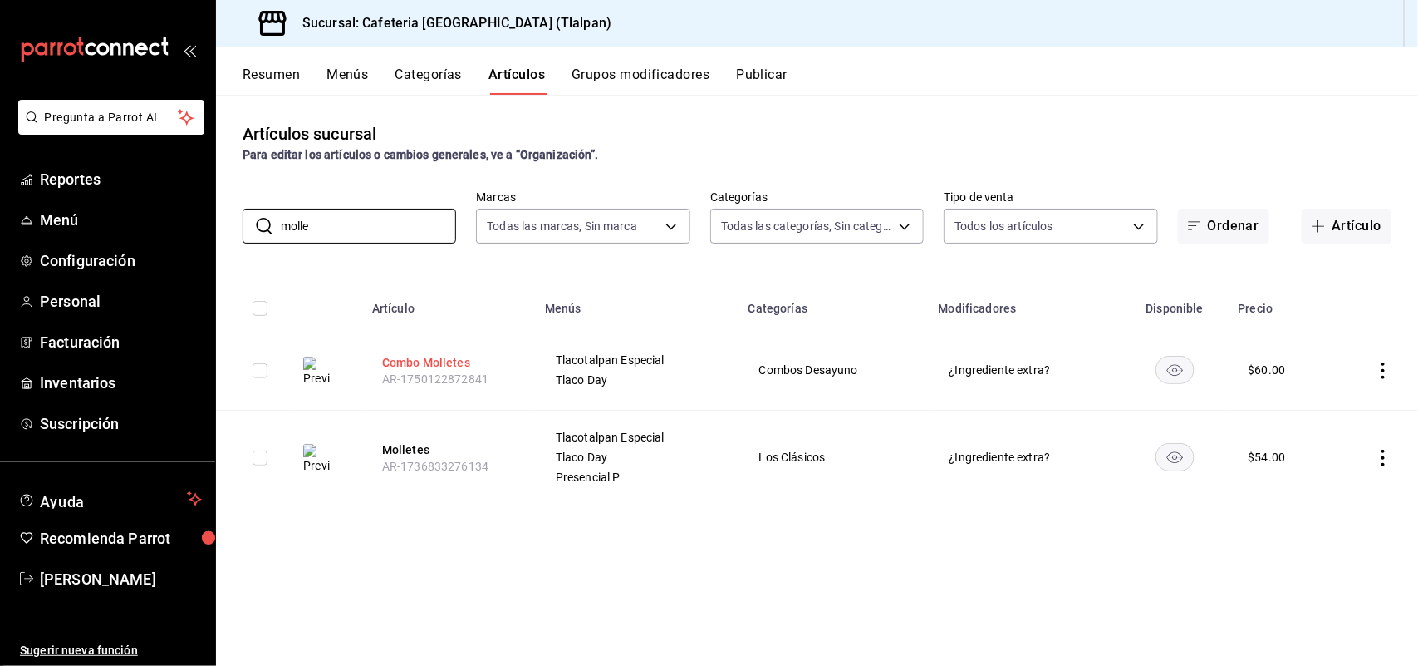
type input "molle"
click at [413, 360] on button "Combo Molletes" at bounding box center [448, 362] width 133 height 17
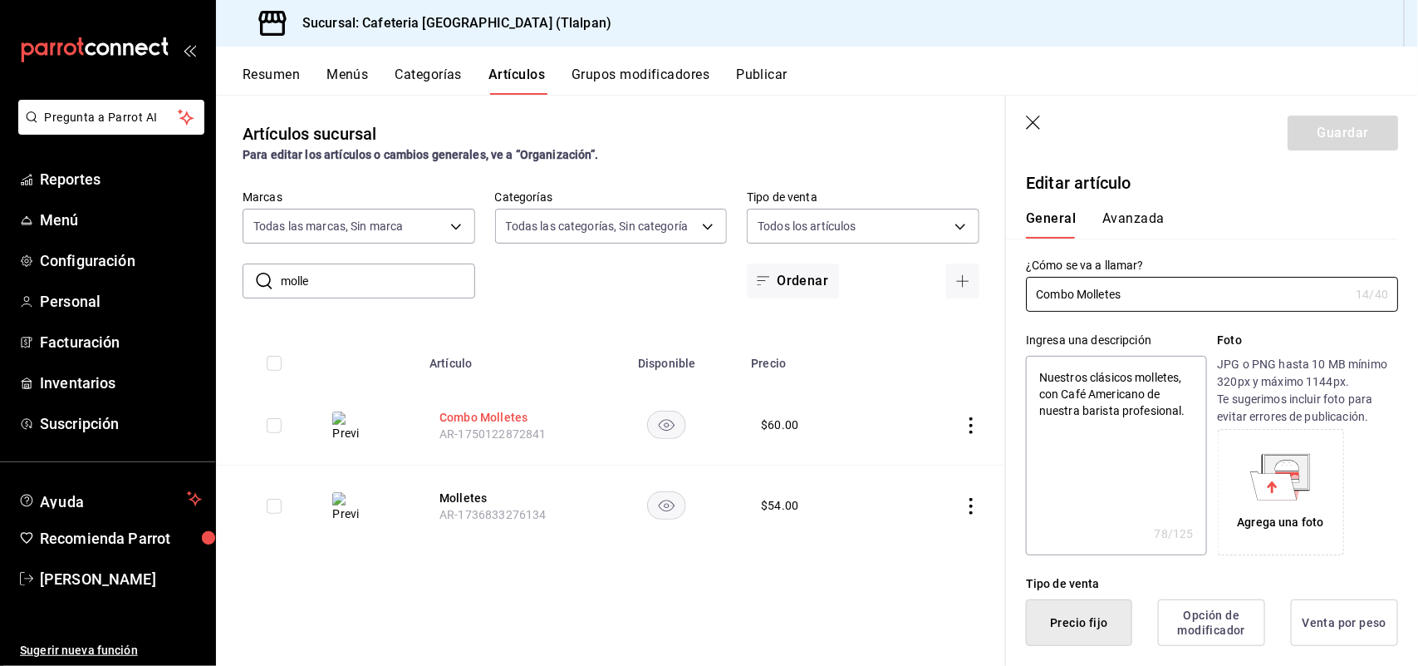
type textarea "x"
type input "$60.00"
radio input "false"
radio input "true"
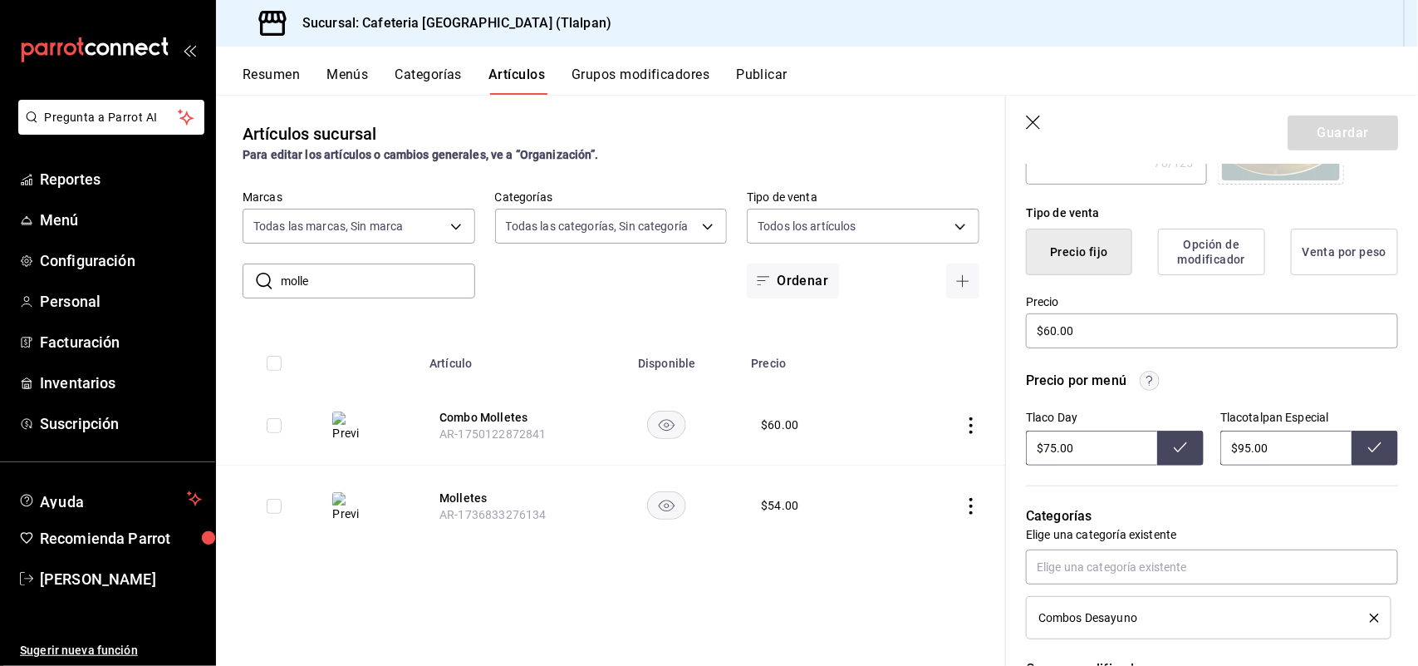
scroll to position [387, 0]
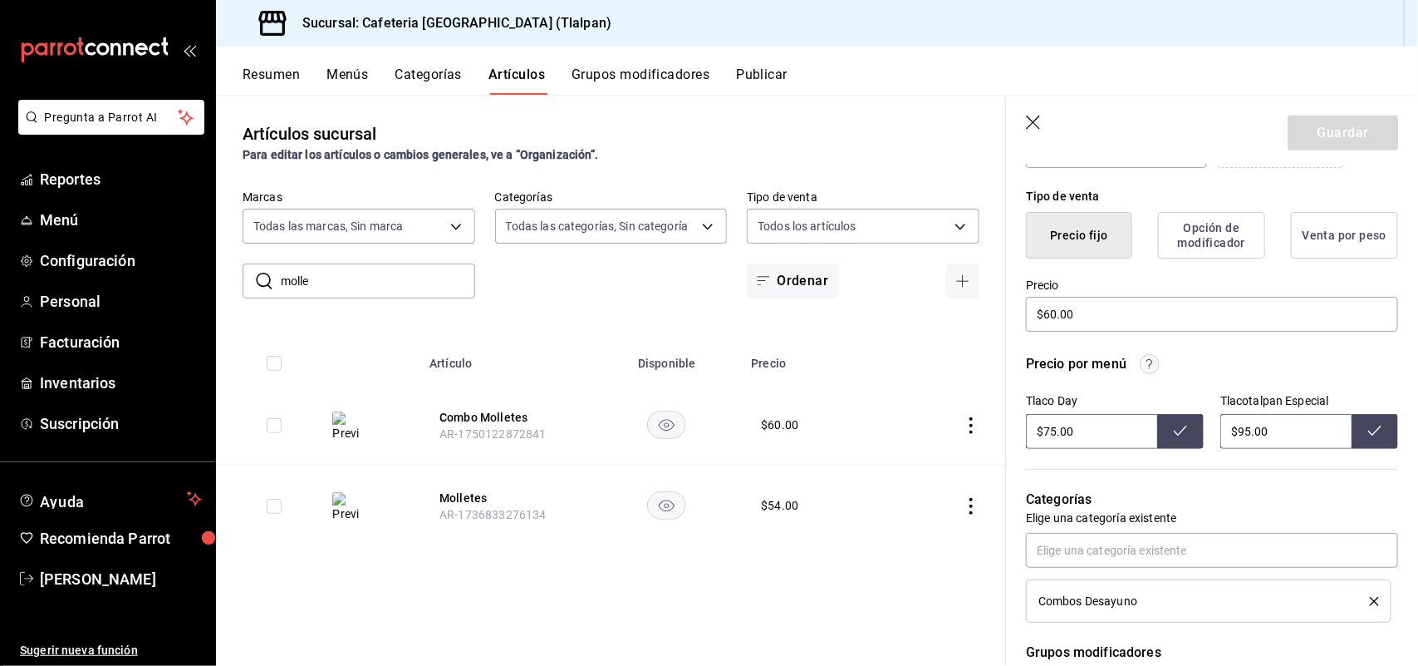
click at [1054, 435] on input "$75.00" at bounding box center [1091, 431] width 131 height 35
type input "$7.00"
type input "$100.00"
click at [1182, 442] on button at bounding box center [1180, 431] width 47 height 35
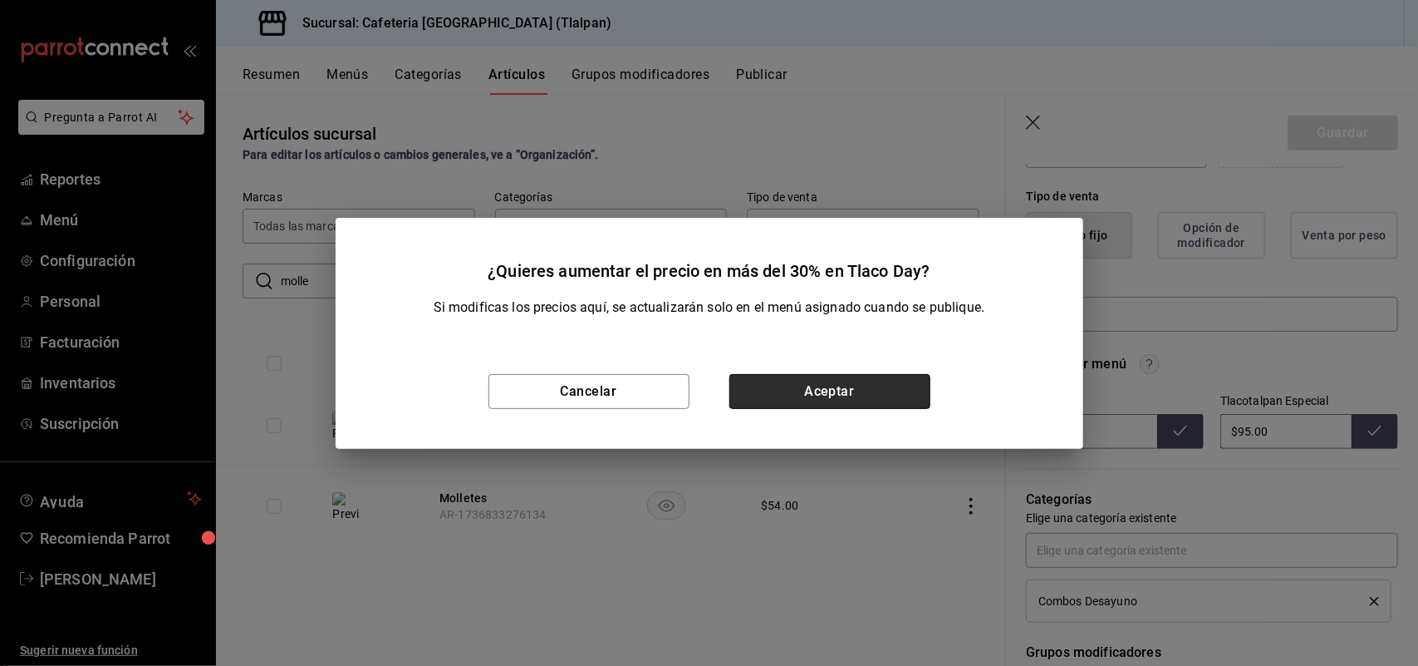
click at [817, 397] on button "Aceptar" at bounding box center [830, 391] width 201 height 35
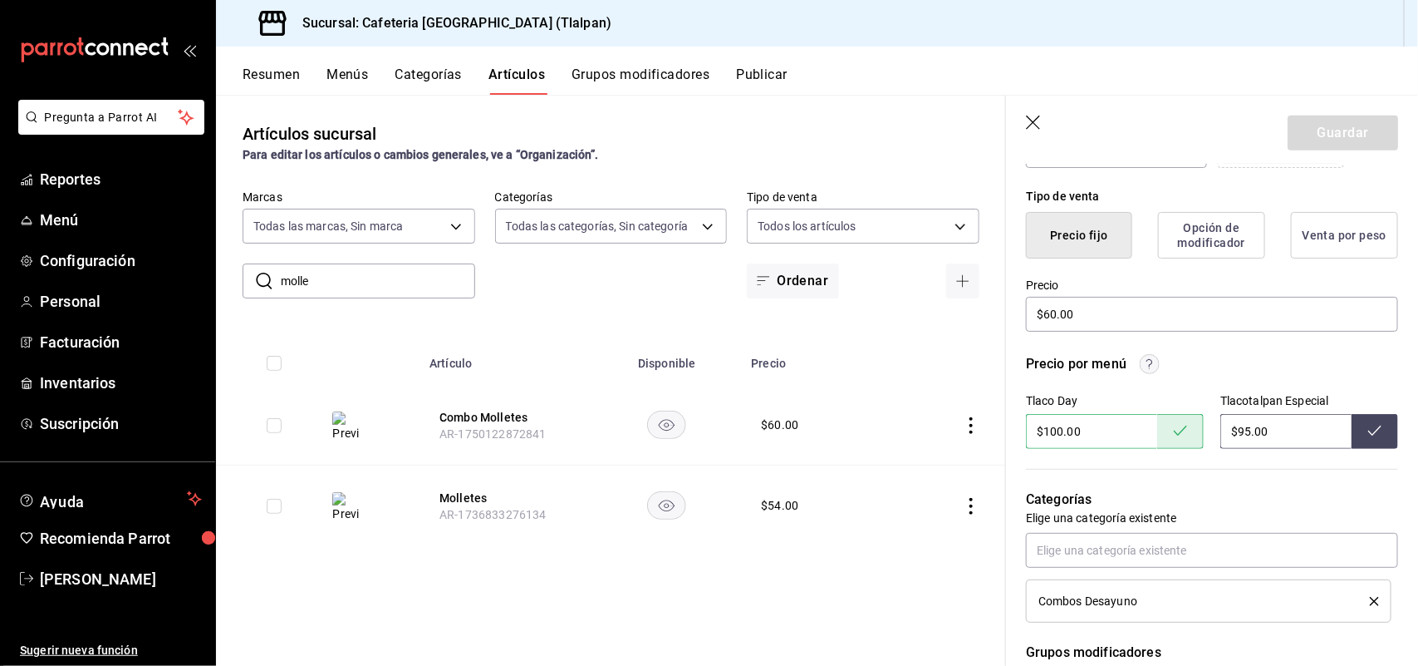
click at [1232, 433] on input "$95.00" at bounding box center [1286, 431] width 131 height 35
type input "$9.00"
type input "$125.00"
click at [1369, 428] on icon at bounding box center [1375, 430] width 13 height 13
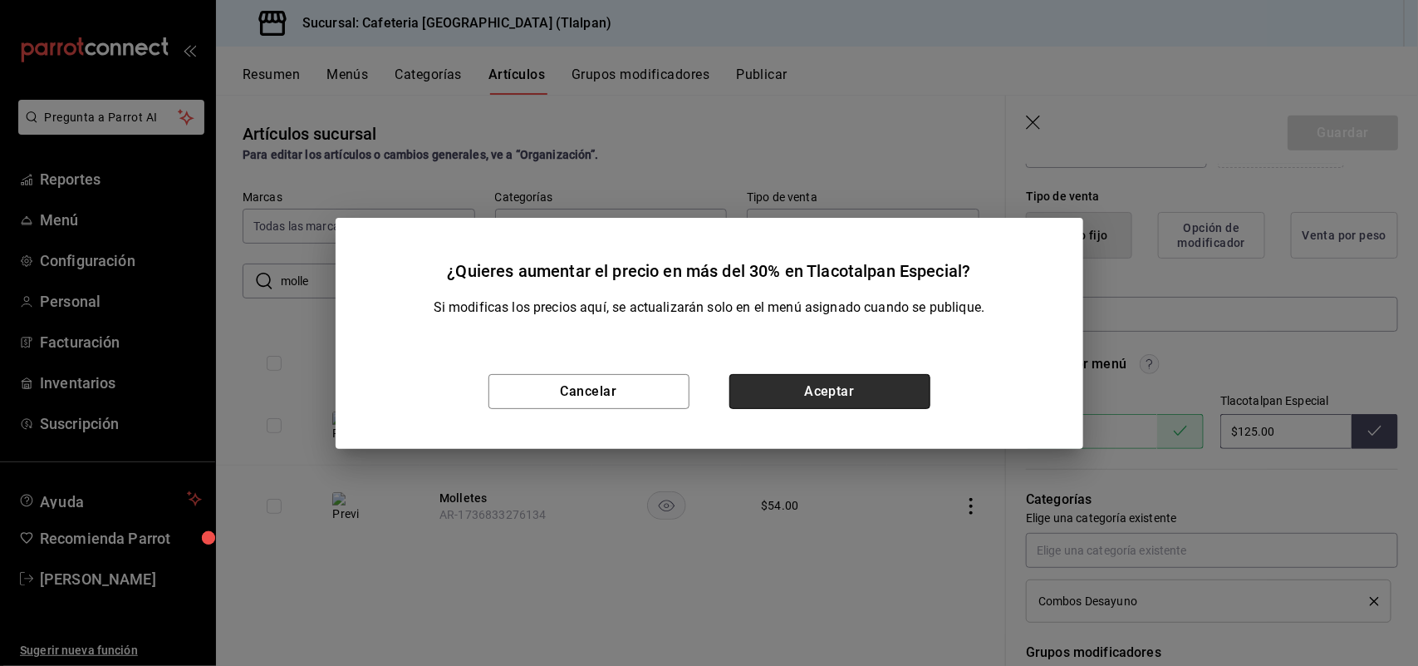
click at [852, 388] on button "Aceptar" at bounding box center [830, 391] width 201 height 35
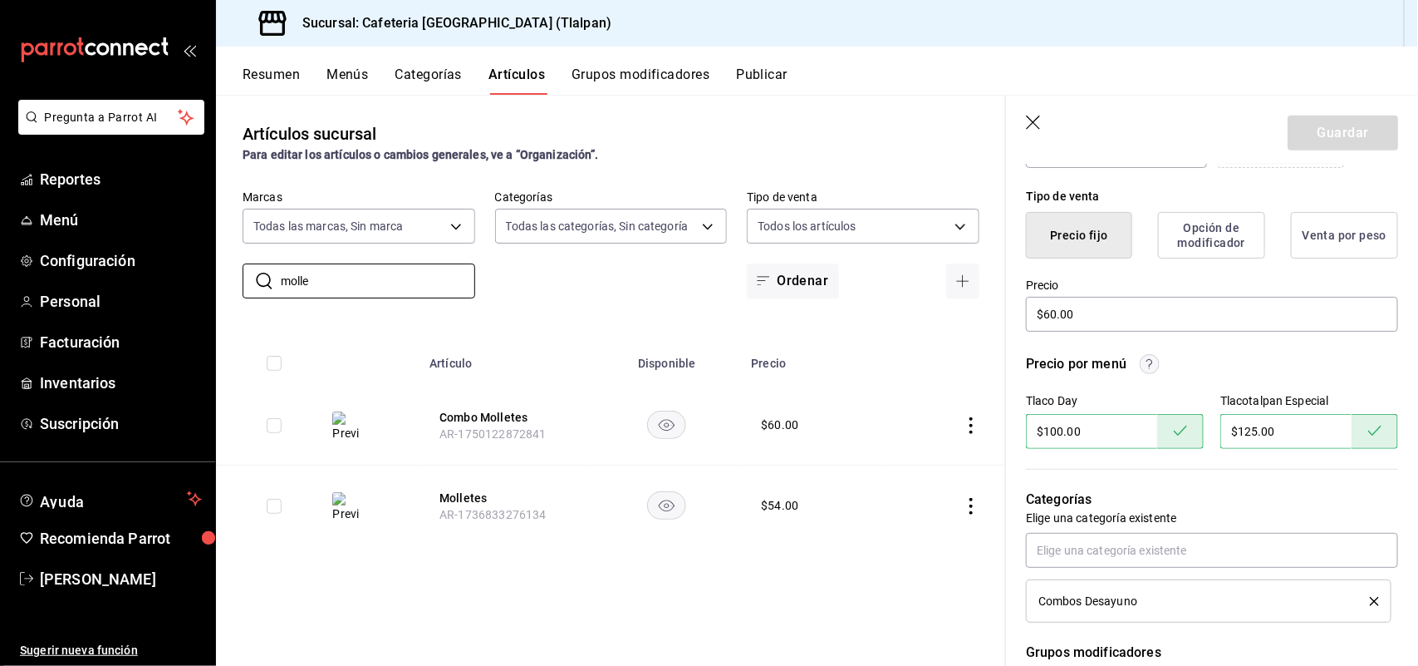
drag, startPoint x: 346, startPoint y: 284, endPoint x: 242, endPoint y: 296, distance: 104.5
click at [243, 296] on div "​ molle ​" at bounding box center [359, 280] width 233 height 35
type input "comb"
type textarea "x"
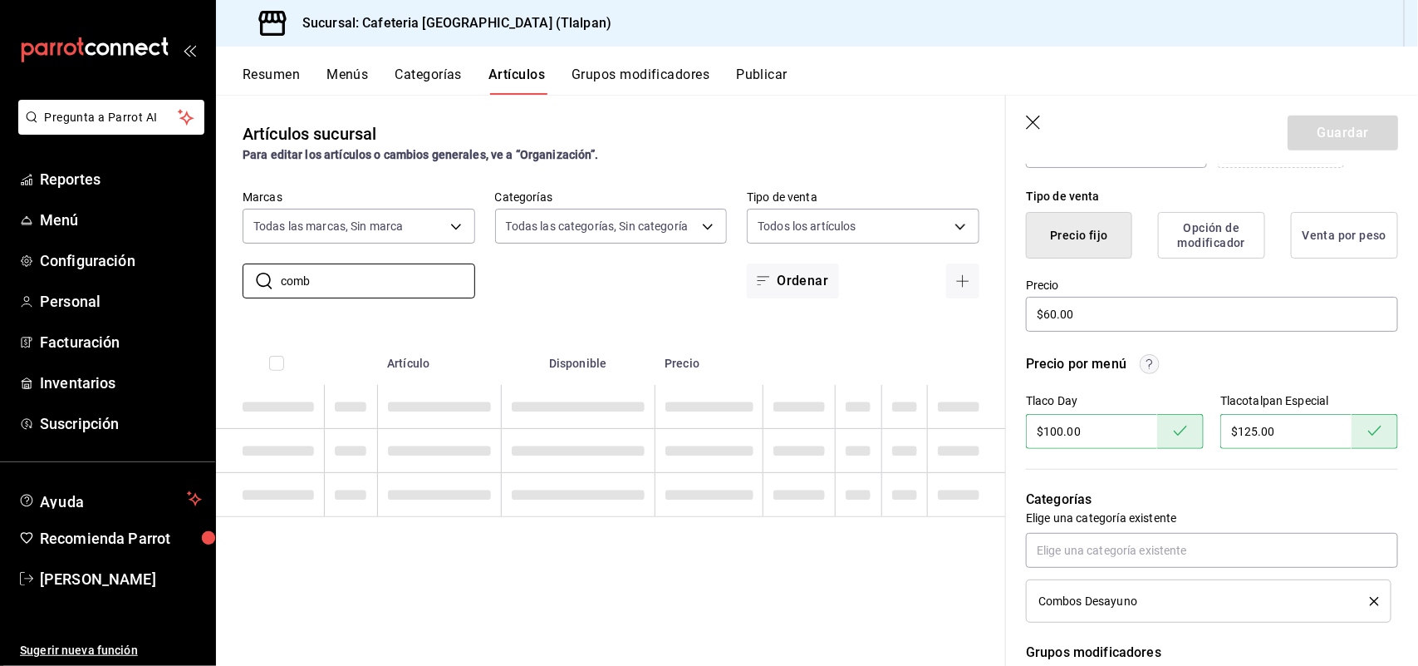
type input "combo"
type textarea "x"
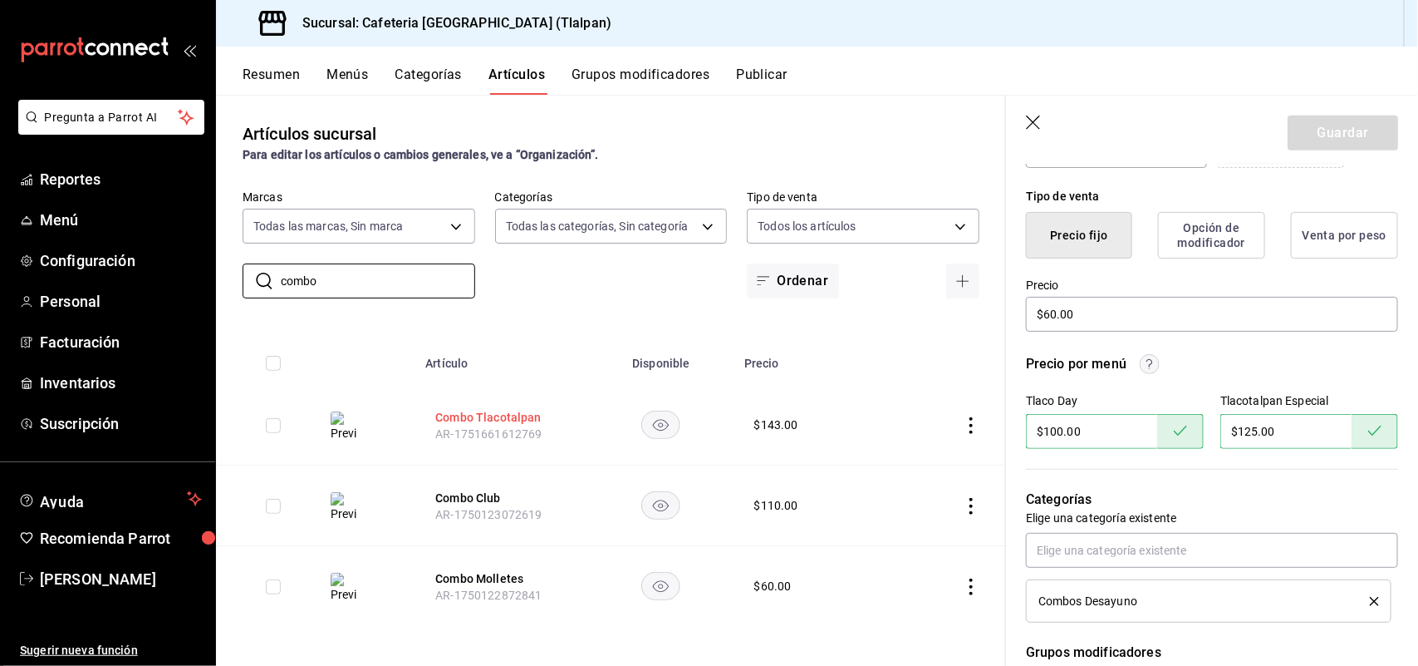
type input "combo"
click at [440, 420] on button "Combo Tlacotalpan" at bounding box center [501, 417] width 133 height 17
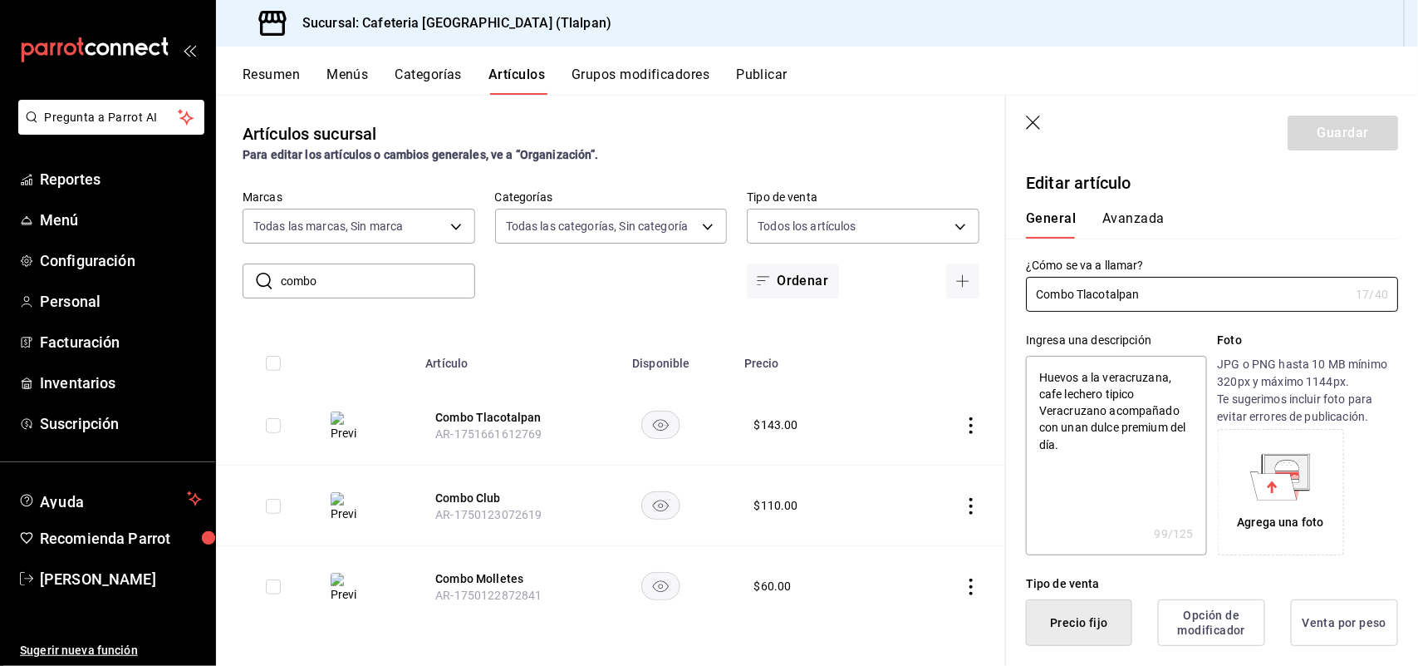
type textarea "x"
type input "$143.00"
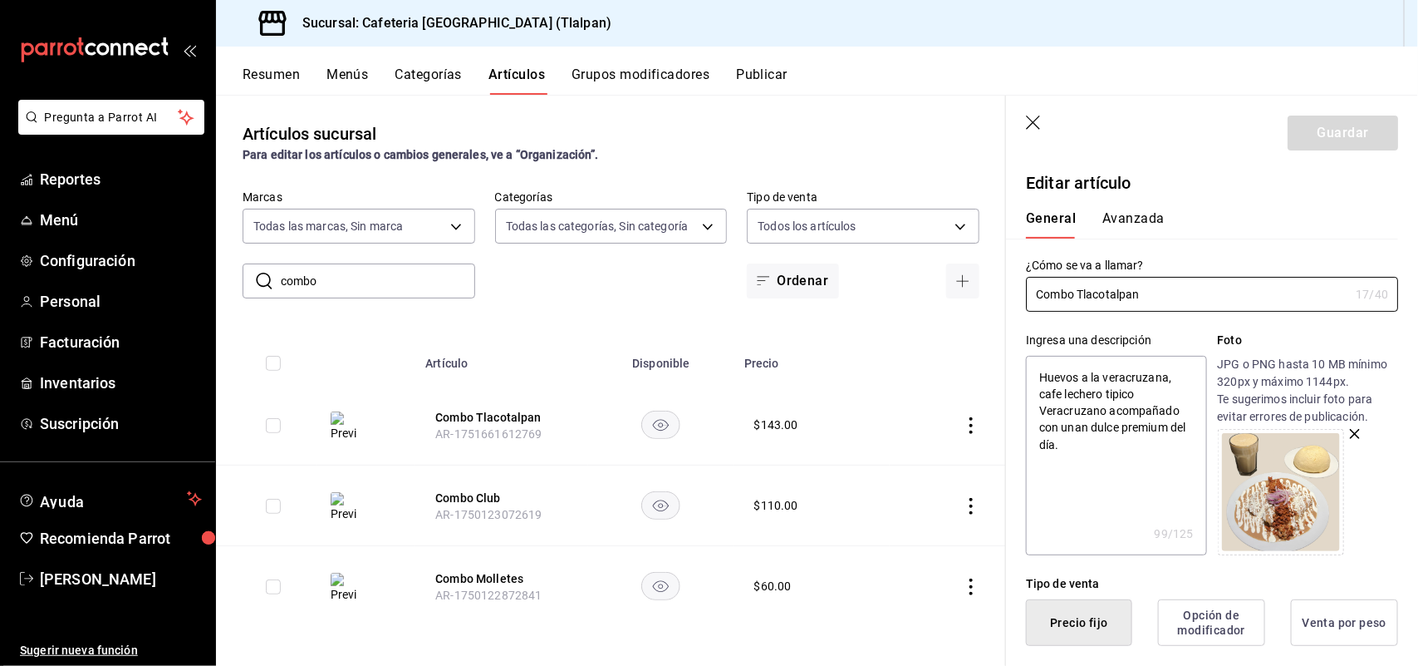
click at [1116, 578] on div "Tipo de venta" at bounding box center [1212, 583] width 372 height 17
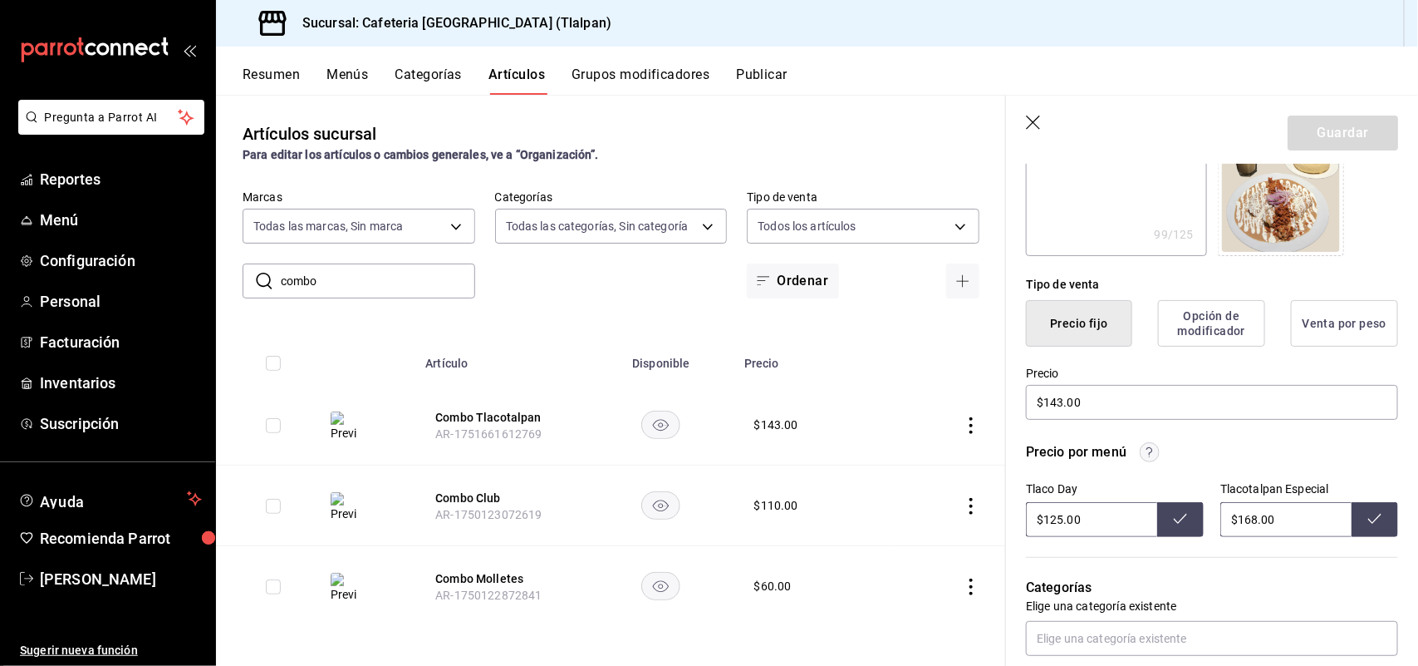
scroll to position [325, 0]
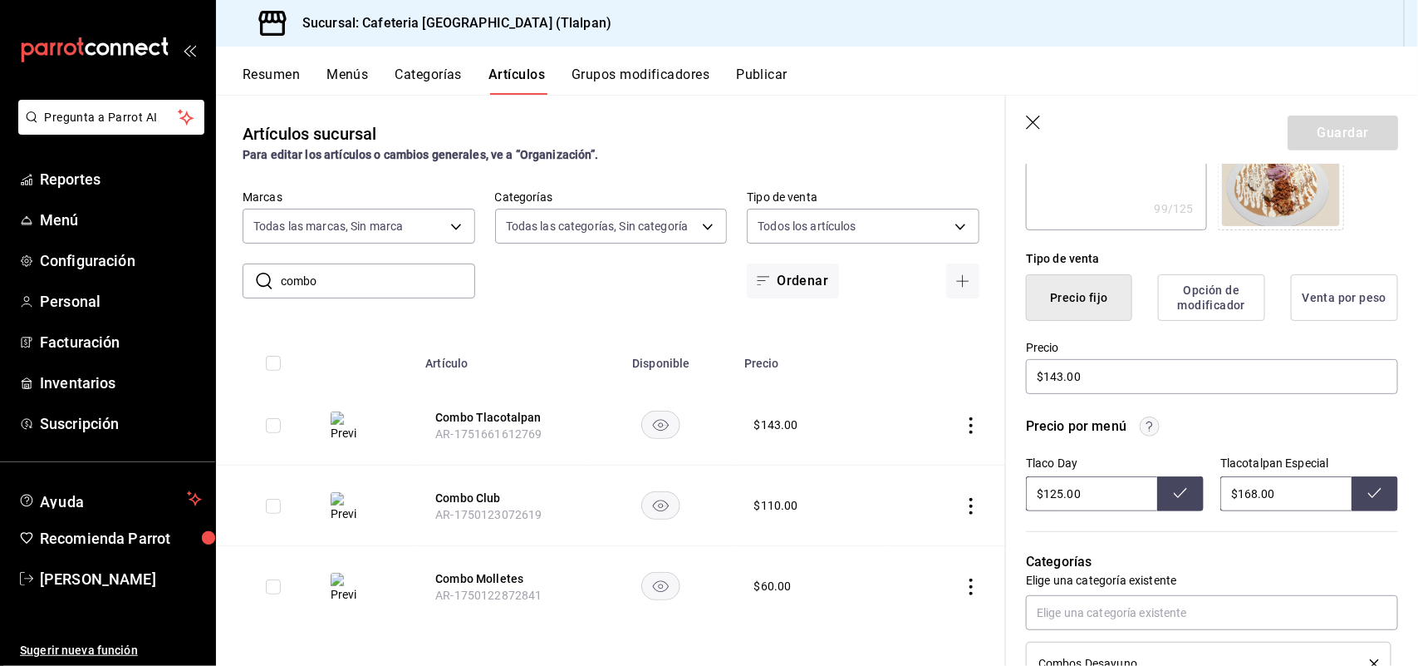
click at [1061, 497] on input "$125.00" at bounding box center [1091, 493] width 131 height 35
type input "$189.00"
click at [1174, 496] on icon at bounding box center [1180, 492] width 13 height 13
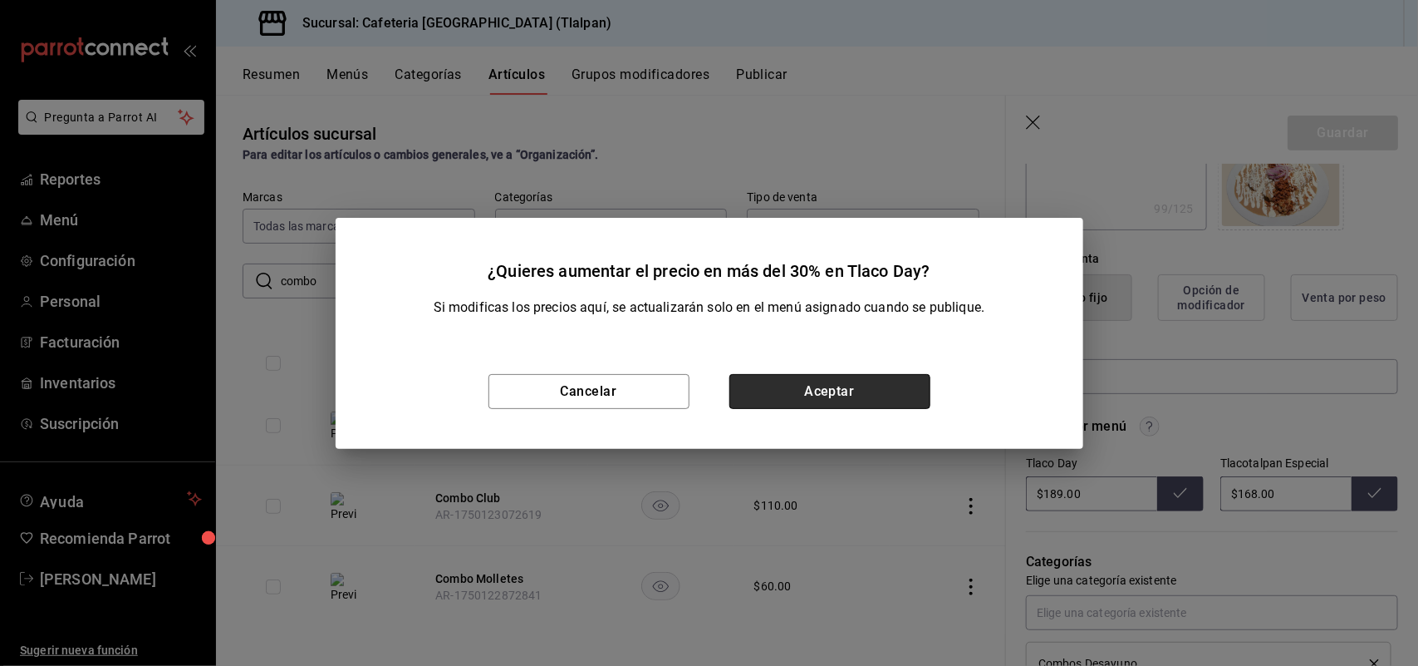
click at [906, 385] on button "Aceptar" at bounding box center [830, 391] width 201 height 35
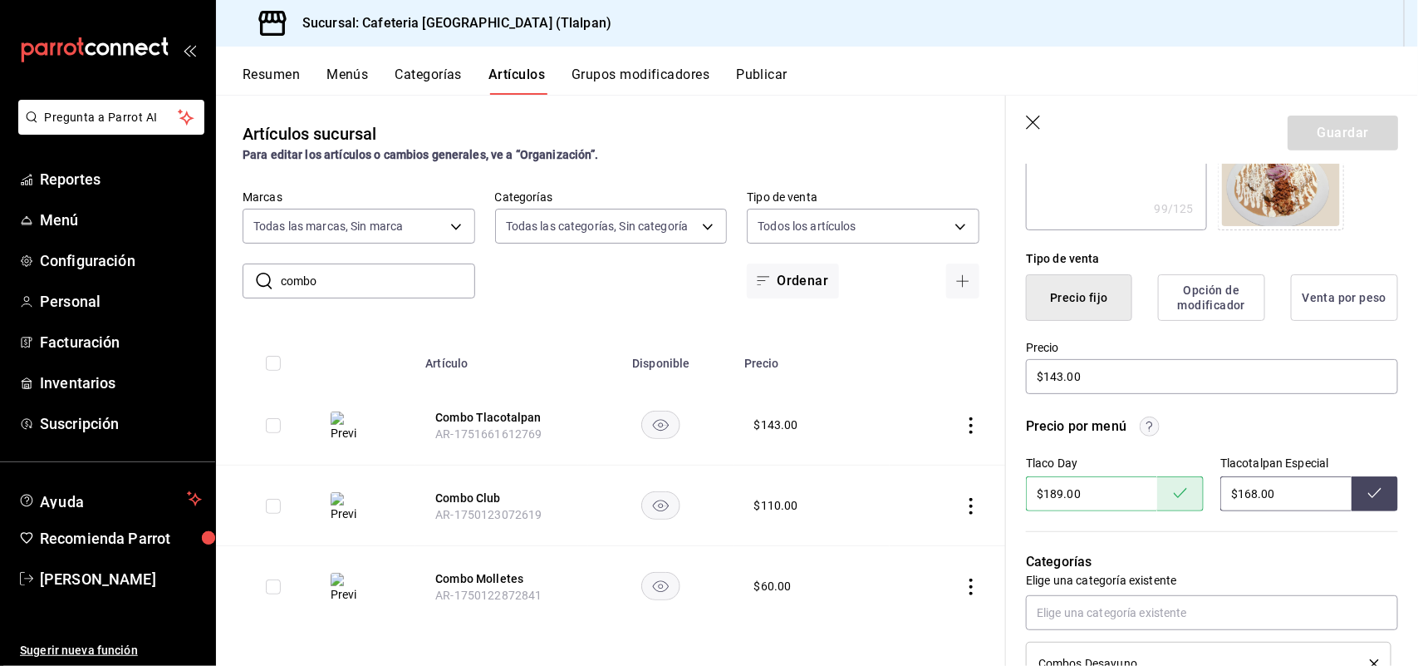
click at [1236, 493] on input "$168.00" at bounding box center [1286, 493] width 131 height 35
type input "$1.00"
type input "$235.00"
click at [1367, 488] on button at bounding box center [1375, 493] width 47 height 35
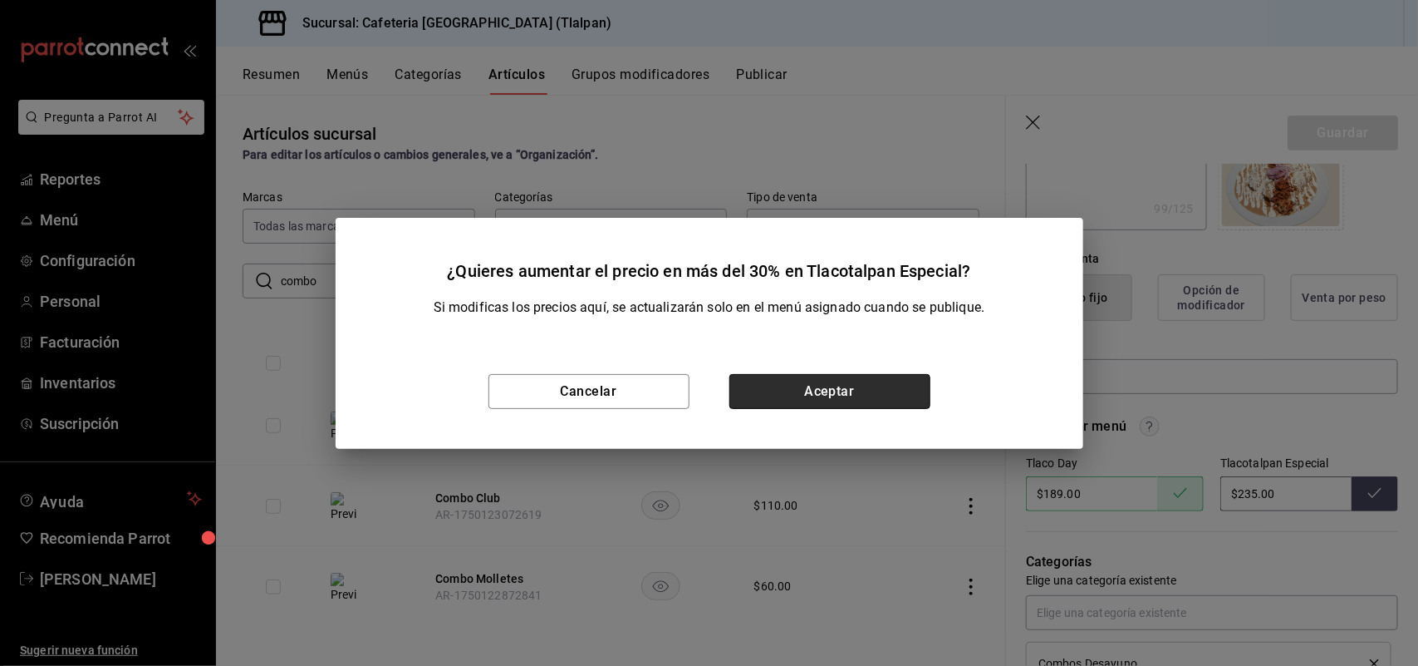
click at [828, 385] on button "Aceptar" at bounding box center [830, 391] width 201 height 35
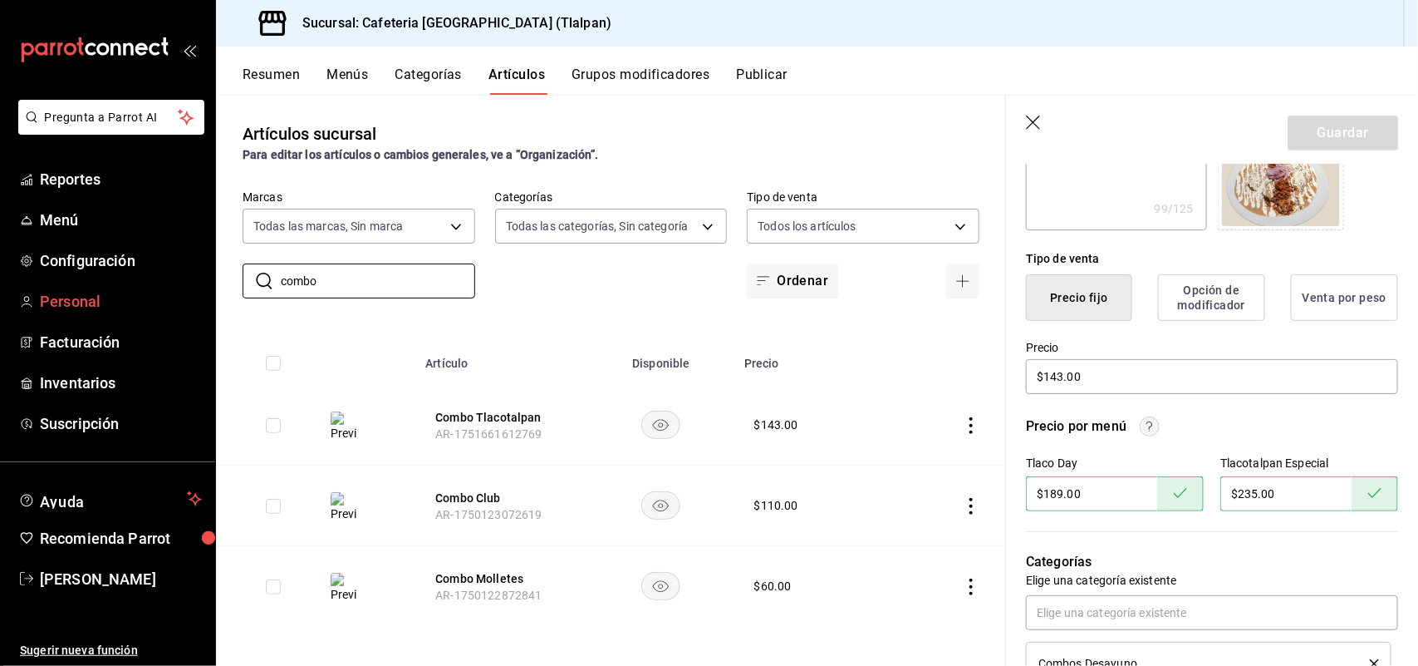
drag, startPoint x: 327, startPoint y: 285, endPoint x: 166, endPoint y: 297, distance: 160.8
click at [166, 297] on div "Pregunta a Parrot AI Reportes Menú Configuración Personal Facturación Inventari…" at bounding box center [709, 333] width 1418 height 666
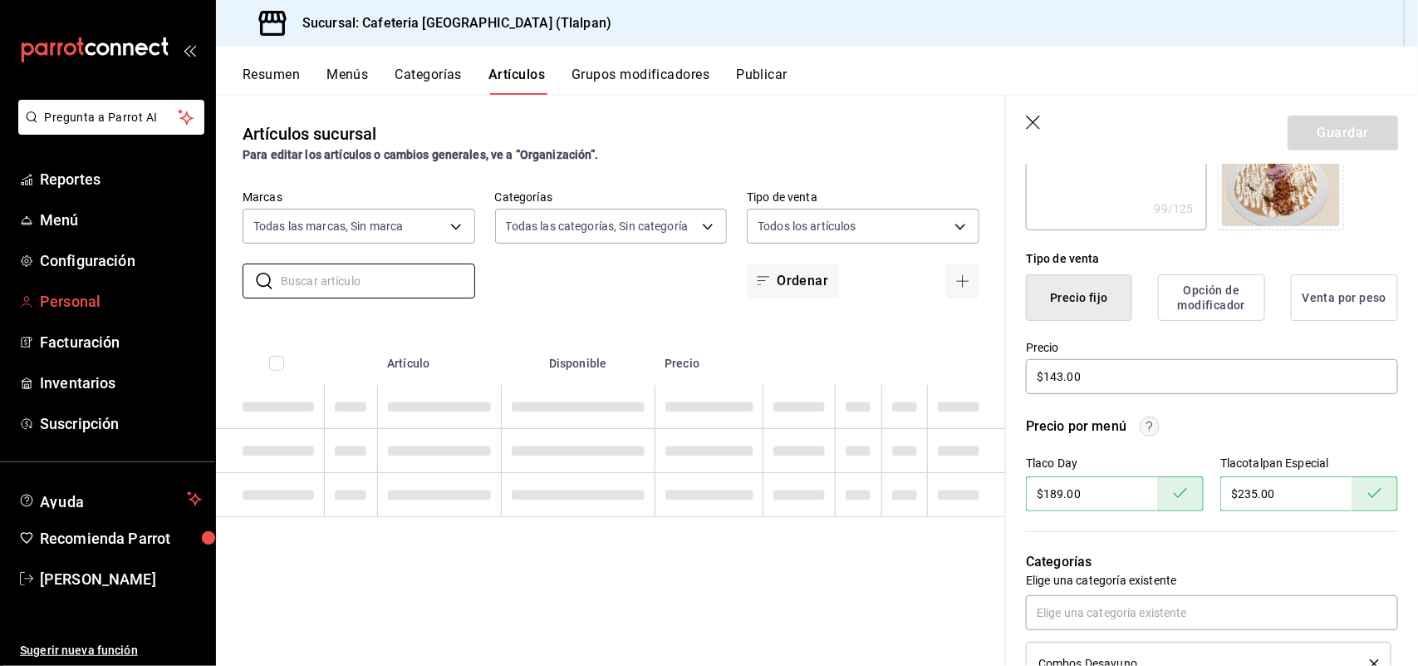
type textarea "x"
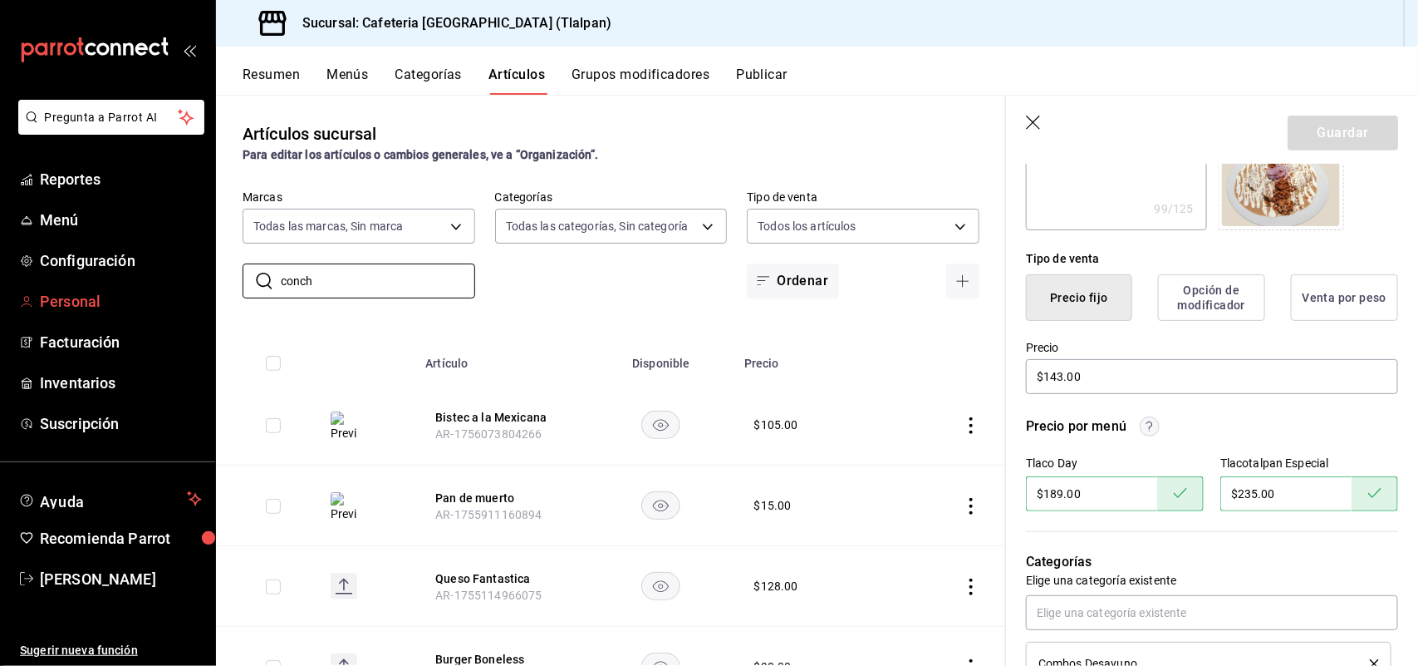
type input "concha"
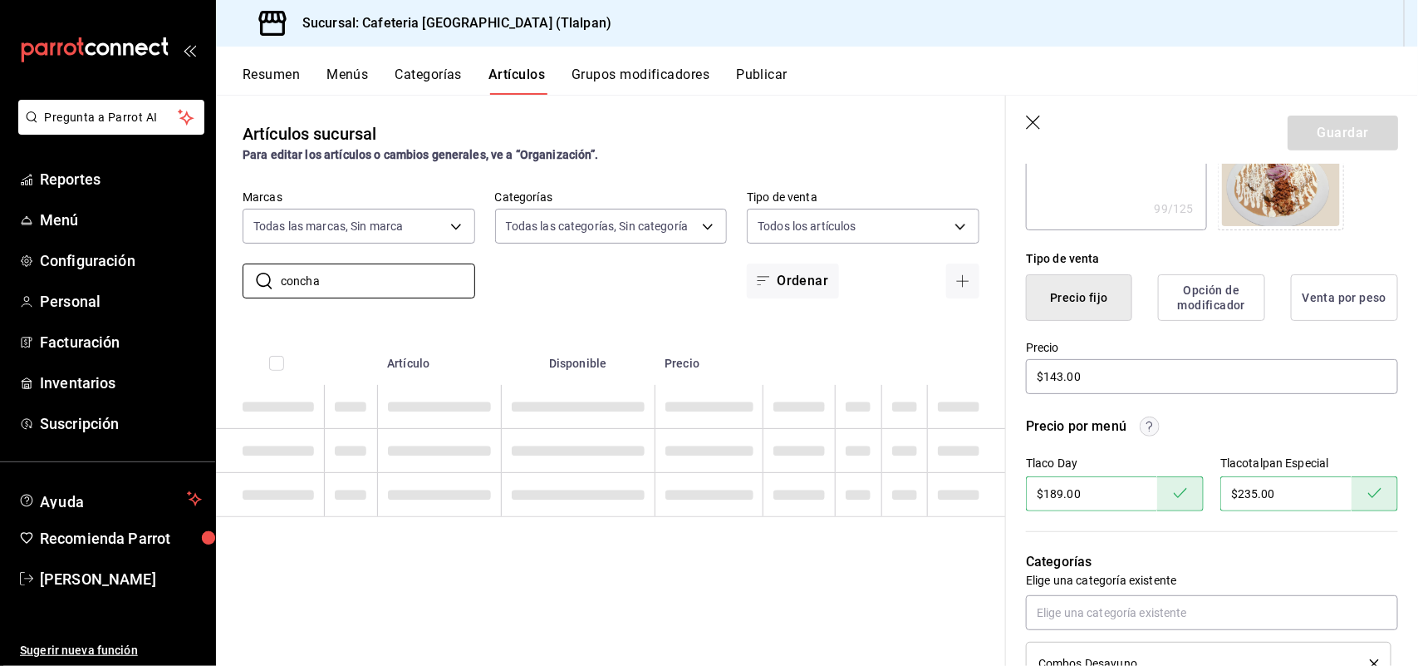
type textarea "x"
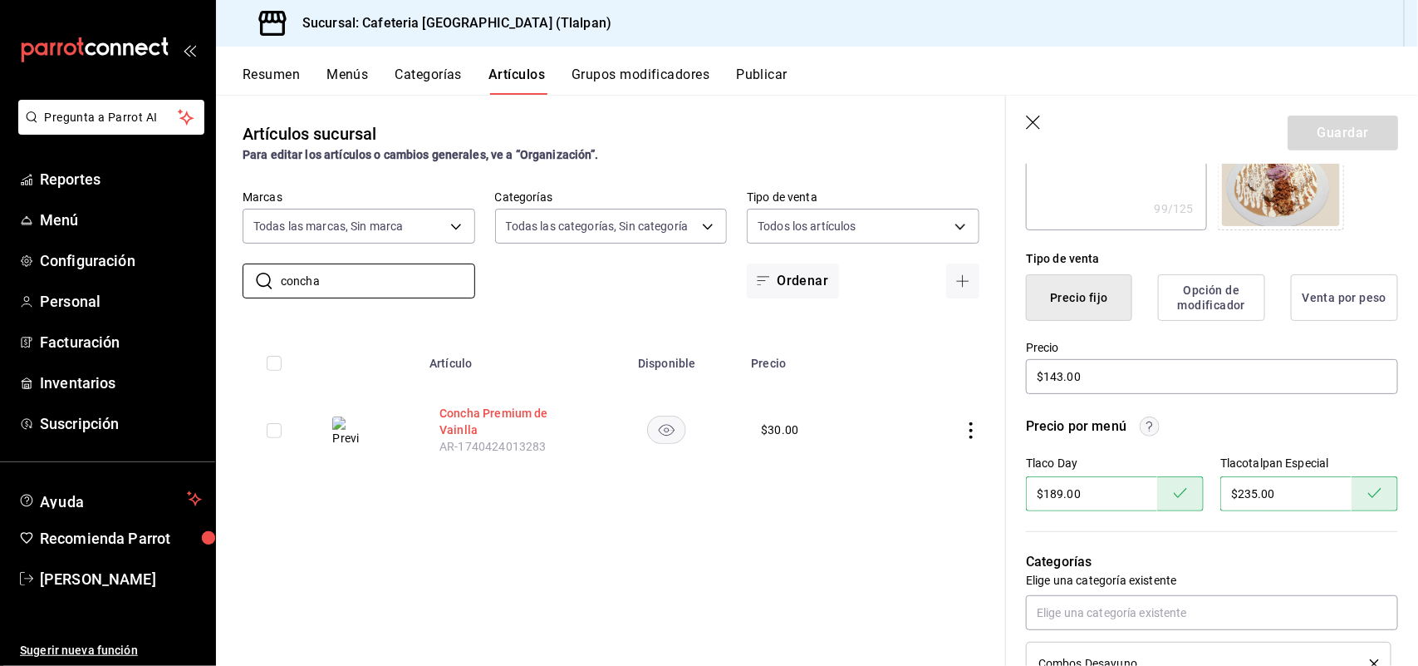
type input "concha"
click at [483, 407] on button "Concha Premium de Vainlla" at bounding box center [506, 421] width 133 height 33
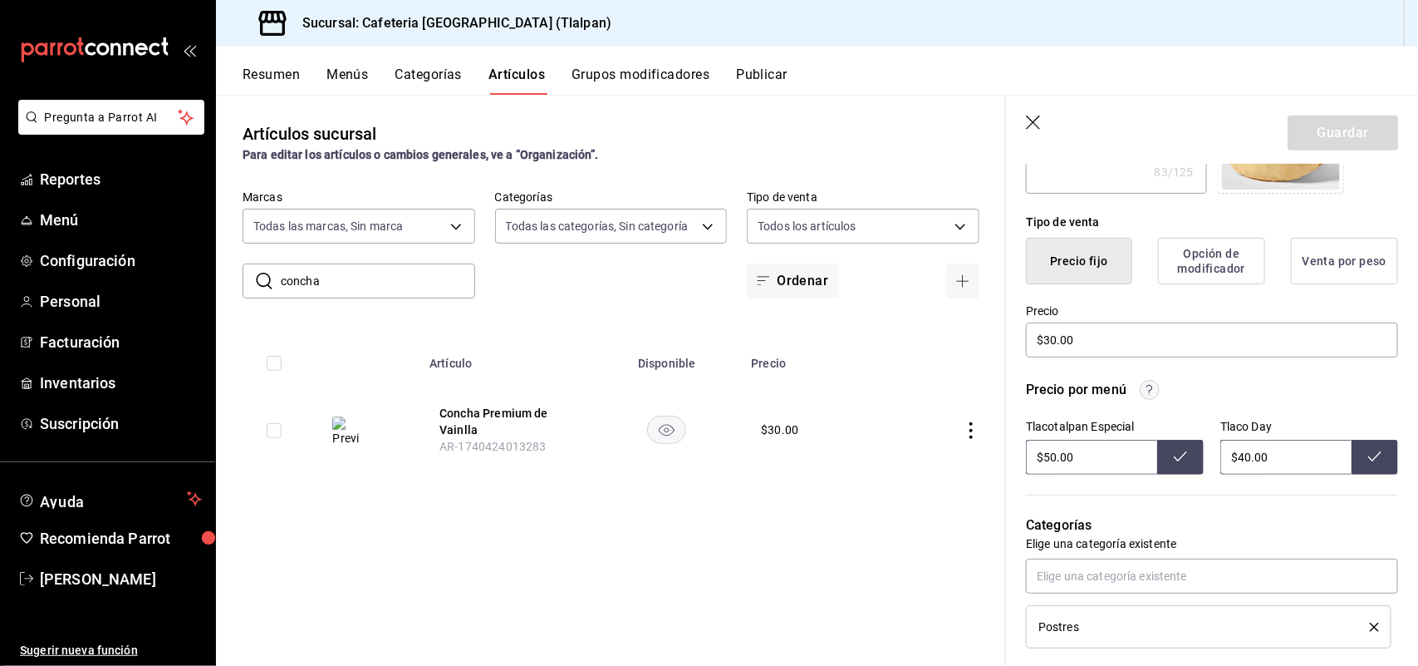
scroll to position [366, 0]
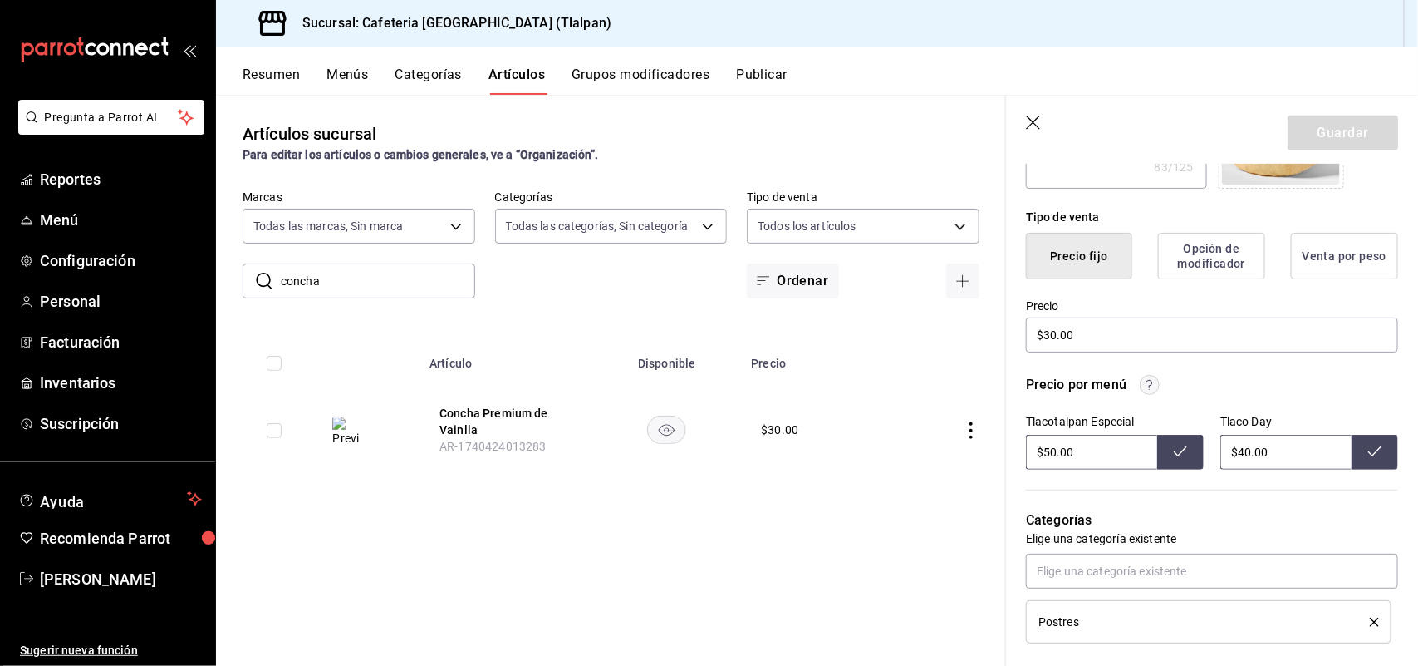
click at [1238, 451] on input "$40.00" at bounding box center [1286, 452] width 131 height 35
type input "$4.00"
type input "$57.00"
click at [1369, 450] on icon at bounding box center [1375, 451] width 13 height 13
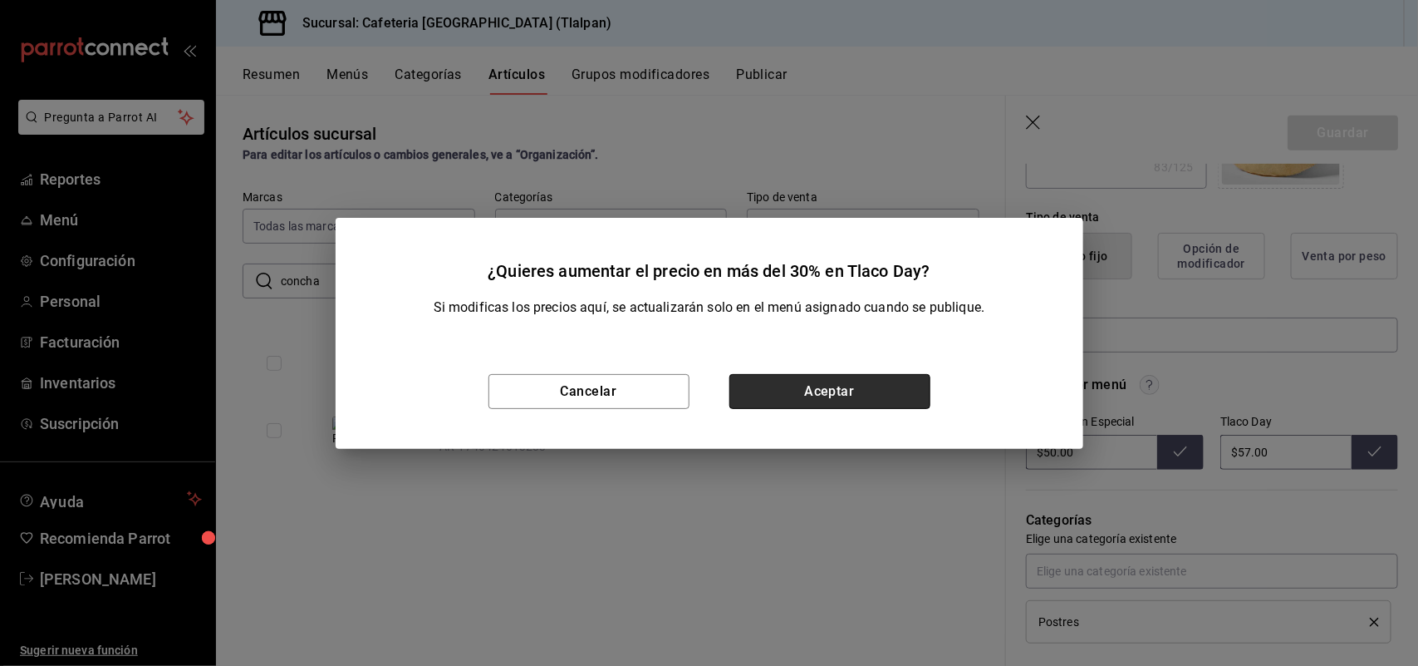
click at [875, 385] on button "Aceptar" at bounding box center [830, 391] width 201 height 35
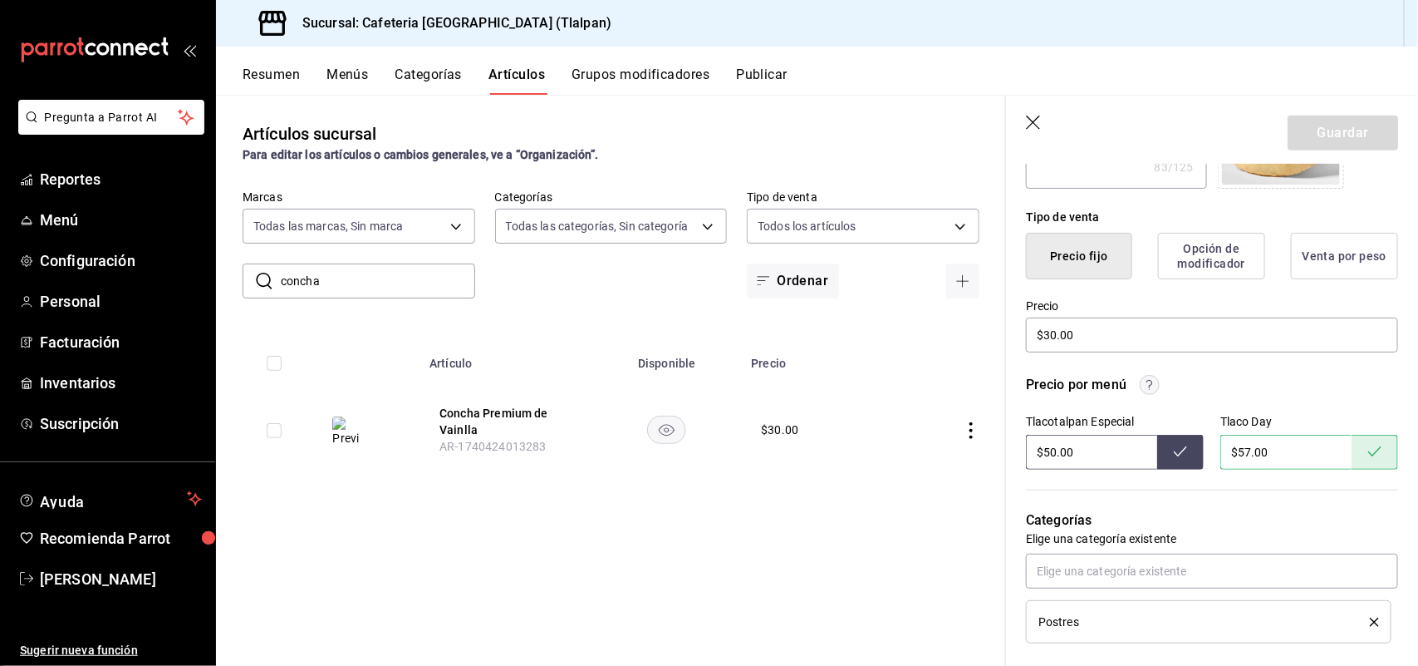
click at [1051, 454] on input "$50.00" at bounding box center [1091, 452] width 131 height 35
type input "$70.00"
click at [1182, 461] on button at bounding box center [1180, 452] width 47 height 35
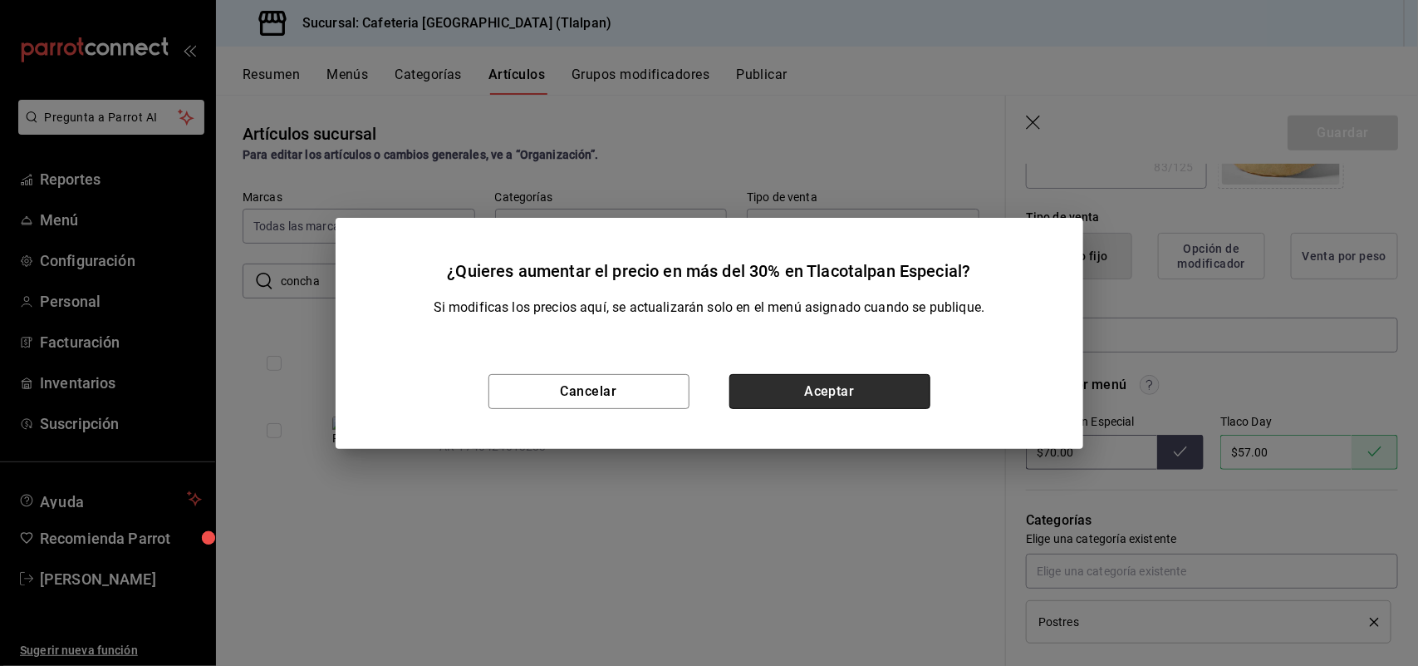
click at [869, 392] on button "Aceptar" at bounding box center [830, 391] width 201 height 35
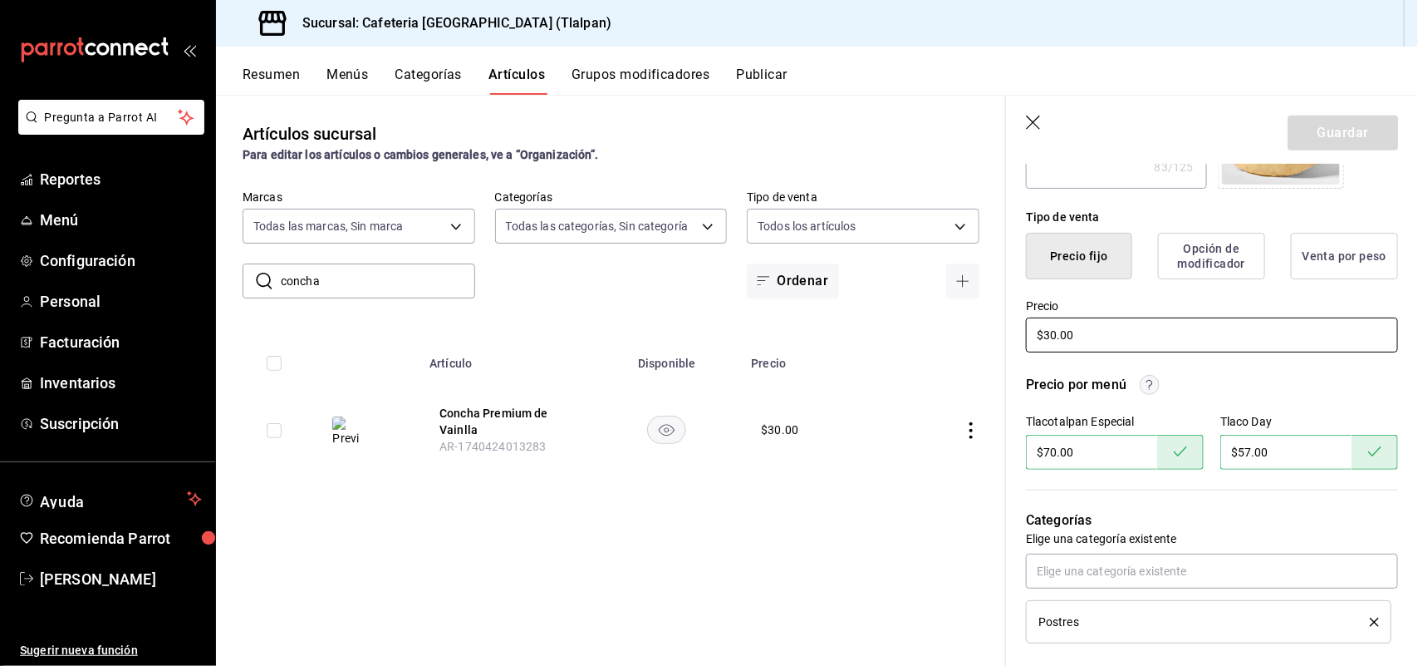
click at [1049, 334] on input "$30.00" at bounding box center [1212, 334] width 372 height 35
type input "$0.00"
type textarea "x"
type input "$40.00"
type textarea "x"
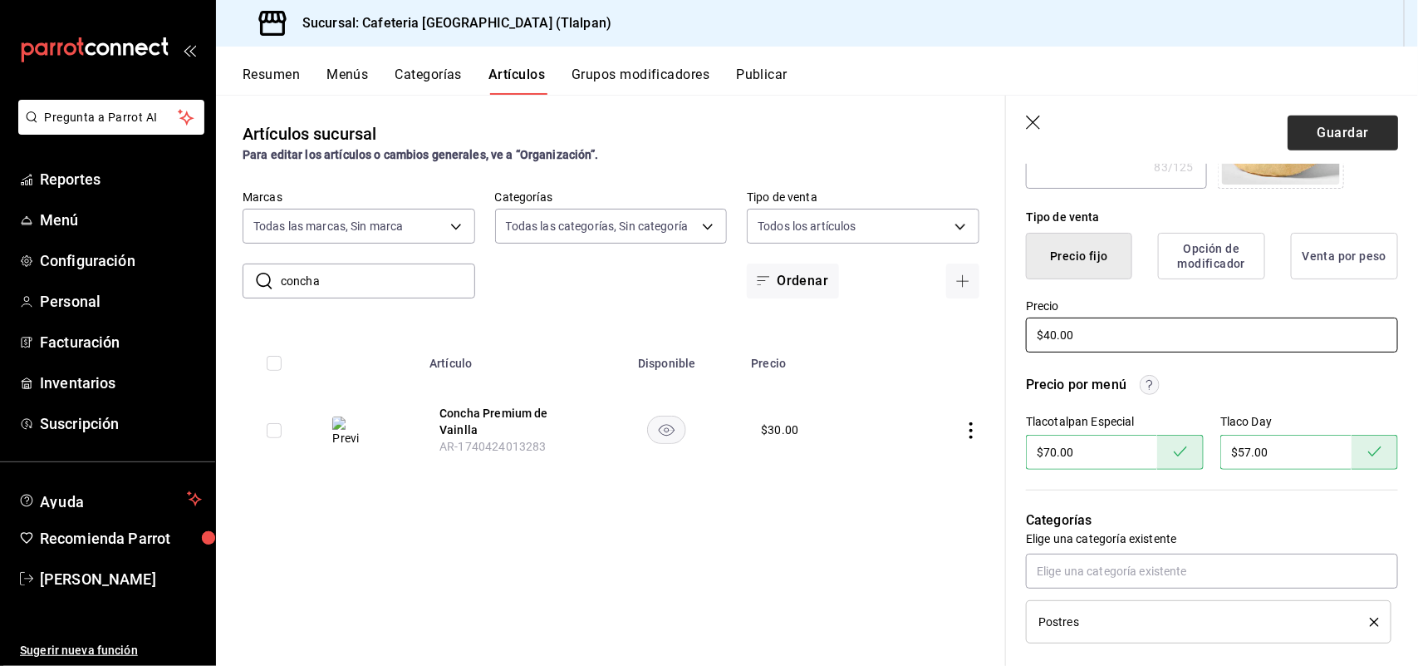
type input "$40.00"
click at [1296, 134] on button "Guardar" at bounding box center [1343, 132] width 111 height 35
type textarea "x"
type input "AR-1756221815745"
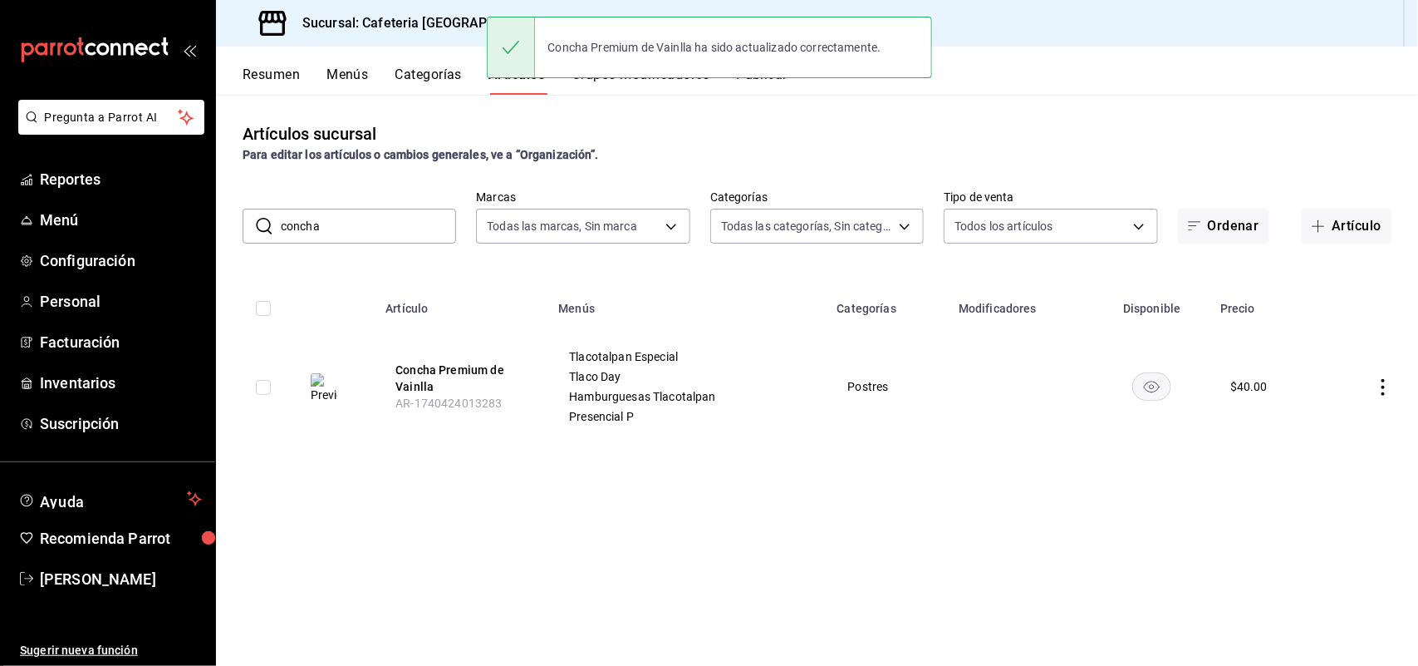
click at [375, 221] on input "concha" at bounding box center [368, 225] width 175 height 33
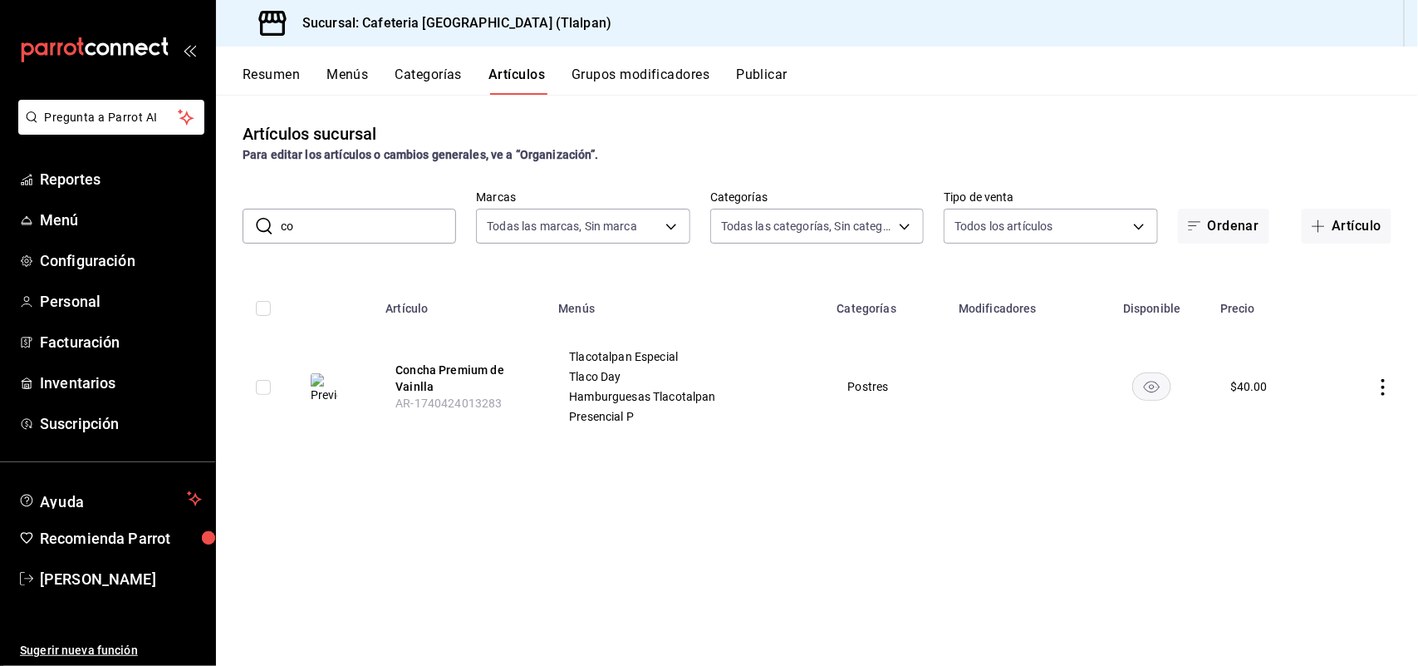
type input "c"
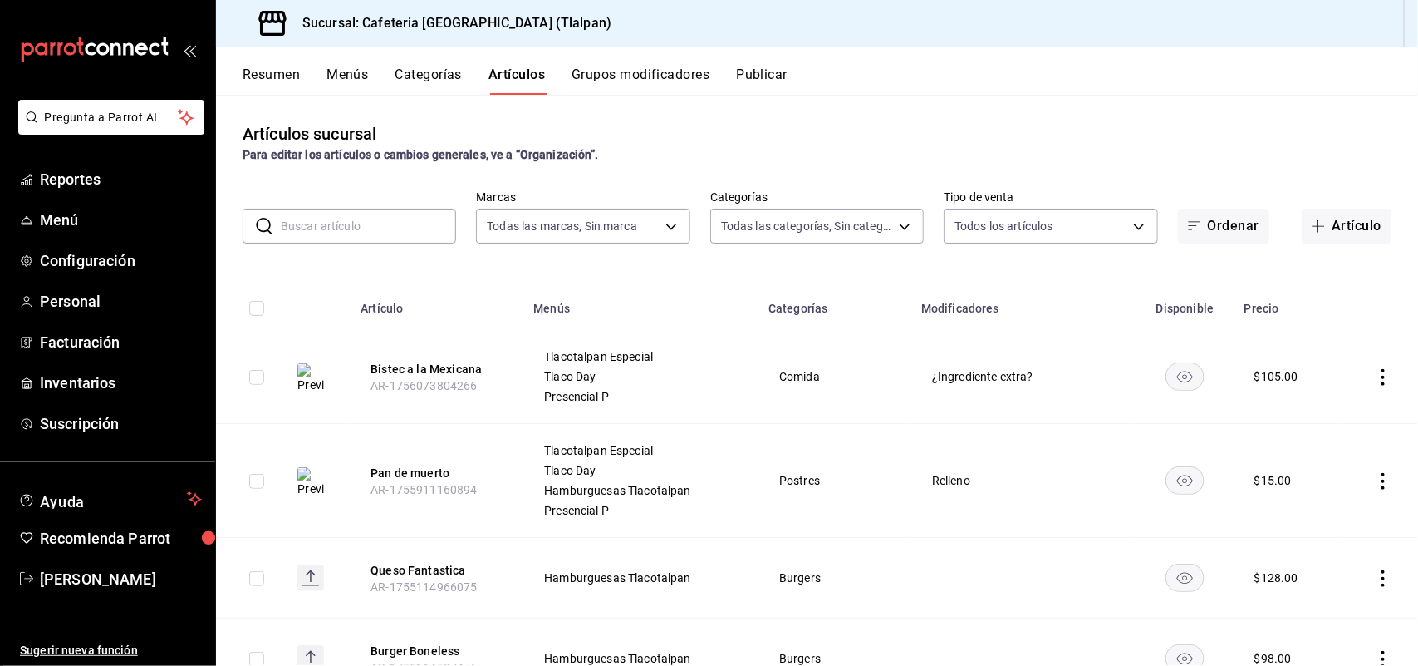
click at [358, 226] on input "text" at bounding box center [368, 225] width 175 height 33
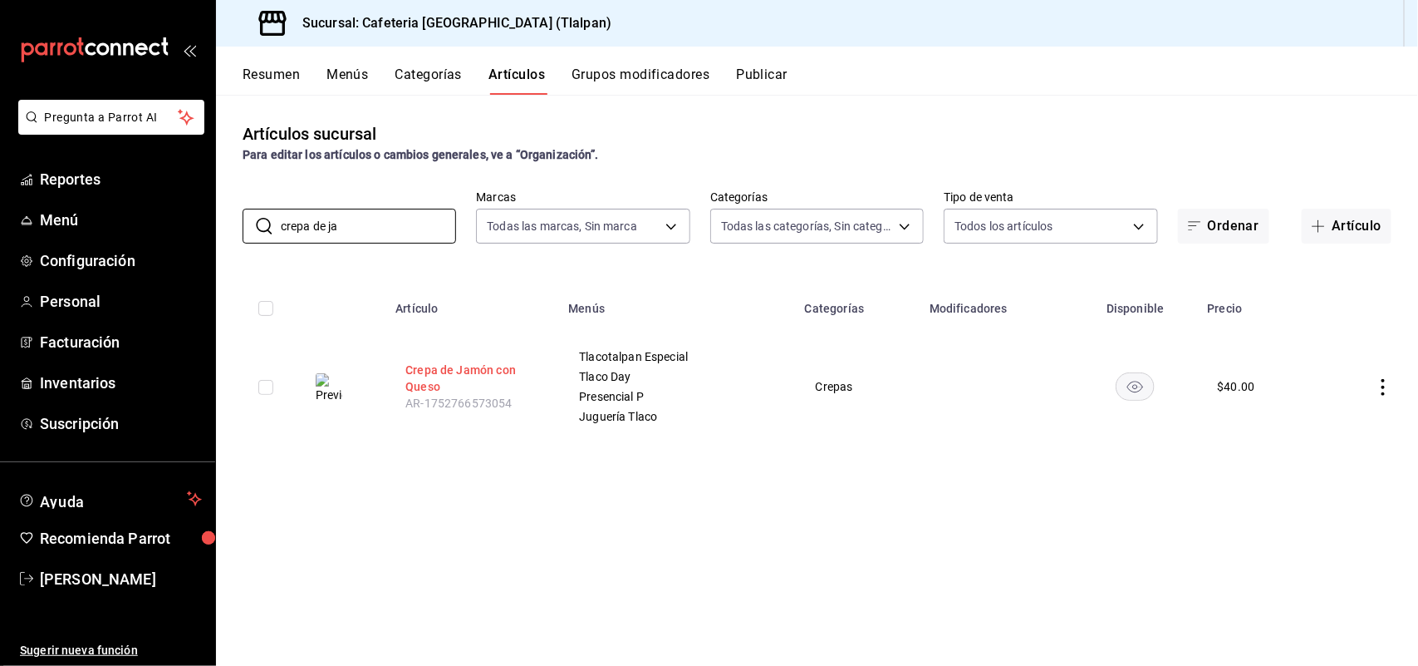
type input "crepa de ja"
click at [453, 366] on button "Crepa de Jamón con Queso" at bounding box center [471, 377] width 133 height 33
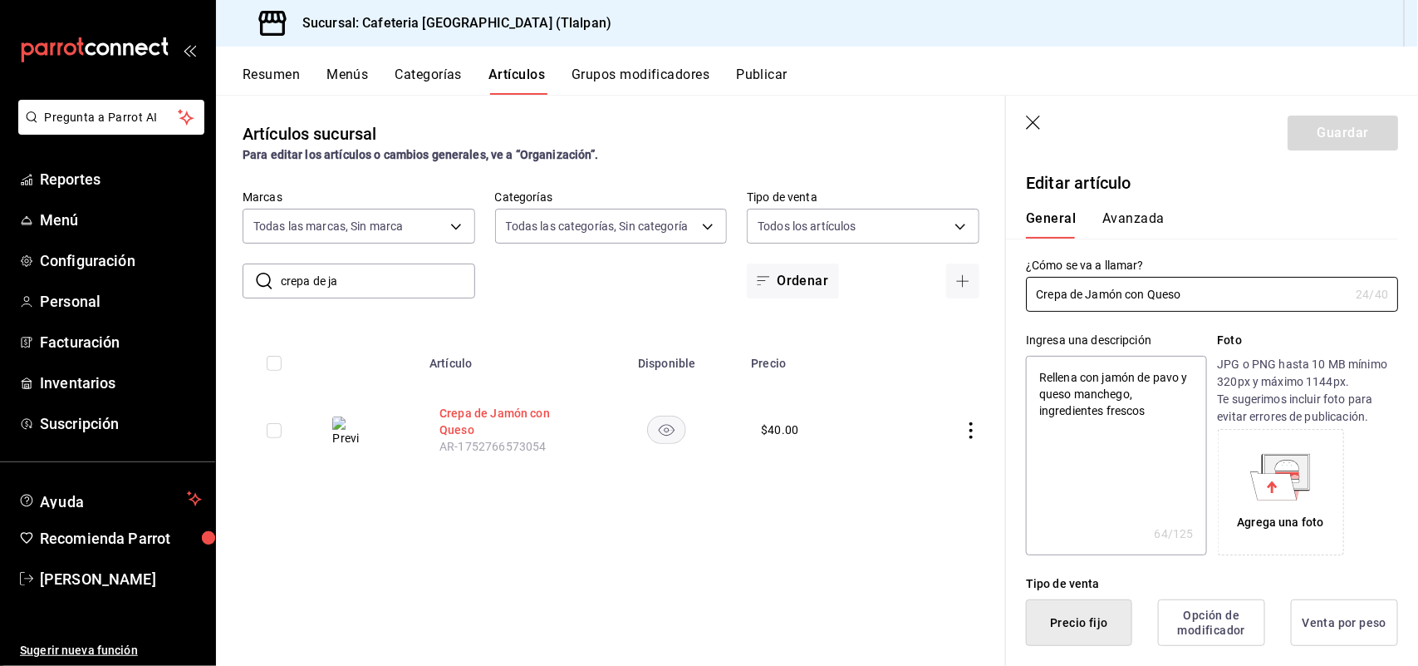
type textarea "x"
type input "$40.00"
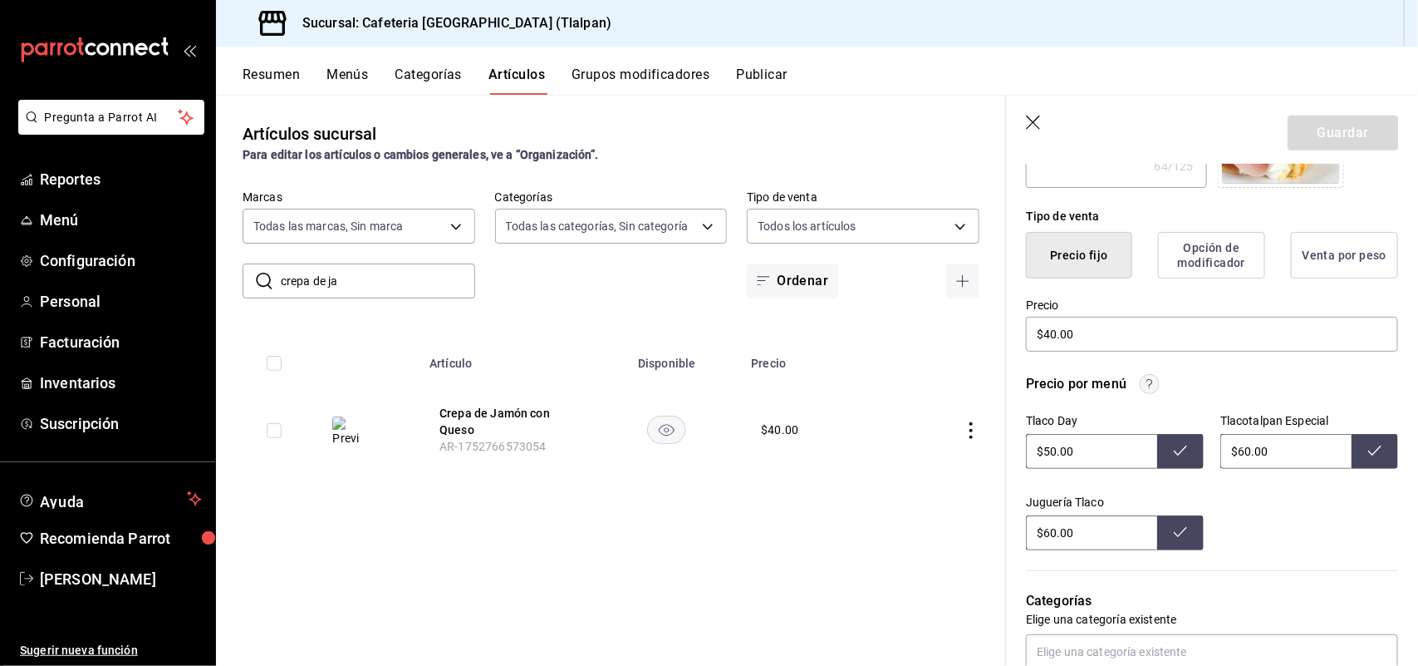
scroll to position [381, 0]
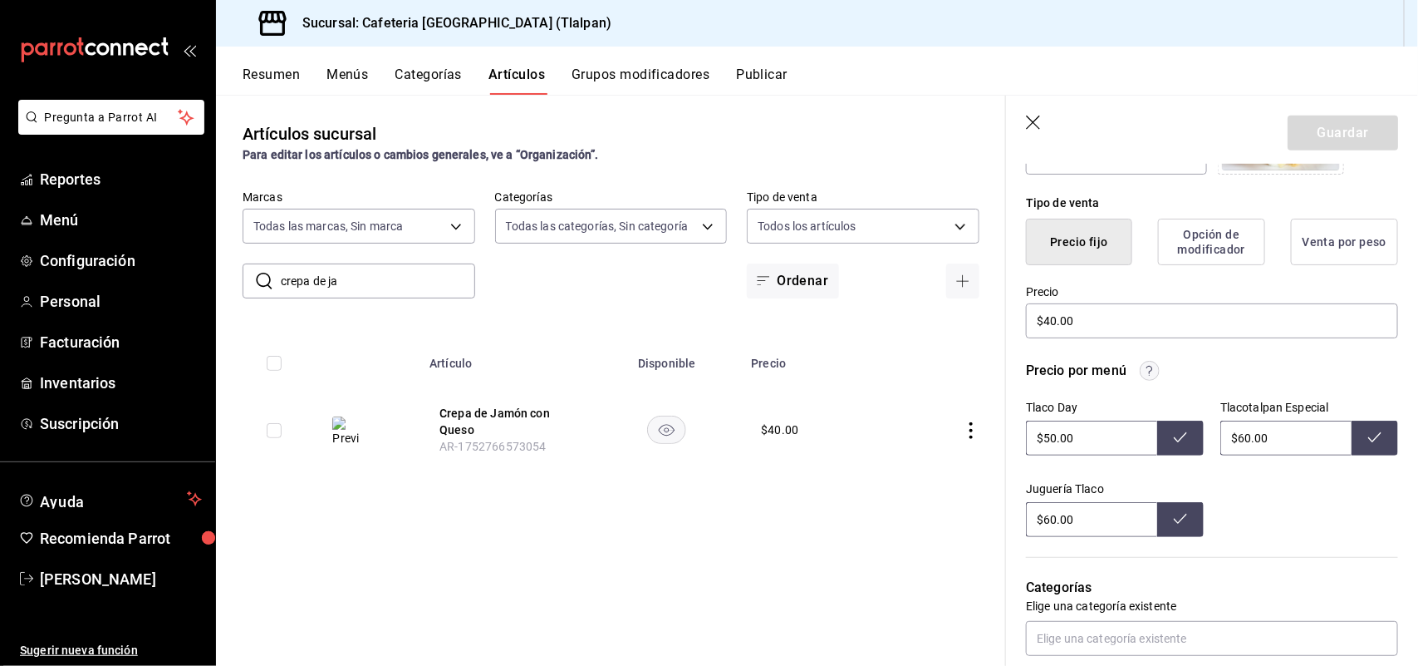
click at [1084, 424] on input "$50.00" at bounding box center [1091, 437] width 131 height 35
type input "$80.00"
click at [1174, 442] on icon at bounding box center [1180, 436] width 13 height 13
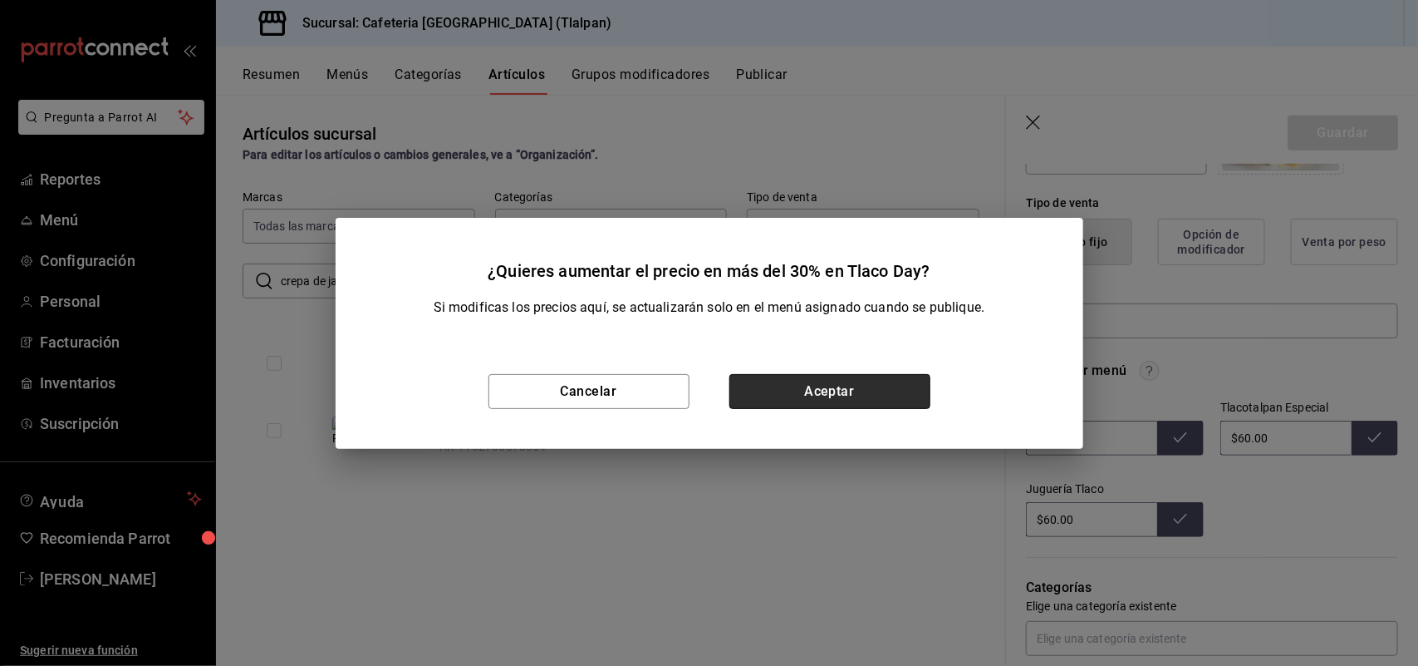
click at [865, 391] on button "Aceptar" at bounding box center [830, 391] width 201 height 35
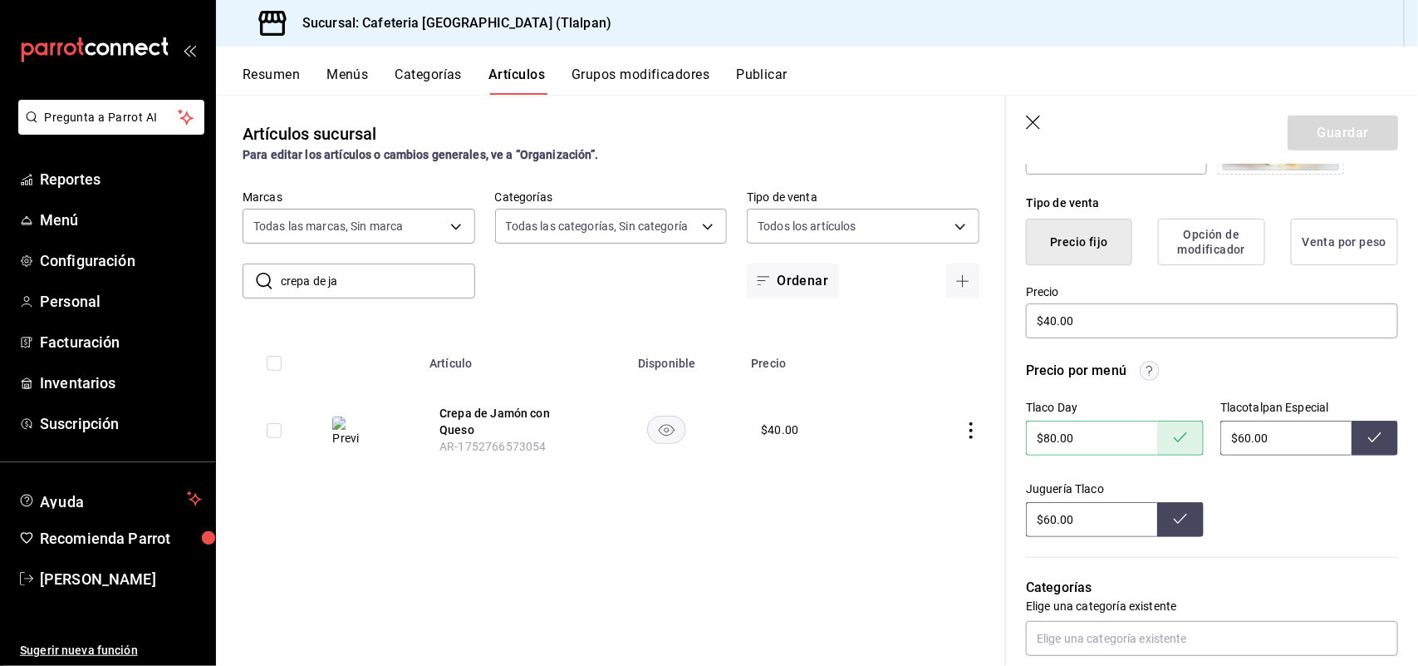
click at [1240, 436] on input "$60.00" at bounding box center [1286, 437] width 131 height 35
type input "$6.00"
type input "$99.00"
click at [1369, 441] on icon at bounding box center [1375, 436] width 13 height 13
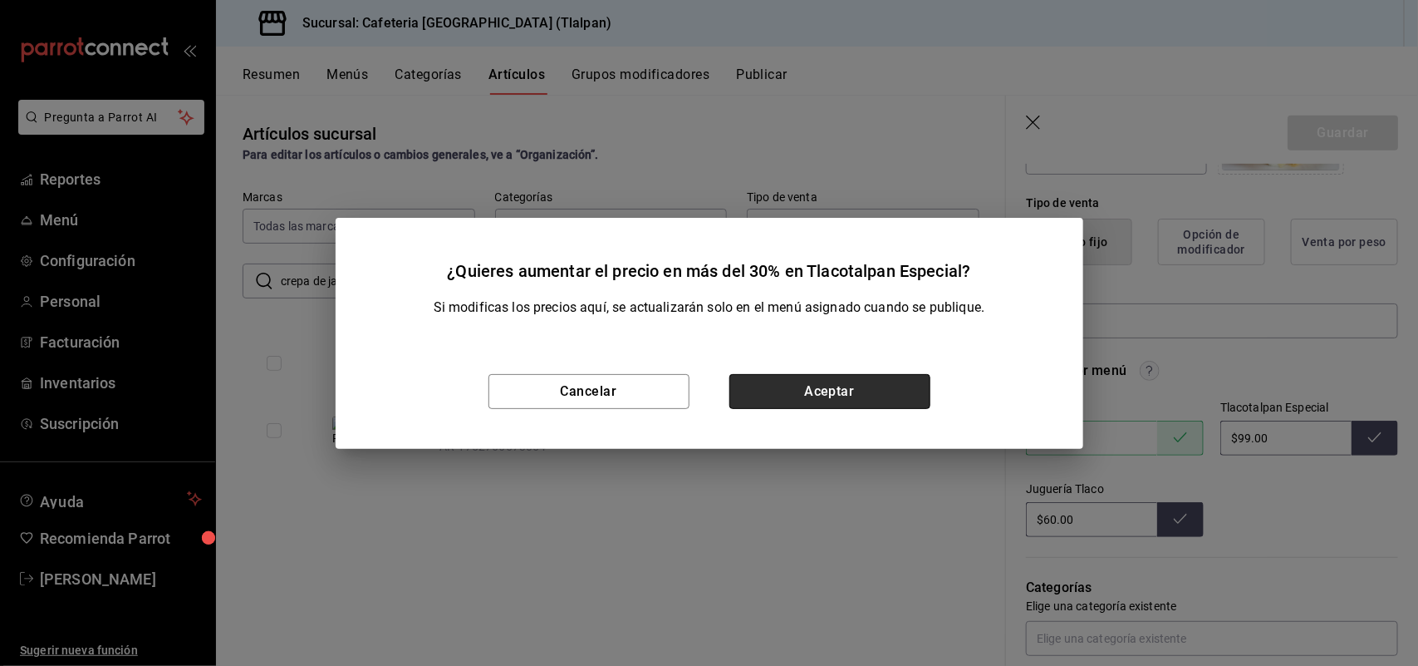
click at [811, 396] on button "Aceptar" at bounding box center [830, 391] width 201 height 35
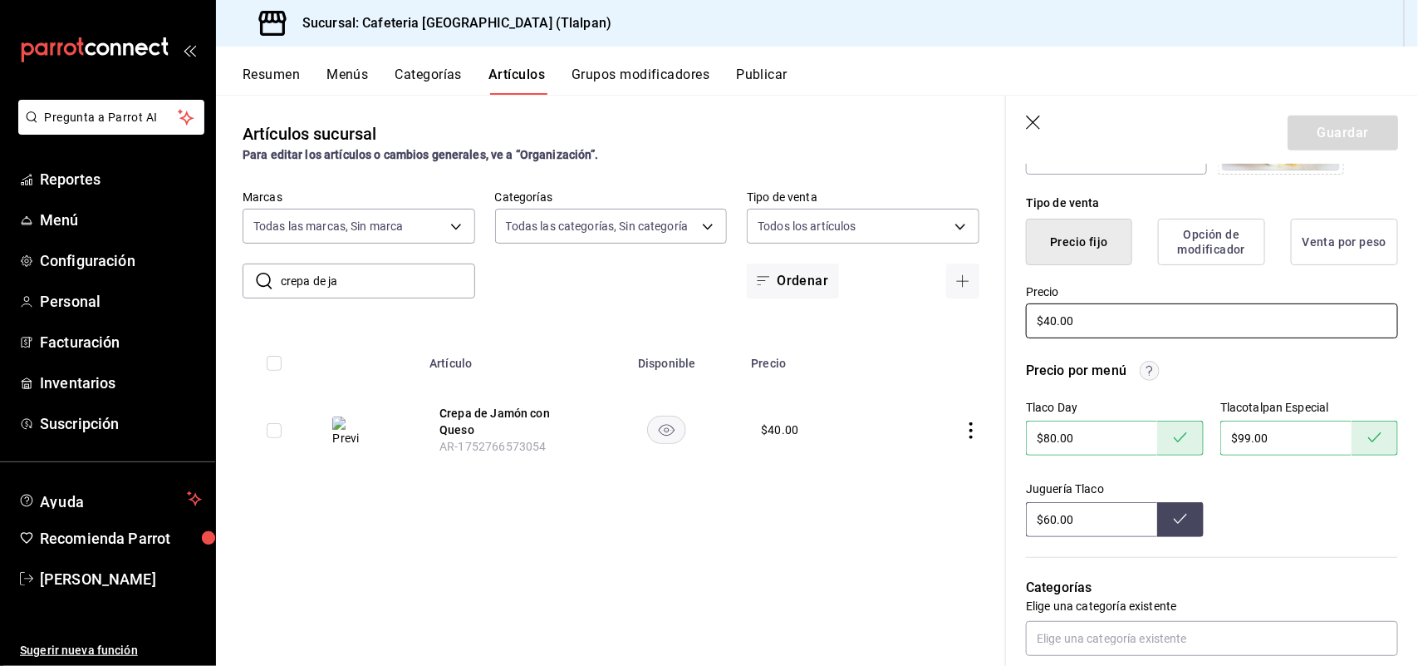
click at [1052, 326] on input "$40.00" at bounding box center [1212, 320] width 372 height 35
type input "$4.00"
type textarea "x"
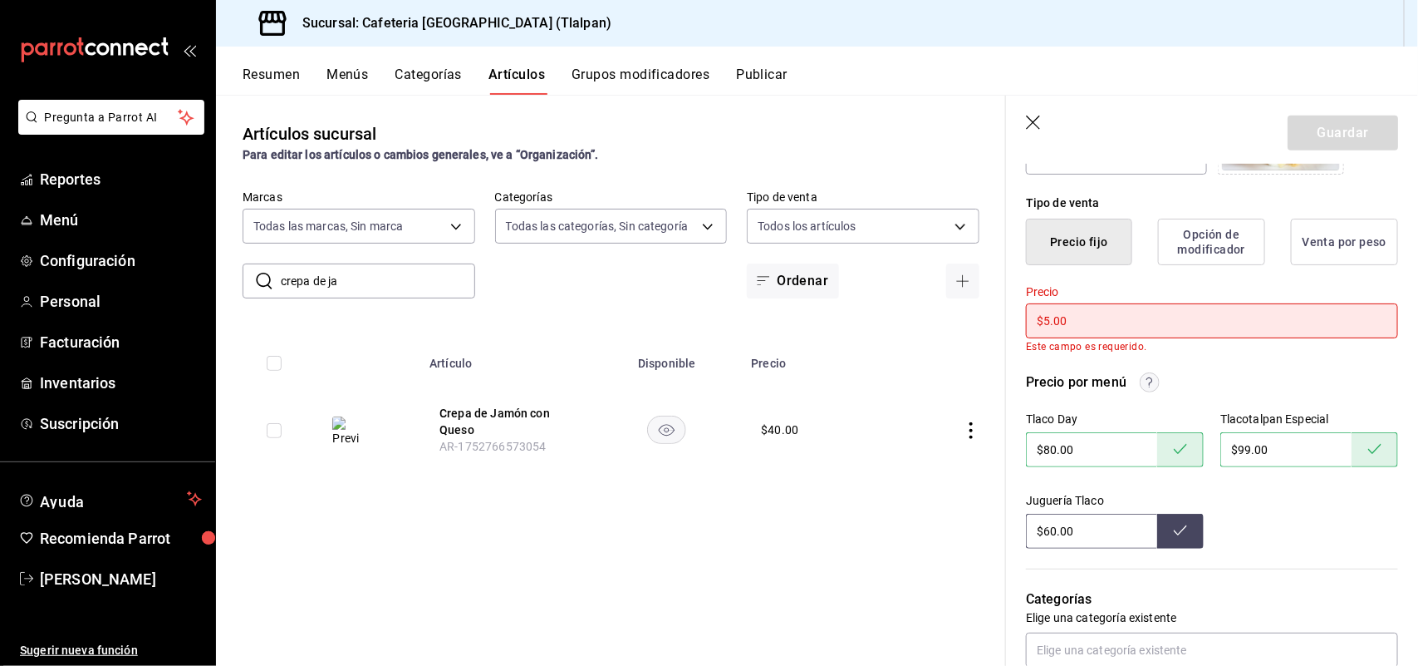
type input "$56.00"
type textarea "x"
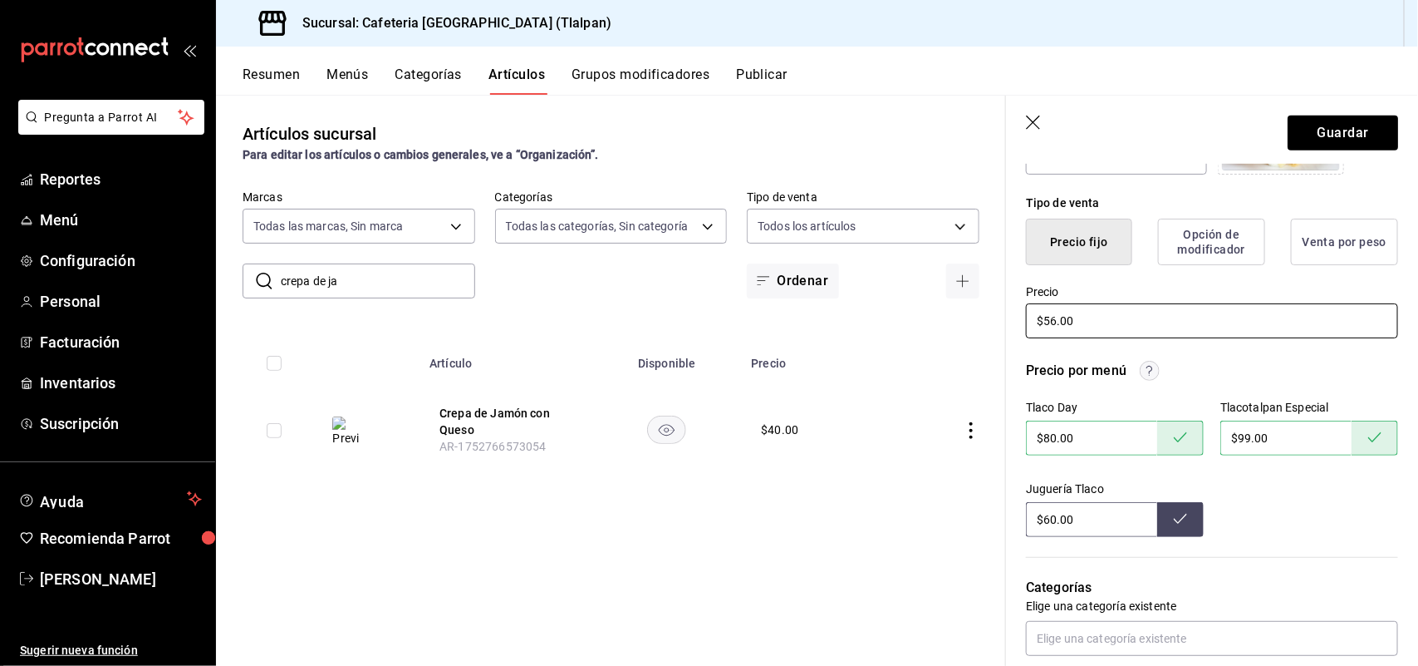
type input "$56.00"
click at [1055, 519] on input "$60.00" at bounding box center [1091, 519] width 131 height 35
type input "$6.00"
type input "$99.00"
click at [1178, 516] on icon at bounding box center [1180, 518] width 13 height 13
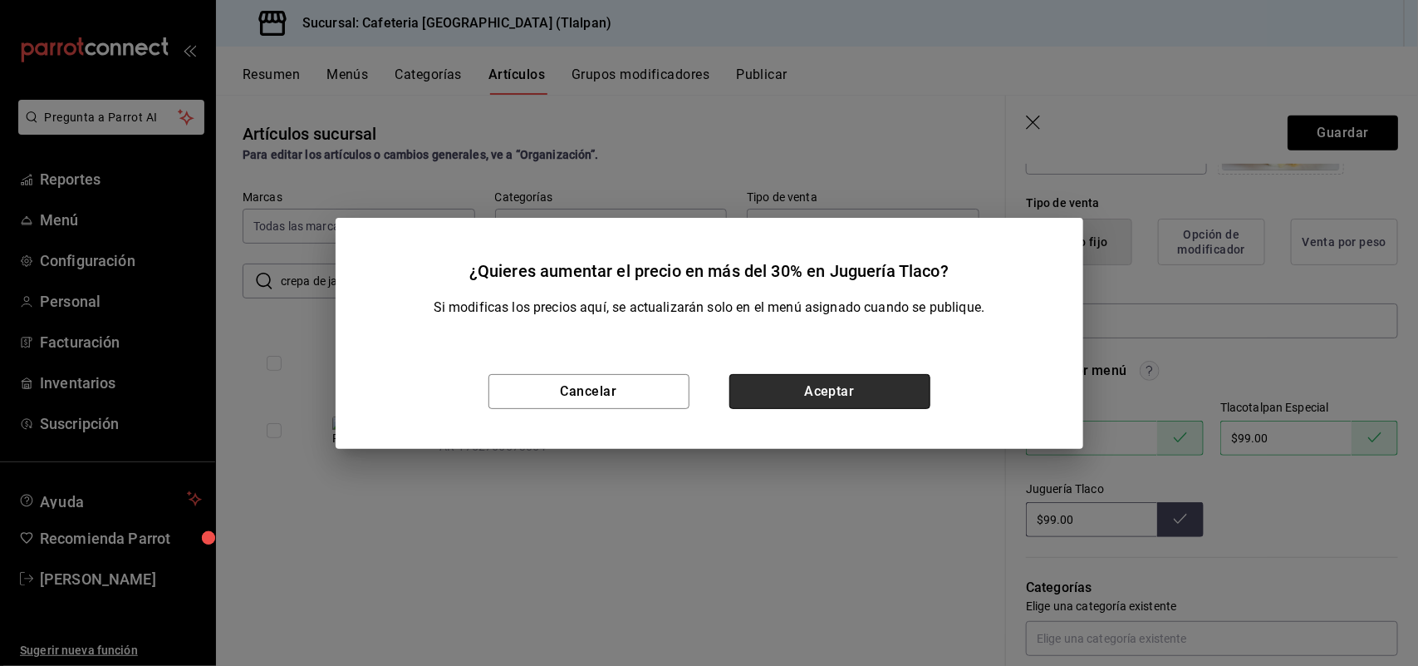
click at [770, 381] on button "Aceptar" at bounding box center [830, 391] width 201 height 35
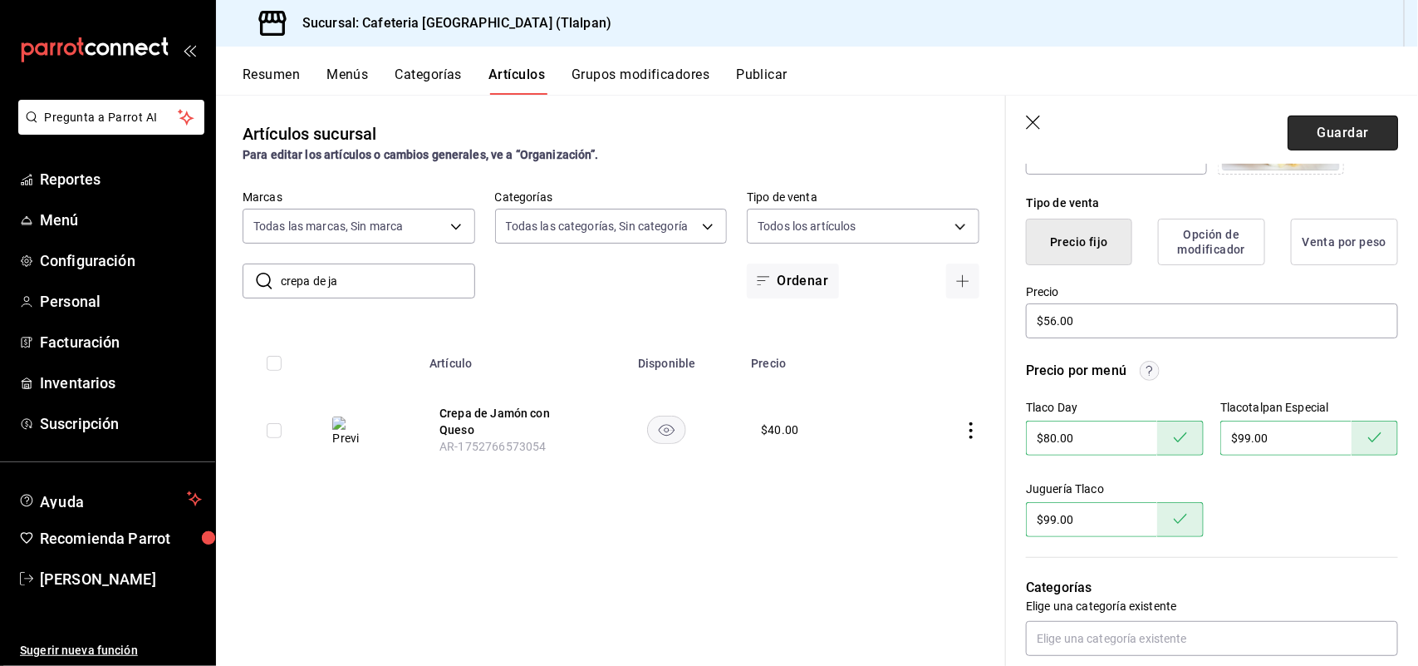
click at [1328, 125] on button "Guardar" at bounding box center [1343, 132] width 111 height 35
type textarea "x"
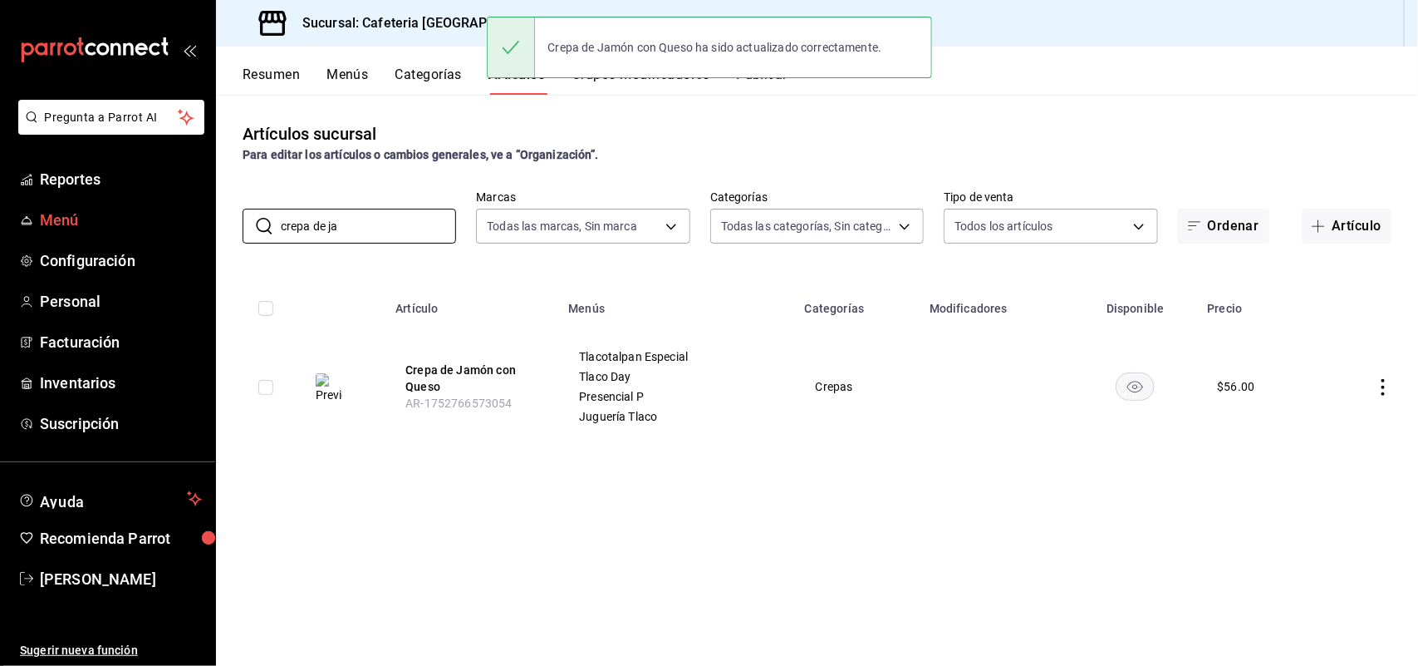
drag, startPoint x: 347, startPoint y: 225, endPoint x: 195, endPoint y: 206, distance: 153.3
click at [195, 206] on div "Pregunta a Parrot AI Reportes Menú Configuración Personal Facturación Inventari…" at bounding box center [709, 333] width 1418 height 666
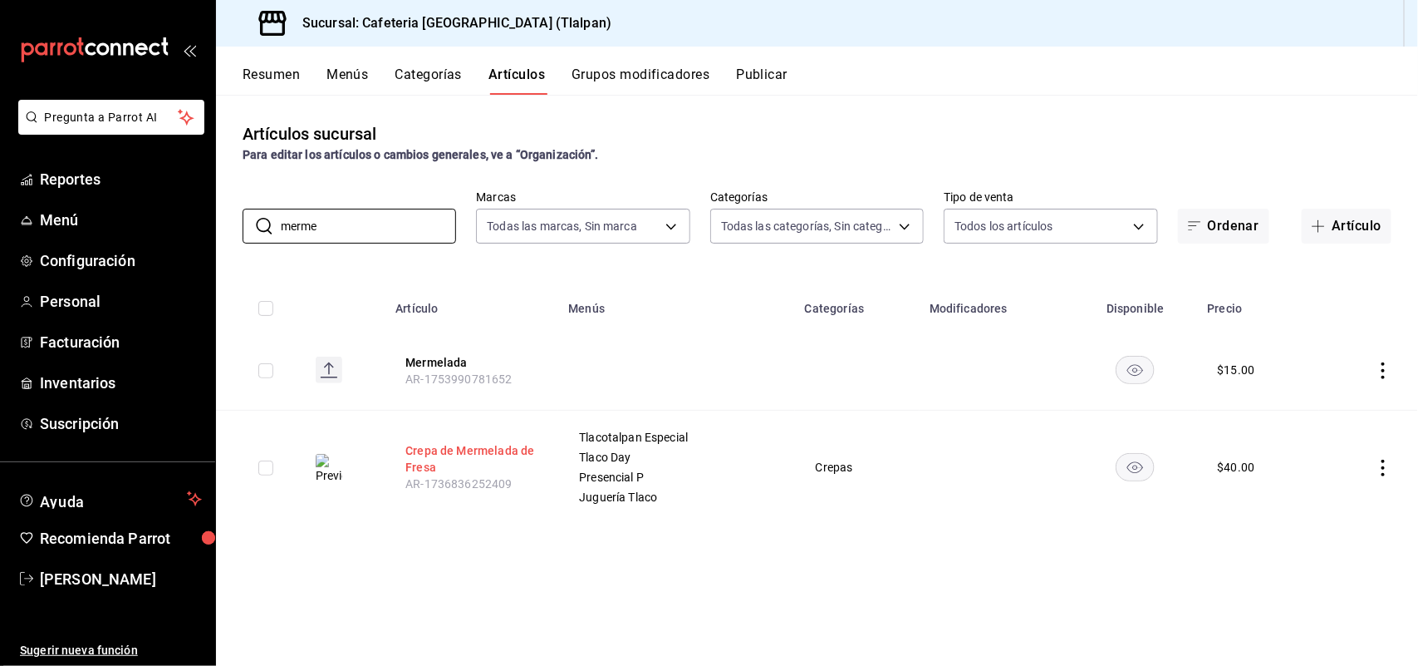
type input "merme"
click at [430, 445] on button "Crepa de Mermelada de Fresa" at bounding box center [471, 458] width 133 height 33
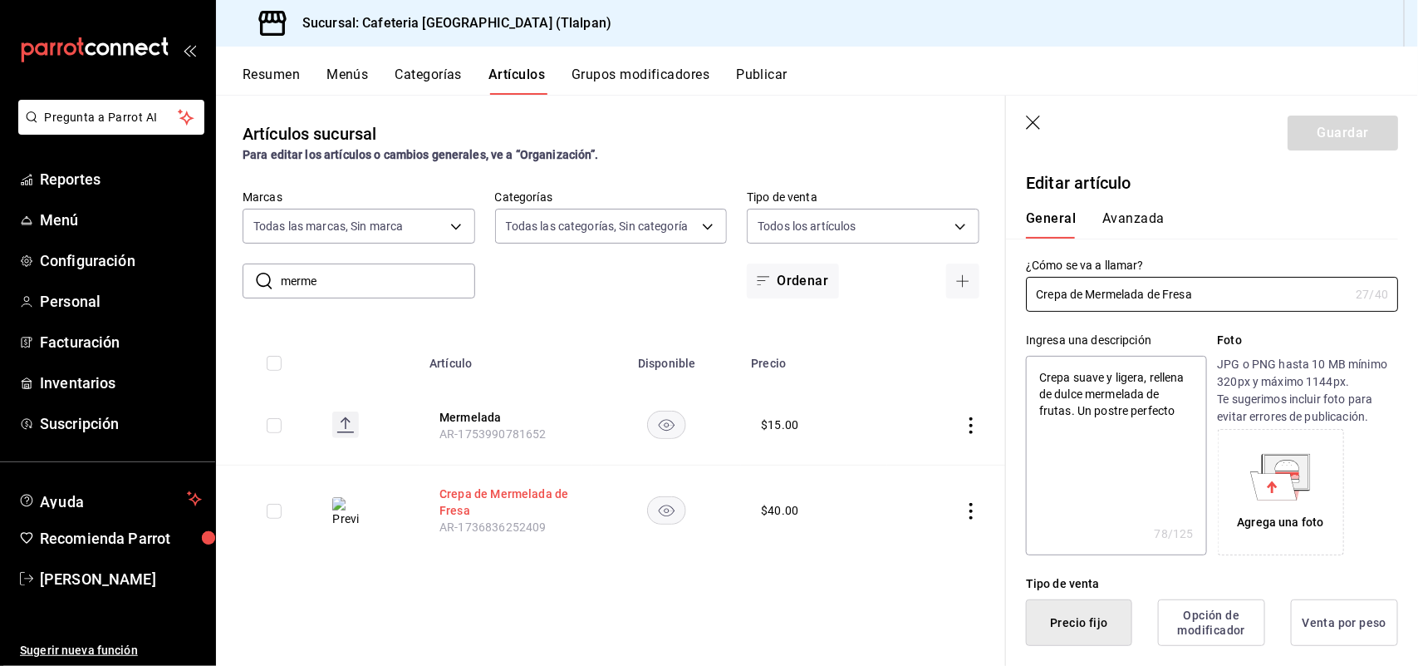
type textarea "x"
type input "$40.00"
radio input "false"
radio input "true"
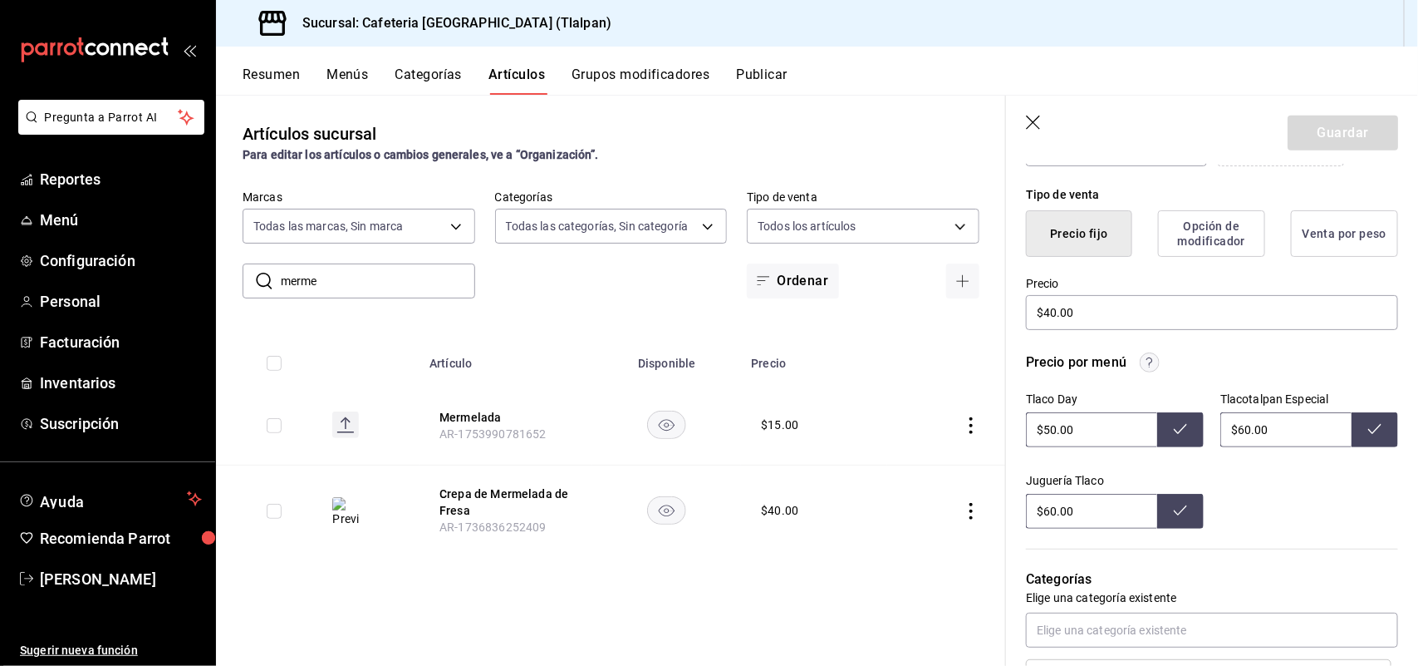
scroll to position [401, 0]
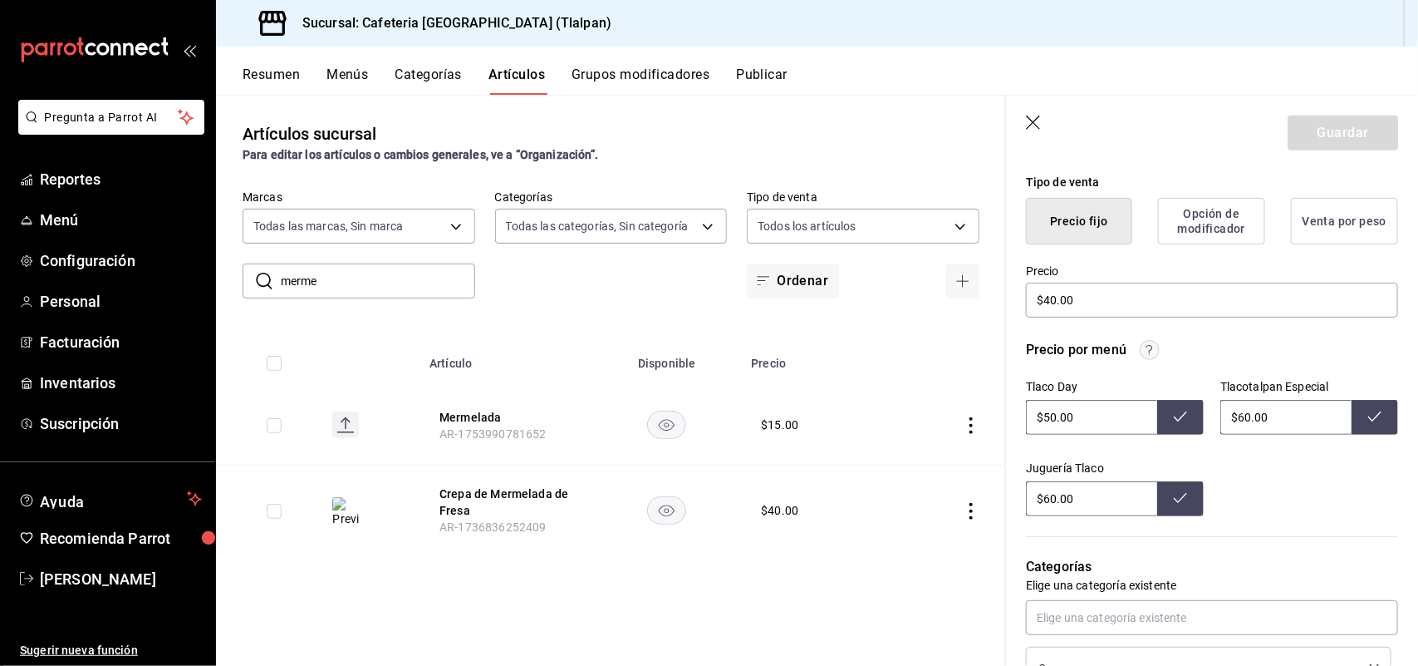
click at [1048, 418] on input "$50.00" at bounding box center [1091, 417] width 131 height 35
type input "$5.00"
type input "$46.00"
click at [1181, 410] on button at bounding box center [1180, 417] width 47 height 35
click at [1052, 300] on input "$40.00" at bounding box center [1212, 300] width 372 height 35
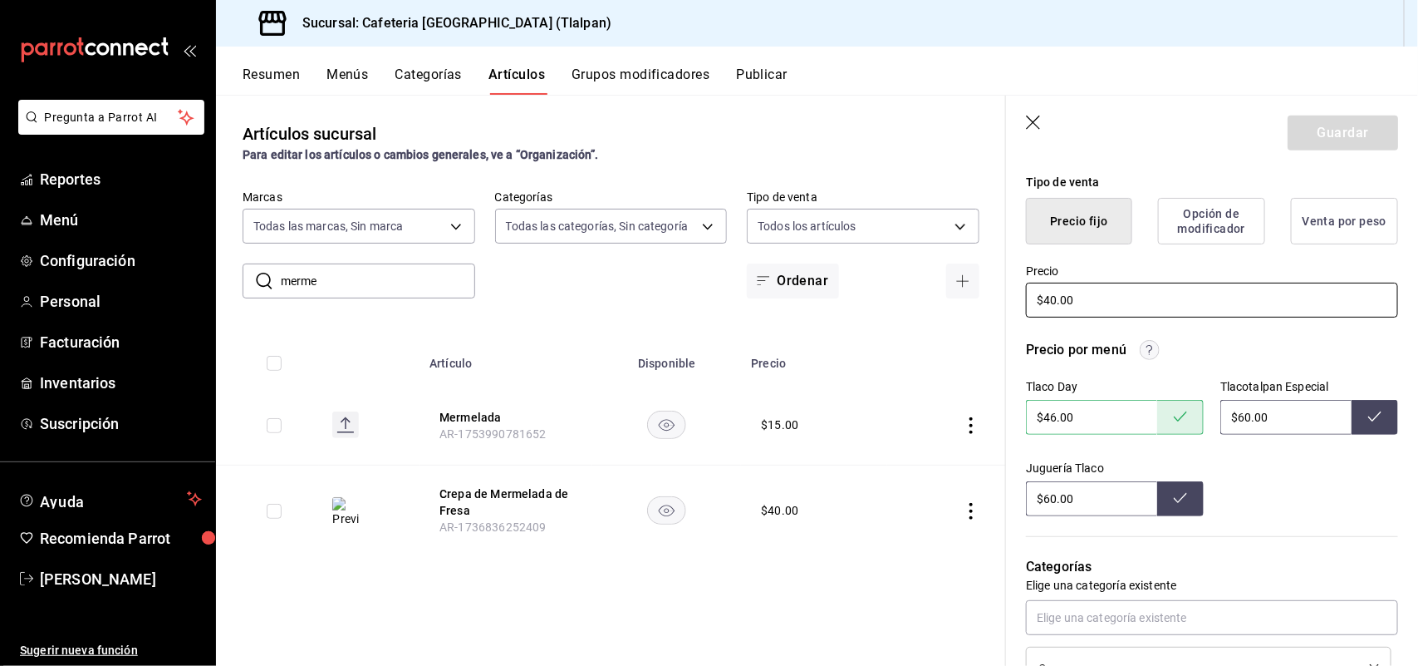
type textarea "x"
type input "$4.00"
type textarea "x"
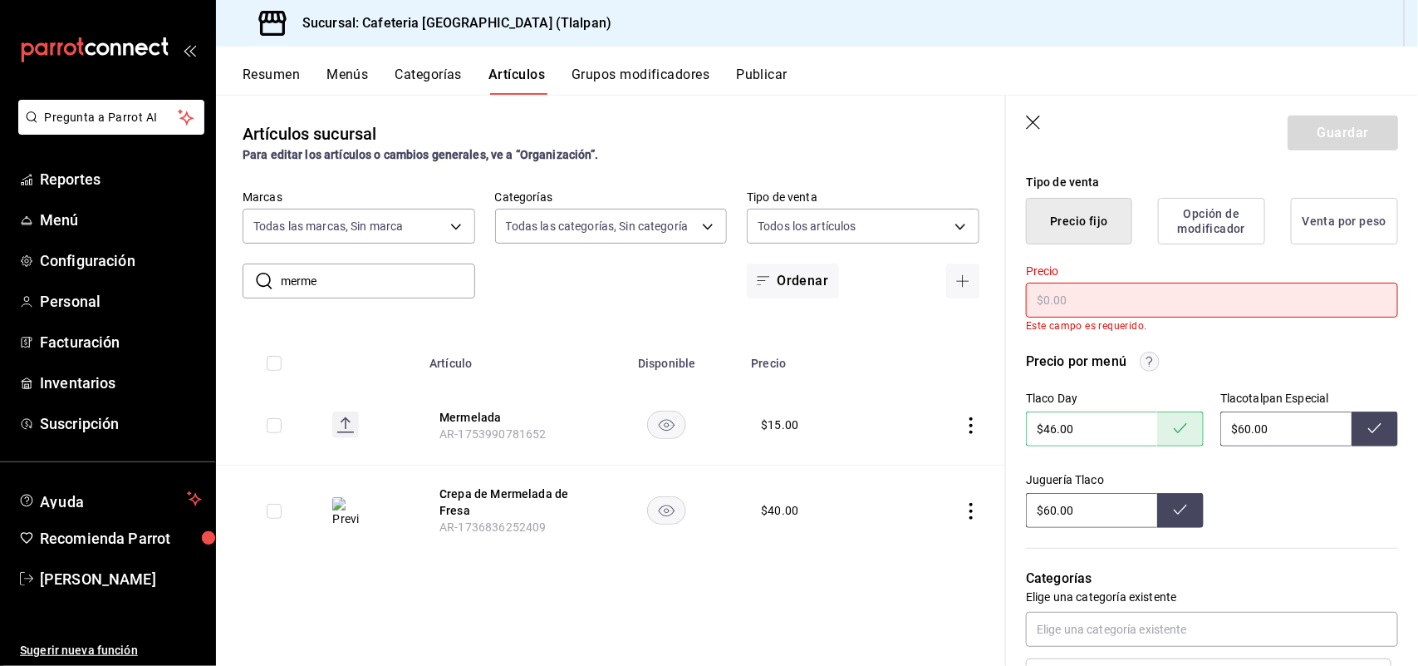
type input "$3.00"
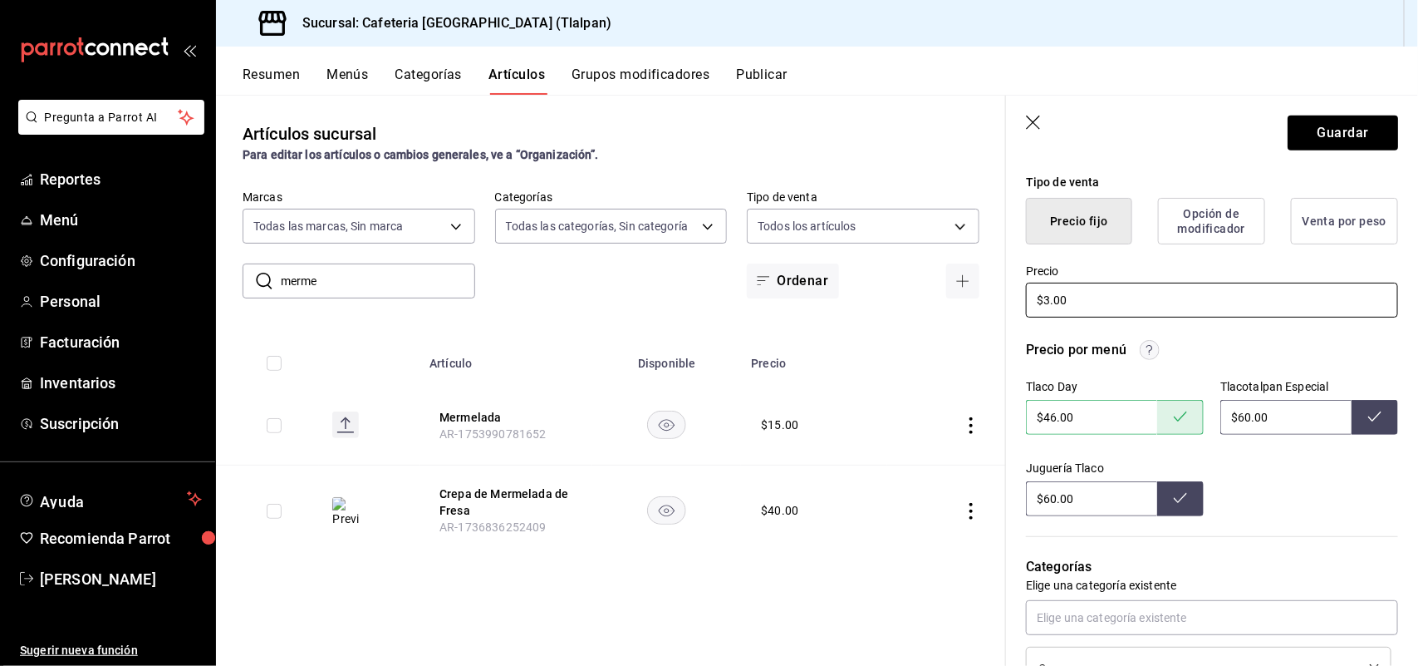
type textarea "x"
type input "$33.00"
type textarea "x"
type input "$3.00"
type textarea "x"
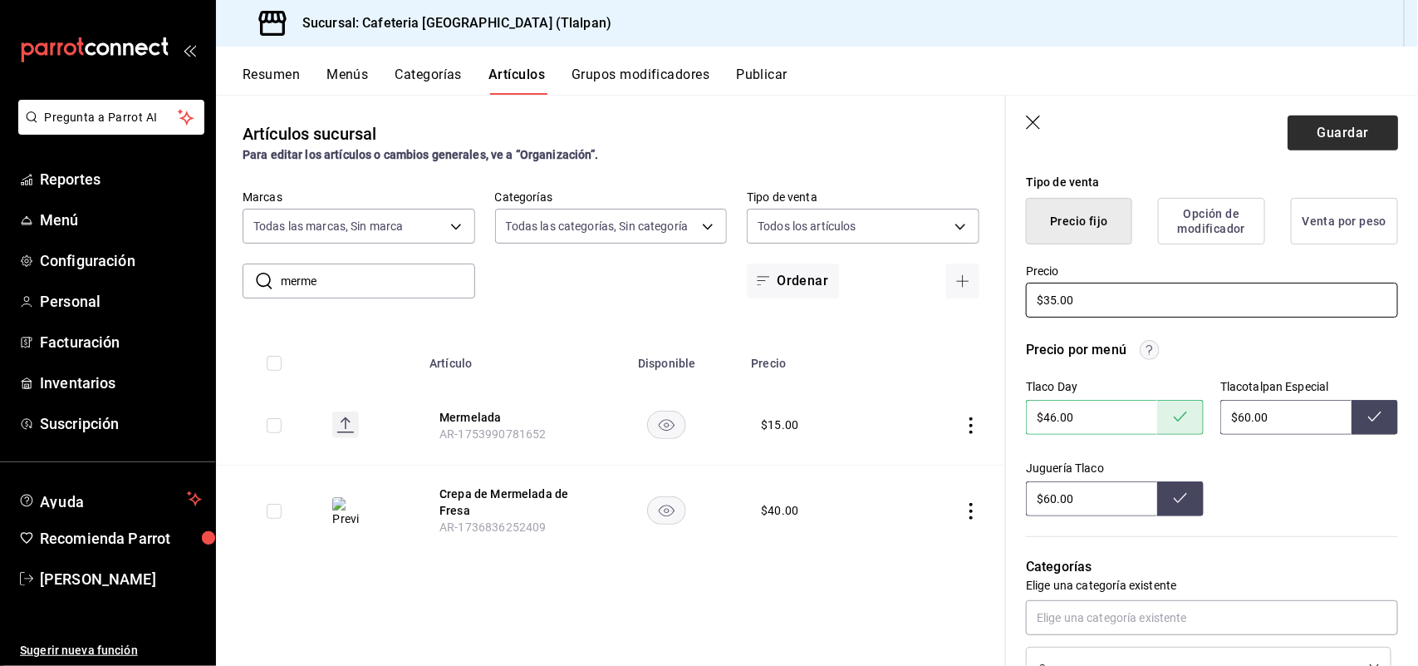
type input "$35.00"
click at [1318, 135] on button "Guardar" at bounding box center [1343, 132] width 111 height 35
type textarea "x"
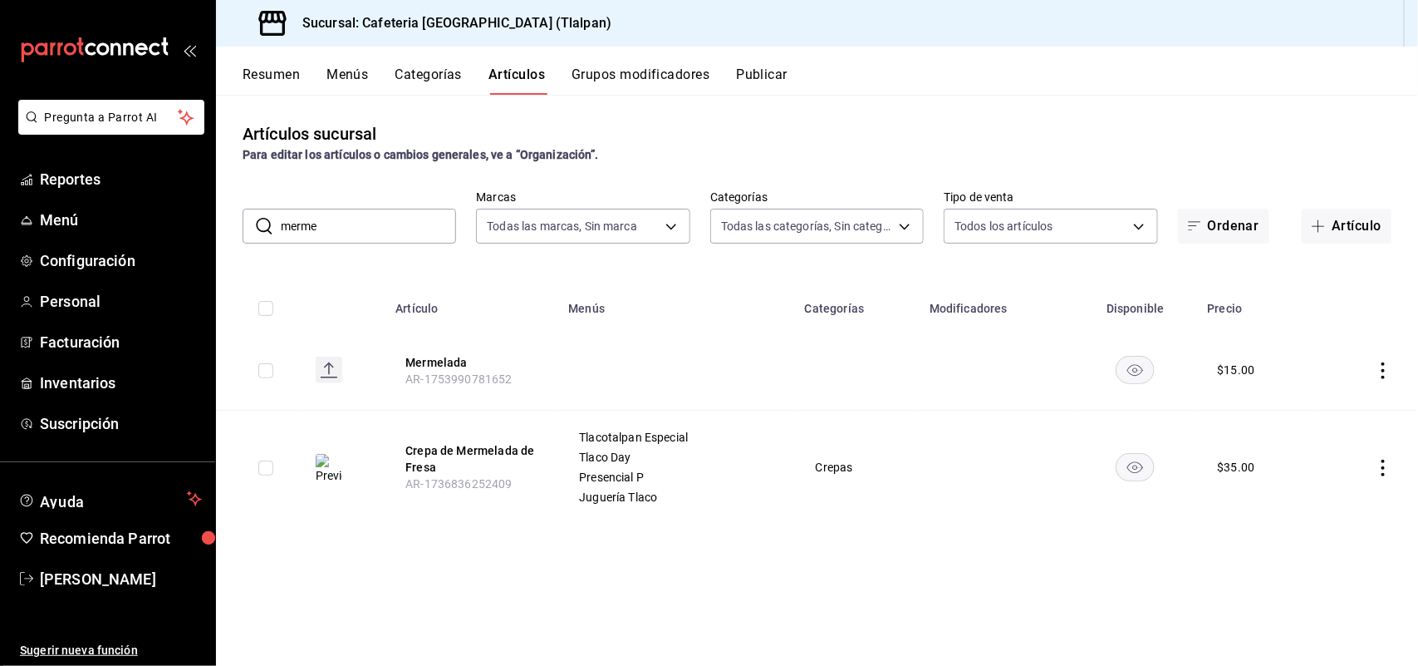
drag, startPoint x: 358, startPoint y: 218, endPoint x: 246, endPoint y: 218, distance: 112.2
click at [246, 218] on div "​ merme ​" at bounding box center [350, 226] width 214 height 35
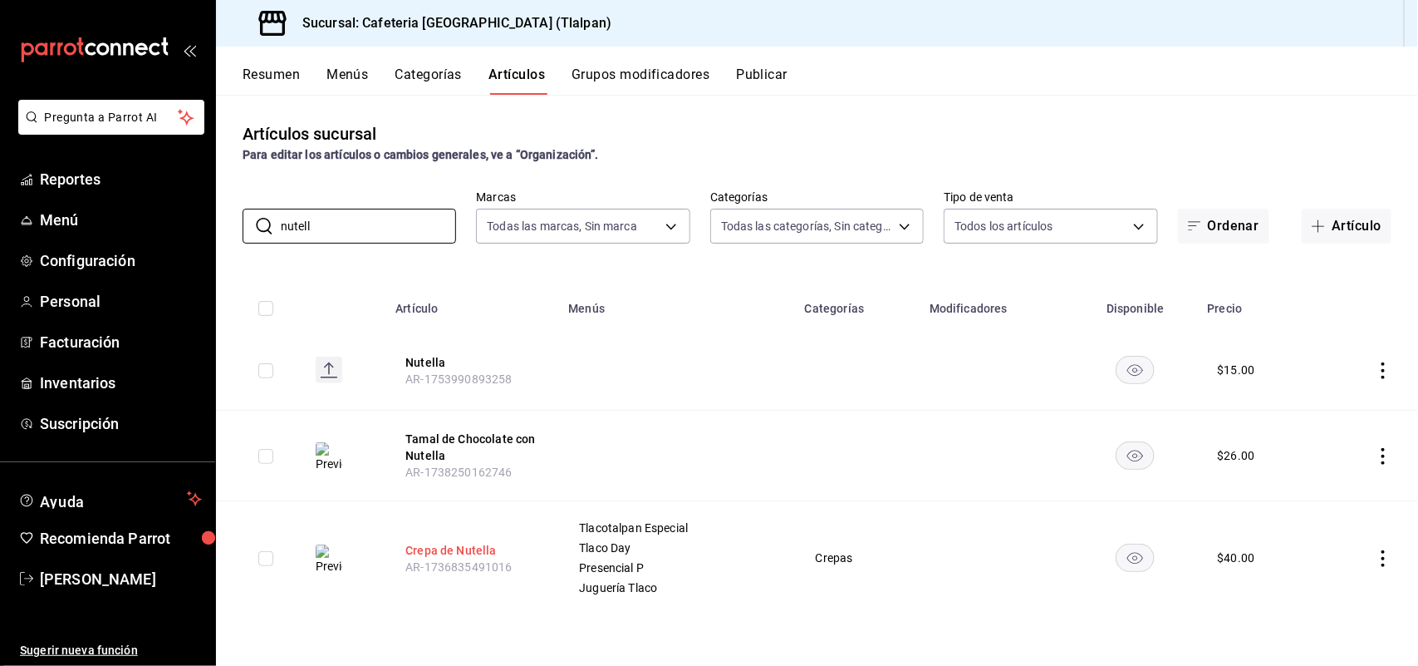
type input "nutell"
click at [446, 555] on button "Crepa de Nutella" at bounding box center [471, 550] width 133 height 17
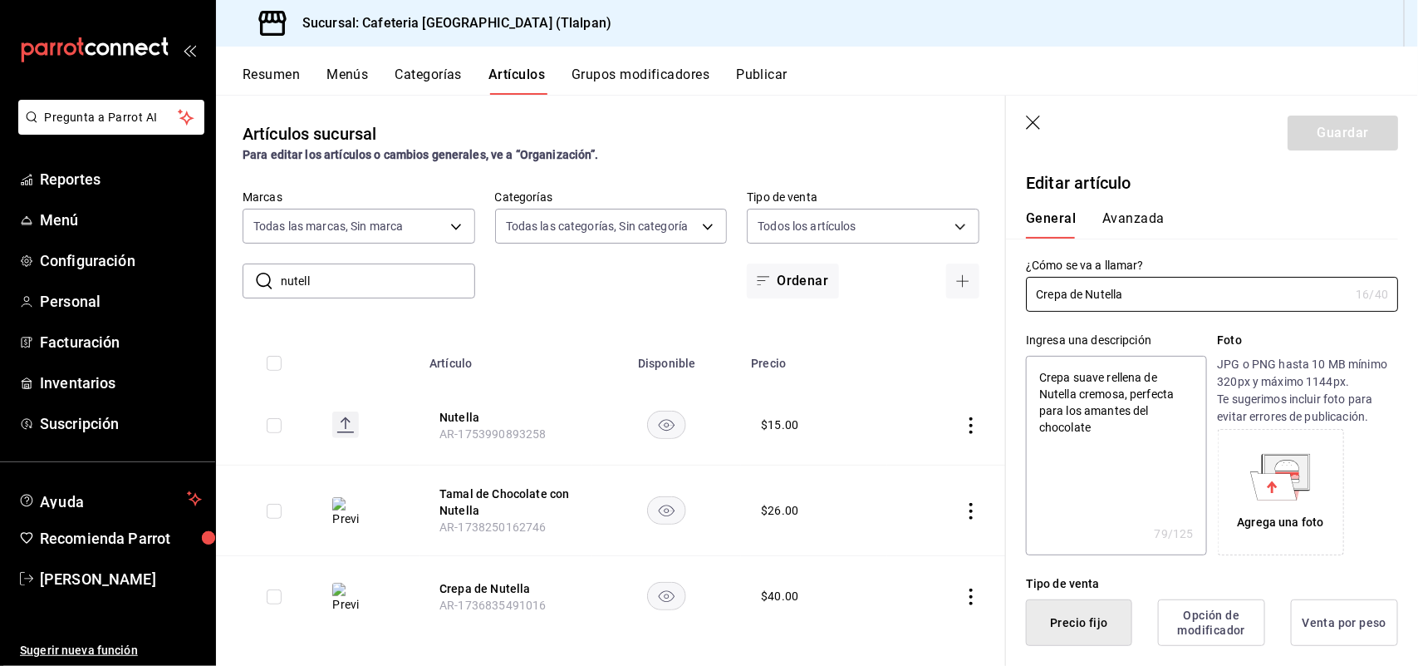
type textarea "x"
type input "$40.00"
radio input "false"
radio input "true"
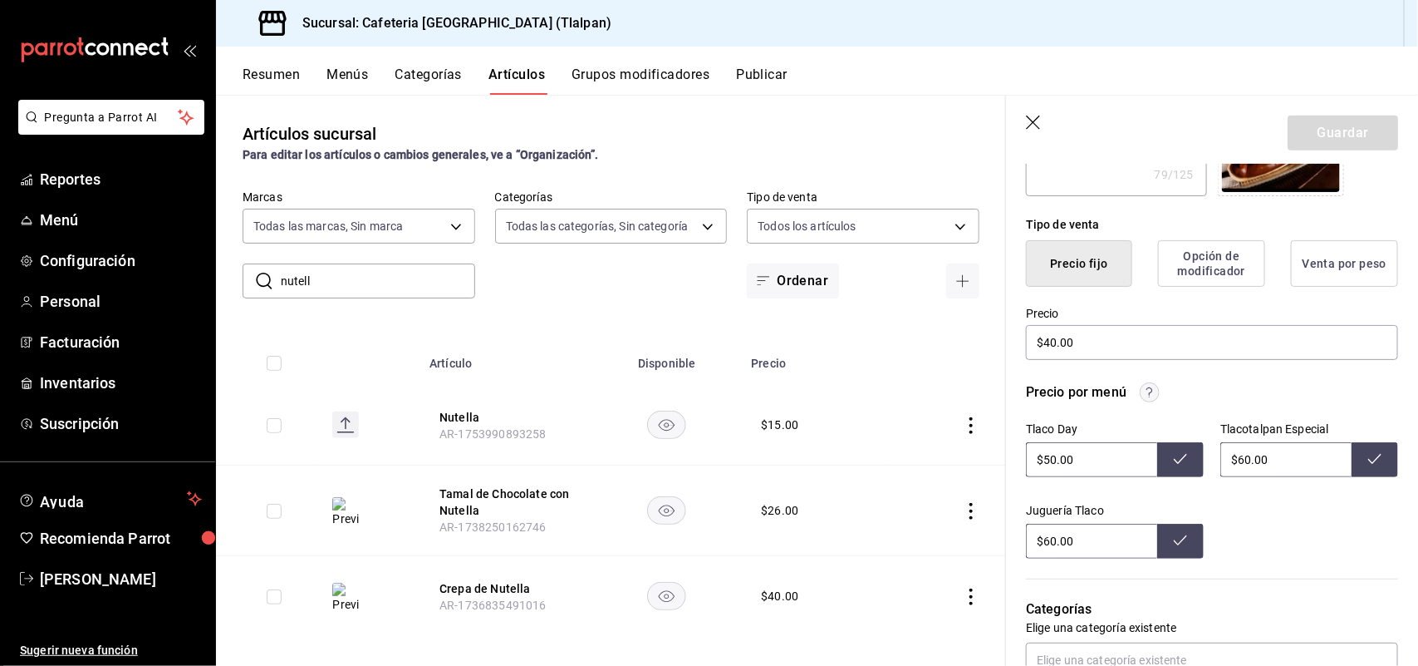
scroll to position [360, 0]
click at [1056, 459] on input "$50.00" at bounding box center [1091, 458] width 131 height 35
type input "$5.00"
type input "$60.00"
click at [1181, 450] on button at bounding box center [1180, 458] width 47 height 35
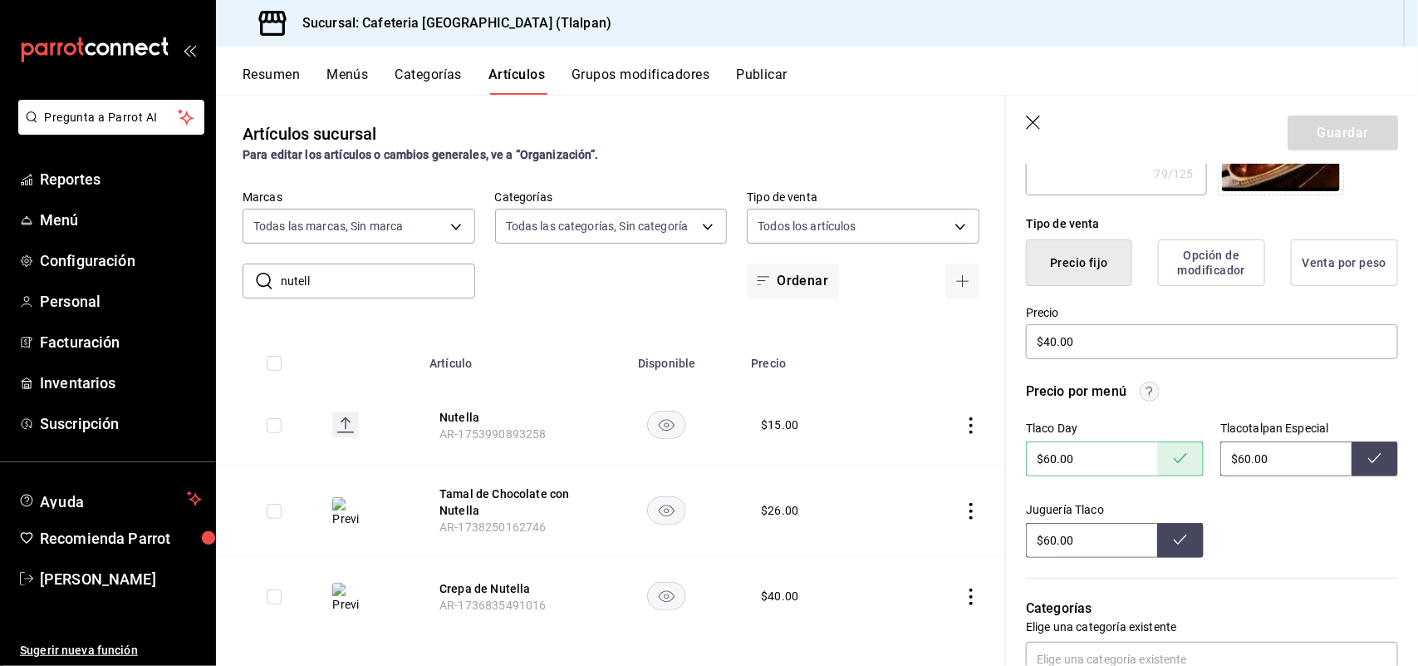
click at [1236, 461] on input "$60.00" at bounding box center [1286, 458] width 131 height 35
type input "$6.00"
type input "$75.00"
click at [1359, 446] on button at bounding box center [1375, 458] width 47 height 35
click at [1053, 543] on input "$60.00" at bounding box center [1091, 540] width 131 height 35
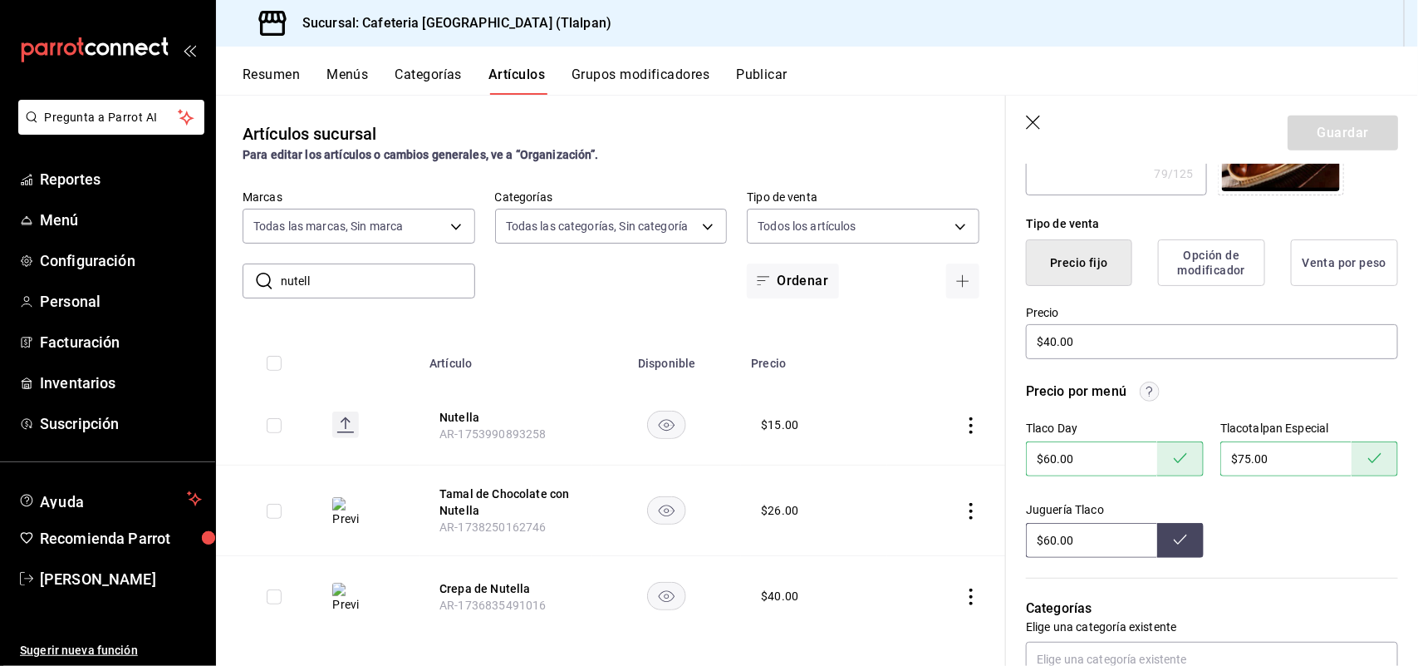
type input "$6.00"
type input "$75.00"
click at [1174, 544] on icon at bounding box center [1180, 539] width 13 height 13
click at [1053, 339] on input "$40.00" at bounding box center [1212, 341] width 372 height 35
type textarea "x"
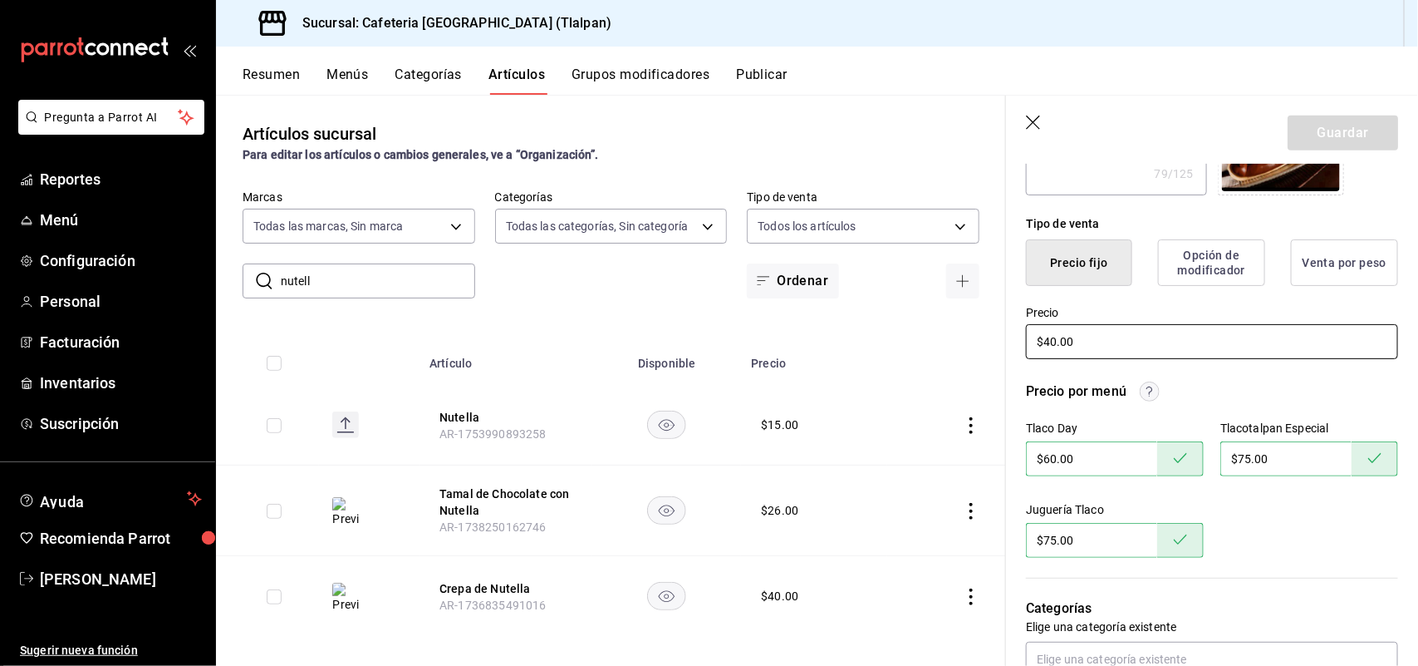
type input "$4.00"
type textarea "x"
type input "$45.00"
type textarea "x"
type input "$45.00"
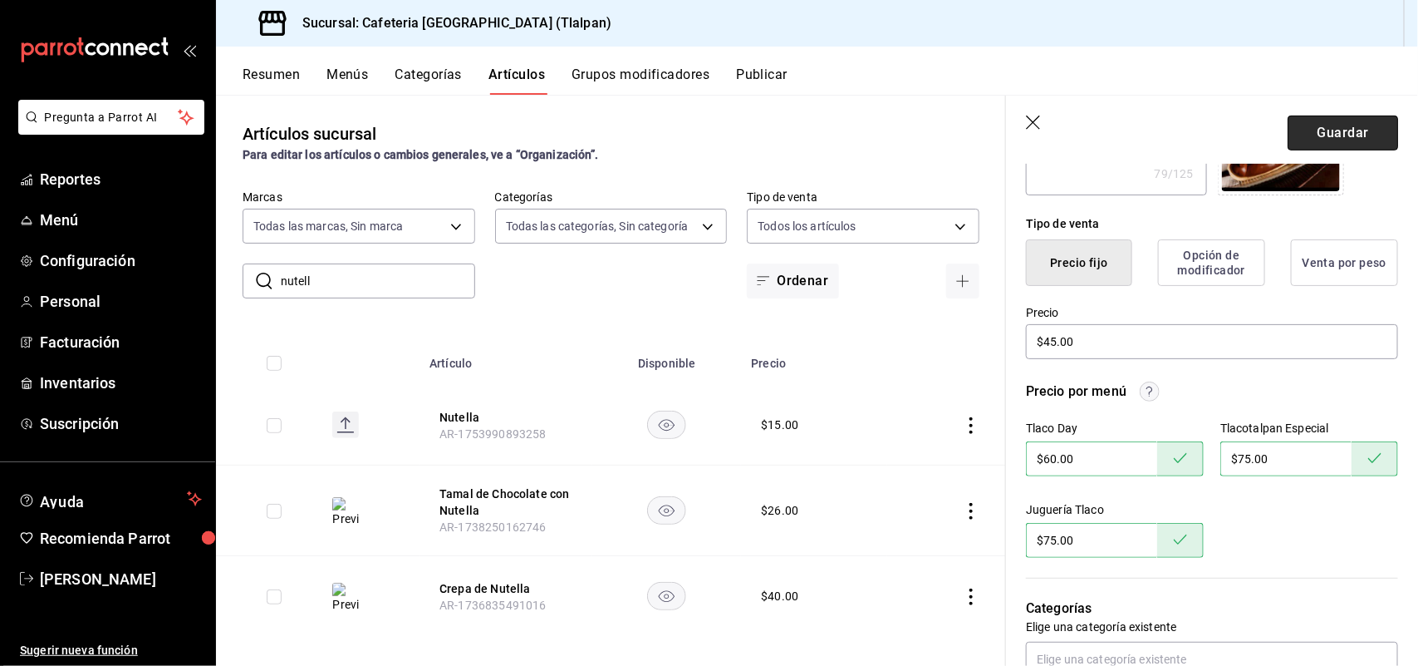
click at [1300, 131] on button "Guardar" at bounding box center [1343, 132] width 111 height 35
type textarea "x"
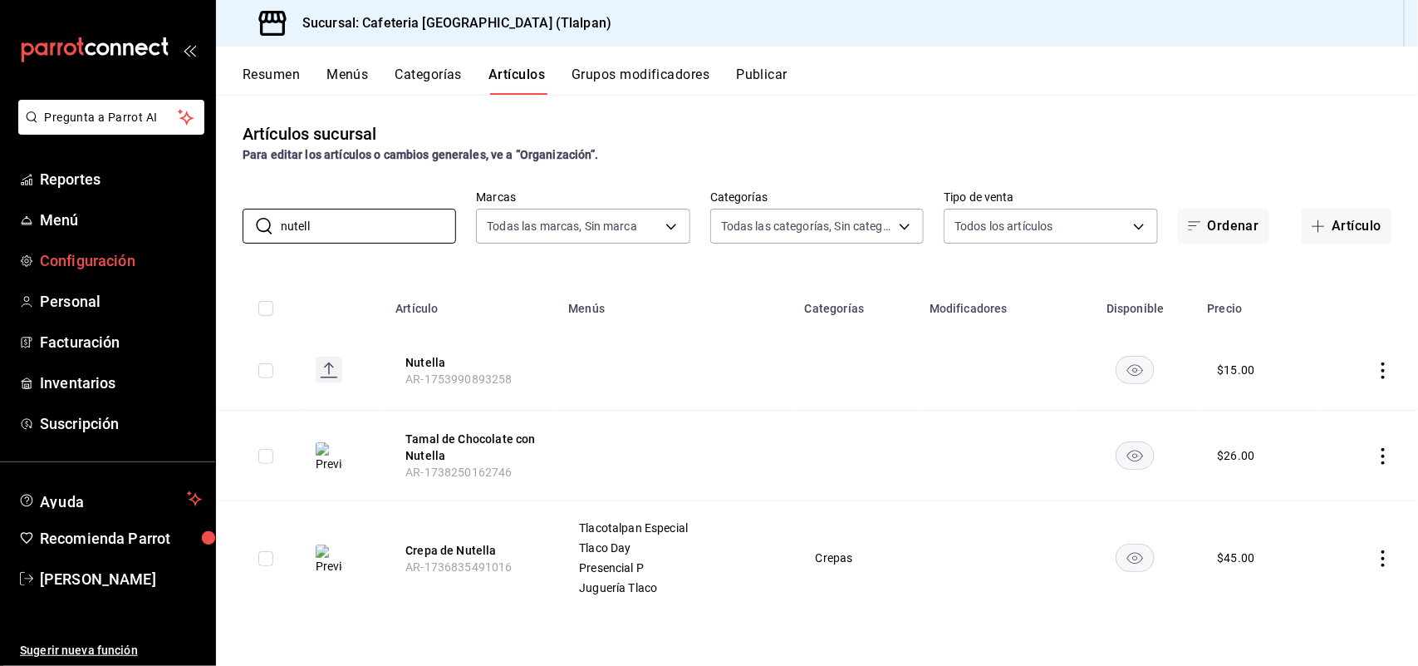
drag, startPoint x: 331, startPoint y: 229, endPoint x: 135, endPoint y: 264, distance: 199.2
click at [135, 264] on div "Pregunta a Parrot AI Reportes Menú Configuración Personal Facturación Inventari…" at bounding box center [709, 333] width 1418 height 666
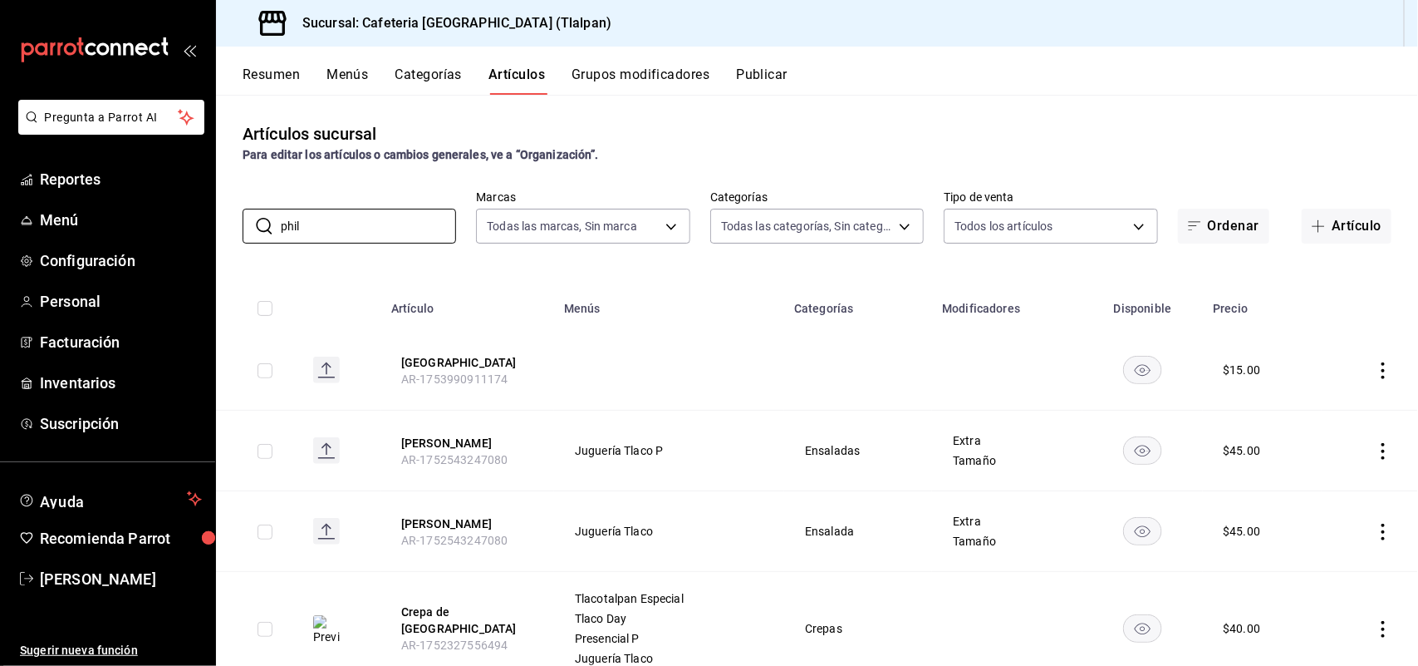
scroll to position [60, 0]
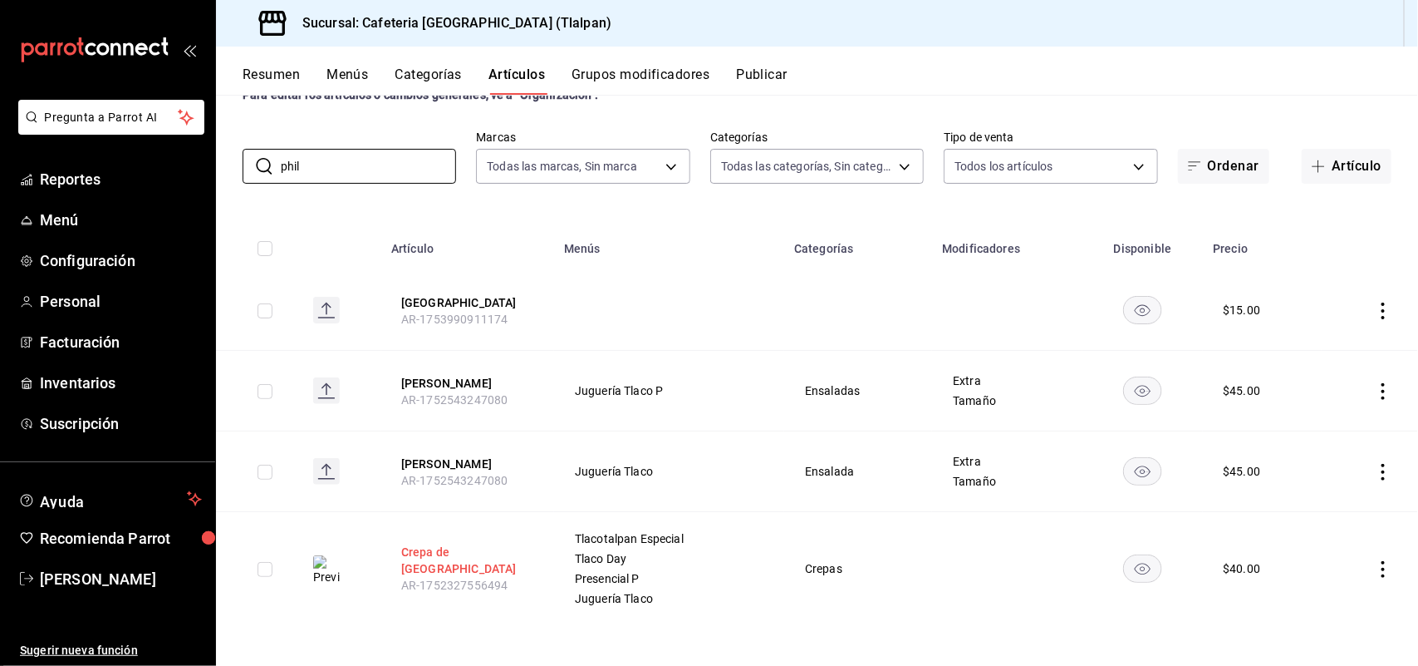
type input "phil"
click at [459, 553] on button "Crepa de [GEOGRAPHIC_DATA]" at bounding box center [467, 559] width 133 height 33
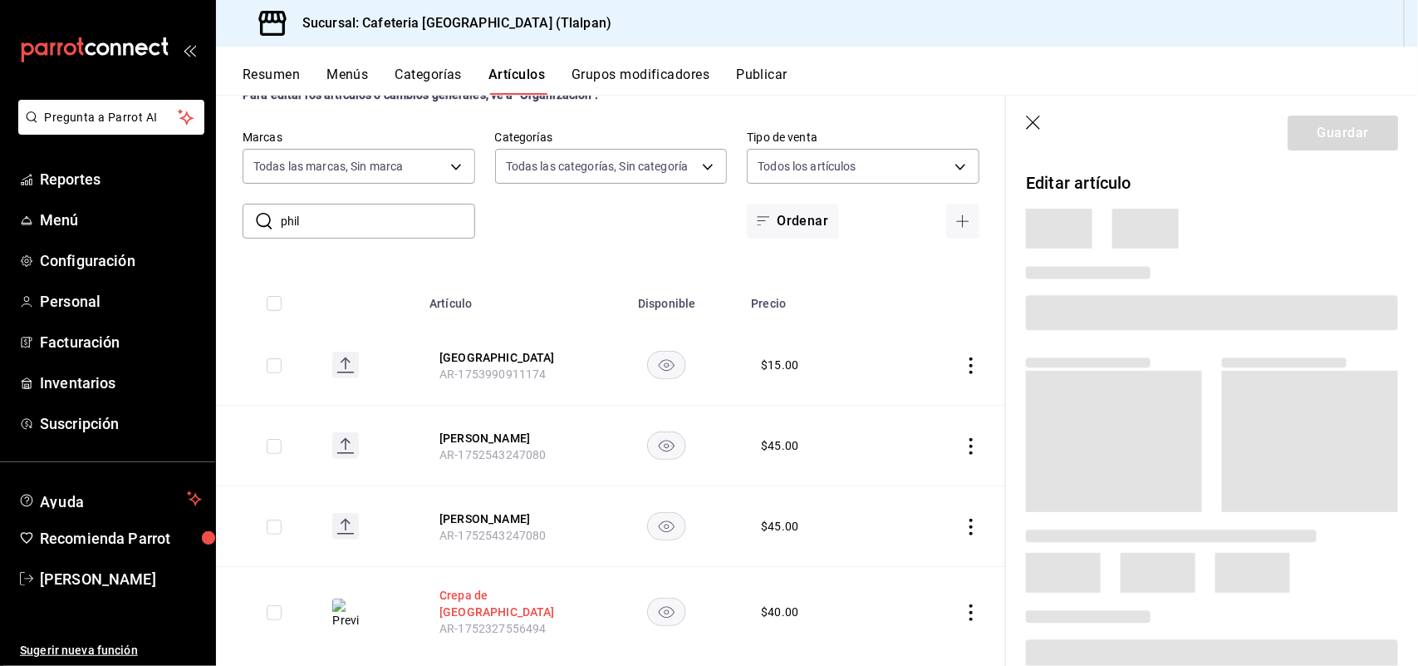
scroll to position [27, 0]
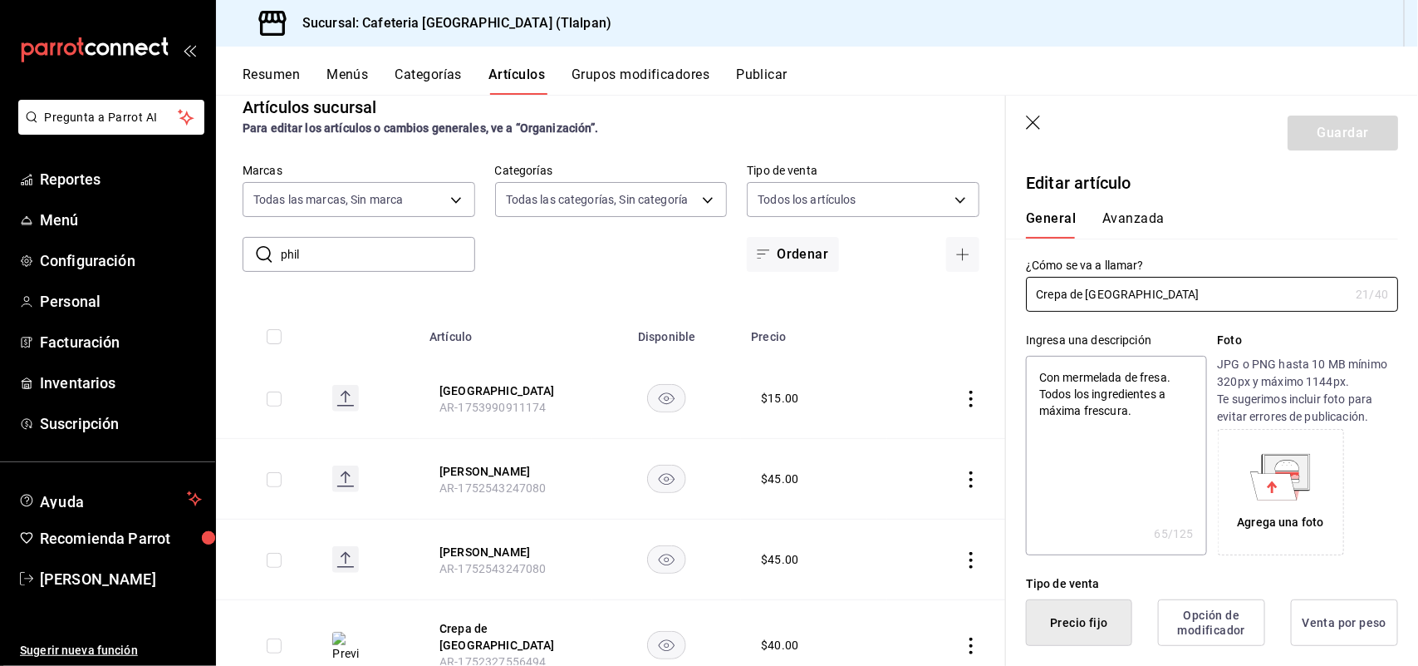
type textarea "x"
type input "$40.00"
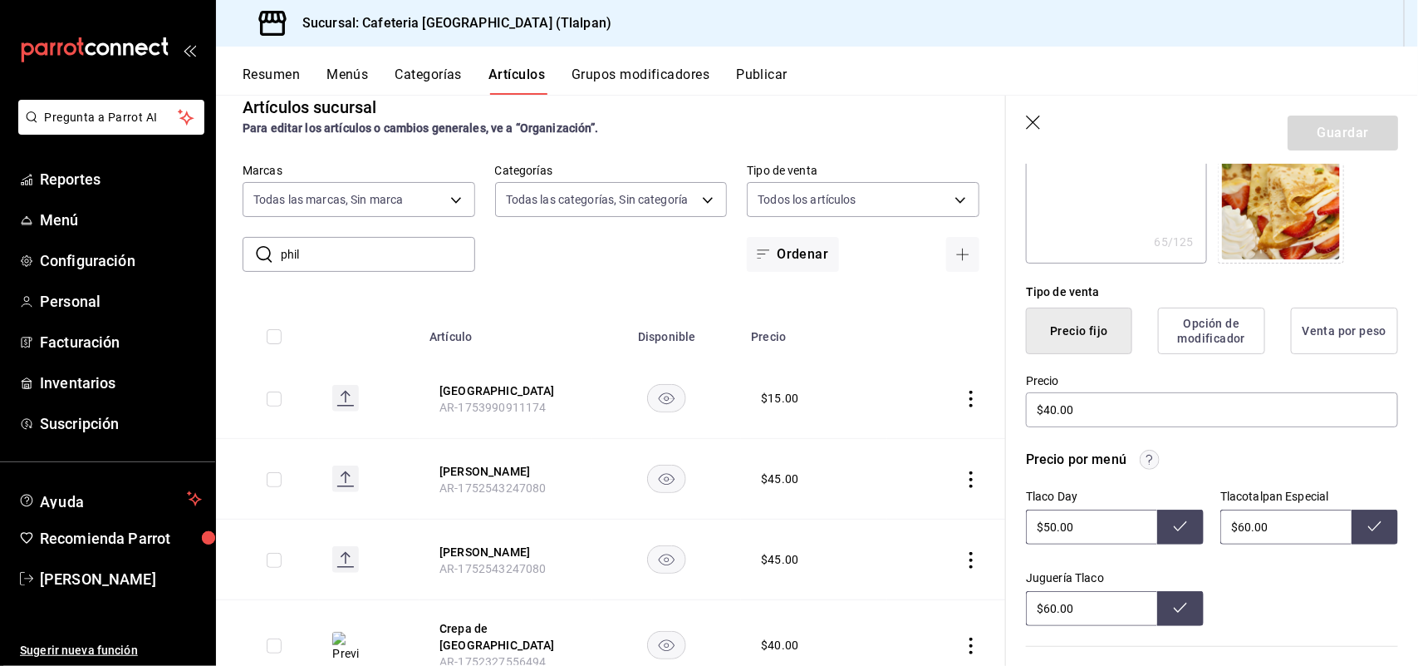
scroll to position [325, 0]
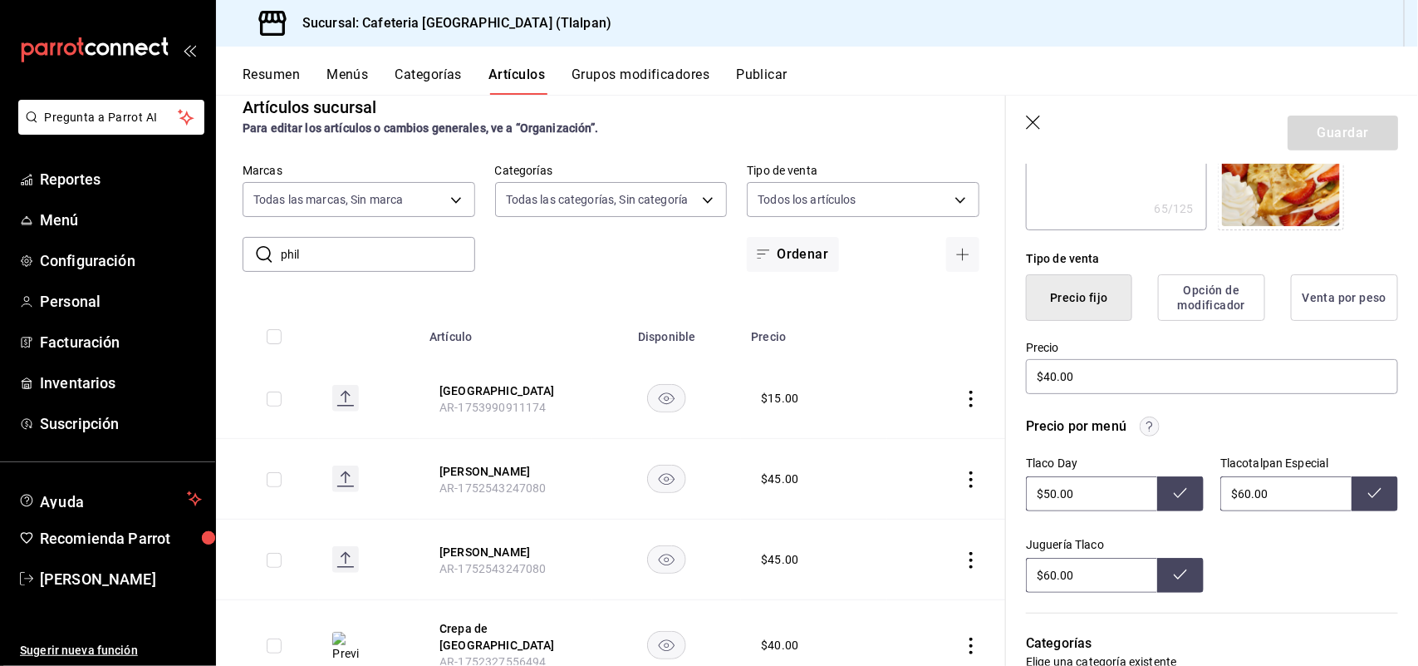
click at [1057, 491] on input "$50.00" at bounding box center [1091, 493] width 131 height 35
type input "$55.00"
click at [1190, 500] on button at bounding box center [1180, 493] width 47 height 35
click at [1245, 491] on input "$60.00" at bounding box center [1286, 493] width 131 height 35
type input "$69.00"
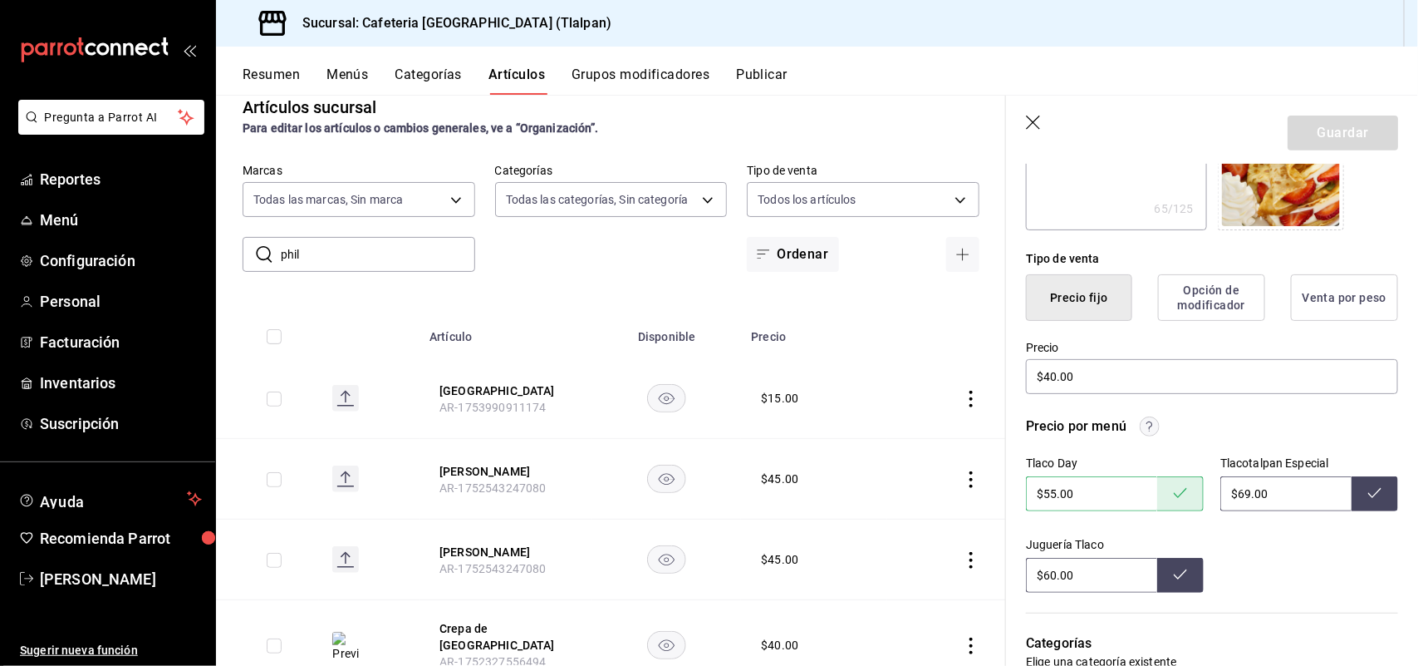
click at [1369, 496] on icon at bounding box center [1375, 493] width 13 height 10
click at [1055, 573] on input "$60.00" at bounding box center [1091, 575] width 131 height 35
type input "$69.00"
click at [1168, 580] on button at bounding box center [1180, 575] width 47 height 35
drag, startPoint x: 306, startPoint y: 251, endPoint x: 213, endPoint y: 258, distance: 93.4
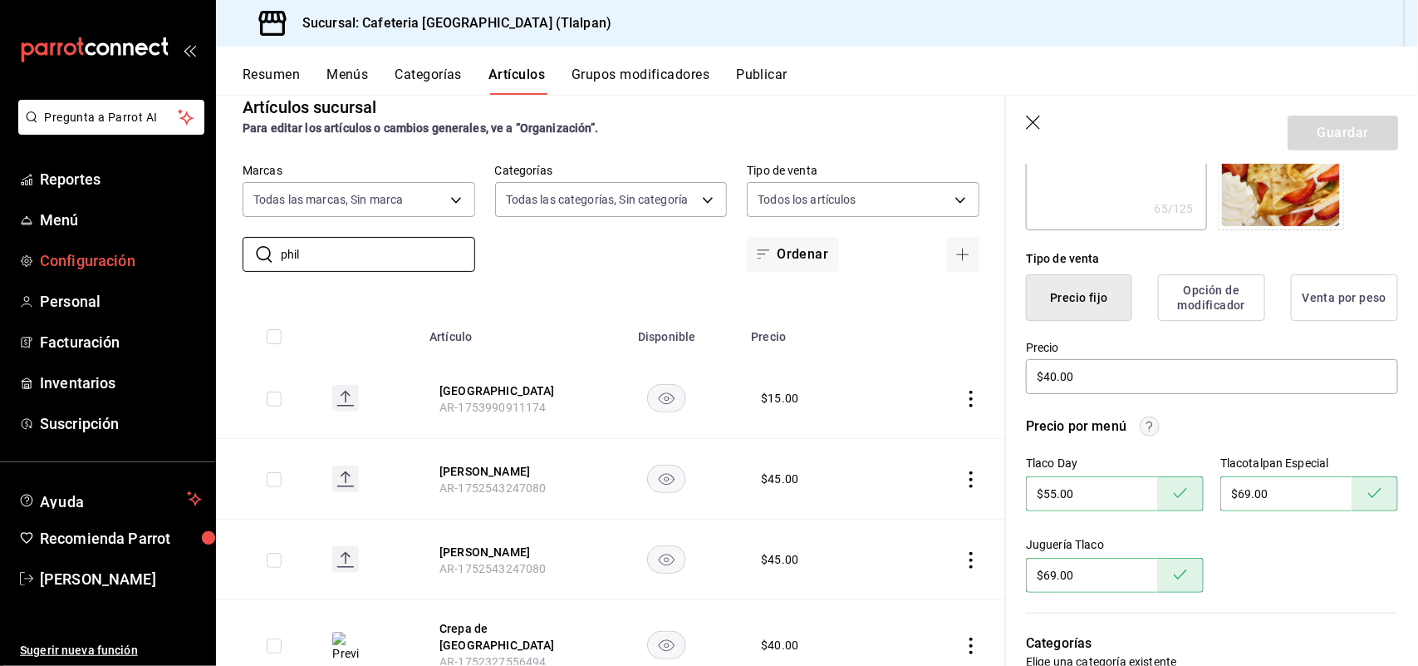
click at [213, 258] on div "Pregunta a Parrot AI Reportes Menú Configuración Personal Facturación Inventari…" at bounding box center [709, 333] width 1418 height 666
type input "croi"
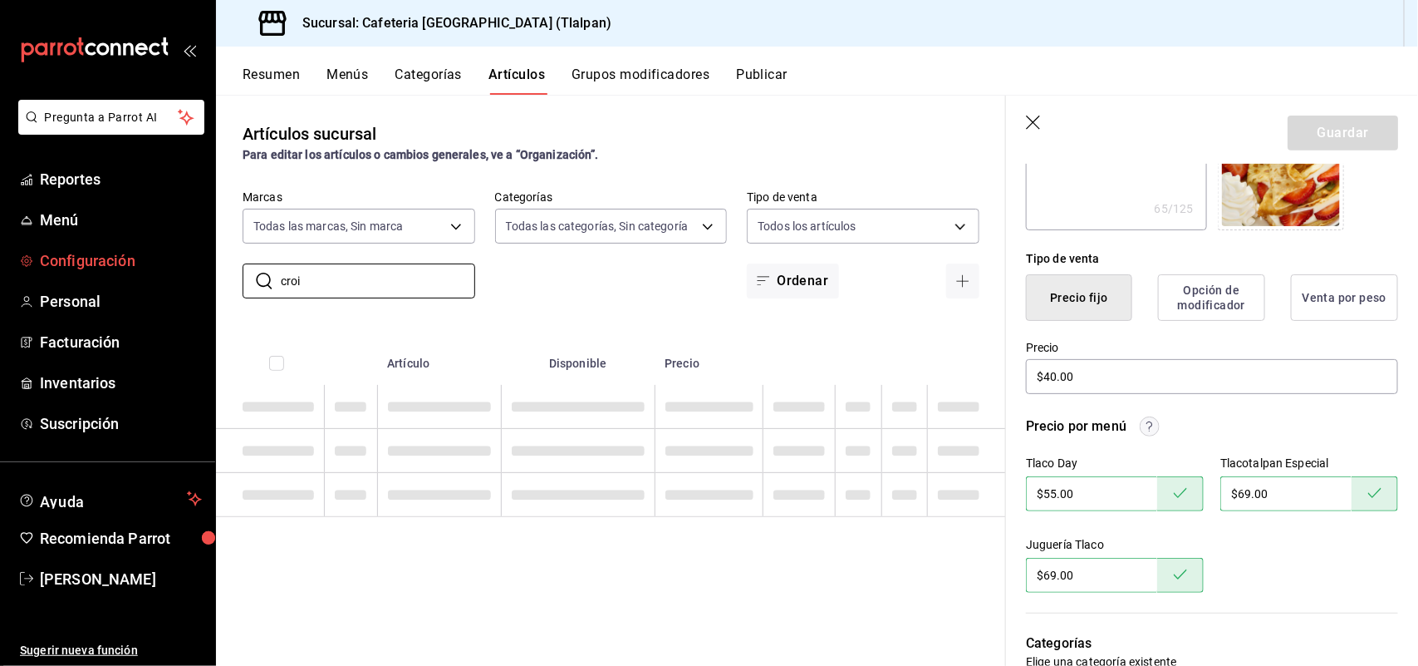
scroll to position [0, 0]
type textarea "x"
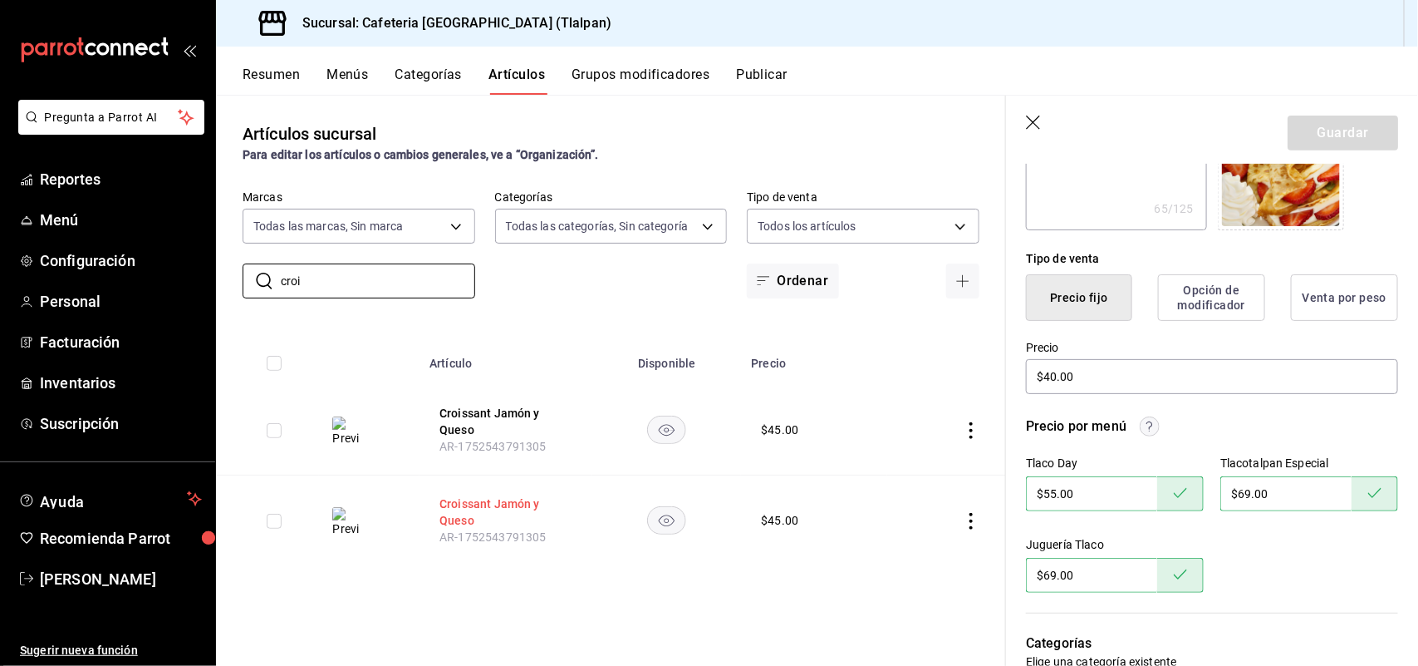
type input "croi"
click at [462, 509] on button "Croissant Jamón y Queso" at bounding box center [506, 511] width 133 height 33
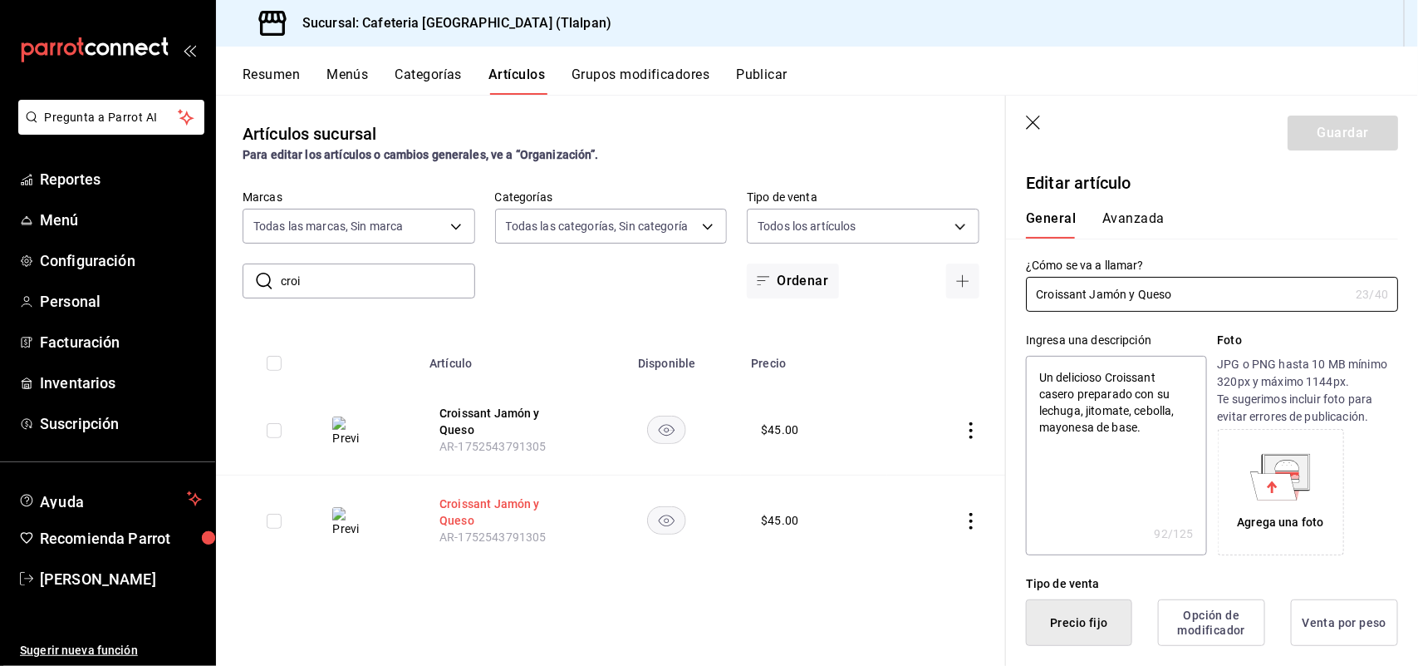
type textarea "x"
type input "$45.00"
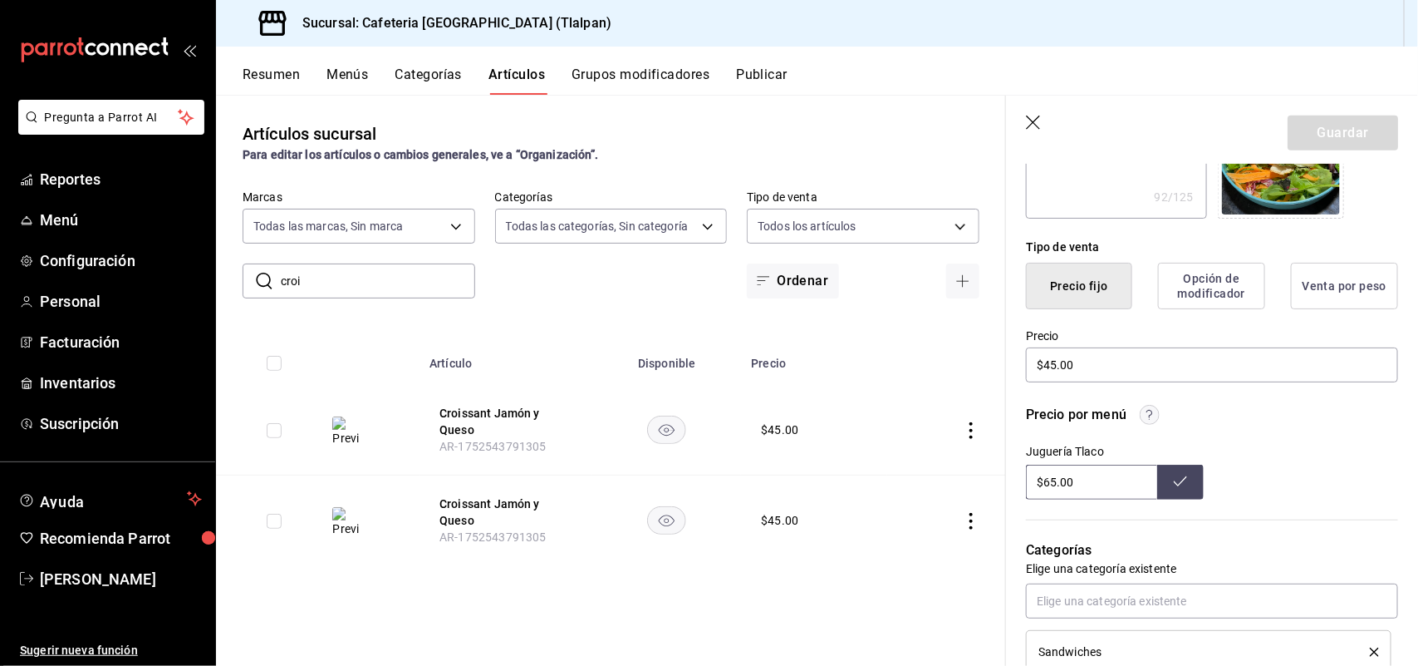
scroll to position [422, 0]
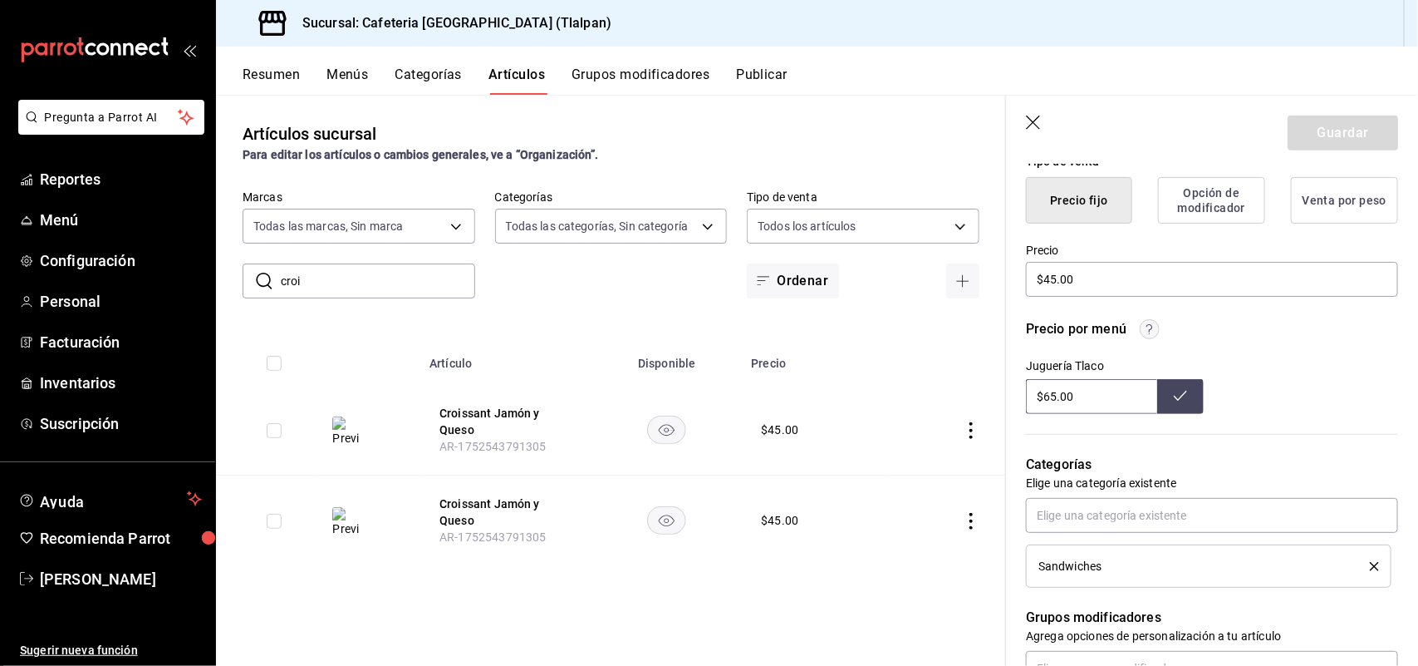
click at [1048, 392] on input "$65.00" at bounding box center [1091, 396] width 131 height 35
type input "$6.00"
type input "$109.00"
click at [1181, 393] on button at bounding box center [1180, 396] width 47 height 35
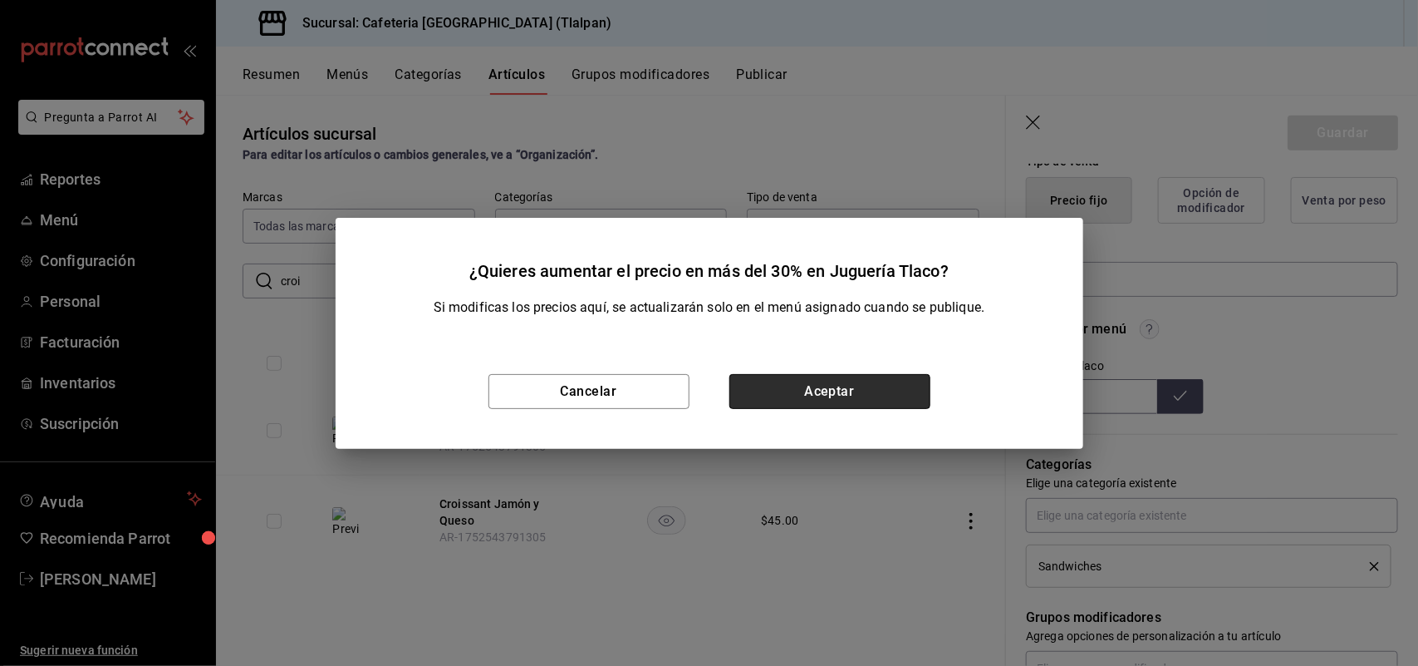
click at [817, 393] on button "Aceptar" at bounding box center [830, 391] width 201 height 35
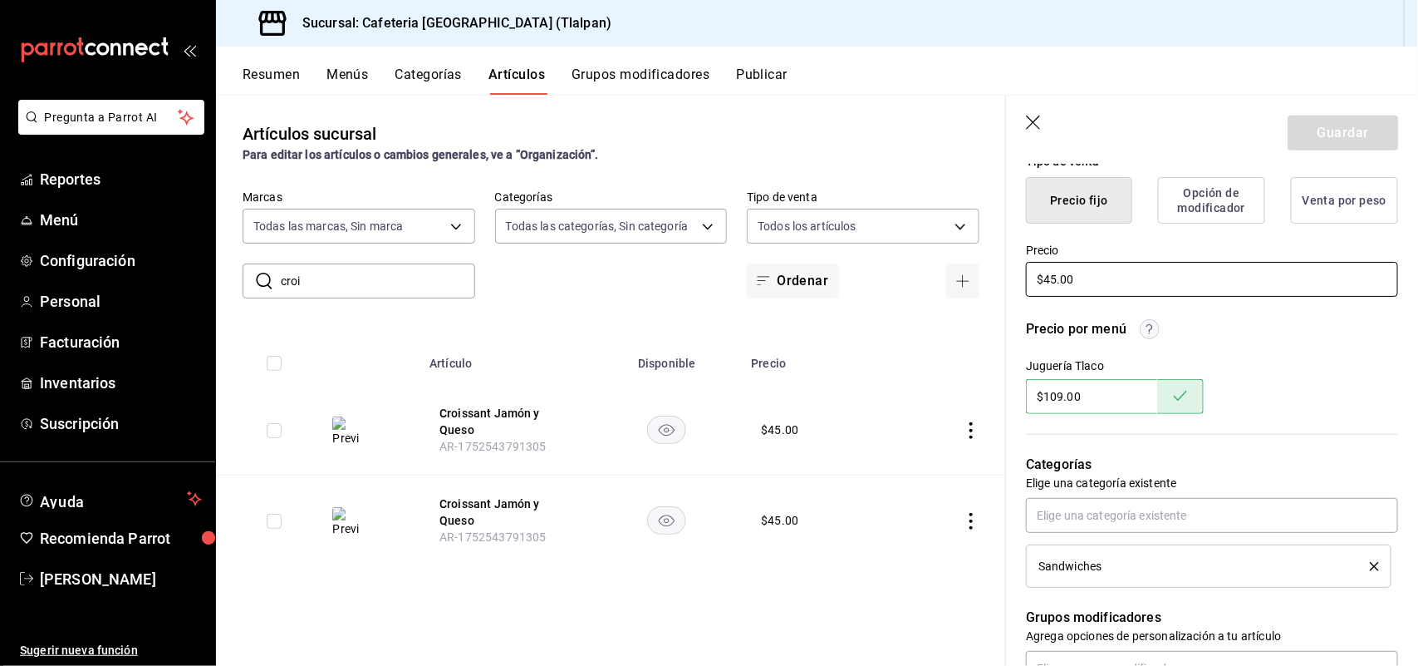
click at [1083, 283] on input "$45.00" at bounding box center [1212, 279] width 372 height 35
type input "$4.00"
type textarea "x"
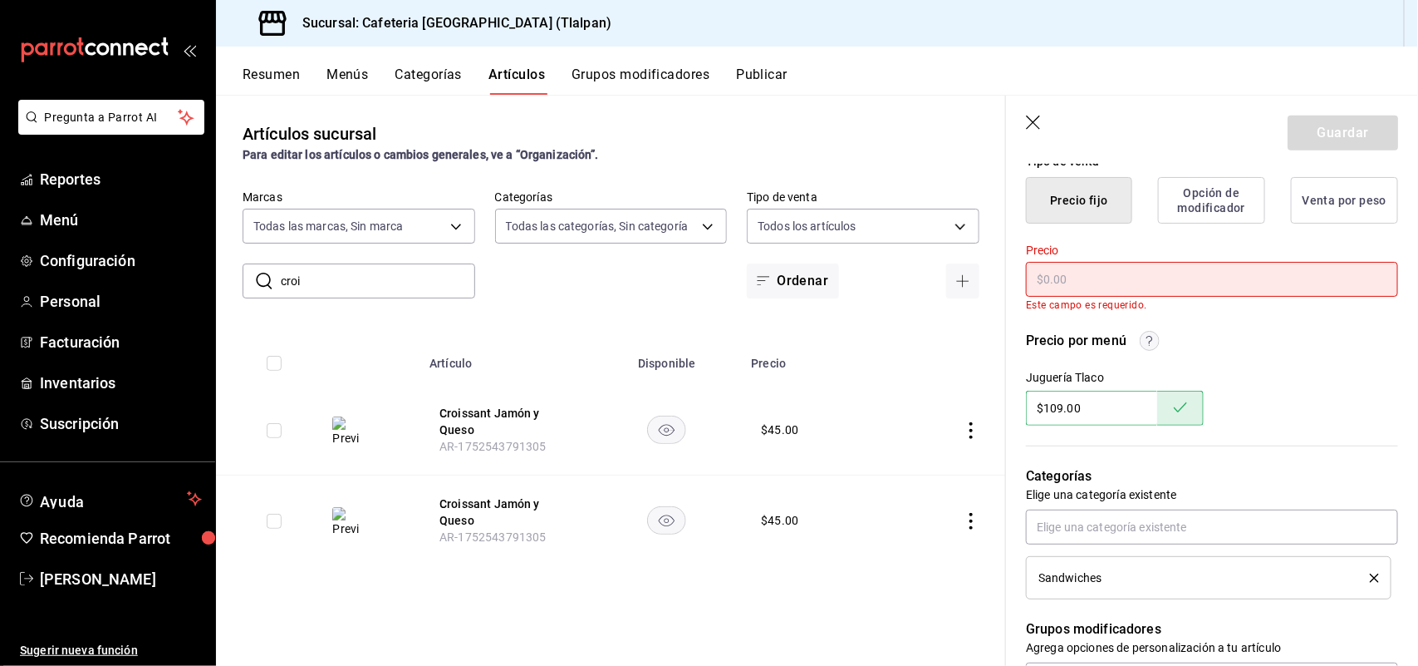
type input "$6.00"
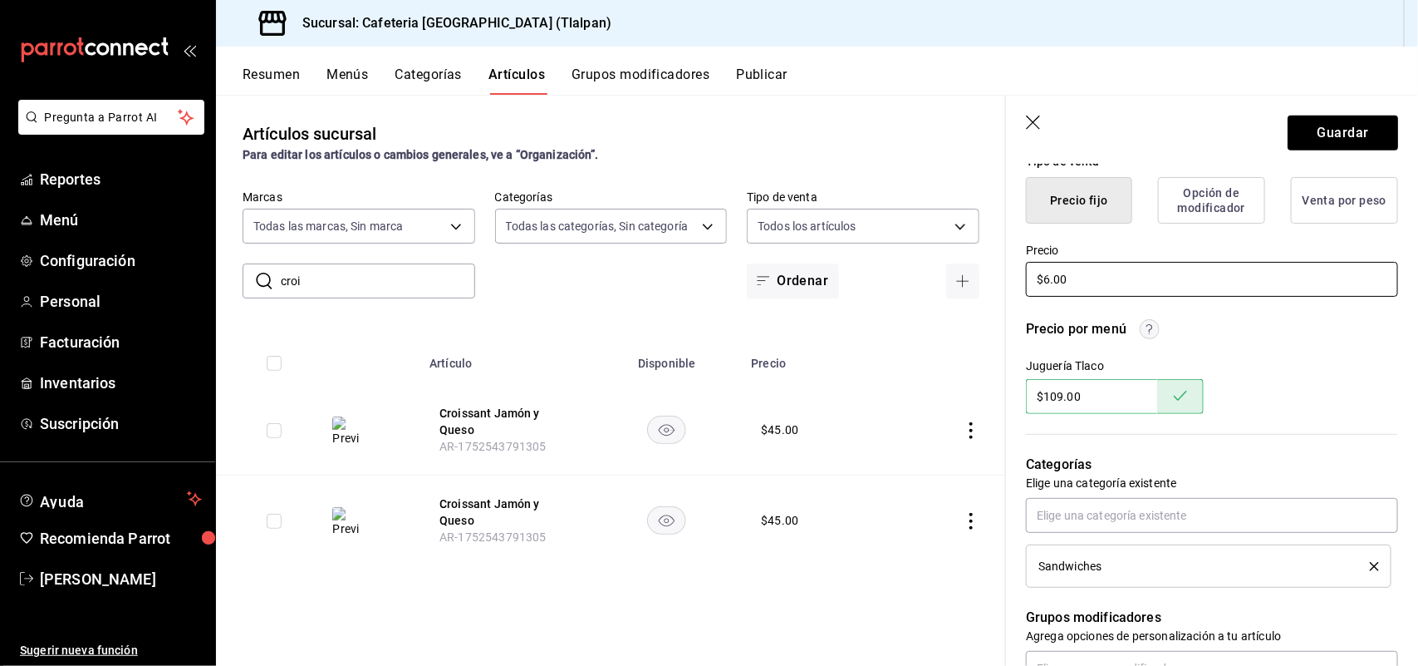
type textarea "x"
type input "$62.00"
click at [1318, 135] on button "Guardar" at bounding box center [1343, 132] width 111 height 35
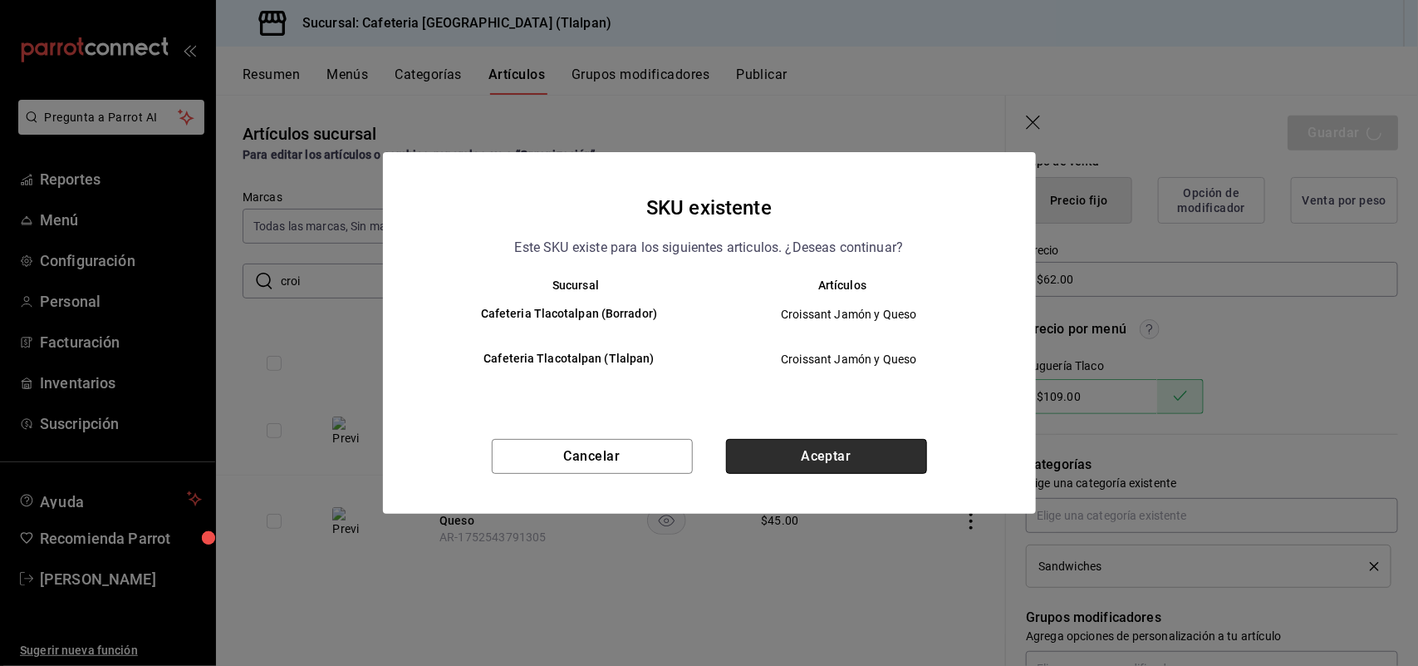
click at [807, 455] on button "Aceptar" at bounding box center [826, 456] width 201 height 35
type textarea "x"
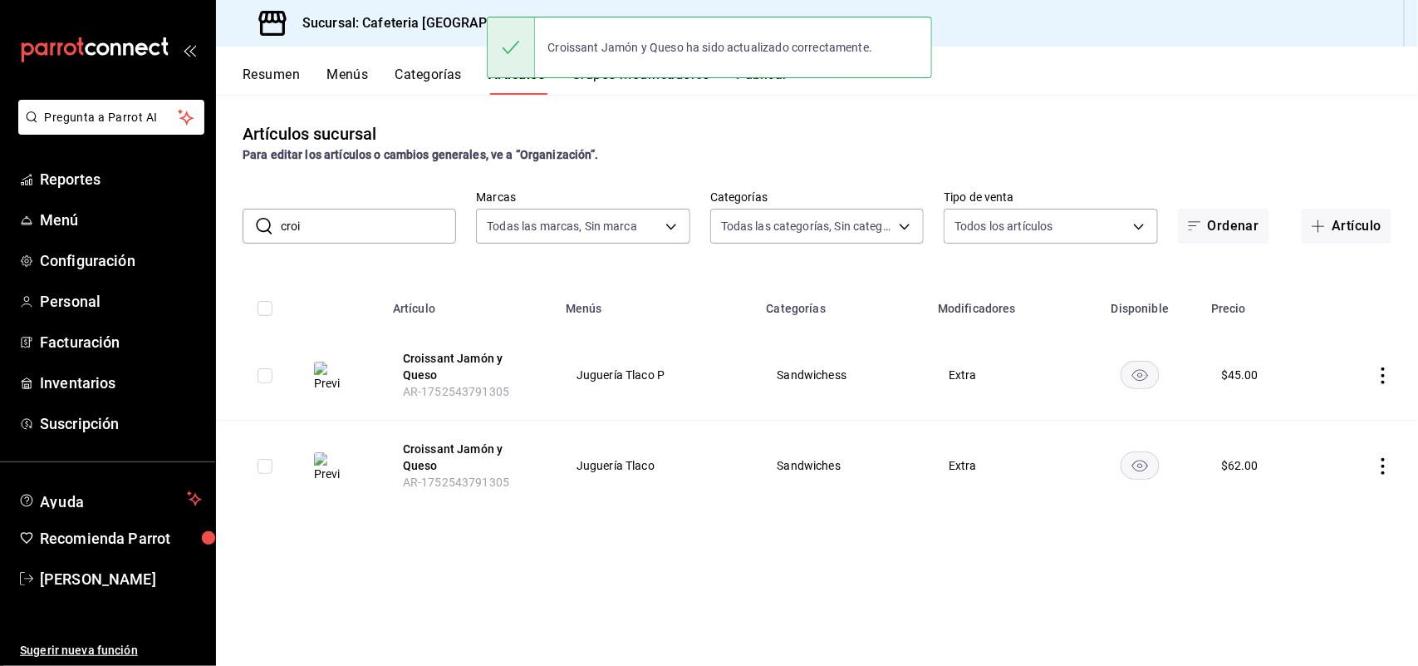
click at [341, 233] on input "croi" at bounding box center [368, 225] width 175 height 33
type input "c"
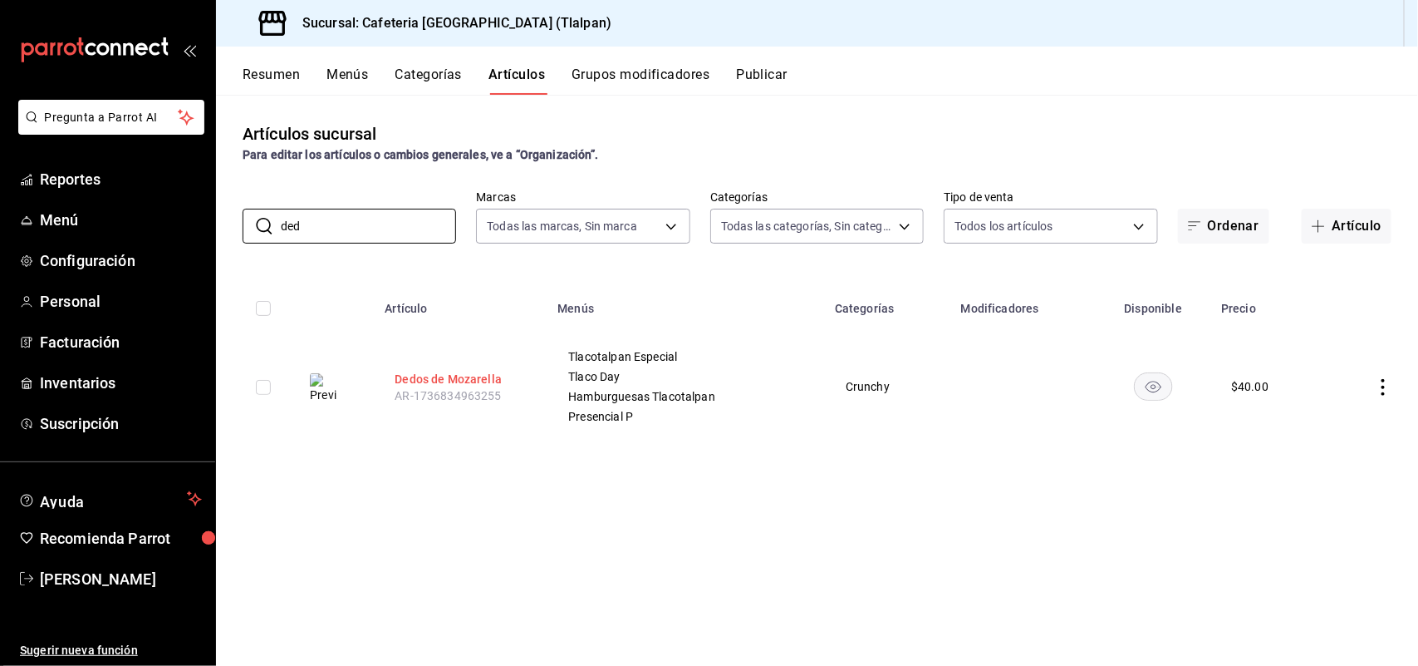
type input "ded"
click at [462, 375] on button "Dedos de Mozarella" at bounding box center [461, 379] width 133 height 17
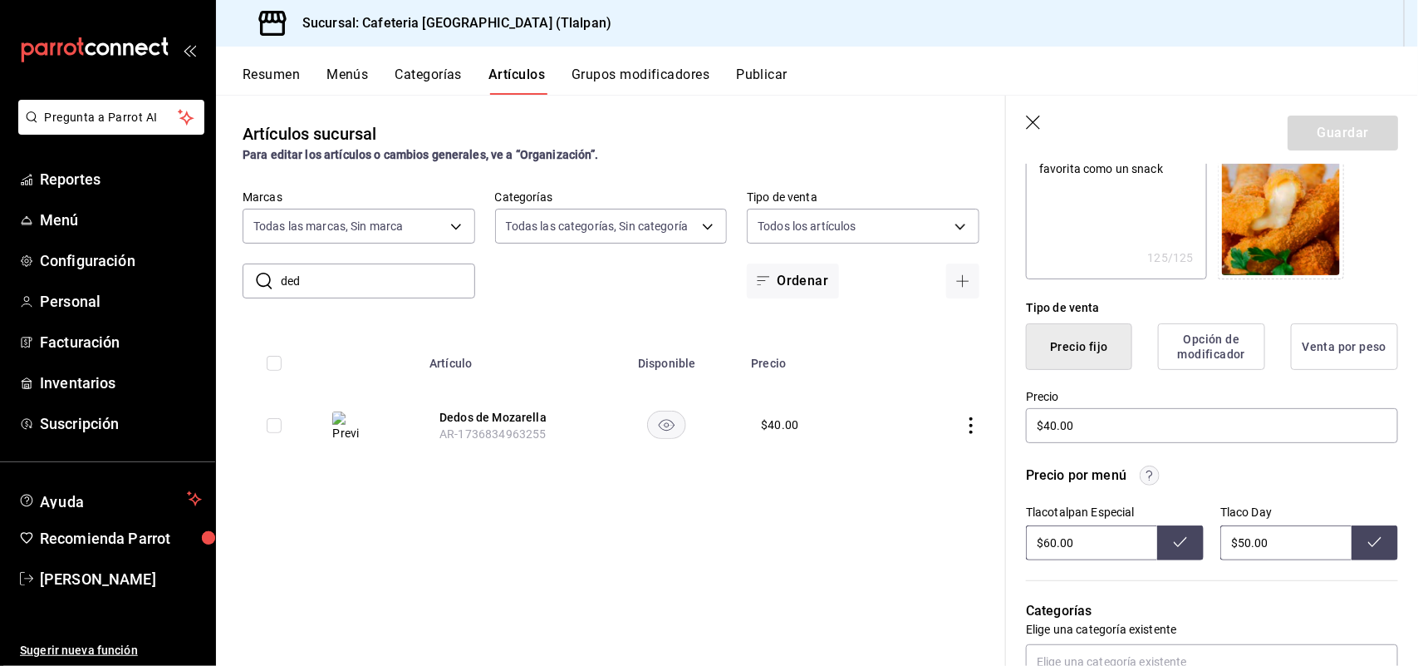
scroll to position [277, 0]
click at [1244, 541] on input "$50.00" at bounding box center [1286, 541] width 131 height 35
click at [1356, 532] on button at bounding box center [1375, 541] width 47 height 35
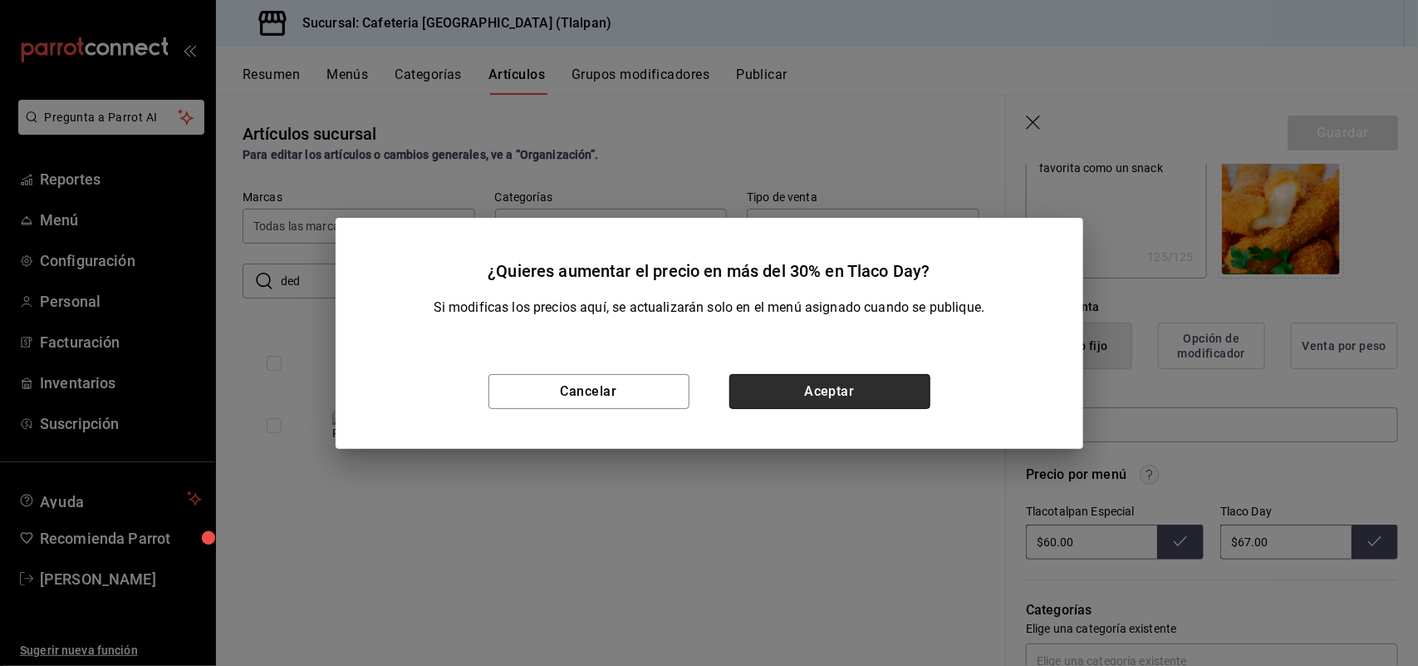
click at [890, 376] on button "Aceptar" at bounding box center [830, 391] width 201 height 35
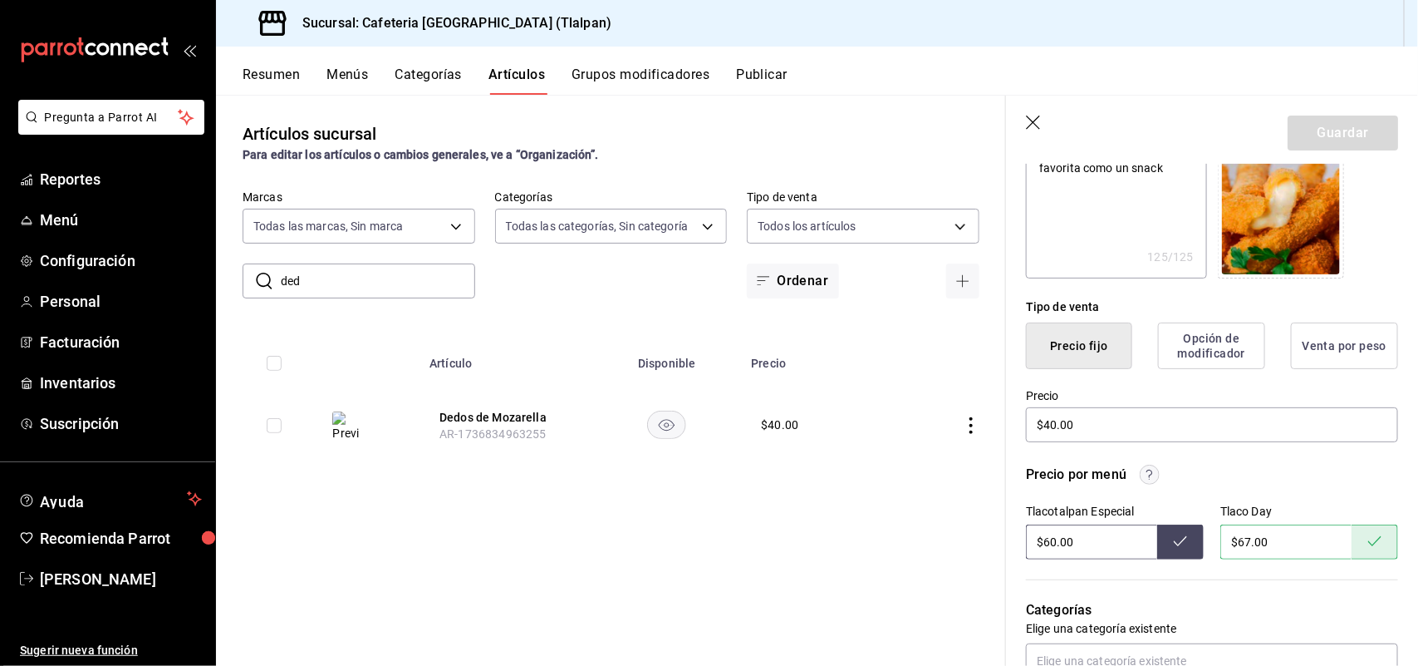
click at [1052, 544] on input "$60.00" at bounding box center [1091, 541] width 131 height 35
click at [1177, 541] on icon at bounding box center [1180, 540] width 13 height 13
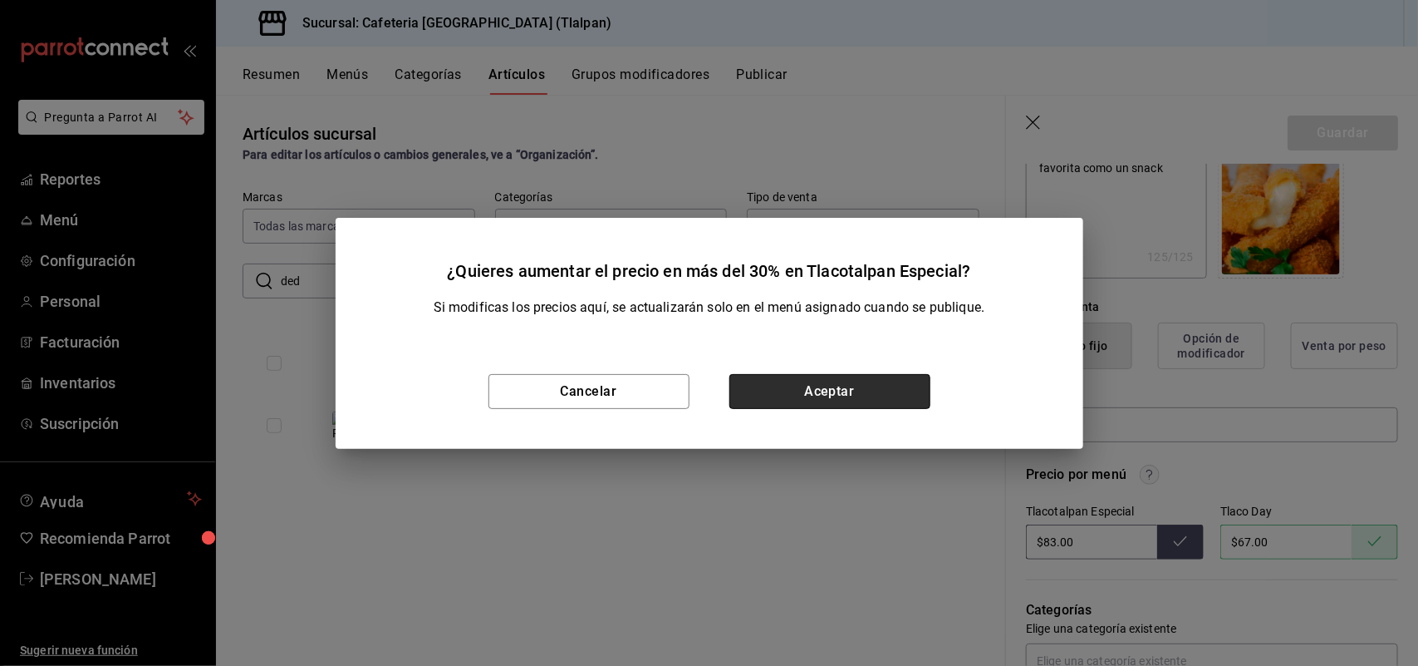
click at [811, 389] on button "Aceptar" at bounding box center [830, 391] width 201 height 35
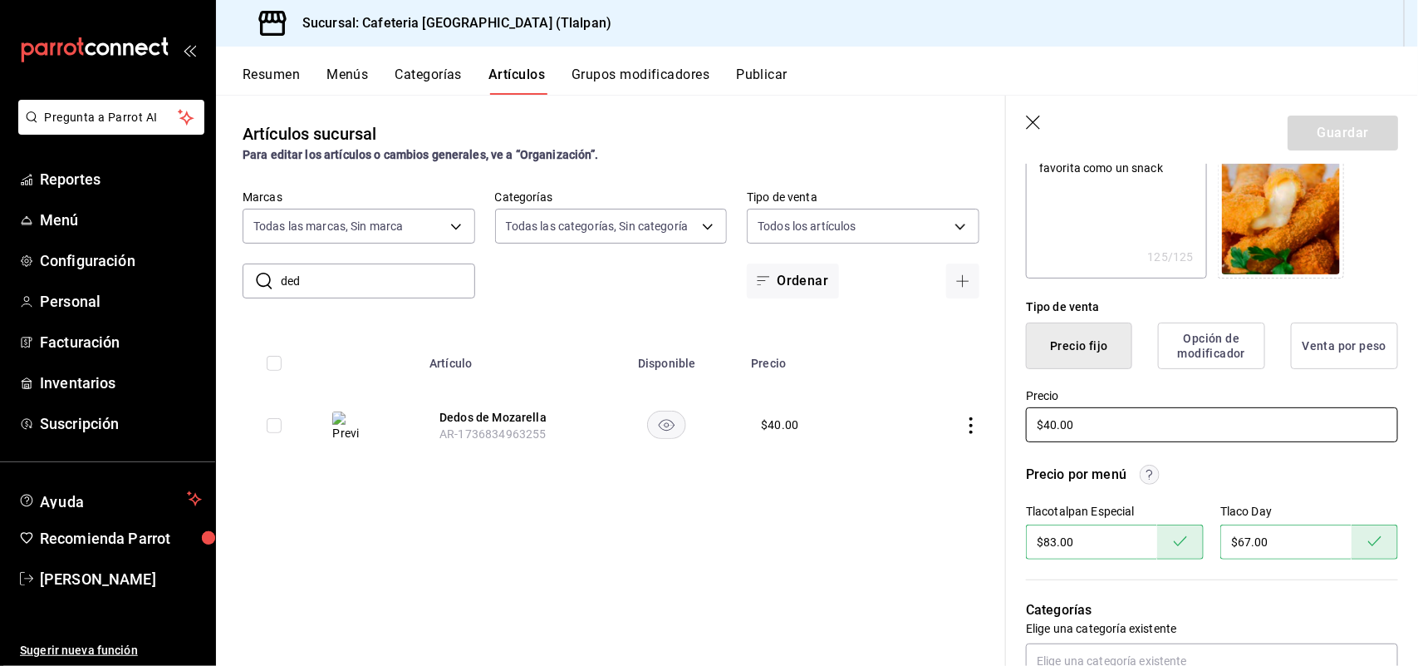
click at [1057, 424] on input "$40.00" at bounding box center [1212, 424] width 372 height 35
click at [1343, 131] on button "Guardar" at bounding box center [1343, 132] width 111 height 35
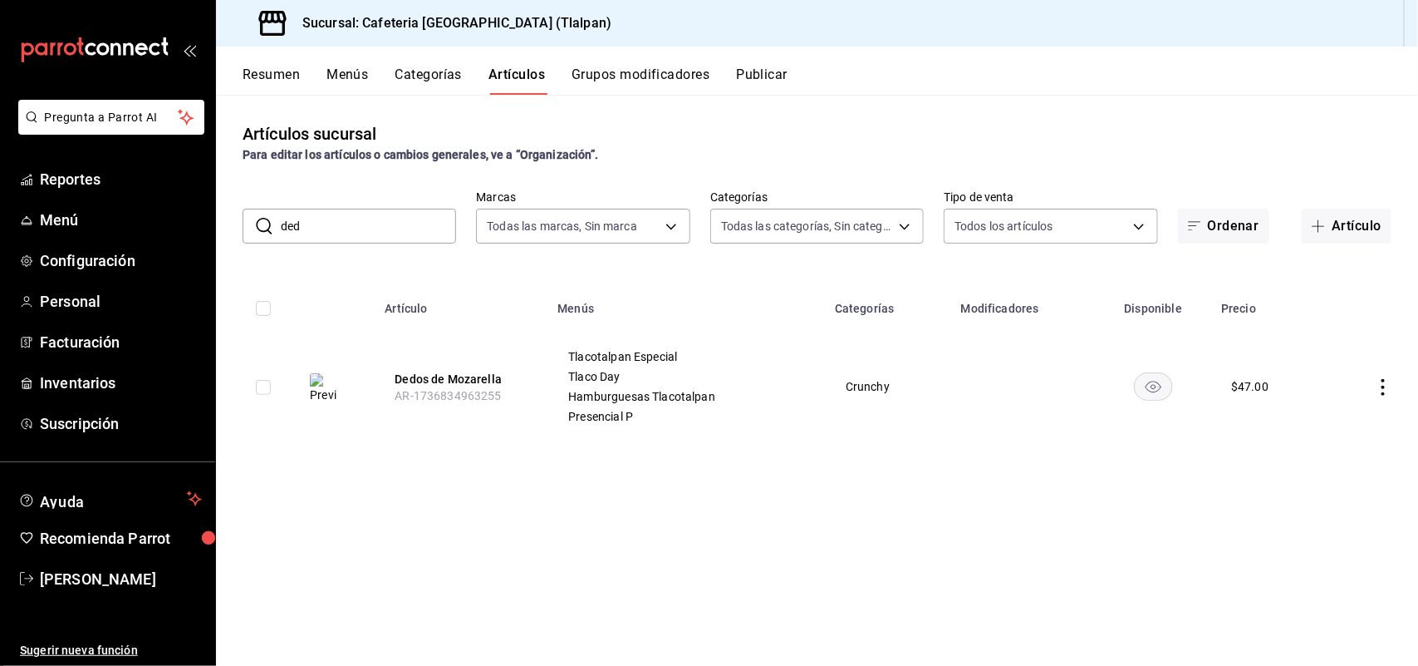
click at [421, 79] on button "Categorías" at bounding box center [429, 80] width 67 height 28
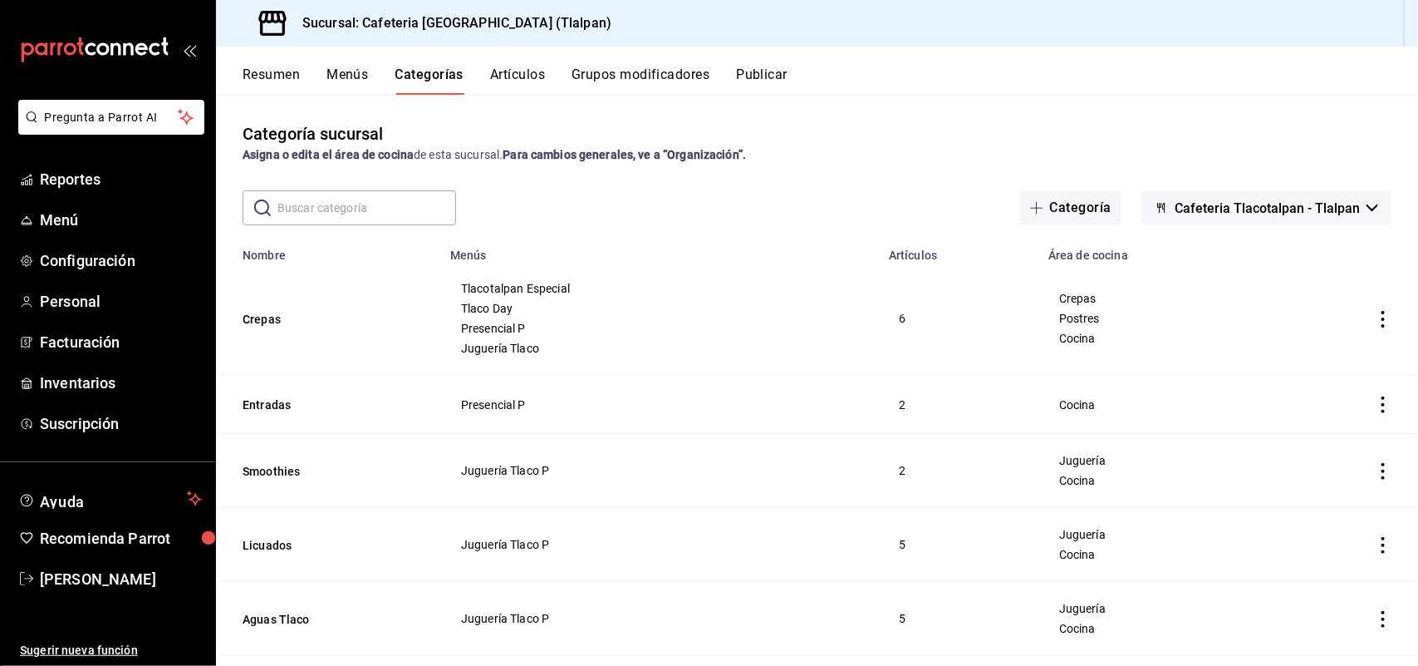
click at [1182, 204] on span "Cafeteria Tlacotalpan - Tlalpan" at bounding box center [1267, 208] width 185 height 16
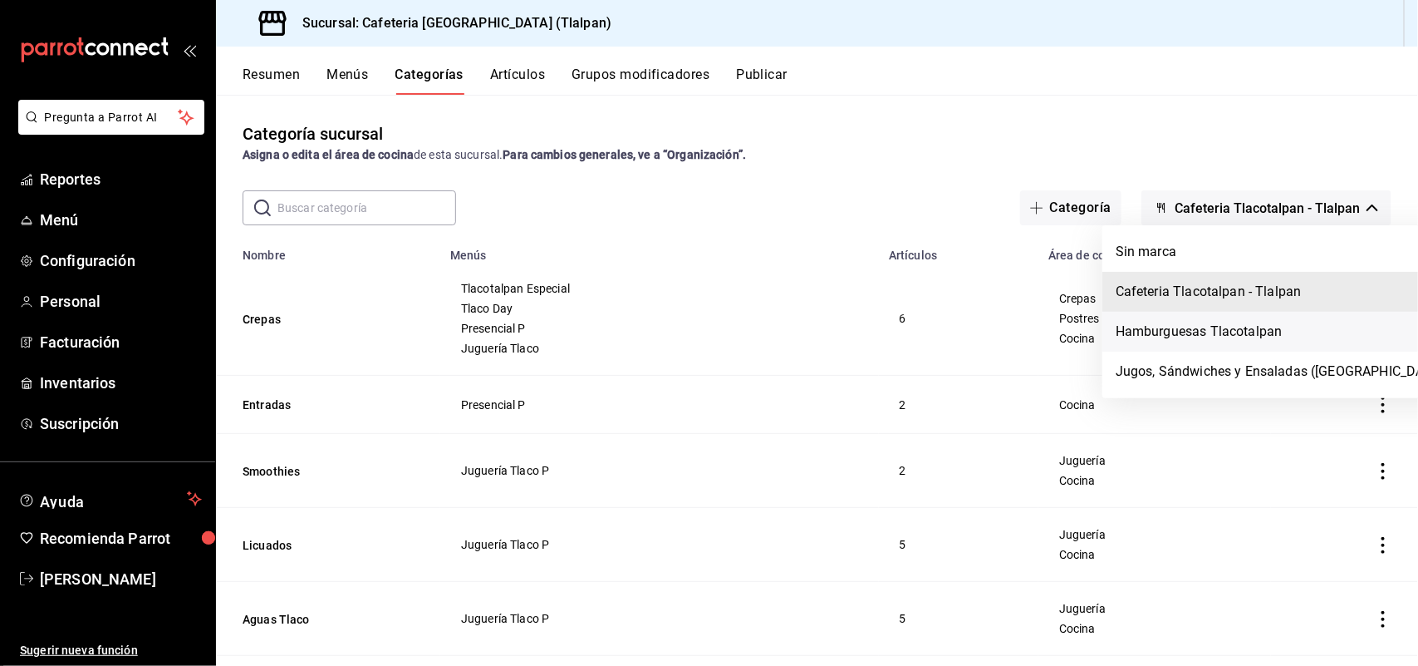
click at [1165, 342] on li "Hamburguesas Tlacotalpan" at bounding box center [1282, 332] width 359 height 40
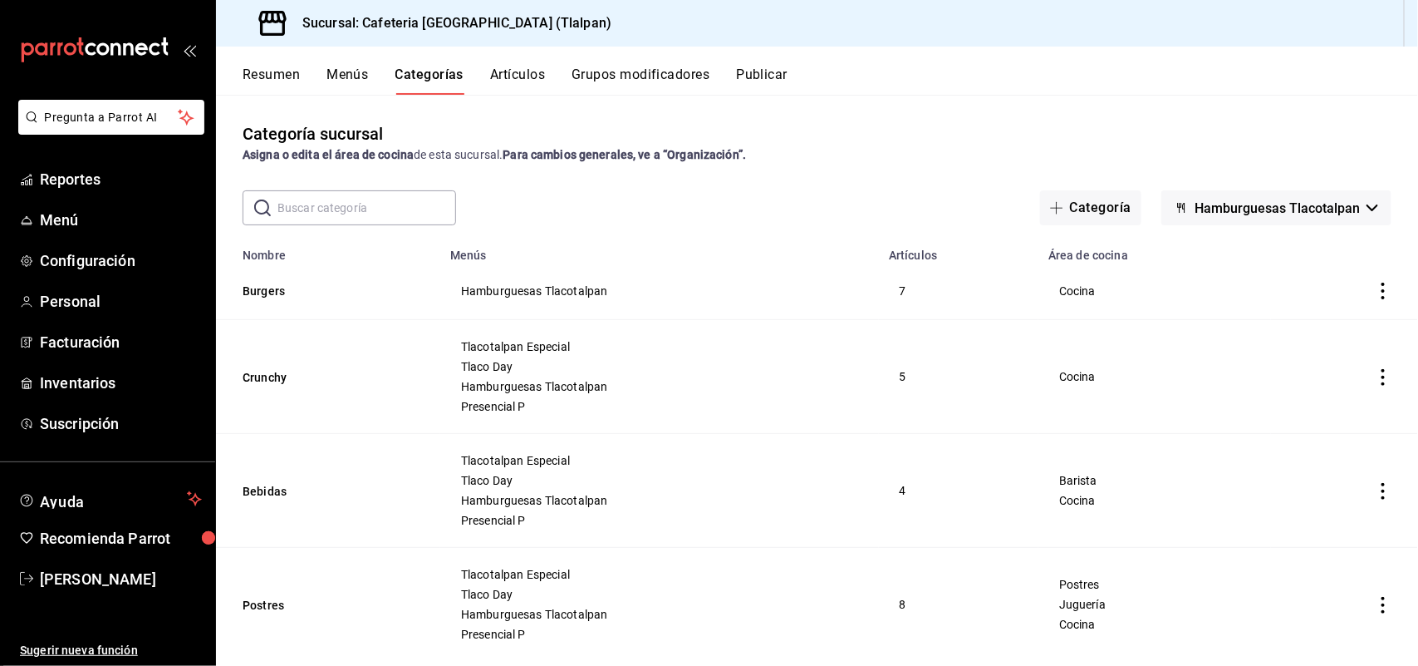
click at [519, 71] on button "Artículos" at bounding box center [517, 80] width 55 height 28
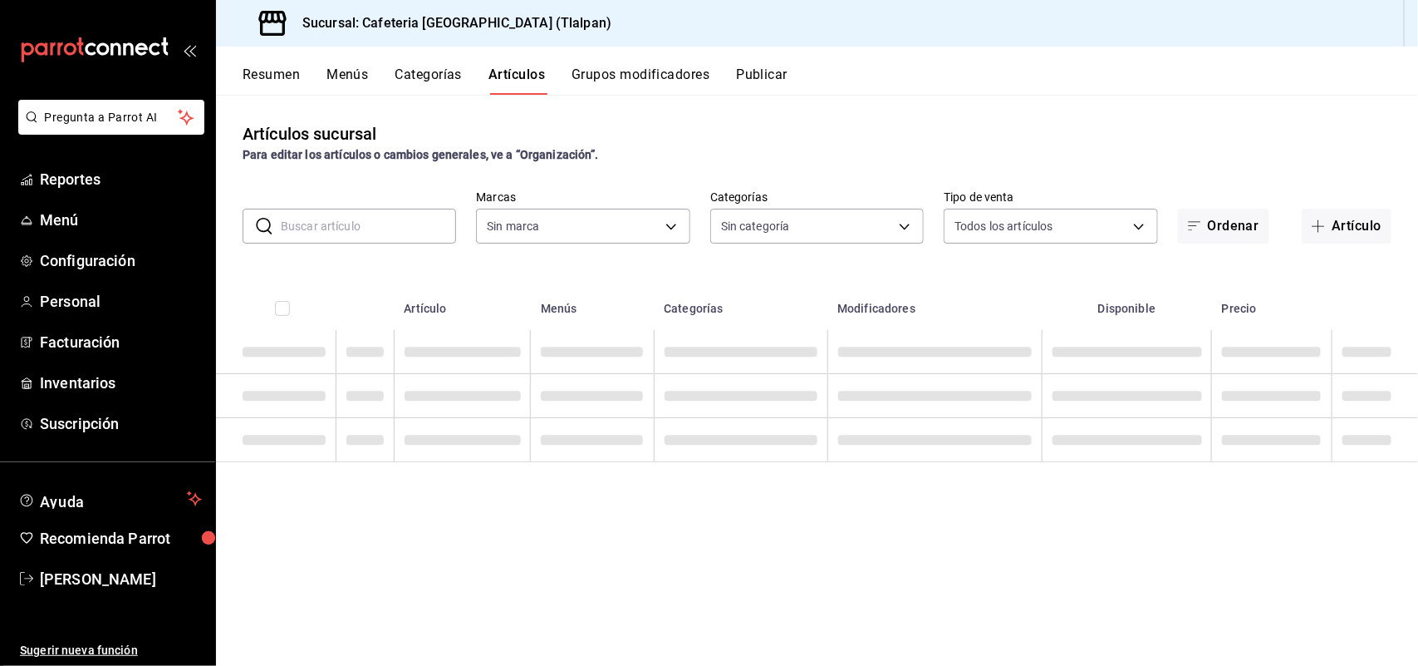
click at [359, 222] on input "text" at bounding box center [368, 225] width 175 height 33
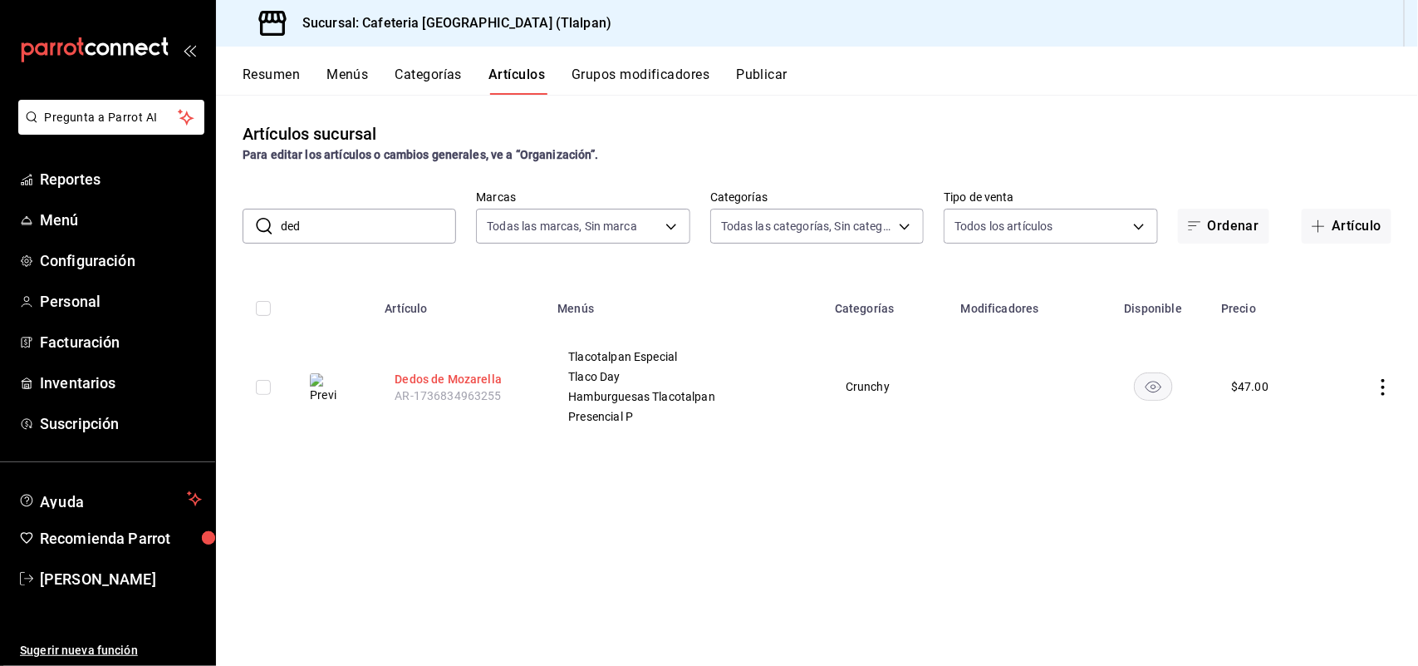
click at [459, 374] on button "Dedos de Mozarella" at bounding box center [461, 379] width 133 height 17
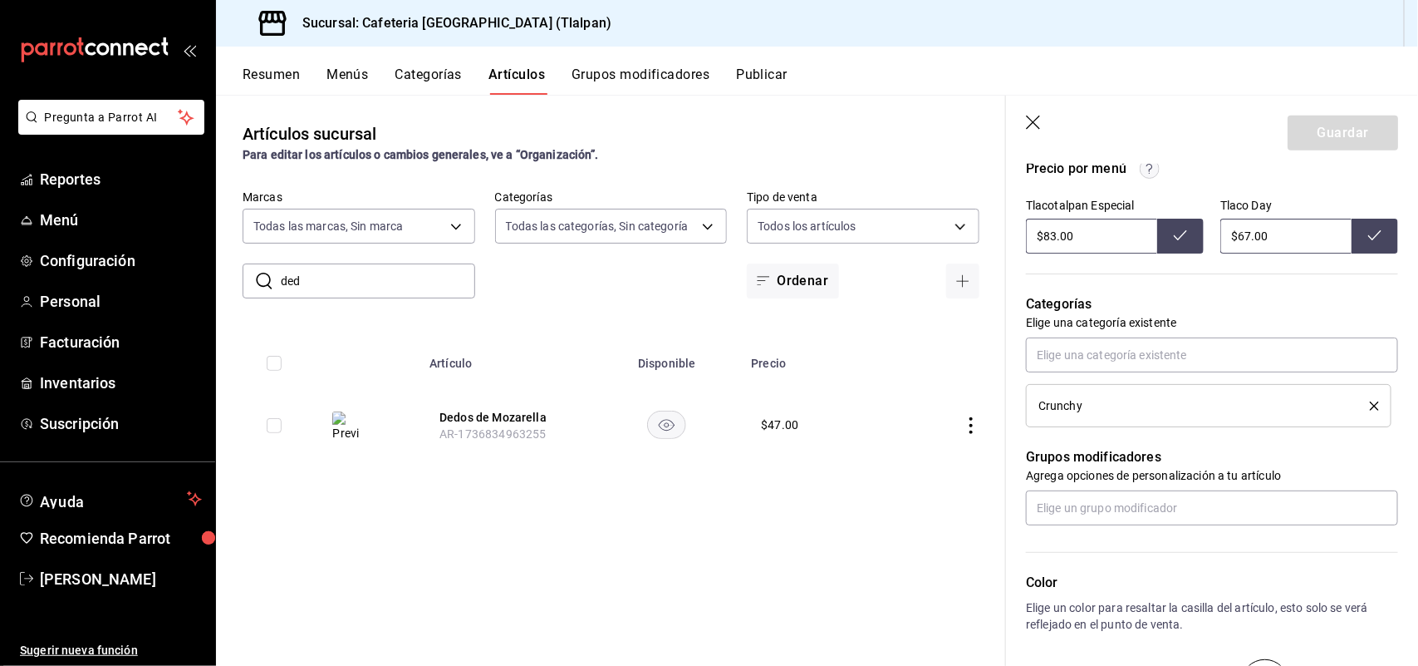
scroll to position [555, 0]
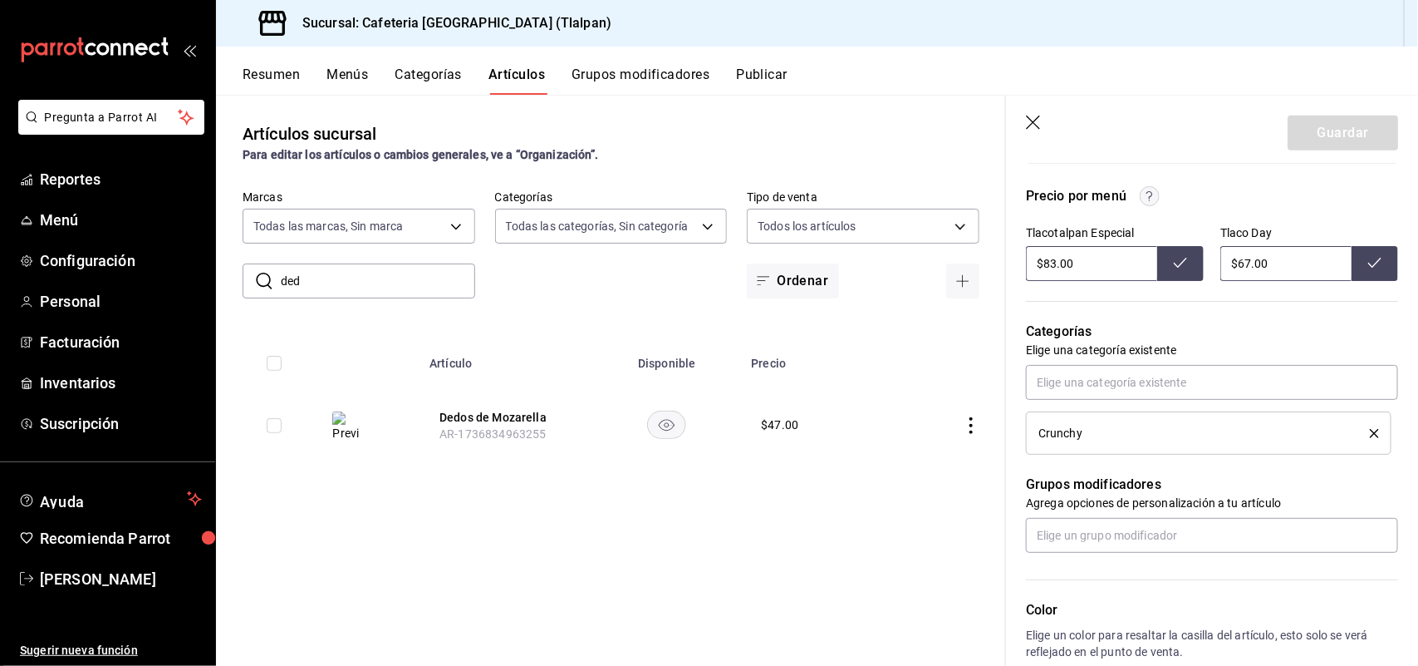
click at [1032, 117] on icon "button" at bounding box center [1034, 123] width 17 height 17
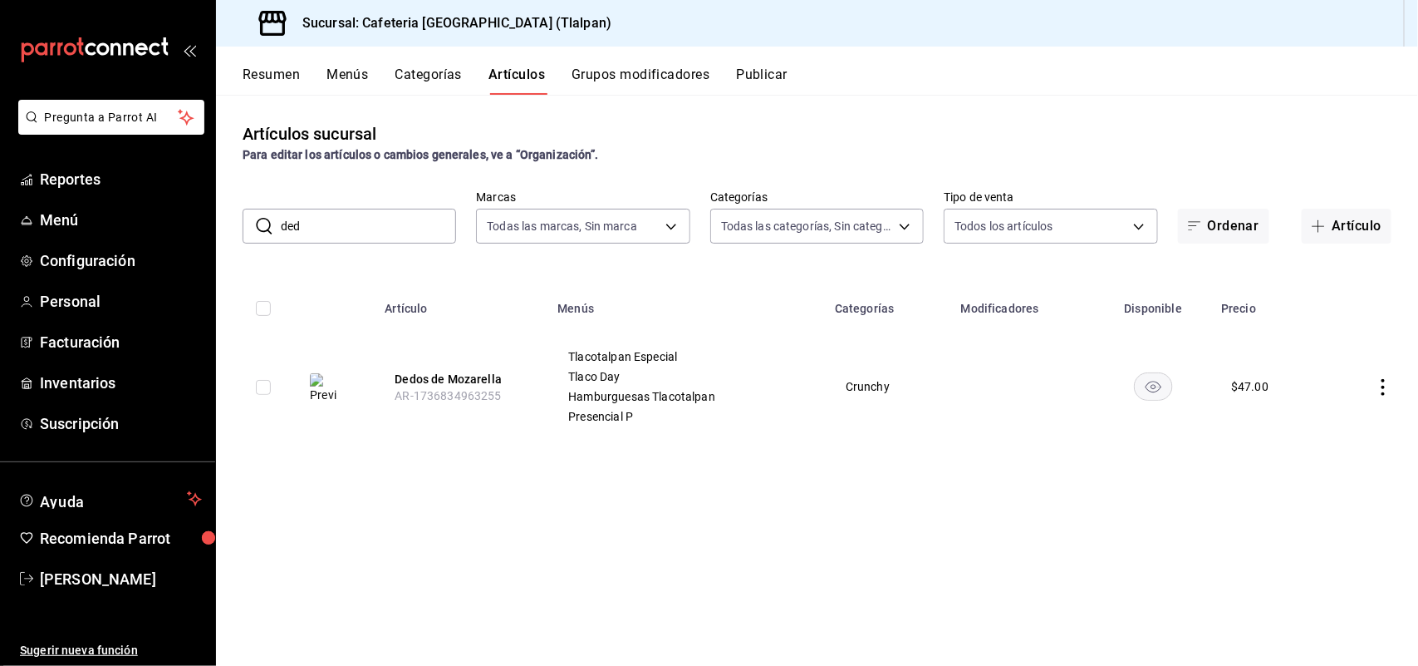
click at [361, 71] on button "Menús" at bounding box center [348, 80] width 42 height 28
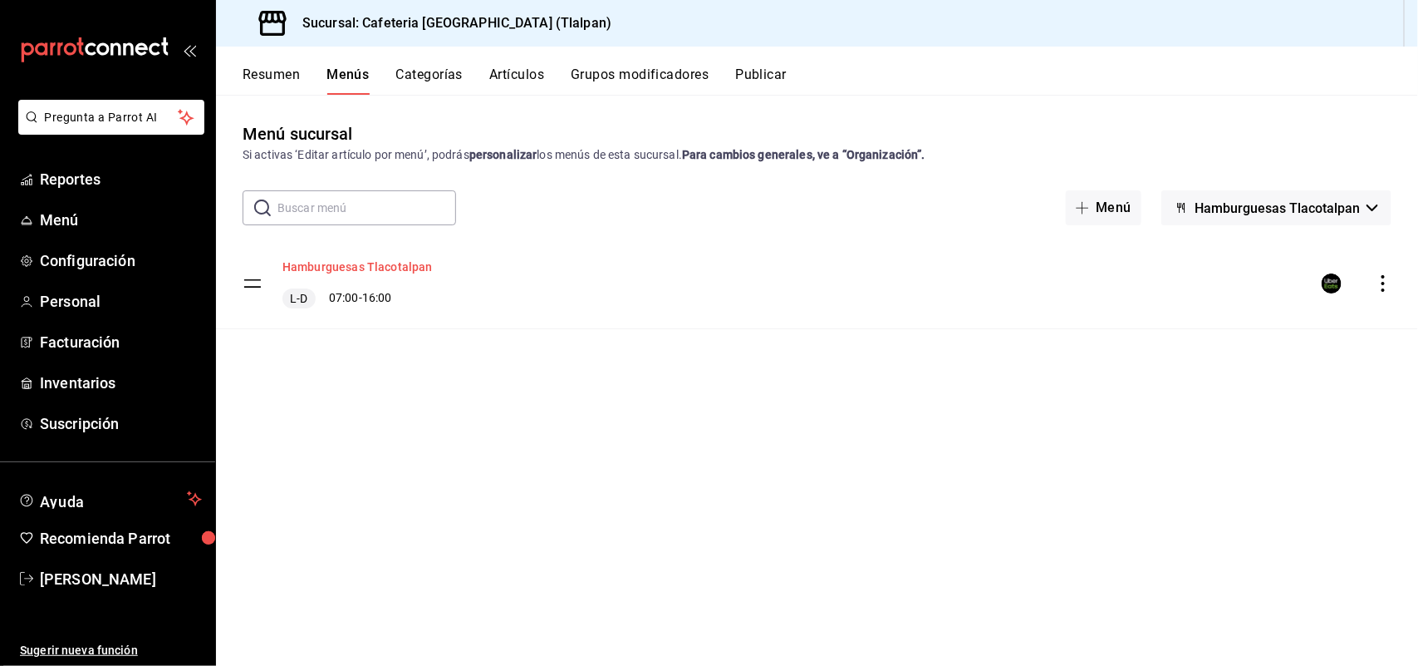
click at [382, 267] on button "Hamburguesas Tlacotalpan" at bounding box center [358, 266] width 150 height 17
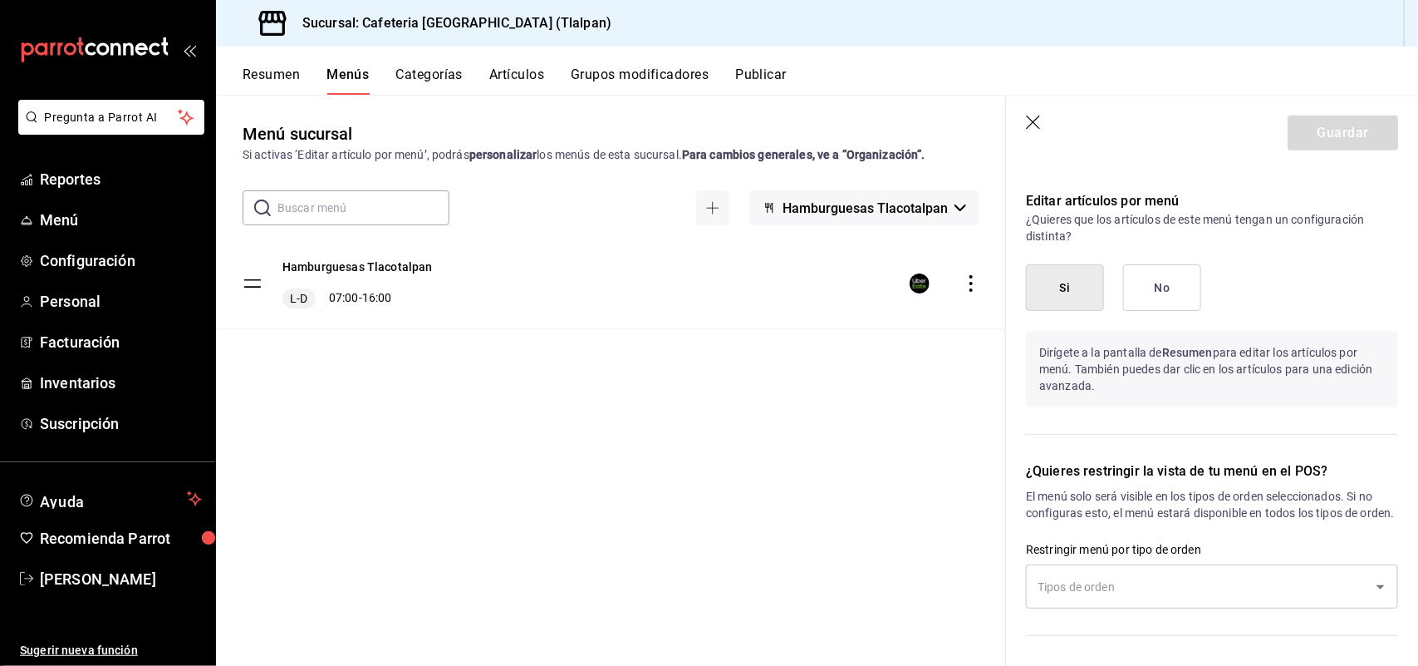
scroll to position [1045, 0]
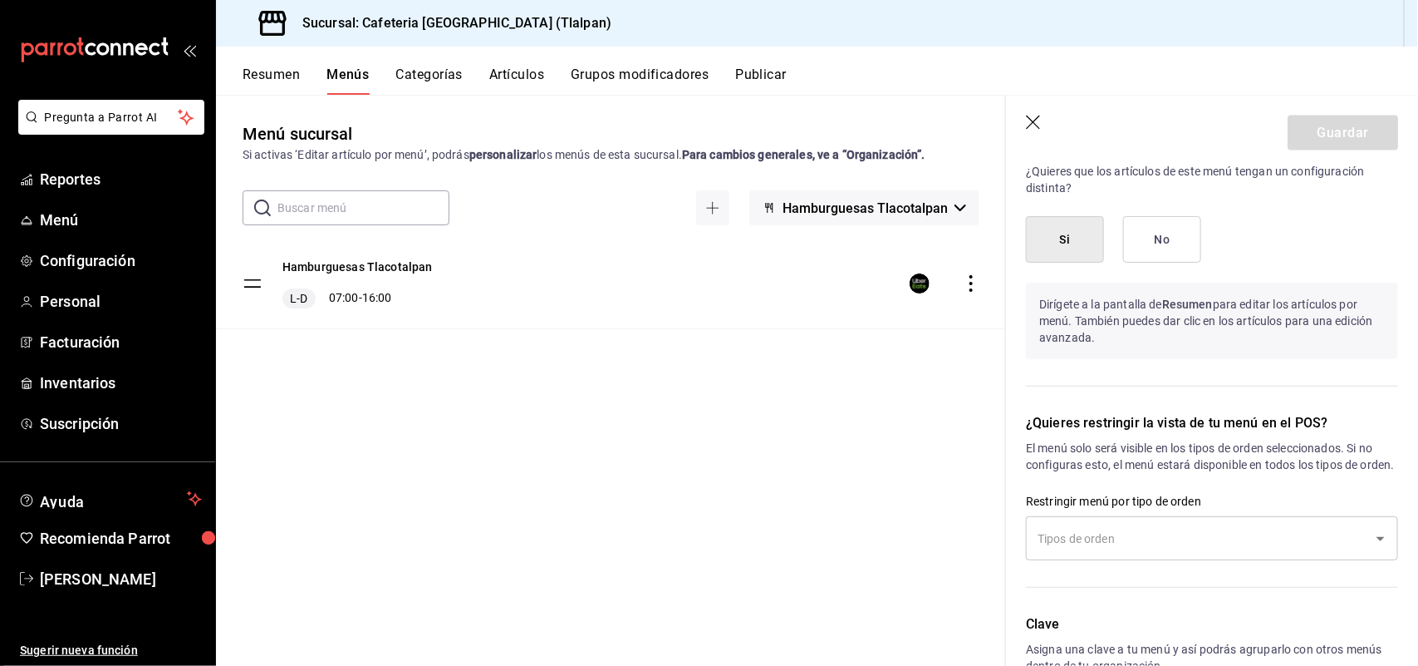
click at [1033, 125] on icon "button" at bounding box center [1034, 123] width 17 height 17
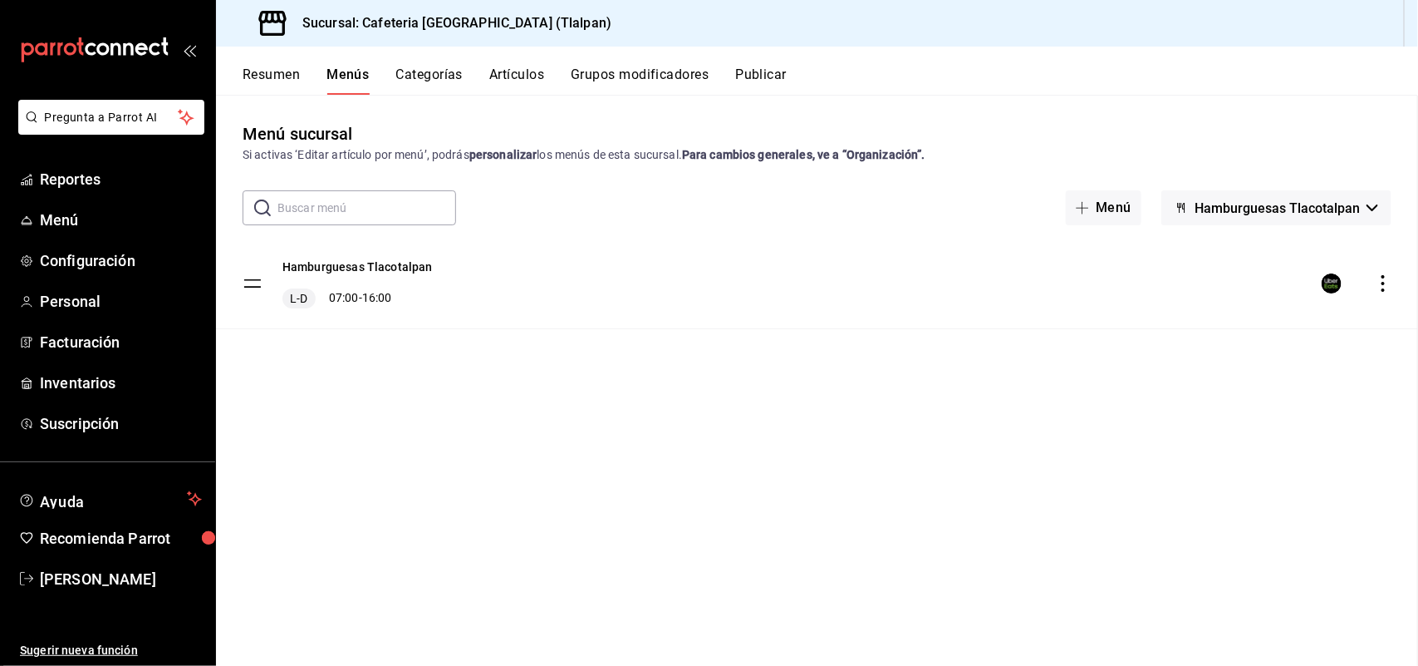
scroll to position [862, 0]
click at [513, 80] on button "Artículos" at bounding box center [516, 80] width 55 height 28
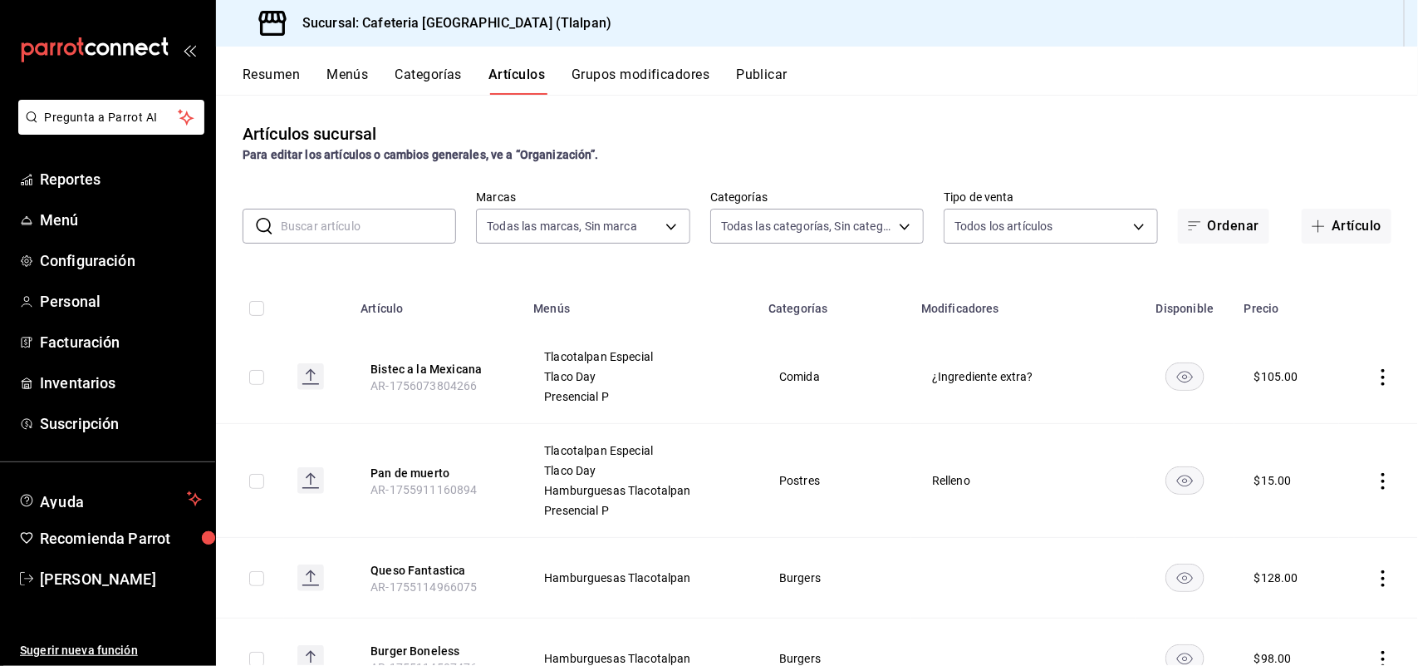
click at [355, 217] on input "text" at bounding box center [368, 225] width 175 height 33
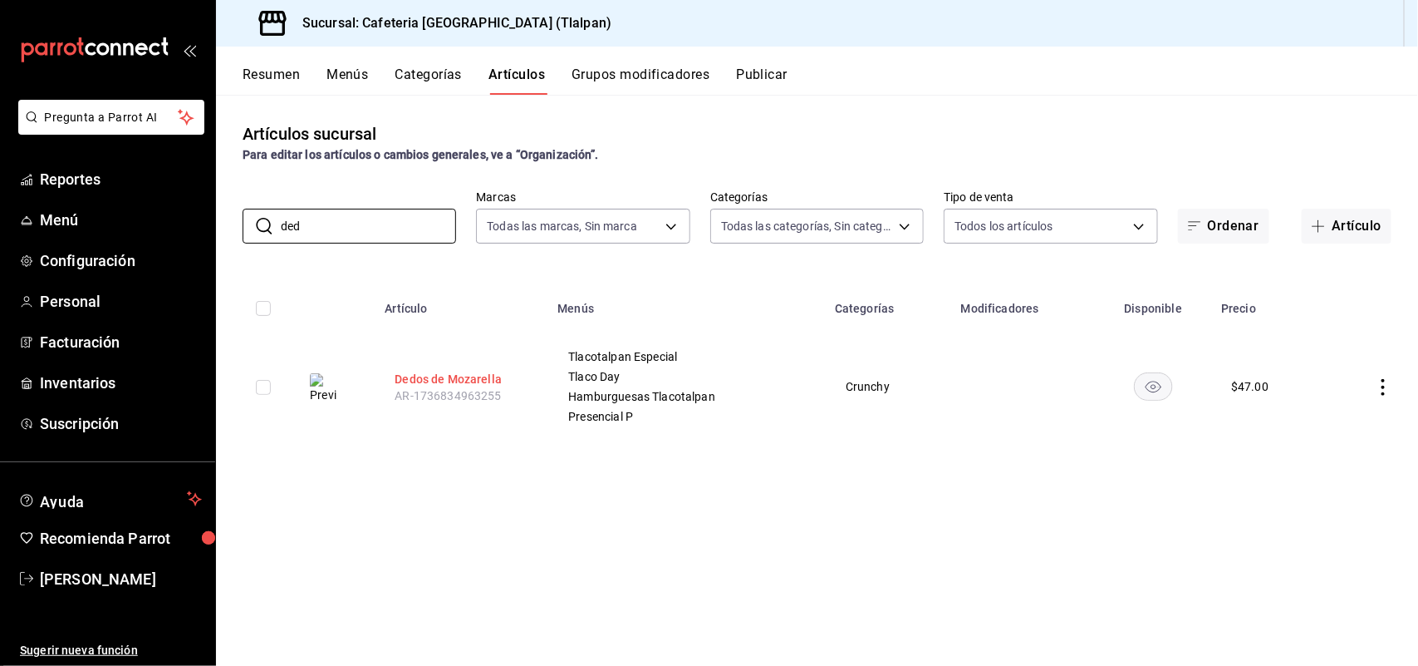
click at [466, 380] on button "Dedos de Mozarella" at bounding box center [461, 379] width 133 height 17
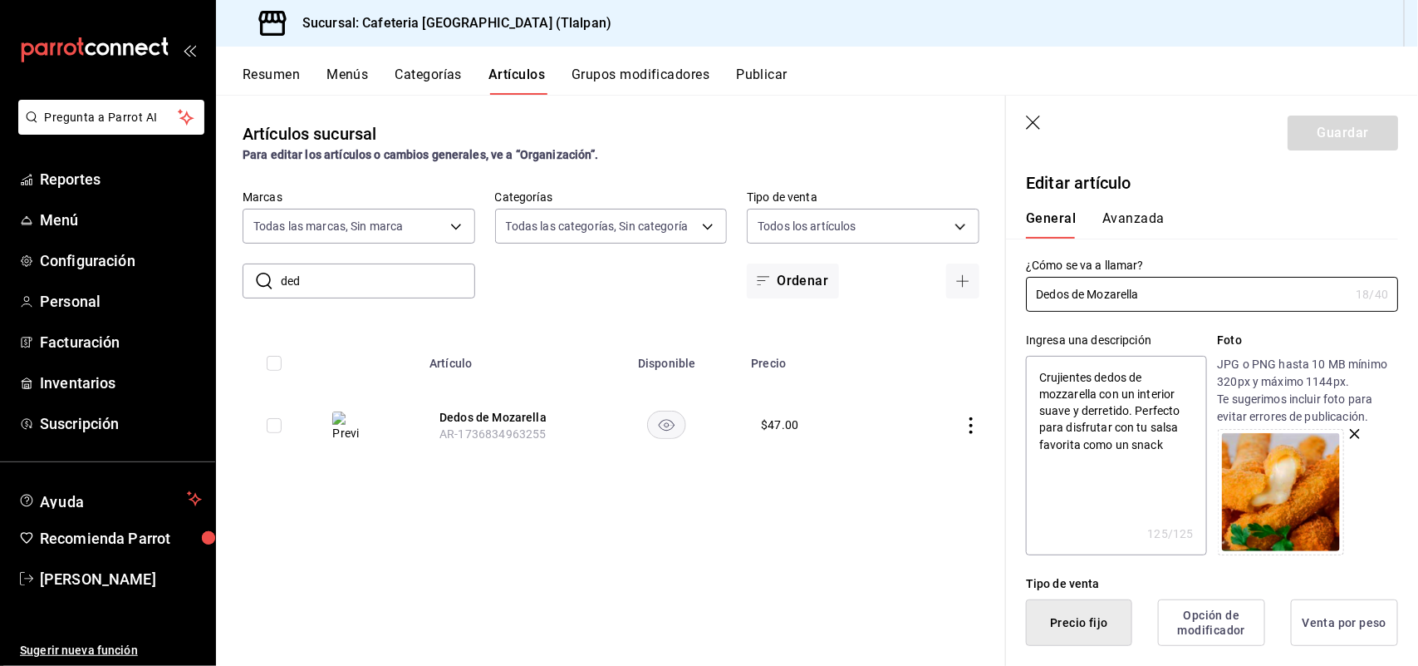
click at [1030, 121] on icon "button" at bounding box center [1034, 123] width 17 height 17
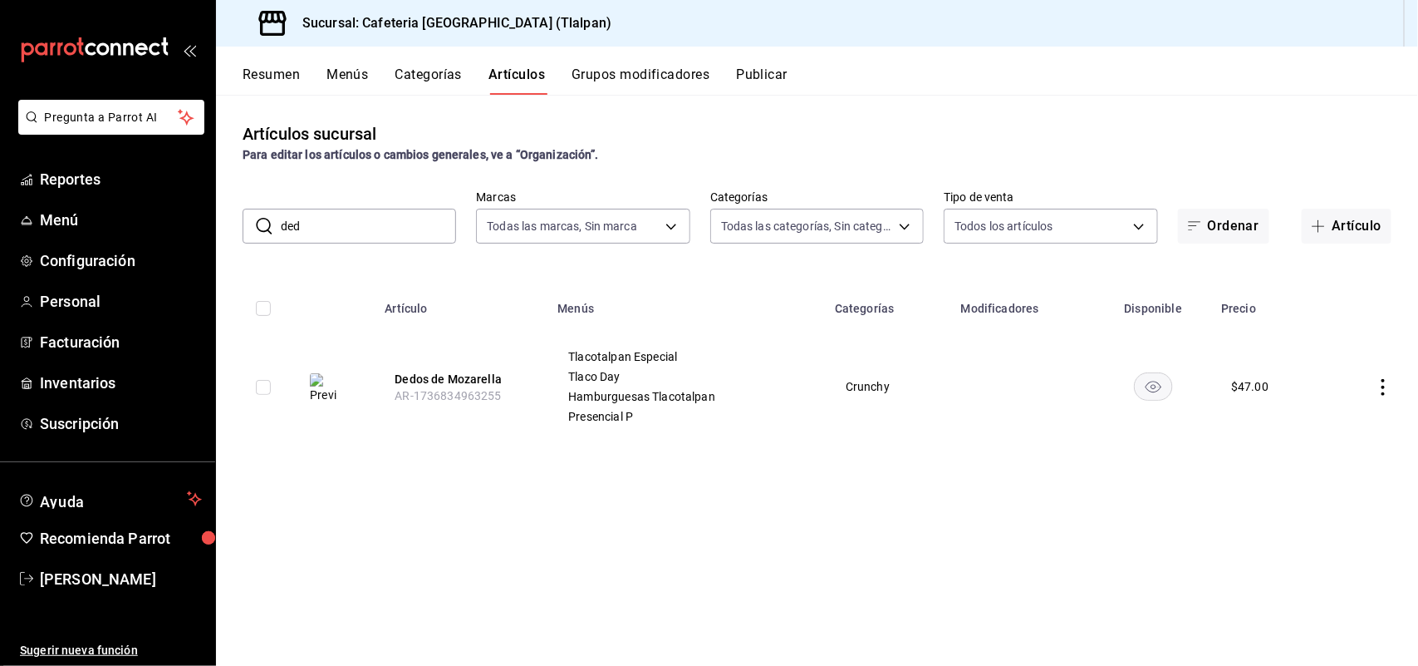
click at [430, 66] on button "Categorías" at bounding box center [429, 80] width 67 height 28
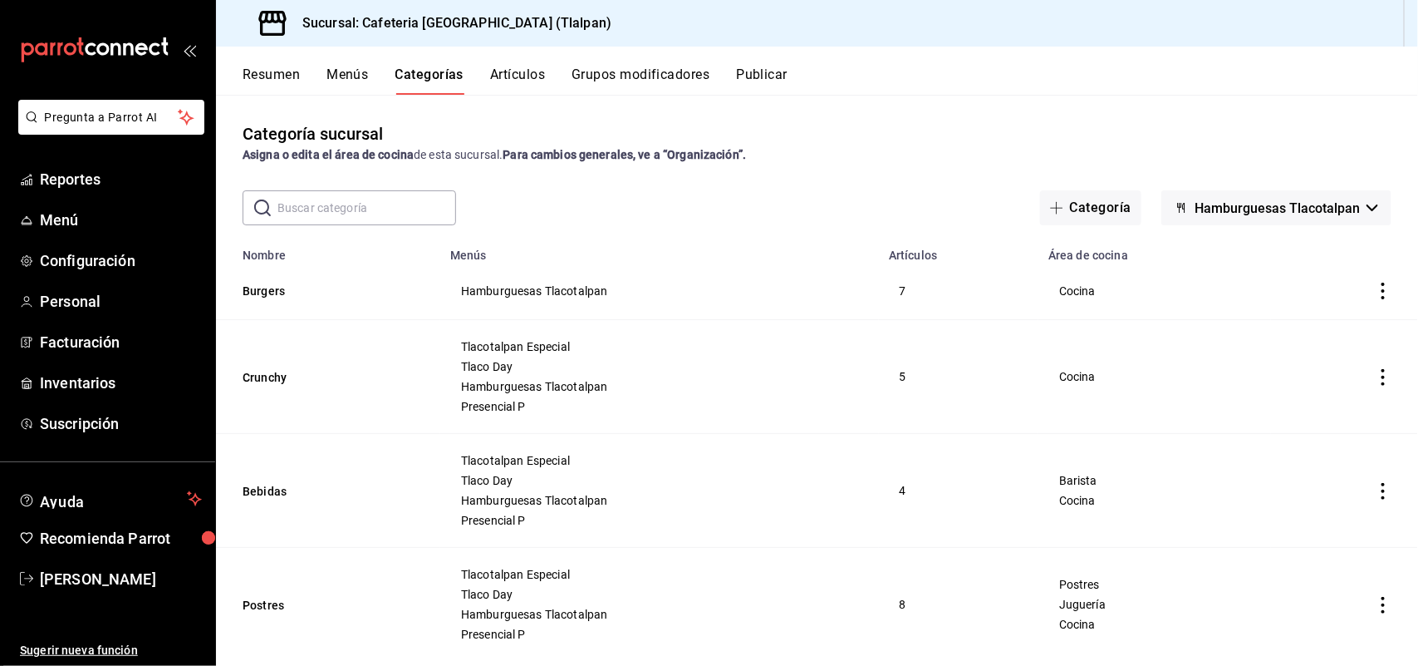
click at [1314, 202] on span "Hamburguesas Tlacotalpan" at bounding box center [1277, 208] width 165 height 16
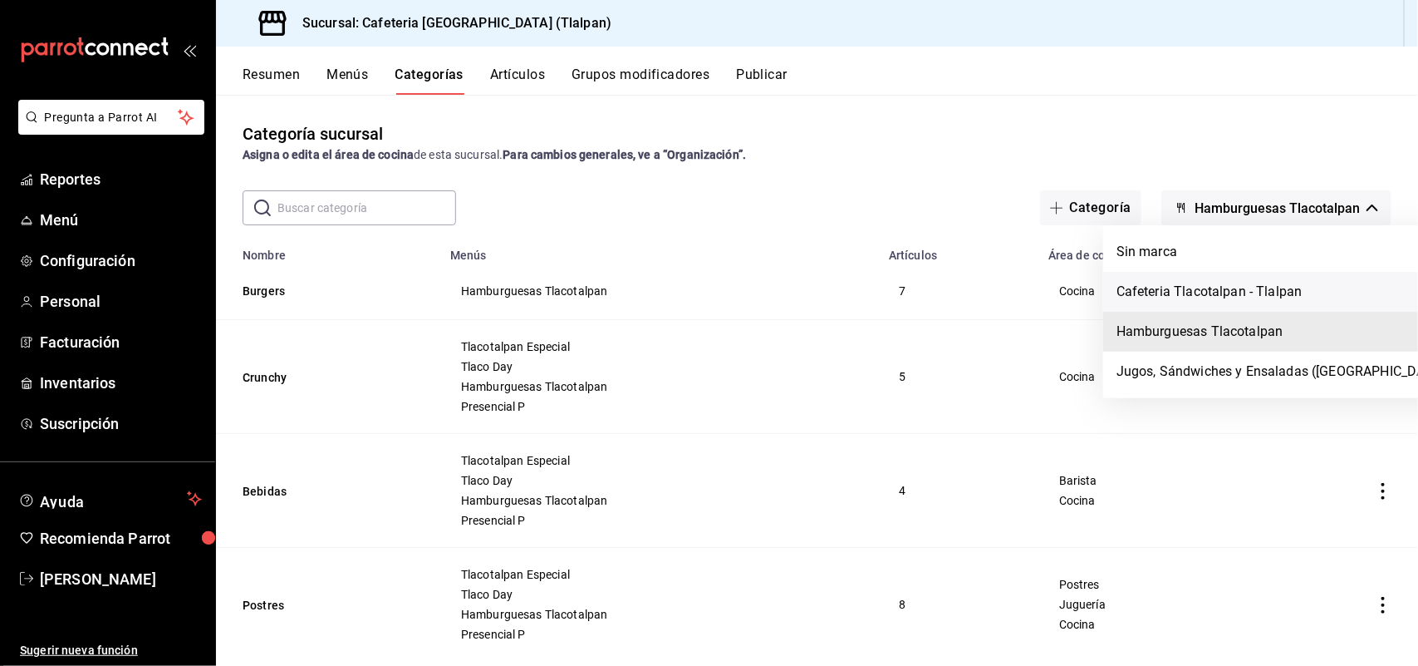
click at [1230, 292] on li "Cafeteria Tlacotalpan - Tlalpan" at bounding box center [1282, 292] width 359 height 40
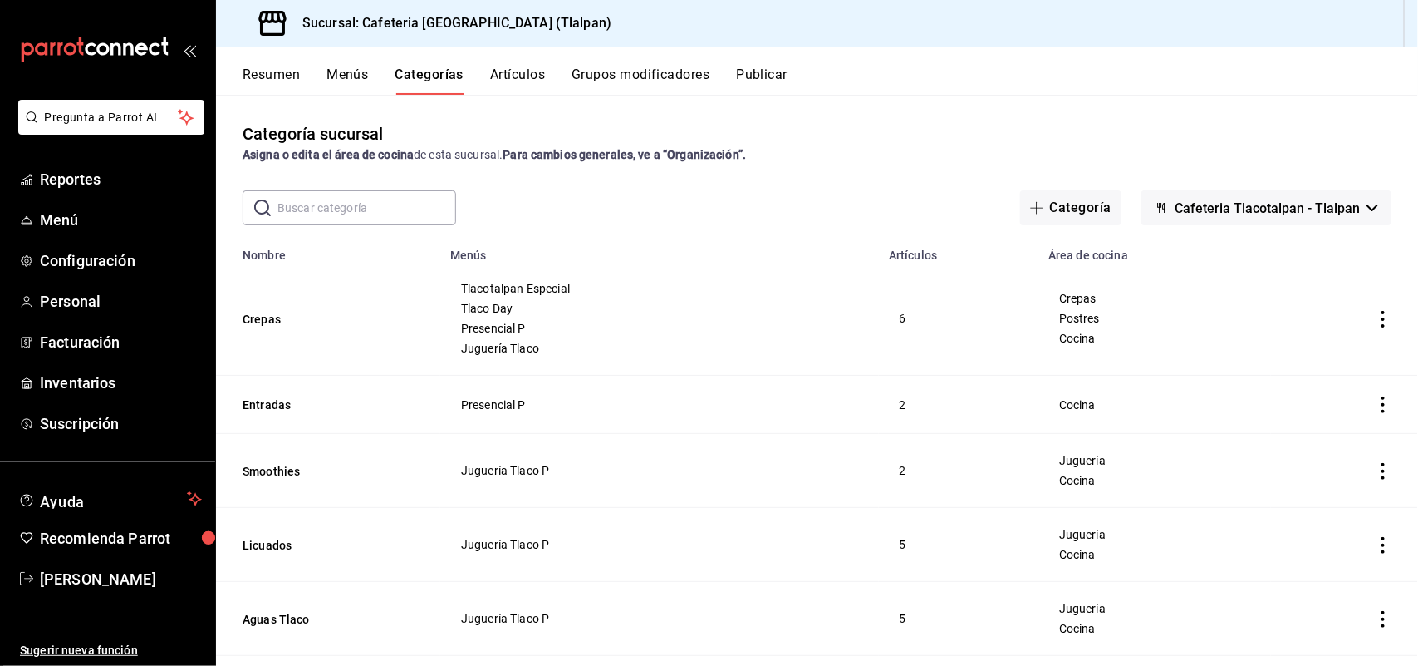
click at [512, 81] on button "Artículos" at bounding box center [517, 80] width 55 height 28
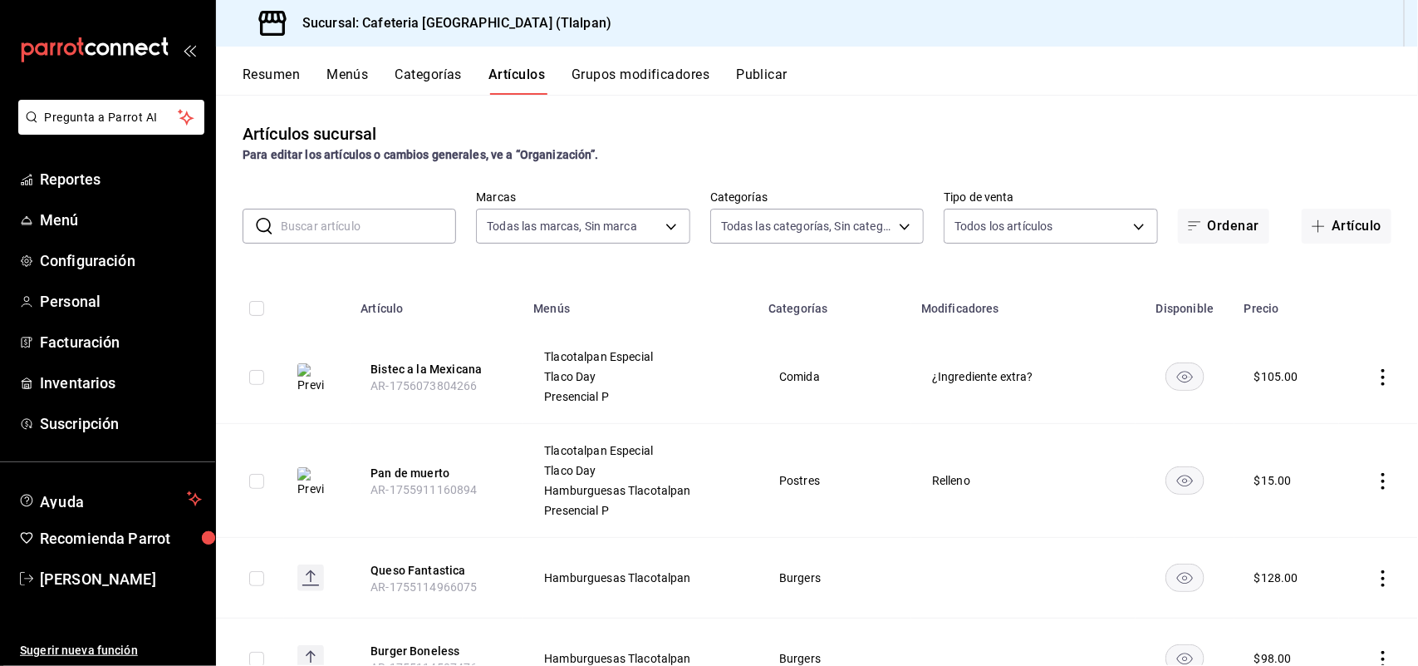
click at [368, 228] on input "text" at bounding box center [368, 225] width 175 height 33
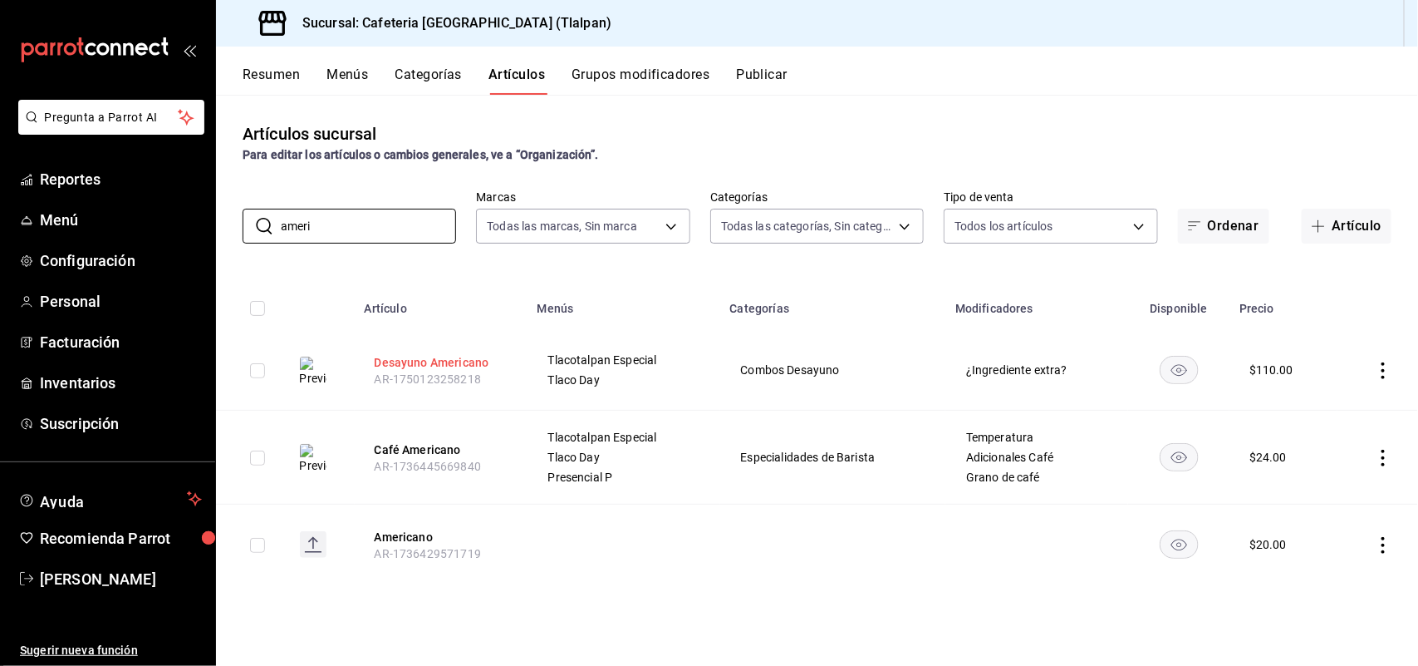
click at [412, 360] on button "Desayuno Americano" at bounding box center [441, 362] width 133 height 17
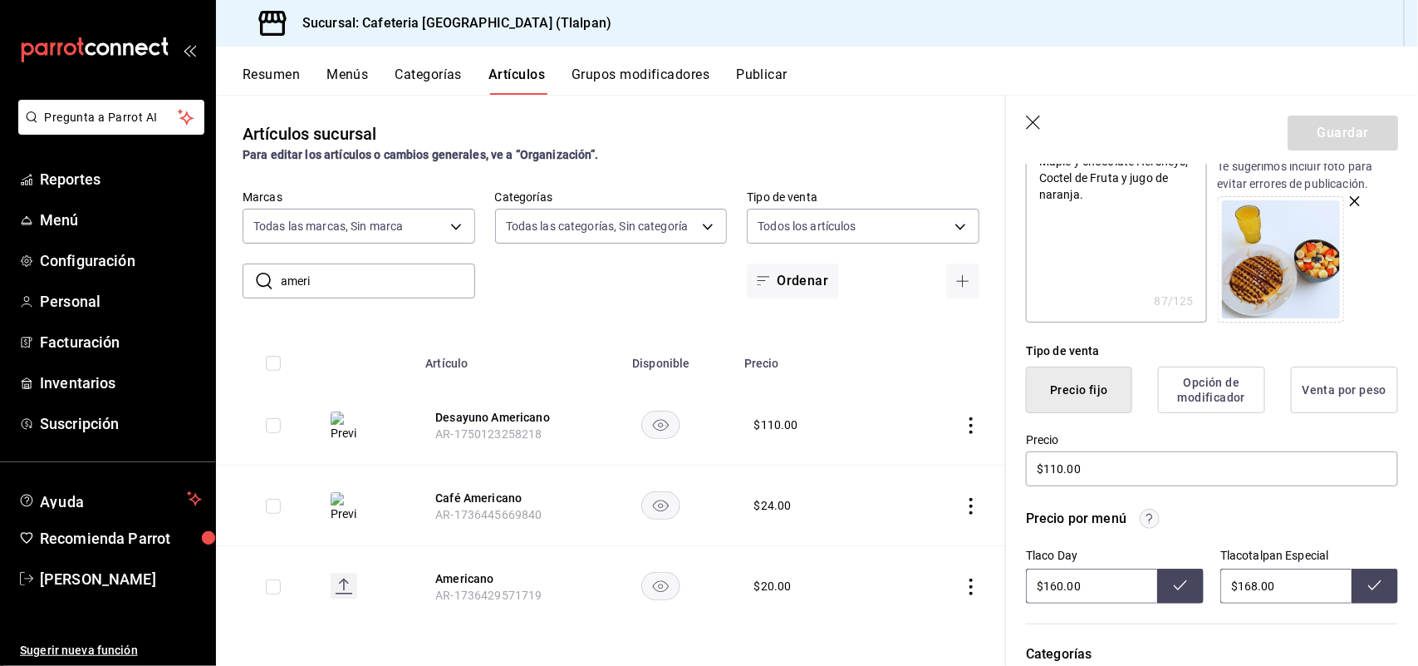
scroll to position [277, 0]
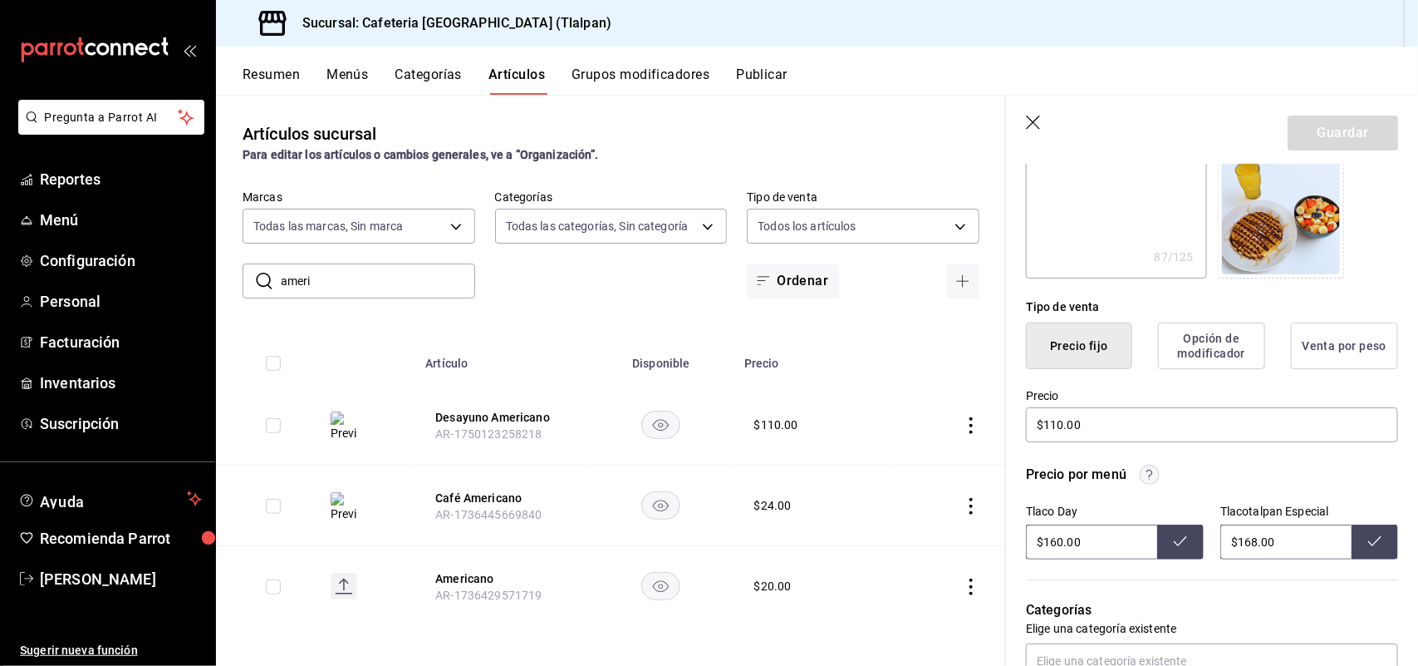
click at [1057, 541] on input "$160.00" at bounding box center [1091, 541] width 131 height 35
drag, startPoint x: 312, startPoint y: 289, endPoint x: 187, endPoint y: 293, distance: 125.5
click at [187, 293] on div "Pregunta a Parrot AI Reportes Menú Configuración Personal Facturación Inventari…" at bounding box center [709, 333] width 1418 height 666
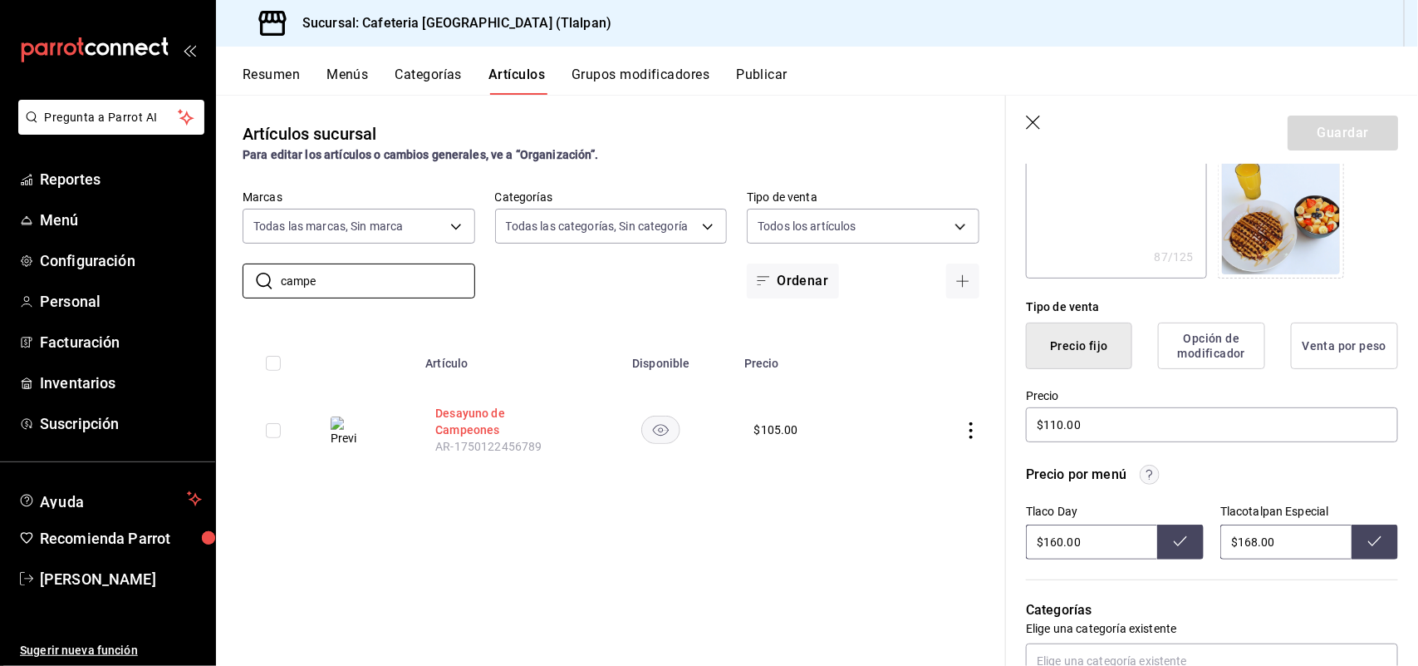
click at [469, 405] on button "Desayuno de Campeones" at bounding box center [501, 421] width 133 height 33
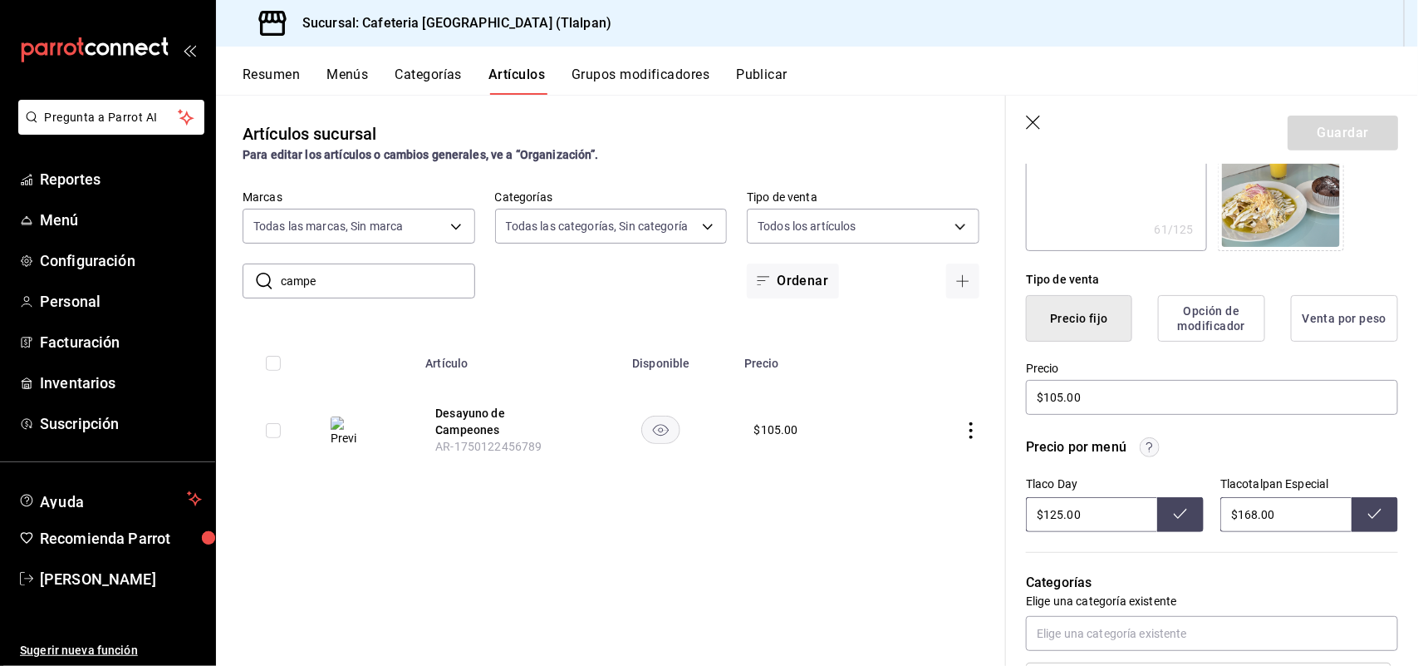
scroll to position [366, 0]
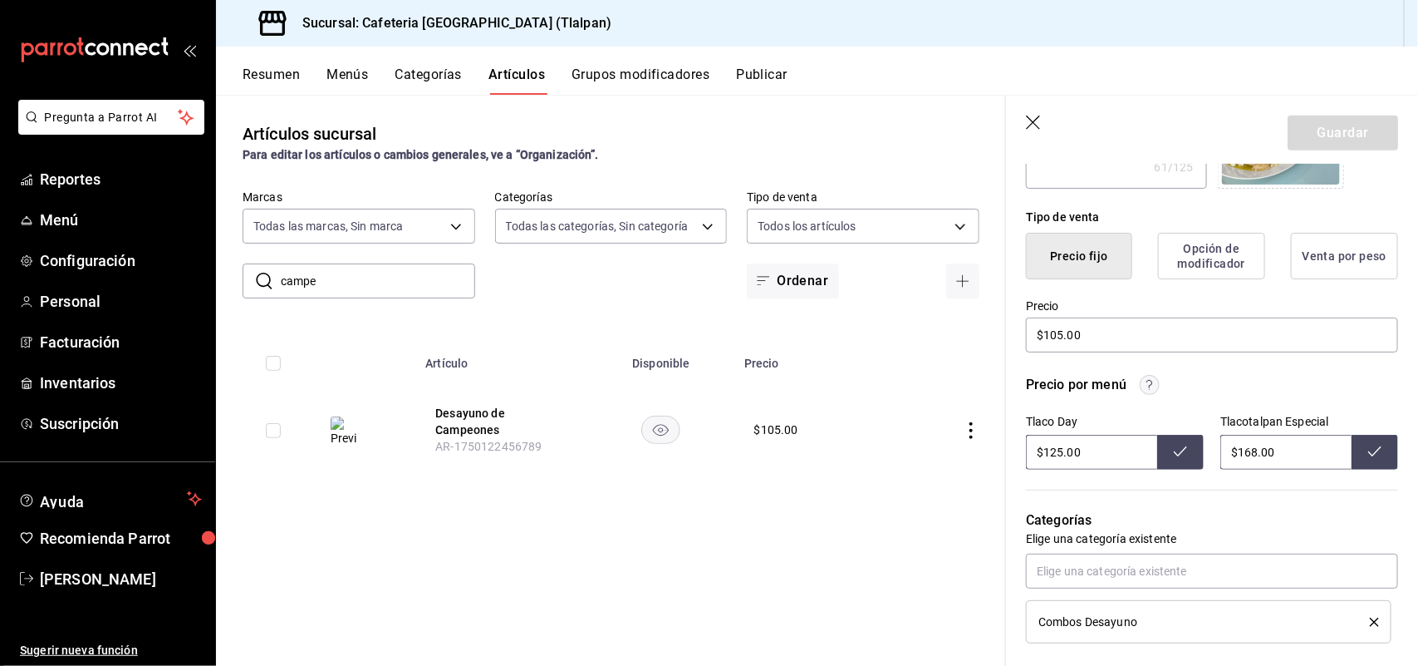
click at [1061, 450] on input "$125.00" at bounding box center [1091, 452] width 131 height 35
click at [1174, 455] on icon at bounding box center [1180, 451] width 13 height 13
click at [1058, 449] on input "$105.00" at bounding box center [1091, 452] width 131 height 35
click at [1172, 461] on button at bounding box center [1180, 452] width 47 height 35
drag, startPoint x: 327, startPoint y: 279, endPoint x: 247, endPoint y: 283, distance: 79.9
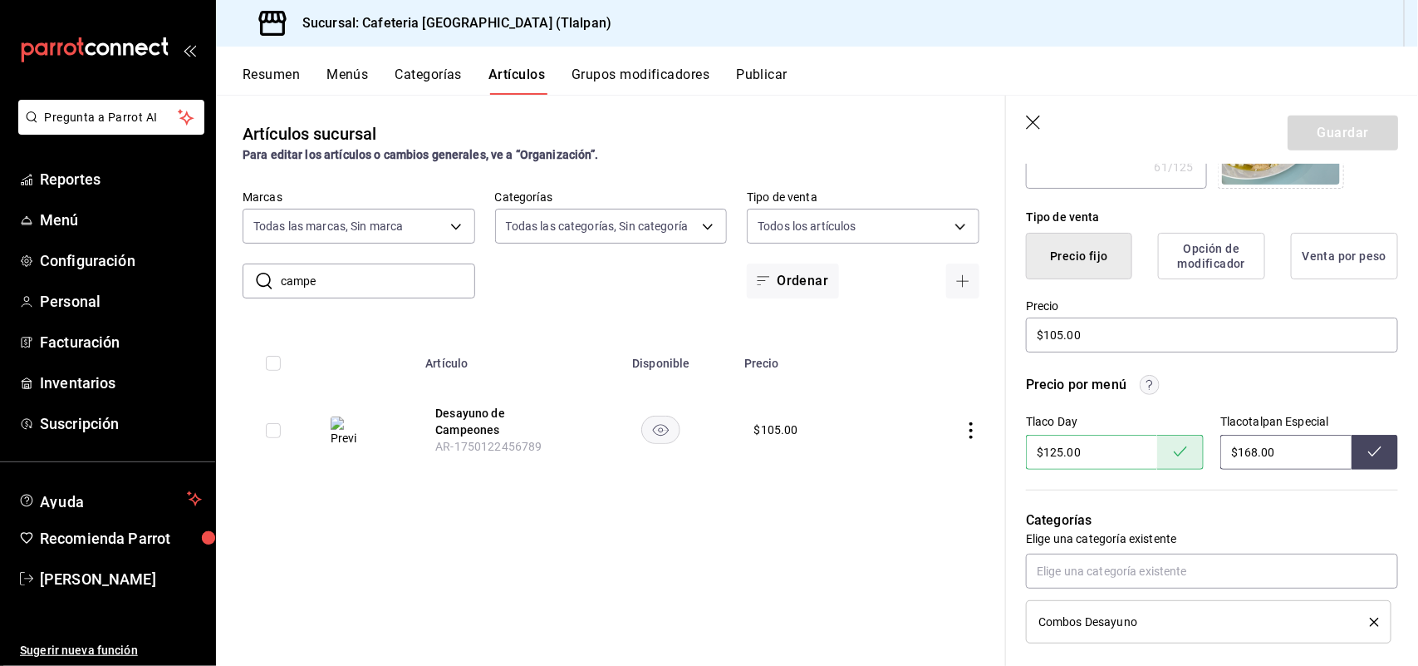
click at [247, 283] on div "​ campe ​" at bounding box center [359, 280] width 233 height 35
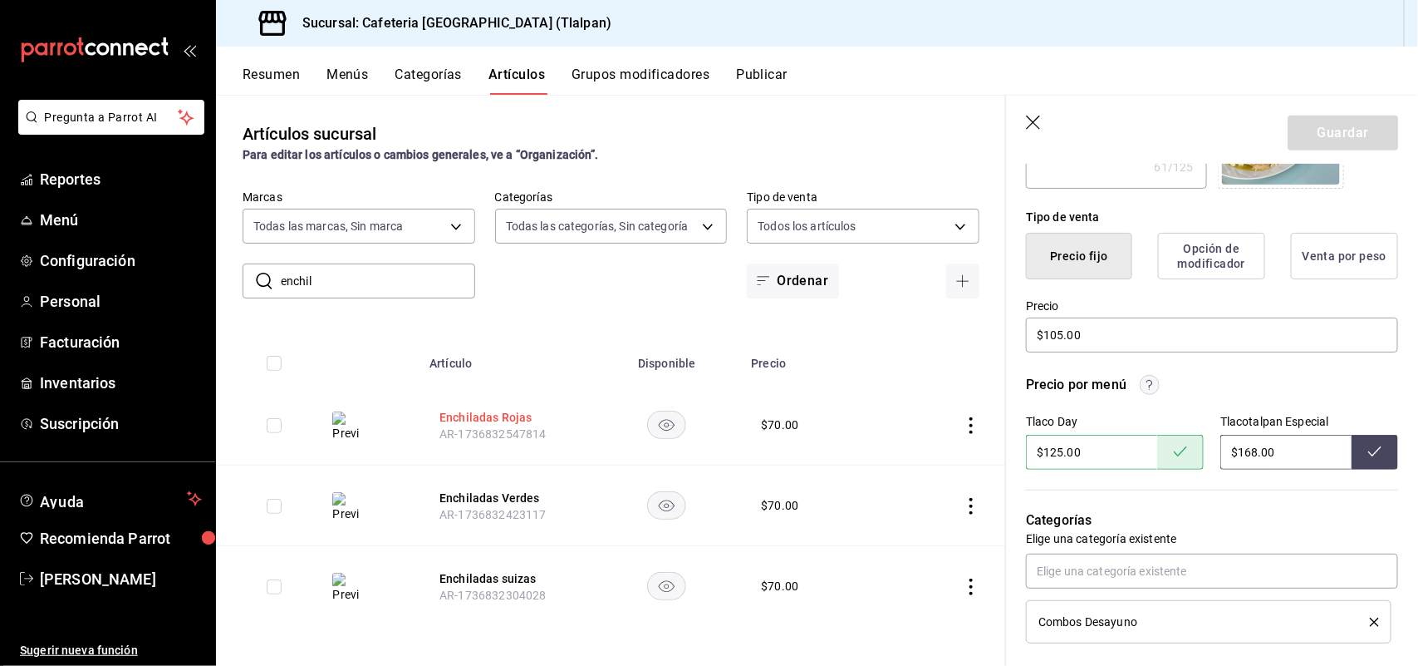
click at [489, 420] on button "Enchiladas Rojas" at bounding box center [506, 417] width 133 height 17
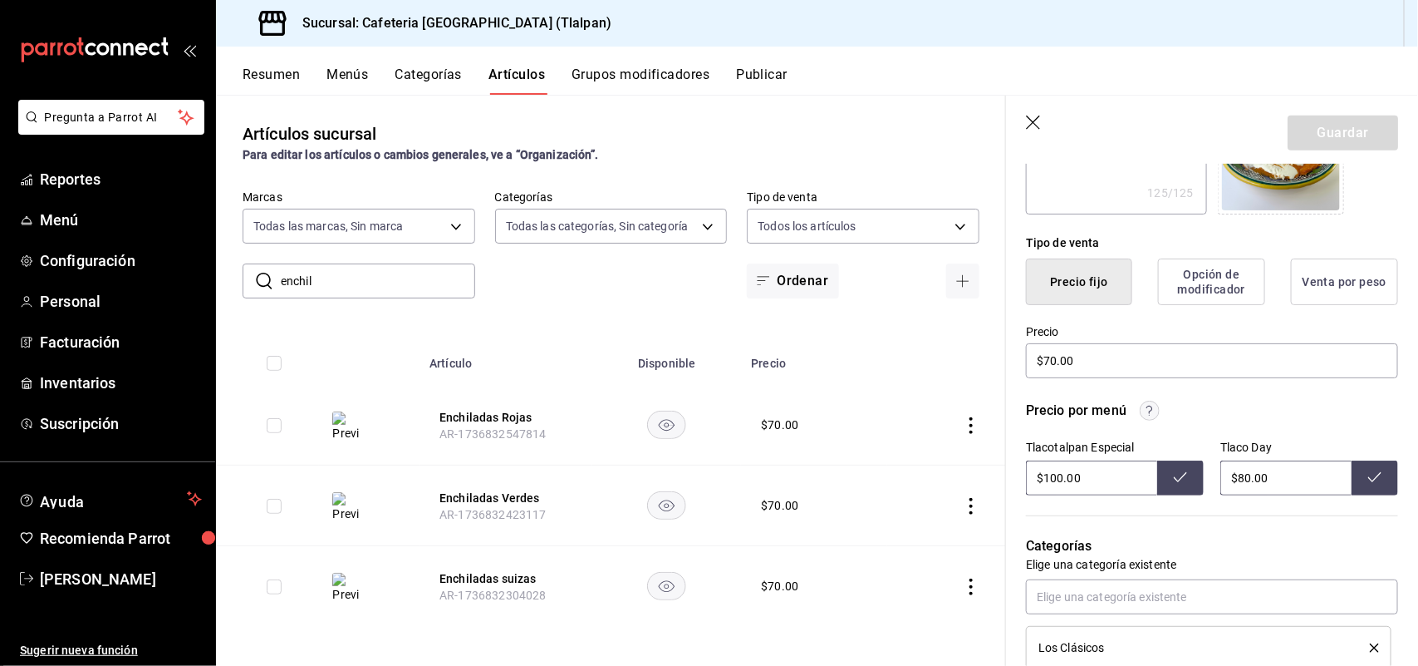
scroll to position [353, 0]
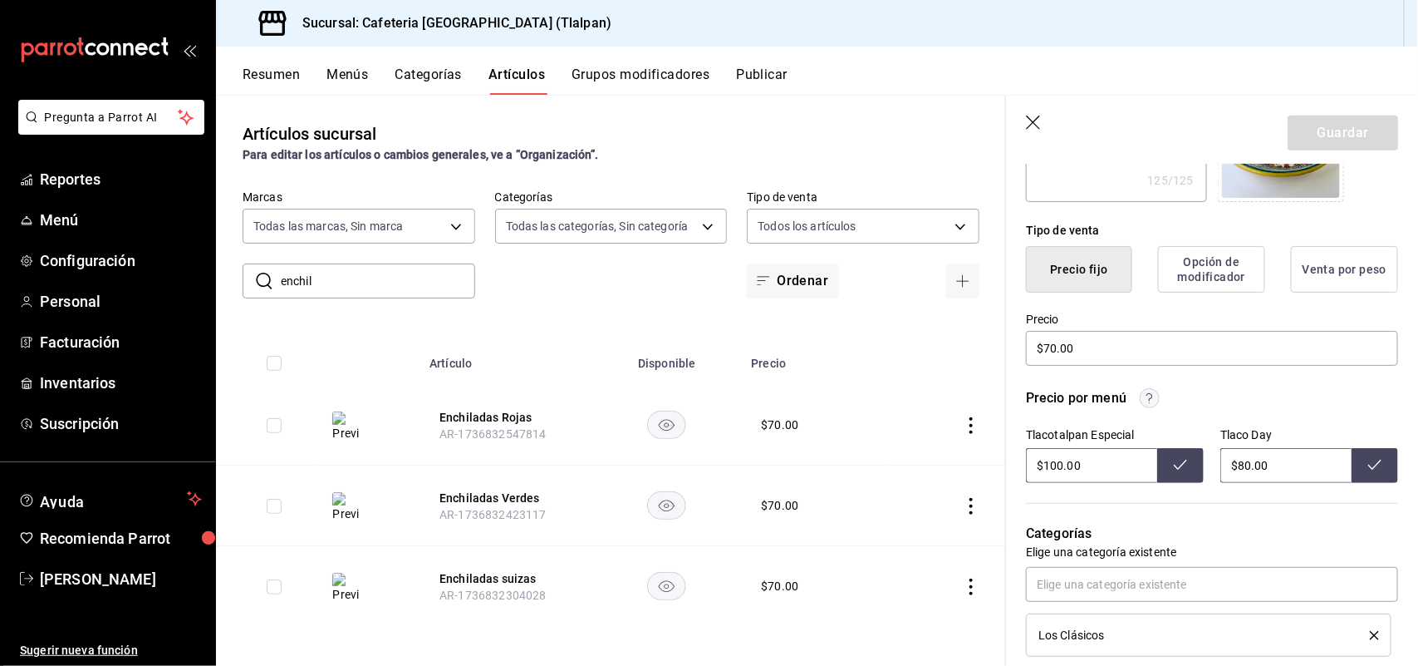
click at [1241, 463] on input "$80.00" at bounding box center [1286, 465] width 131 height 35
click at [1373, 472] on button at bounding box center [1375, 465] width 47 height 35
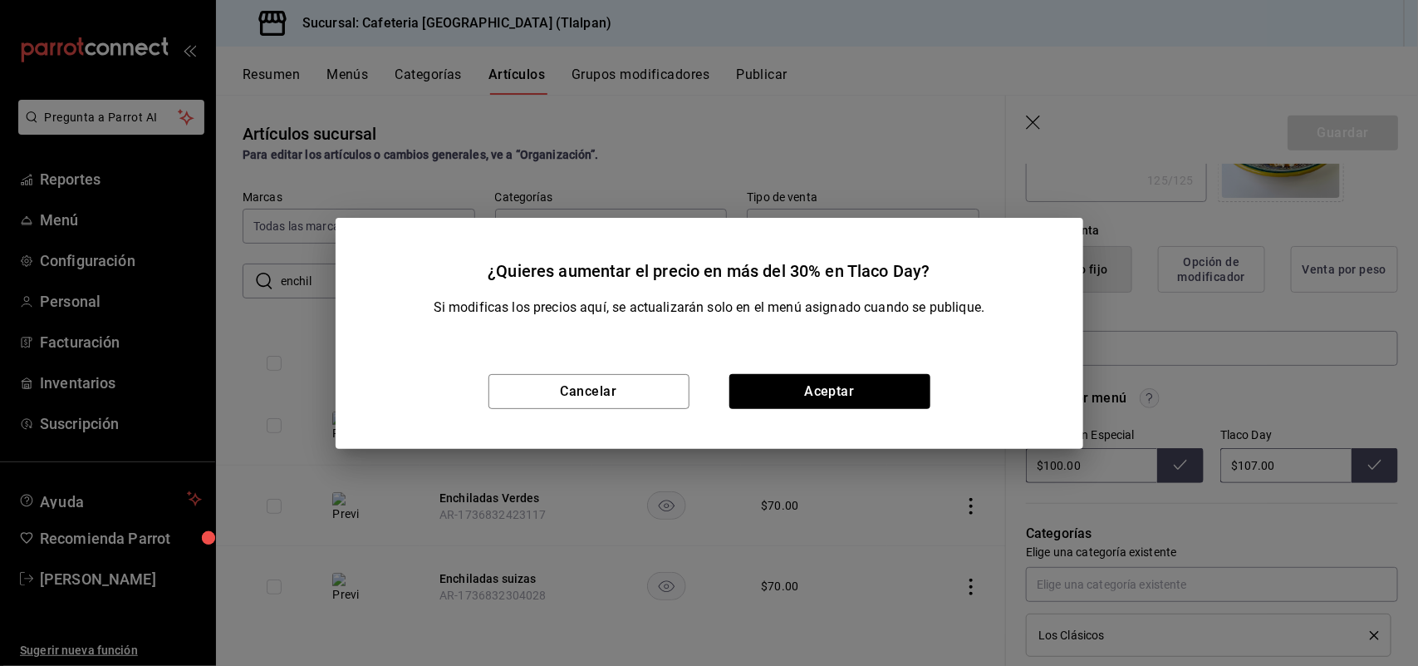
click at [833, 371] on div "Cancelar Aceptar" at bounding box center [710, 391] width 748 height 115
click at [833, 388] on button "Aceptar" at bounding box center [830, 391] width 201 height 35
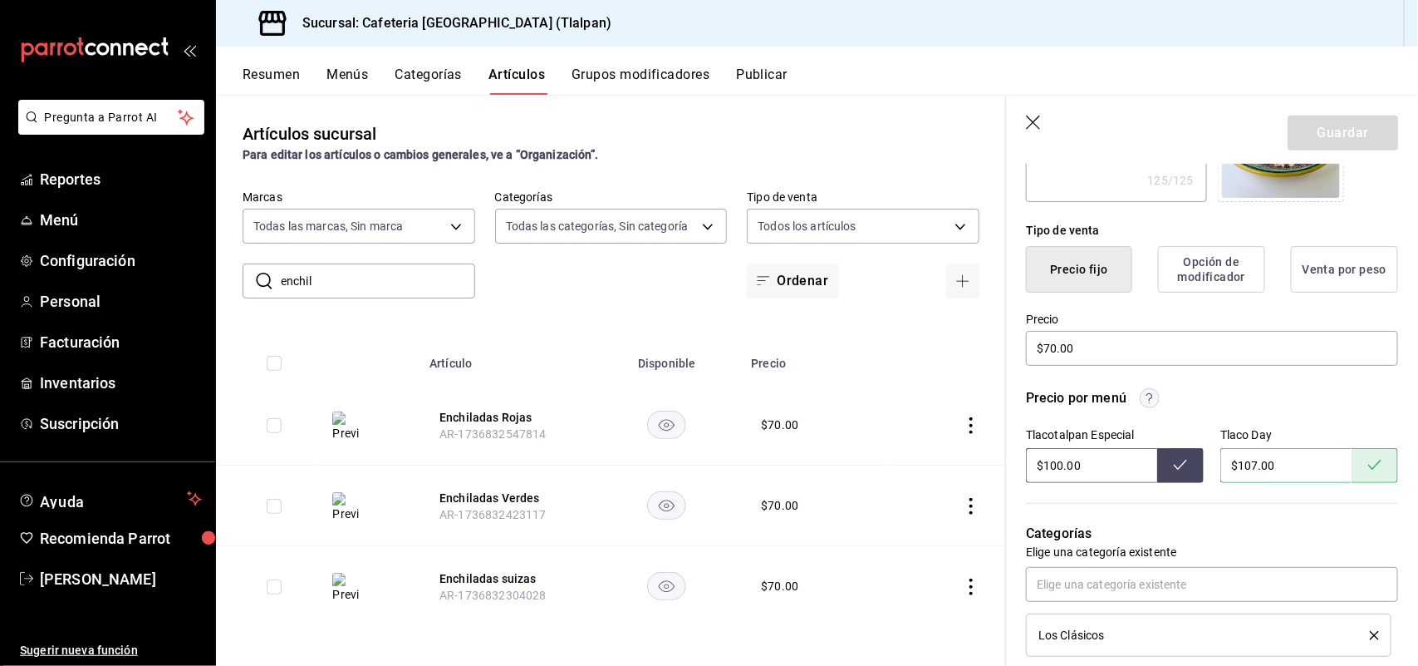
click at [1054, 463] on input "$100.00" at bounding box center [1091, 465] width 131 height 35
click at [1182, 462] on button at bounding box center [1180, 465] width 47 height 35
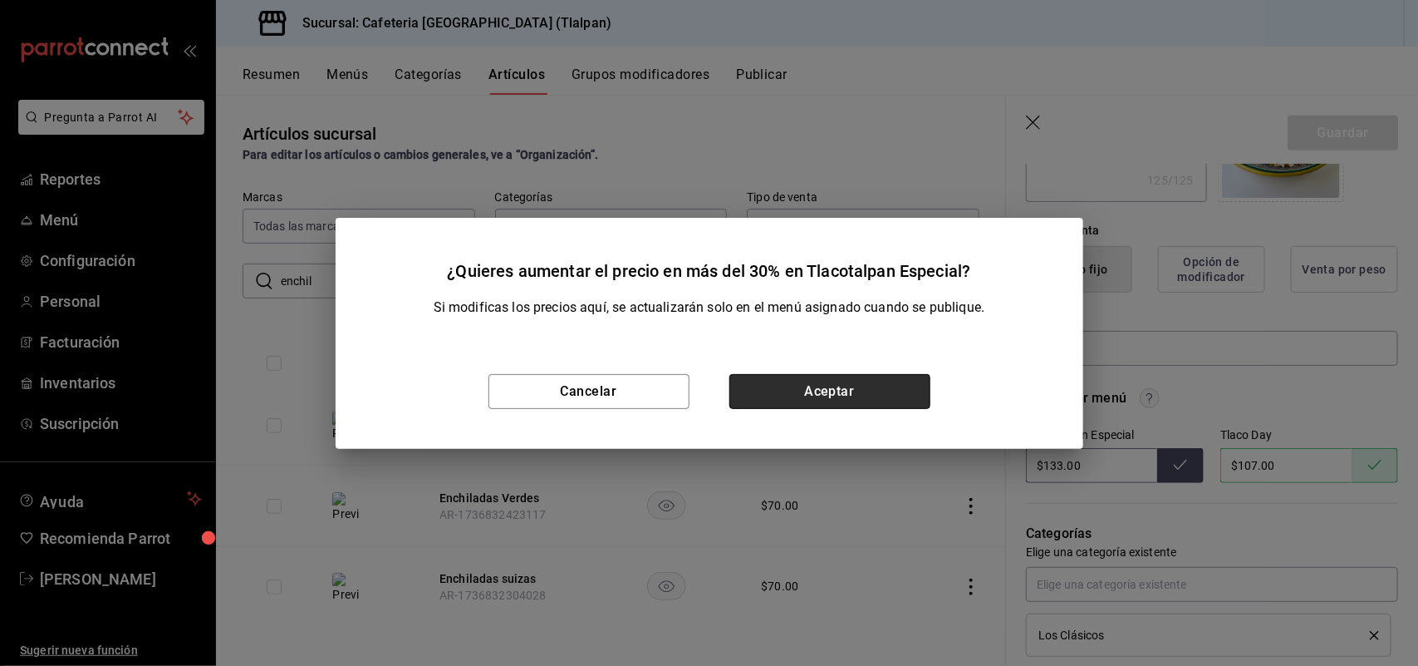
click at [906, 391] on button "Aceptar" at bounding box center [830, 391] width 201 height 35
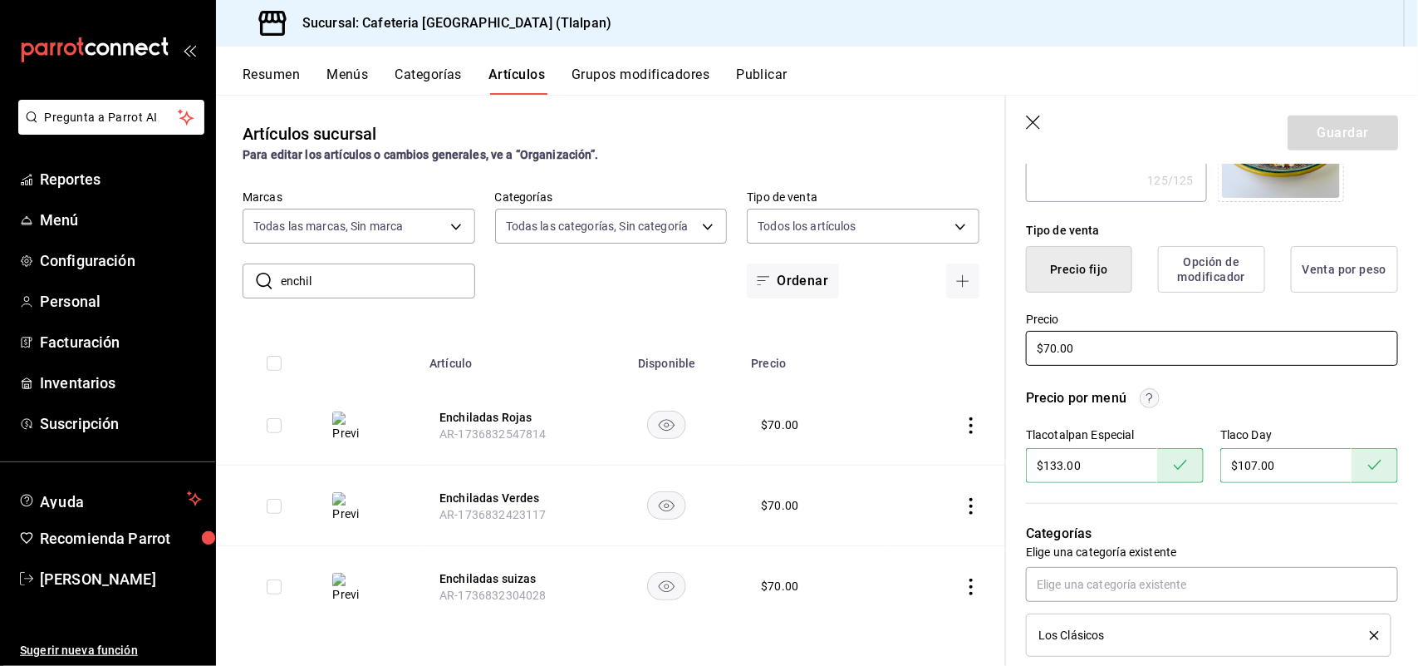
click at [1057, 347] on input "$70.00" at bounding box center [1212, 348] width 372 height 35
click at [1290, 135] on button "Guardar" at bounding box center [1343, 132] width 111 height 35
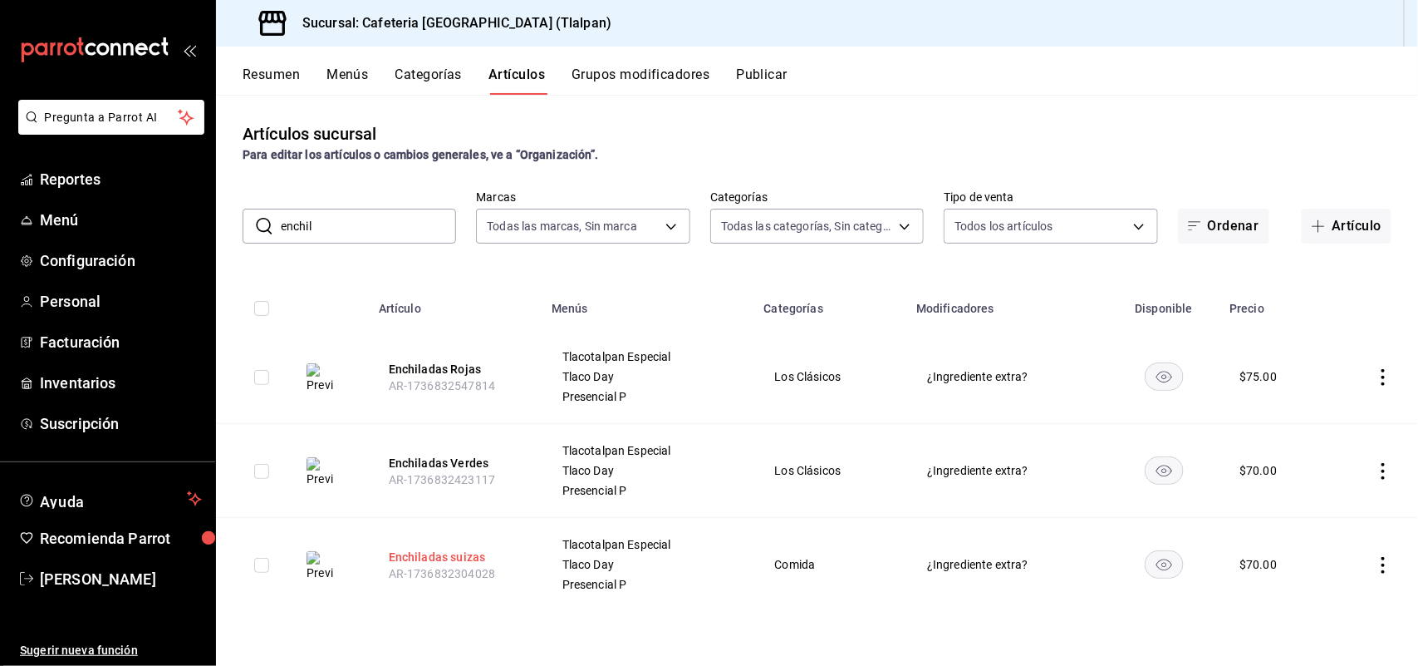
click at [447, 562] on button "Enchiladas suizas" at bounding box center [455, 556] width 133 height 17
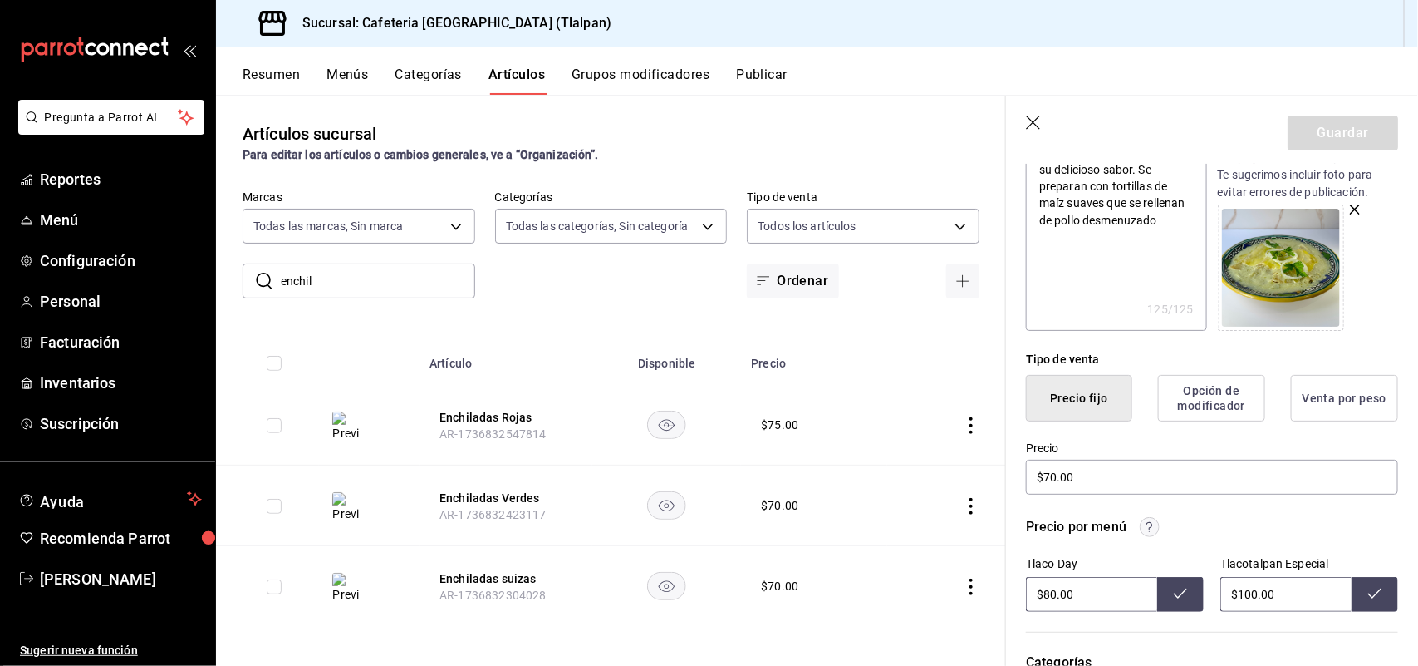
scroll to position [242, 0]
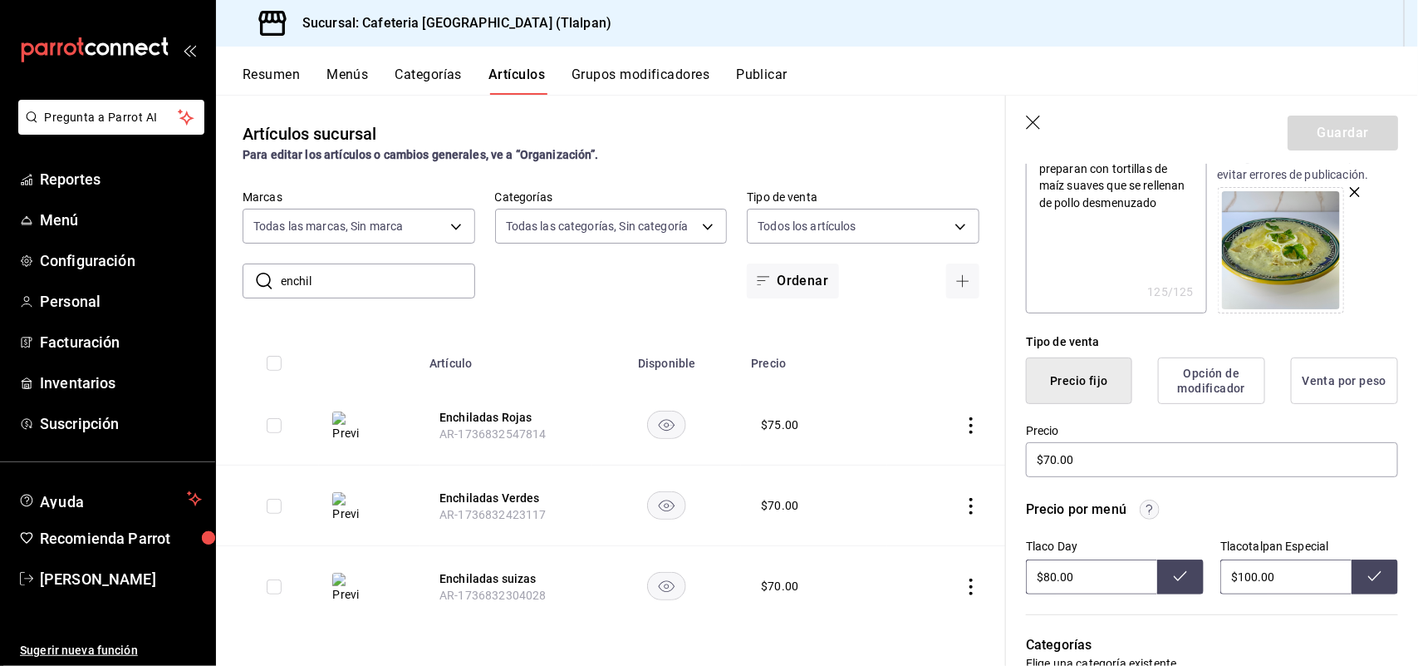
click at [1053, 577] on input "$80.00" at bounding box center [1091, 576] width 131 height 35
click at [1174, 575] on icon at bounding box center [1180, 575] width 13 height 13
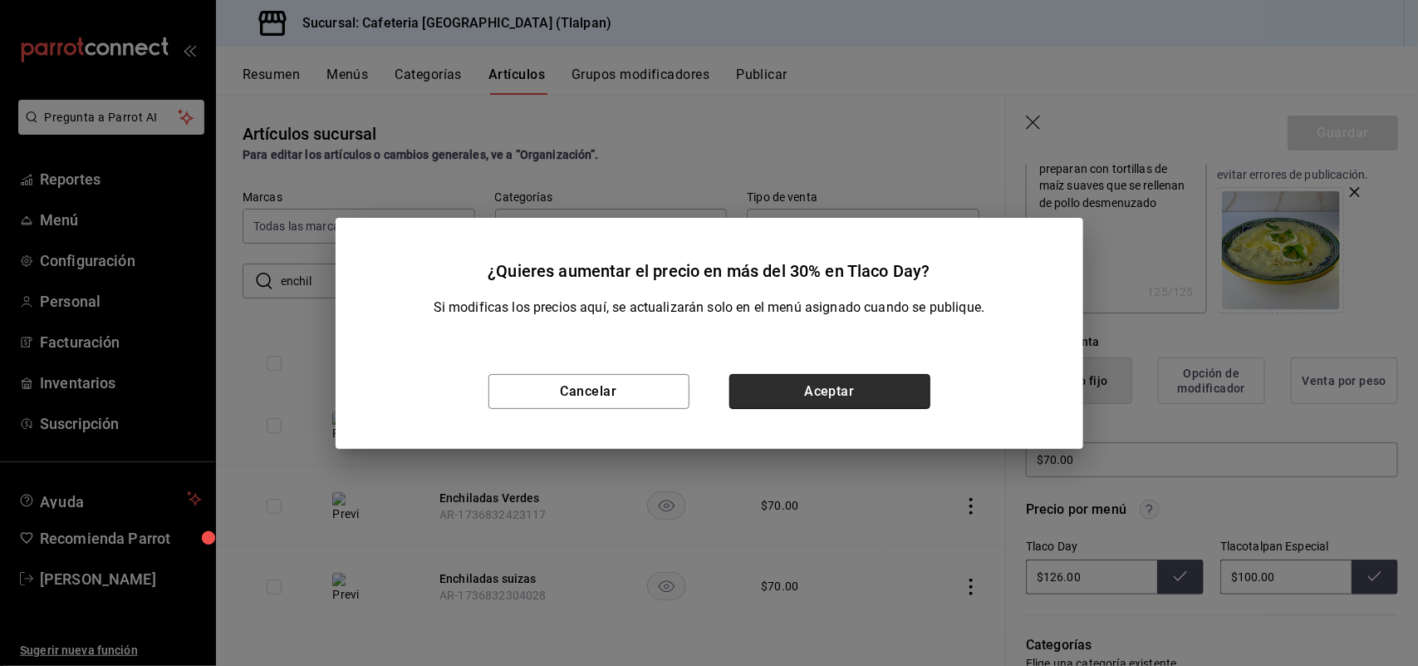
click at [846, 404] on button "Aceptar" at bounding box center [830, 391] width 201 height 35
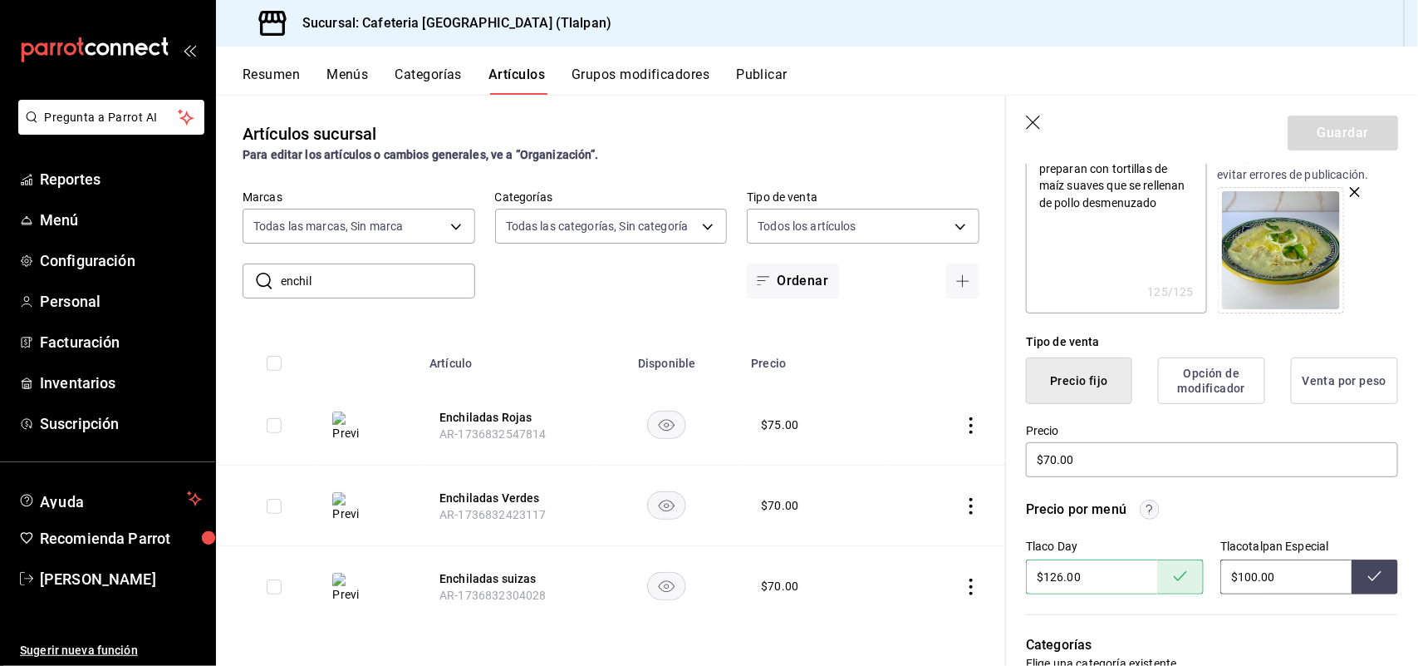
click at [1245, 577] on input "$100.00" at bounding box center [1286, 576] width 131 height 35
click at [1375, 572] on button at bounding box center [1375, 576] width 47 height 35
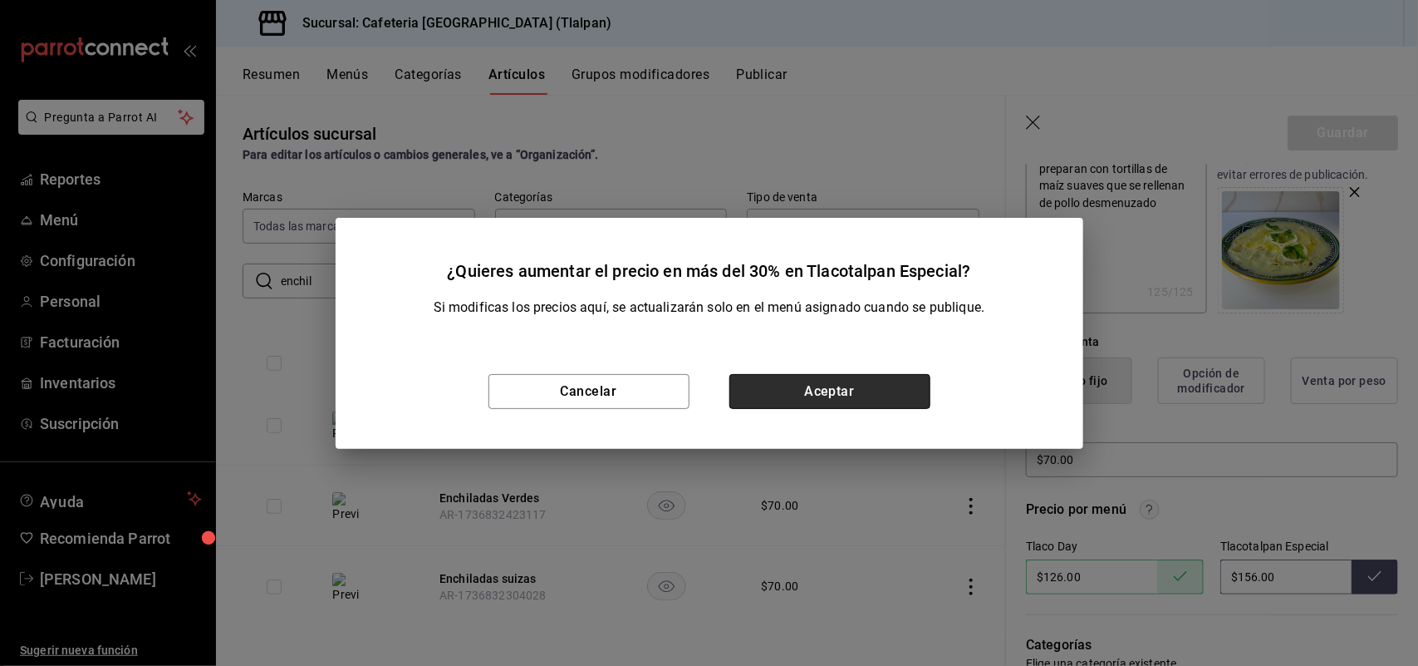
click at [857, 396] on button "Aceptar" at bounding box center [830, 391] width 201 height 35
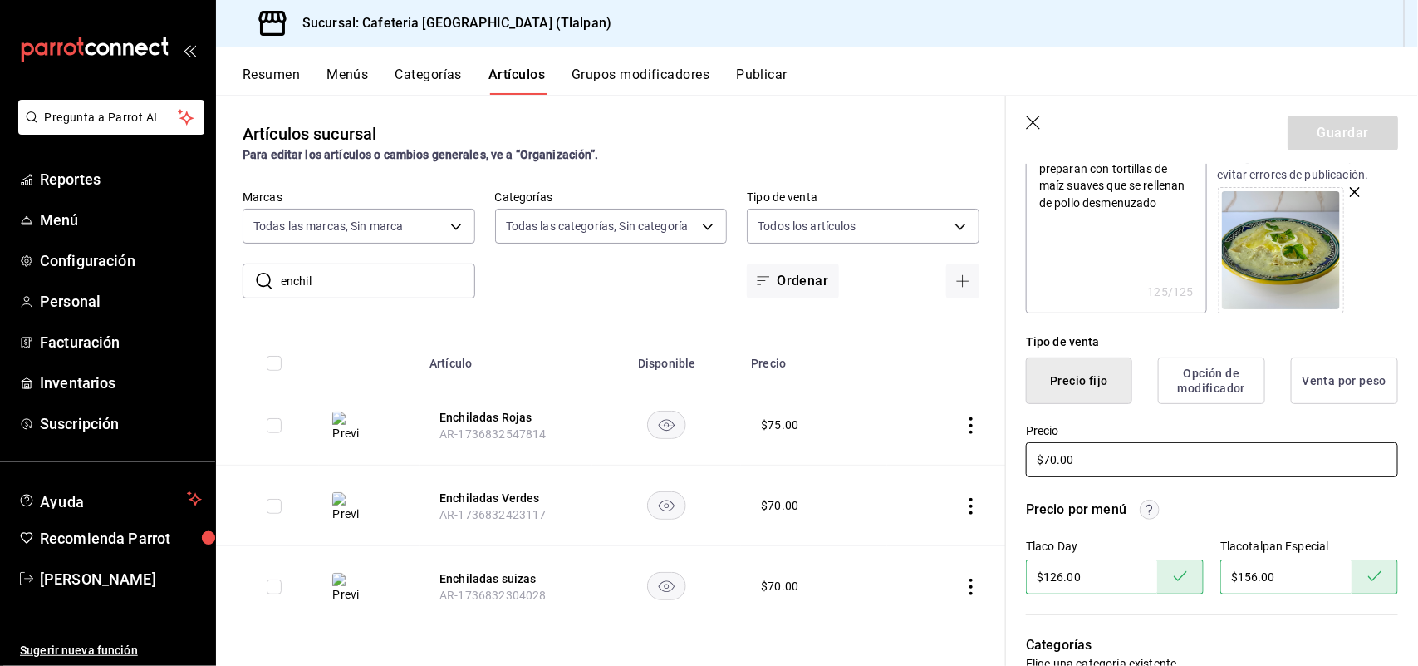
click at [1152, 467] on input "$70.00" at bounding box center [1212, 459] width 372 height 35
click at [1315, 125] on button "Guardar" at bounding box center [1343, 132] width 111 height 35
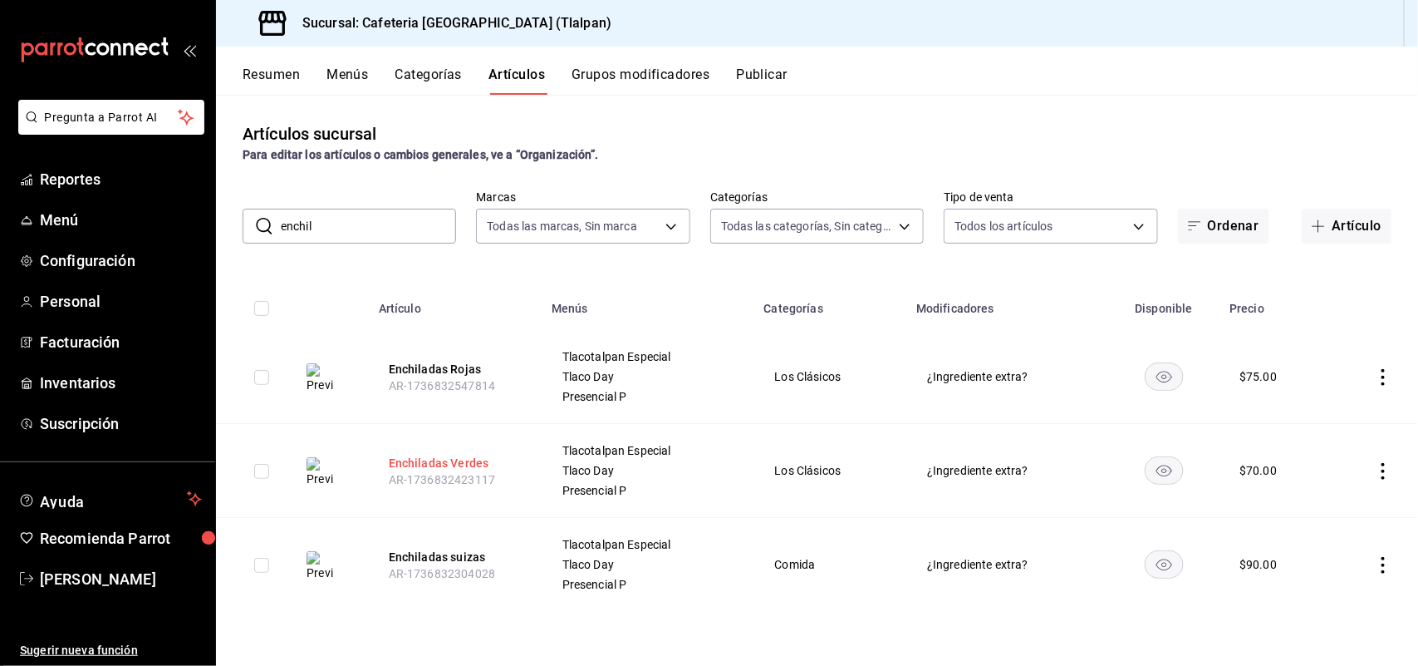
click at [436, 461] on button "Enchiladas Verdes" at bounding box center [455, 463] width 133 height 17
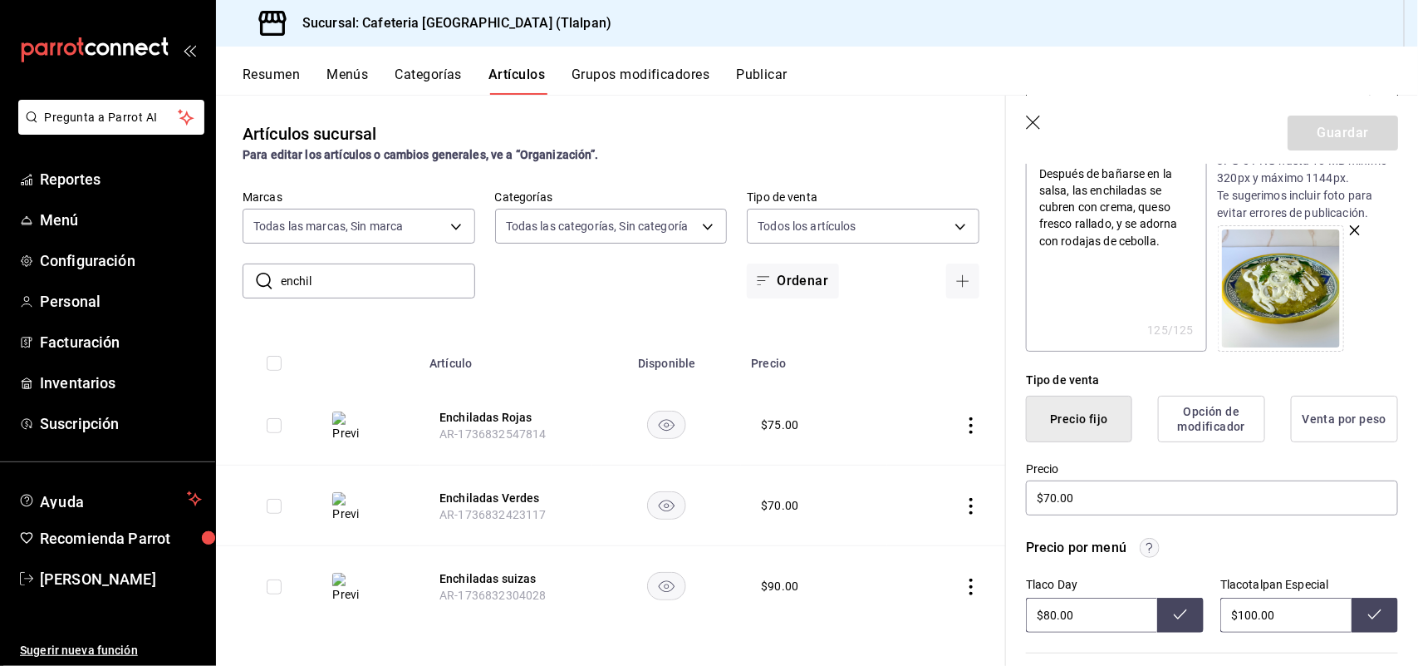
scroll to position [291, 0]
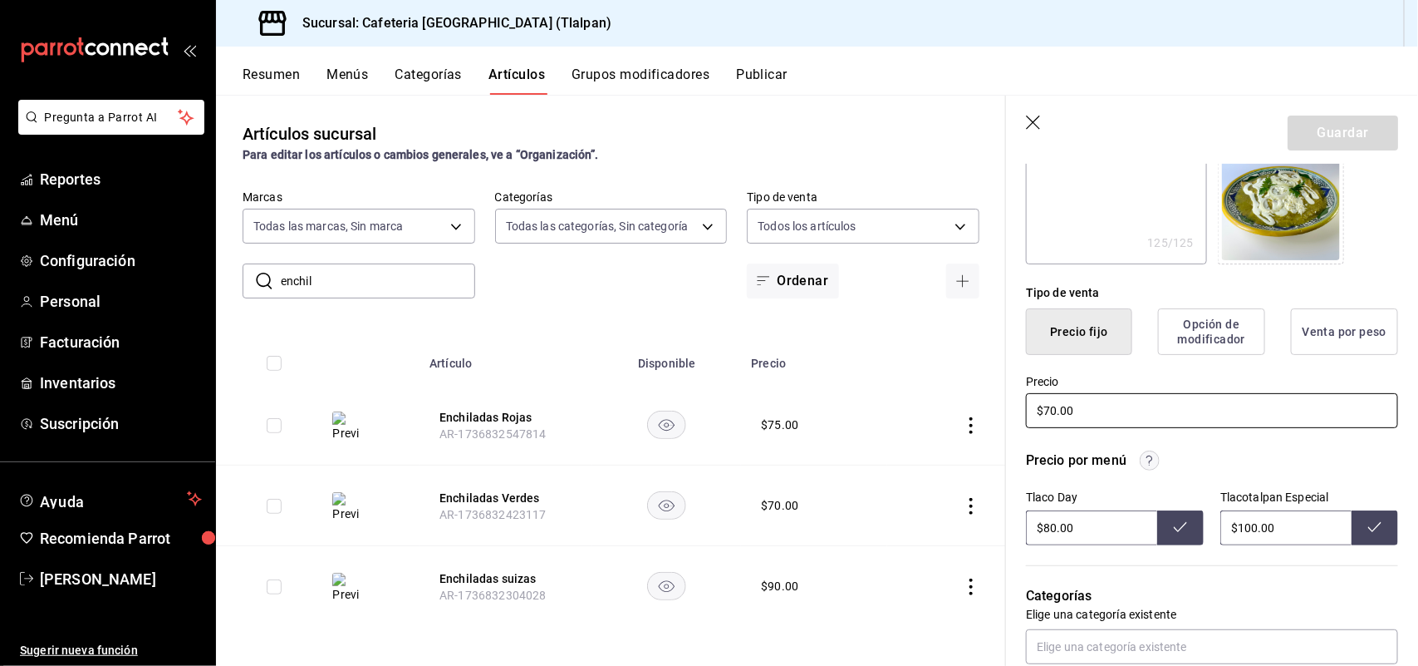
click at [1049, 413] on input "$70.00" at bounding box center [1212, 410] width 372 height 35
click at [1094, 537] on input "$80.00" at bounding box center [1091, 527] width 131 height 35
click at [1174, 520] on icon at bounding box center [1180, 526] width 13 height 13
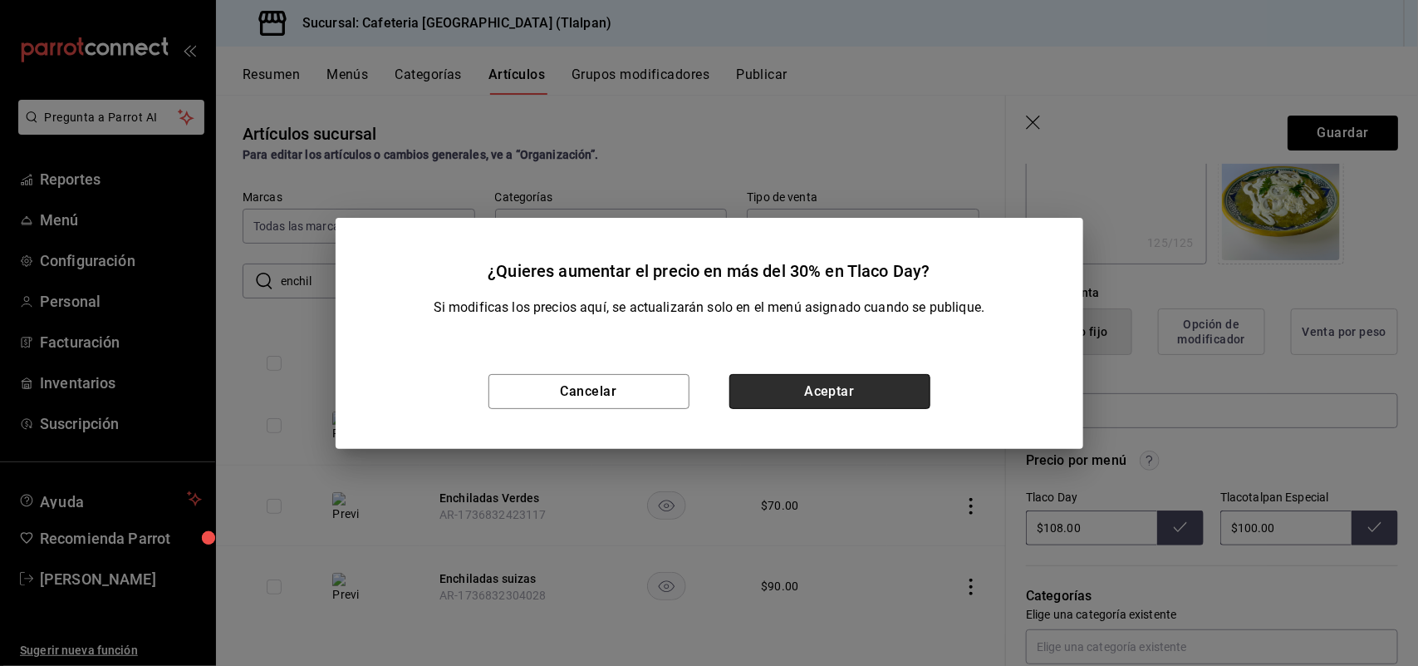
click at [856, 388] on button "Aceptar" at bounding box center [830, 391] width 201 height 35
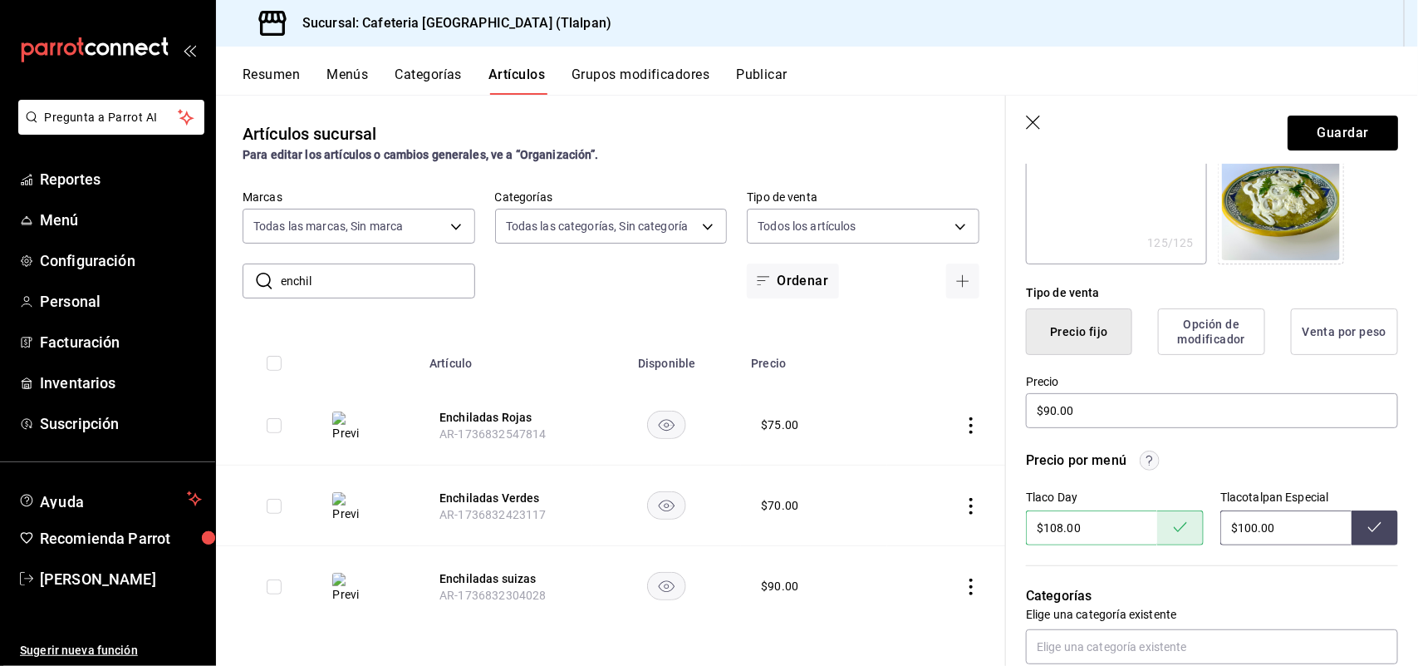
click at [1243, 530] on input "$100.00" at bounding box center [1286, 527] width 131 height 35
click at [1369, 528] on icon at bounding box center [1375, 526] width 13 height 13
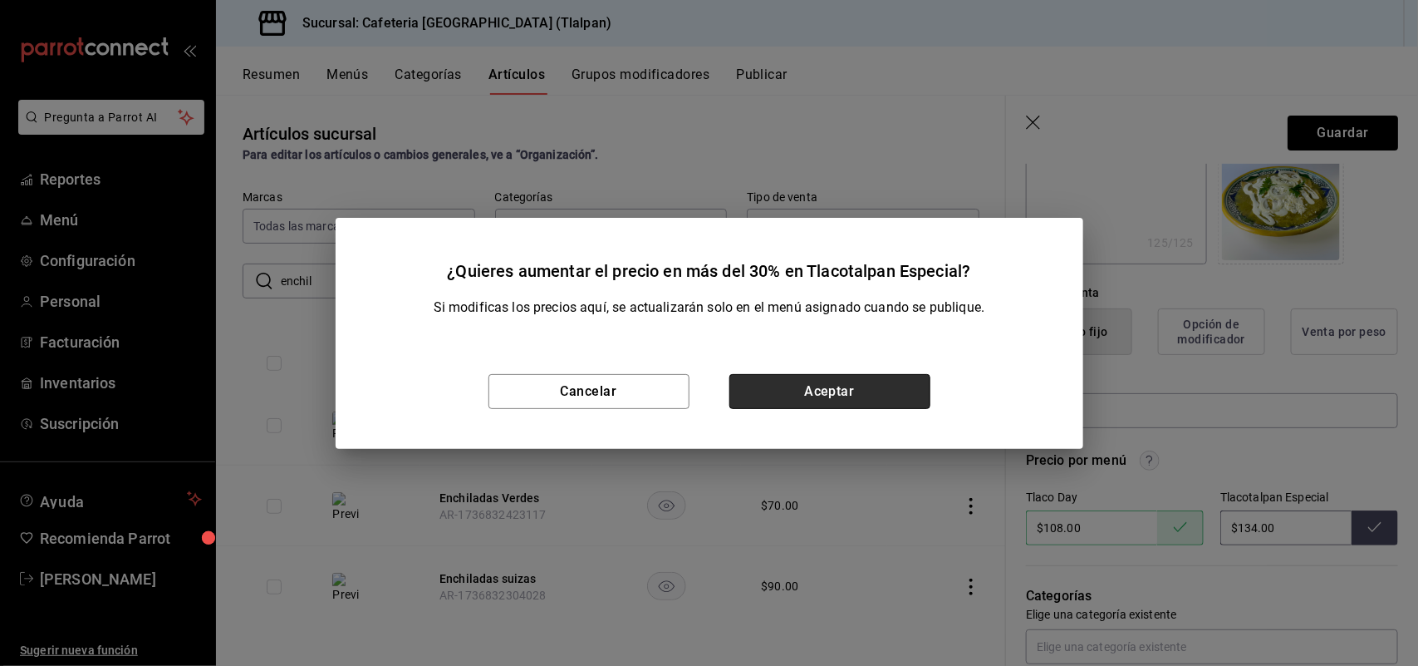
click at [806, 382] on button "Aceptar" at bounding box center [830, 391] width 201 height 35
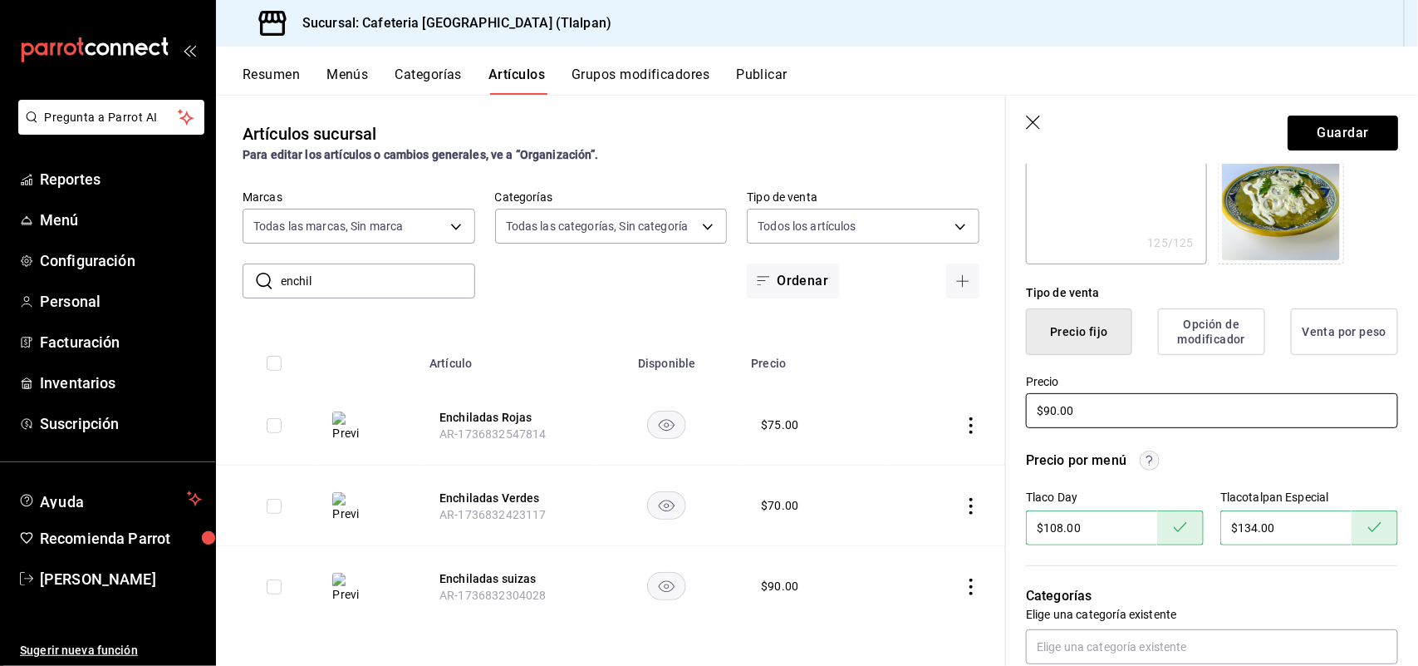
click at [1054, 405] on input "$90.00" at bounding box center [1212, 410] width 372 height 35
click at [1343, 135] on button "Guardar" at bounding box center [1343, 132] width 111 height 35
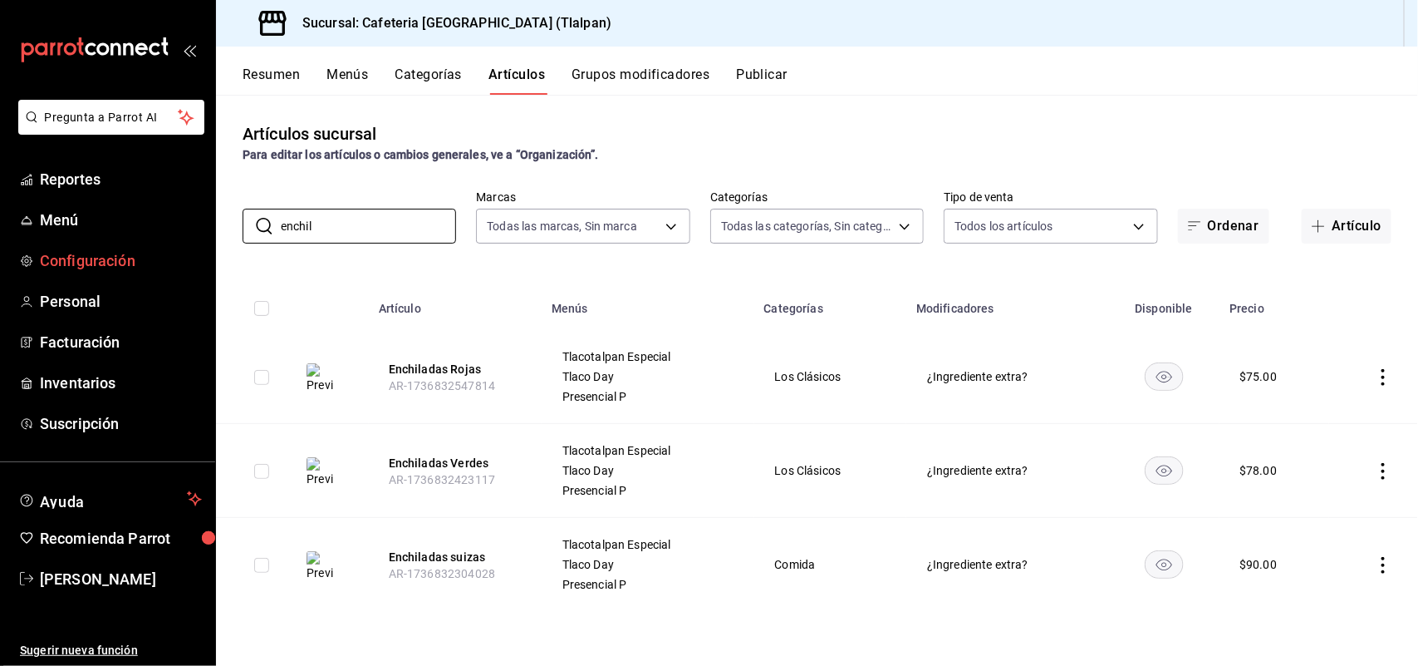
drag, startPoint x: 322, startPoint y: 238, endPoint x: 204, endPoint y: 243, distance: 118.1
click at [204, 243] on div "Pregunta a Parrot AI Reportes Menú Configuración Personal Facturación Inventari…" at bounding box center [709, 333] width 1418 height 666
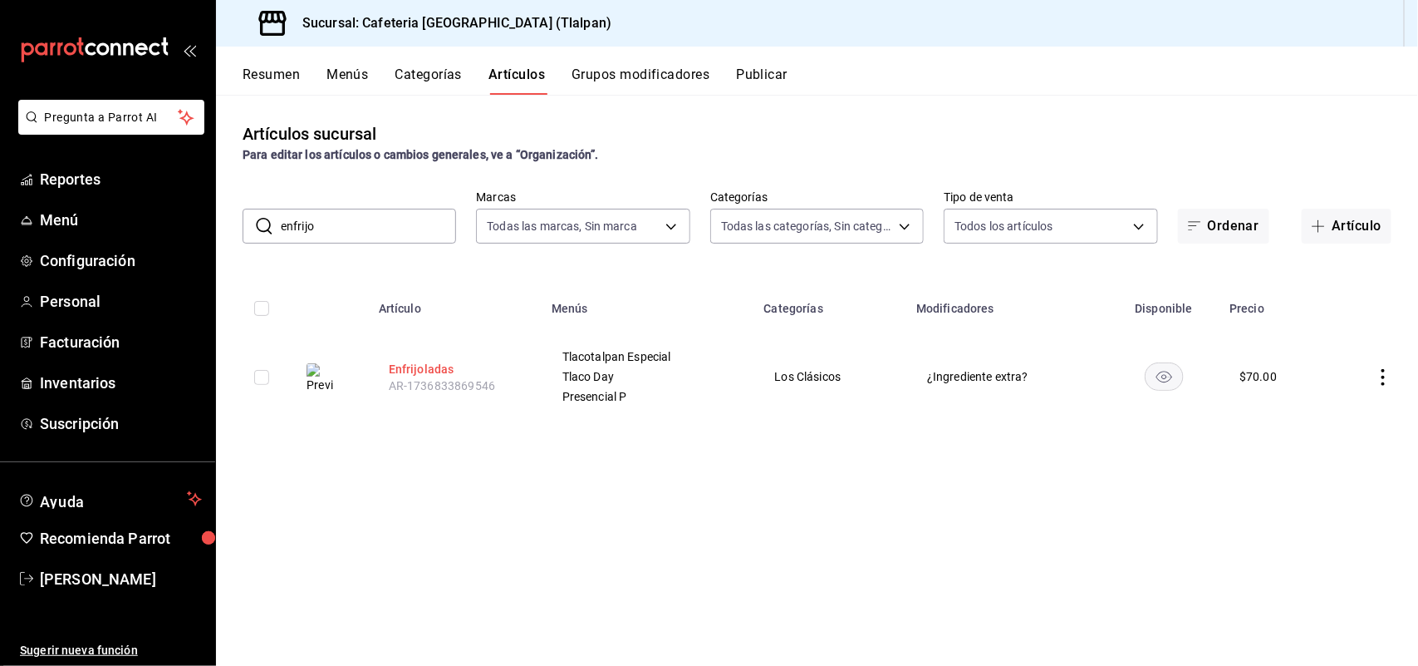
click at [430, 362] on button "Enfrijoladas" at bounding box center [455, 369] width 133 height 17
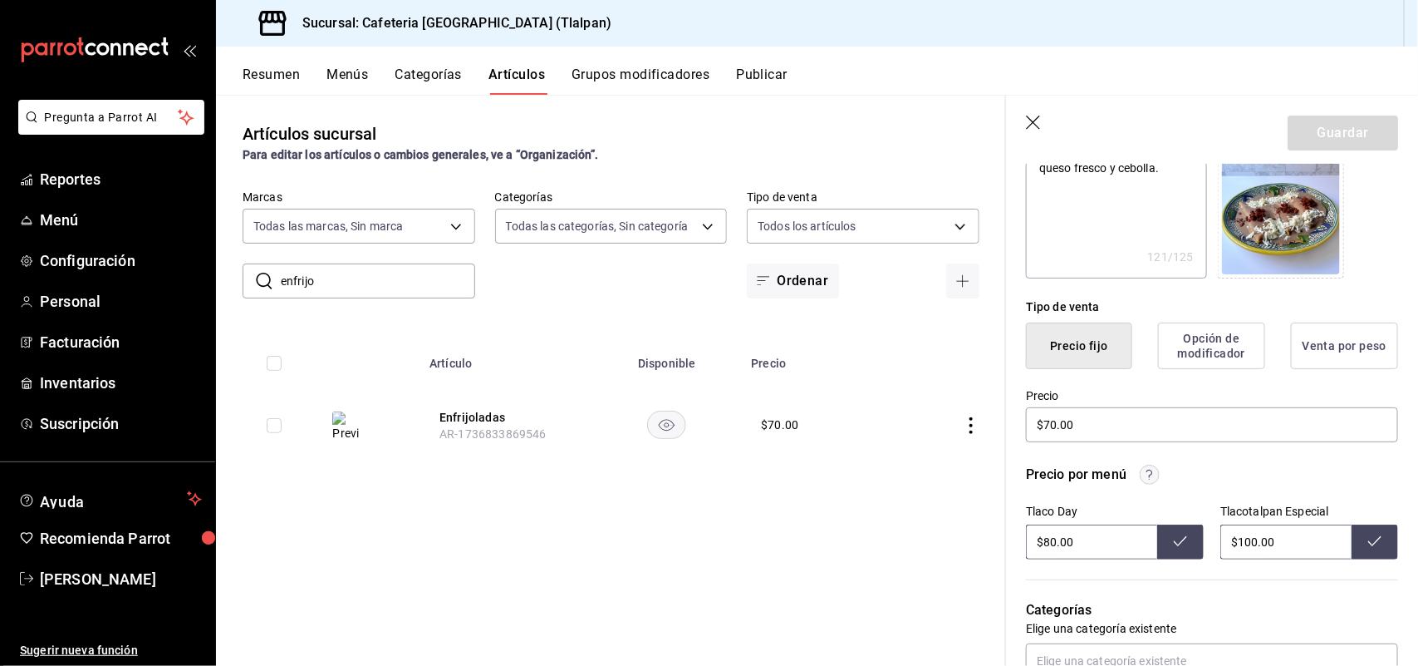
scroll to position [283, 0]
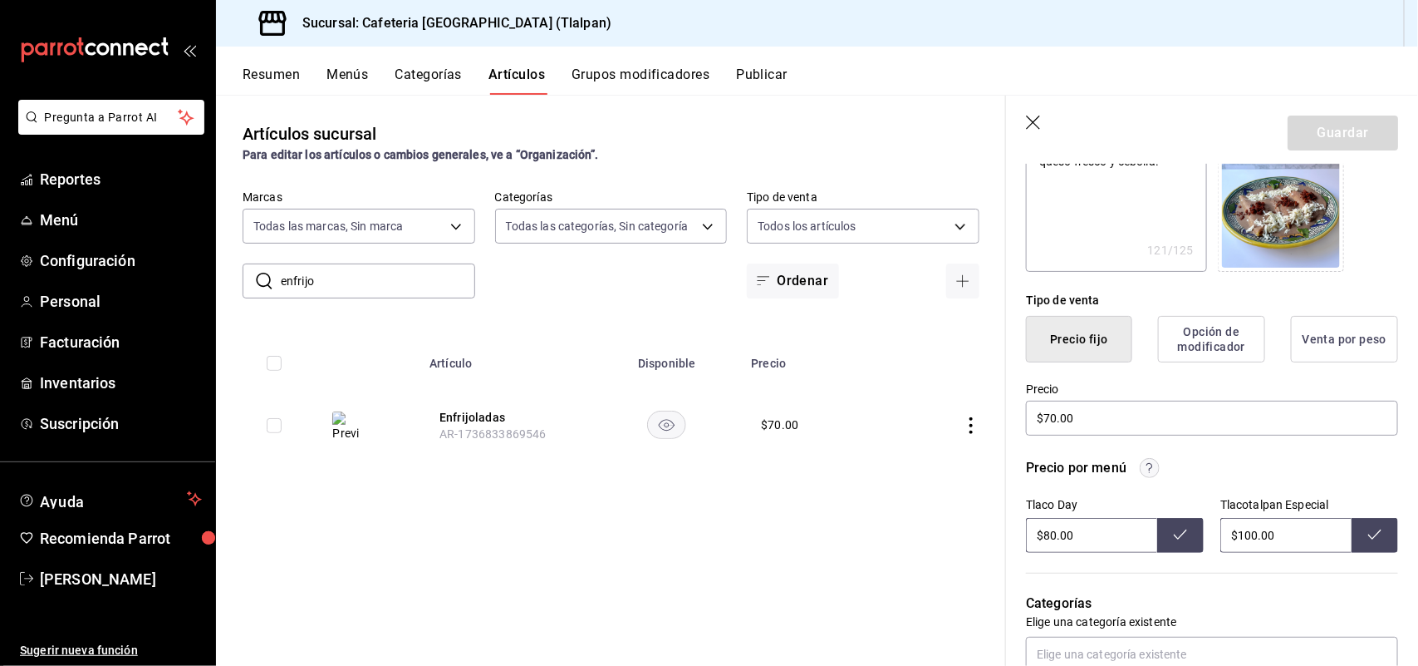
click at [1055, 533] on input "$80.00" at bounding box center [1091, 535] width 131 height 35
click at [1174, 533] on icon at bounding box center [1180, 534] width 13 height 10
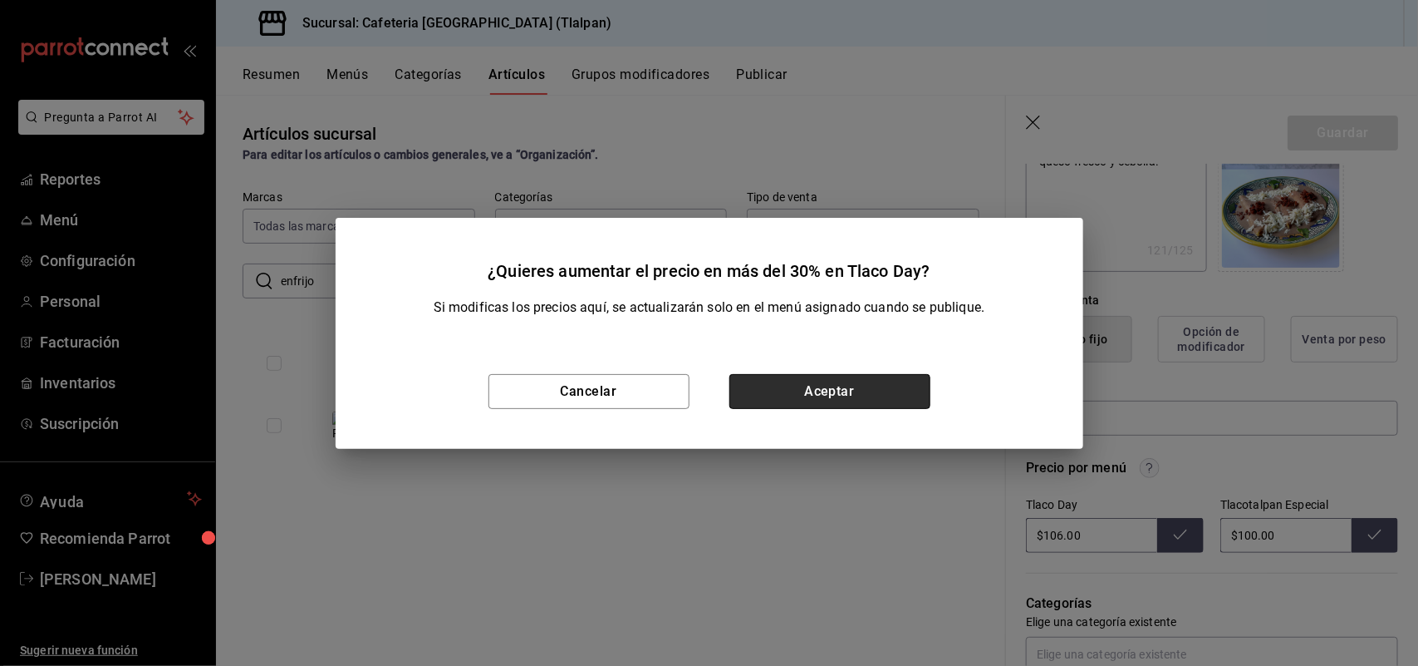
click at [808, 404] on button "Aceptar" at bounding box center [830, 391] width 201 height 35
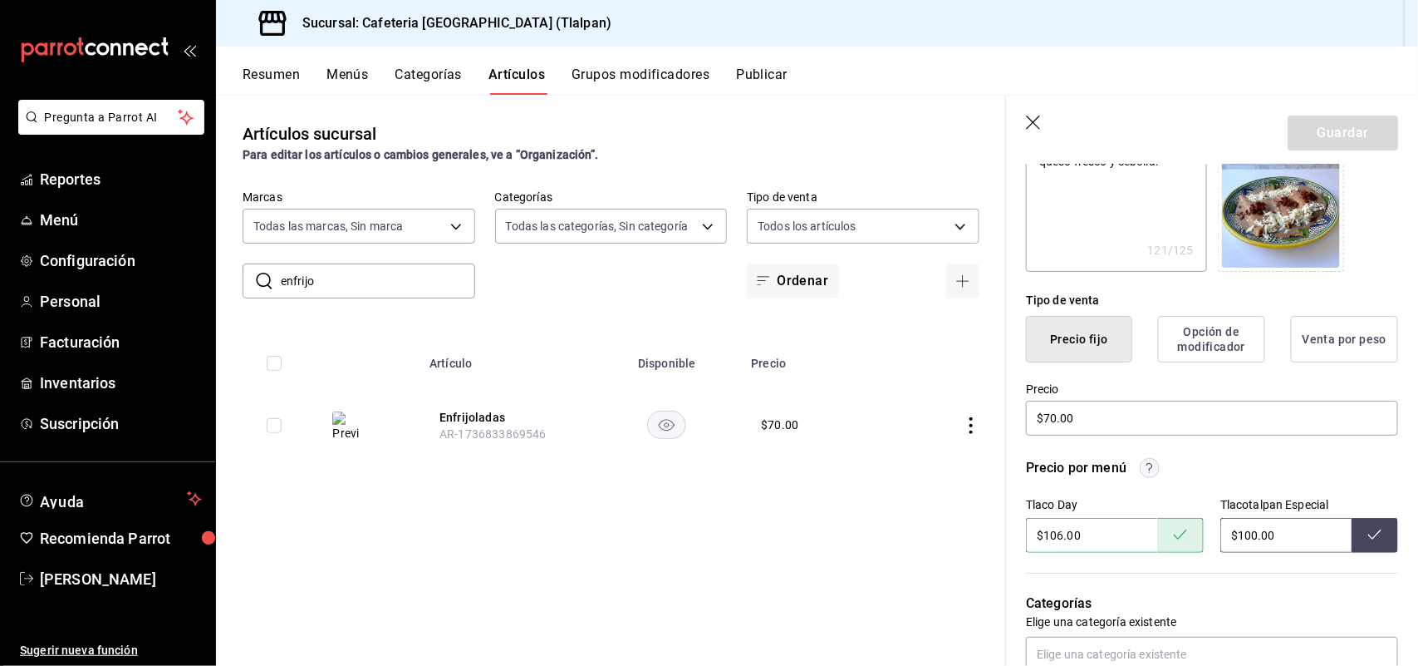
click at [1245, 541] on input "$100.00" at bounding box center [1286, 535] width 131 height 35
click at [1369, 530] on icon at bounding box center [1375, 534] width 13 height 10
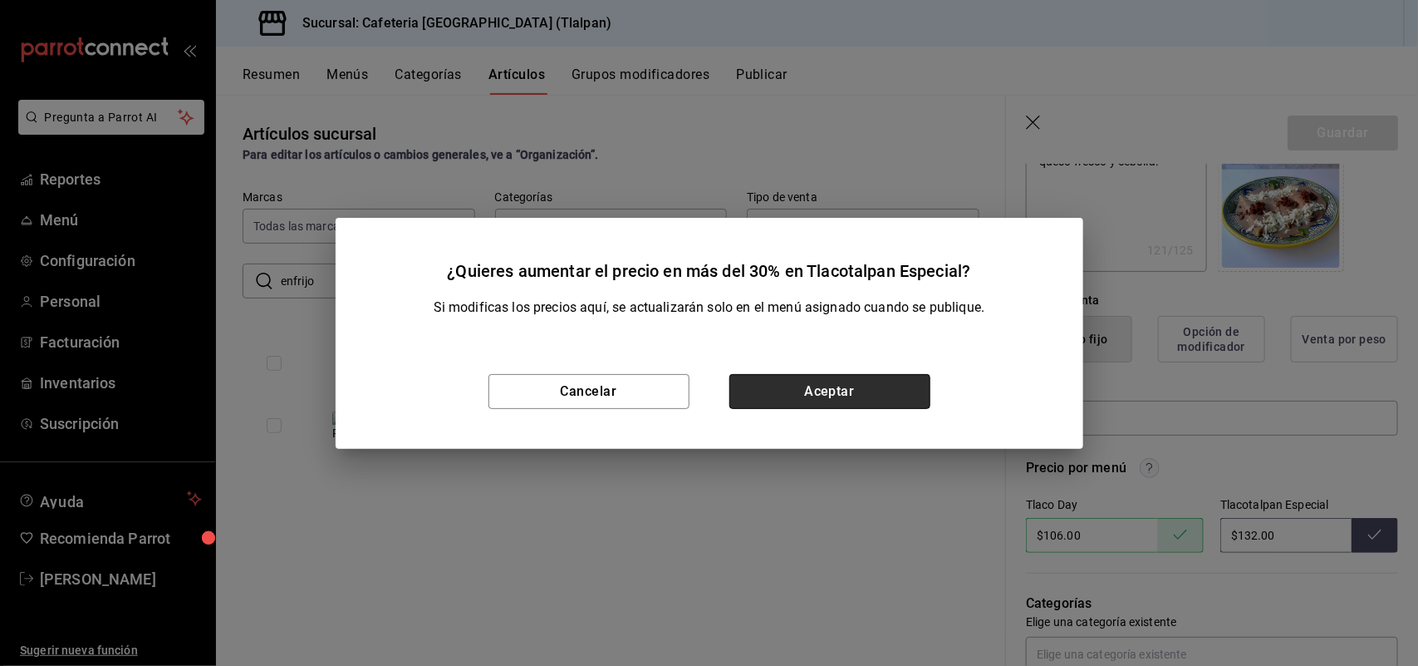
click at [889, 392] on button "Aceptar" at bounding box center [830, 391] width 201 height 35
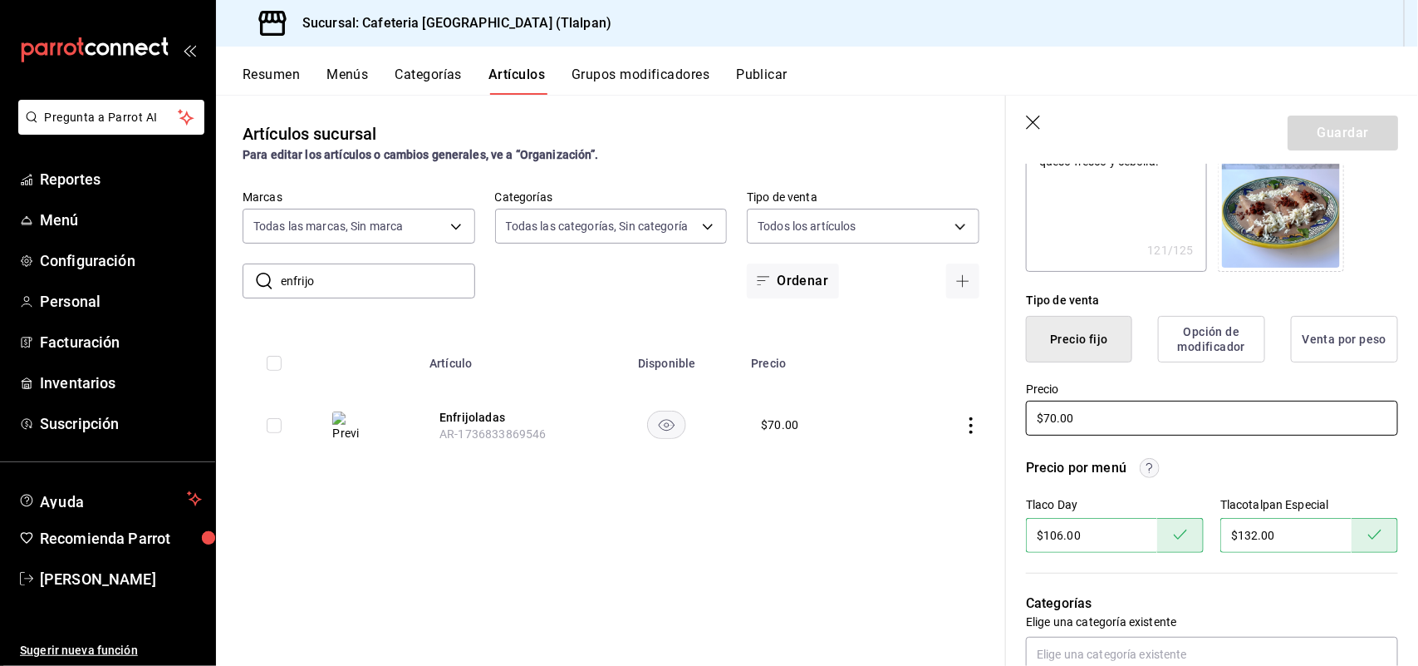
click at [1057, 416] on input "$70.00" at bounding box center [1212, 417] width 372 height 35
click at [1338, 135] on button "Guardar" at bounding box center [1343, 132] width 111 height 35
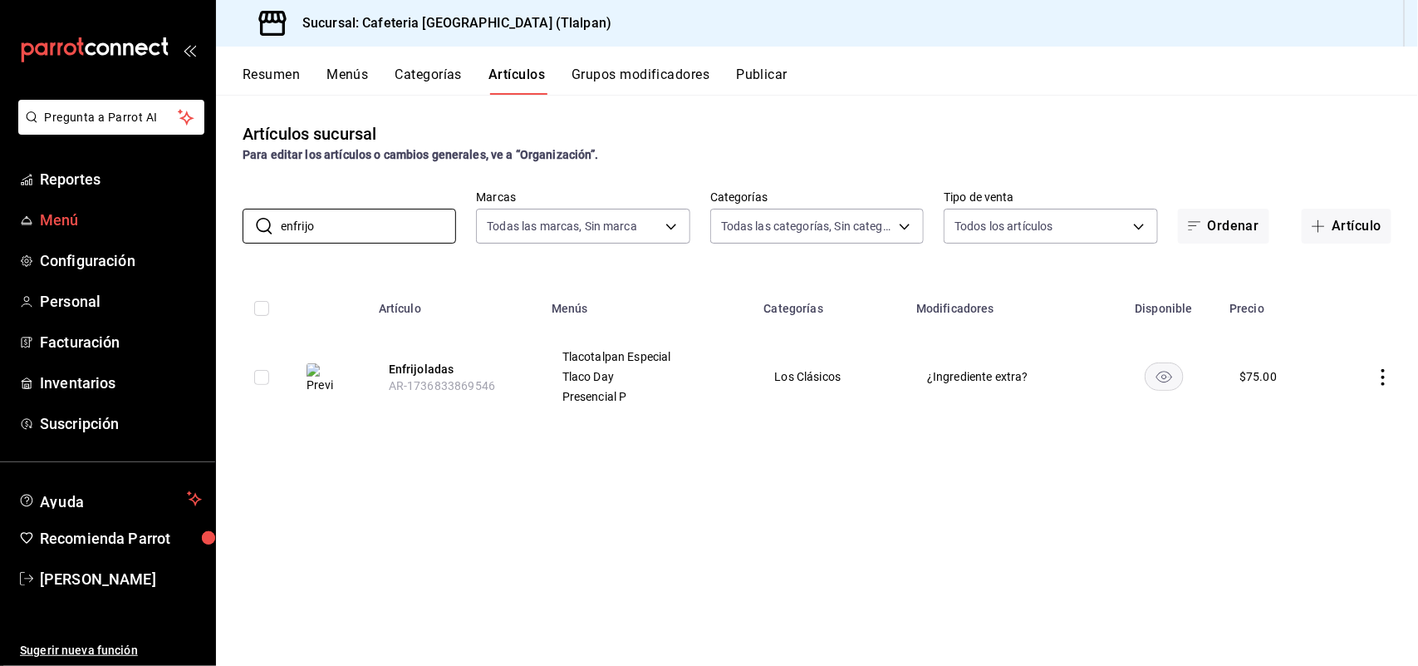
drag, startPoint x: 349, startPoint y: 221, endPoint x: 183, endPoint y: 208, distance: 166.7
click at [183, 209] on div "Pregunta a Parrot AI Reportes Menú Configuración Personal Facturación Inventari…" at bounding box center [709, 333] width 1418 height 666
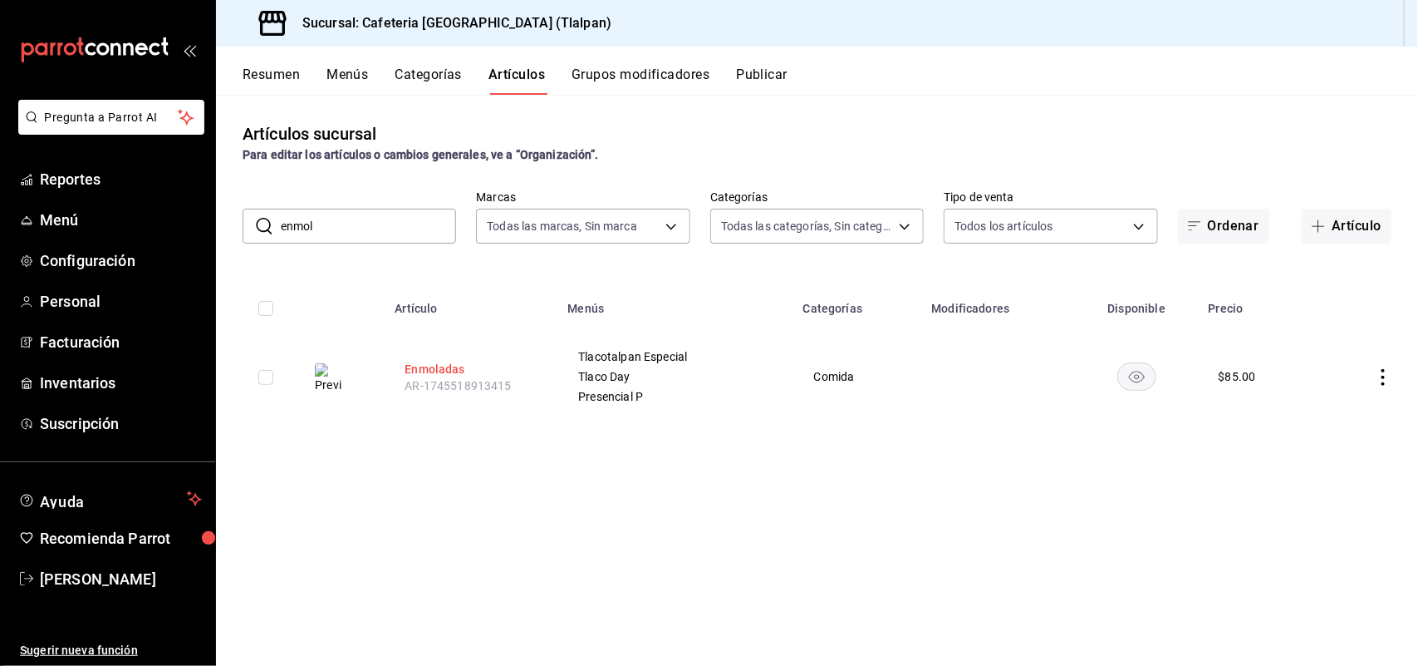
click at [420, 364] on button "Enmoladas" at bounding box center [471, 369] width 133 height 17
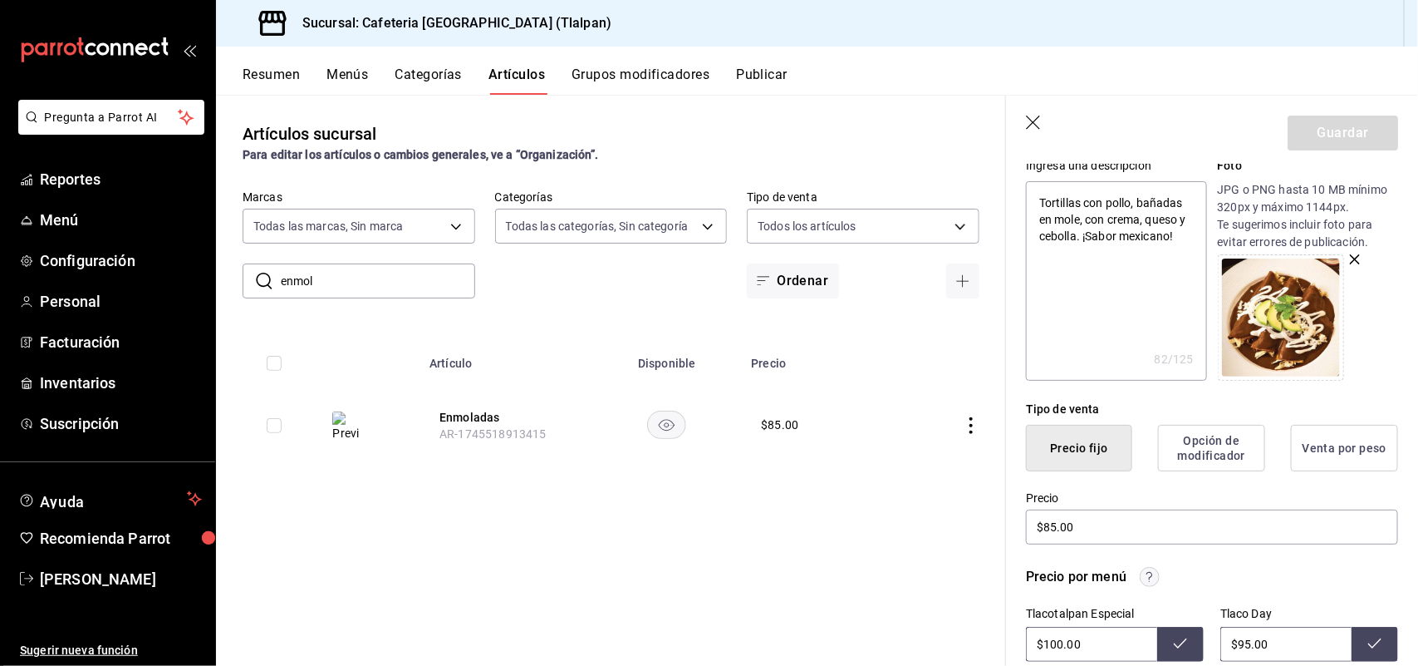
scroll to position [332, 0]
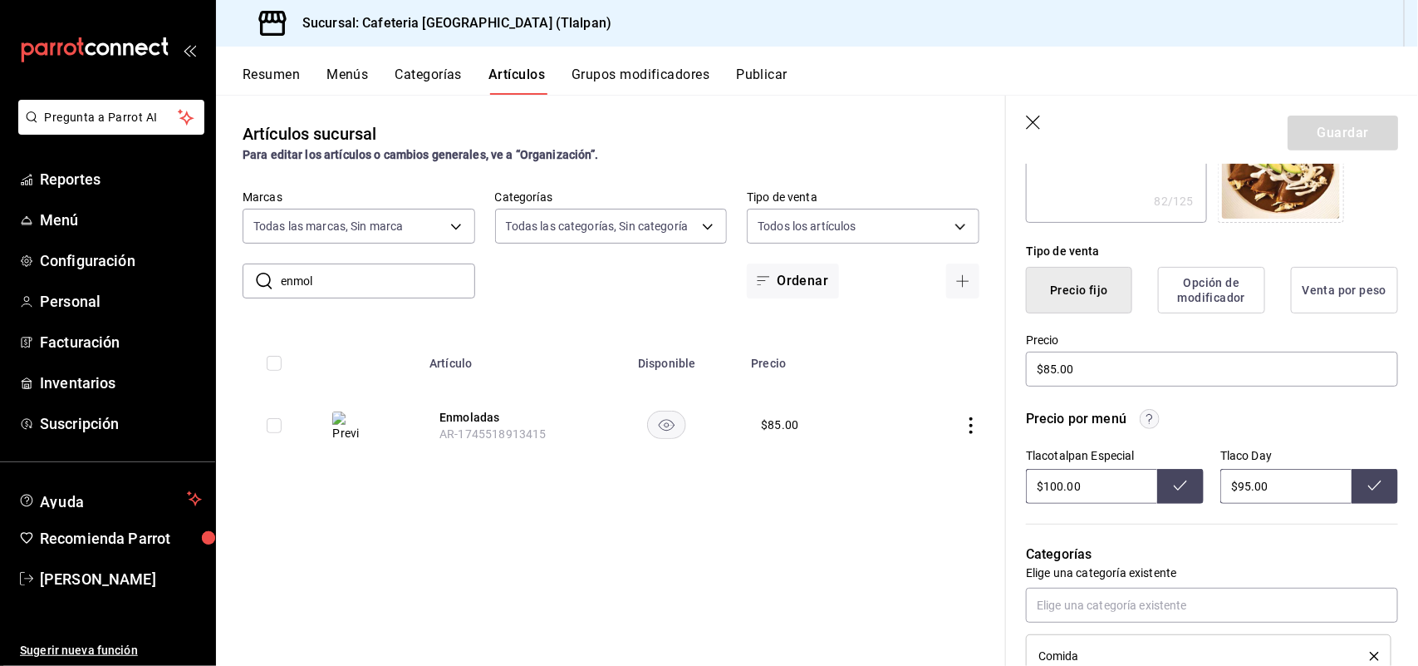
click at [1238, 489] on input "$95.00" at bounding box center [1286, 486] width 131 height 35
click at [1371, 486] on button at bounding box center [1375, 486] width 47 height 35
click at [1061, 486] on input "$100.00" at bounding box center [1091, 486] width 131 height 35
click at [1177, 490] on icon at bounding box center [1180, 485] width 13 height 13
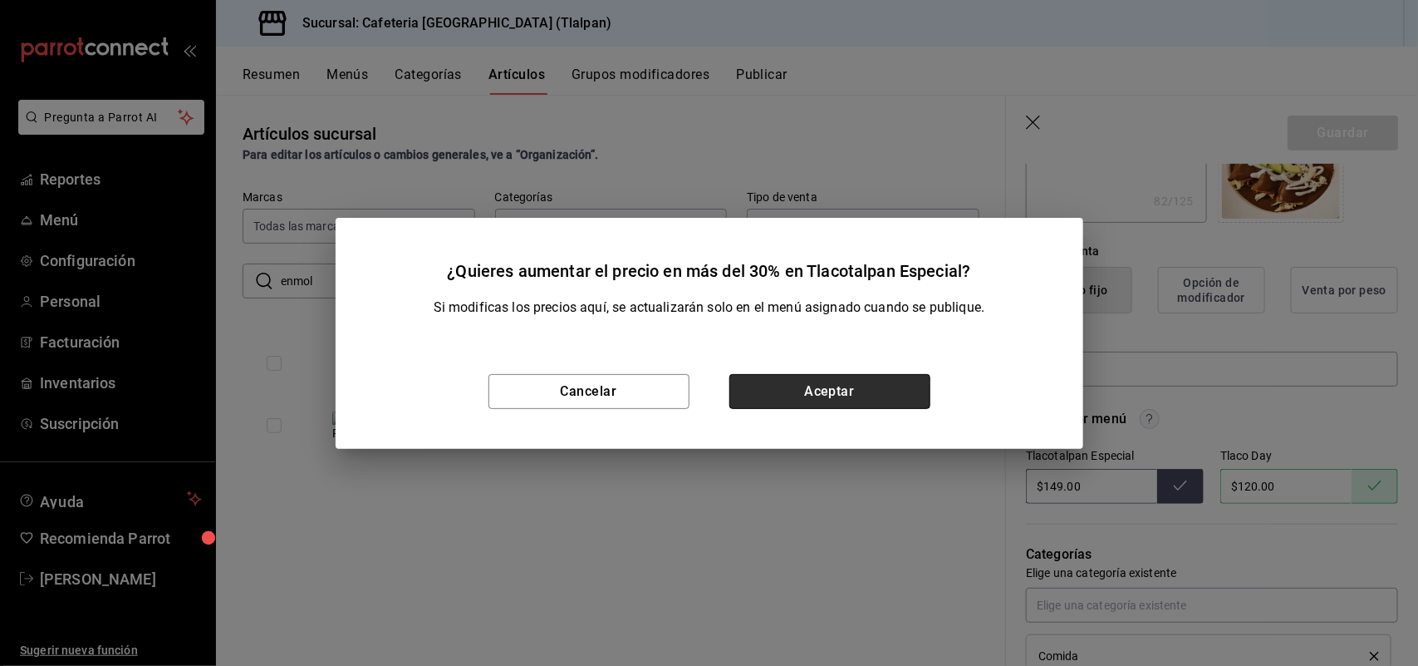
click at [829, 387] on button "Aceptar" at bounding box center [830, 391] width 201 height 35
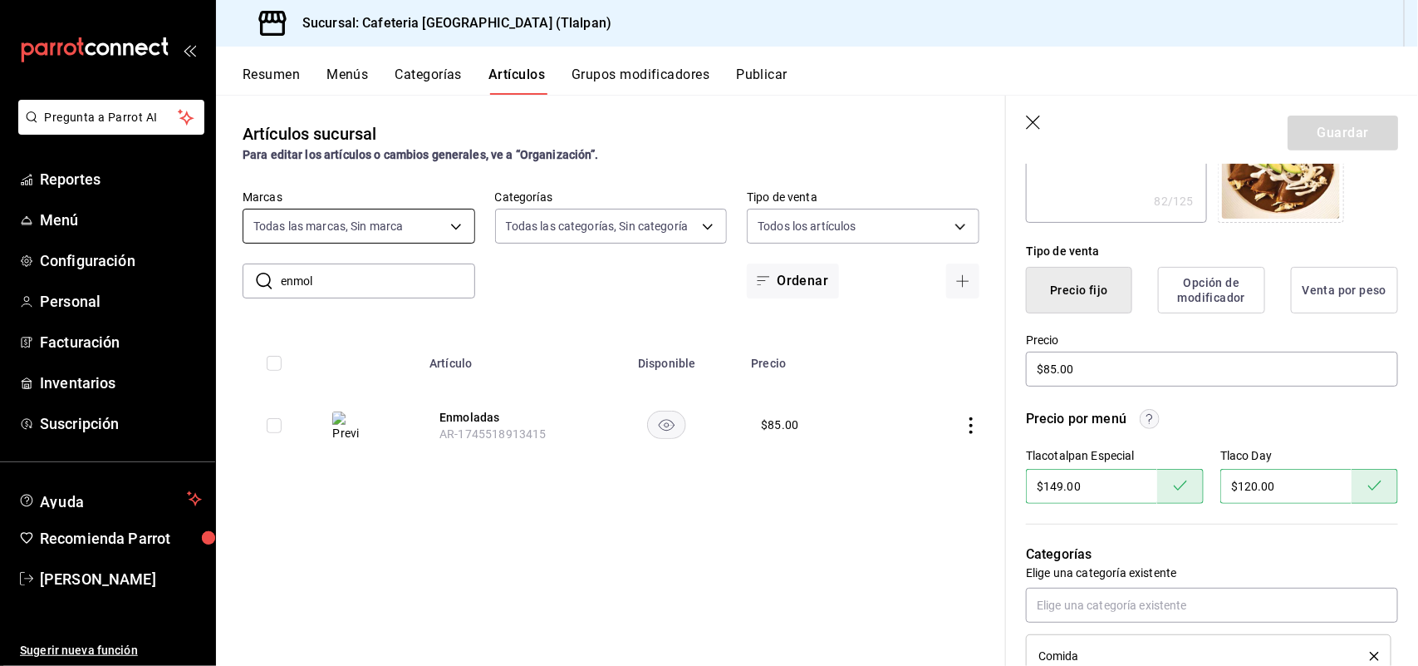
click at [391, 218] on body "Pregunta a Parrot AI Reportes Menú Configuración Personal Facturación Inventari…" at bounding box center [709, 333] width 1418 height 666
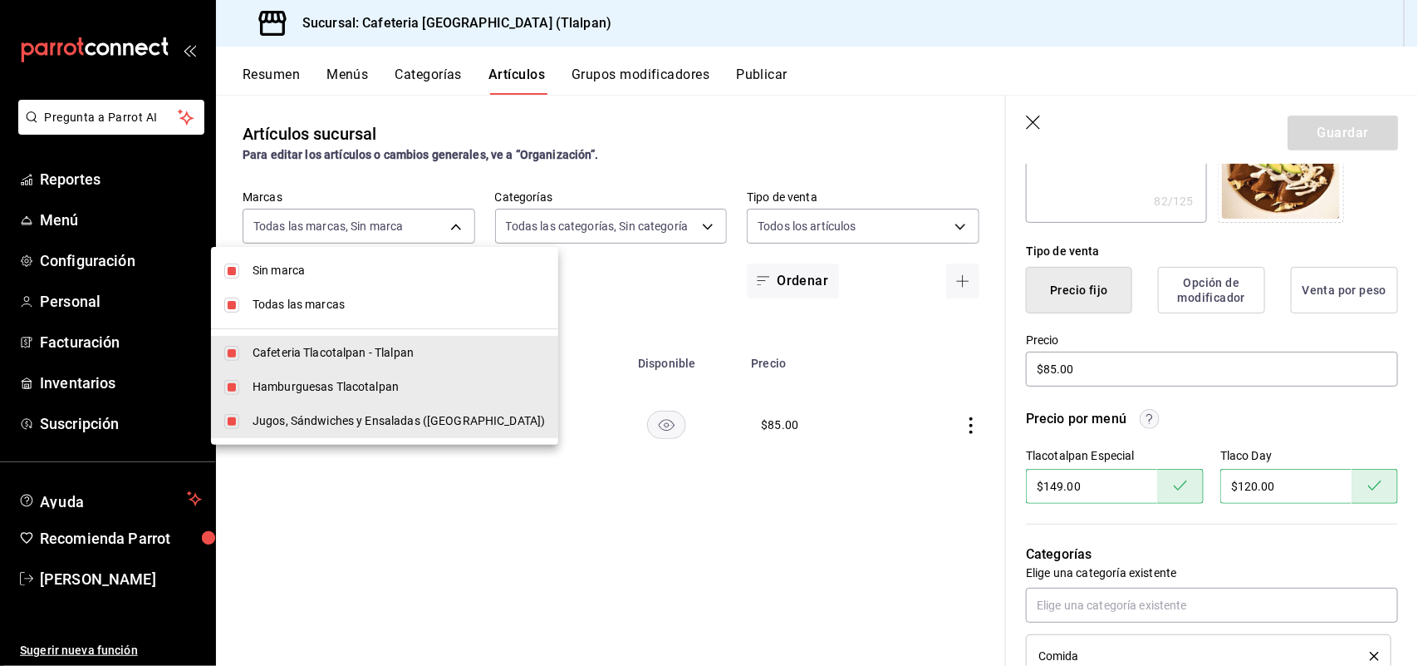
click at [615, 295] on div at bounding box center [709, 333] width 1418 height 666
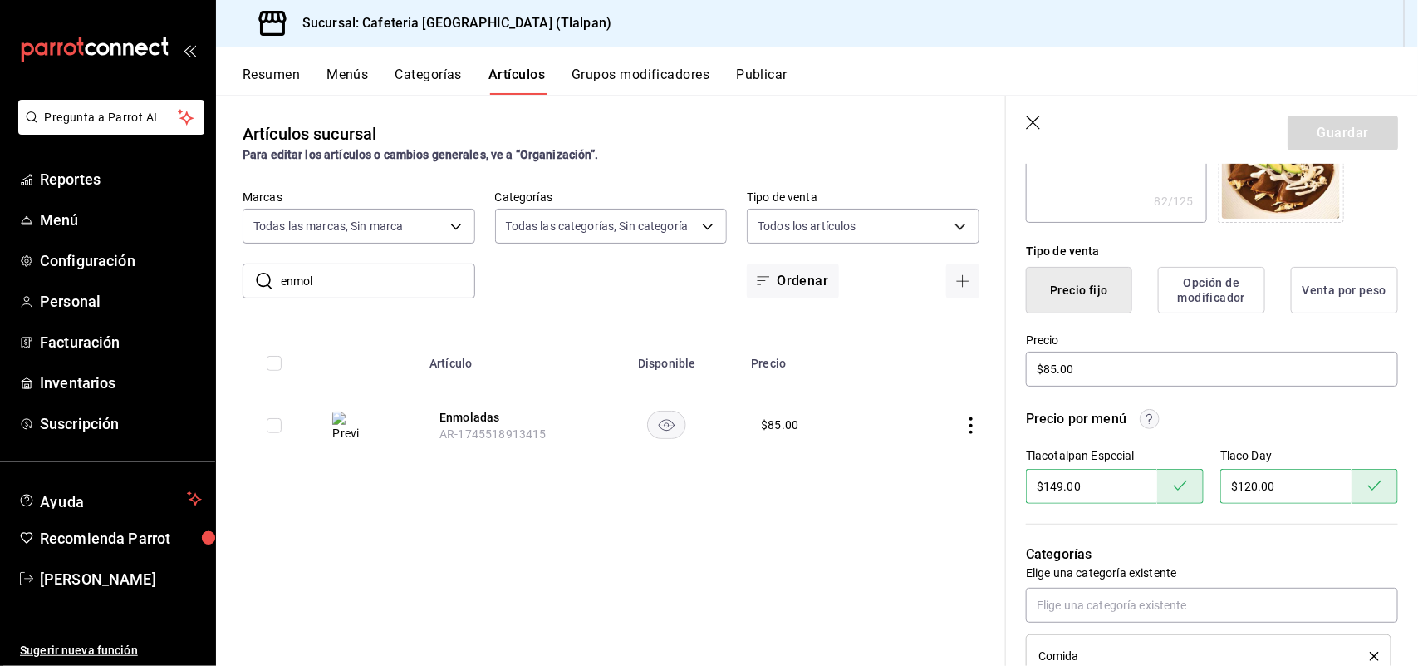
drag, startPoint x: 327, startPoint y: 277, endPoint x: 243, endPoint y: 278, distance: 83.9
click at [243, 278] on div "​ enmol ​" at bounding box center [359, 280] width 233 height 35
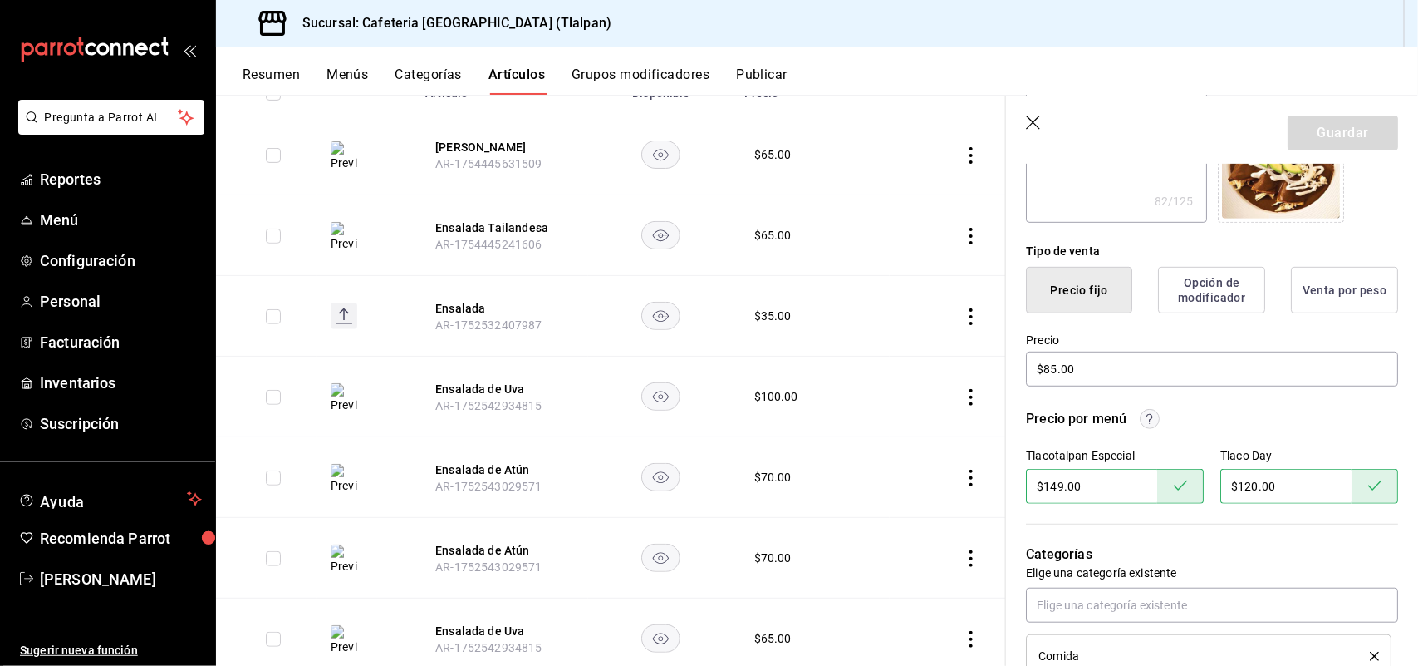
scroll to position [283, 0]
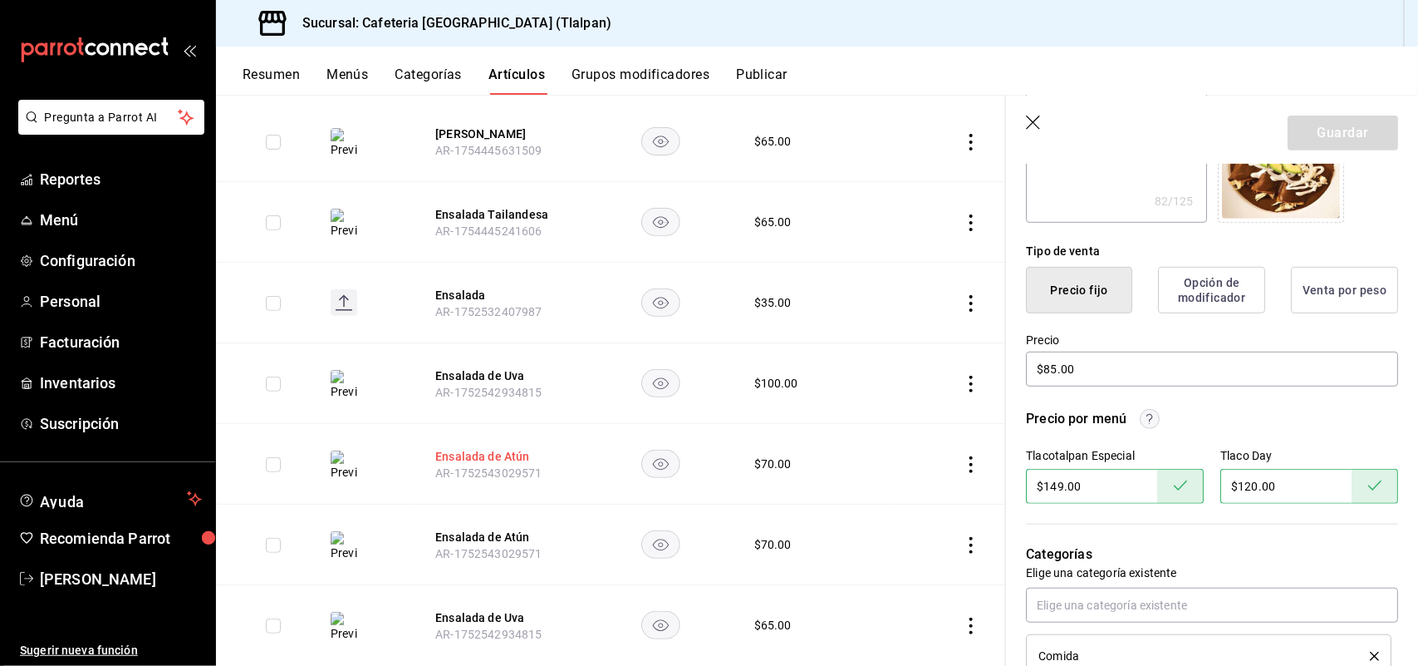
click at [474, 454] on button "Ensalada de Atún" at bounding box center [501, 456] width 133 height 17
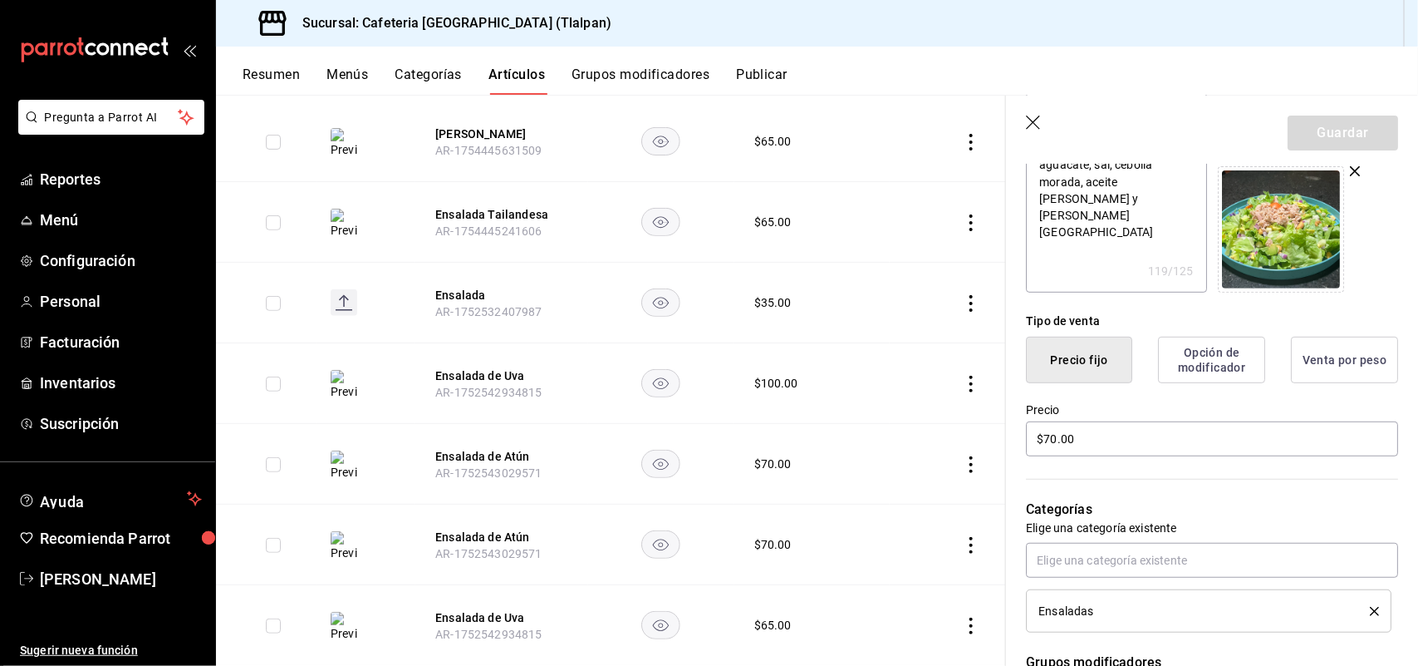
scroll to position [249, 0]
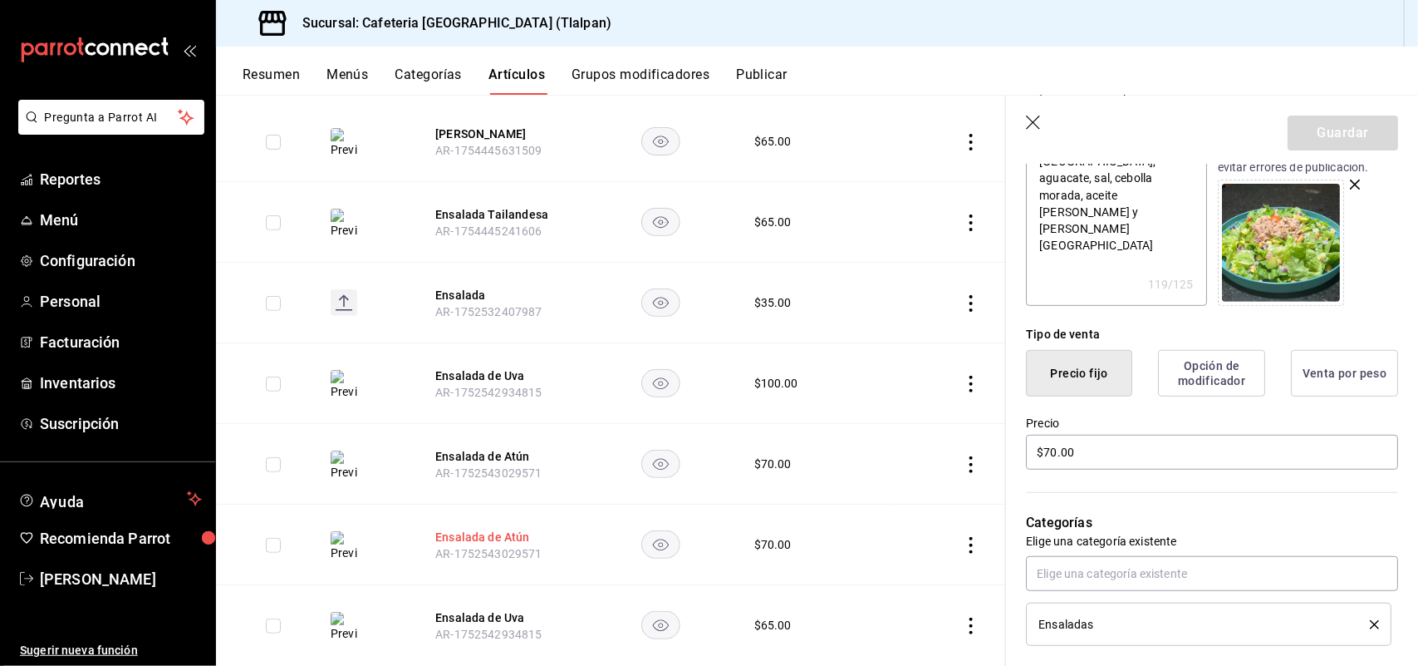
click at [507, 538] on button "Ensalada de Atún" at bounding box center [501, 536] width 133 height 17
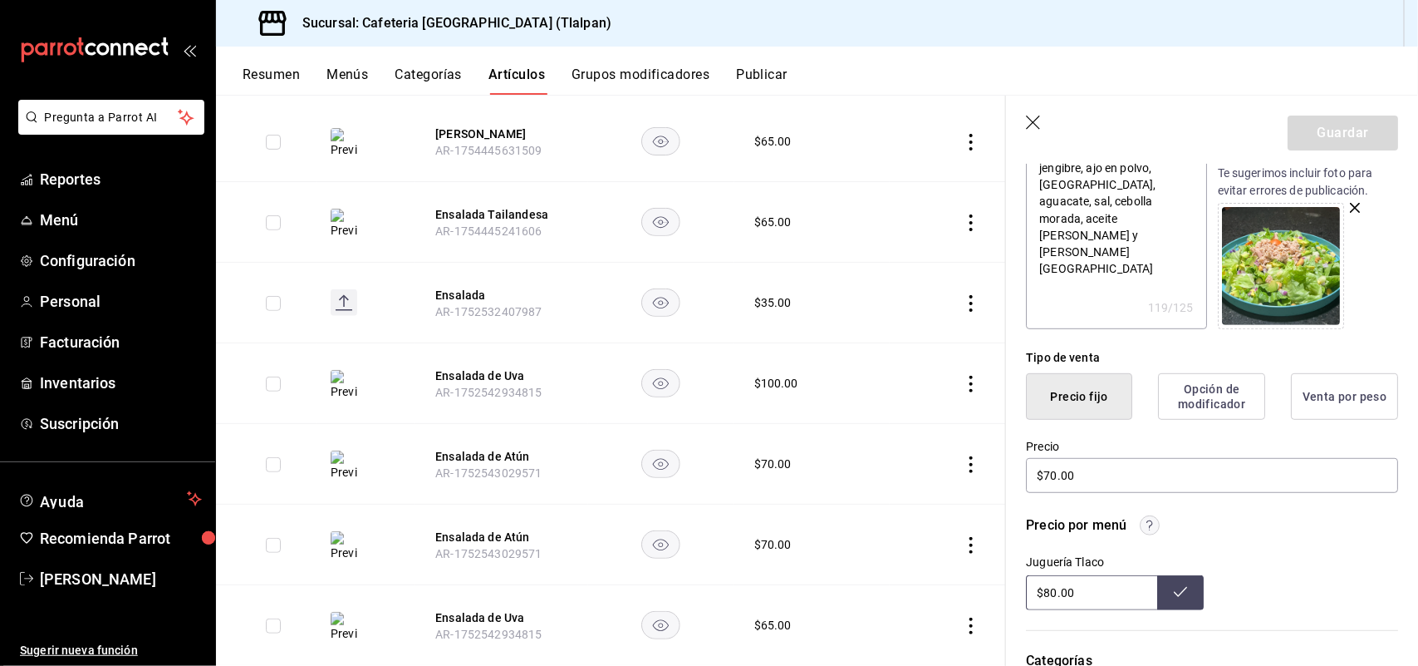
scroll to position [221, 0]
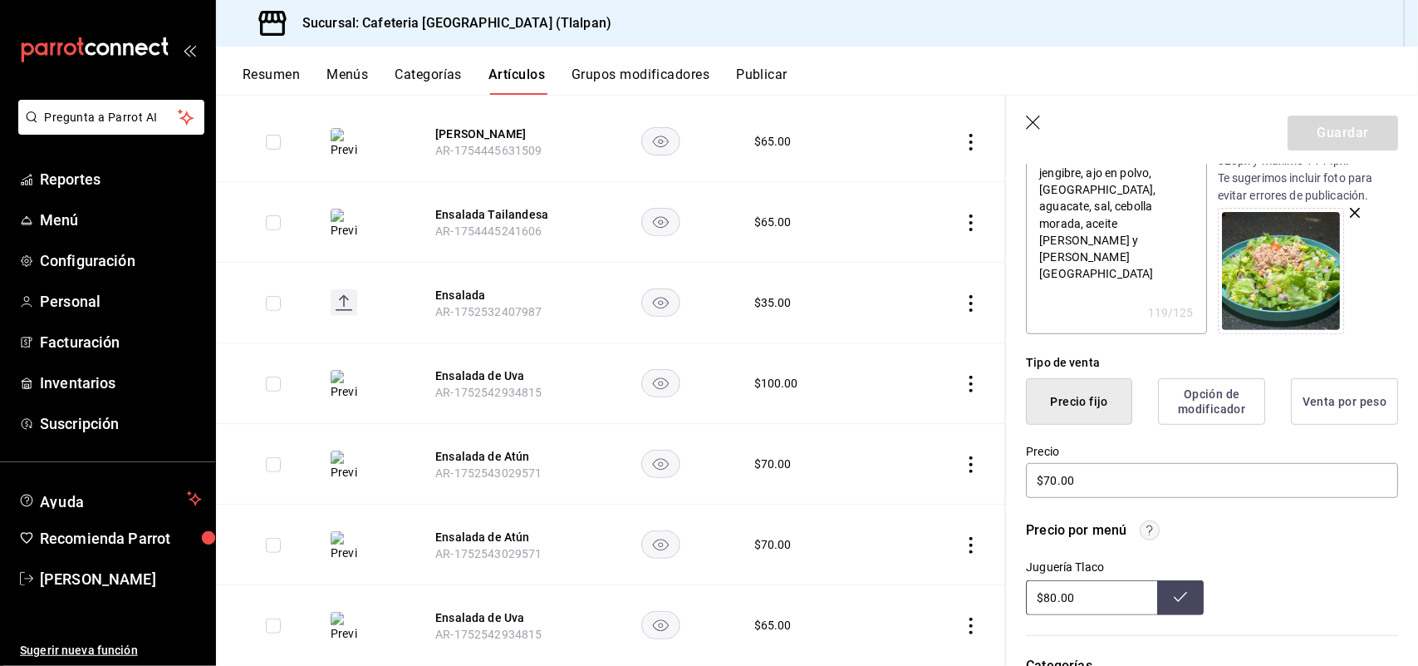
click at [1056, 599] on input "$80.00" at bounding box center [1091, 597] width 131 height 35
click at [1178, 602] on icon at bounding box center [1180, 596] width 13 height 13
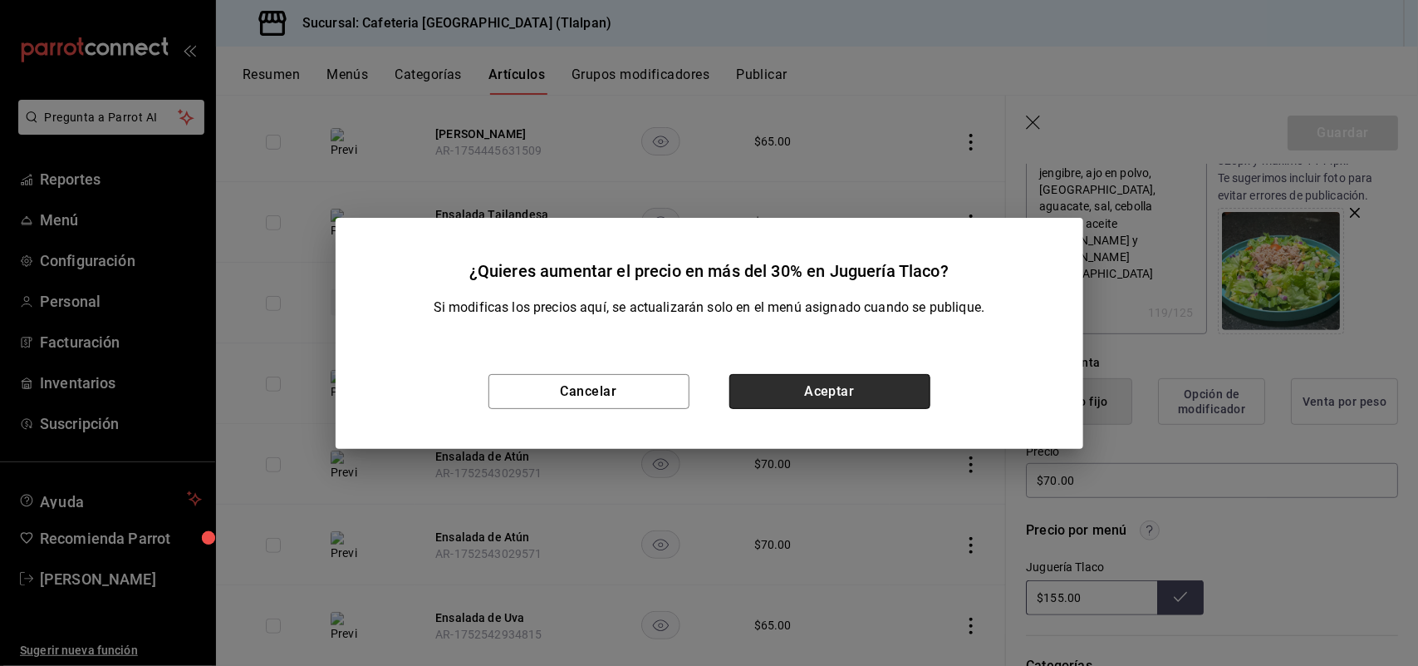
click at [848, 395] on button "Aceptar" at bounding box center [830, 391] width 201 height 35
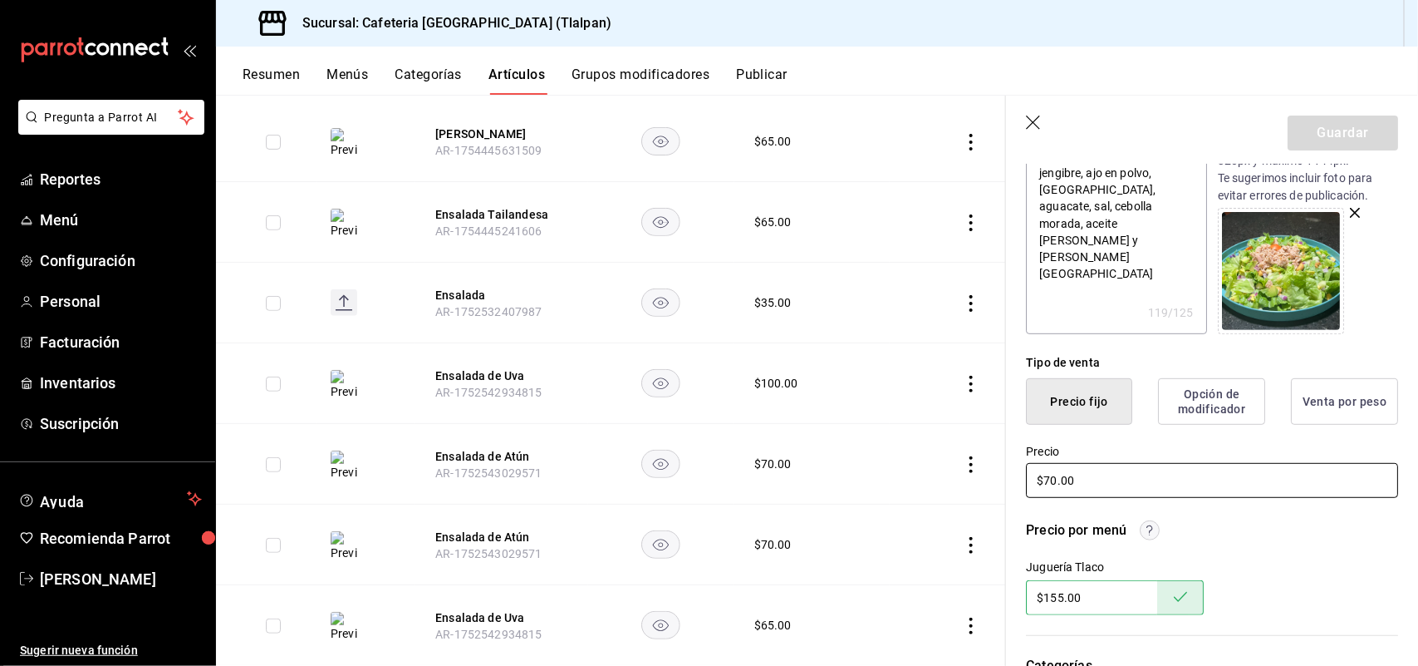
click at [1052, 483] on input "$70.00" at bounding box center [1212, 480] width 372 height 35
click at [1330, 130] on button "Guardar" at bounding box center [1343, 132] width 111 height 35
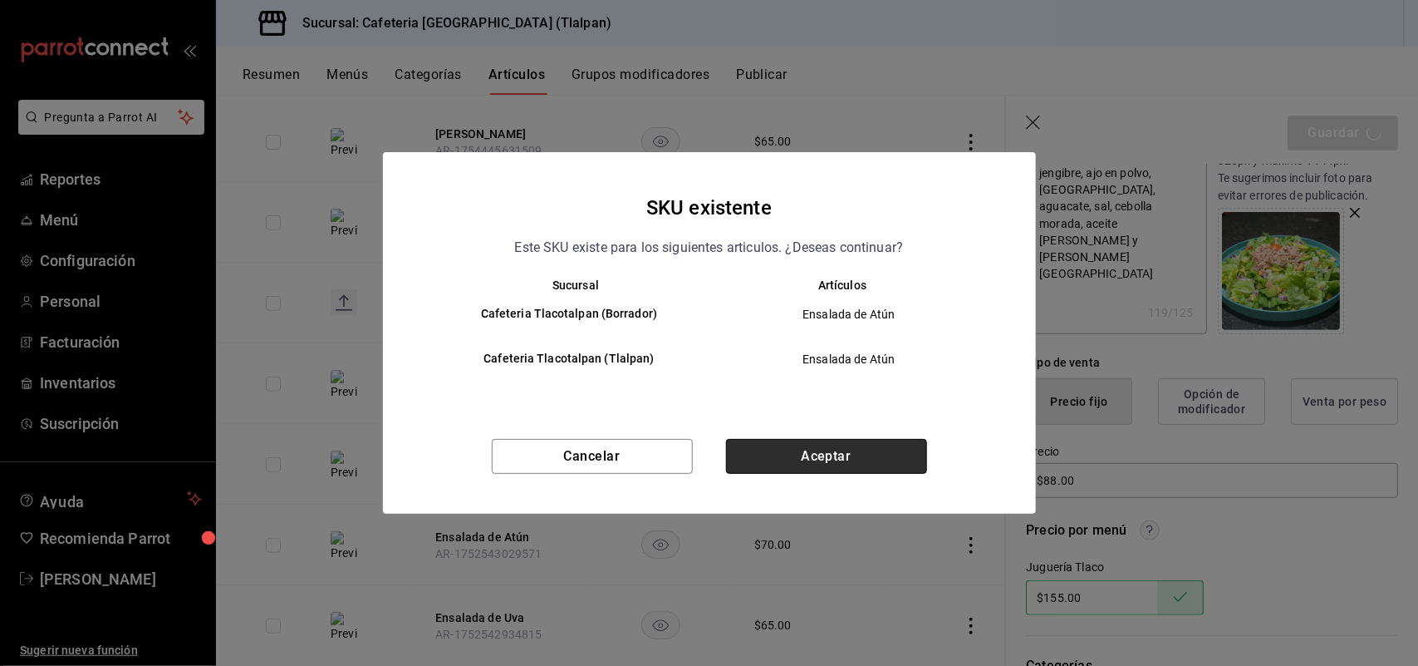
click at [878, 439] on button "Aceptar" at bounding box center [826, 456] width 201 height 35
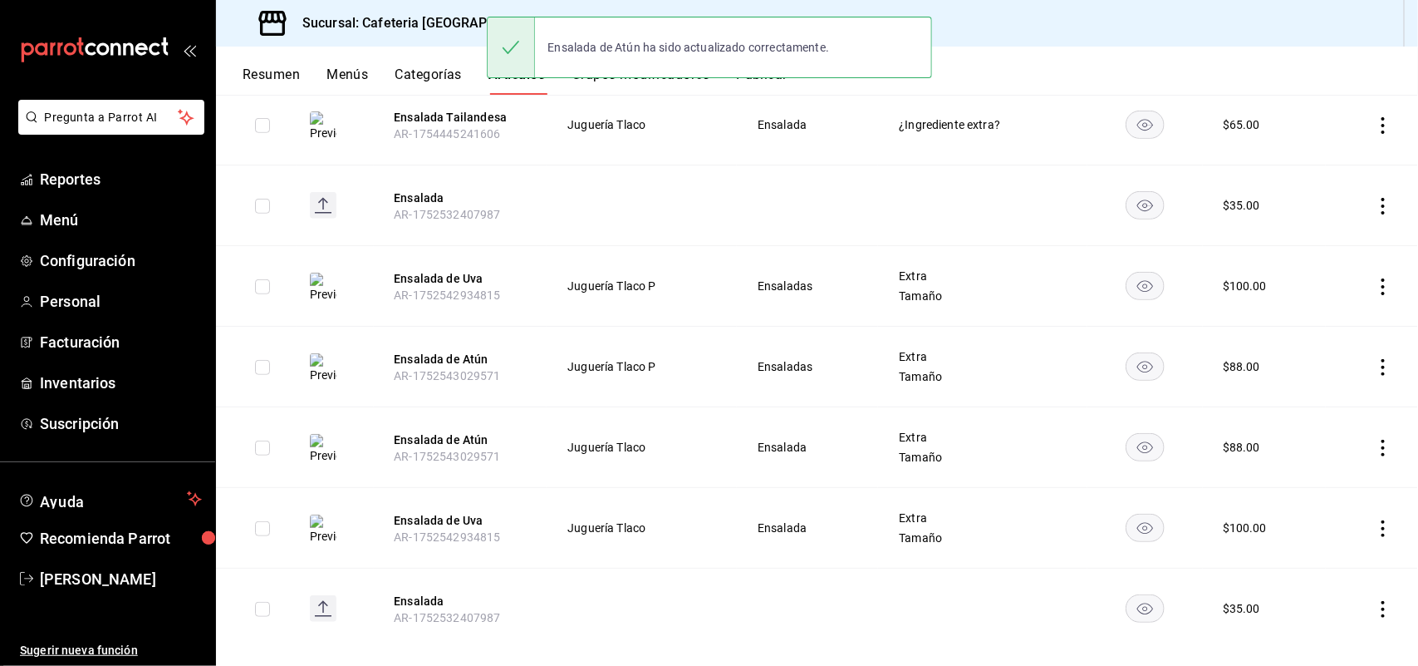
scroll to position [350, 0]
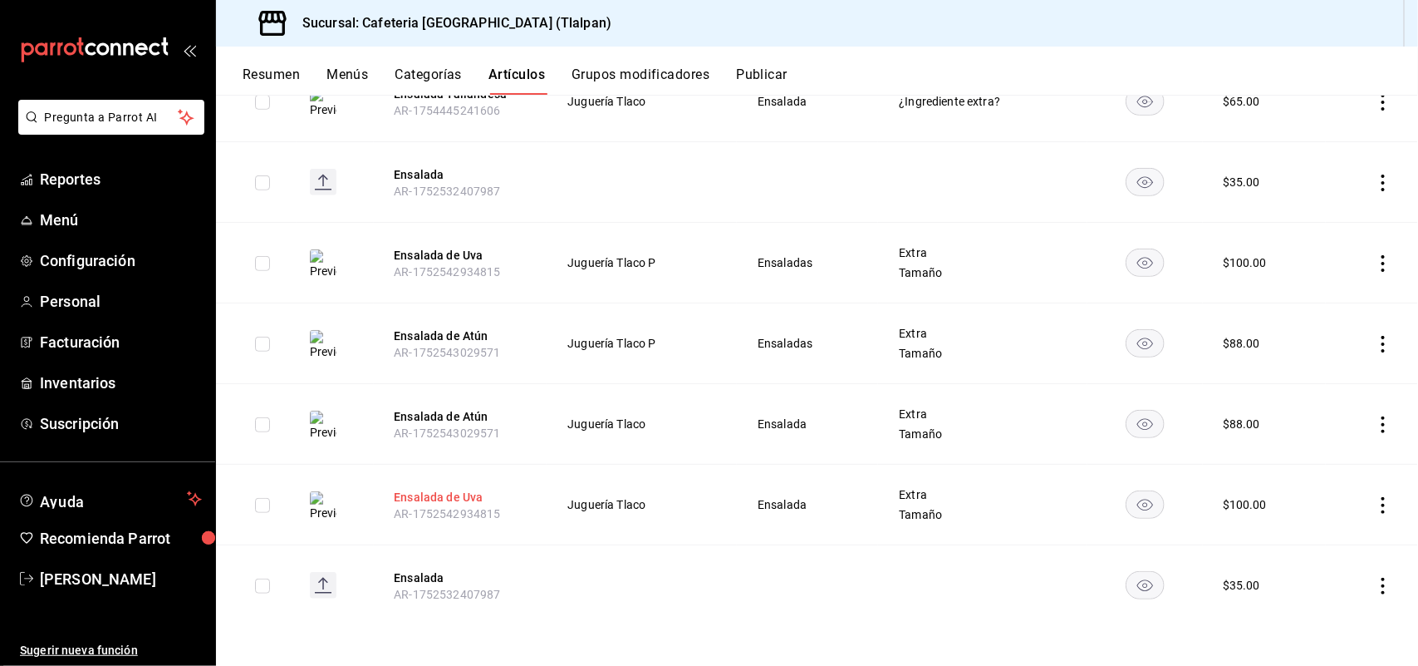
click at [455, 504] on button "Ensalada de Uva" at bounding box center [460, 497] width 133 height 17
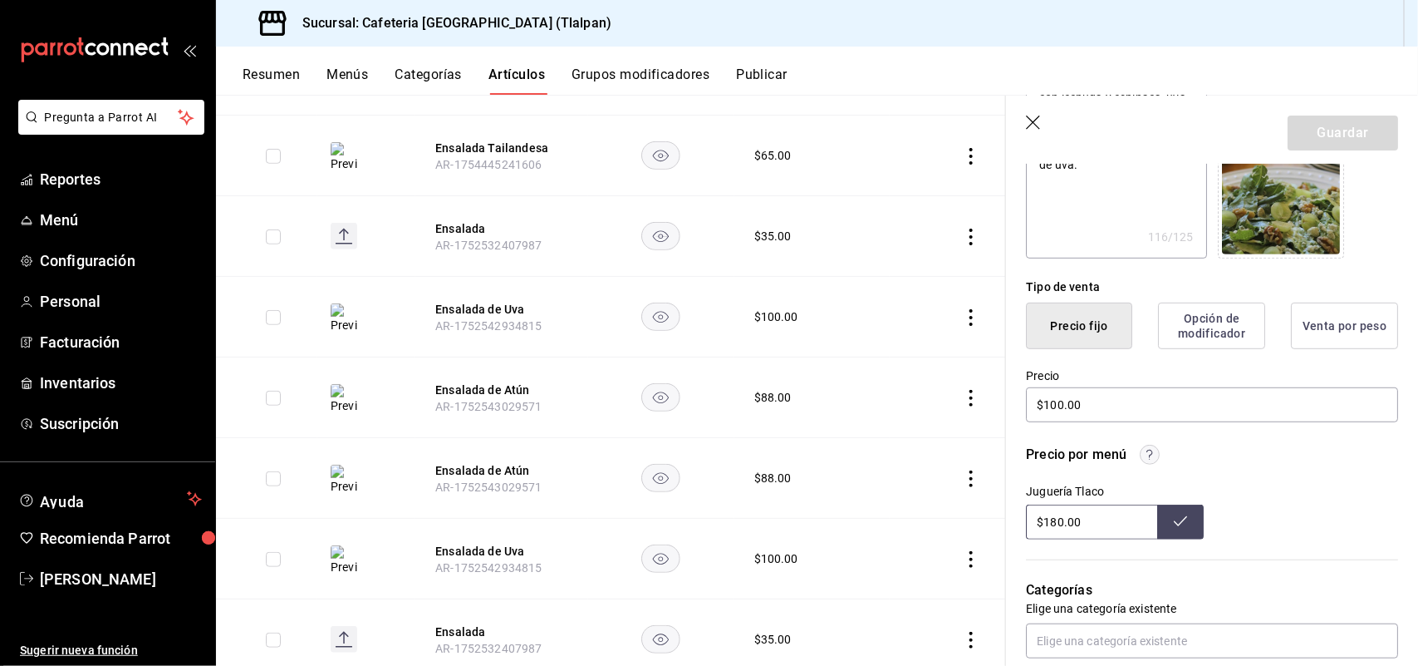
scroll to position [297, 0]
click at [1031, 119] on icon "button" at bounding box center [1033, 122] width 14 height 14
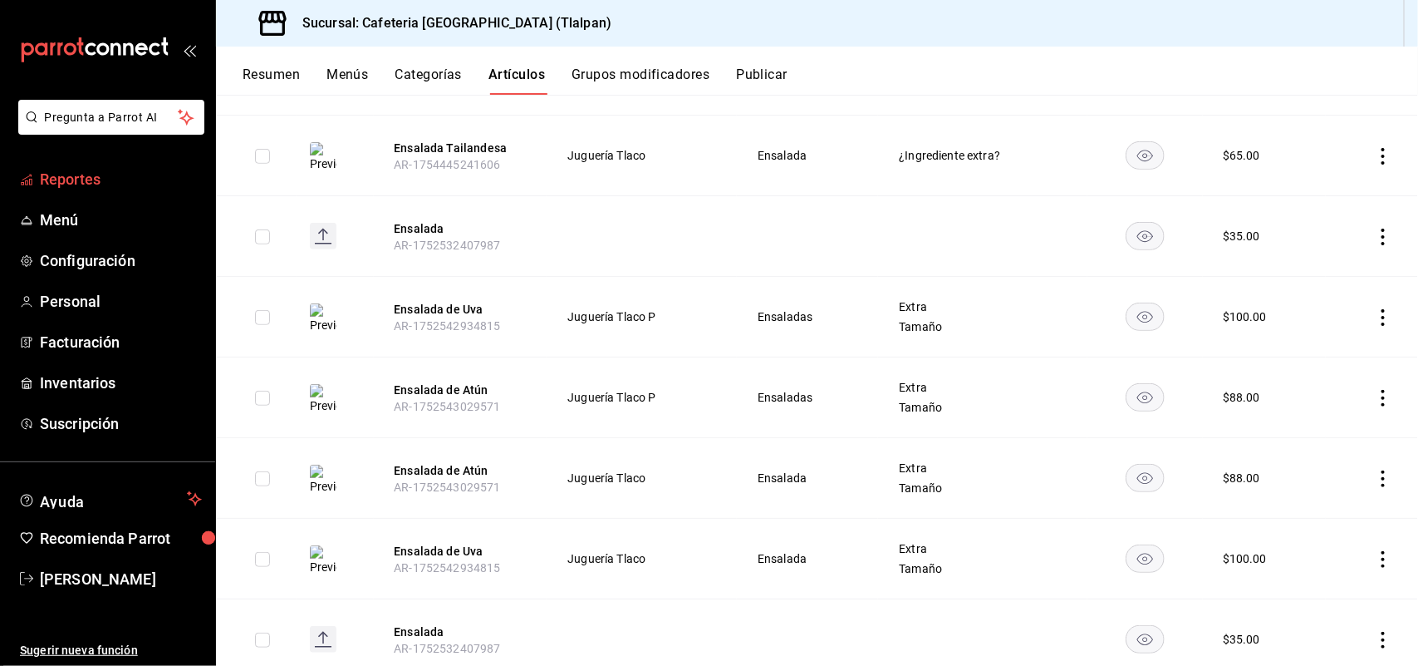
click at [61, 176] on span "Reportes" at bounding box center [121, 179] width 162 height 22
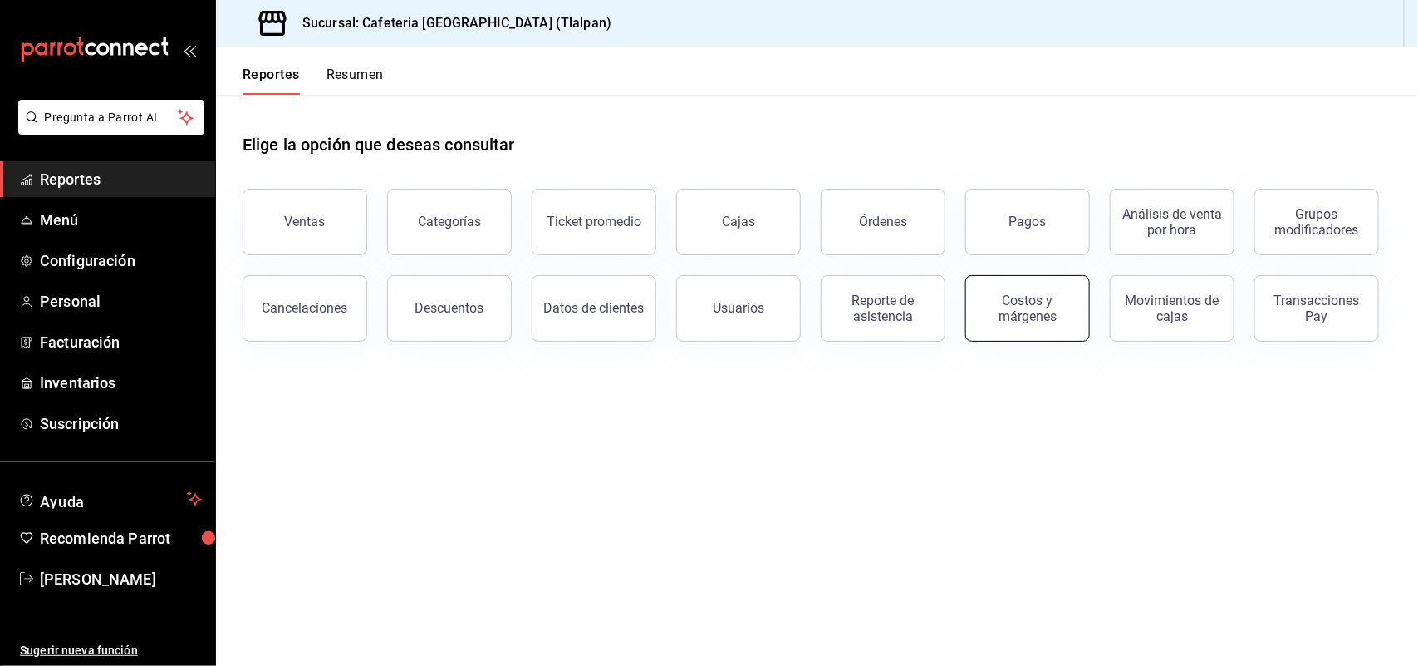
click at [990, 304] on div "Costos y márgenes" at bounding box center [1027, 308] width 103 height 32
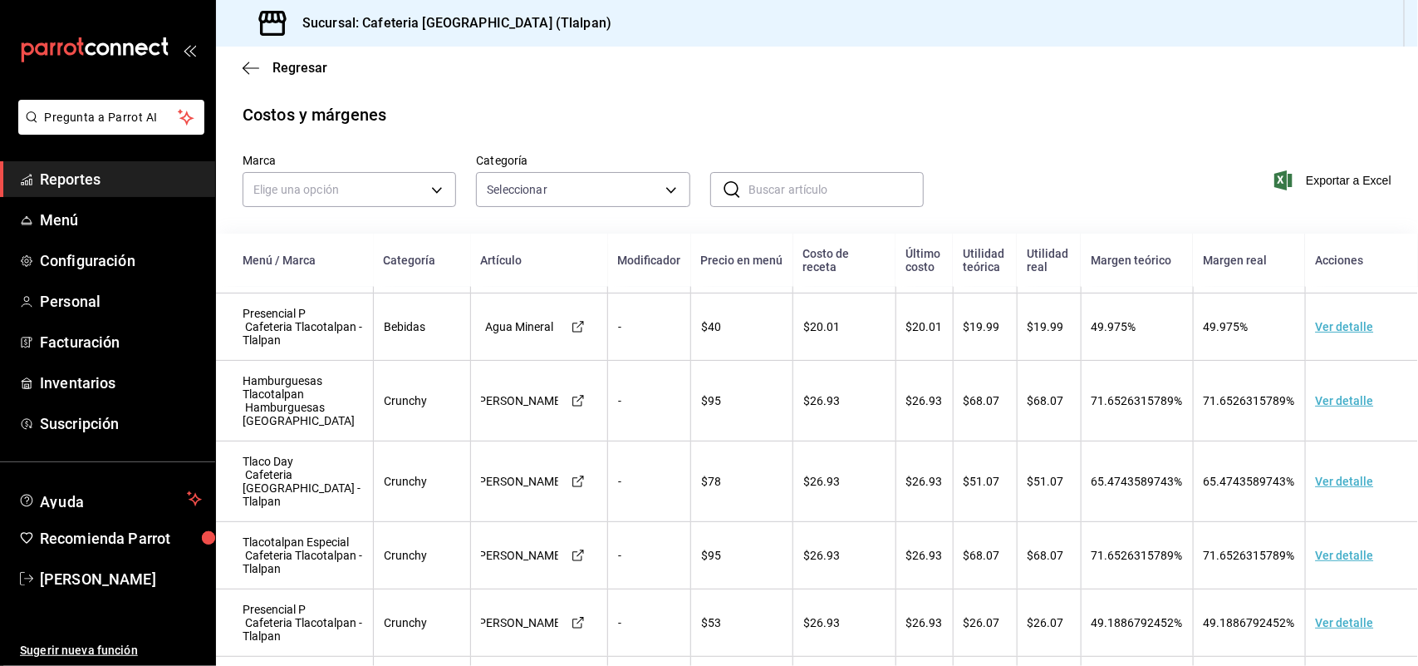
scroll to position [1031, 0]
